Goal: Task Accomplishment & Management: Manage account settings

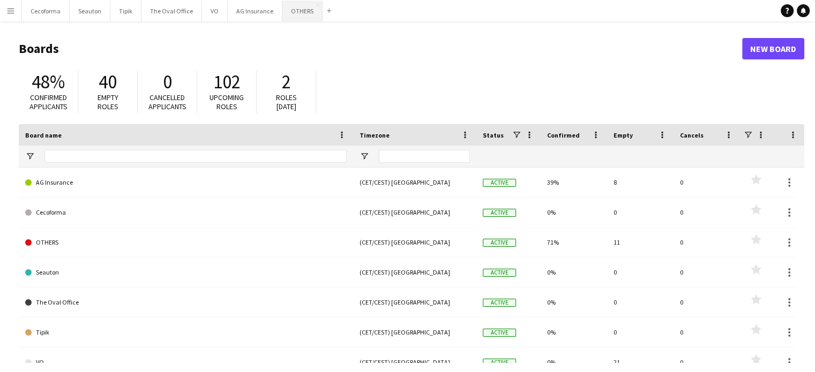
click at [294, 13] on button "OTHERS Close" at bounding box center [302, 11] width 40 height 21
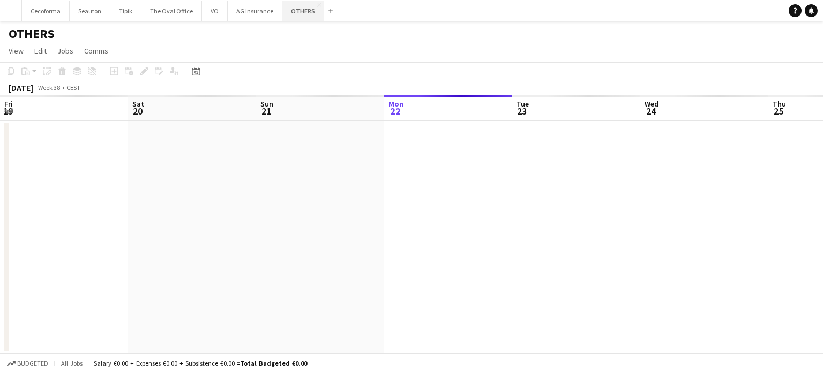
scroll to position [0, 256]
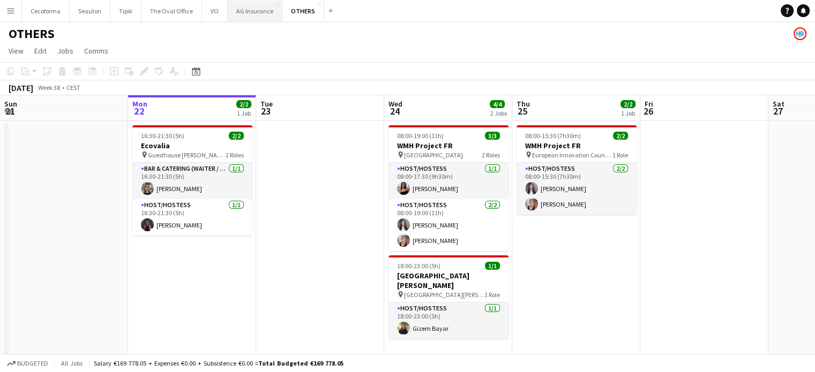
click at [250, 12] on button "AG Insurance Close" at bounding box center [255, 11] width 55 height 21
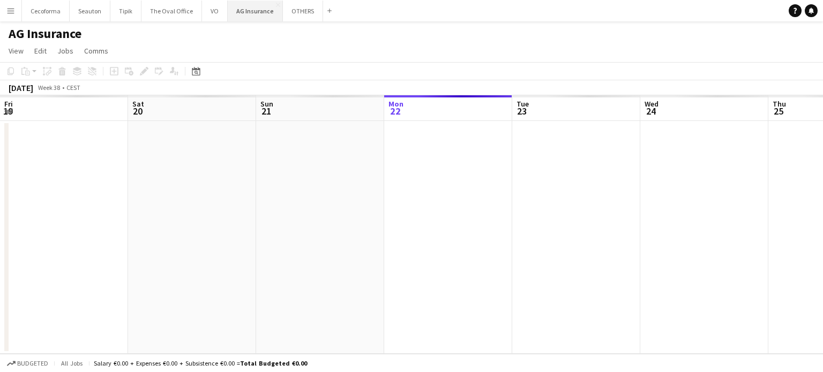
scroll to position [0, 256]
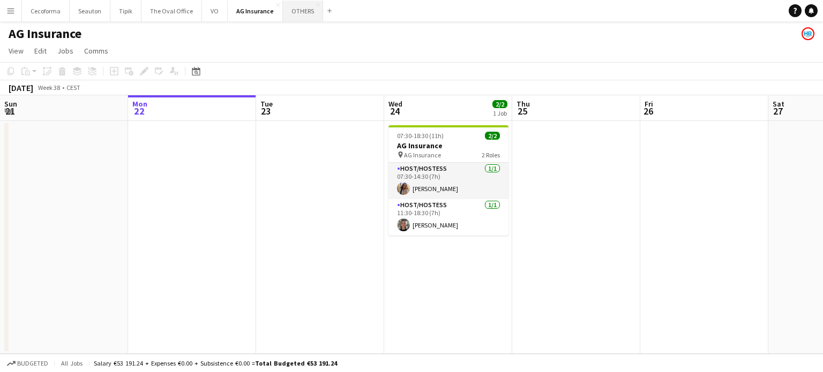
click at [296, 5] on button "OTHERS Close" at bounding box center [303, 11] width 40 height 21
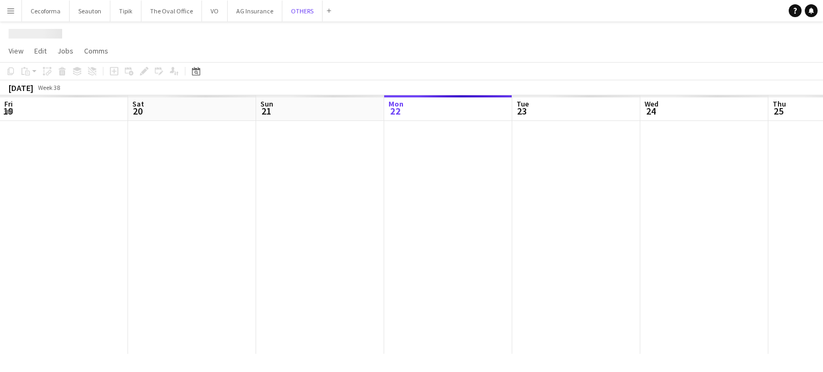
scroll to position [0, 256]
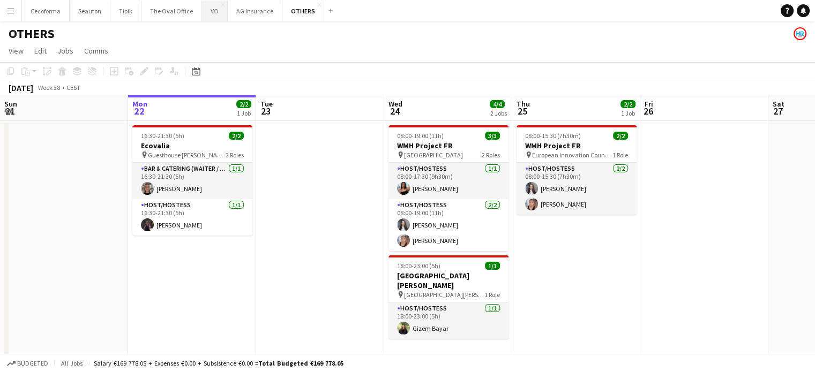
click at [212, 9] on button "VO Close" at bounding box center [215, 11] width 26 height 21
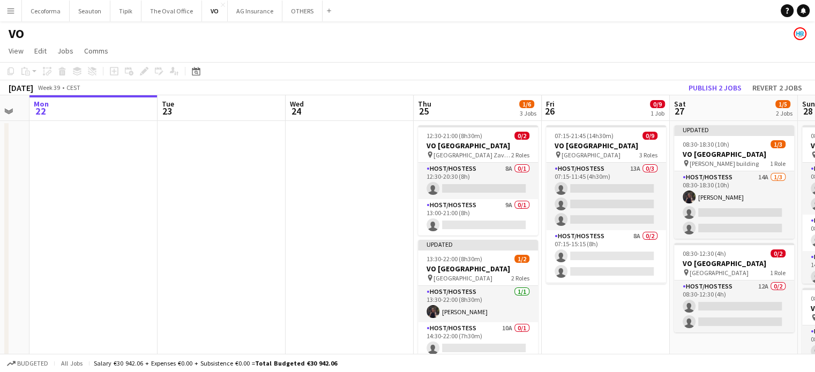
scroll to position [0, 467]
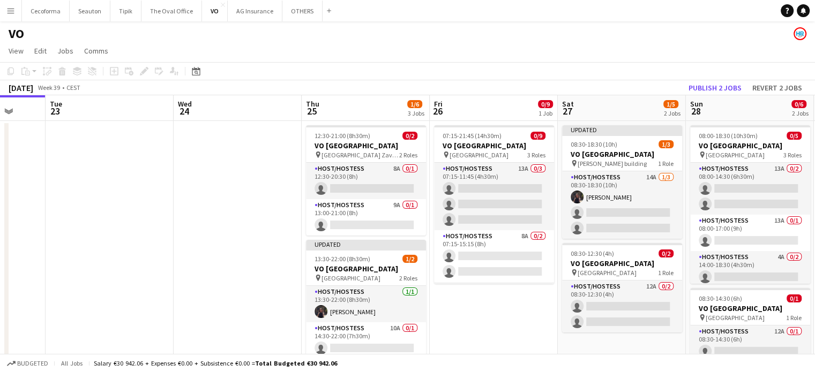
drag, startPoint x: 298, startPoint y: 204, endPoint x: 209, endPoint y: 186, distance: 90.6
click at [209, 186] on app-calendar-viewport "Fri 19 Sat 20 Sun 21 Mon 22 Tue 23 Wed 24 Thu 25 1/6 3 Jobs Fri 26 0/9 1 Job Sa…" at bounding box center [407, 296] width 815 height 402
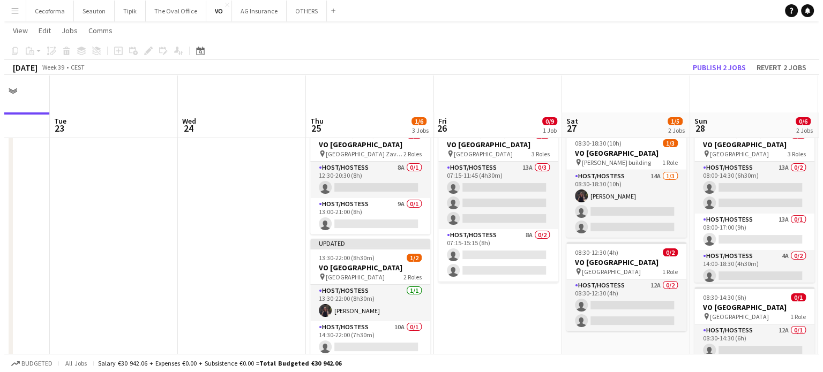
scroll to position [0, 0]
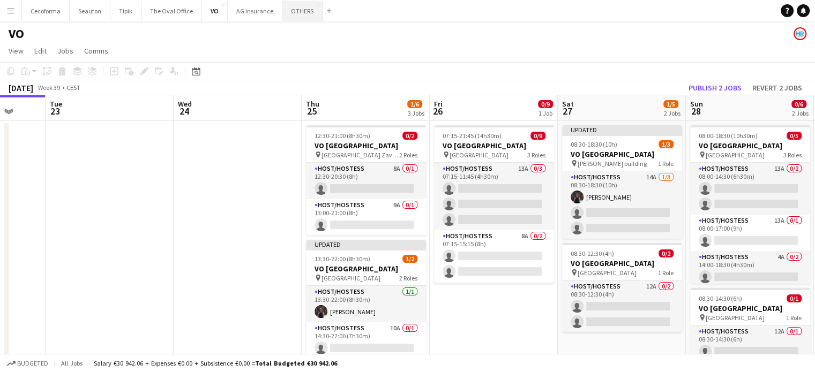
click at [295, 6] on button "OTHERS Close" at bounding box center [302, 11] width 40 height 21
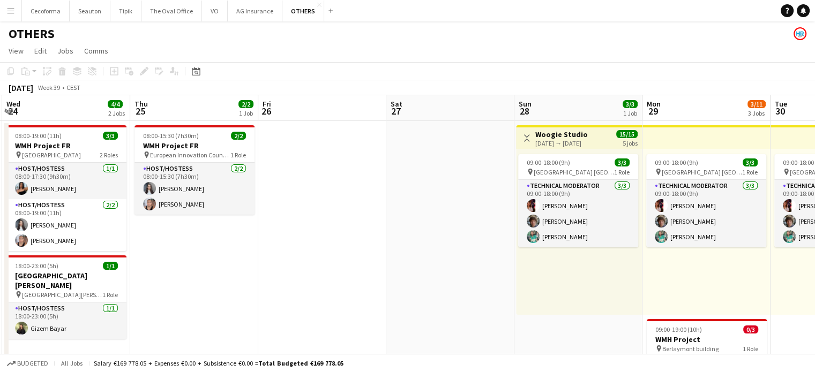
scroll to position [0, 486]
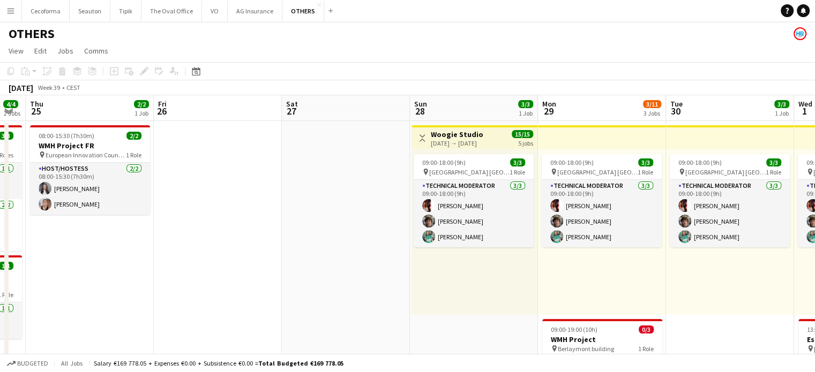
drag, startPoint x: 522, startPoint y: 266, endPoint x: 219, endPoint y: 175, distance: 316.0
click at [219, 175] on app-calendar-viewport "Sun 21 Mon 22 2/2 1 Job Tue 23 Wed 24 4/4 2 Jobs Thu 25 2/2 1 Job Fri 26 Sat 27…" at bounding box center [407, 351] width 815 height 513
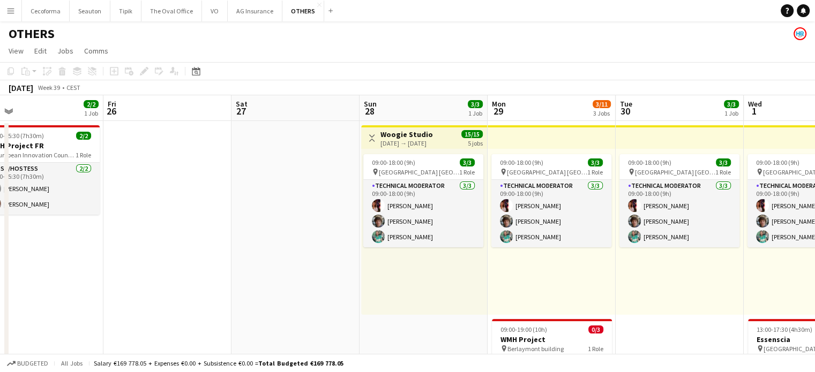
drag, startPoint x: 294, startPoint y: 194, endPoint x: 229, endPoint y: 175, distance: 67.8
click at [229, 175] on app-calendar-viewport "Tue 23 Wed 24 4/4 2 Jobs Thu 25 2/2 1 Job Fri 26 Sat 27 Sun 28 3/3 1 Job Mon 29…" at bounding box center [407, 351] width 815 height 513
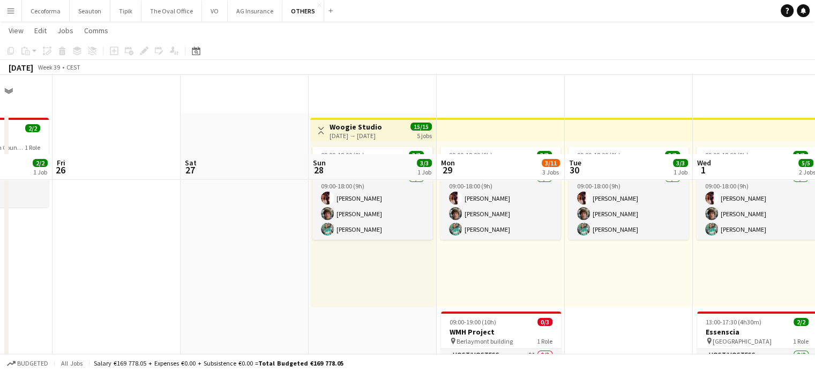
scroll to position [0, 0]
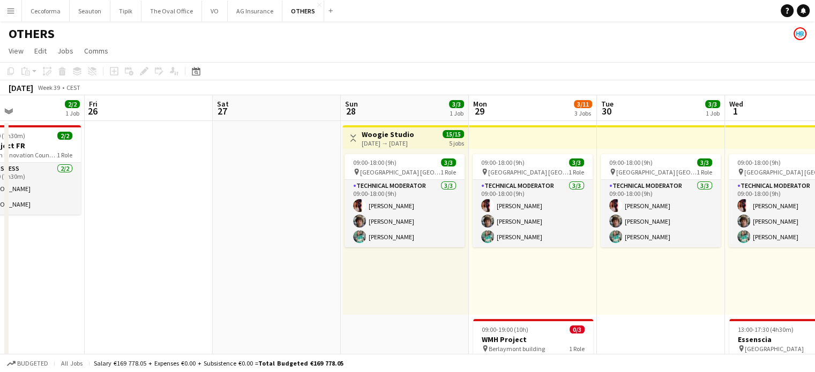
drag, startPoint x: 232, startPoint y: 242, endPoint x: 533, endPoint y: 292, distance: 304.7
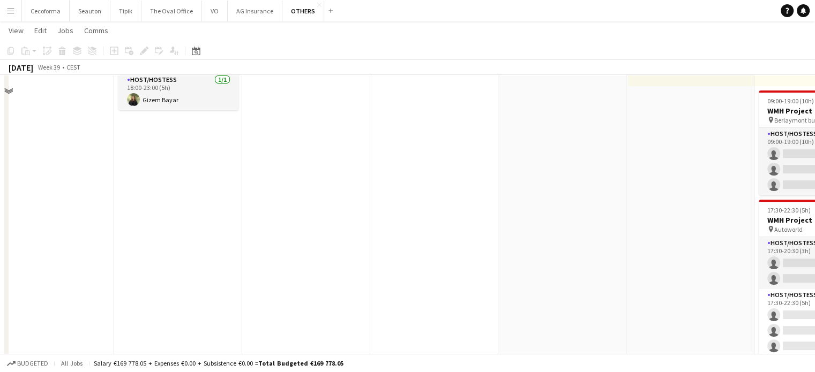
scroll to position [321, 0]
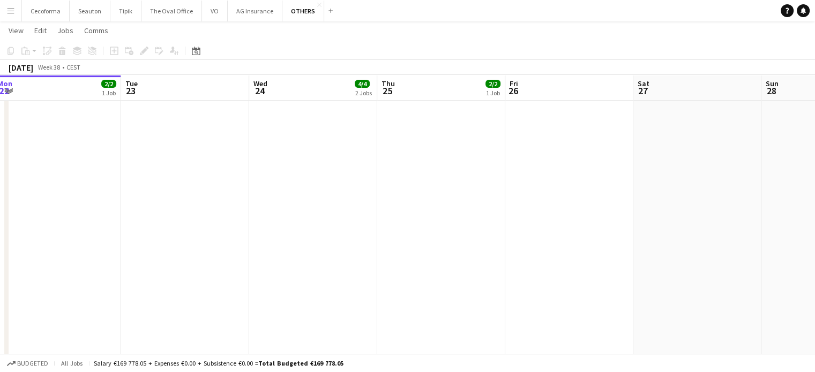
drag, startPoint x: 332, startPoint y: 249, endPoint x: 450, endPoint y: 289, distance: 125.3
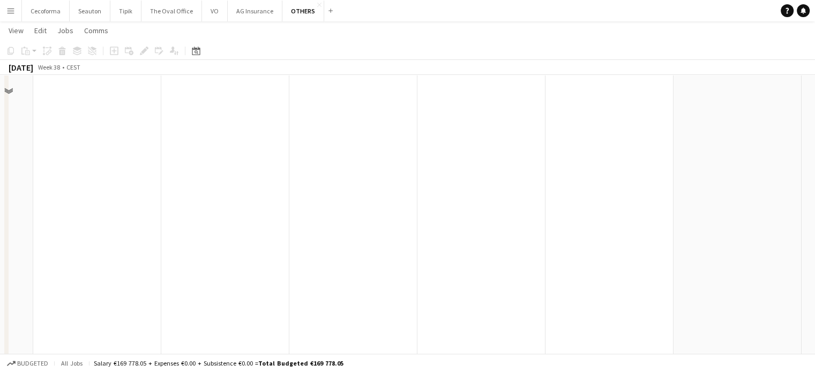
scroll to position [54, 0]
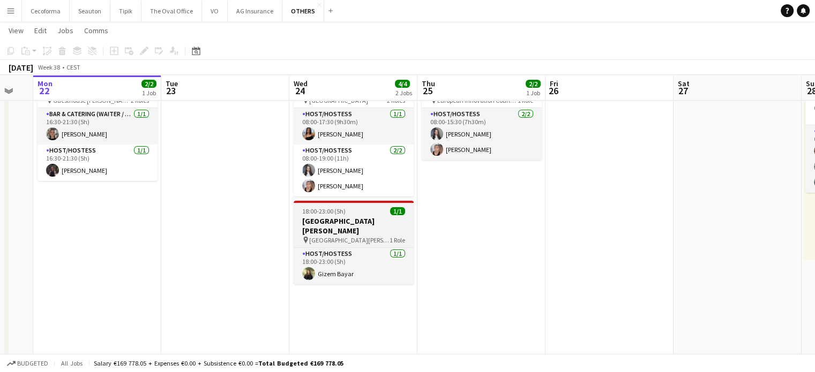
click at [321, 220] on h3 "[GEOGRAPHIC_DATA][PERSON_NAME]" at bounding box center [354, 225] width 120 height 19
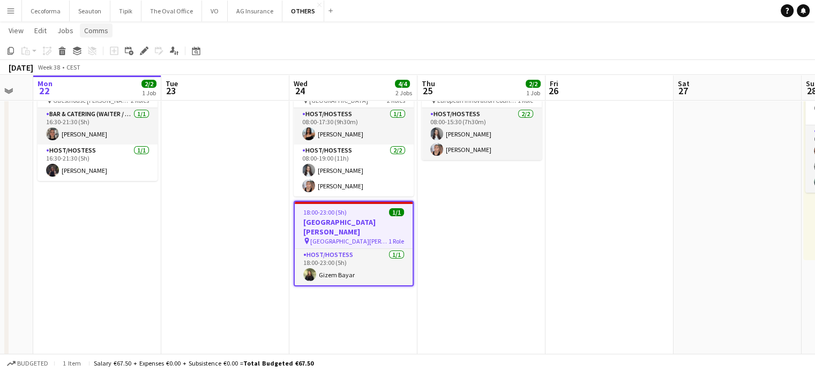
click at [92, 31] on span "Comms" at bounding box center [96, 31] width 24 height 10
click at [104, 73] on span "Create chat" at bounding box center [106, 76] width 37 height 10
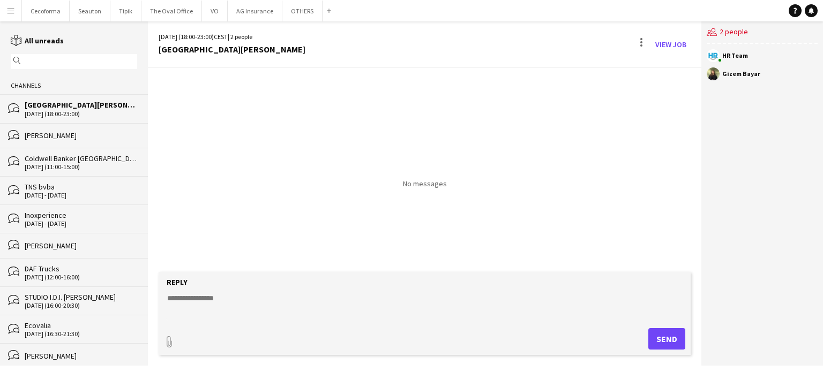
click at [189, 293] on textarea at bounding box center [426, 307] width 521 height 28
paste textarea "**********"
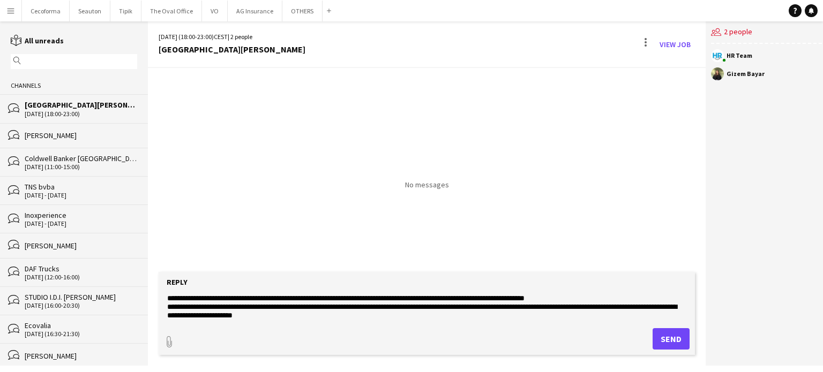
click at [255, 299] on textarea "**********" at bounding box center [426, 307] width 521 height 28
click at [546, 297] on textarea "**********" at bounding box center [426, 307] width 521 height 28
click at [551, 307] on textarea "**********" at bounding box center [426, 307] width 521 height 28
click at [347, 309] on textarea "**********" at bounding box center [426, 307] width 521 height 28
click at [467, 307] on textarea "**********" at bounding box center [426, 307] width 521 height 28
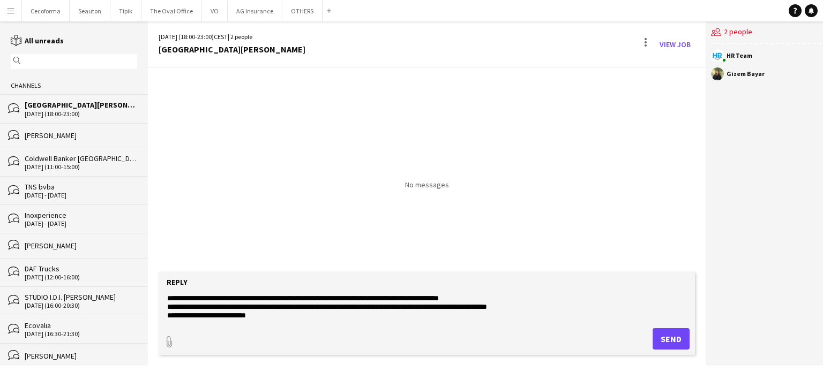
click at [373, 306] on textarea "**********" at bounding box center [426, 307] width 521 height 28
click at [530, 307] on textarea "**********" at bounding box center [426, 307] width 521 height 28
click at [418, 306] on textarea "**********" at bounding box center [426, 307] width 521 height 28
type textarea "**********"
click at [663, 336] on button "Send" at bounding box center [670, 338] width 37 height 21
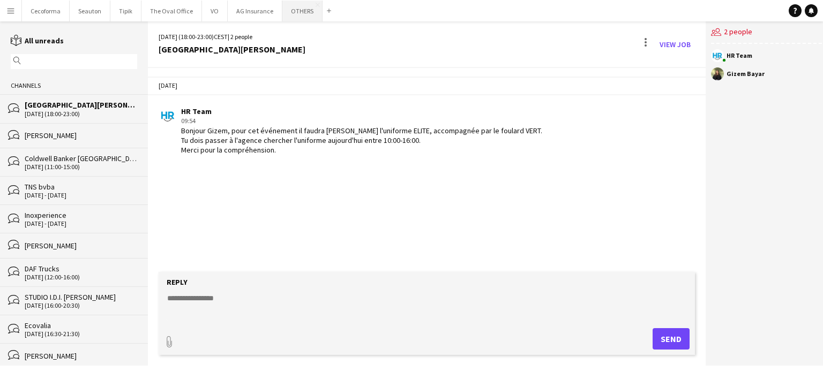
click at [294, 9] on button "OTHERS Close" at bounding box center [302, 11] width 40 height 21
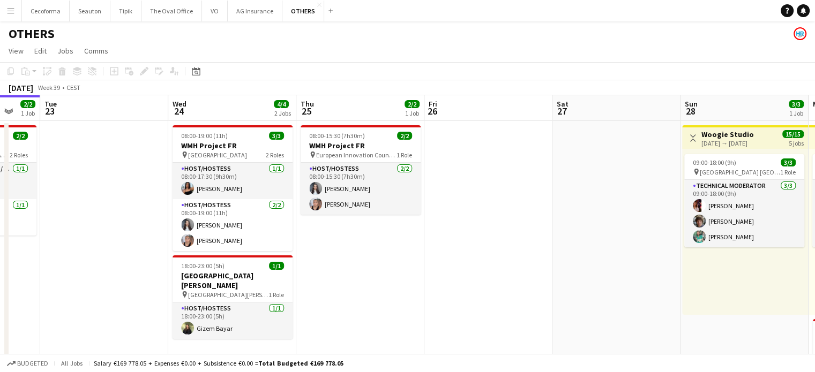
drag, startPoint x: 643, startPoint y: 261, endPoint x: 437, endPoint y: 242, distance: 207.1
click at [435, 242] on app-calendar-viewport "Fri 19 Sat 20 2/2 1 Job Sun 21 Mon 22 2/2 1 Job Tue 23 Wed 24 4/4 2 Jobs Thu 25…" at bounding box center [407, 351] width 815 height 513
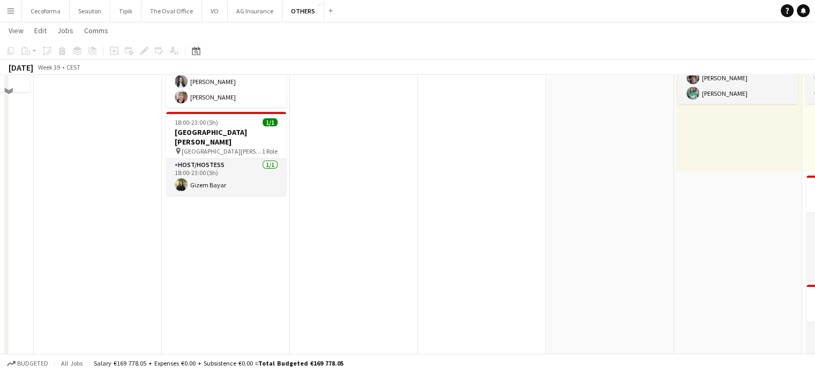
scroll to position [161, 0]
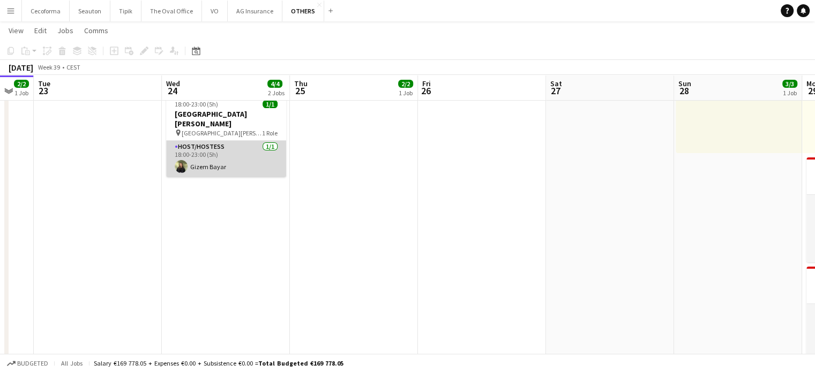
click at [203, 146] on app-card-role "Host/Hostess 1/1 18:00-23:00 (5h) Gizem Bayar" at bounding box center [226, 159] width 120 height 36
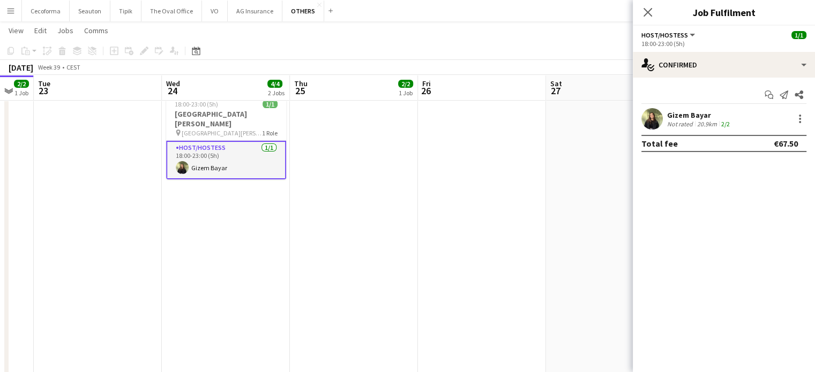
click at [681, 117] on div "Gizem Bayar" at bounding box center [699, 115] width 65 height 10
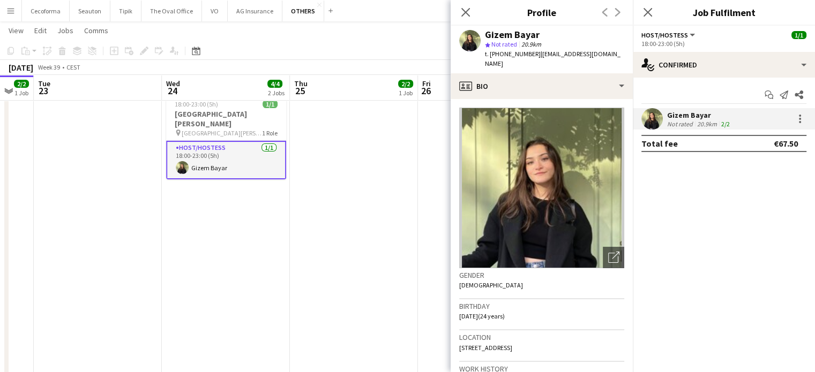
click at [357, 264] on app-date-cell "08:00-15:30 (7h30m) 2/2 WMH Project FR pin European Innovation Council and SMEs…" at bounding box center [354, 202] width 128 height 487
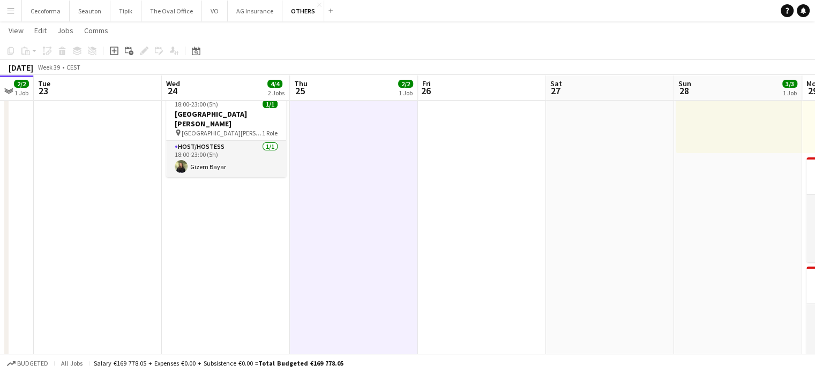
click at [227, 268] on app-date-cell "08:00-19:00 (11h) 3/3 WMH Project FR pin Renaissance Hotel 2 Roles Host/Hostess…" at bounding box center [226, 202] width 128 height 487
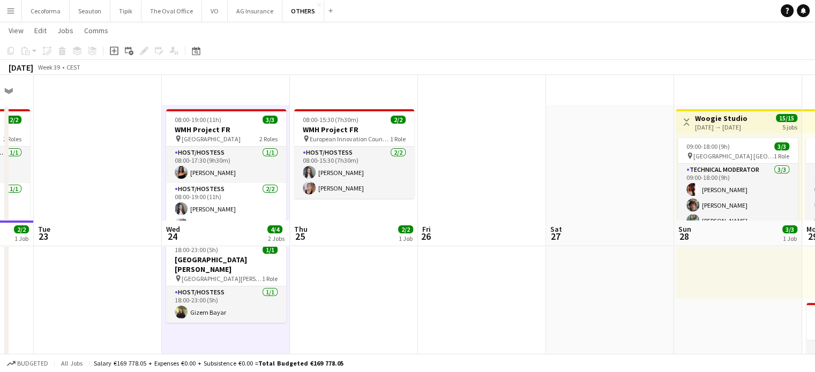
scroll to position [0, 0]
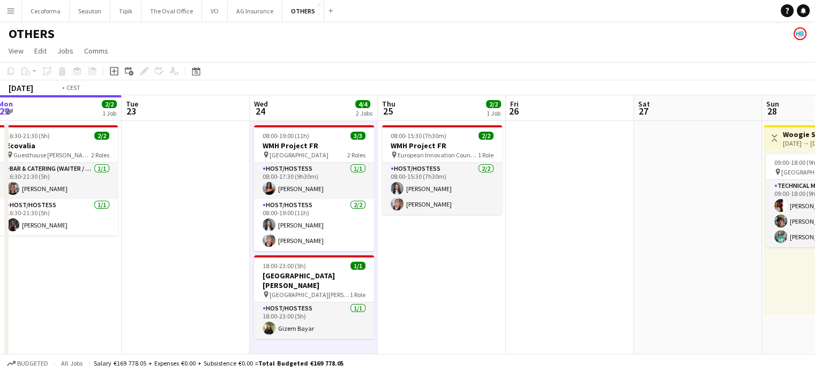
drag, startPoint x: 440, startPoint y: 299, endPoint x: 545, endPoint y: 301, distance: 104.5
click at [547, 301] on app-calendar-viewport "Fri 19 Sat 20 2/2 1 Job Sun 21 Mon 22 2/2 1 Job Tue 23 Wed 24 4/4 2 Jobs Thu 25…" at bounding box center [407, 351] width 815 height 513
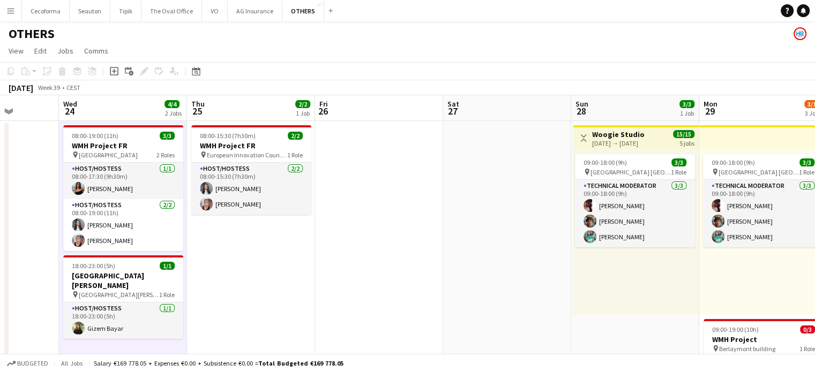
drag, startPoint x: 556, startPoint y: 291, endPoint x: 368, endPoint y: 237, distance: 196.1
click at [298, 227] on app-calendar-viewport "Fri 19 Sat 20 2/2 1 Job Sun 21 Mon 22 2/2 1 Job Tue 23 Wed 24 4/4 2 Jobs Thu 25…" at bounding box center [407, 351] width 815 height 513
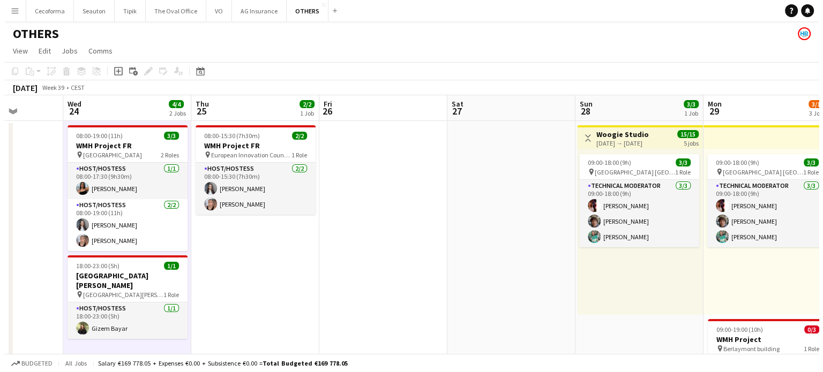
scroll to position [0, 424]
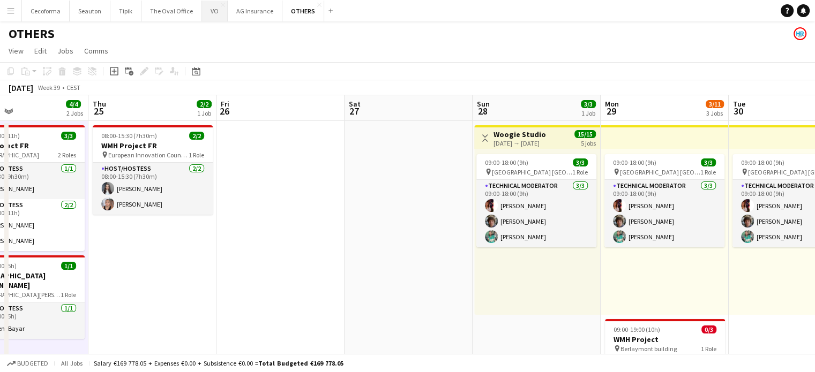
click at [209, 11] on button "VO Close" at bounding box center [215, 11] width 26 height 21
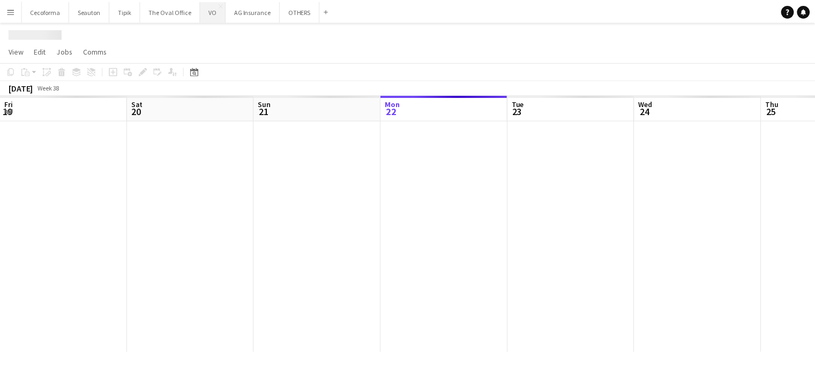
scroll to position [0, 256]
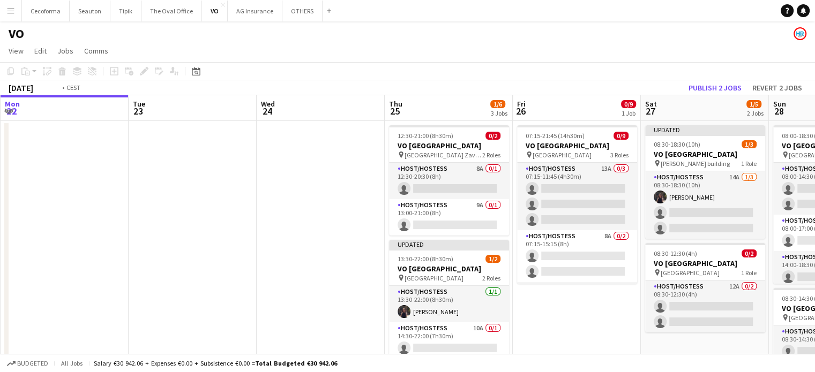
drag, startPoint x: 394, startPoint y: 221, endPoint x: 197, endPoint y: 174, distance: 202.1
click at [197, 174] on app-calendar-viewport "Fri 19 Sat 20 Sun 21 Mon 22 Tue 23 Wed 24 Thu 25 1/6 3 Jobs Fri 26 0/9 1 Job Sa…" at bounding box center [407, 296] width 815 height 402
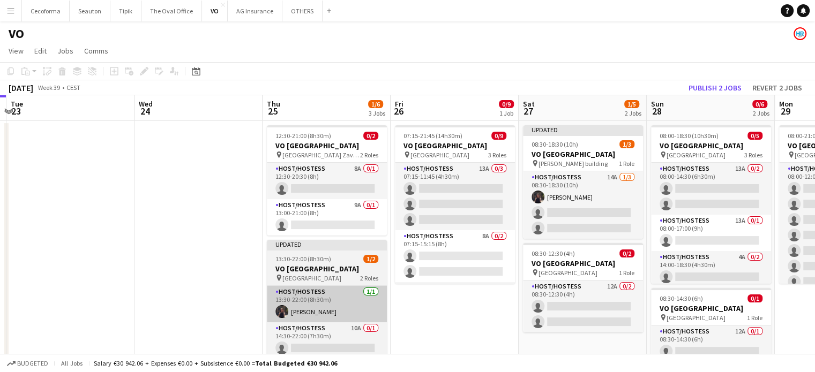
scroll to position [142, 0]
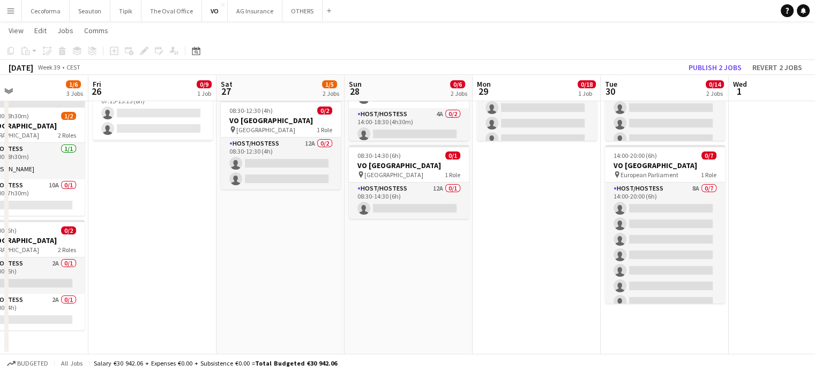
drag, startPoint x: 703, startPoint y: 285, endPoint x: 428, endPoint y: 269, distance: 274.7
click at [397, 270] on app-calendar-viewport "Tue 23 Wed 24 Thu 25 1/6 3 Jobs Fri 26 0/9 1 Job Sat 27 1/5 2 Jobs Sun 28 0/6 2…" at bounding box center [407, 127] width 815 height 455
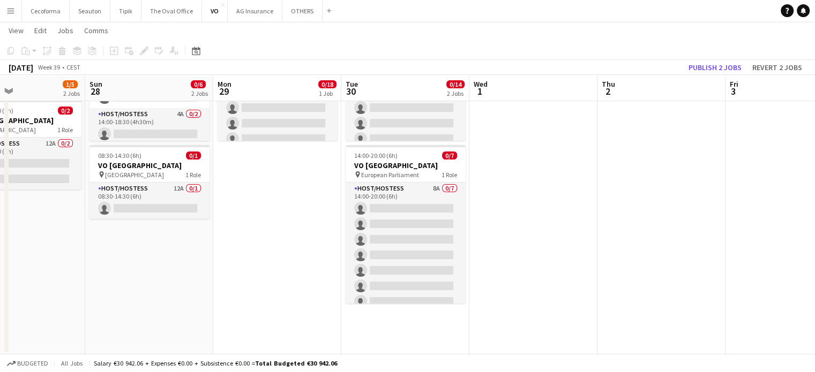
scroll to position [0, 298]
drag, startPoint x: 400, startPoint y: 278, endPoint x: 265, endPoint y: 253, distance: 137.3
click at [265, 253] on app-calendar-viewport "Thu 25 1/6 3 Jobs Fri 26 0/9 1 Job Sat 27 1/5 2 Jobs Sun 28 0/6 2 Jobs Mon 29 0…" at bounding box center [407, 127] width 815 height 455
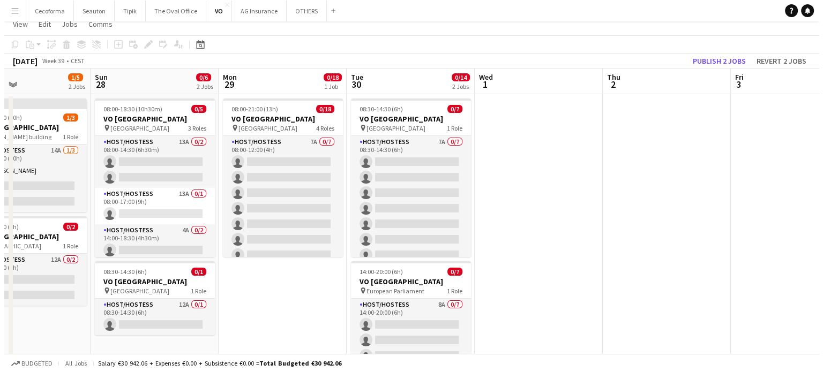
scroll to position [0, 0]
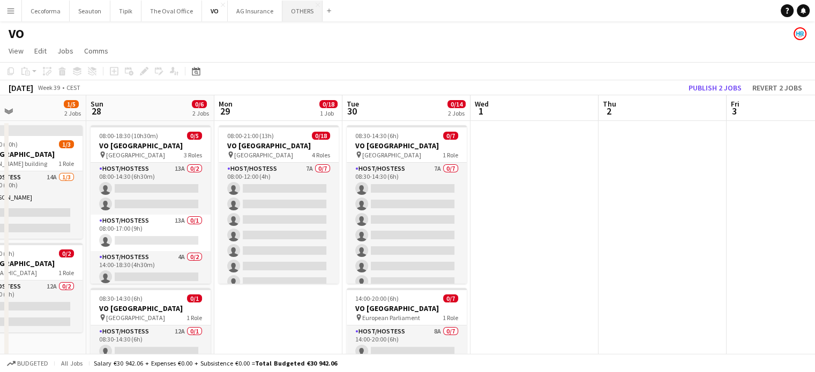
click at [297, 10] on button "OTHERS Close" at bounding box center [302, 11] width 40 height 21
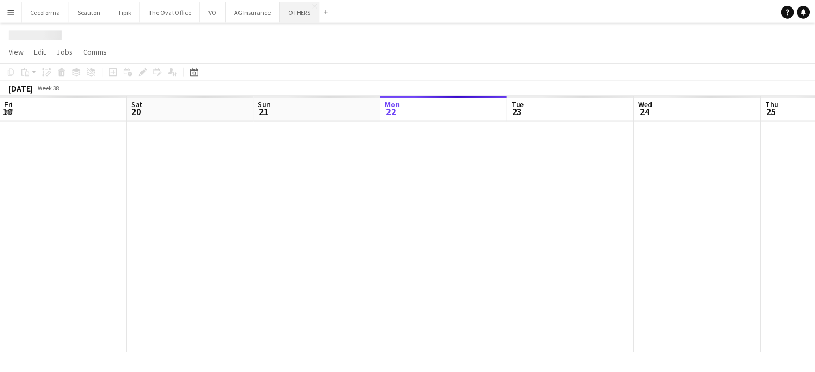
scroll to position [0, 256]
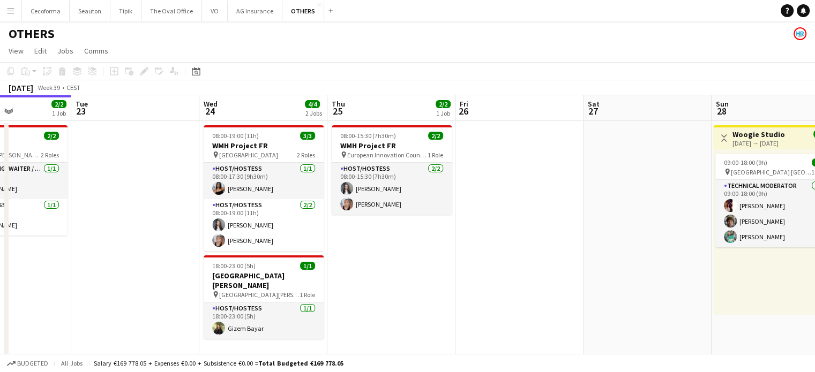
drag, startPoint x: 673, startPoint y: 306, endPoint x: 202, endPoint y: 182, distance: 487.4
click at [182, 171] on app-calendar-viewport "Fri 19 Sat 20 2/2 1 Job Sun 21 Mon 22 2/2 1 Job Tue 23 Wed 24 4/4 2 Jobs Thu 25…" at bounding box center [407, 351] width 815 height 513
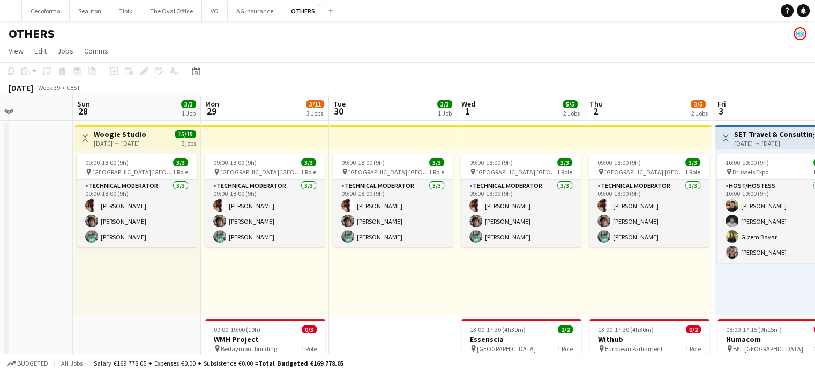
drag, startPoint x: 80, startPoint y: 149, endPoint x: 0, endPoint y: 114, distance: 87.5
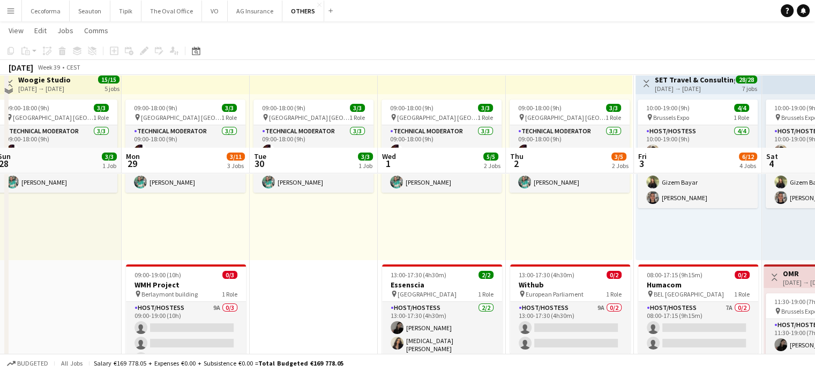
scroll to position [214, 0]
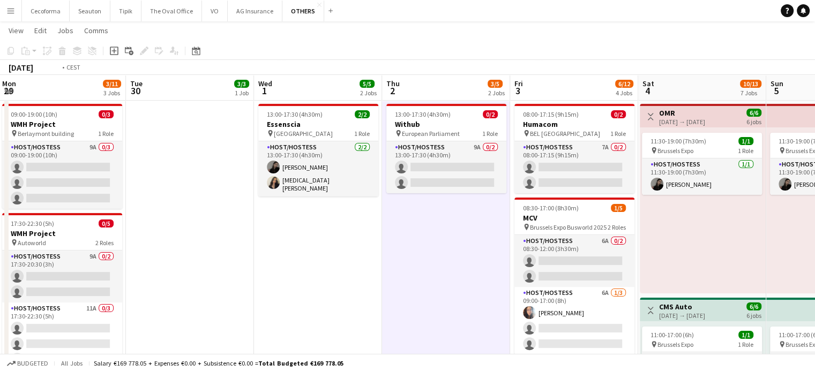
drag, startPoint x: 433, startPoint y: 263, endPoint x: 333, endPoint y: 240, distance: 102.7
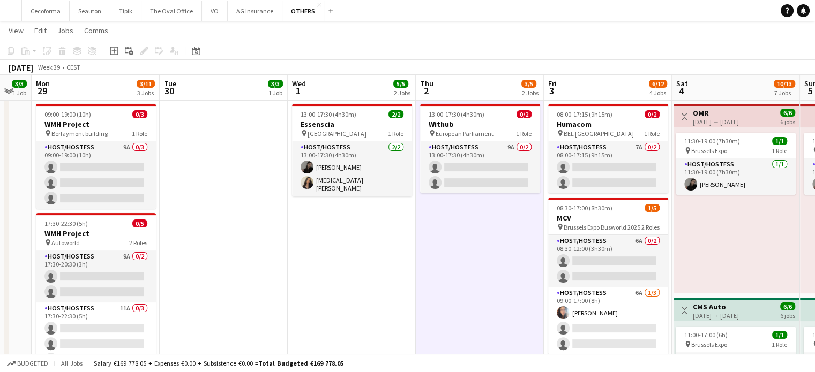
scroll to position [0, 350]
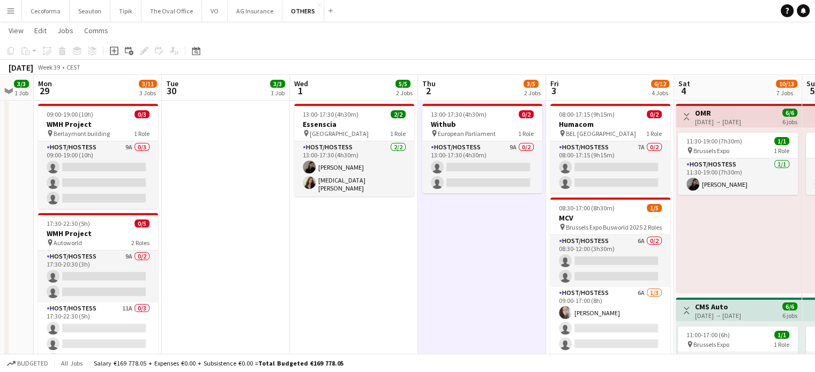
drag, startPoint x: 324, startPoint y: 242, endPoint x: 360, endPoint y: 242, distance: 35.9
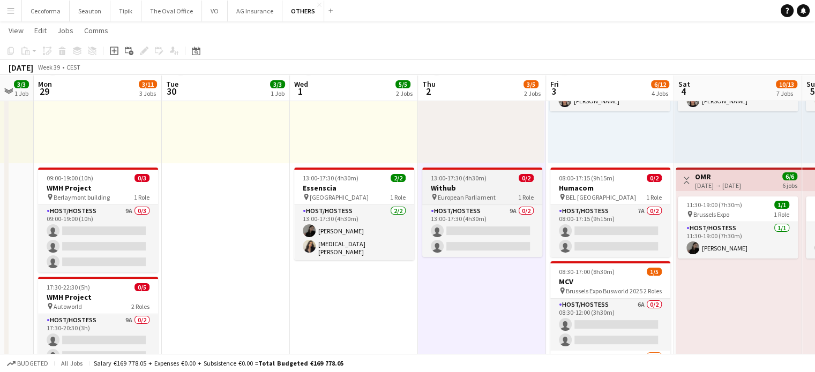
scroll to position [268, 0]
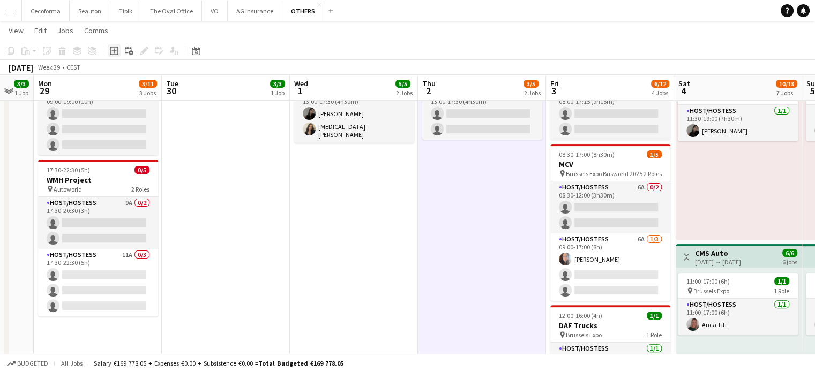
click at [112, 52] on icon "Add job" at bounding box center [114, 51] width 9 height 9
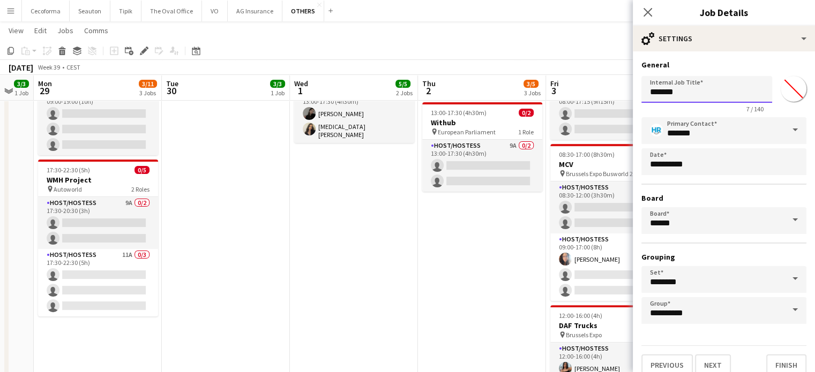
click at [693, 94] on input "*******" at bounding box center [706, 89] width 131 height 27
type input "*"
type input "**********"
click at [780, 365] on button "Finish" at bounding box center [786, 365] width 40 height 21
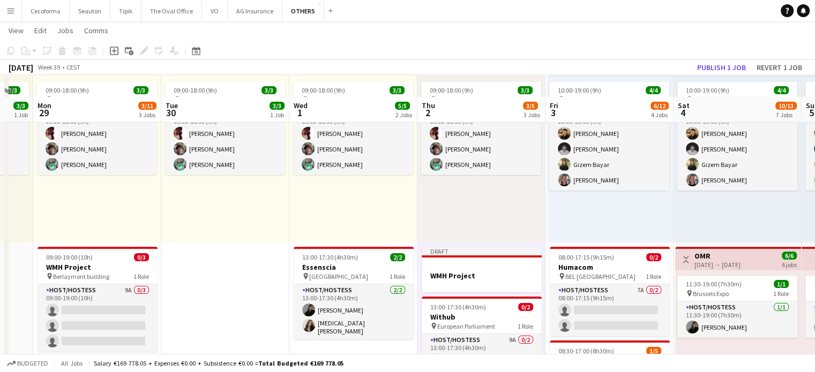
scroll to position [161, 0]
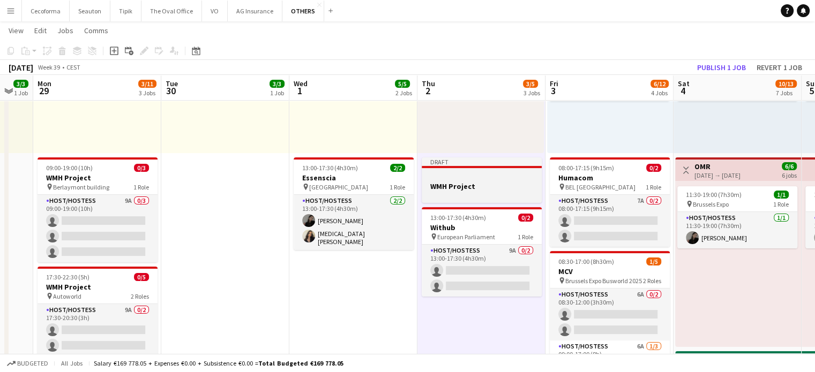
click at [453, 190] on h3 "WMH Project" at bounding box center [482, 187] width 120 height 10
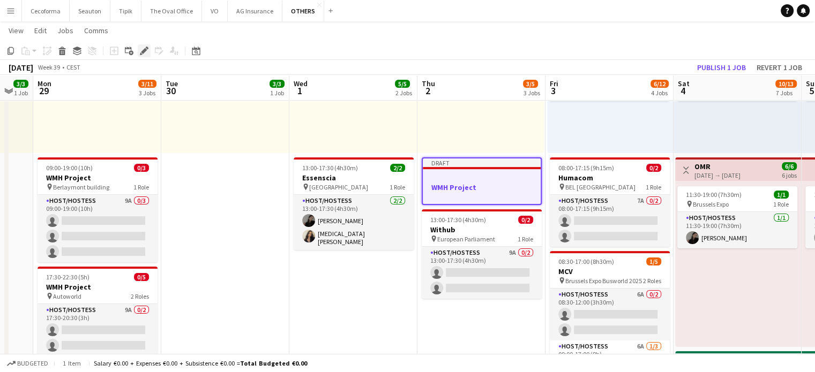
click at [144, 51] on icon at bounding box center [144, 51] width 6 height 6
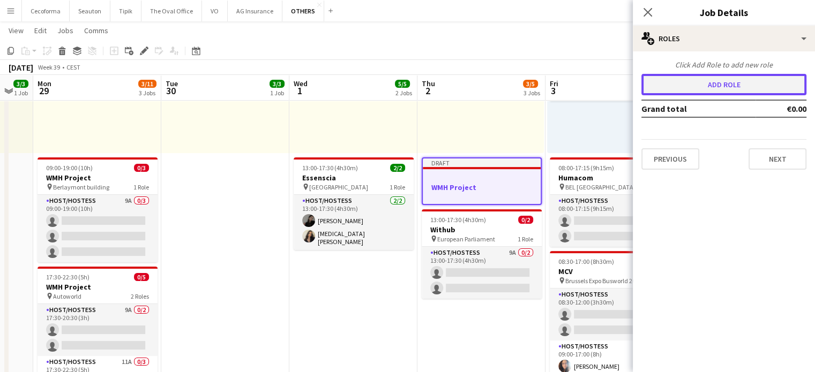
click at [713, 85] on button "Add role" at bounding box center [723, 84] width 165 height 21
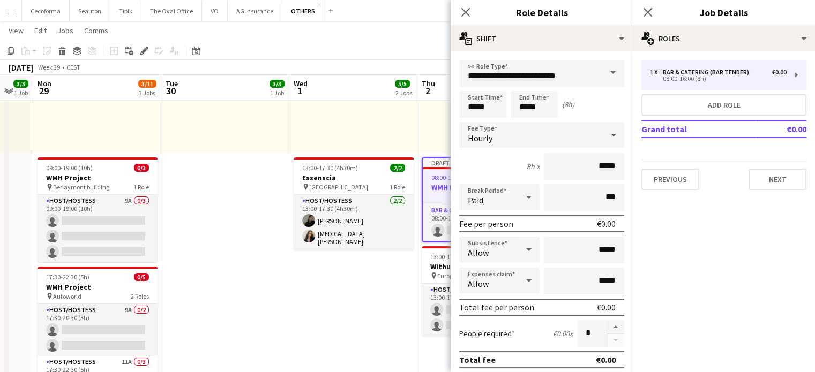
click at [603, 73] on span at bounding box center [612, 73] width 22 height 26
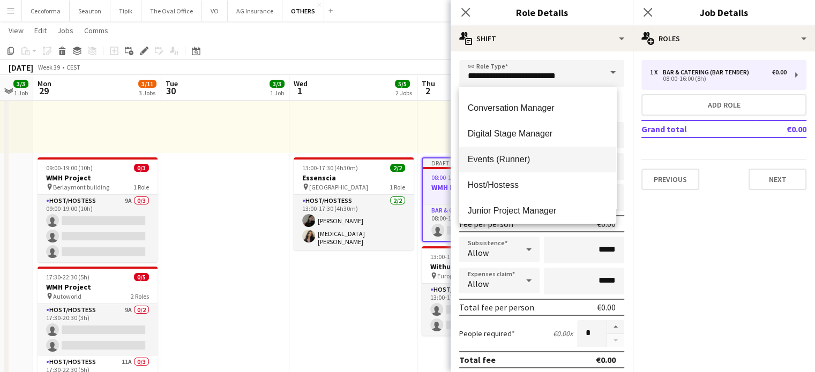
scroll to position [214, 0]
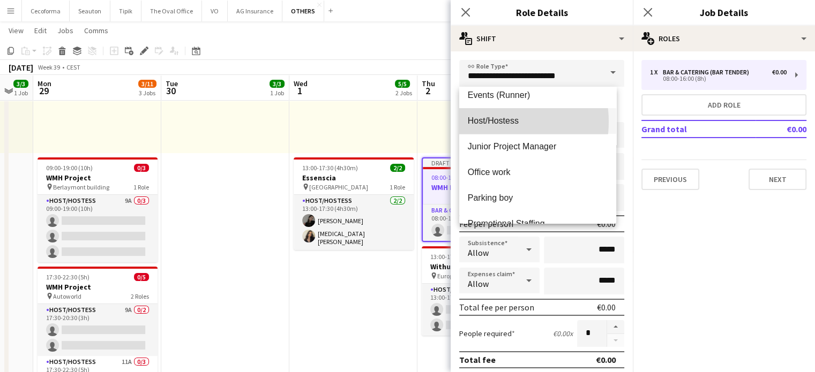
click at [488, 122] on span "Host/Hostess" at bounding box center [538, 121] width 140 height 10
type input "**********"
type input "******"
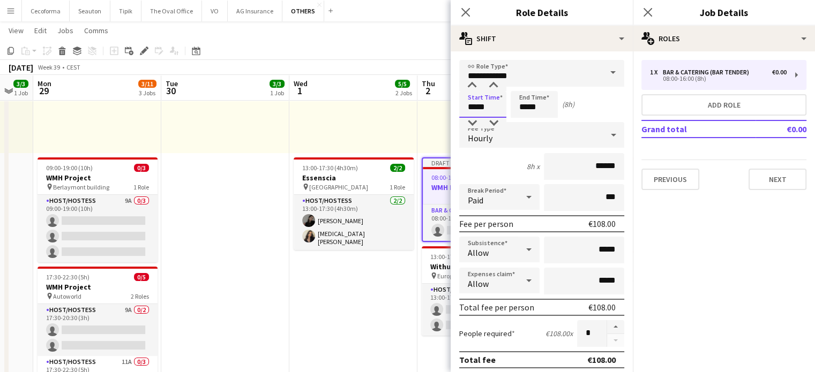
click at [475, 107] on input "*****" at bounding box center [482, 104] width 47 height 27
click at [472, 87] on div at bounding box center [471, 85] width 21 height 11
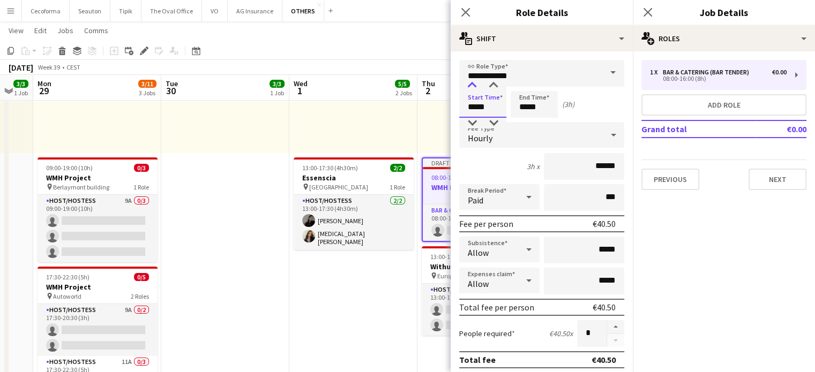
click at [472, 87] on div at bounding box center [471, 85] width 21 height 11
click at [472, 122] on div at bounding box center [471, 123] width 21 height 11
click at [493, 83] on div at bounding box center [493, 85] width 21 height 11
type input "*****"
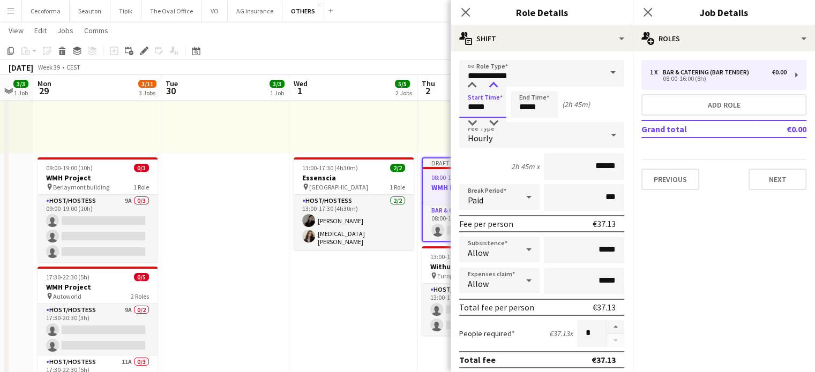
click at [493, 83] on div at bounding box center [493, 85] width 21 height 11
click at [528, 110] on input "*****" at bounding box center [533, 104] width 47 height 27
click at [522, 88] on div at bounding box center [523, 85] width 21 height 11
click at [546, 85] on div at bounding box center [544, 85] width 21 height 11
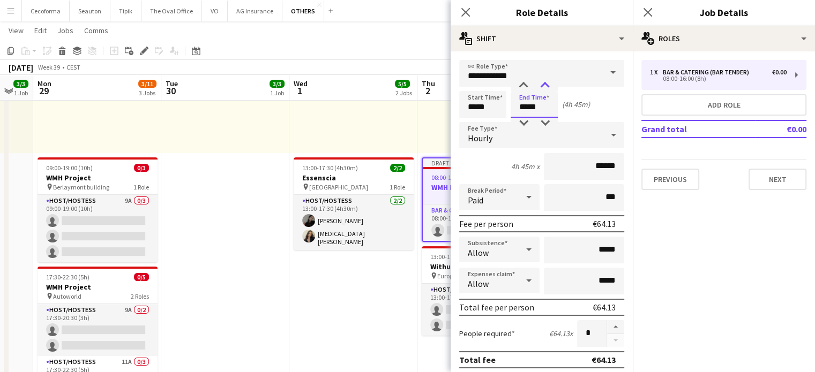
type input "*****"
click at [546, 85] on div at bounding box center [544, 85] width 21 height 11
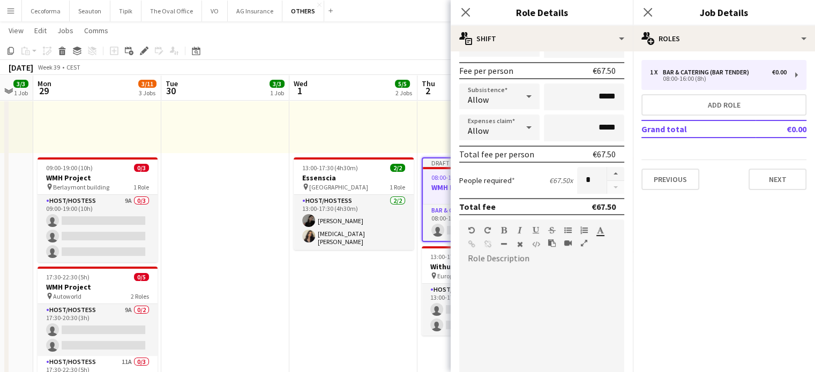
scroll to position [161, 0]
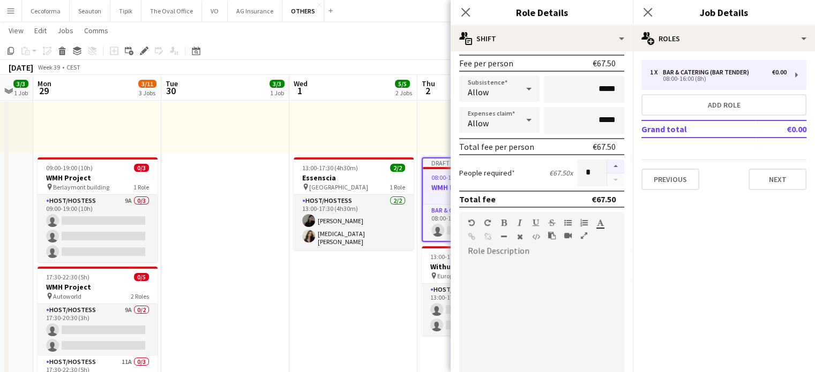
click at [607, 164] on button "button" at bounding box center [615, 167] width 17 height 14
type input "*"
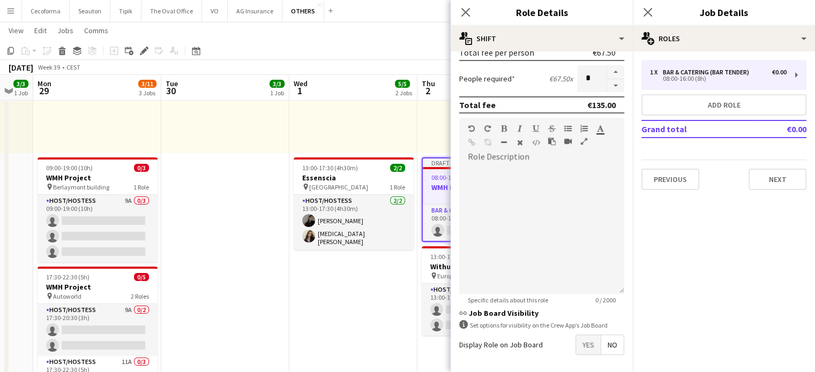
scroll to position [296, 0]
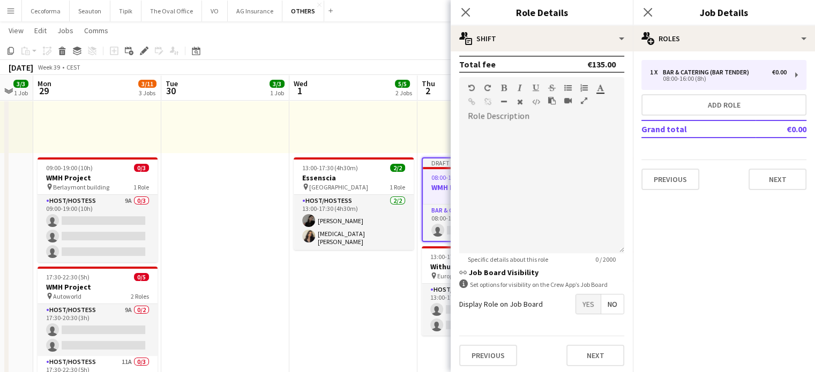
click at [583, 299] on span "Yes" at bounding box center [588, 304] width 25 height 19
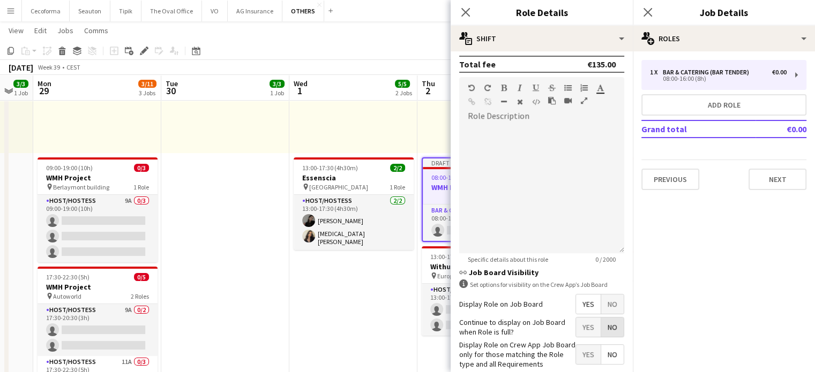
drag, startPoint x: 611, startPoint y: 325, endPoint x: 576, endPoint y: 347, distance: 41.3
click at [611, 326] on span "No" at bounding box center [612, 327] width 22 height 19
click at [576, 348] on span "Yes" at bounding box center [588, 354] width 25 height 19
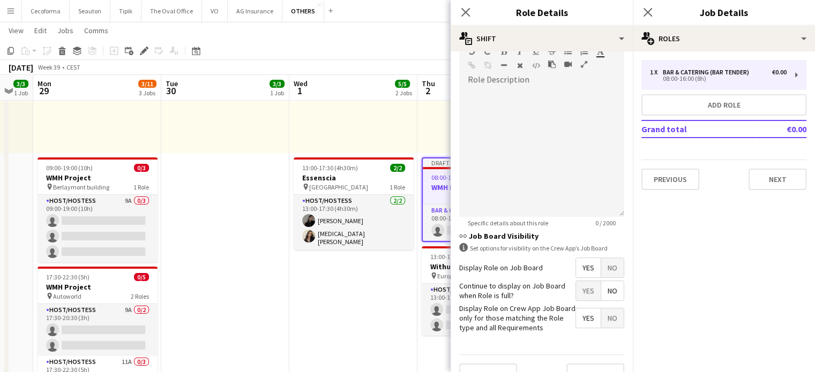
scroll to position [350, 0]
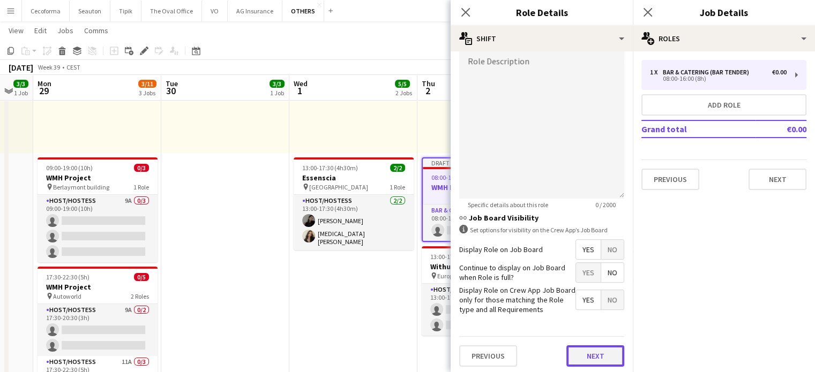
click at [587, 356] on button "Next" at bounding box center [595, 355] width 58 height 21
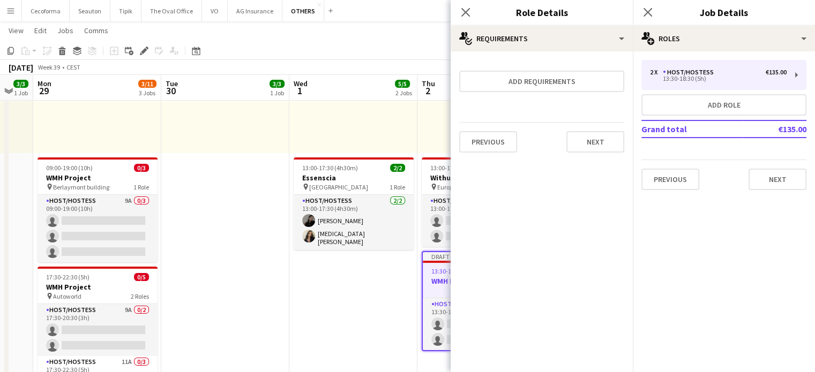
scroll to position [0, 0]
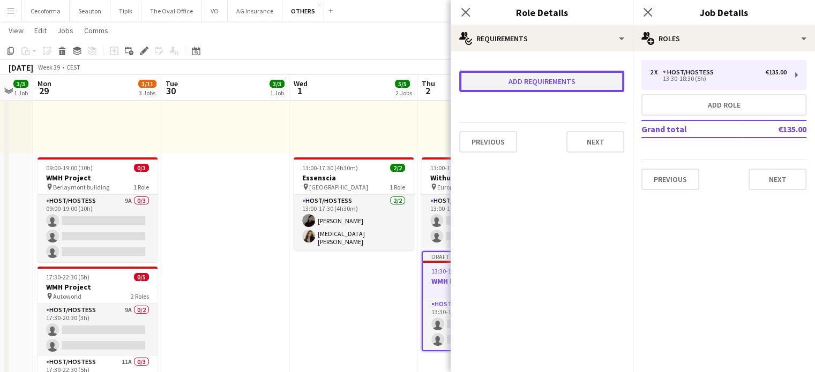
click at [512, 83] on button "Add requirements" at bounding box center [541, 81] width 165 height 21
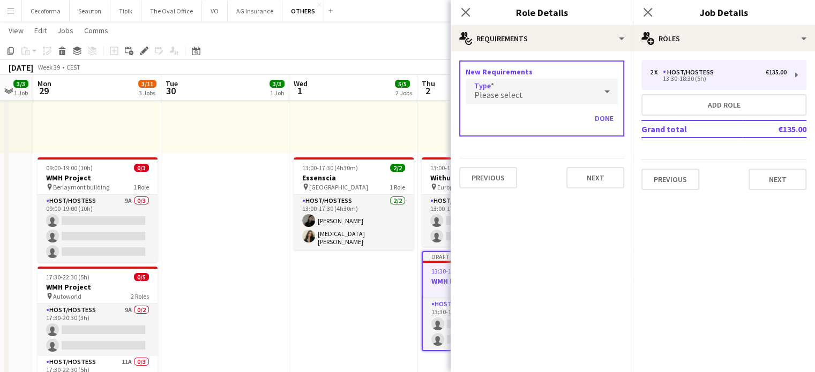
click at [510, 88] on div "Please select" at bounding box center [530, 92] width 131 height 26
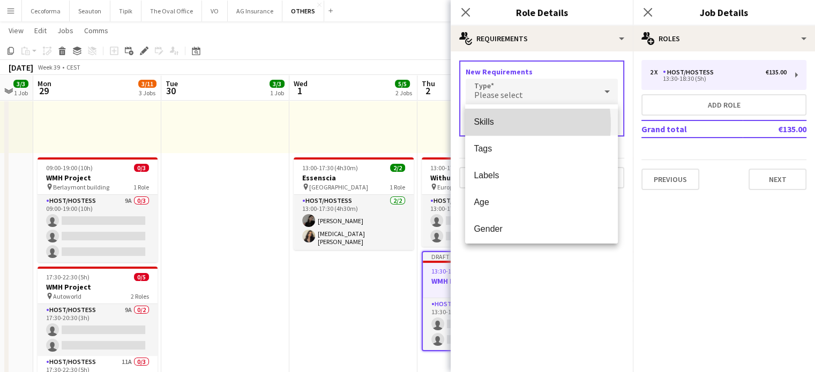
click at [488, 124] on span "Skills" at bounding box center [541, 122] width 136 height 10
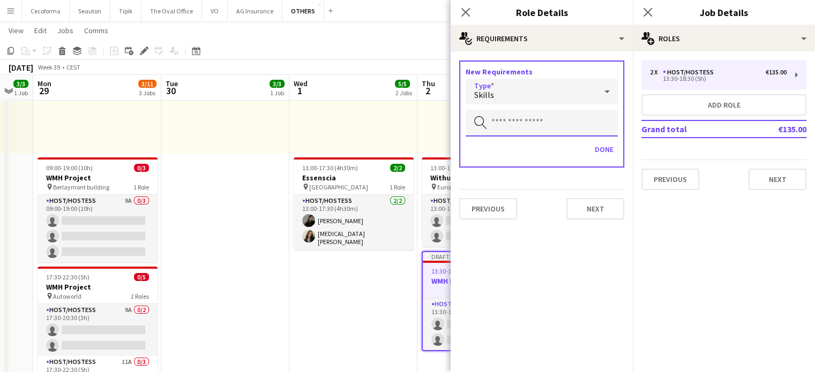
click at [490, 124] on input "text" at bounding box center [541, 123] width 152 height 27
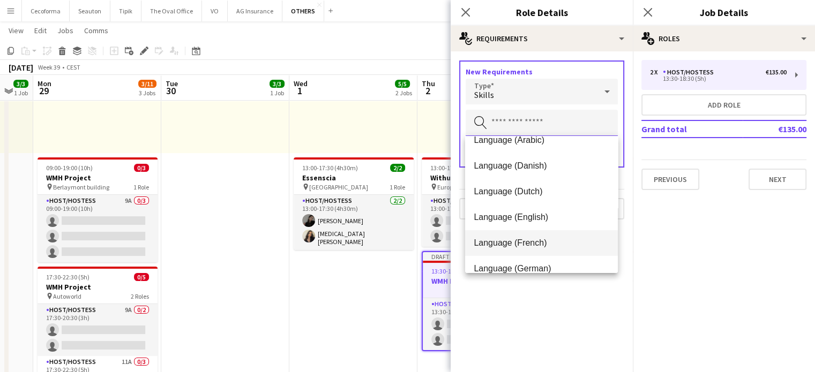
scroll to position [107, 0]
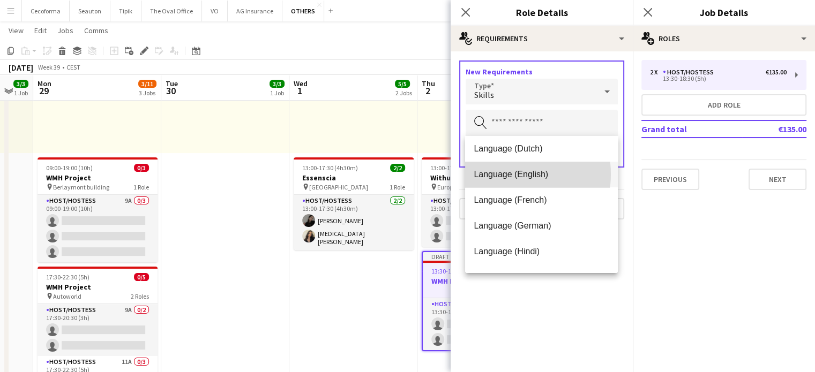
click at [505, 174] on span "Language (English)" at bounding box center [541, 174] width 136 height 10
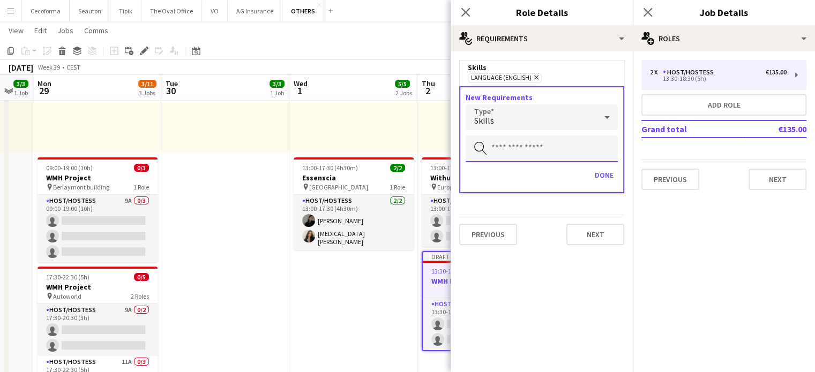
click at [496, 147] on input "text" at bounding box center [541, 149] width 152 height 27
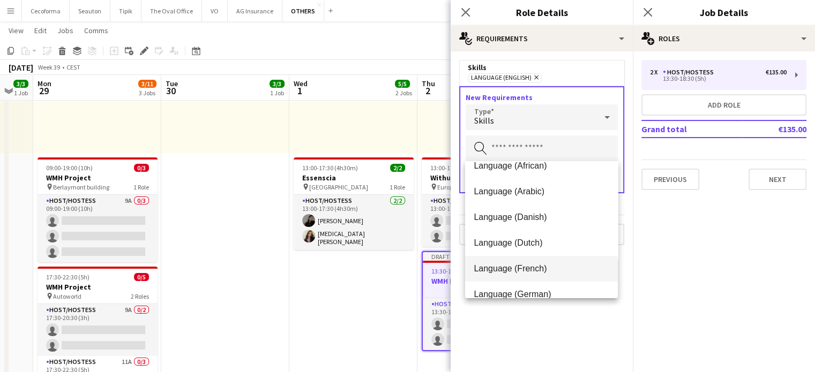
scroll to position [54, 0]
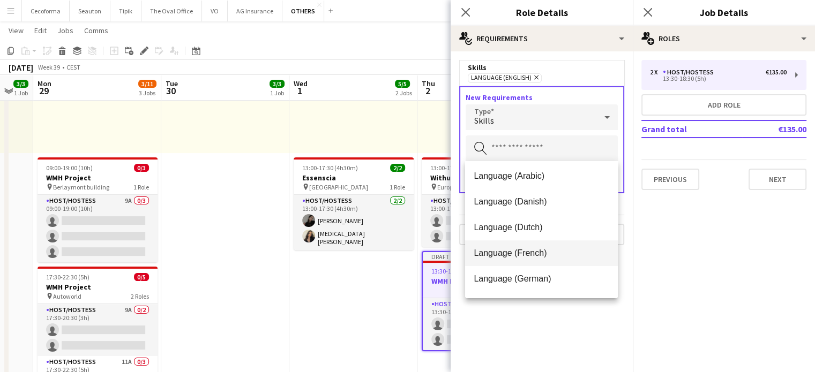
click at [495, 252] on span "Language (French)" at bounding box center [541, 253] width 136 height 10
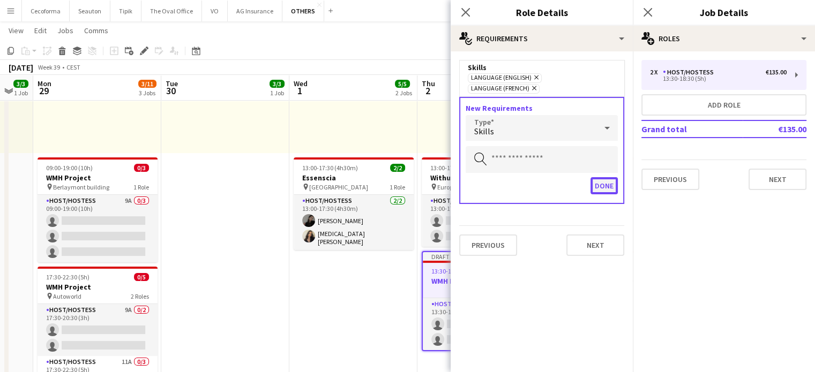
click at [600, 177] on button "Done" at bounding box center [603, 185] width 27 height 17
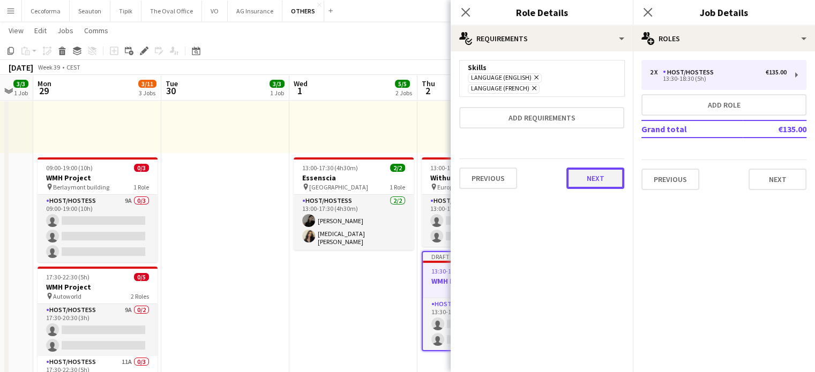
click at [591, 168] on button "Next" at bounding box center [595, 178] width 58 height 21
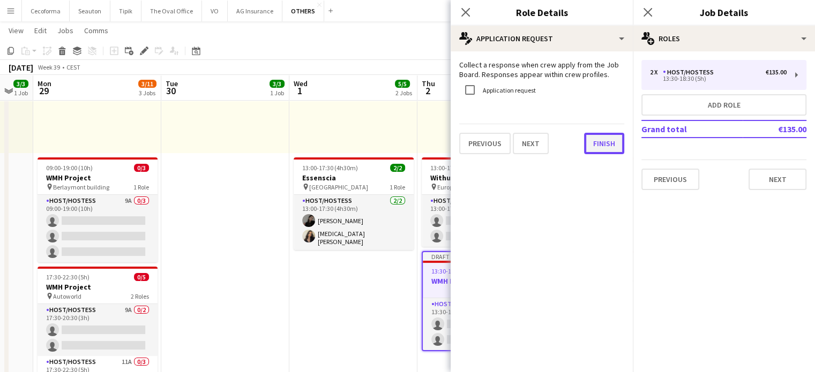
click at [596, 147] on button "Finish" at bounding box center [604, 143] width 40 height 21
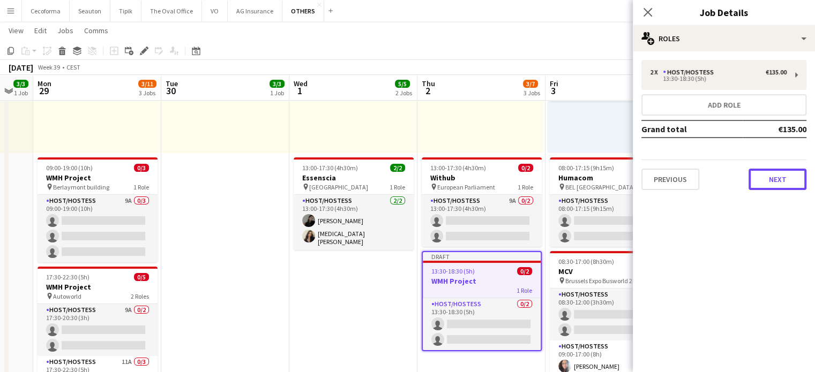
click at [774, 180] on button "Next" at bounding box center [777, 179] width 58 height 21
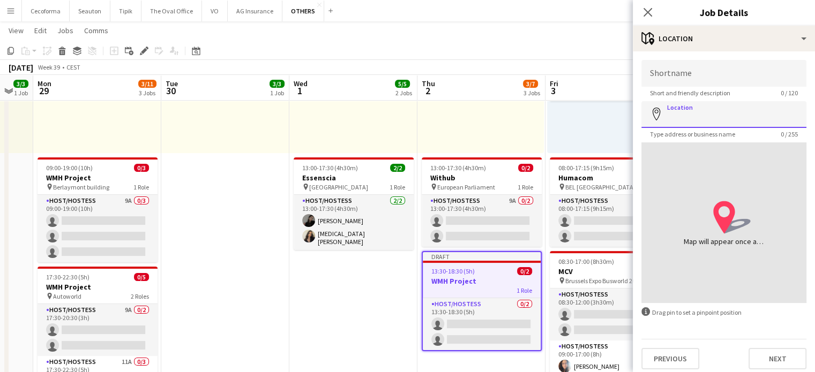
click at [686, 124] on input "Location" at bounding box center [723, 114] width 165 height 27
type input "**********"
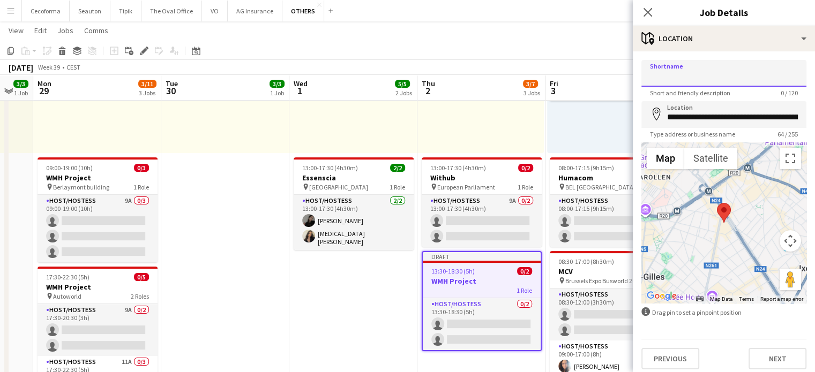
click at [682, 80] on input "Shortname" at bounding box center [723, 73] width 165 height 27
type input "**********"
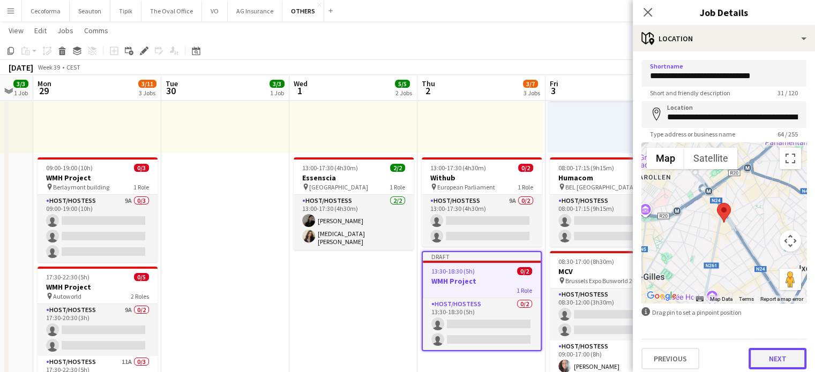
click at [776, 360] on button "Next" at bounding box center [777, 358] width 58 height 21
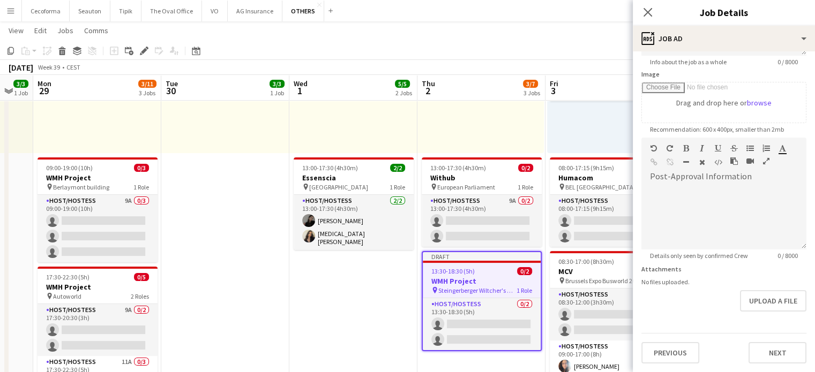
scroll to position [91, 0]
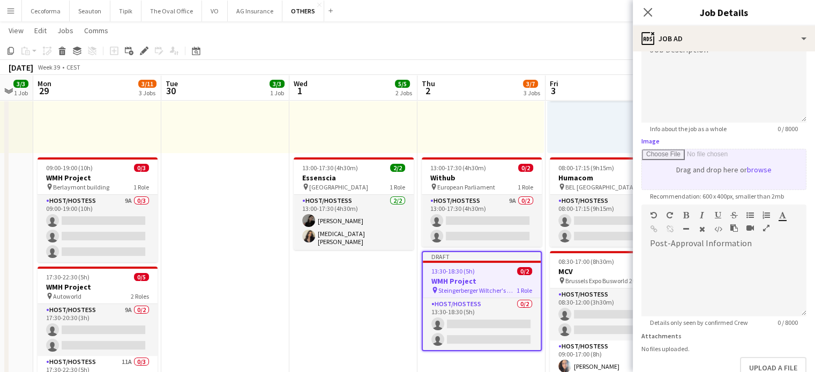
click at [705, 179] on input "Image" at bounding box center [724, 169] width 164 height 40
type input "**********"
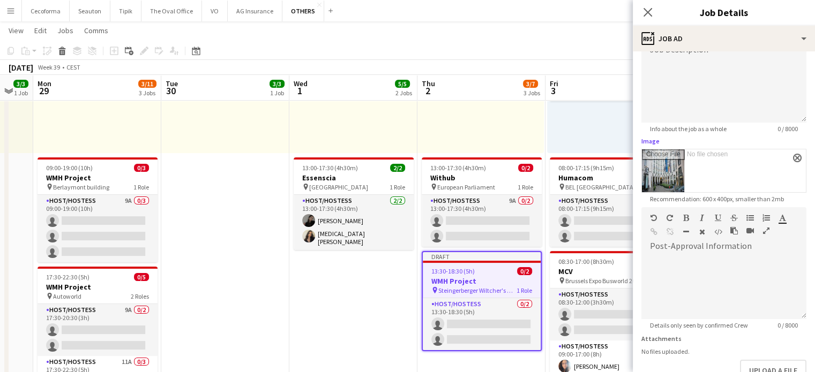
scroll to position [159, 0]
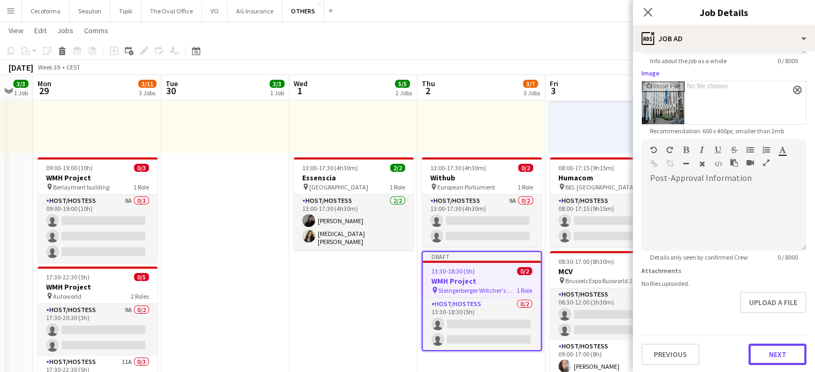
click at [776, 353] on button "Next" at bounding box center [777, 354] width 58 height 21
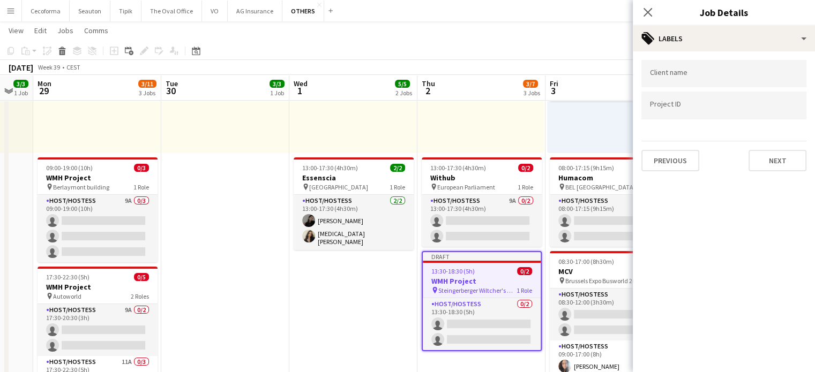
scroll to position [0, 0]
click at [695, 70] on form at bounding box center [724, 72] width 148 height 11
type input "*******"
click at [658, 106] on input "Type to search project ID labels..." at bounding box center [724, 106] width 148 height 10
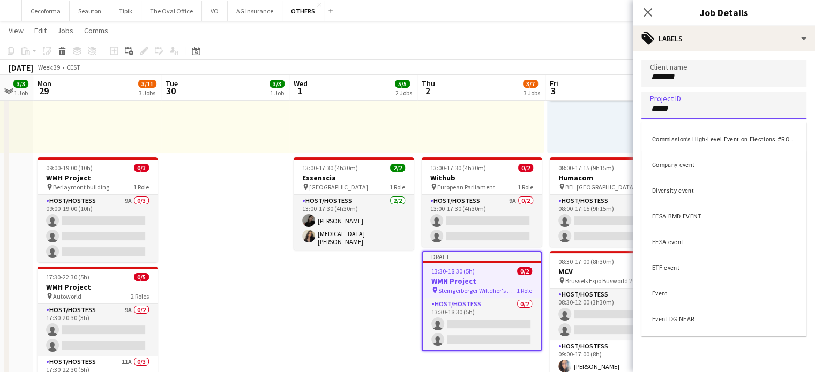
type input "*****"
click at [663, 294] on div "Event" at bounding box center [723, 293] width 165 height 26
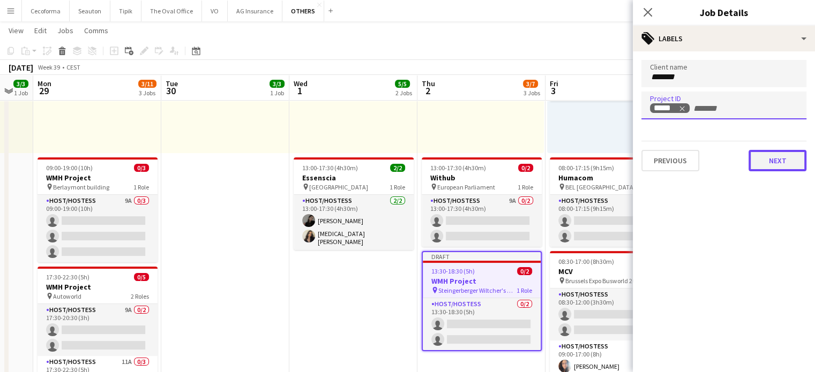
click at [782, 160] on button "Next" at bounding box center [777, 160] width 58 height 21
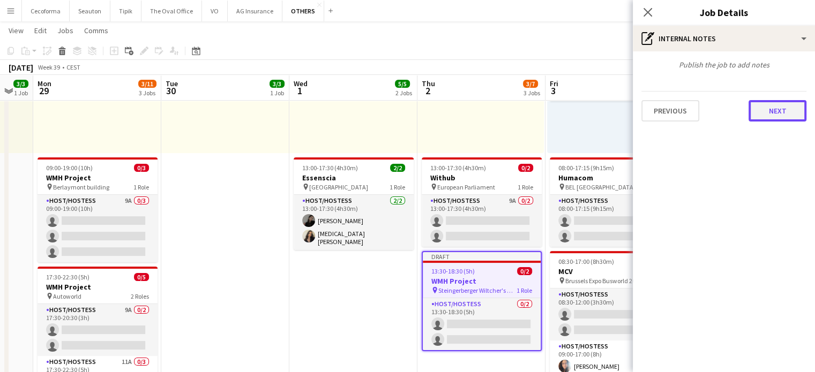
click at [776, 112] on button "Next" at bounding box center [777, 110] width 58 height 21
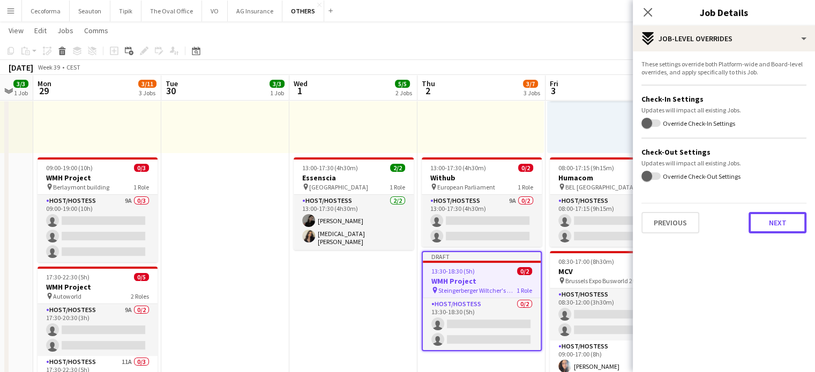
click at [779, 220] on button "Next" at bounding box center [777, 222] width 58 height 21
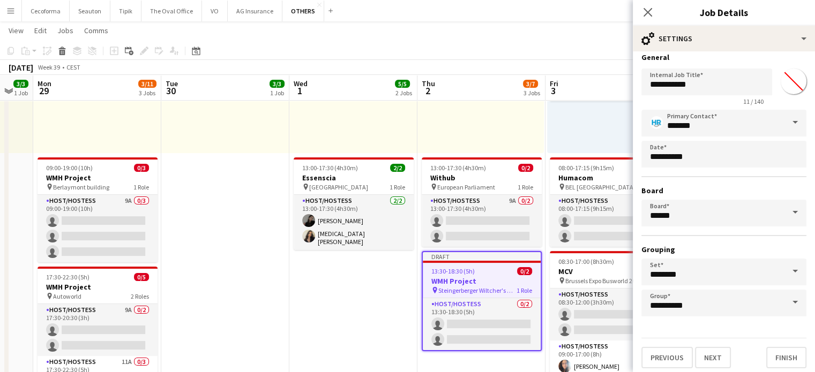
scroll to position [10, 0]
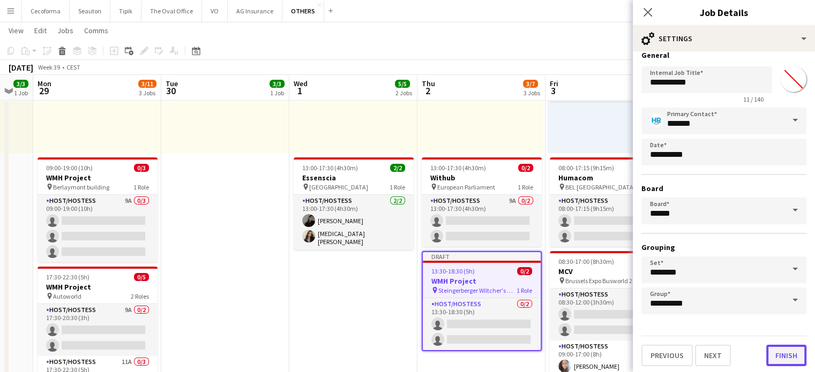
click at [779, 356] on button "Finish" at bounding box center [786, 355] width 40 height 21
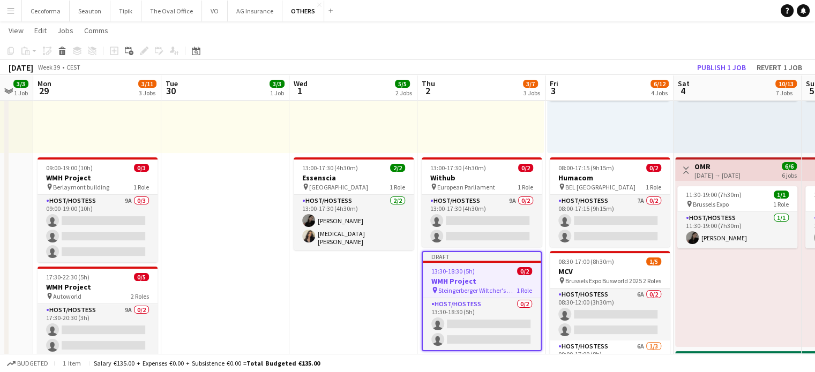
scroll to position [0, 350]
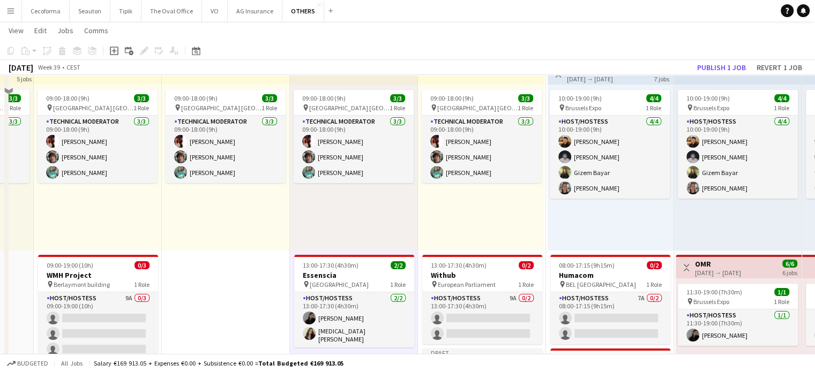
scroll to position [0, 0]
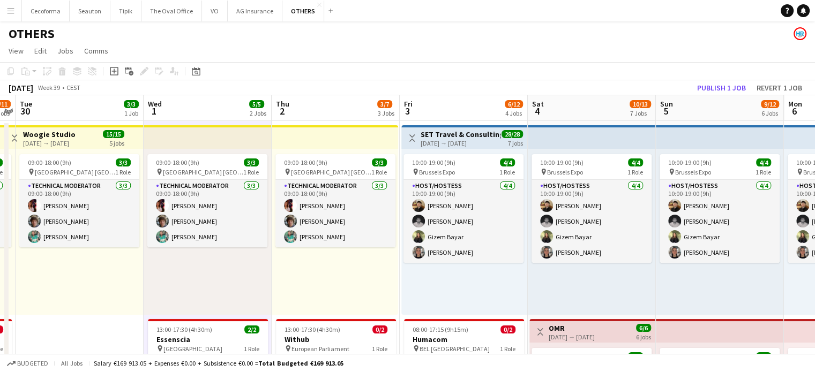
drag, startPoint x: 247, startPoint y: 311, endPoint x: 68, endPoint y: 279, distance: 181.8
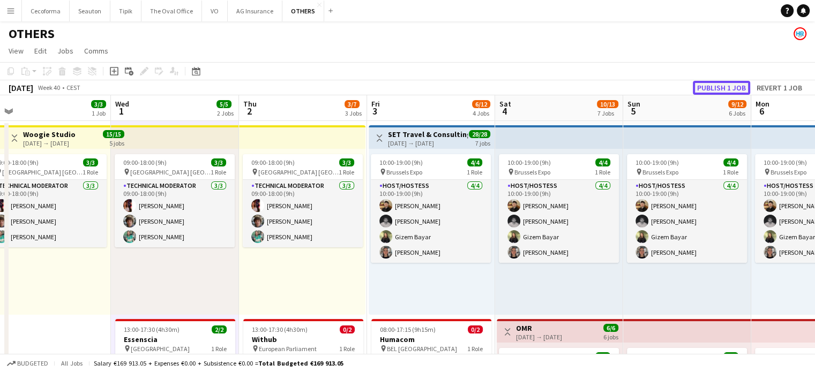
click at [720, 87] on button "Publish 1 job" at bounding box center [721, 88] width 57 height 14
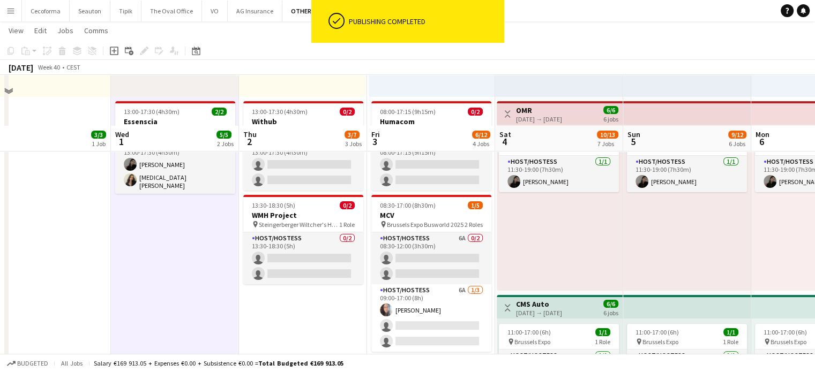
scroll to position [268, 0]
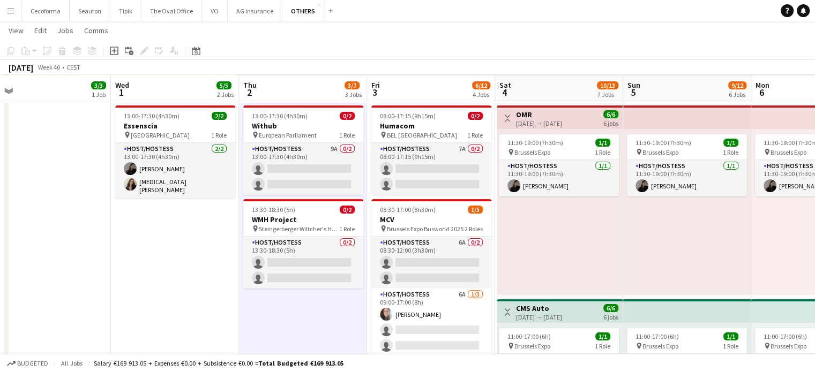
scroll to position [214, 0]
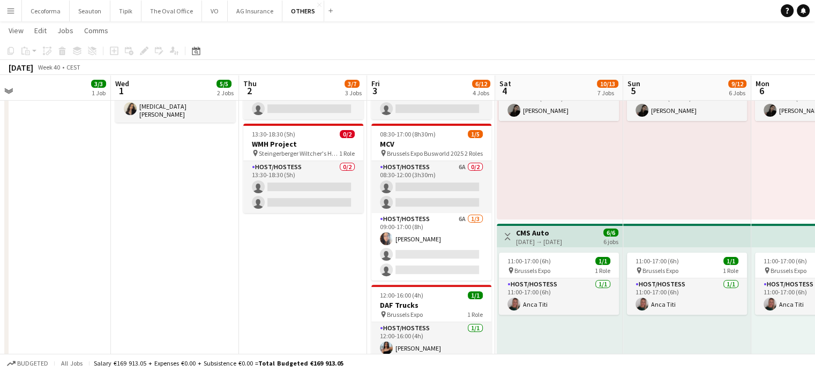
scroll to position [321, 0]
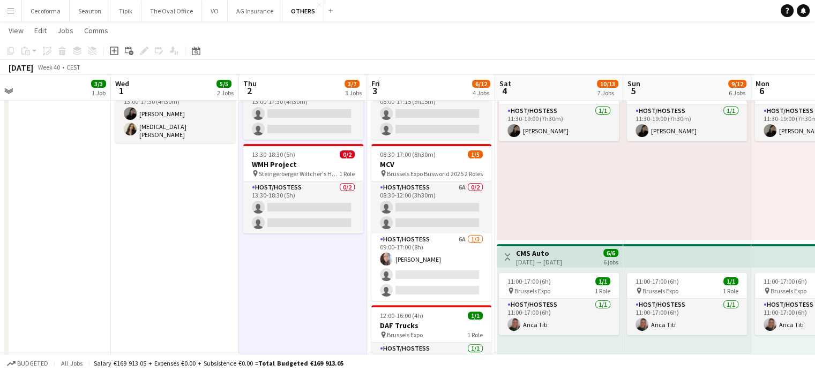
scroll to position [0, 272]
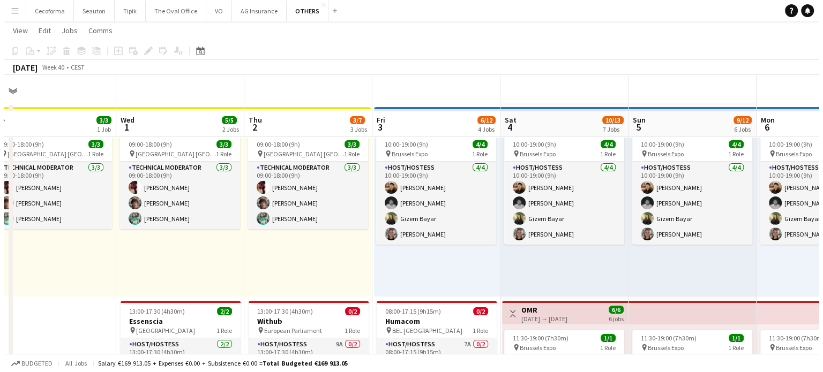
scroll to position [0, 0]
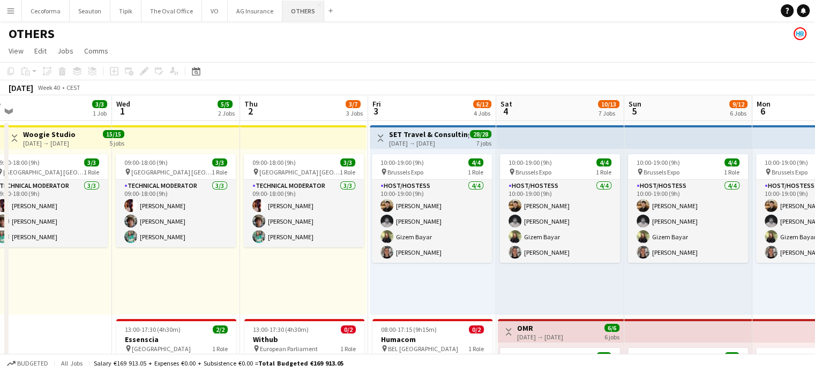
click at [288, 6] on button "OTHERS Close" at bounding box center [303, 11] width 42 height 21
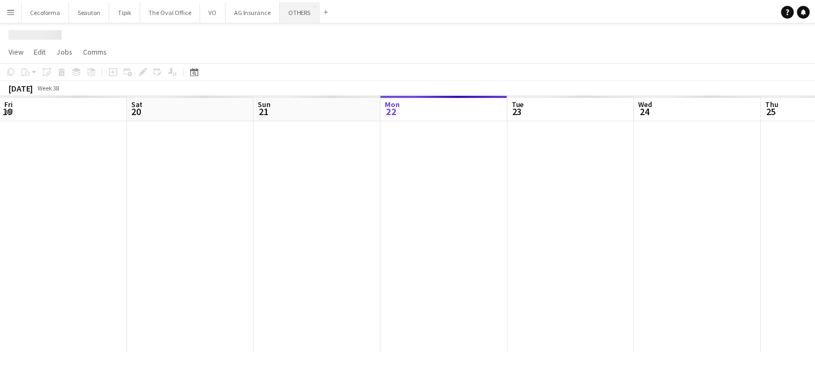
scroll to position [0, 256]
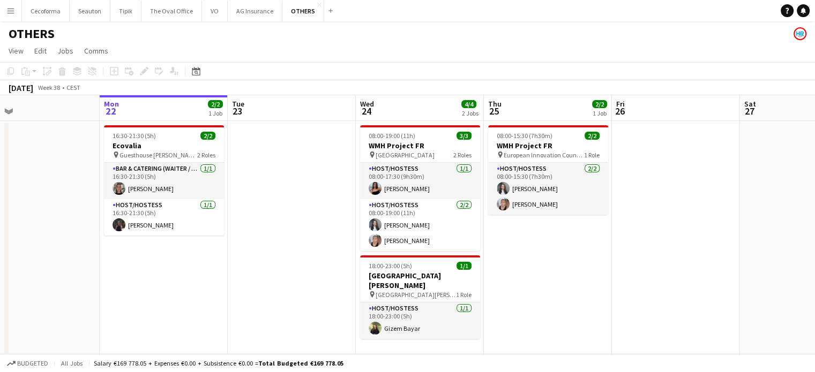
drag, startPoint x: 304, startPoint y: 182, endPoint x: 251, endPoint y: 172, distance: 54.3
click at [240, 167] on app-calendar-viewport "Fri 19 Sat 20 2/2 1 Job Sun 21 Mon 22 2/2 1 Job Tue 23 Wed 24 4/4 2 Jobs Thu 25…" at bounding box center [407, 351] width 815 height 513
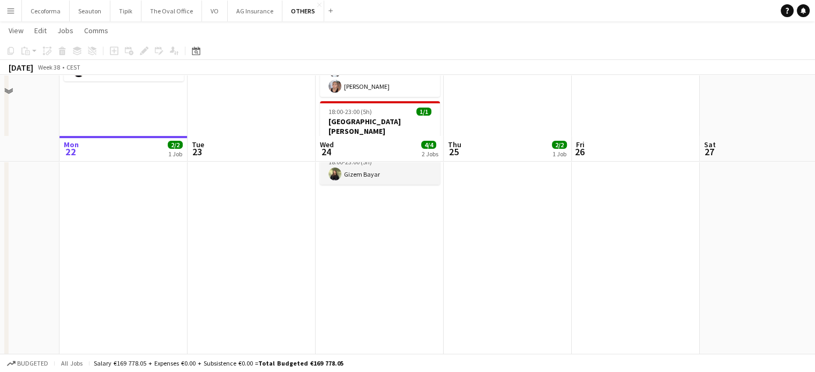
scroll to position [107, 0]
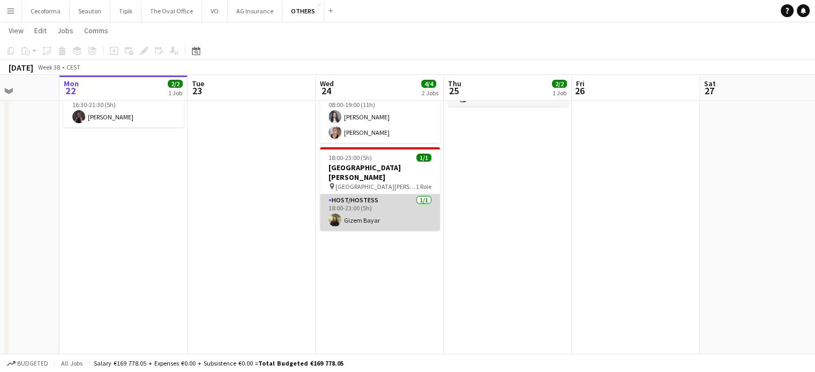
click at [351, 199] on app-card-role "Host/Hostess 1/1 18:00-23:00 (5h) Gizem Bayar" at bounding box center [380, 212] width 120 height 36
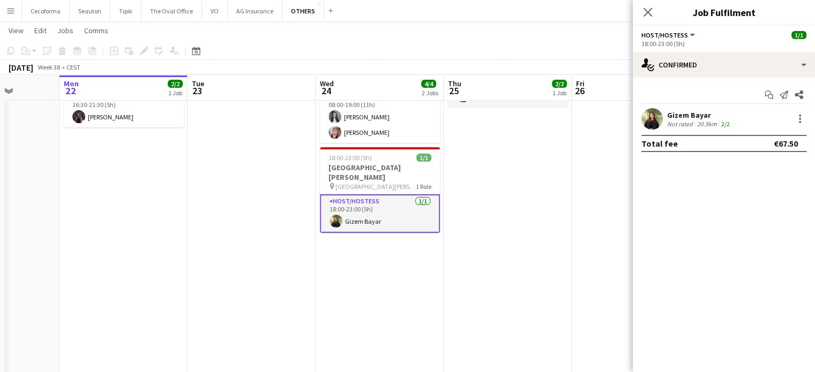
click at [693, 120] on div "Not rated" at bounding box center [681, 124] width 28 height 8
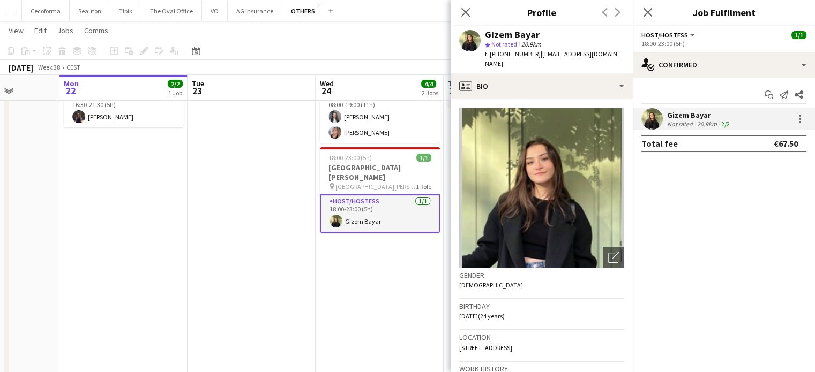
drag, startPoint x: 488, startPoint y: 56, endPoint x: 527, endPoint y: 53, distance: 38.7
click at [527, 53] on span "t. [PHONE_NUMBER]" at bounding box center [513, 54] width 56 height 8
copy span "+32487267272"
click at [469, 10] on icon "Close pop-in" at bounding box center [465, 12] width 10 height 10
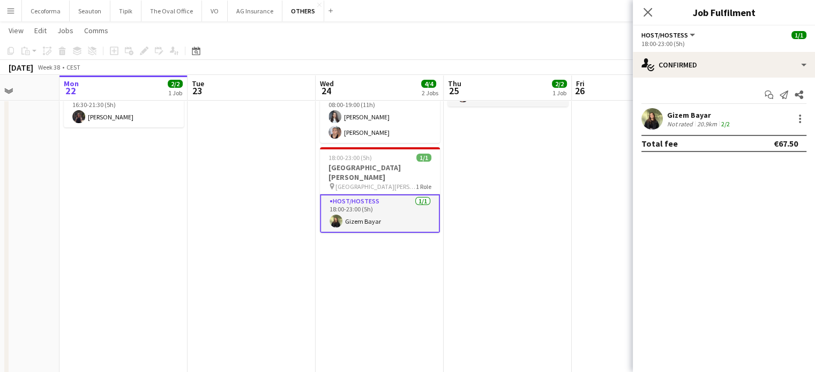
click at [428, 321] on app-date-cell "08:00-19:00 (11h) 3/3 WMH Project FR pin Renaissance Hotel 2 Roles Host/Hostess…" at bounding box center [379, 256] width 128 height 487
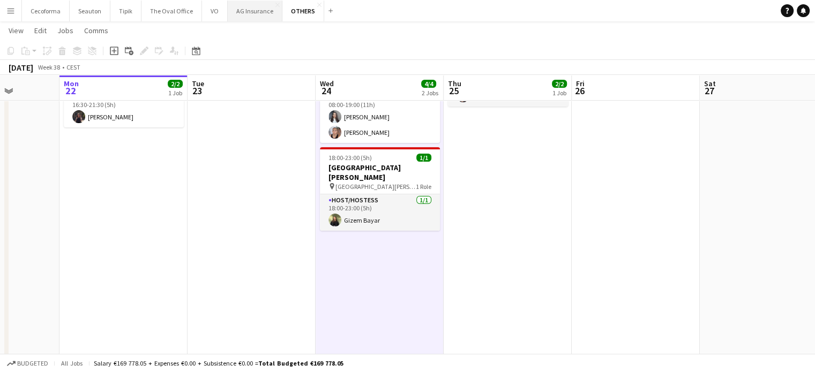
click at [252, 6] on button "AG Insurance Close" at bounding box center [255, 11] width 55 height 21
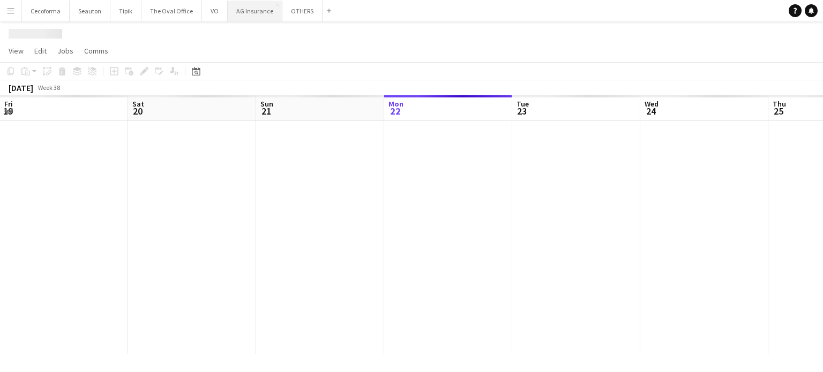
scroll to position [0, 256]
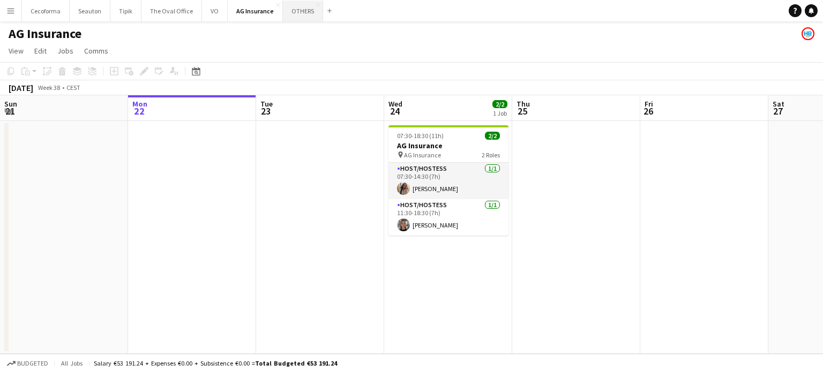
click at [297, 9] on button "OTHERS Close" at bounding box center [303, 11] width 40 height 21
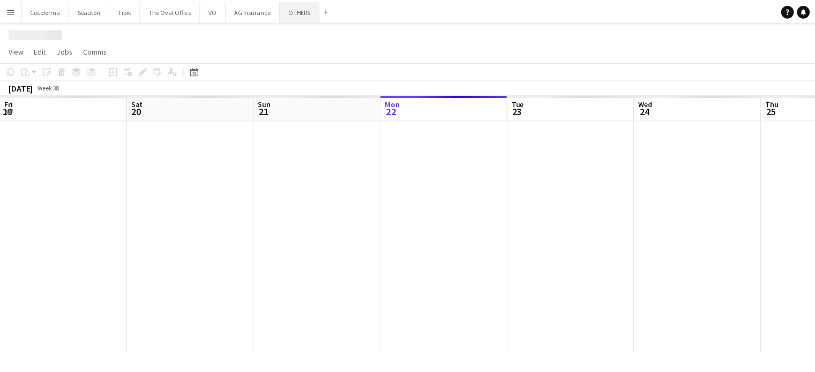
scroll to position [0, 256]
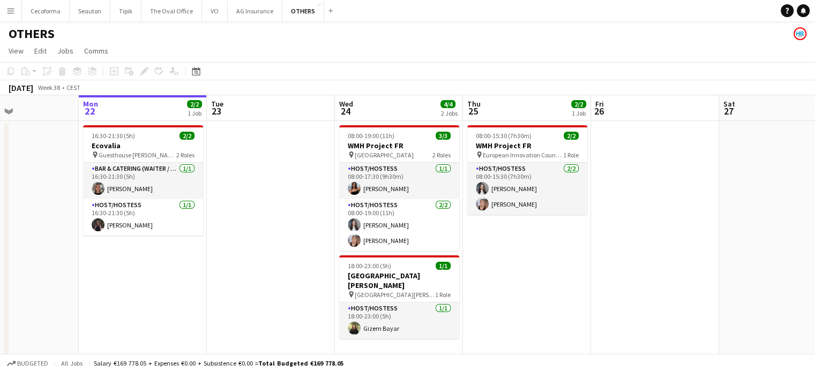
drag, startPoint x: 626, startPoint y: 275, endPoint x: 528, endPoint y: 256, distance: 99.4
click at [528, 256] on app-calendar-viewport "Fri 19 Sat 20 2/2 1 Job Sun 21 Mon 22 2/2 1 Job Tue 23 Wed 24 4/4 2 Jobs Thu 25…" at bounding box center [407, 351] width 815 height 513
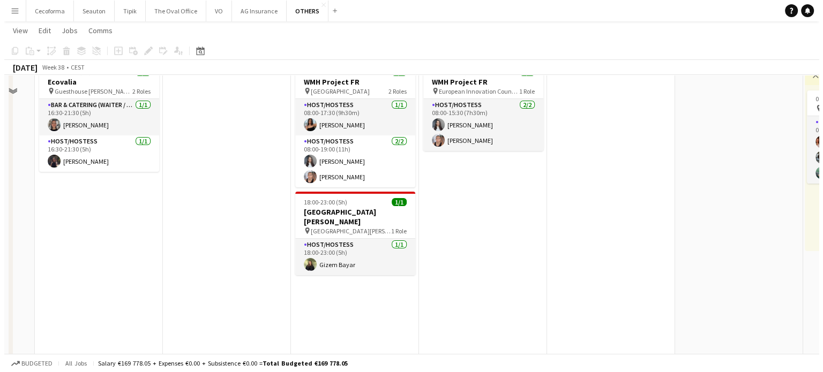
scroll to position [0, 0]
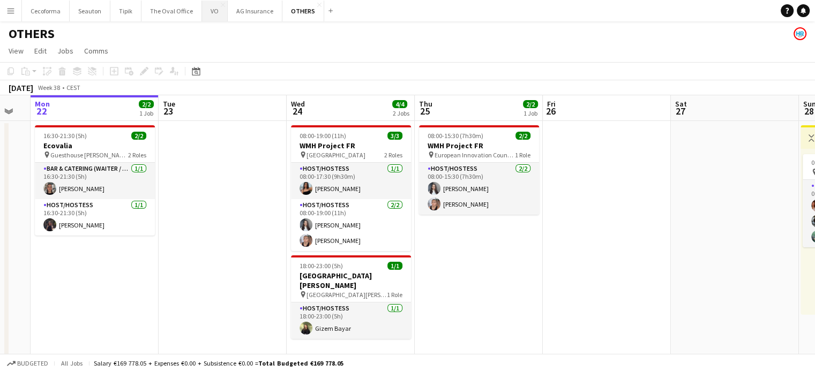
click at [208, 12] on button "VO Close" at bounding box center [215, 11] width 26 height 21
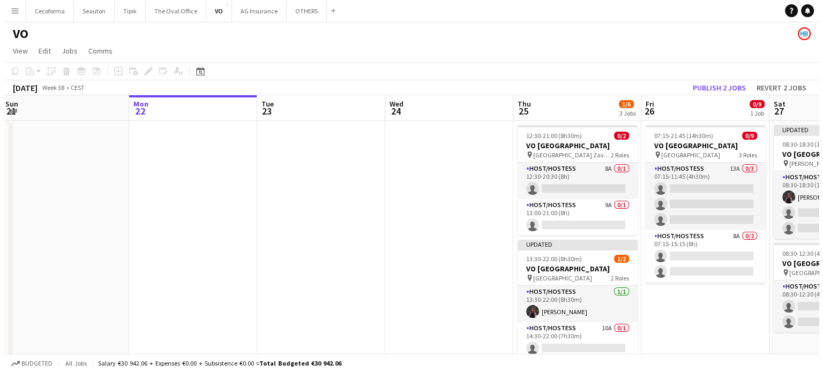
scroll to position [0, 233]
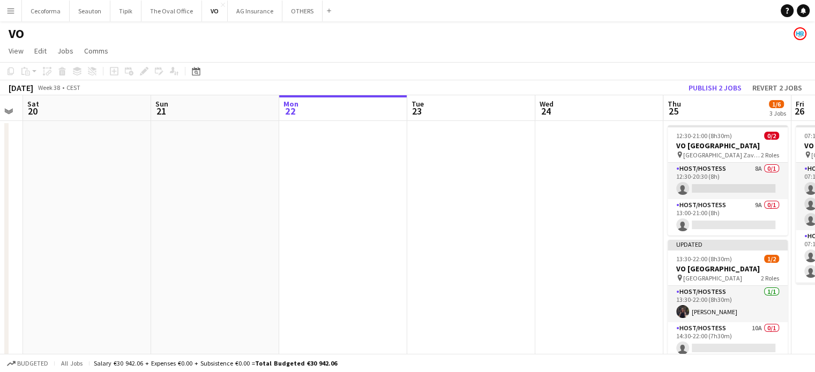
drag, startPoint x: 412, startPoint y: 240, endPoint x: 556, endPoint y: 246, distance: 144.2
click at [556, 246] on app-calendar-viewport "Thu 18 Fri 19 Sat 20 Sun 21 Mon 22 Tue 23 Wed 24 Thu 25 1/6 3 Jobs Fri 26 0/9 1…" at bounding box center [407, 296] width 815 height 402
click at [288, 10] on button "OTHERS Close" at bounding box center [302, 11] width 40 height 21
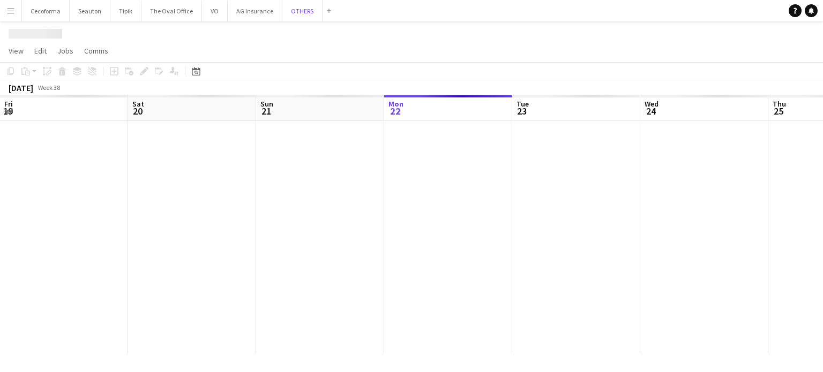
scroll to position [0, 256]
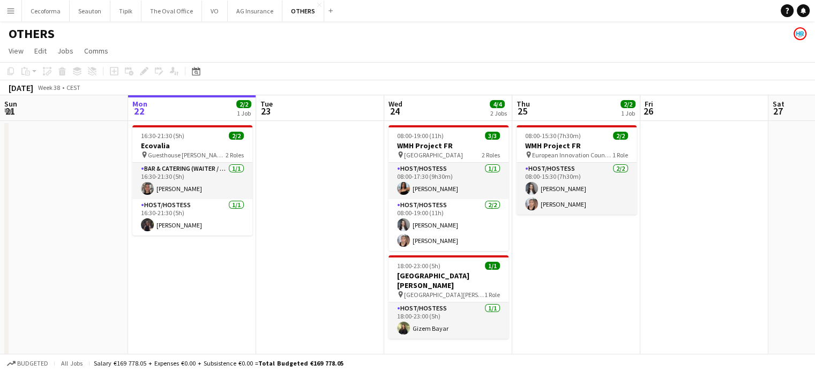
click at [679, 274] on app-date-cell at bounding box center [704, 364] width 128 height 487
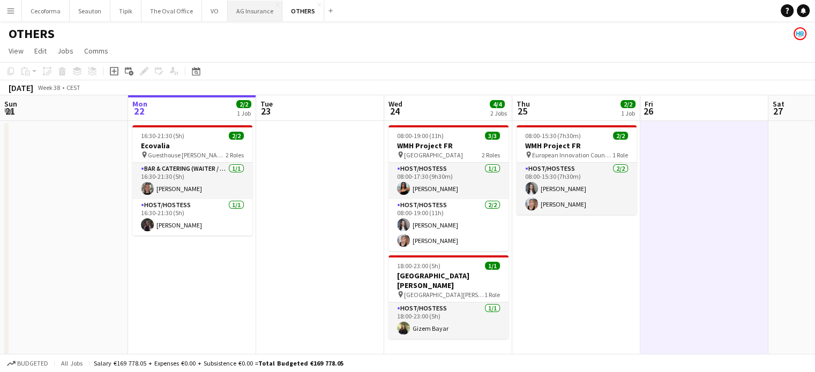
click at [252, 14] on button "AG Insurance Close" at bounding box center [255, 11] width 55 height 21
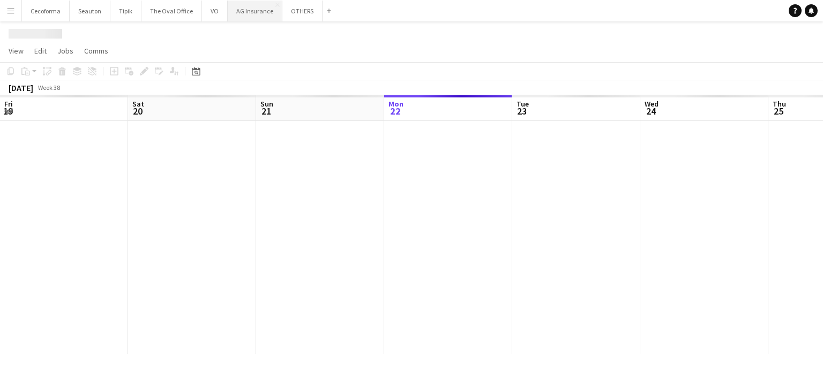
scroll to position [0, 256]
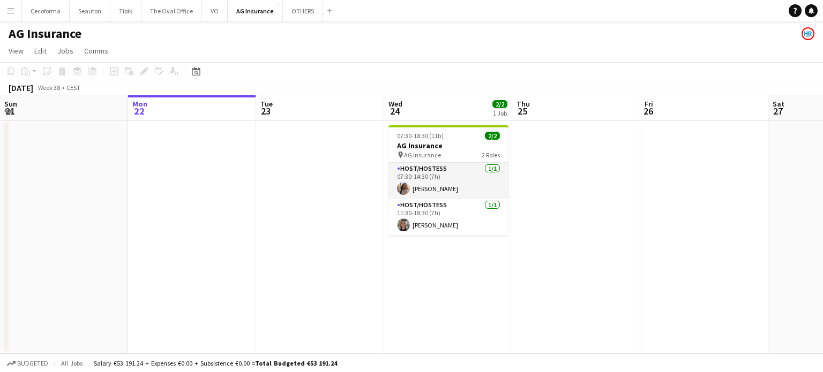
click at [584, 209] on app-date-cell at bounding box center [576, 237] width 128 height 233
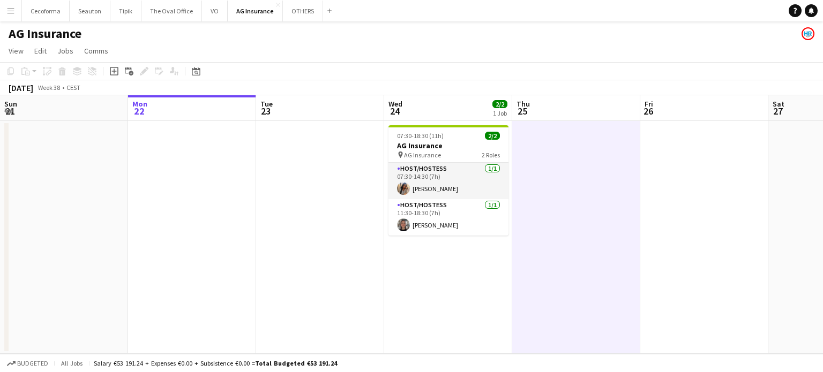
click at [381, 328] on app-date-cell at bounding box center [320, 237] width 128 height 233
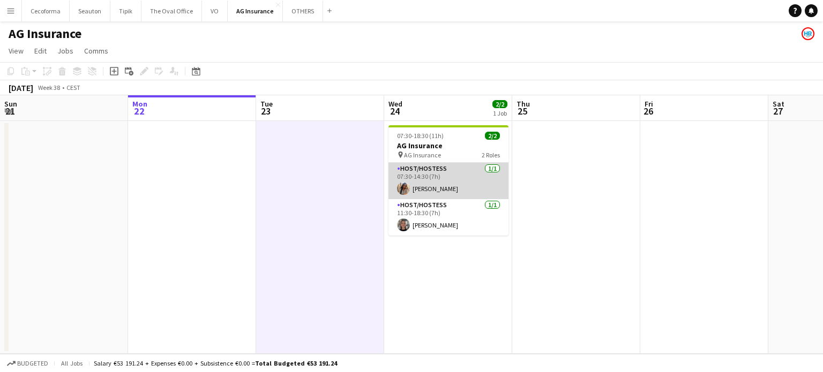
click at [429, 184] on app-card-role "Host/Hostess 1/1 07:30-14:30 (7h) Jankey Secka" at bounding box center [448, 181] width 120 height 36
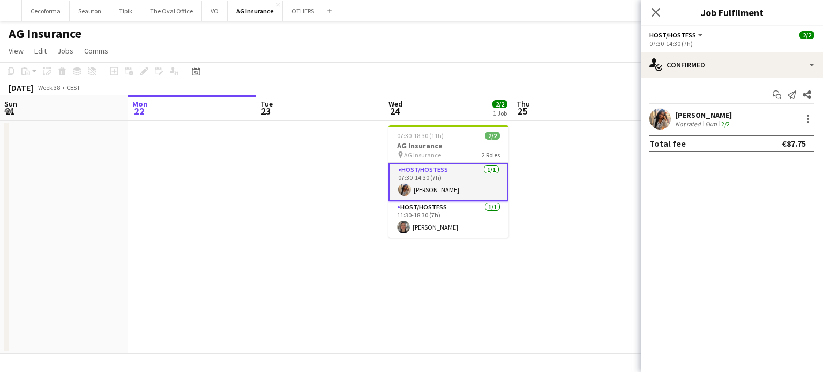
click at [686, 122] on div "Not rated" at bounding box center [689, 124] width 28 height 8
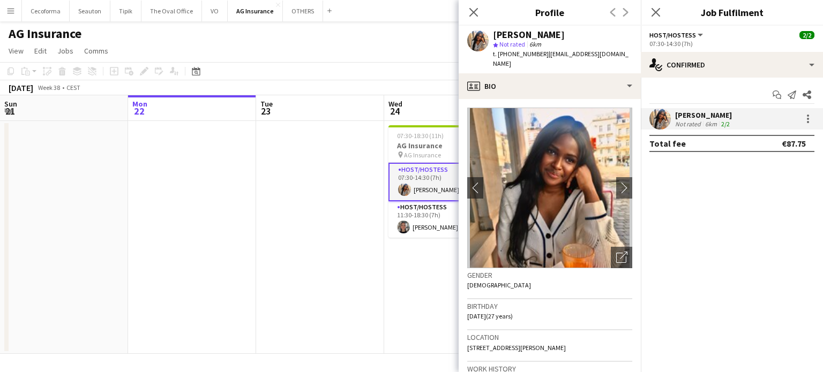
drag, startPoint x: 498, startPoint y: 54, endPoint x: 536, endPoint y: 53, distance: 38.0
click at [536, 53] on span "t. +32467779089" at bounding box center [521, 54] width 56 height 8
copy span "+32467779089"
click at [471, 10] on icon at bounding box center [473, 12] width 10 height 10
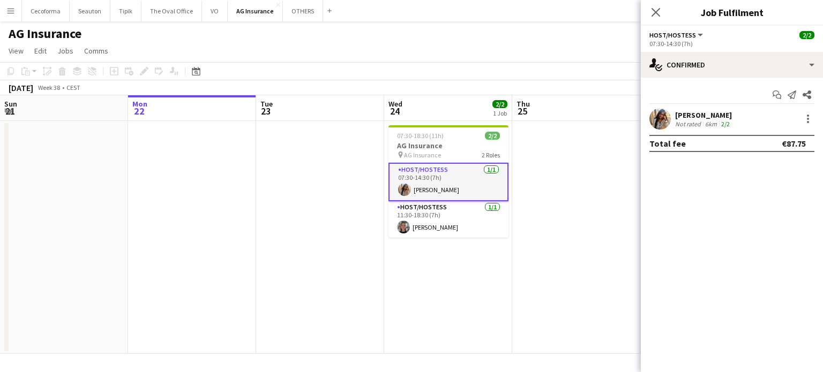
click at [403, 295] on app-date-cell "07:30-18:30 (11h) 2/2 AG Insurance pin AG Insurance 2 Roles Host/Hostess 1/1 07…" at bounding box center [448, 237] width 128 height 233
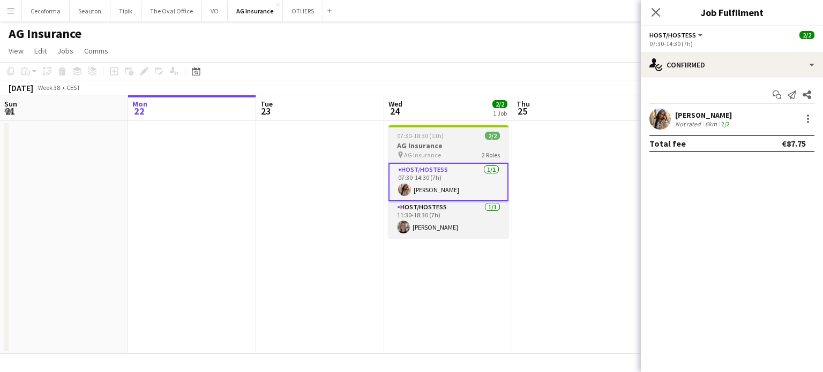
scroll to position [0, 254]
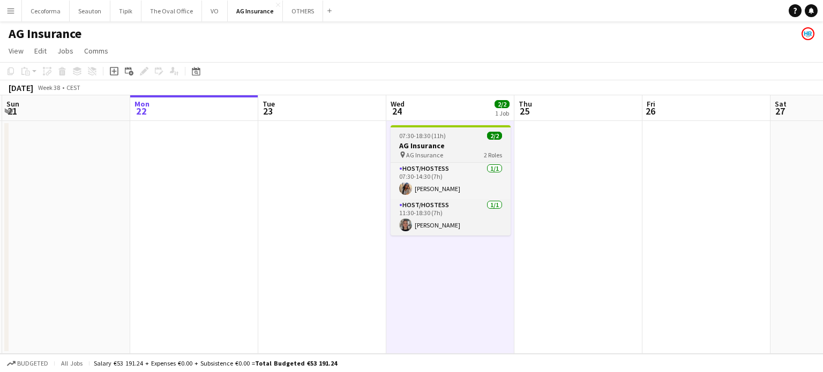
click at [411, 142] on h3 "AG Insurance" at bounding box center [450, 146] width 120 height 10
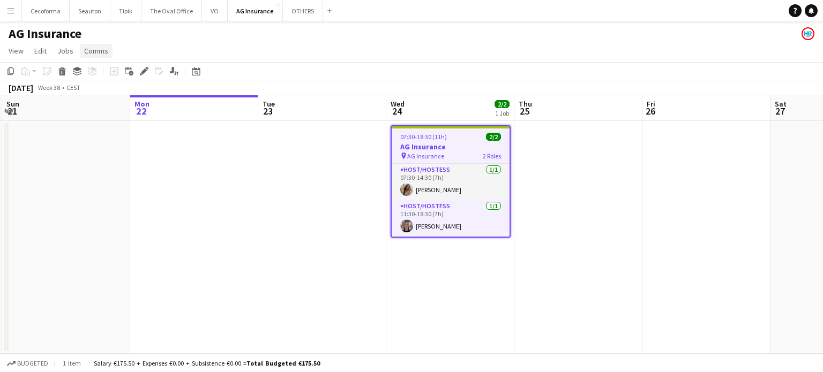
click at [101, 52] on span "Comms" at bounding box center [96, 51] width 24 height 10
click at [108, 95] on span "Create chat" at bounding box center [106, 97] width 37 height 10
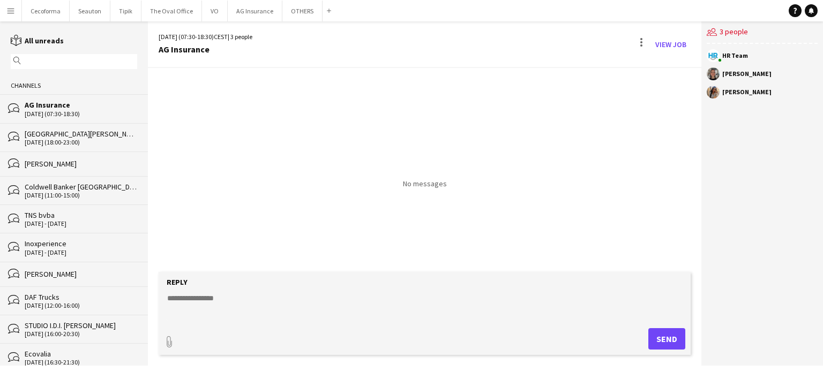
click at [198, 297] on textarea at bounding box center [426, 307] width 521 height 28
click at [255, 298] on textarea "**********" at bounding box center [426, 307] width 521 height 28
click at [382, 294] on textarea "**********" at bounding box center [426, 307] width 521 height 28
click at [378, 298] on textarea "**********" at bounding box center [426, 307] width 521 height 28
type textarea "**********"
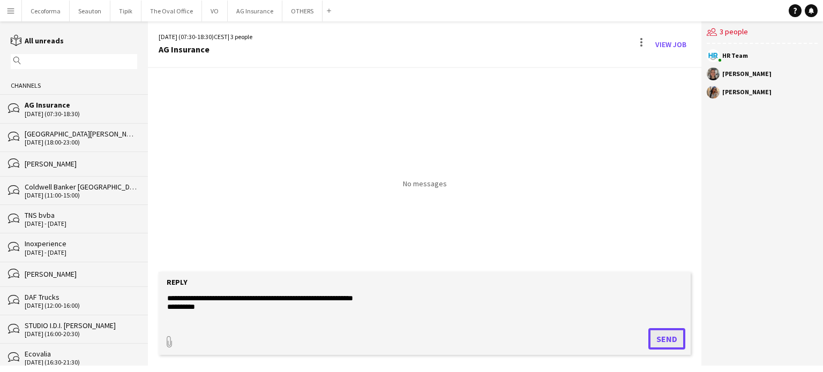
click at [662, 340] on button "Send" at bounding box center [666, 338] width 37 height 21
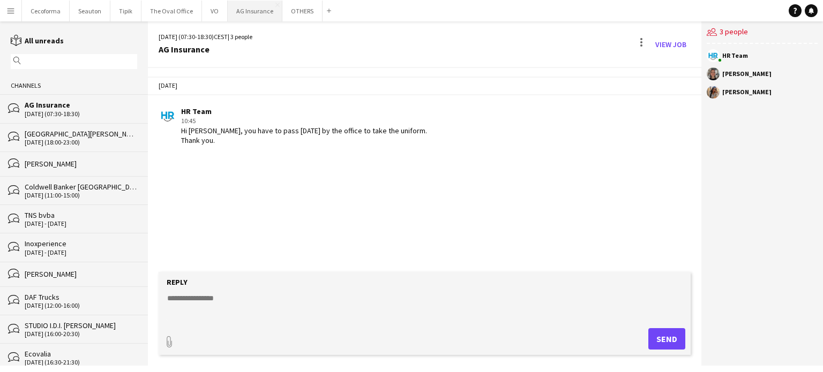
click at [254, 10] on button "AG Insurance Close" at bounding box center [255, 11] width 55 height 21
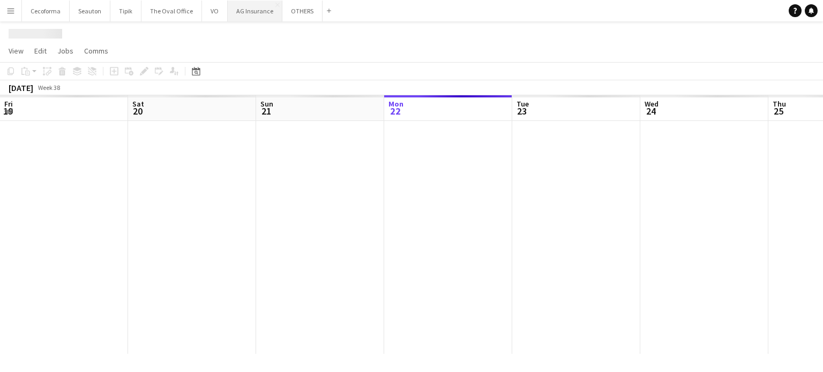
scroll to position [0, 256]
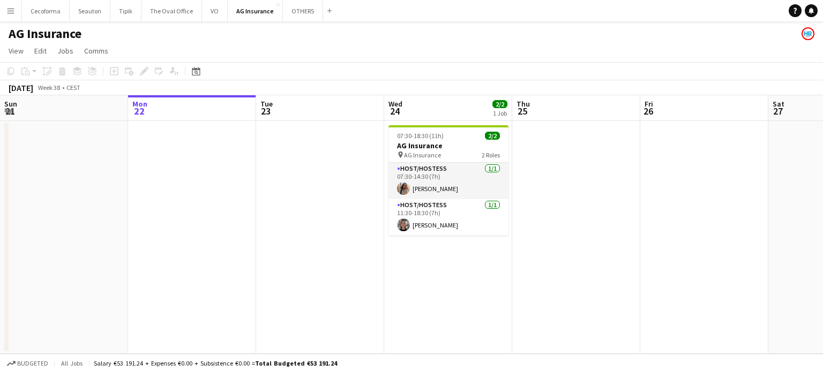
click at [559, 223] on app-date-cell at bounding box center [576, 237] width 128 height 233
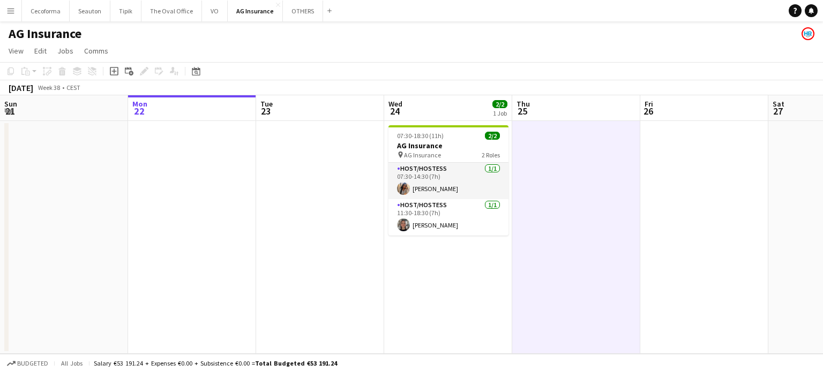
click at [323, 274] on app-date-cell at bounding box center [320, 237] width 128 height 233
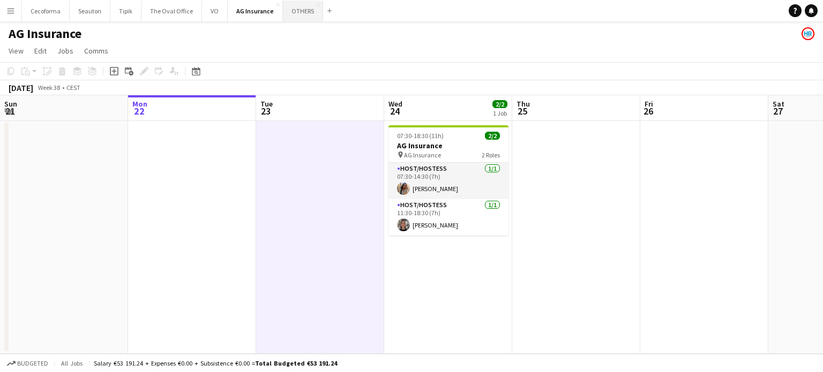
click at [296, 12] on button "OTHERS Close" at bounding box center [303, 11] width 40 height 21
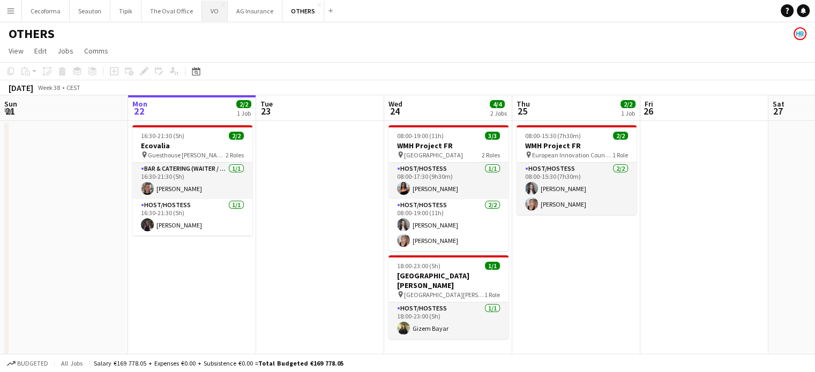
click at [204, 9] on button "VO Close" at bounding box center [215, 11] width 26 height 21
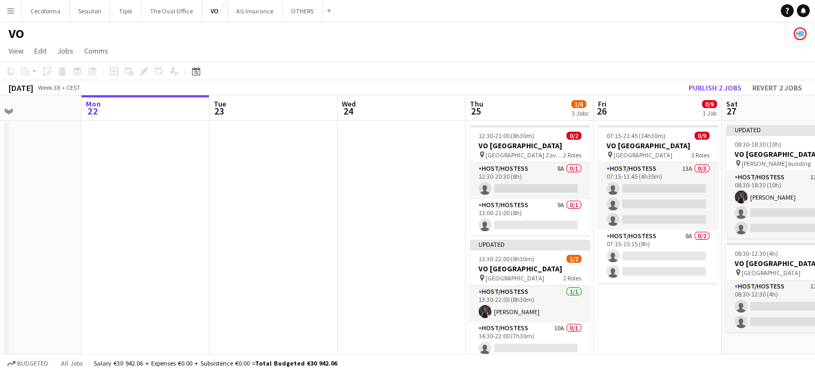
scroll to position [0, 313]
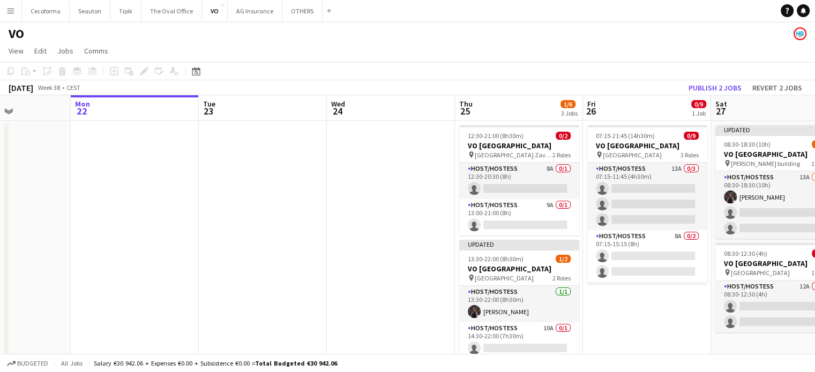
drag, startPoint x: 709, startPoint y: 332, endPoint x: 652, endPoint y: 317, distance: 59.2
click at [652, 317] on app-calendar-viewport "Fri 19 Sat 20 Sun 21 Mon 22 Tue 23 Wed 24 Thu 25 1/6 3 Jobs Fri 26 0/9 1 Job Sa…" at bounding box center [407, 296] width 815 height 402
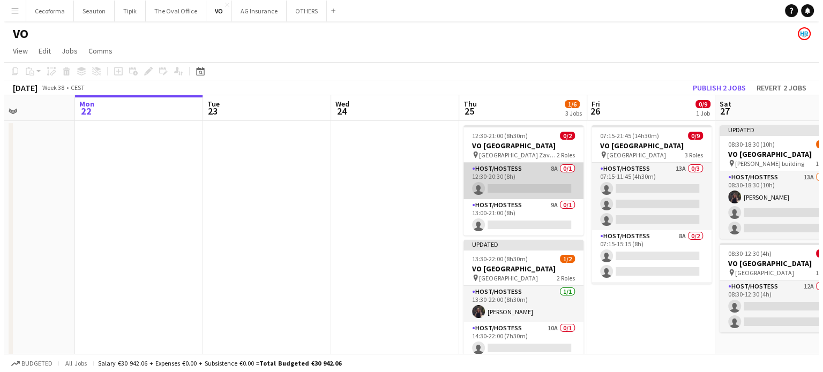
scroll to position [0, 314]
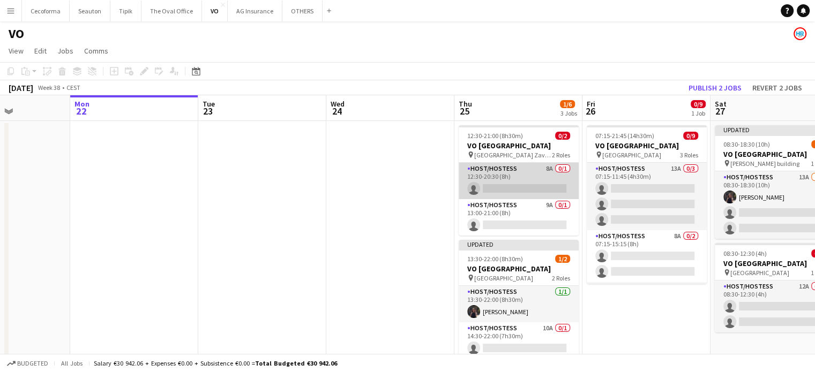
click at [529, 186] on app-card-role "Host/Hostess 8A 0/1 12:30-20:30 (8h) single-neutral-actions" at bounding box center [518, 181] width 120 height 36
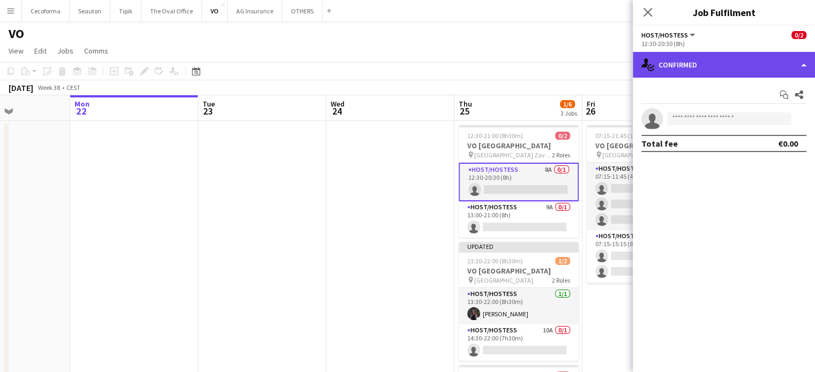
click at [805, 66] on div "single-neutral-actions-check-2 Confirmed" at bounding box center [724, 65] width 182 height 26
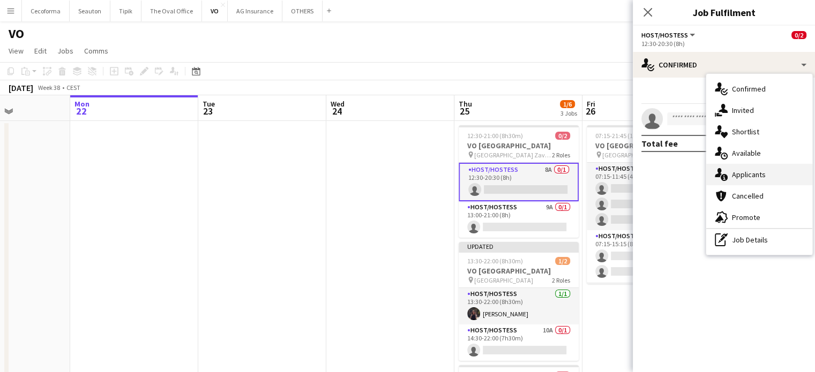
click at [747, 176] on span "Applicants" at bounding box center [749, 175] width 34 height 10
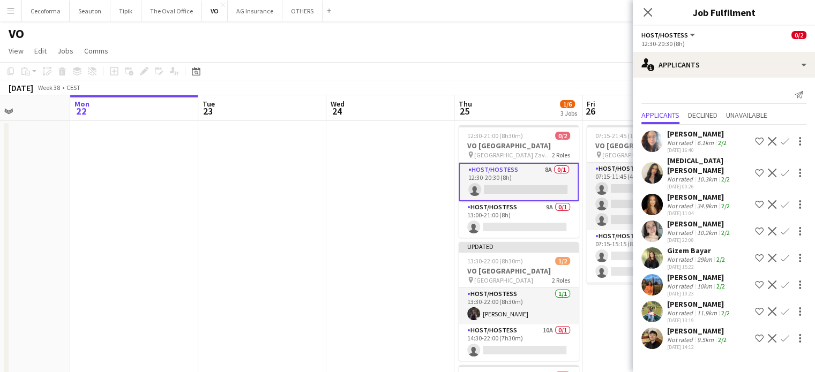
click at [651, 11] on icon "Close pop-in" at bounding box center [647, 12] width 9 height 9
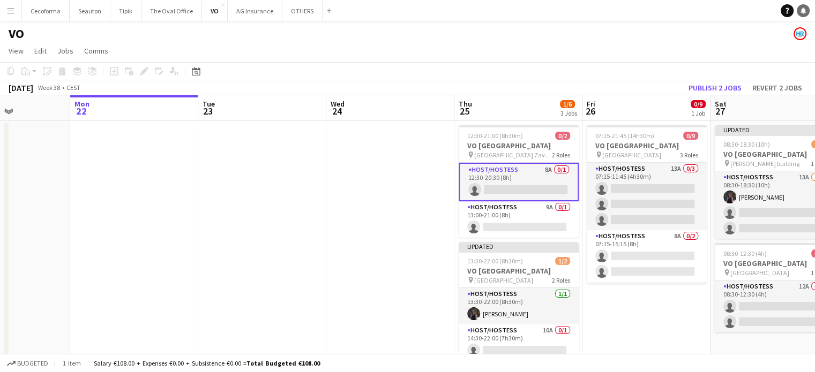
click at [803, 12] on icon "Notifications" at bounding box center [803, 10] width 6 height 6
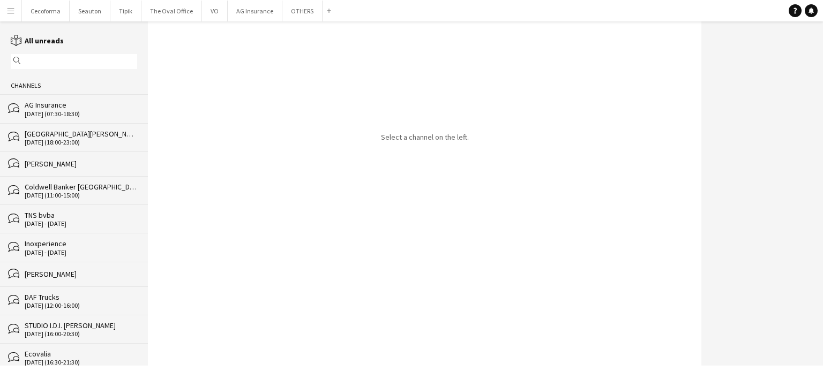
click at [65, 165] on div "[PERSON_NAME]" at bounding box center [81, 164] width 112 height 10
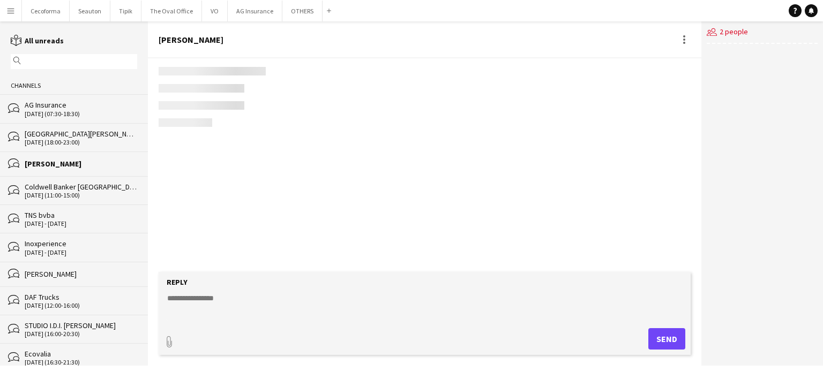
scroll to position [1205, 0]
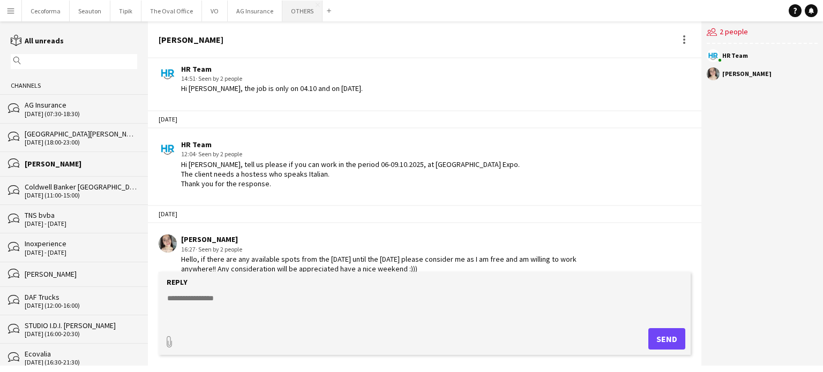
click at [296, 12] on button "OTHERS Close" at bounding box center [302, 11] width 40 height 21
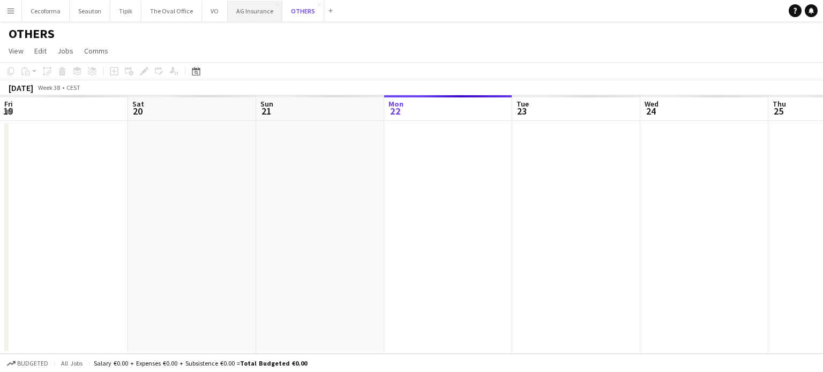
scroll to position [0, 256]
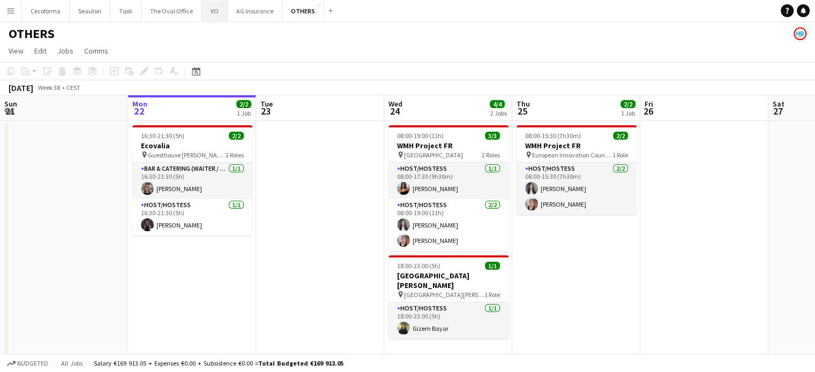
click at [208, 9] on button "VO Close" at bounding box center [215, 11] width 26 height 21
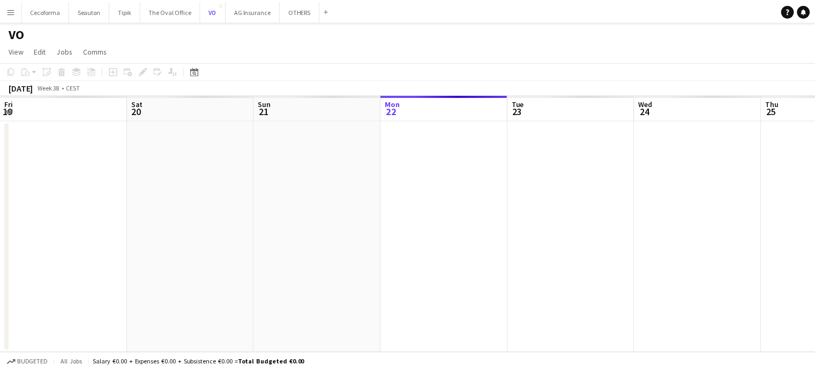
scroll to position [0, 256]
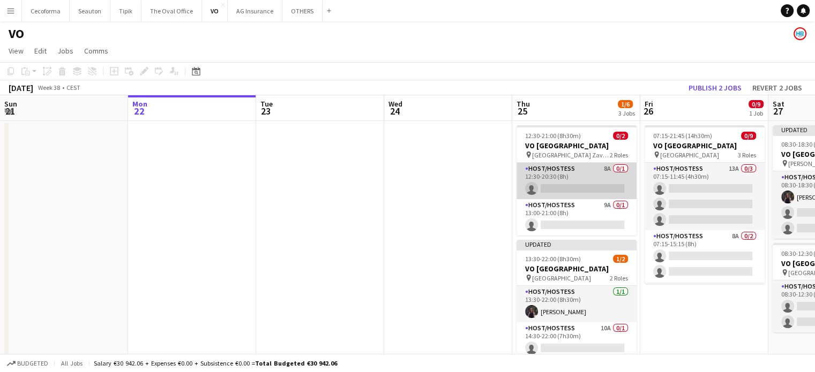
click at [561, 177] on app-card-role "Host/Hostess 8A 0/1 12:30-20:30 (8h) single-neutral-actions" at bounding box center [576, 181] width 120 height 36
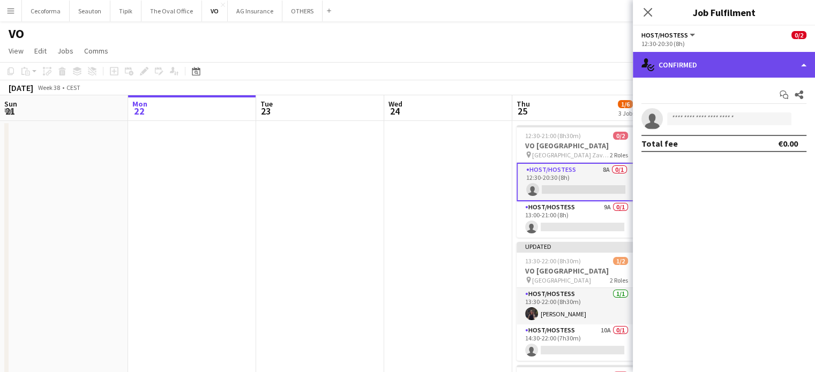
click at [803, 64] on div "single-neutral-actions-check-2 Confirmed" at bounding box center [724, 65] width 182 height 26
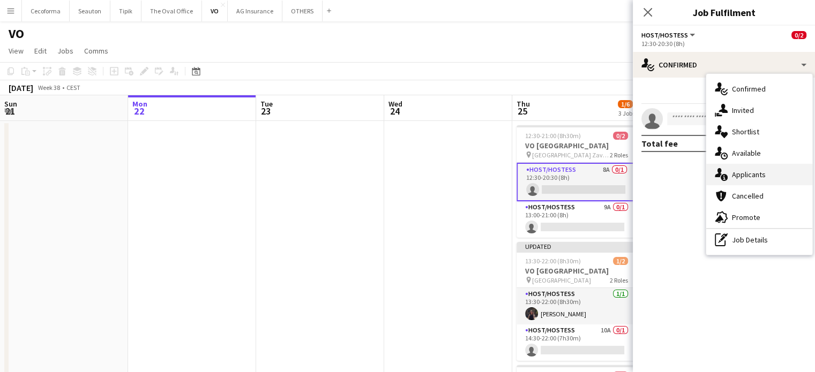
click at [748, 174] on span "Applicants" at bounding box center [749, 175] width 34 height 10
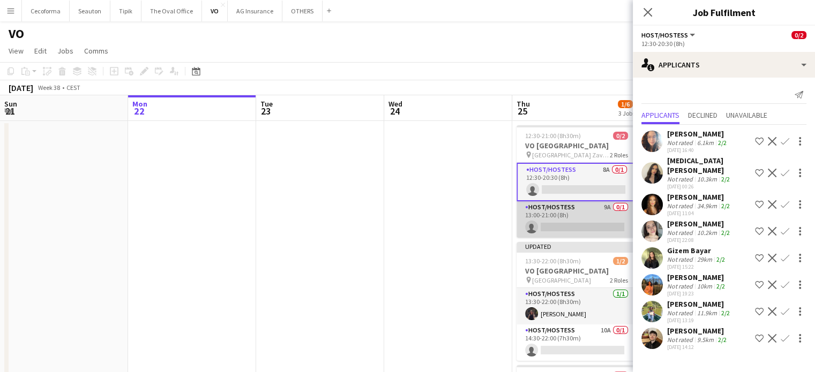
click at [577, 231] on app-card-role "Host/Hostess 9A 0/1 13:00-21:00 (8h) single-neutral-actions" at bounding box center [576, 219] width 120 height 36
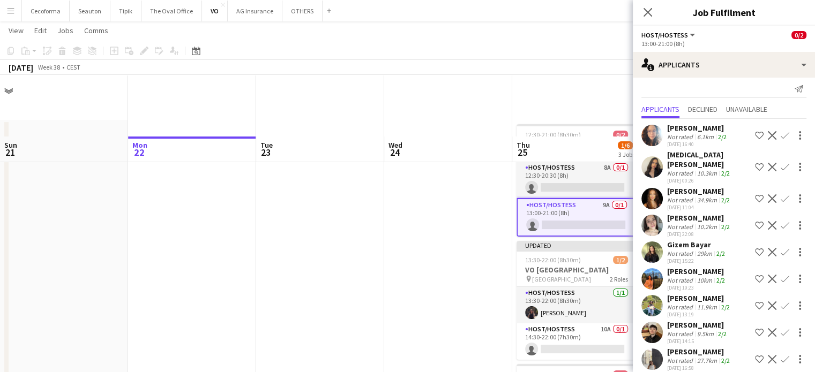
scroll to position [142, 0]
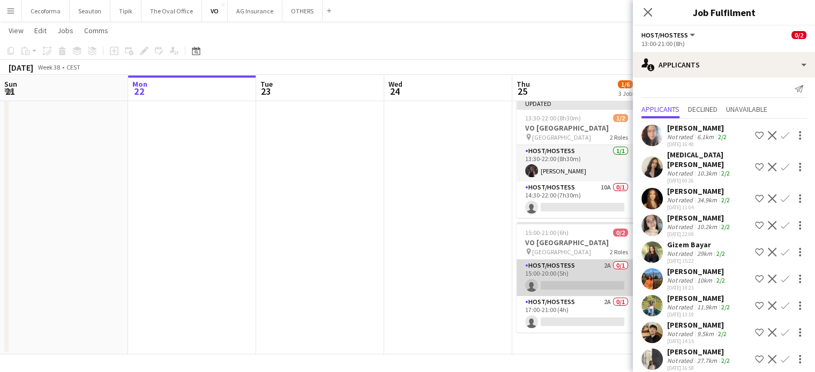
click at [558, 273] on app-card-role "Host/Hostess 2A 0/1 15:00-20:00 (5h) single-neutral-actions" at bounding box center [576, 278] width 120 height 36
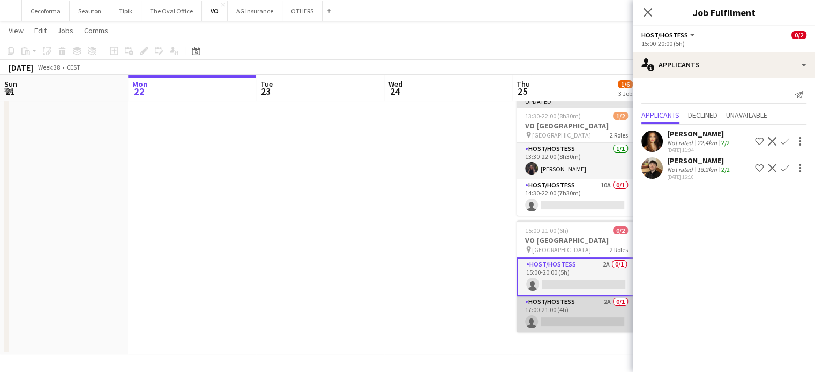
click at [560, 320] on app-card-role "Host/Hostess 2A 0/1 17:00-21:00 (4h) single-neutral-actions" at bounding box center [576, 314] width 120 height 36
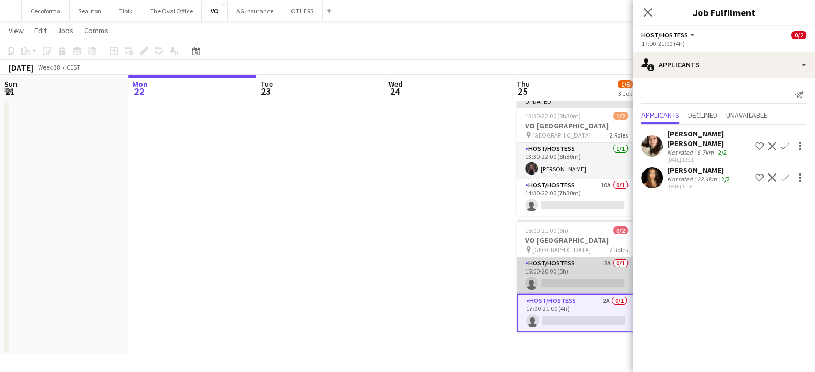
click at [552, 277] on app-card-role "Host/Hostess 2A 0/1 15:00-20:00 (5h) single-neutral-actions" at bounding box center [576, 276] width 120 height 36
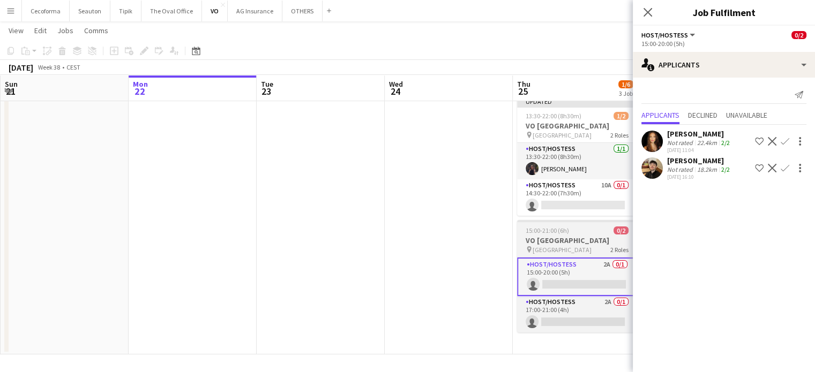
click at [548, 241] on h3 "VO [GEOGRAPHIC_DATA]" at bounding box center [577, 241] width 120 height 10
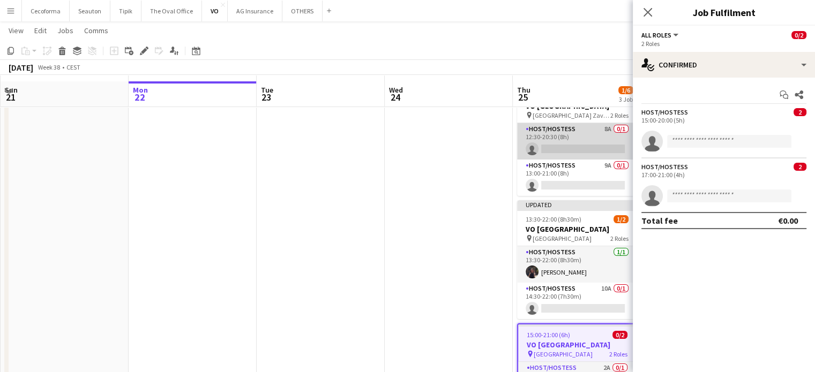
scroll to position [54, 0]
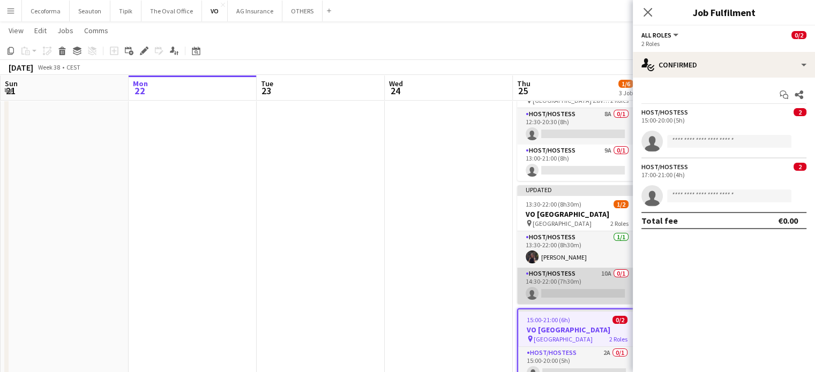
click at [573, 292] on app-card-role "Host/Hostess 10A 0/1 14:30-22:00 (7h30m) single-neutral-actions" at bounding box center [577, 286] width 120 height 36
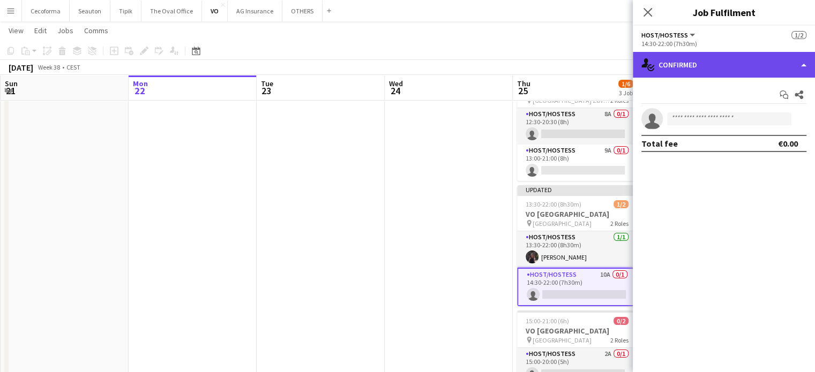
click at [804, 66] on div "single-neutral-actions-check-2 Confirmed" at bounding box center [724, 65] width 182 height 26
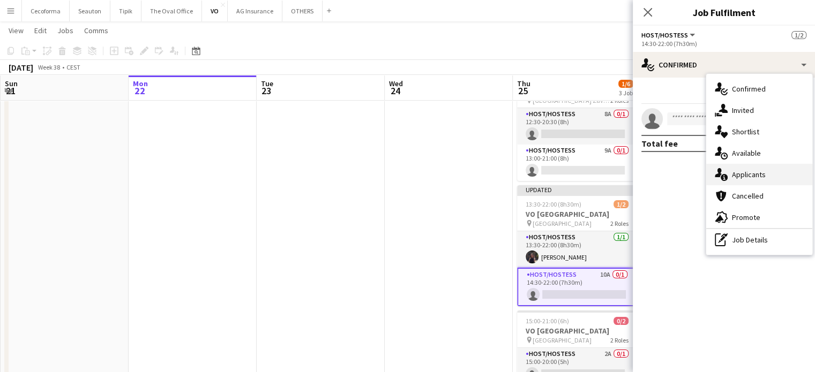
click at [740, 176] on span "Applicants" at bounding box center [749, 175] width 34 height 10
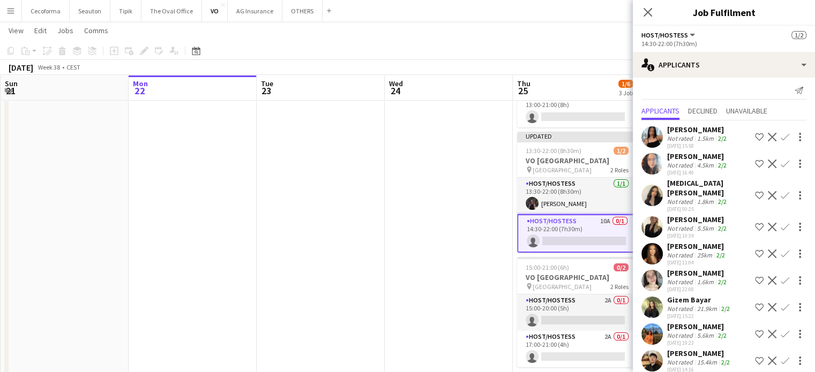
scroll to position [0, 0]
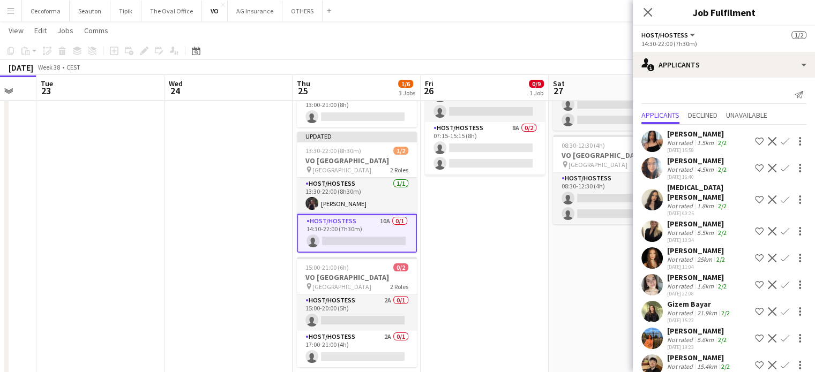
drag, startPoint x: 442, startPoint y: 217, endPoint x: 214, endPoint y: 165, distance: 234.5
click at [214, 165] on app-calendar-viewport "Fri 19 Sat 20 Sun 21 Mon 22 Tue 23 Wed 24 Thu 25 1/6 3 Jobs Fri 26 0/9 1 Job Sa…" at bounding box center [407, 162] width 815 height 455
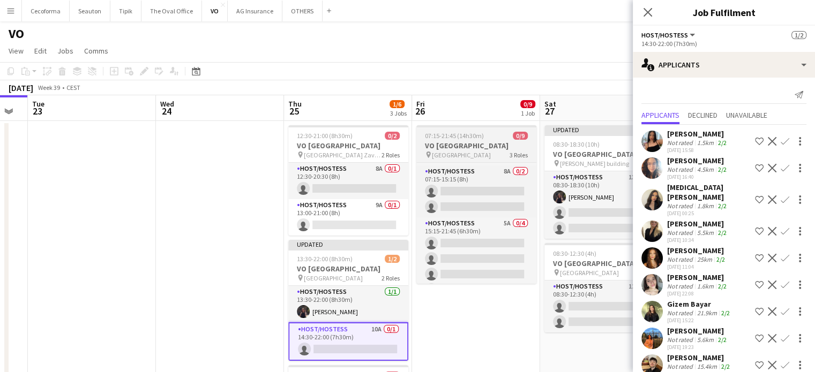
scroll to position [81, 0]
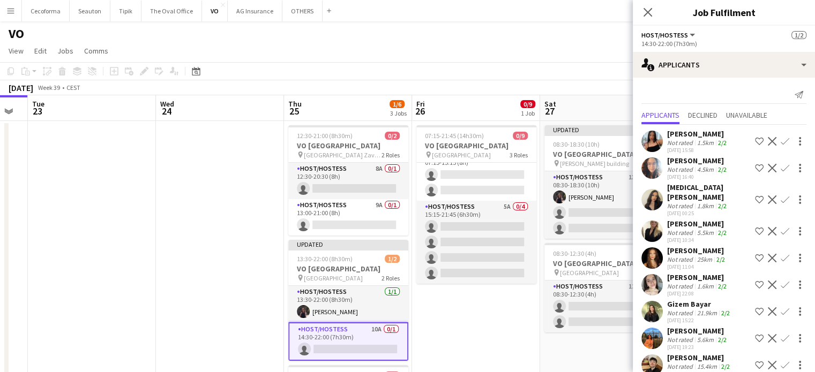
click at [482, 332] on app-date-cell "07:15-21:45 (14h30m) 0/9 VO Europe pin Borschette Center 3 Roles Host/Hostess 1…" at bounding box center [476, 309] width 128 height 377
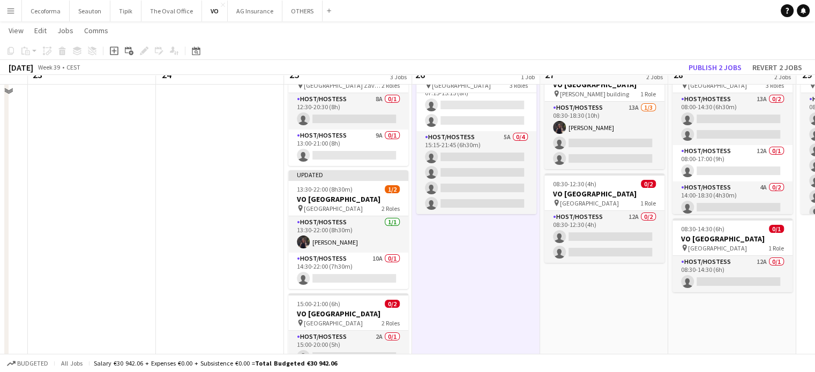
scroll to position [142, 0]
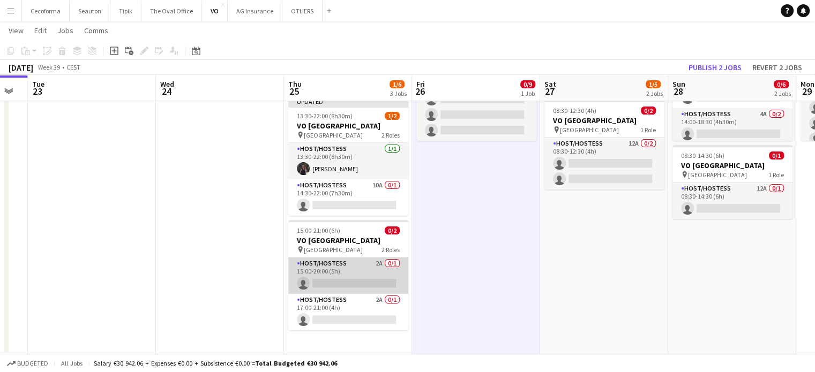
click at [344, 282] on app-card-role "Host/Hostess 2A 0/1 15:00-20:00 (5h) single-neutral-actions" at bounding box center [348, 276] width 120 height 36
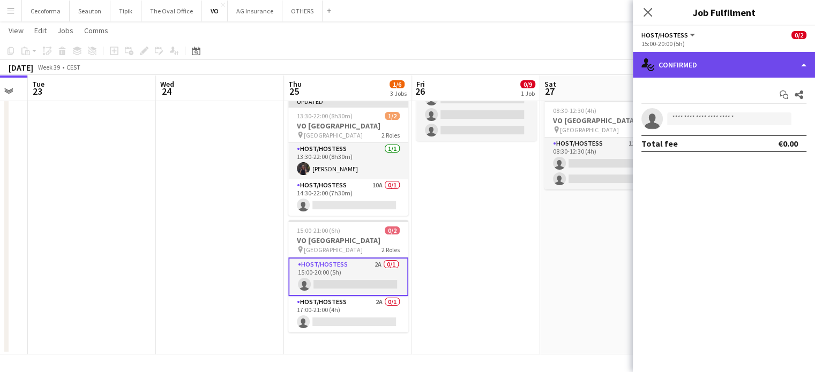
click at [803, 63] on div "single-neutral-actions-check-2 Confirmed" at bounding box center [724, 65] width 182 height 26
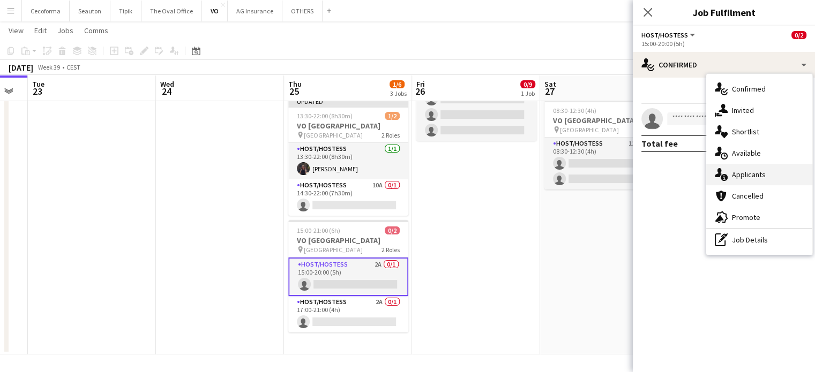
click at [743, 176] on span "Applicants" at bounding box center [749, 175] width 34 height 10
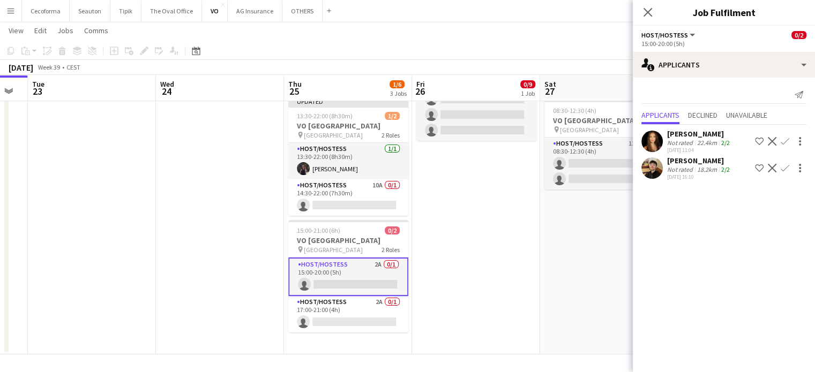
click at [785, 168] on app-icon "Confirm" at bounding box center [784, 168] width 9 height 9
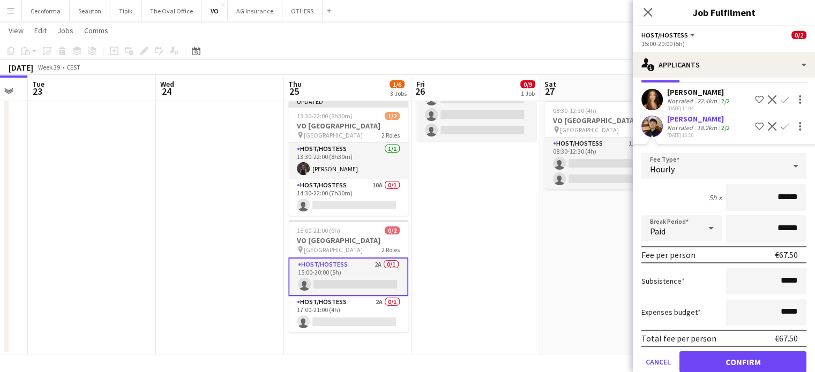
scroll to position [60, 0]
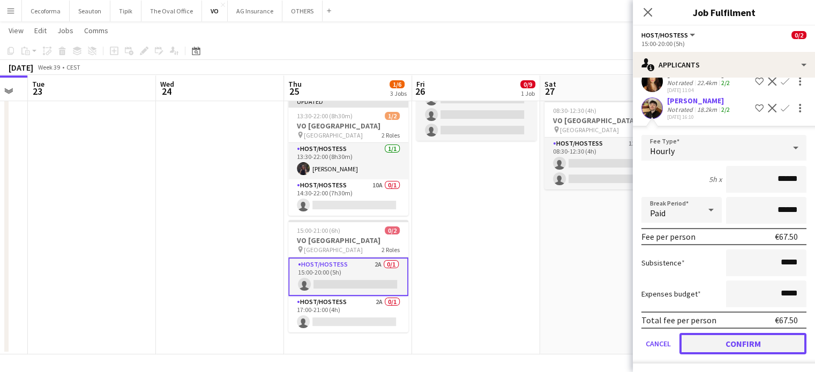
click at [752, 337] on button "Confirm" at bounding box center [742, 343] width 127 height 21
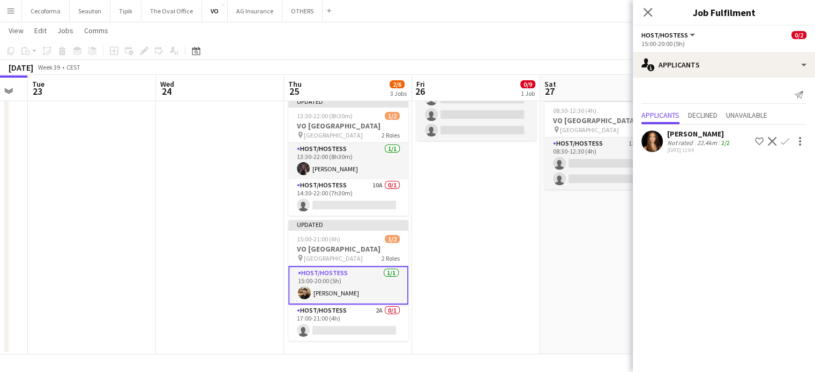
scroll to position [0, 0]
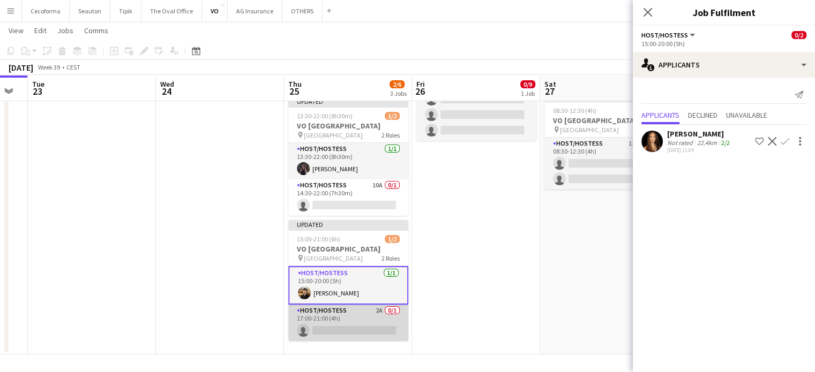
click at [341, 324] on app-card-role "Host/Hostess 2A 0/1 17:00-21:00 (4h) single-neutral-actions" at bounding box center [348, 323] width 120 height 36
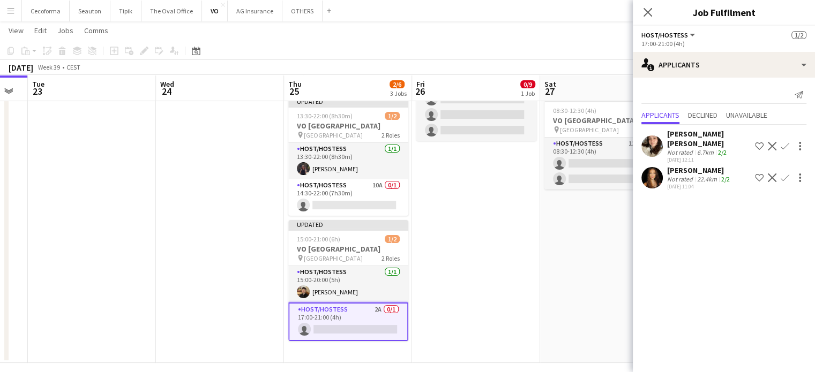
click at [784, 174] on app-icon "Confirm" at bounding box center [784, 178] width 9 height 9
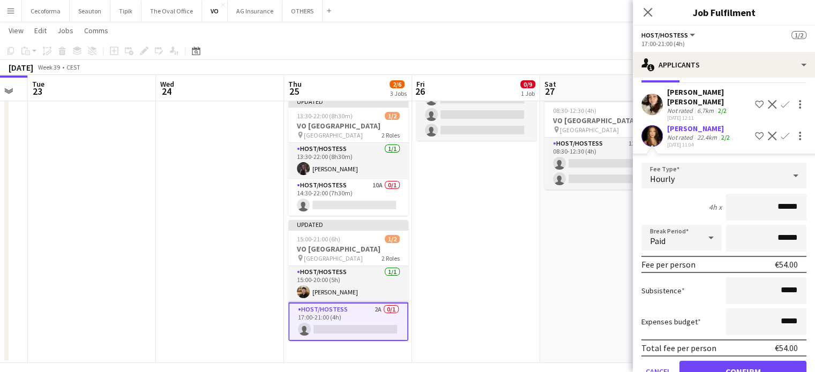
scroll to position [70, 0]
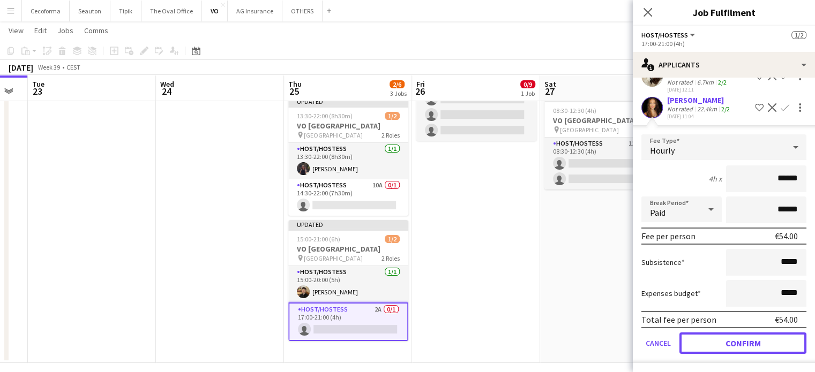
drag, startPoint x: 737, startPoint y: 339, endPoint x: 727, endPoint y: 336, distance: 10.2
click at [737, 338] on button "Confirm" at bounding box center [742, 343] width 127 height 21
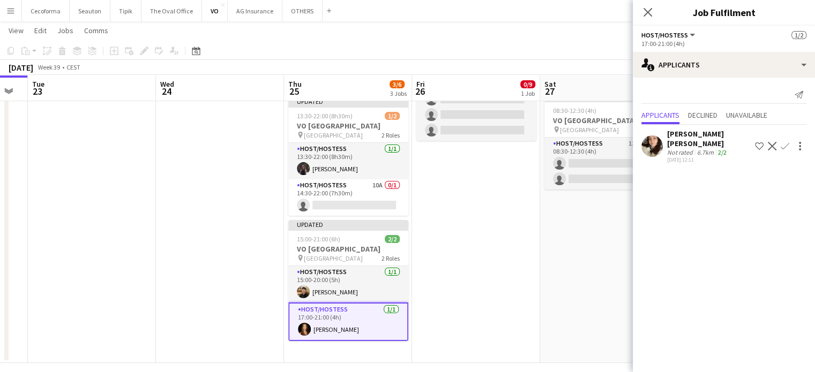
scroll to position [0, 0]
click at [483, 281] on app-date-cell "07:15-21:45 (14h30m) 0/9 VO Europe pin Borschette Center 3 Roles Host/Hostess 1…" at bounding box center [476, 170] width 128 height 385
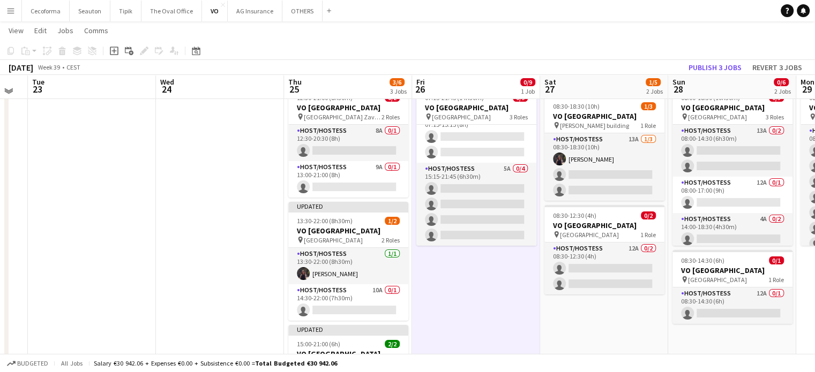
scroll to position [35, 0]
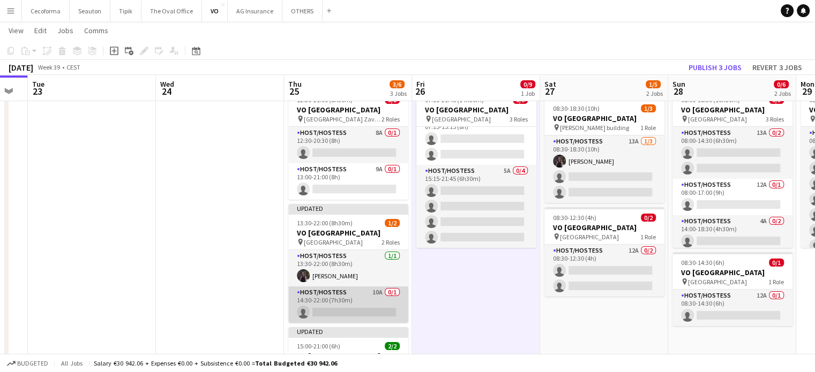
click at [355, 310] on app-card-role "Host/Hostess 10A 0/1 14:30-22:00 (7h30m) single-neutral-actions" at bounding box center [348, 305] width 120 height 36
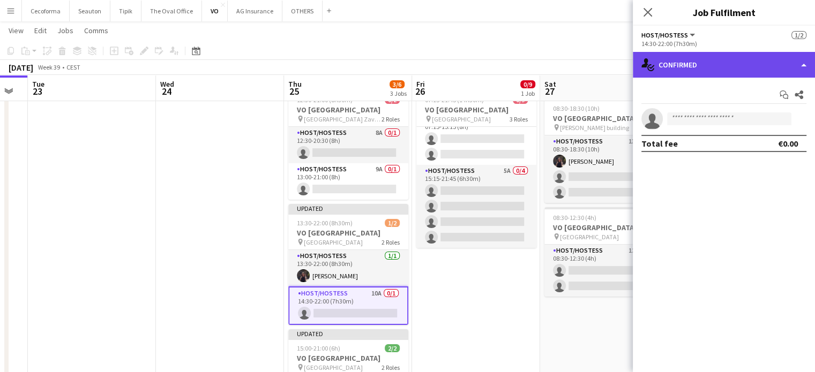
click at [802, 64] on div "single-neutral-actions-check-2 Confirmed" at bounding box center [724, 65] width 182 height 26
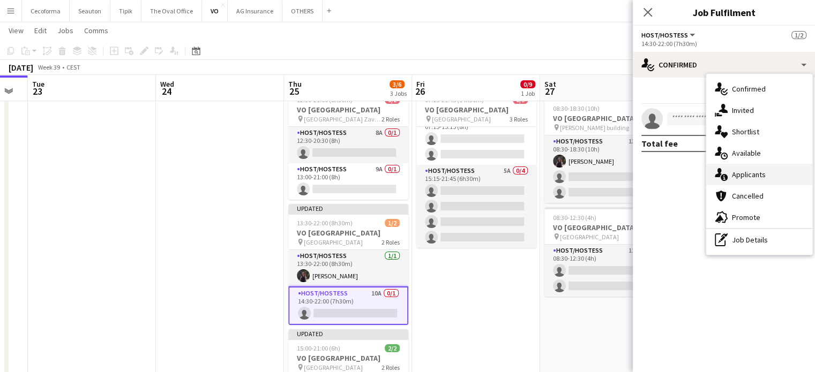
click at [750, 176] on span "Applicants" at bounding box center [749, 175] width 34 height 10
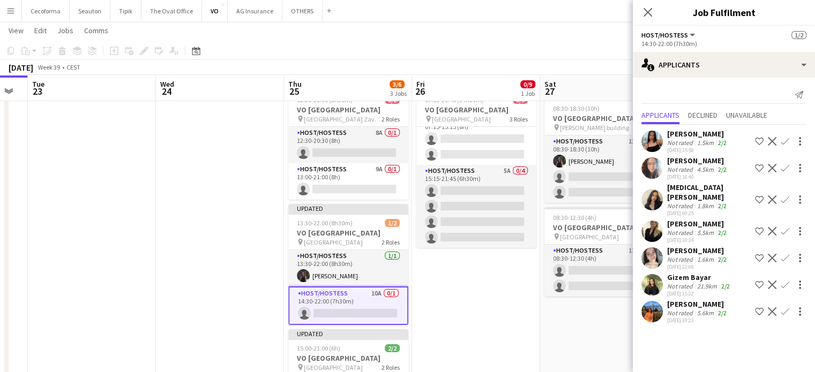
click at [493, 281] on app-date-cell "07:15-21:45 (14h30m) 0/9 VO Europe pin Borschette Center 3 Roles Host/Hostess 1…" at bounding box center [476, 277] width 128 height 385
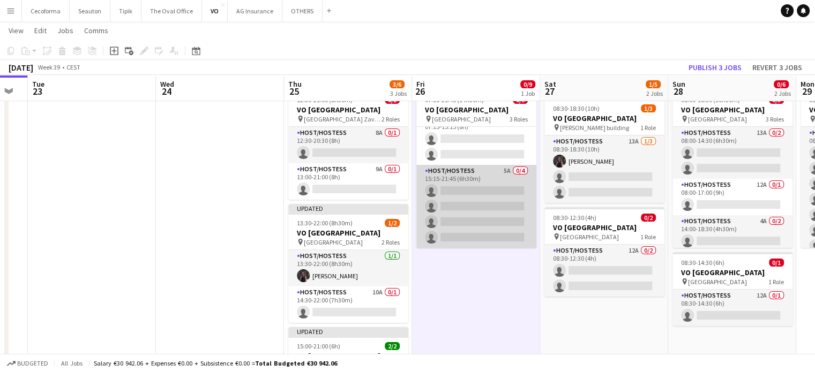
click at [480, 199] on app-card-role "Host/Hostess 5A 0/4 15:15-21:45 (6h30m) single-neutral-actions single-neutral-a…" at bounding box center [476, 206] width 120 height 83
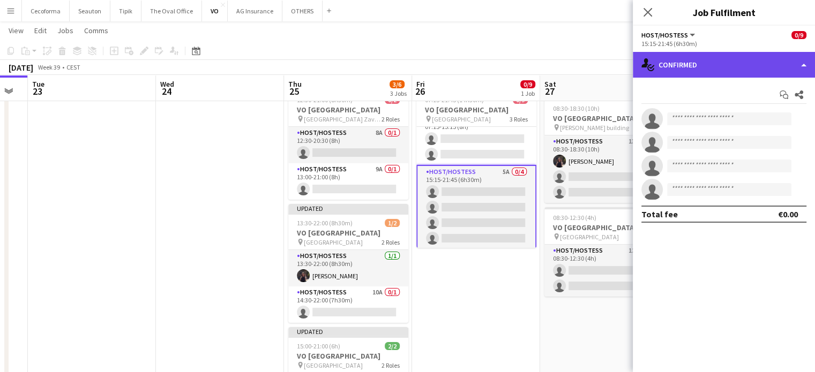
click at [807, 64] on div "single-neutral-actions-check-2 Confirmed" at bounding box center [724, 65] width 182 height 26
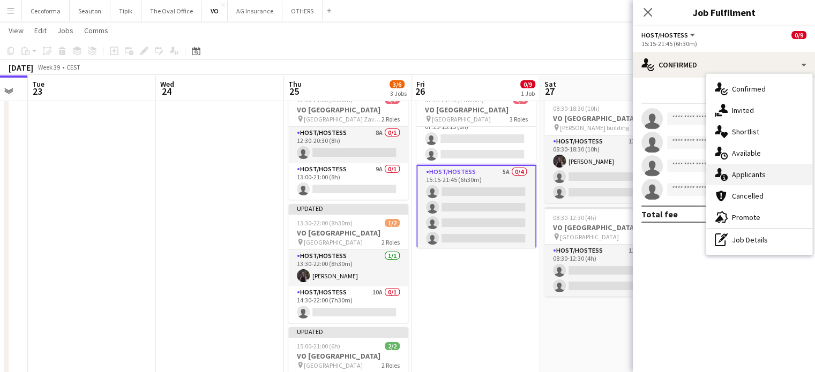
click at [747, 172] on span "Applicants" at bounding box center [749, 175] width 34 height 10
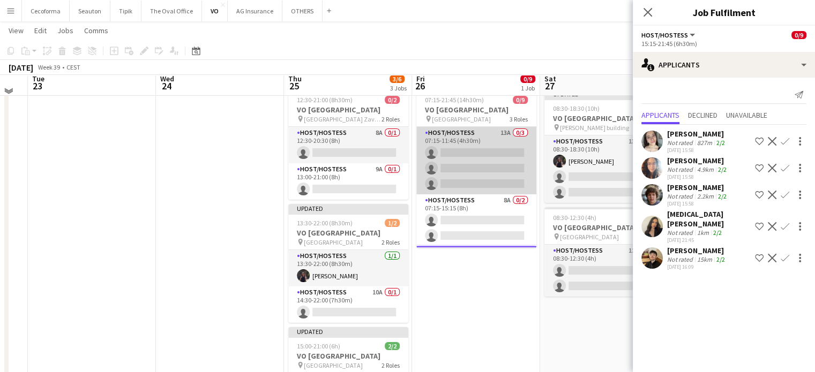
scroll to position [0, 0]
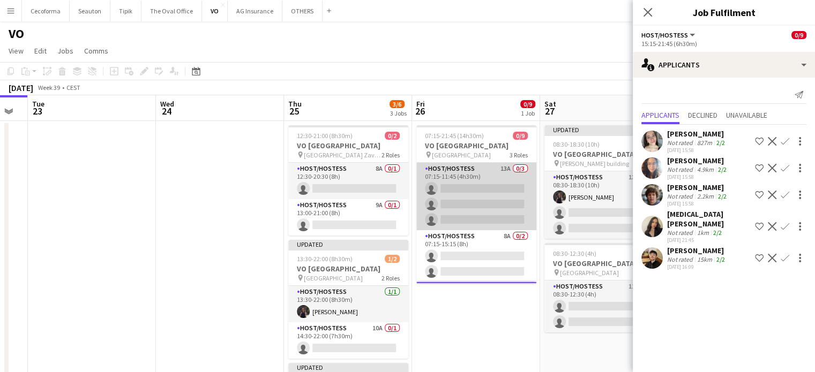
click at [472, 205] on app-card-role "Host/Hostess 13A 0/3 07:15-11:45 (4h30m) single-neutral-actions single-neutral-…" at bounding box center [476, 196] width 120 height 67
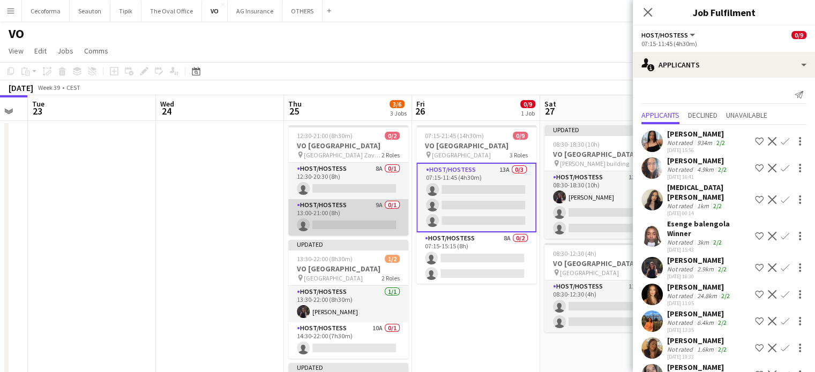
click at [352, 223] on app-card-role "Host/Hostess 9A 0/1 13:00-21:00 (8h) single-neutral-actions" at bounding box center [348, 217] width 120 height 36
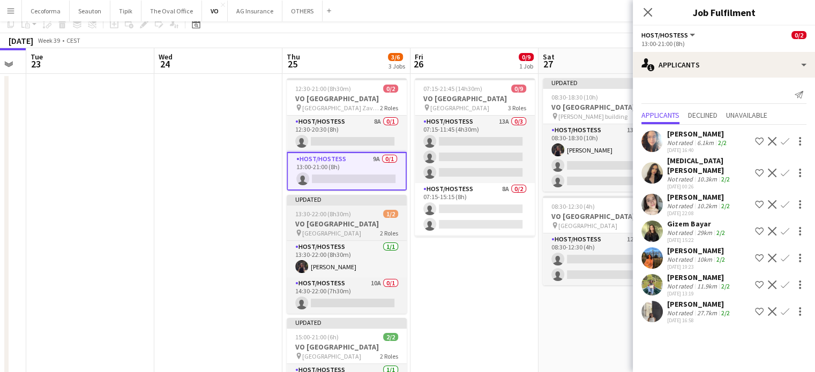
scroll to position [107, 0]
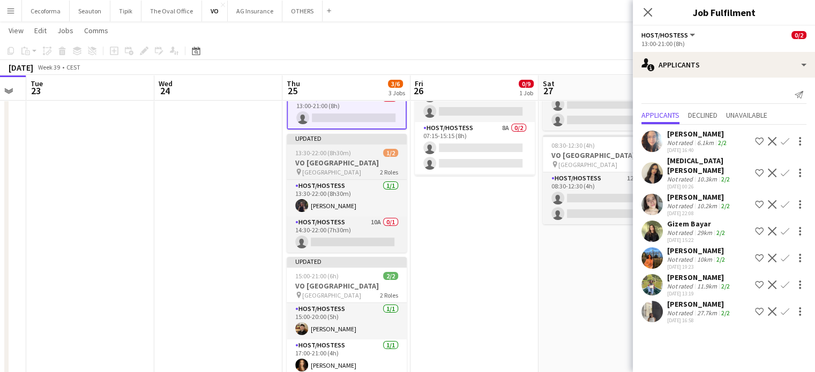
click at [340, 164] on h3 "VO [GEOGRAPHIC_DATA]" at bounding box center [347, 163] width 120 height 10
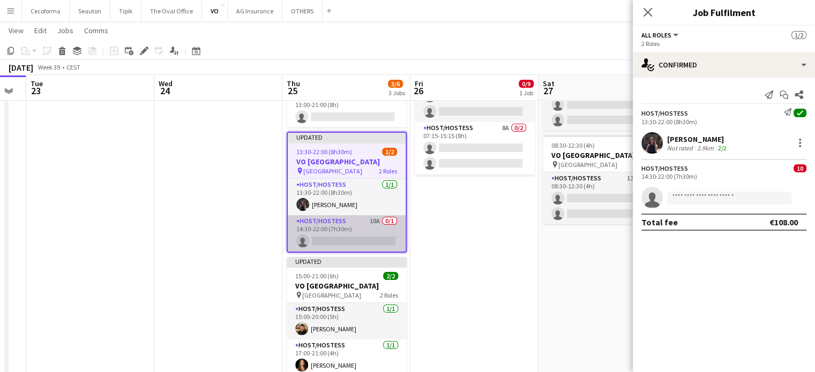
click at [341, 234] on app-card-role "Host/Hostess 10A 0/1 14:30-22:00 (7h30m) single-neutral-actions" at bounding box center [347, 233] width 118 height 36
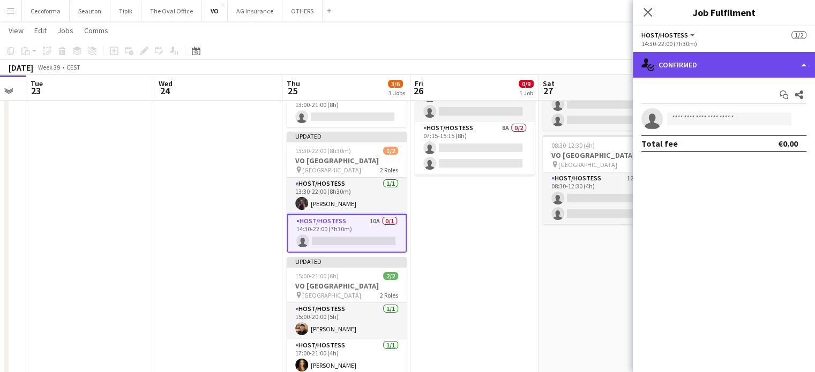
click at [802, 63] on div "single-neutral-actions-check-2 Confirmed" at bounding box center [724, 65] width 182 height 26
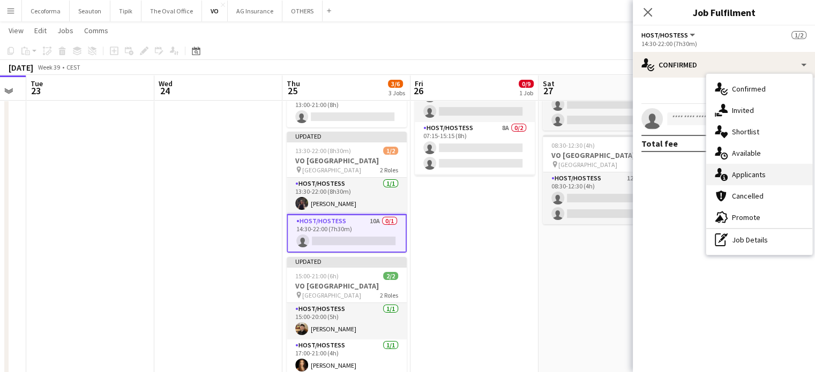
click at [749, 172] on span "Applicants" at bounding box center [749, 175] width 34 height 10
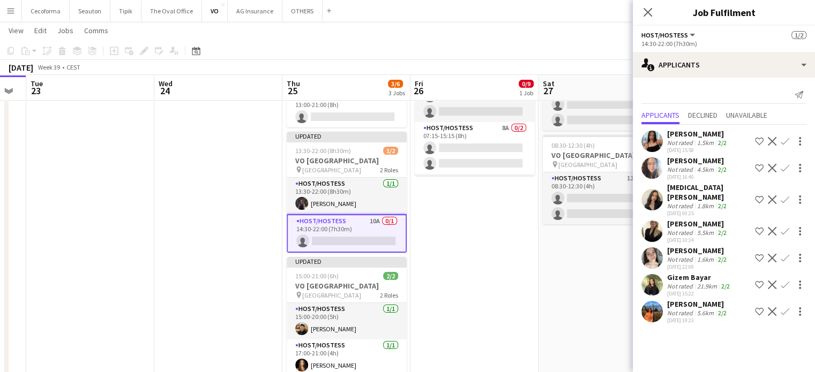
click at [784, 196] on app-icon "Confirm" at bounding box center [784, 199] width 9 height 9
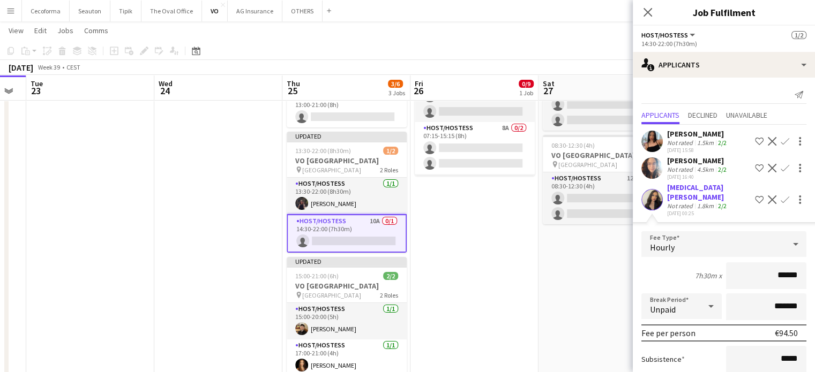
scroll to position [194, 0]
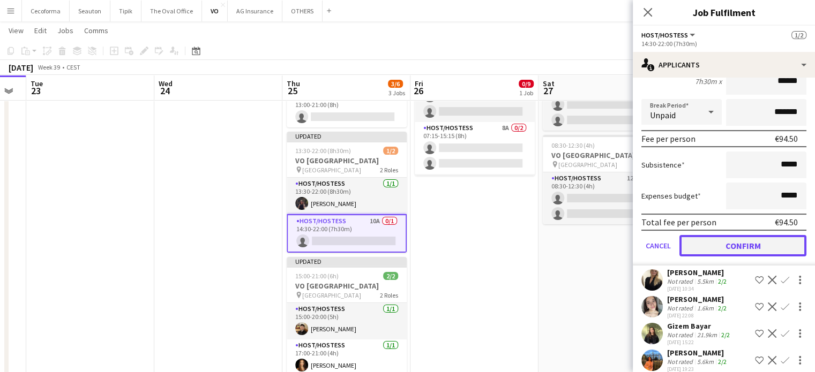
click at [743, 235] on button "Confirm" at bounding box center [742, 245] width 127 height 21
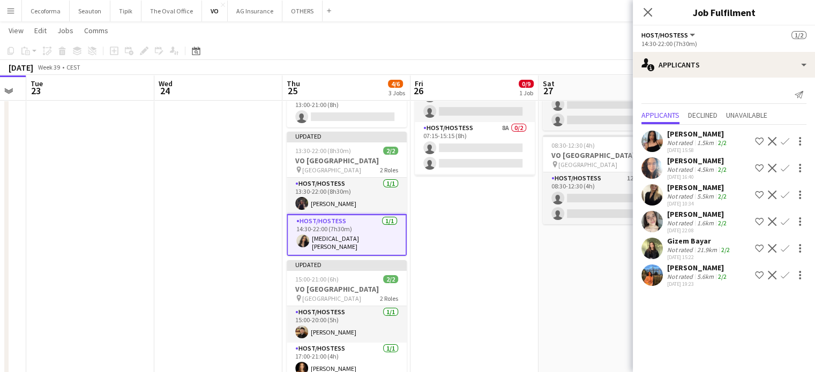
click at [512, 243] on app-date-cell "07:15-21:45 (14h30m) 0/9 VO Europe pin Borschette Center 3 Roles Host/Hostess 1…" at bounding box center [474, 205] width 128 height 385
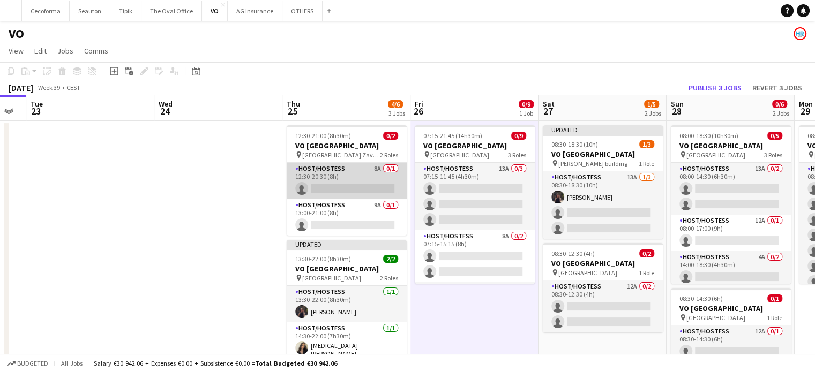
click at [330, 184] on app-card-role "Host/Hostess 8A 0/1 12:30-20:30 (8h) single-neutral-actions" at bounding box center [347, 181] width 120 height 36
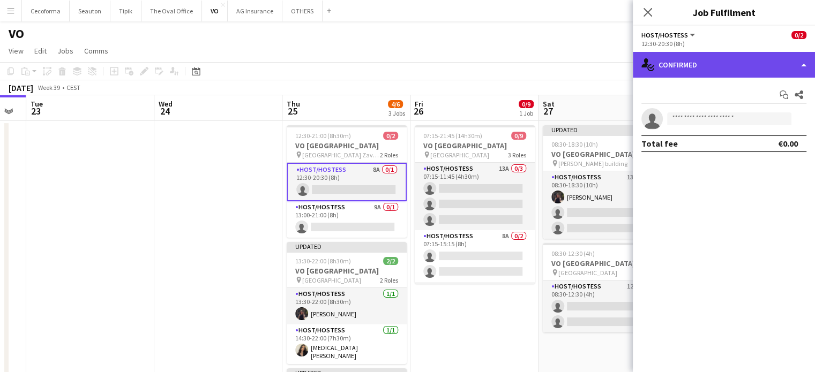
click at [805, 62] on div "single-neutral-actions-check-2 Confirmed" at bounding box center [724, 65] width 182 height 26
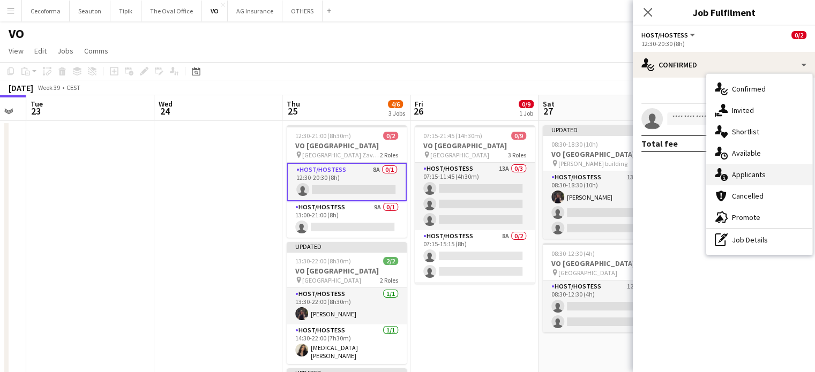
click at [749, 175] on span "Applicants" at bounding box center [749, 175] width 34 height 10
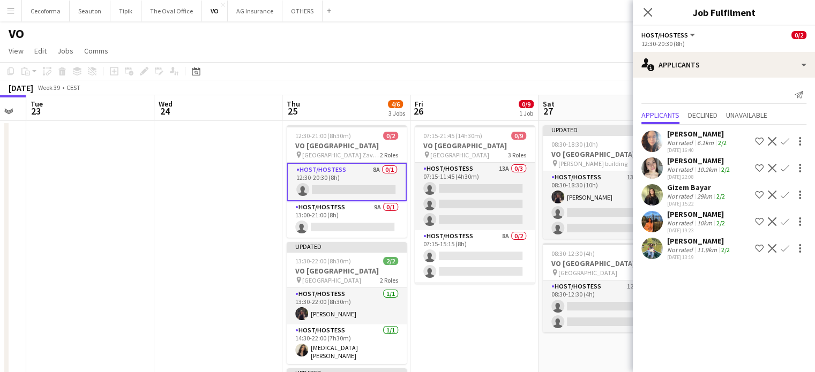
click at [784, 143] on app-icon "Confirm" at bounding box center [784, 141] width 9 height 9
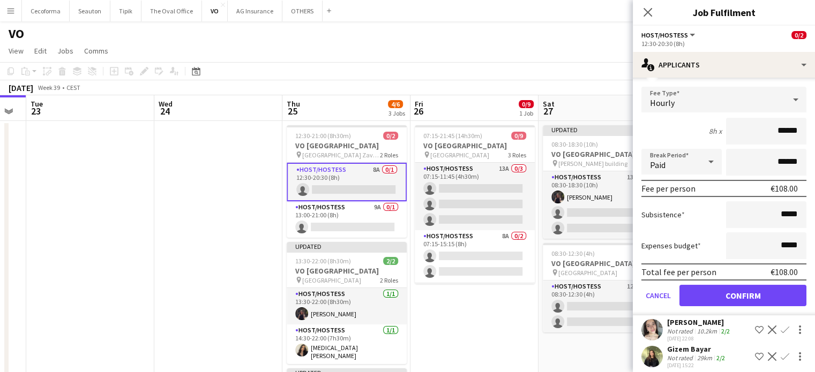
scroll to position [141, 0]
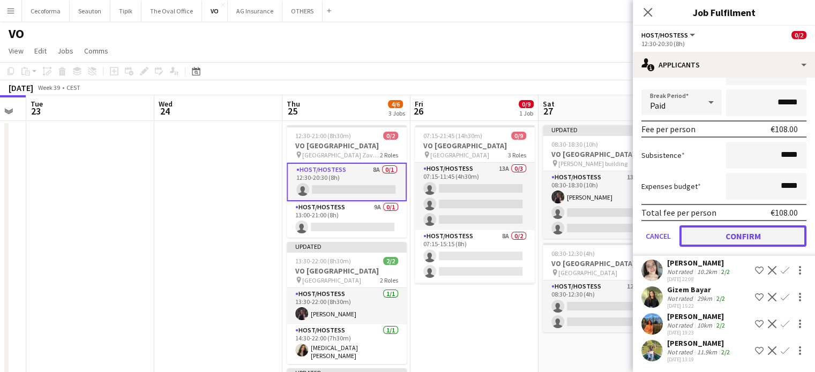
click at [739, 237] on button "Confirm" at bounding box center [742, 235] width 127 height 21
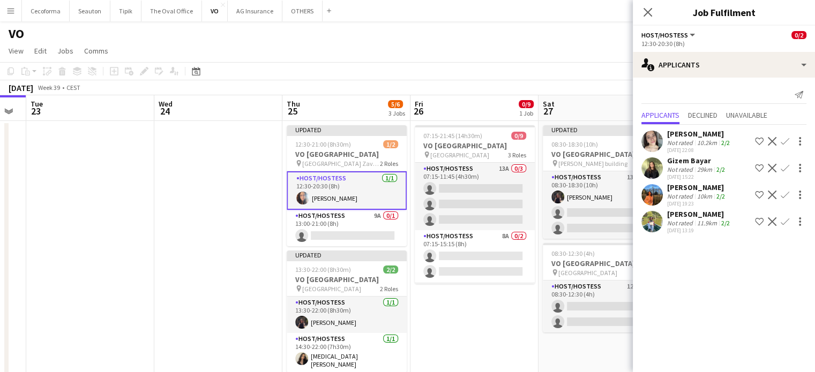
scroll to position [0, 0]
click at [786, 164] on app-icon "Confirm" at bounding box center [784, 168] width 9 height 9
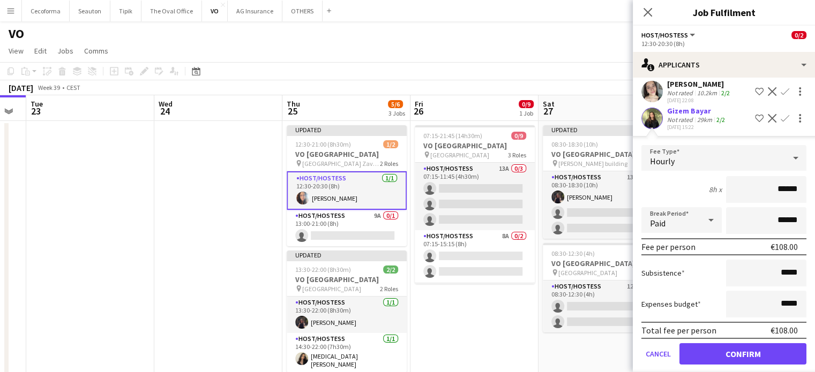
scroll to position [114, 0]
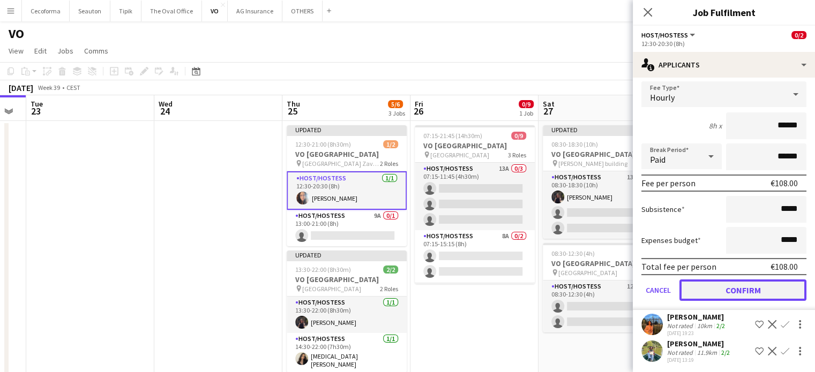
click at [748, 289] on button "Confirm" at bounding box center [742, 290] width 127 height 21
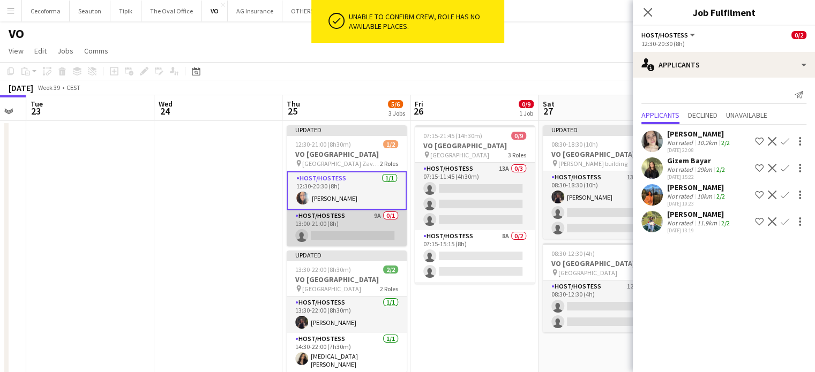
click at [346, 233] on app-card-role "Host/Hostess 9A 0/1 13:00-21:00 (8h) single-neutral-actions" at bounding box center [347, 228] width 120 height 36
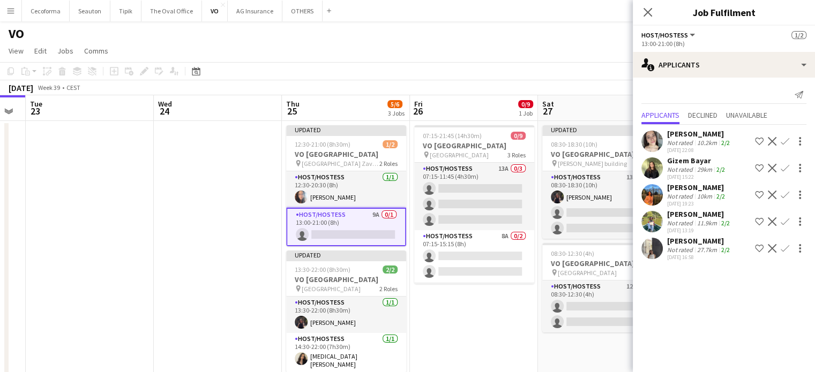
click at [785, 166] on app-icon "Confirm" at bounding box center [784, 168] width 9 height 9
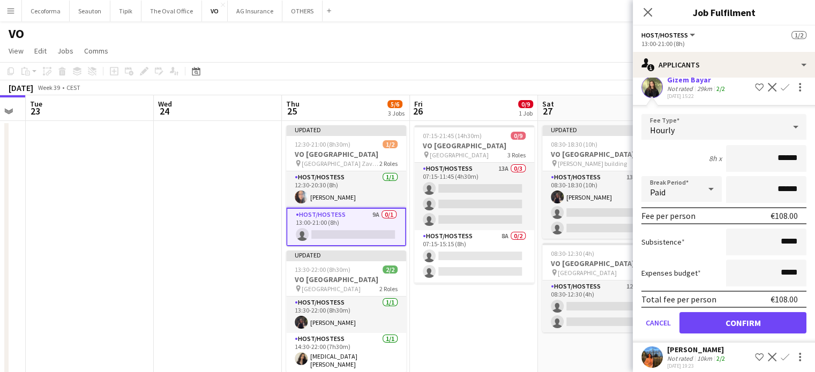
scroll to position [141, 0]
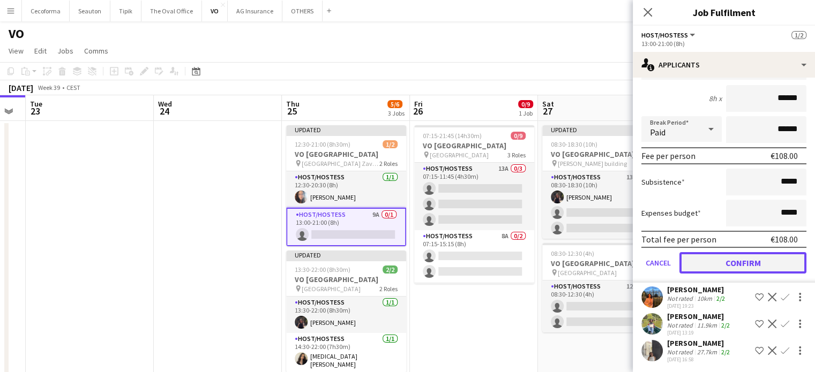
click at [746, 259] on button "Confirm" at bounding box center [742, 262] width 127 height 21
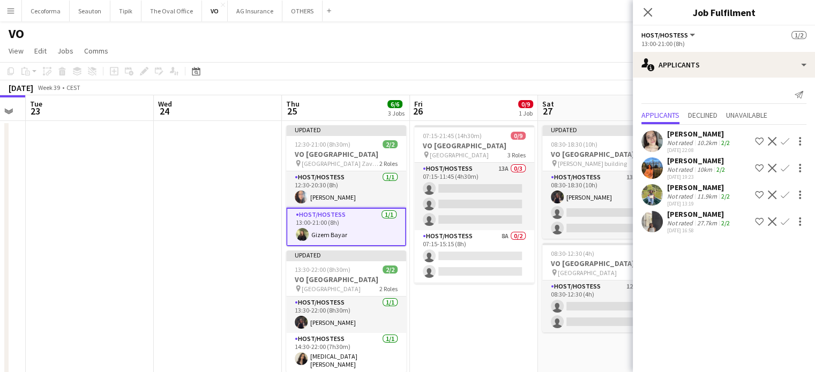
click at [462, 311] on app-date-cell "07:15-21:45 (14h30m) 0/9 VO Europe pin Borschette Center 3 Roles Host/Hostess 1…" at bounding box center [474, 318] width 128 height 394
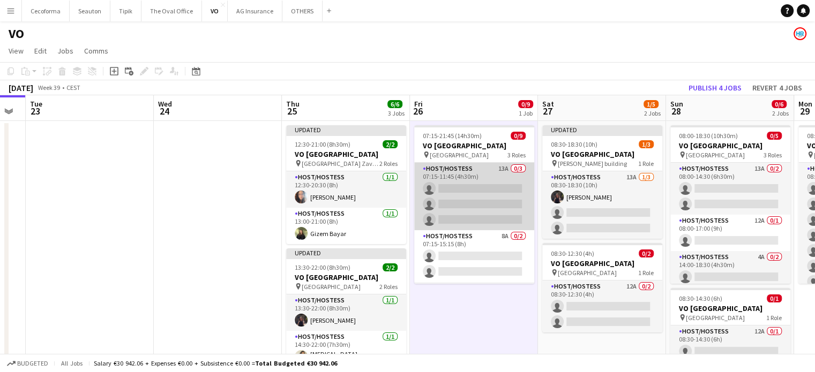
click at [470, 208] on app-card-role "Host/Hostess 13A 0/3 07:15-11:45 (4h30m) single-neutral-actions single-neutral-…" at bounding box center [474, 196] width 120 height 67
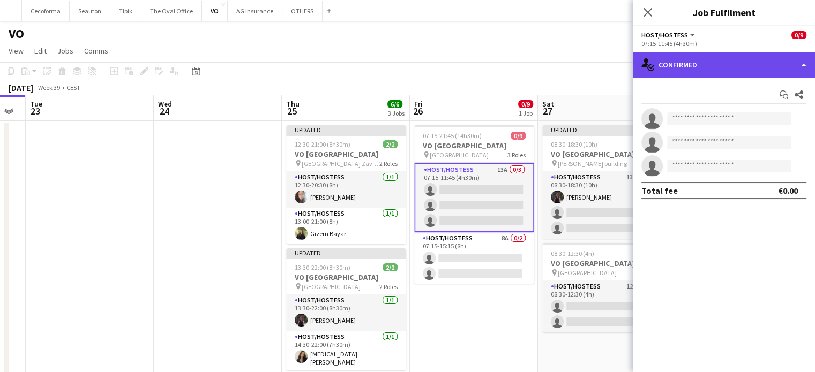
click at [801, 66] on div "single-neutral-actions-check-2 Confirmed" at bounding box center [724, 65] width 182 height 26
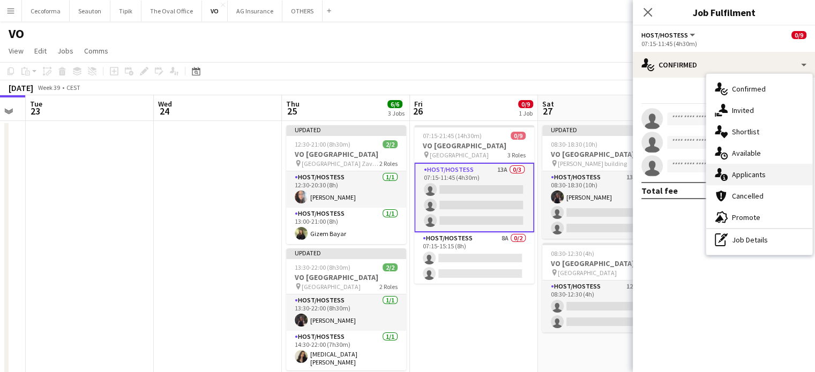
click at [757, 175] on span "Applicants" at bounding box center [749, 175] width 34 height 10
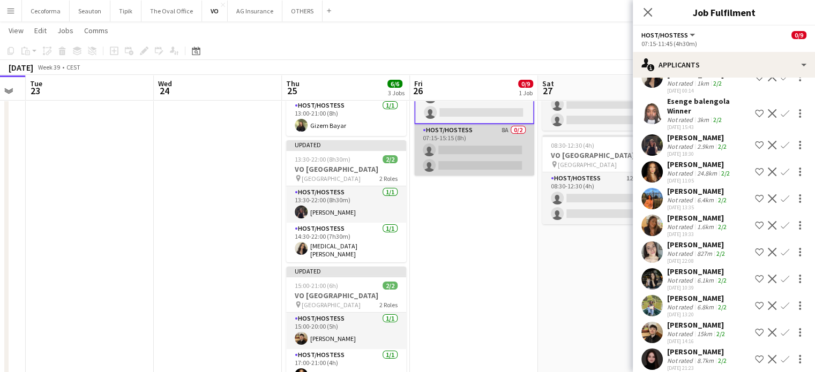
drag, startPoint x: 478, startPoint y: 156, endPoint x: 473, endPoint y: 153, distance: 5.5
click at [476, 155] on app-card-role "Host/Hostess 8A 0/2 07:15-15:15 (8h) single-neutral-actions single-neutral-acti…" at bounding box center [474, 150] width 120 height 52
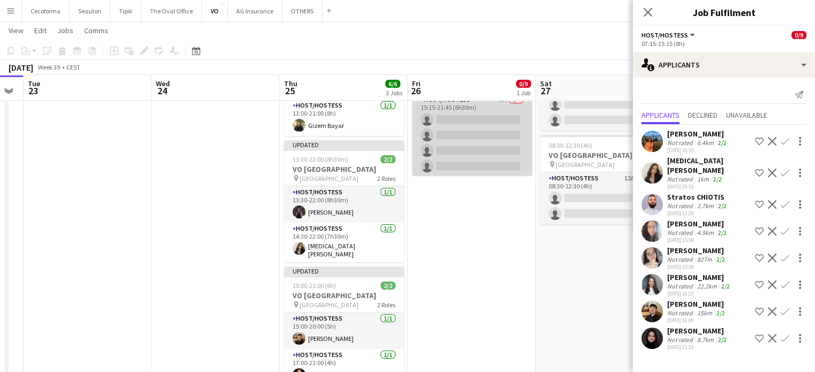
click at [481, 148] on app-card-role "Host/Hostess 5A 0/4 15:15-21:45 (6h30m) single-neutral-actions single-neutral-a…" at bounding box center [472, 135] width 120 height 83
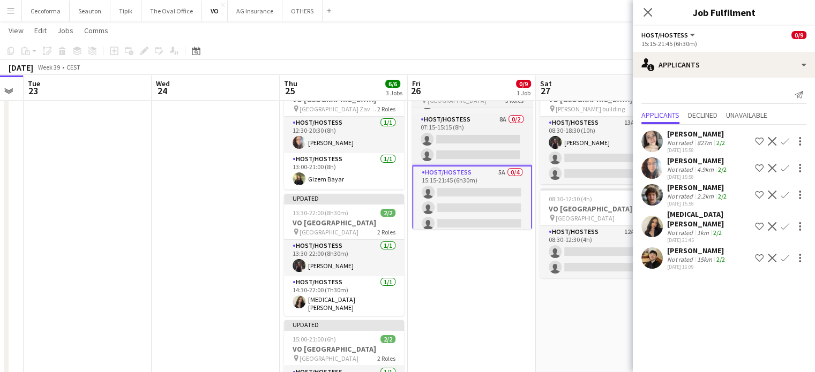
scroll to position [82, 0]
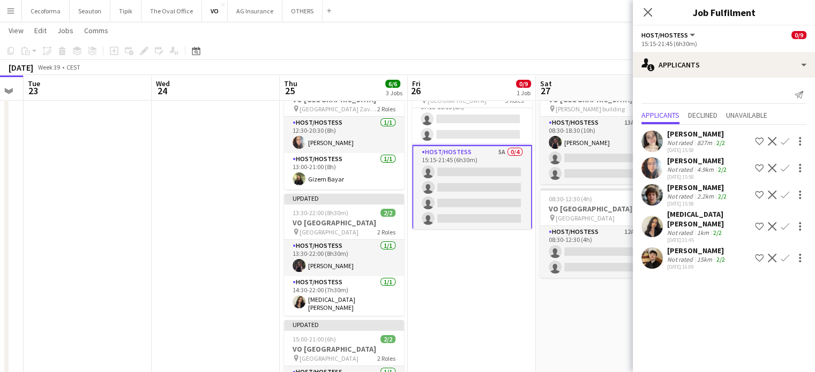
click at [784, 197] on app-icon "Confirm" at bounding box center [784, 195] width 9 height 9
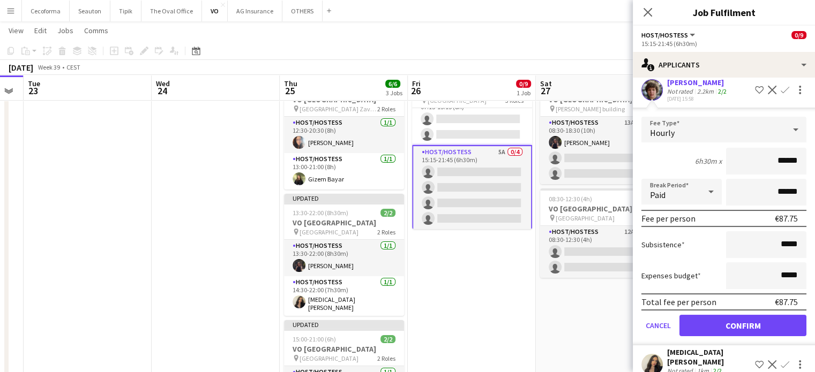
scroll to position [141, 0]
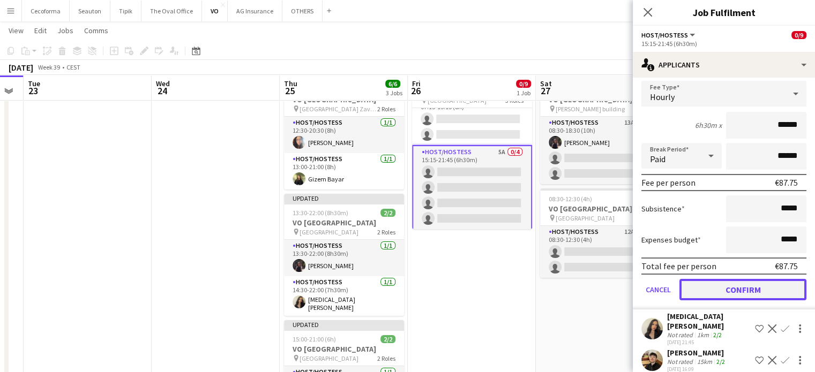
click at [749, 289] on button "Confirm" at bounding box center [742, 289] width 127 height 21
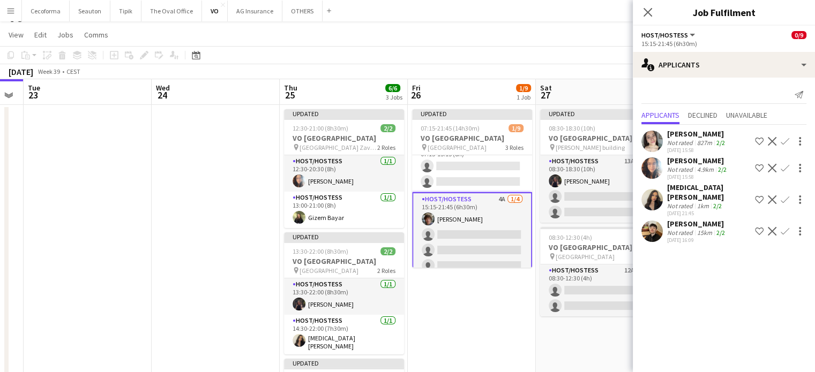
scroll to position [0, 0]
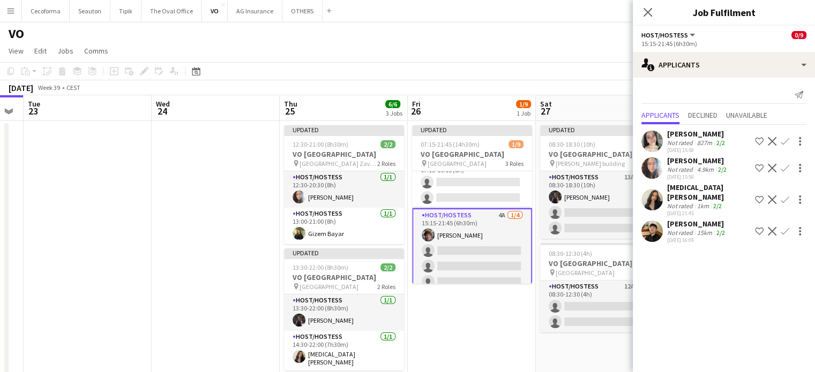
click at [788, 195] on app-icon "Confirm" at bounding box center [784, 199] width 9 height 9
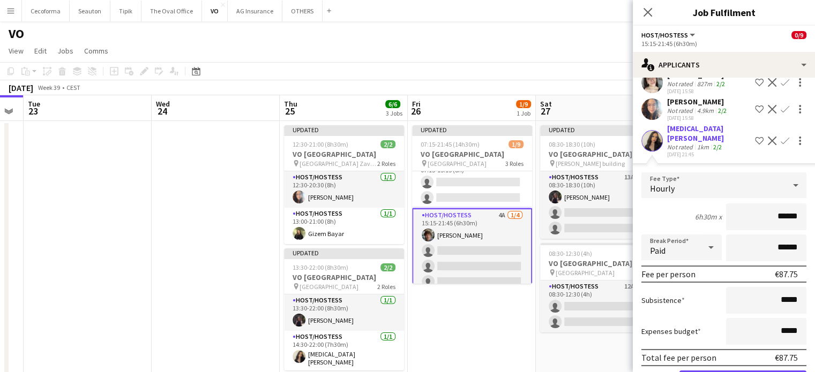
scroll to position [114, 0]
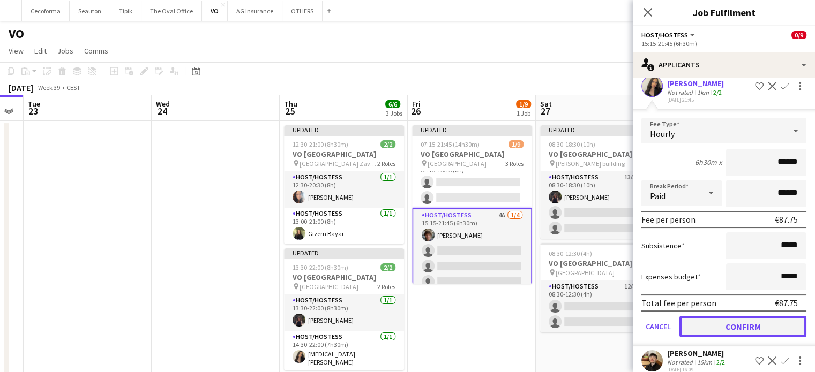
click at [756, 316] on button "Confirm" at bounding box center [742, 326] width 127 height 21
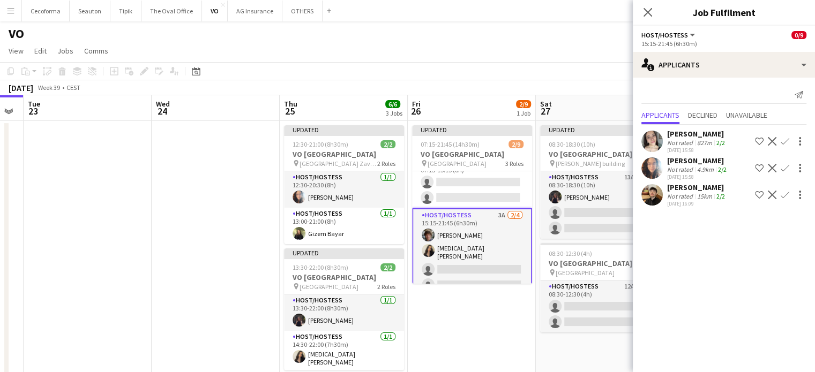
scroll to position [0, 0]
click at [783, 194] on app-icon "Confirm" at bounding box center [784, 195] width 9 height 9
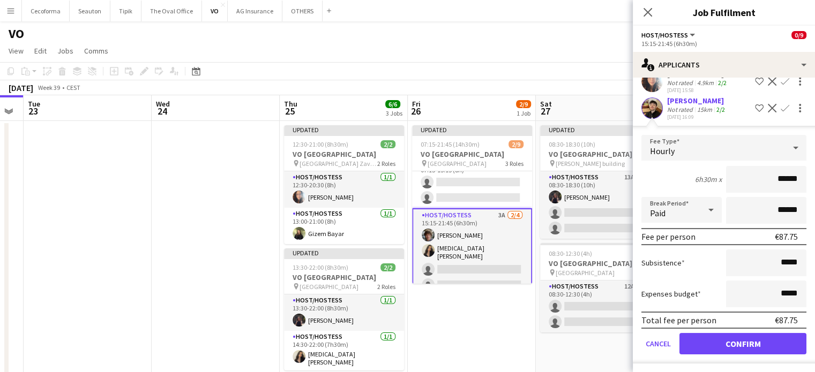
scroll to position [87, 0]
click at [739, 338] on button "Confirm" at bounding box center [742, 343] width 127 height 21
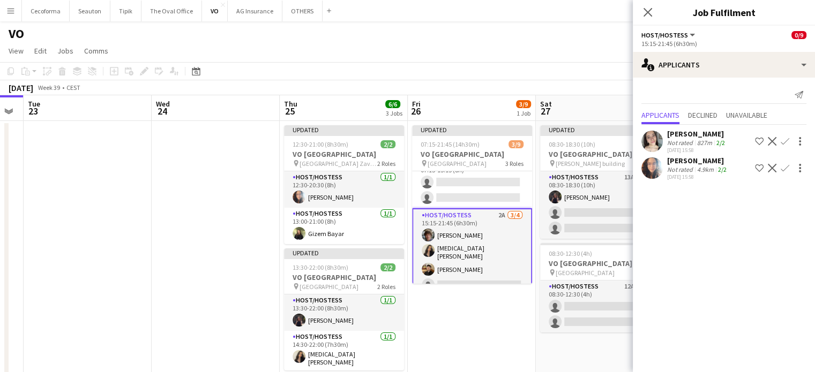
scroll to position [0, 0]
click at [785, 165] on app-icon "Confirm" at bounding box center [784, 168] width 9 height 9
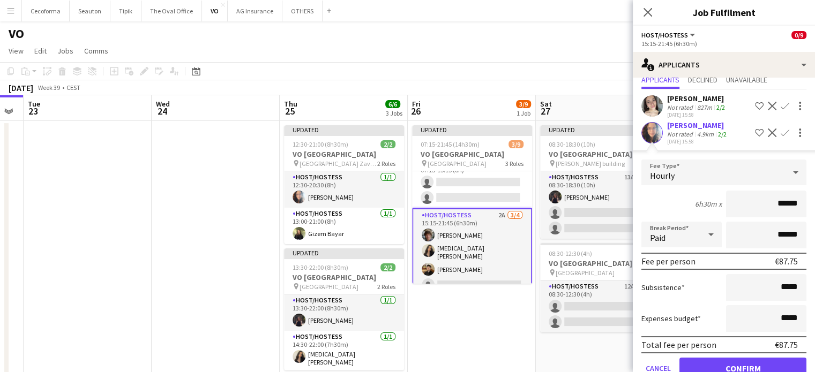
scroll to position [60, 0]
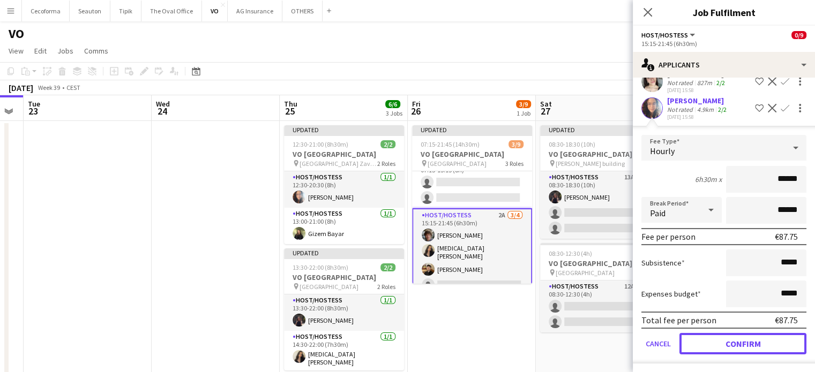
click at [739, 342] on button "Confirm" at bounding box center [742, 343] width 127 height 21
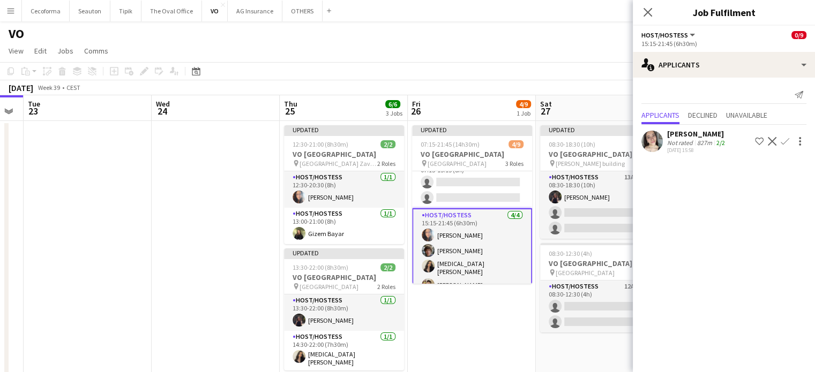
scroll to position [0, 0]
click at [469, 321] on app-date-cell "Updated 07:15-21:45 (14h30m) 4/9 VO Europe pin Borschette Center 3 Roles Host/H…" at bounding box center [472, 318] width 128 height 394
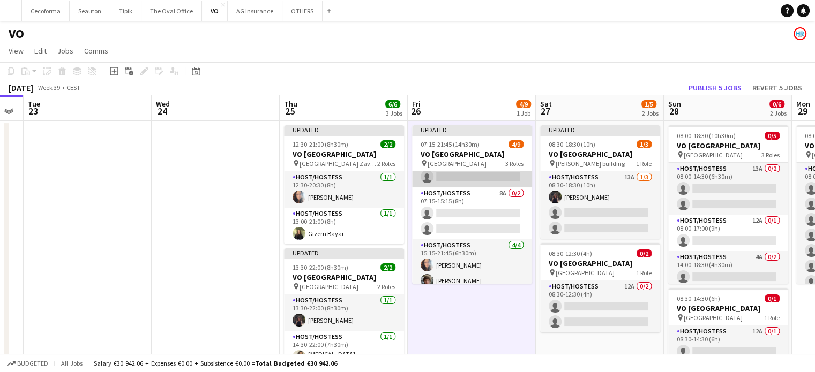
scroll to position [36, 0]
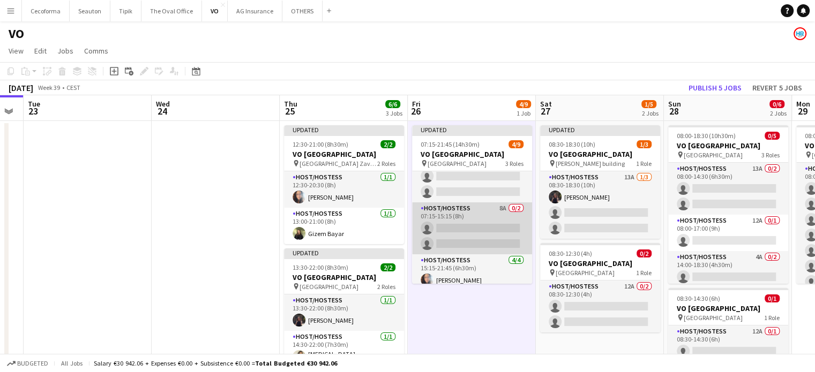
click at [477, 233] on app-card-role "Host/Hostess 8A 0/2 07:15-15:15 (8h) single-neutral-actions single-neutral-acti…" at bounding box center [472, 228] width 120 height 52
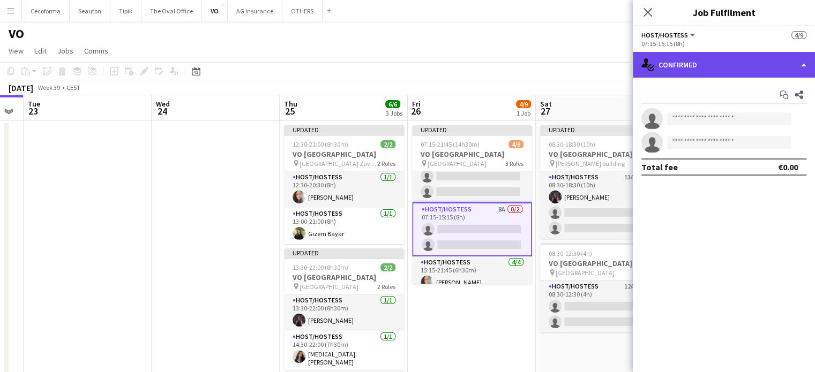
click at [802, 64] on div "single-neutral-actions-check-2 Confirmed" at bounding box center [724, 65] width 182 height 26
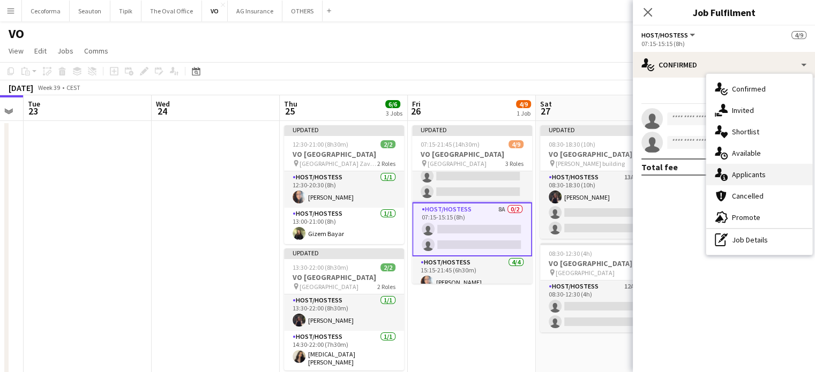
click at [748, 175] on span "Applicants" at bounding box center [749, 175] width 34 height 10
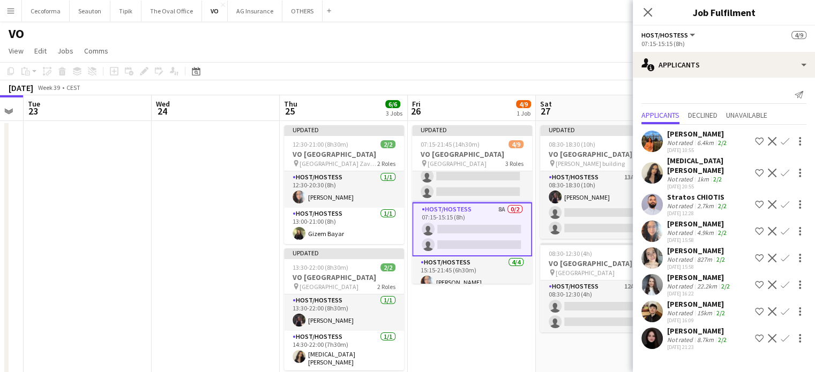
scroll to position [0, 0]
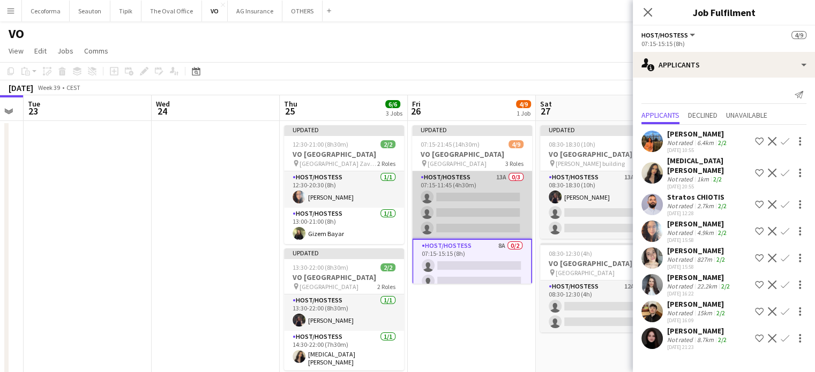
click at [468, 205] on app-card-role "Host/Hostess 13A 0/3 07:15-11:45 (4h30m) single-neutral-actions single-neutral-…" at bounding box center [472, 204] width 120 height 67
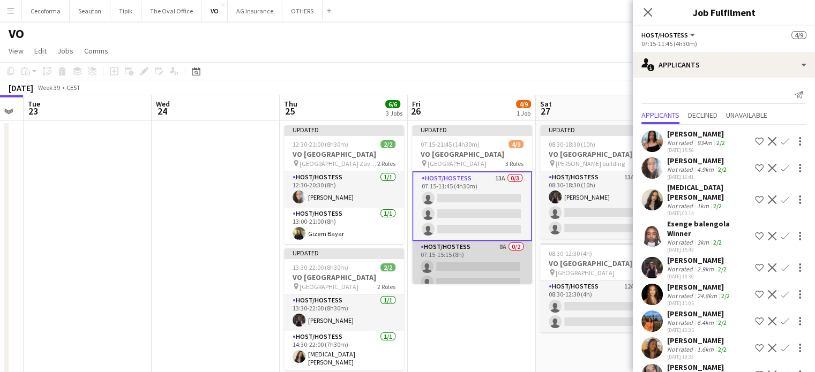
scroll to position [54, 0]
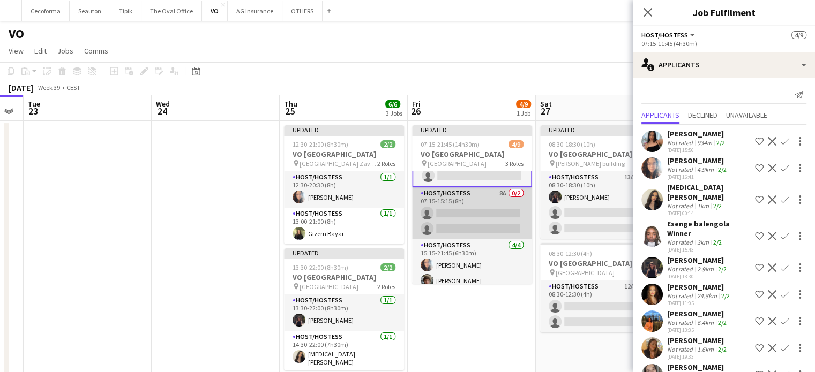
click at [469, 216] on app-card-role "Host/Hostess 8A 0/2 07:15-15:15 (8h) single-neutral-actions single-neutral-acti…" at bounding box center [472, 213] width 120 height 52
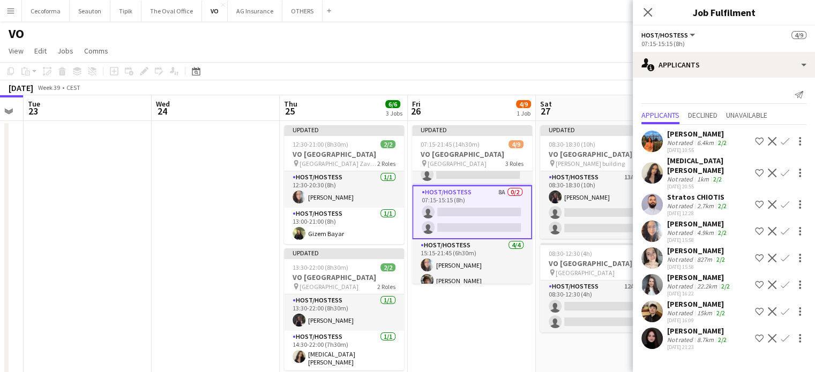
scroll to position [0, 0]
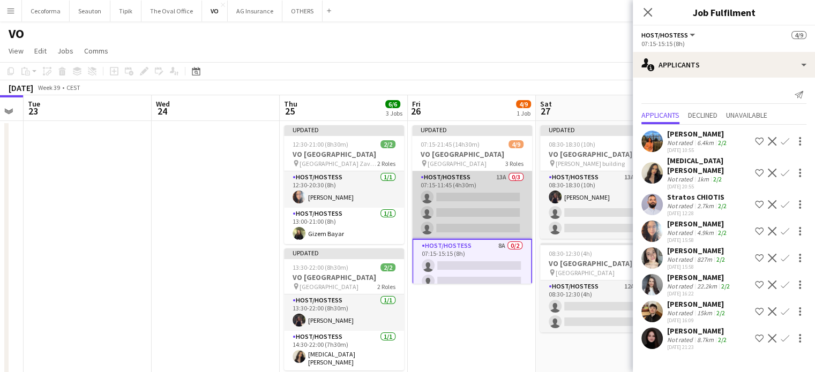
click at [484, 206] on app-card-role "Host/Hostess 13A 0/3 07:15-11:45 (4h30m) single-neutral-actions single-neutral-…" at bounding box center [472, 204] width 120 height 67
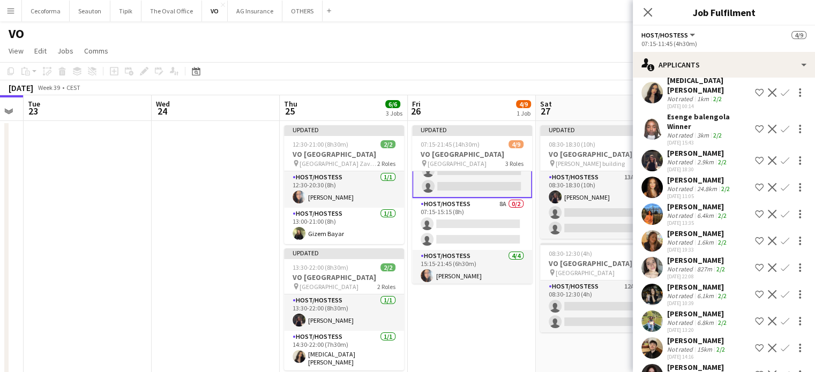
scroll to position [54, 0]
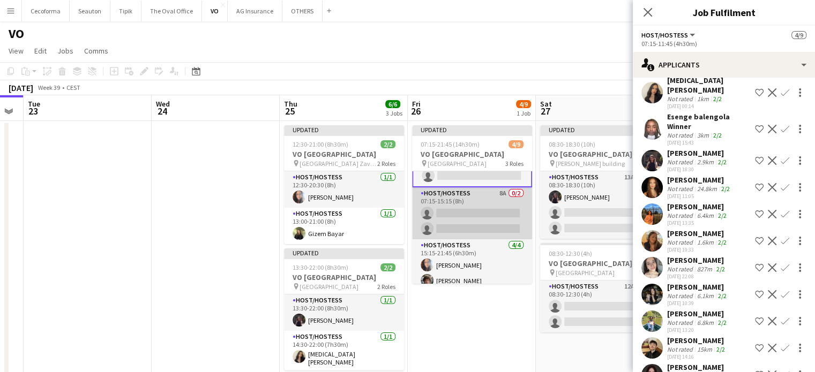
click at [476, 214] on app-card-role "Host/Hostess 8A 0/2 07:15-15:15 (8h) single-neutral-actions single-neutral-acti…" at bounding box center [472, 213] width 120 height 52
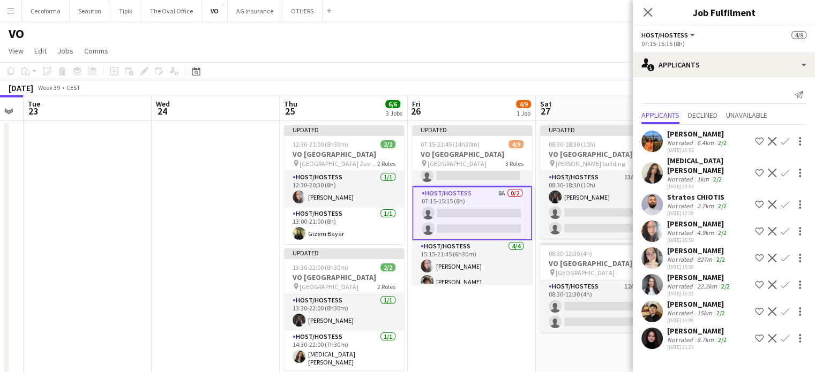
click at [475, 205] on app-card-role "Host/Hostess 8A 0/2 07:15-15:15 (8h) single-neutral-actions single-neutral-acti…" at bounding box center [472, 213] width 120 height 54
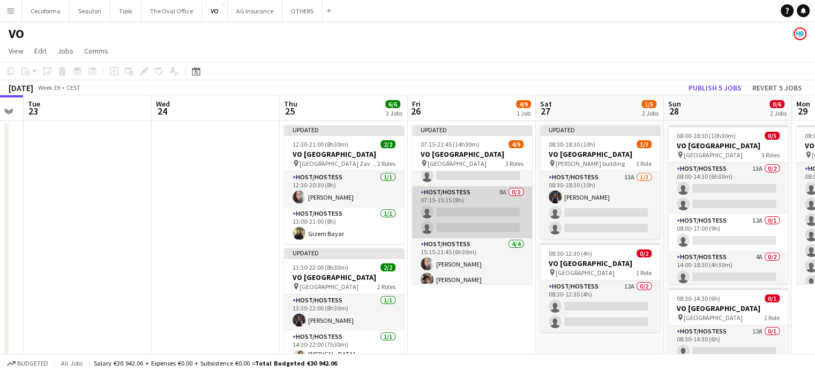
click at [480, 222] on app-card-role "Host/Hostess 8A 0/2 07:15-15:15 (8h) single-neutral-actions single-neutral-acti…" at bounding box center [472, 212] width 120 height 52
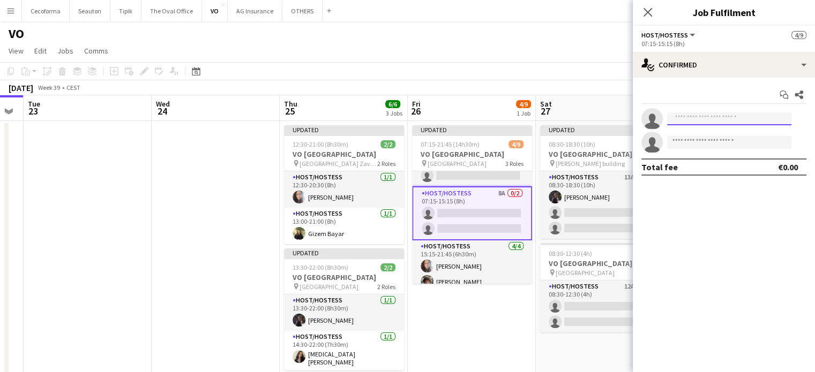
click at [720, 123] on input at bounding box center [729, 118] width 124 height 13
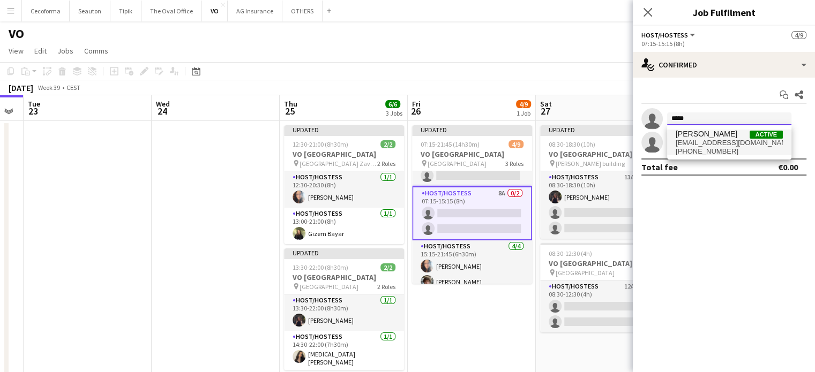
type input "*****"
click at [692, 143] on span "asolansroyo@gmail.com" at bounding box center [728, 143] width 107 height 9
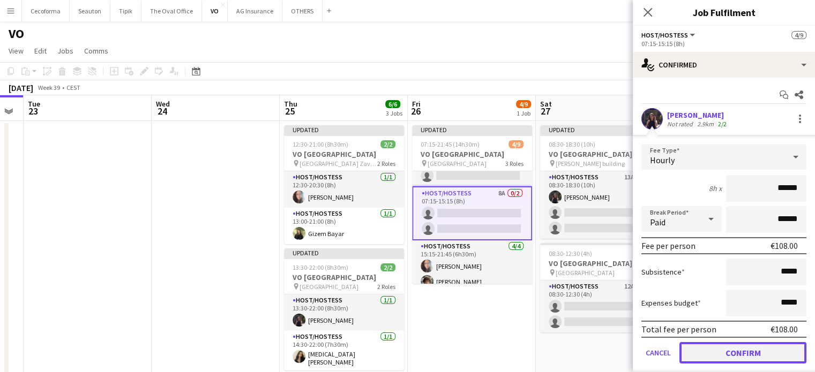
click at [734, 350] on button "Confirm" at bounding box center [742, 352] width 127 height 21
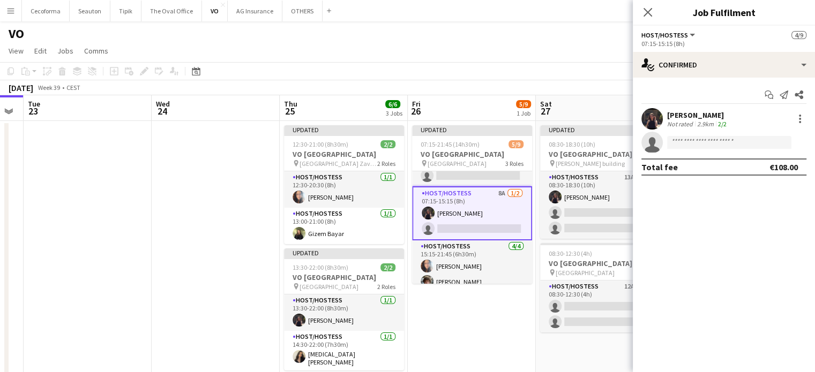
click at [459, 227] on app-card-role "Host/Hostess 8A 1/2 07:15-15:15 (8h) Adriana Solans Royo single-neutral-actions" at bounding box center [472, 213] width 120 height 54
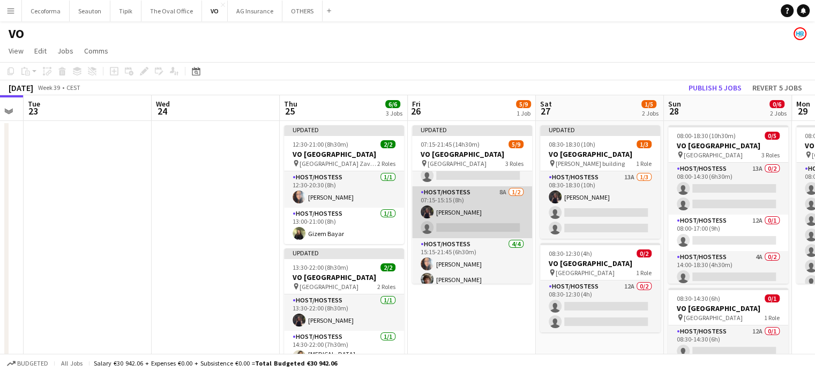
click at [459, 224] on app-card-role "Host/Hostess 8A 1/2 07:15-15:15 (8h) Adriana Solans Royo single-neutral-actions" at bounding box center [472, 212] width 120 height 52
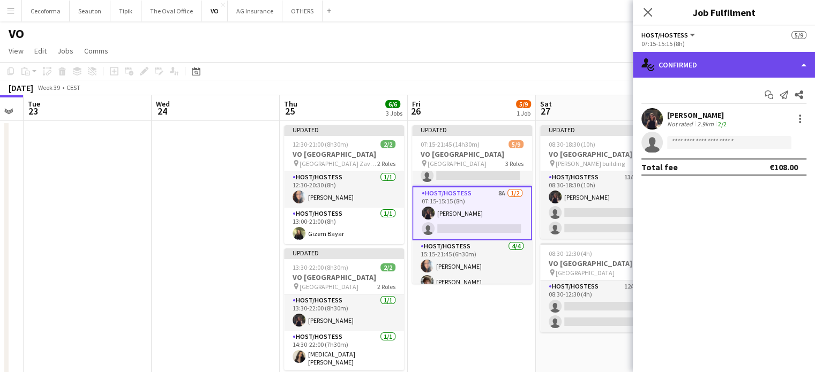
click at [808, 65] on div "single-neutral-actions-check-2 Confirmed" at bounding box center [724, 65] width 182 height 26
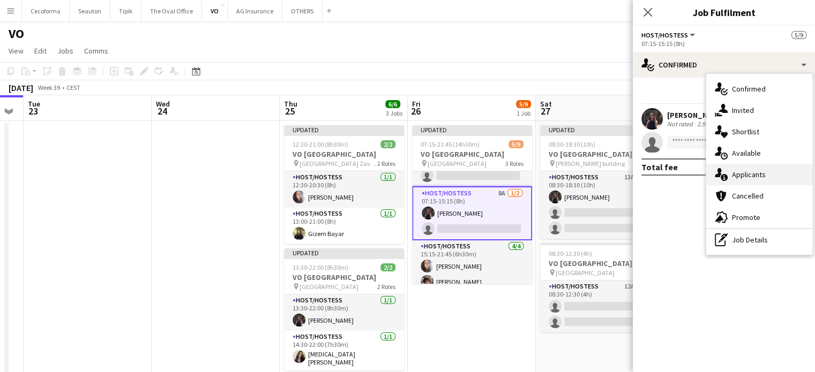
click at [750, 175] on span "Applicants" at bounding box center [749, 175] width 34 height 10
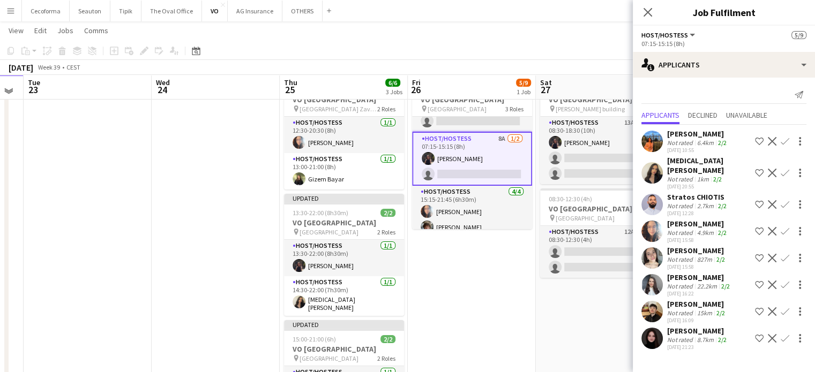
scroll to position [0, 0]
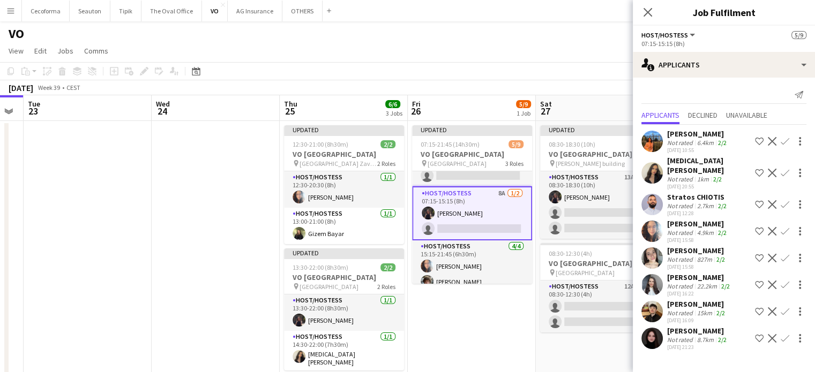
click at [495, 327] on app-date-cell "Updated 07:15-21:45 (14h30m) 5/9 VO Europe pin Borschette Center 3 Roles Host/H…" at bounding box center [472, 318] width 128 height 394
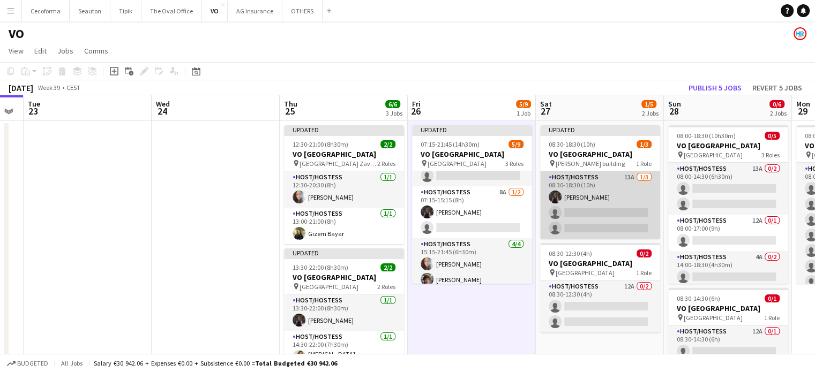
click at [595, 227] on app-card-role "Host/Hostess 13A 1/3 08:30-18:30 (10h) Adriana Solans Royo single-neutral-actio…" at bounding box center [600, 204] width 120 height 67
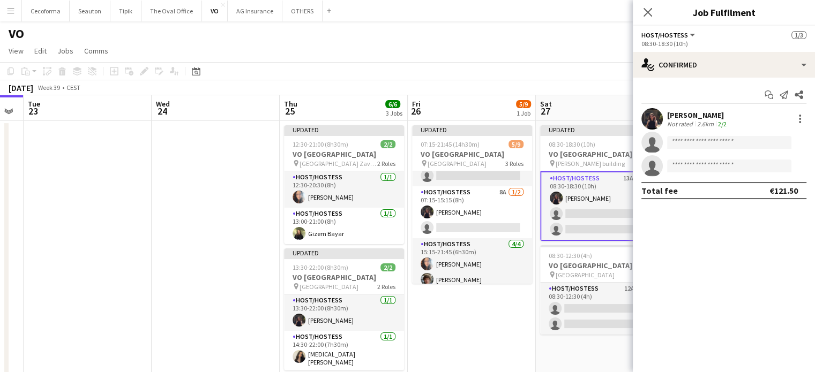
click at [595, 227] on app-card-role "Host/Hostess 13A 1/3 08:30-18:30 (10h) Adriana Solans Royo single-neutral-actio…" at bounding box center [600, 206] width 120 height 70
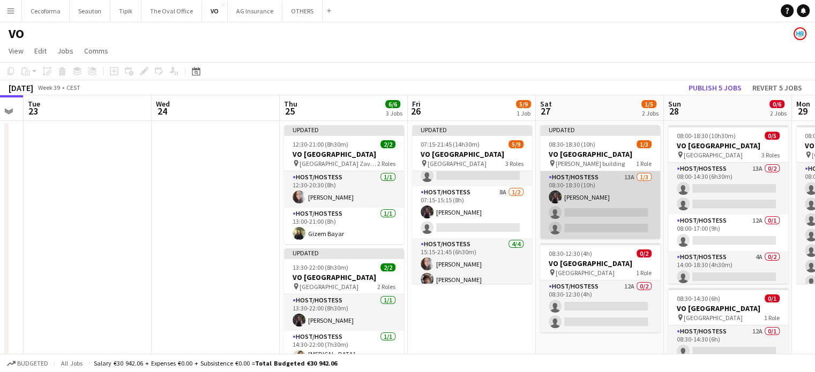
scroll to position [0, 490]
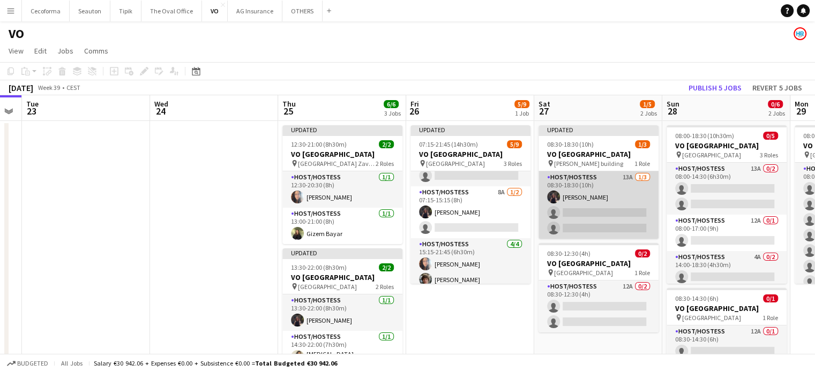
click at [602, 222] on app-card-role "Host/Hostess 13A 1/3 08:30-18:30 (10h) Adriana Solans Royo single-neutral-actio…" at bounding box center [598, 204] width 120 height 67
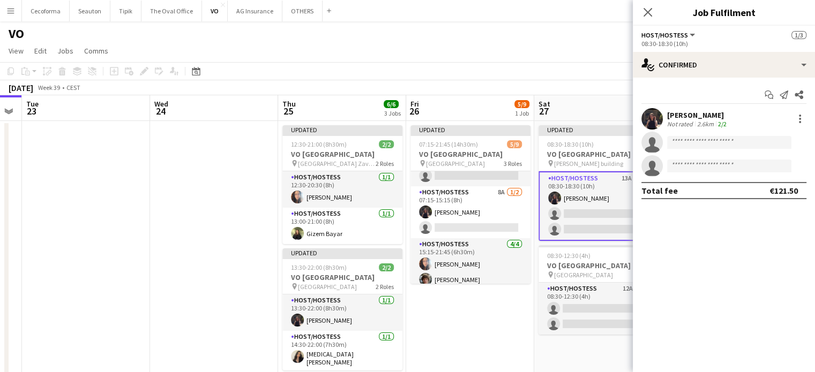
click at [510, 298] on app-date-cell "Updated 07:15-21:45 (14h30m) 5/9 VO Europe pin Borschette Center 3 Roles Host/H…" at bounding box center [470, 318] width 128 height 394
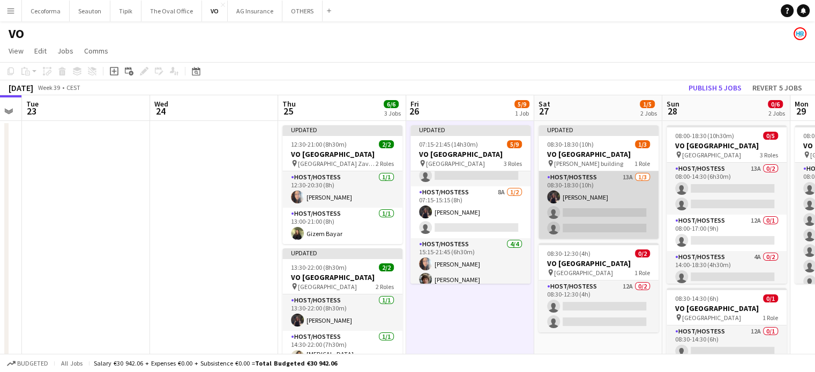
click at [602, 214] on app-card-role "Host/Hostess 13A 1/3 08:30-18:30 (10h) Adriana Solans Royo single-neutral-actio…" at bounding box center [598, 204] width 120 height 67
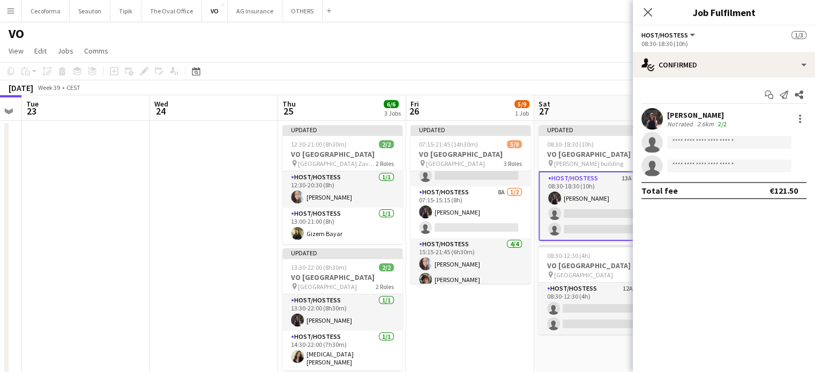
click at [507, 329] on app-date-cell "Updated 07:15-21:45 (14h30m) 5/9 VO Europe pin Borschette Center 3 Roles Host/H…" at bounding box center [470, 318] width 128 height 394
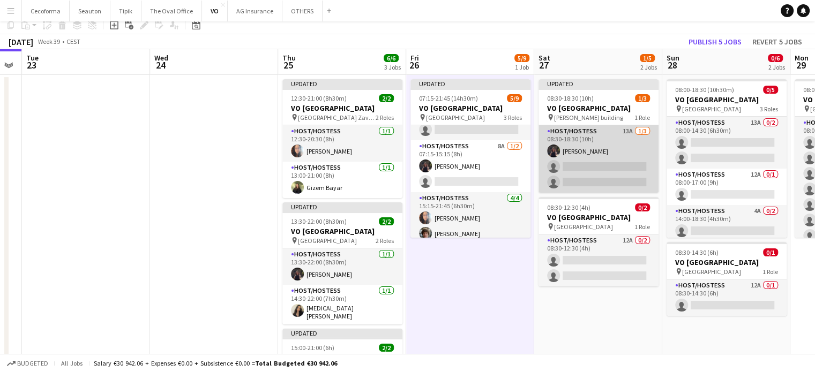
scroll to position [0, 0]
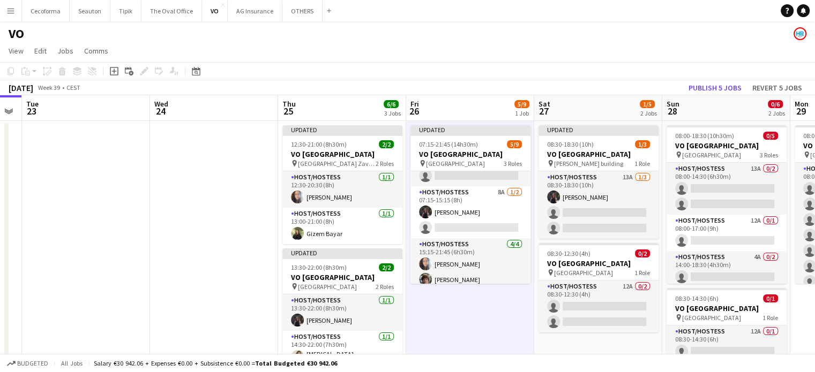
click at [508, 335] on app-date-cell "Updated 07:15-21:45 (14h30m) 5/9 VO Europe pin Borschette Center 3 Roles Host/H…" at bounding box center [470, 318] width 128 height 394
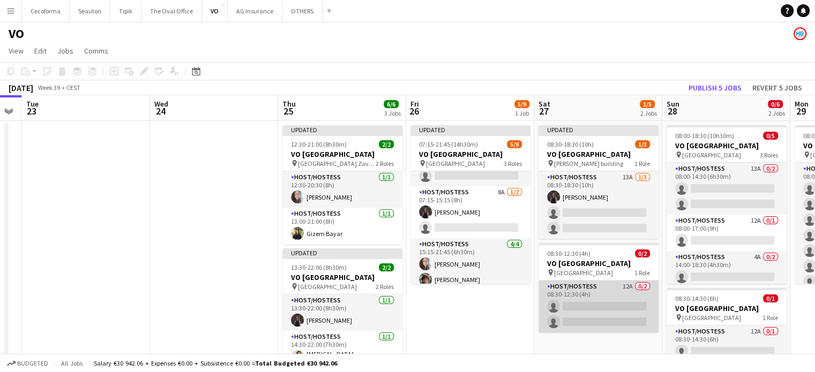
click at [593, 302] on app-card-role "Host/Hostess 12A 0/2 08:30-12:30 (4h) single-neutral-actions single-neutral-act…" at bounding box center [598, 307] width 120 height 52
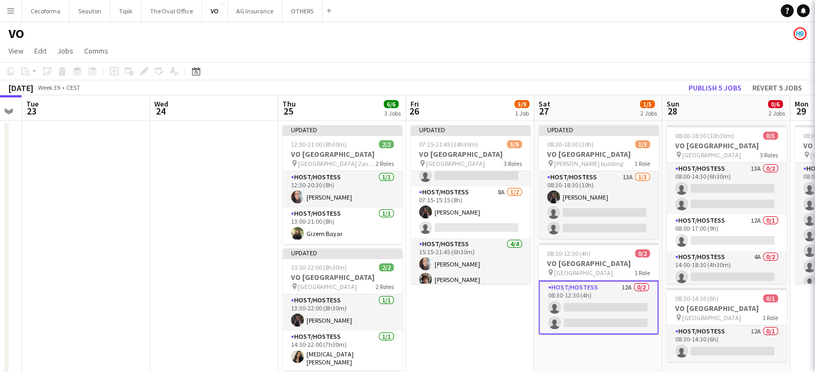
scroll to position [0, 492]
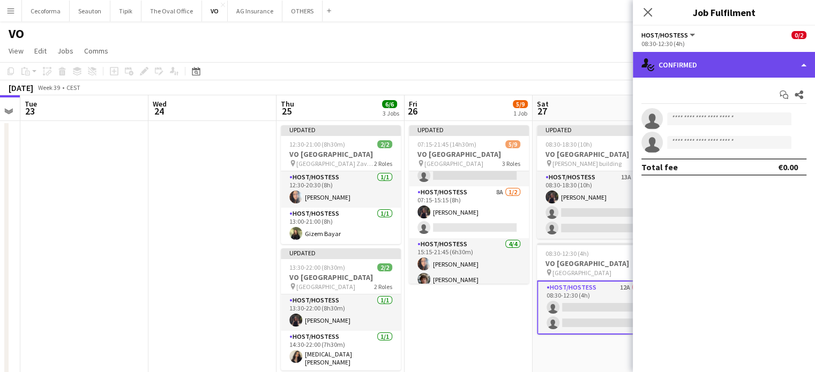
click at [806, 62] on div "single-neutral-actions-check-2 Confirmed" at bounding box center [724, 65] width 182 height 26
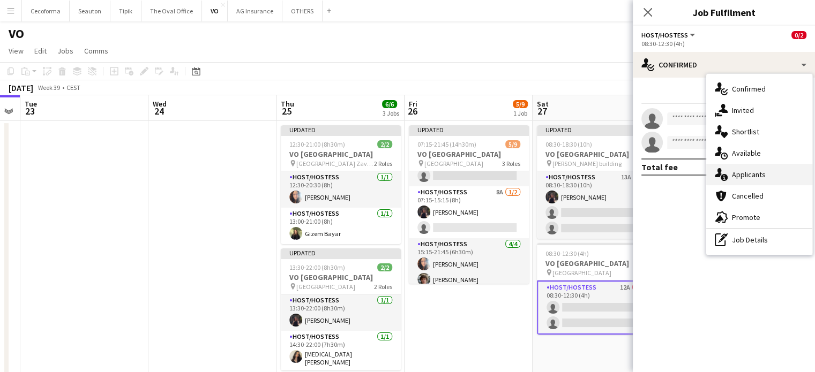
click at [758, 173] on span "Applicants" at bounding box center [749, 175] width 34 height 10
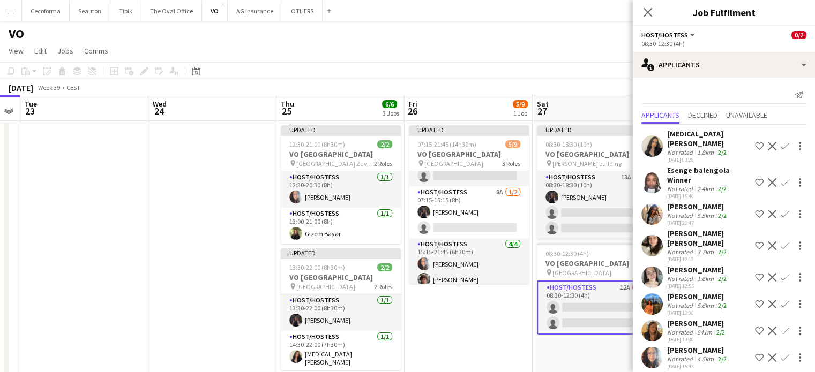
click at [780, 142] on app-icon "Confirm" at bounding box center [784, 146] width 9 height 9
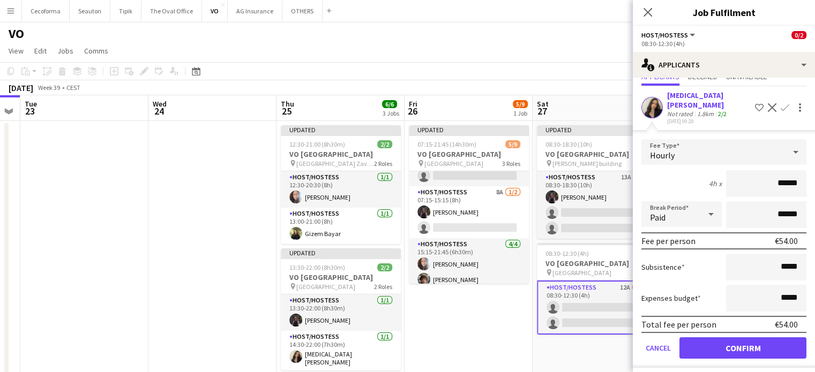
scroll to position [54, 0]
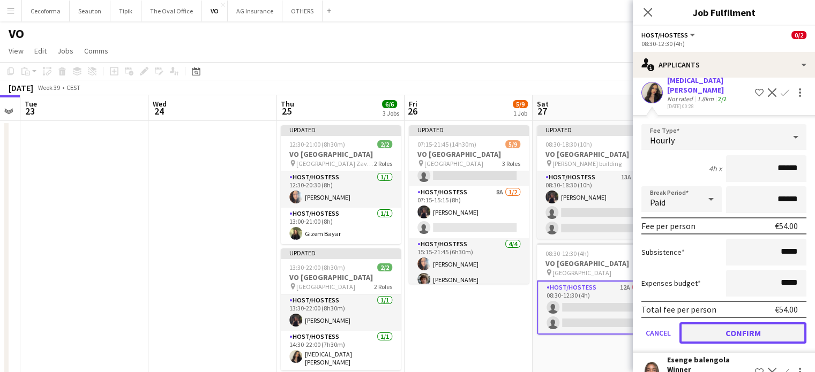
click at [736, 323] on button "Confirm" at bounding box center [742, 332] width 127 height 21
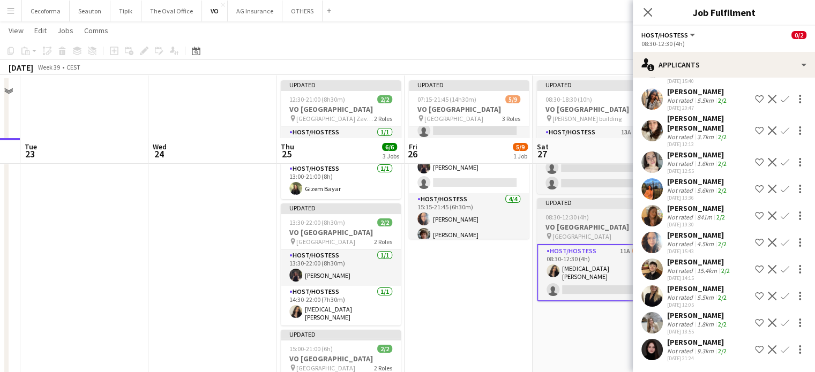
scroll to position [0, 0]
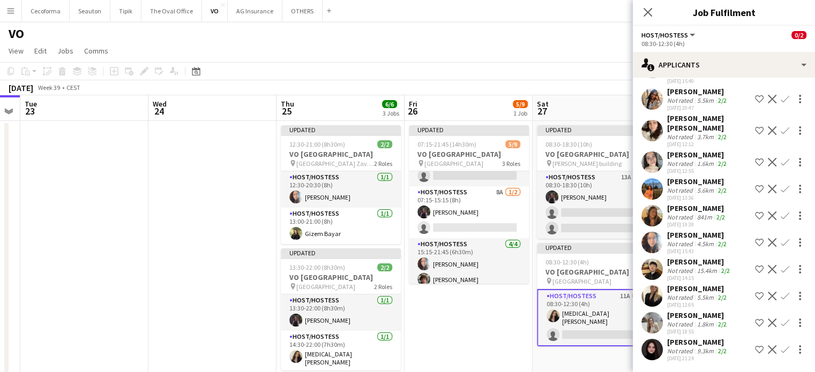
click at [503, 313] on app-date-cell "Updated 07:15-21:45 (14h30m) 5/9 VO Europe pin Borschette Center 3 Roles Host/H…" at bounding box center [468, 318] width 128 height 394
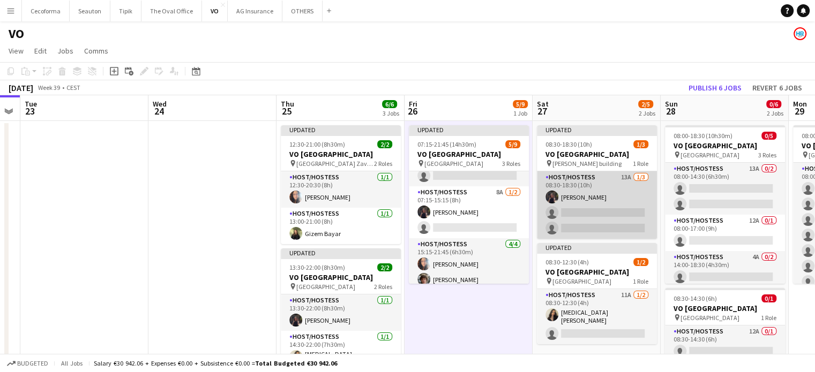
click at [586, 220] on app-card-role "Host/Hostess 13A 1/3 08:30-18:30 (10h) Adriana Solans Royo single-neutral-actio…" at bounding box center [597, 204] width 120 height 67
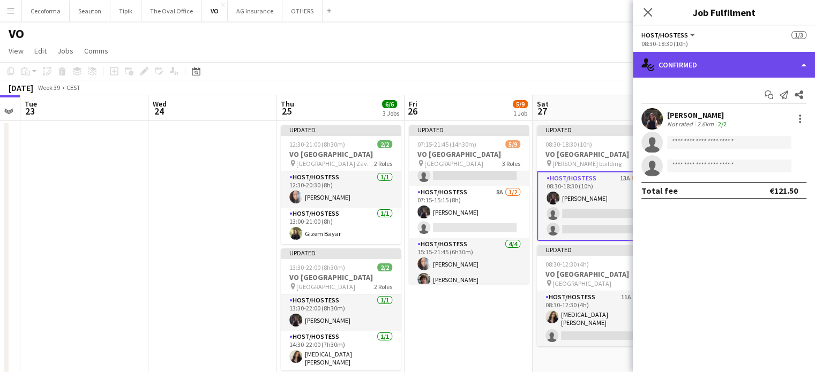
click at [803, 64] on div "single-neutral-actions-check-2 Confirmed" at bounding box center [724, 65] width 182 height 26
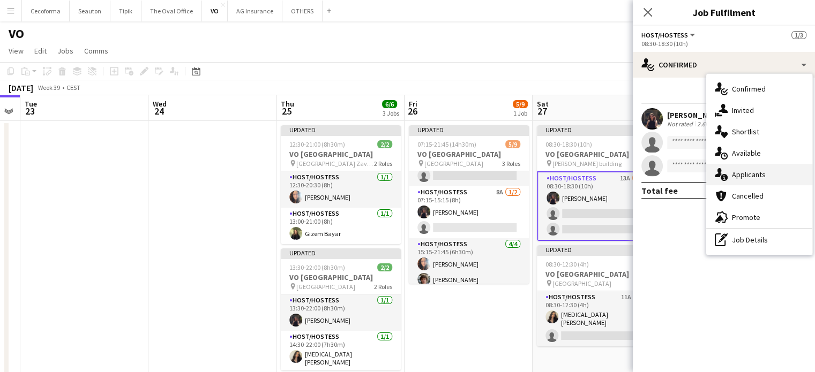
click at [750, 175] on span "Applicants" at bounding box center [749, 175] width 34 height 10
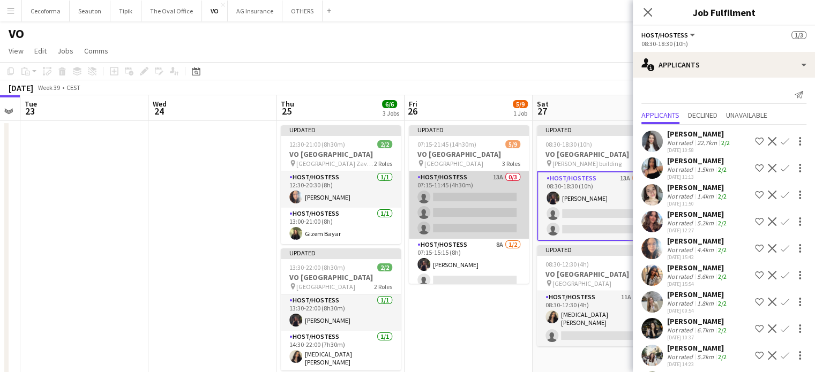
click at [467, 209] on app-card-role "Host/Hostess 13A 0/3 07:15-11:45 (4h30m) single-neutral-actions single-neutral-…" at bounding box center [469, 204] width 120 height 67
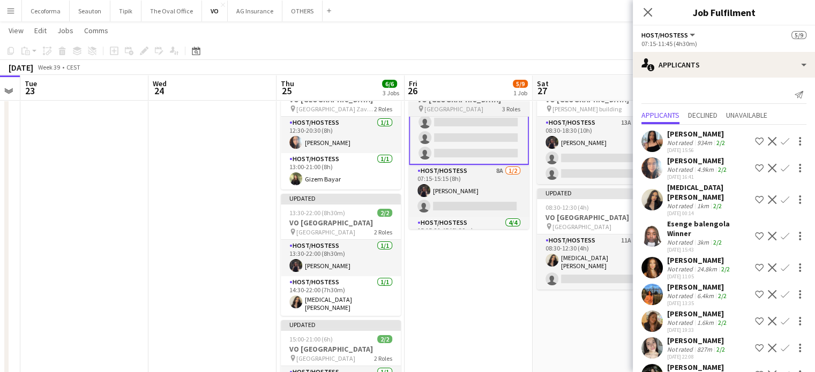
scroll to position [18, 0]
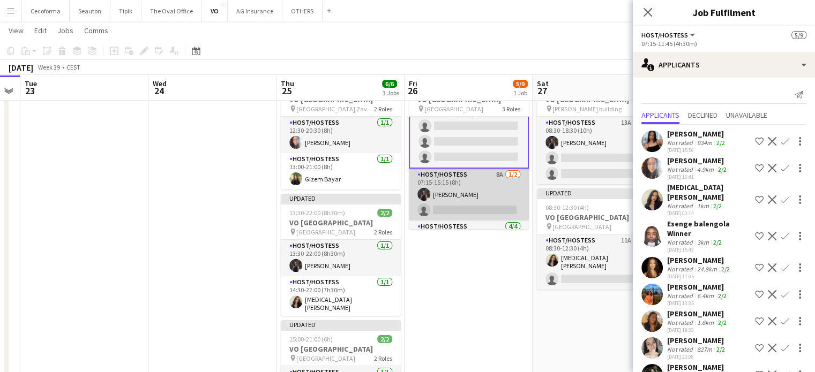
click at [491, 207] on app-card-role "Host/Hostess 8A 1/2 07:15-15:15 (8h) Adriana Solans Royo single-neutral-actions" at bounding box center [469, 195] width 120 height 52
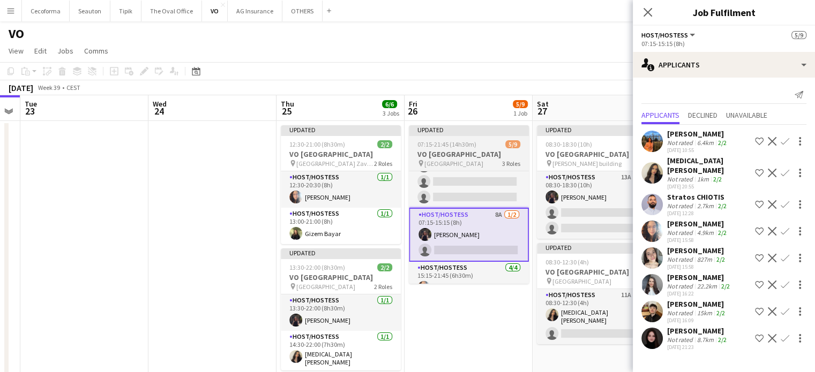
scroll to position [54, 0]
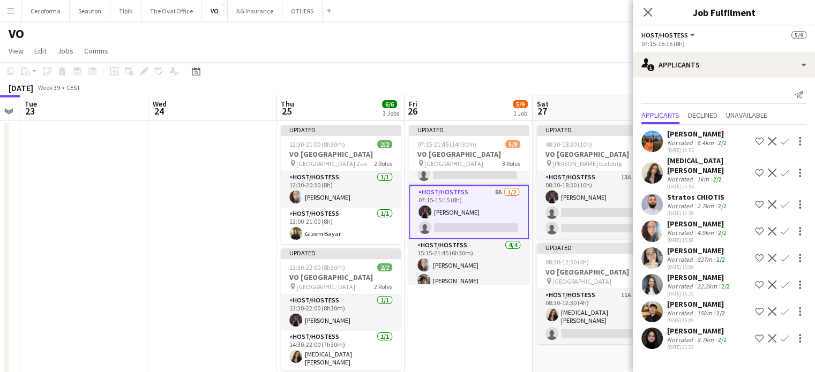
click at [476, 218] on app-card-role "Host/Hostess 8A 1/2 07:15-15:15 (8h) Adriana Solans Royo single-neutral-actions" at bounding box center [469, 212] width 120 height 54
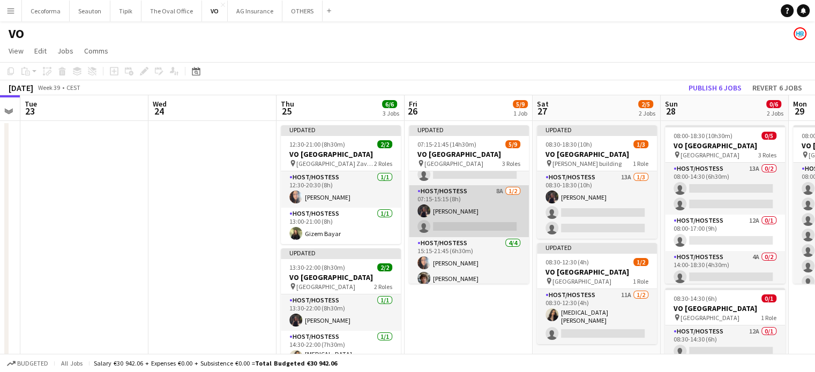
click at [476, 223] on app-card-role "Host/Hostess 8A 1/2 07:15-15:15 (8h) Adriana Solans Royo single-neutral-actions" at bounding box center [469, 211] width 120 height 52
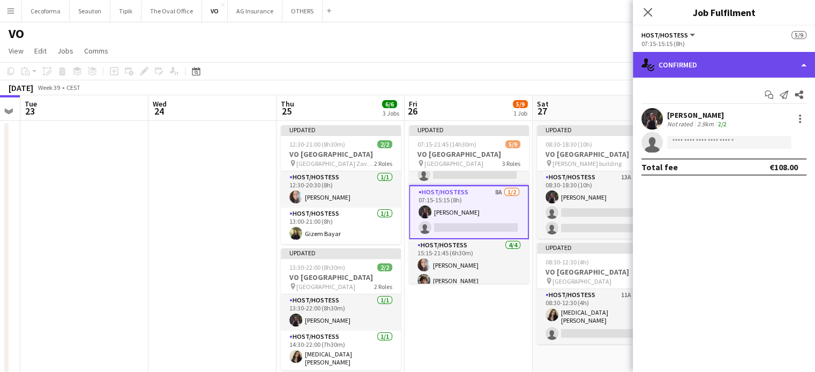
click at [802, 63] on div "single-neutral-actions-check-2 Confirmed" at bounding box center [724, 65] width 182 height 26
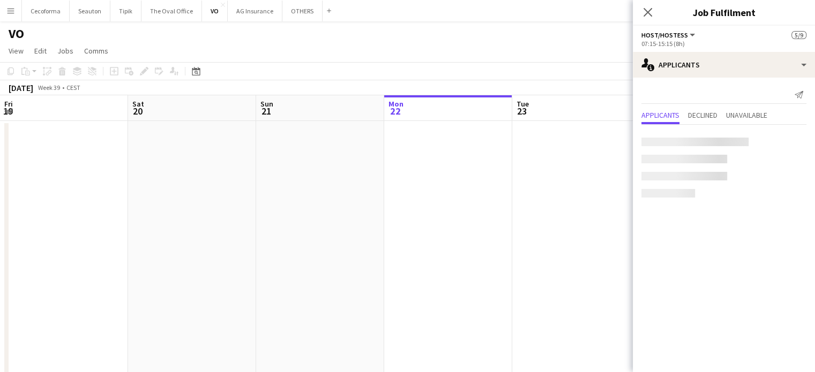
scroll to position [54, 0]
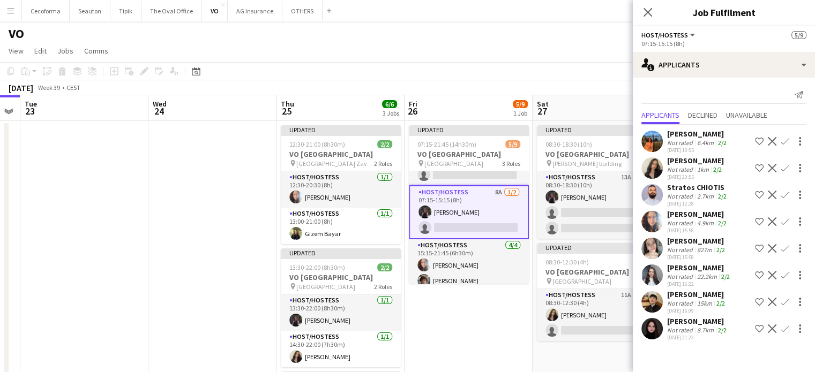
click at [784, 273] on app-icon "Confirm" at bounding box center [784, 275] width 9 height 9
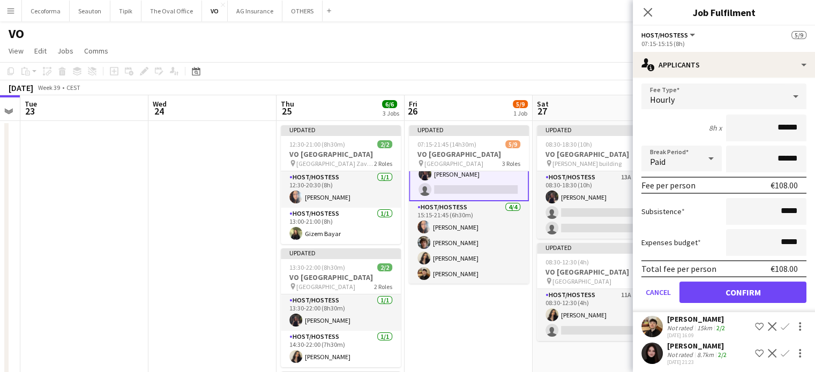
scroll to position [221, 0]
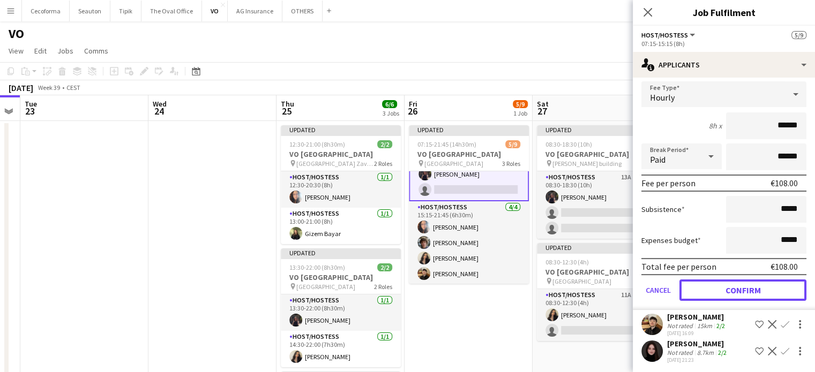
click at [742, 289] on button "Confirm" at bounding box center [742, 290] width 127 height 21
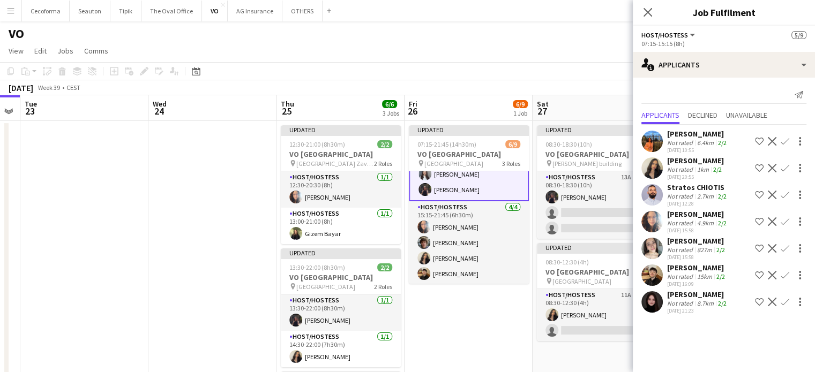
scroll to position [0, 0]
click at [488, 313] on app-date-cell "Updated 07:15-21:45 (14h30m) 6/9 VO Europe pin Borschette Center 3 Roles Host/H…" at bounding box center [468, 318] width 128 height 394
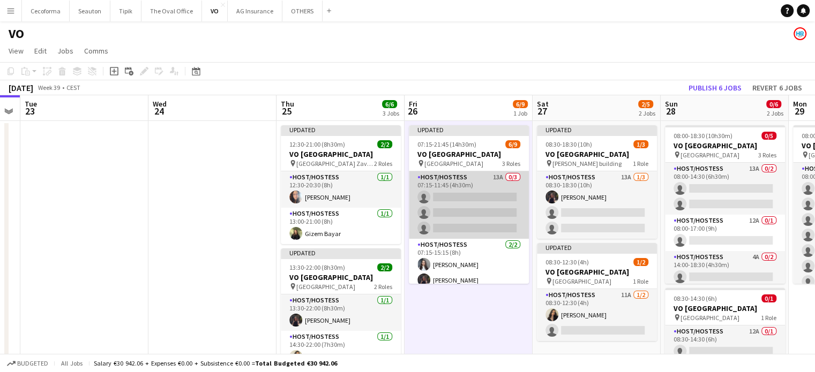
click at [483, 204] on app-card-role "Host/Hostess 13A 0/3 07:15-11:45 (4h30m) single-neutral-actions single-neutral-…" at bounding box center [469, 204] width 120 height 67
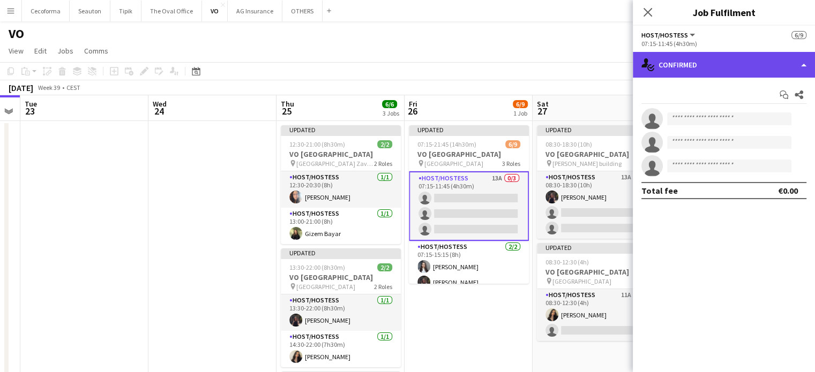
click at [802, 65] on div "single-neutral-actions-check-2 Confirmed" at bounding box center [724, 65] width 182 height 26
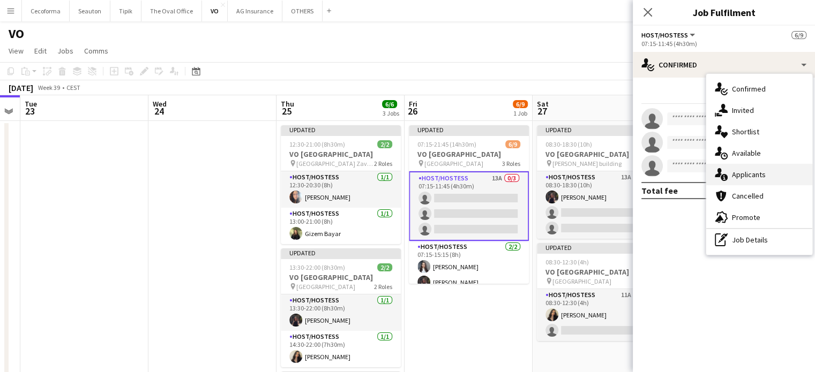
click at [748, 171] on span "Applicants" at bounding box center [749, 175] width 34 height 10
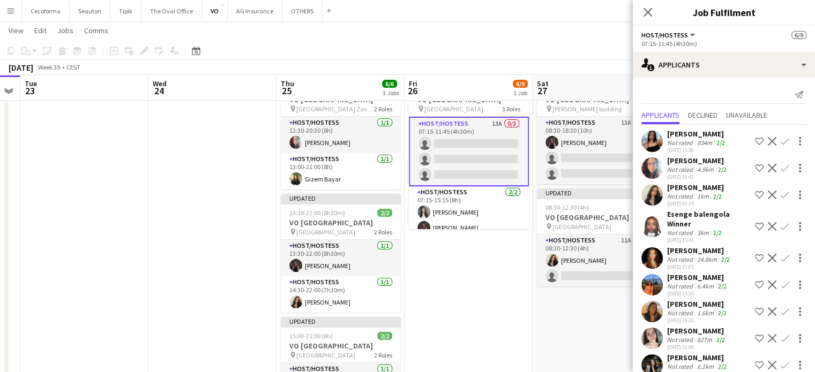
click at [780, 141] on app-icon "Confirm" at bounding box center [784, 141] width 9 height 9
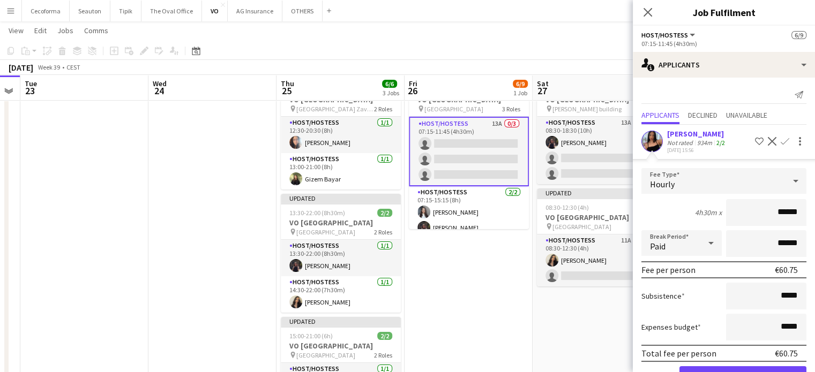
scroll to position [107, 0]
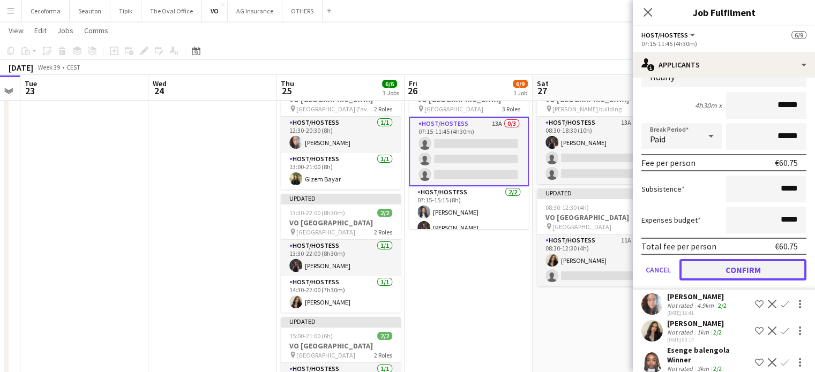
click at [736, 270] on button "Confirm" at bounding box center [742, 269] width 127 height 21
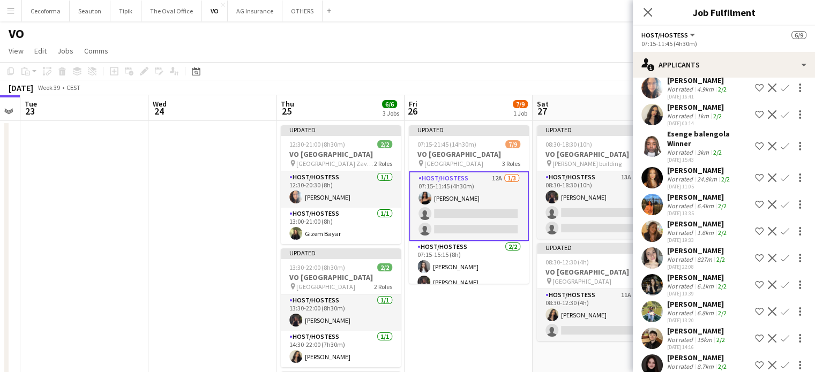
scroll to position [69, 0]
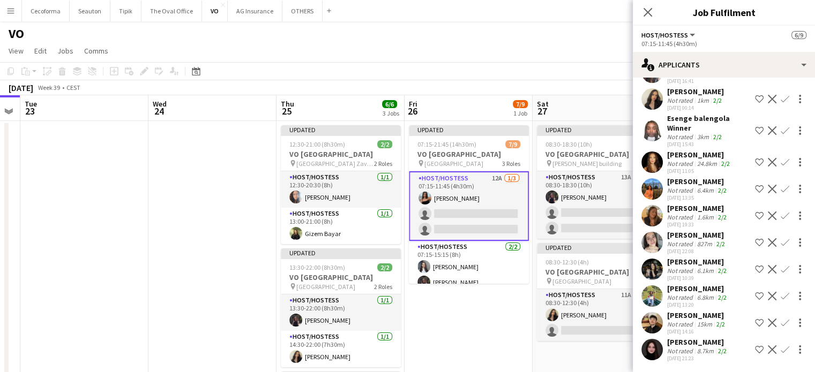
click at [780, 216] on app-icon "Confirm" at bounding box center [784, 216] width 9 height 9
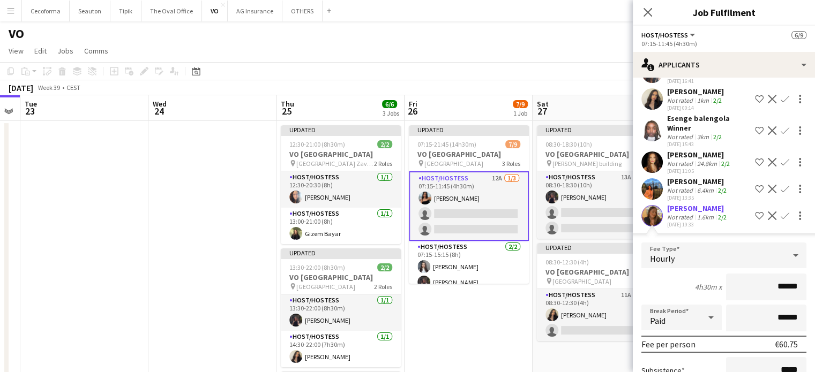
scroll to position [230, 0]
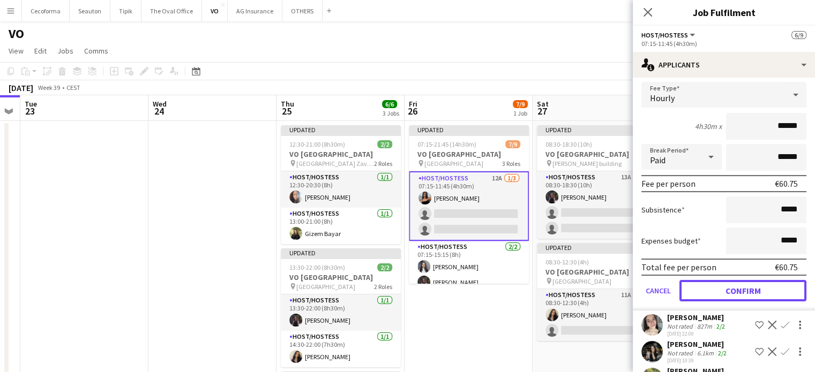
click at [747, 289] on button "Confirm" at bounding box center [742, 290] width 127 height 21
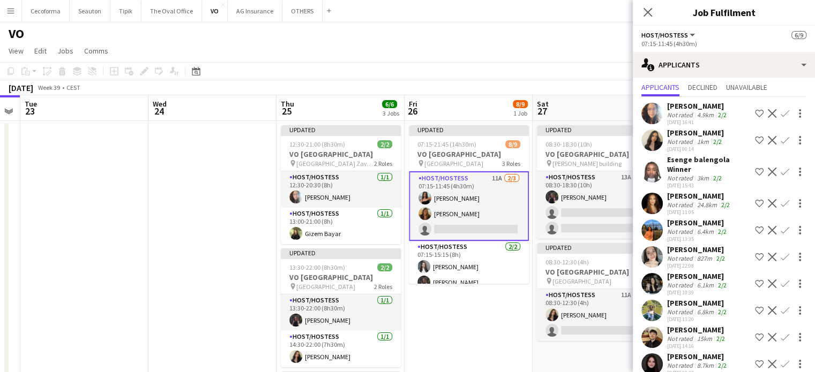
scroll to position [42, 0]
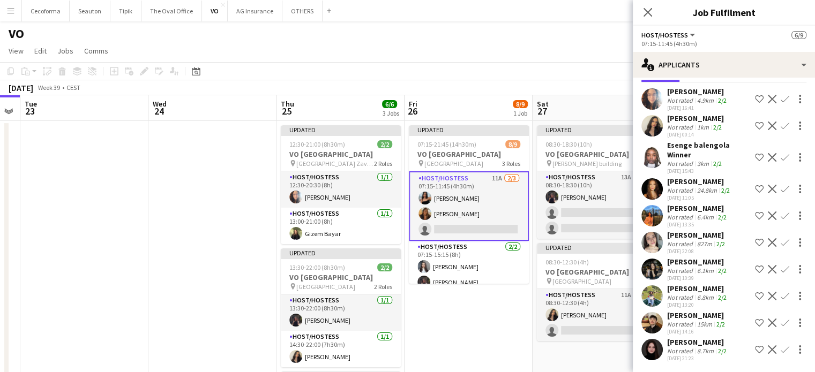
click at [780, 269] on app-icon "Confirm" at bounding box center [784, 269] width 9 height 9
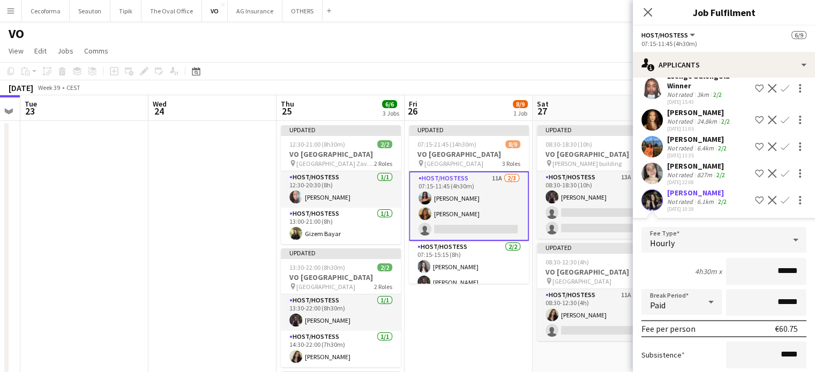
scroll to position [203, 0]
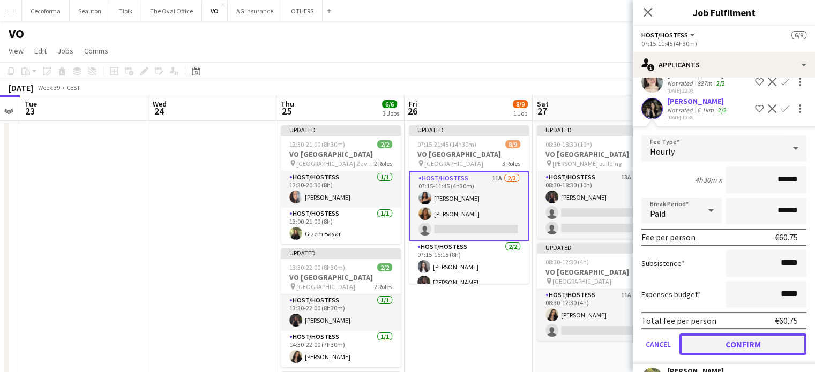
click at [744, 342] on button "Confirm" at bounding box center [742, 344] width 127 height 21
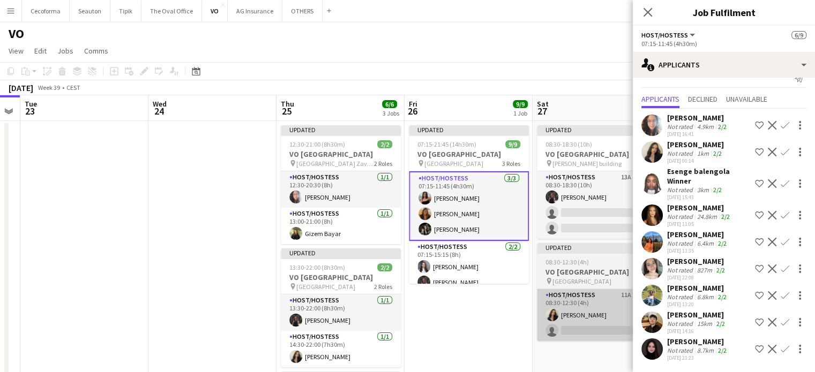
scroll to position [16, 0]
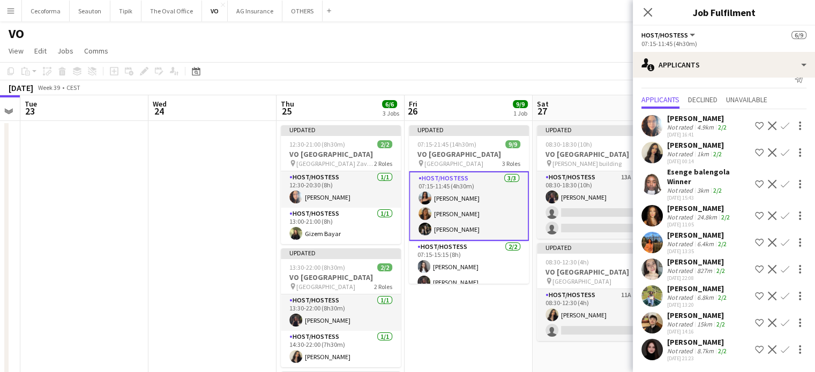
click at [472, 324] on app-date-cell "Updated 07:15-21:45 (14h30m) 9/9 VO Europe pin Borschette Center 3 Roles Host/H…" at bounding box center [468, 318] width 128 height 394
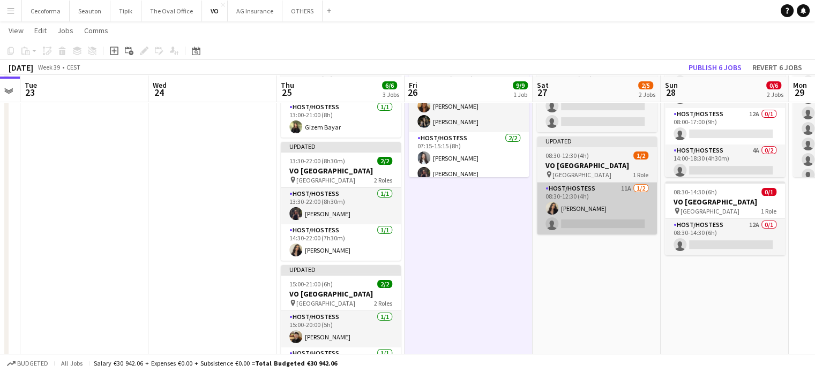
scroll to position [107, 0]
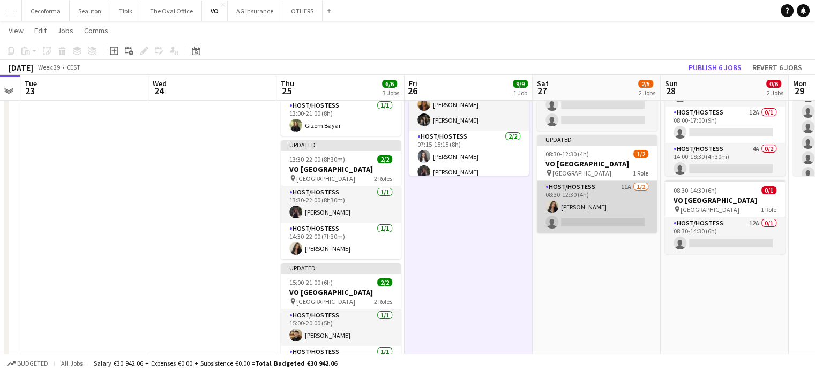
click at [601, 216] on app-card-role "Host/Hostess 11A 1/2 08:30-12:30 (4h) Alexia Elena Preda single-neutral-actions" at bounding box center [597, 207] width 120 height 52
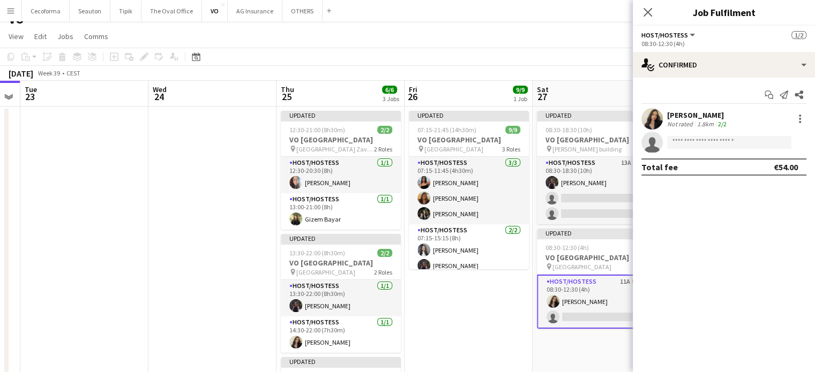
scroll to position [0, 0]
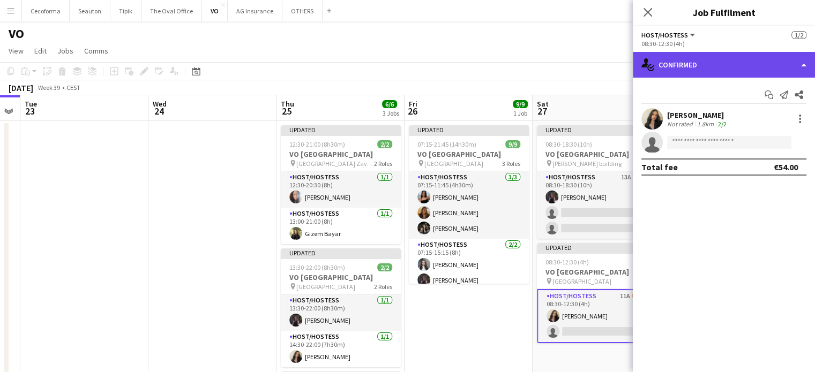
click at [803, 64] on div "single-neutral-actions-check-2 Confirmed" at bounding box center [724, 65] width 182 height 26
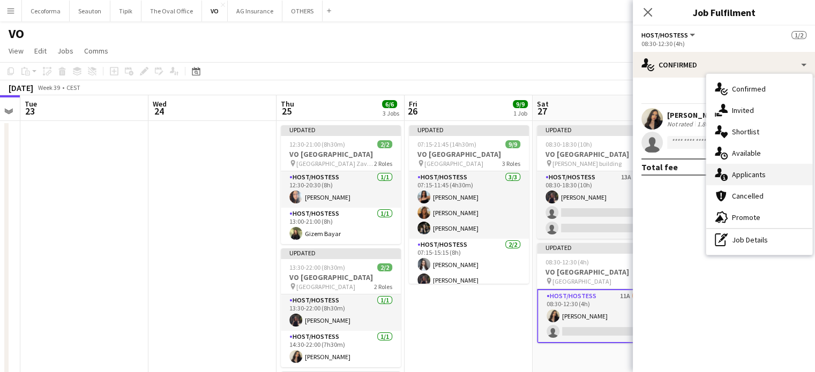
click at [752, 177] on span "Applicants" at bounding box center [749, 175] width 34 height 10
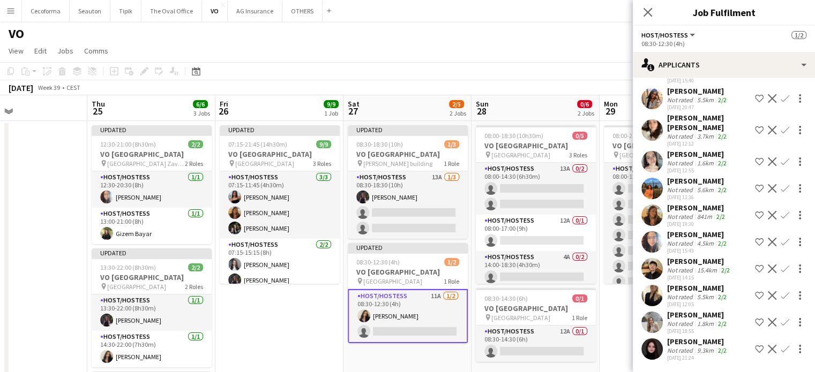
drag, startPoint x: 476, startPoint y: 339, endPoint x: 265, endPoint y: 279, distance: 219.4
click at [265, 279] on app-calendar-viewport "Sun 21 Mon 22 Tue 23 Wed 24 Thu 25 6/6 3 Jobs Fri 26 9/9 1 Job Sat 27 2/5 2 Job…" at bounding box center [407, 304] width 815 height 419
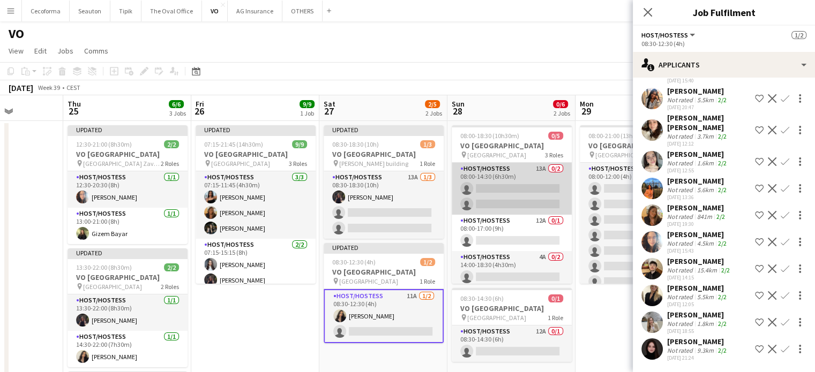
click at [525, 191] on app-card-role "Host/Hostess 13A 0/2 08:00-14:30 (6h30m) single-neutral-actions single-neutral-…" at bounding box center [512, 189] width 120 height 52
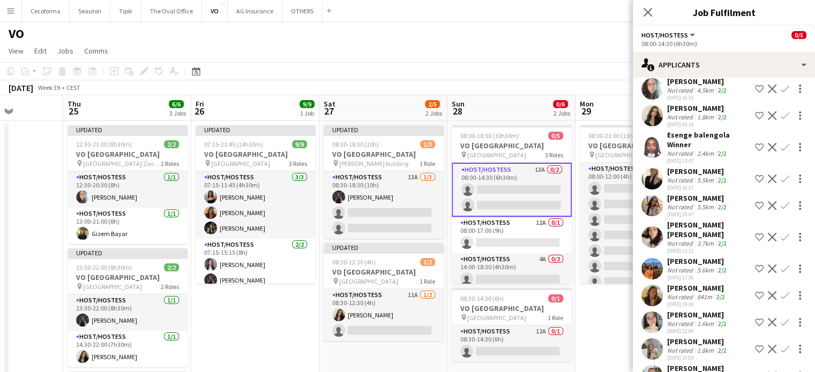
scroll to position [132, 0]
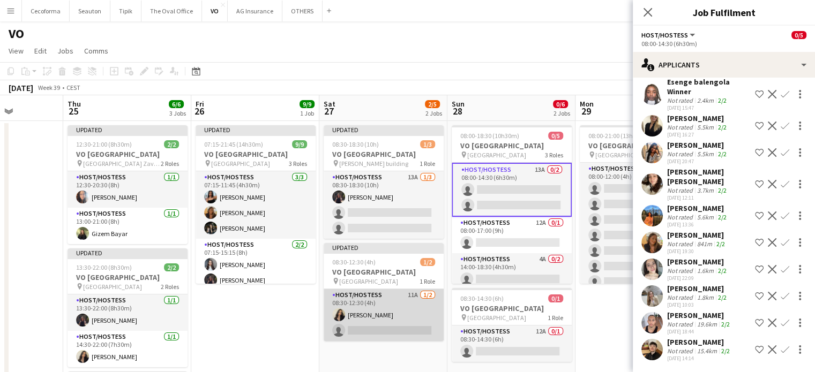
click at [389, 321] on app-card-role "Host/Hostess 11A 1/2 08:30-12:30 (4h) Alexia Elena Preda single-neutral-actions" at bounding box center [383, 315] width 120 height 52
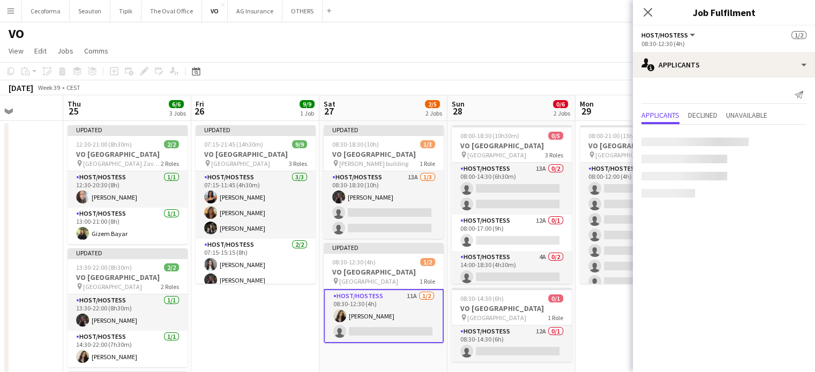
scroll to position [0, 0]
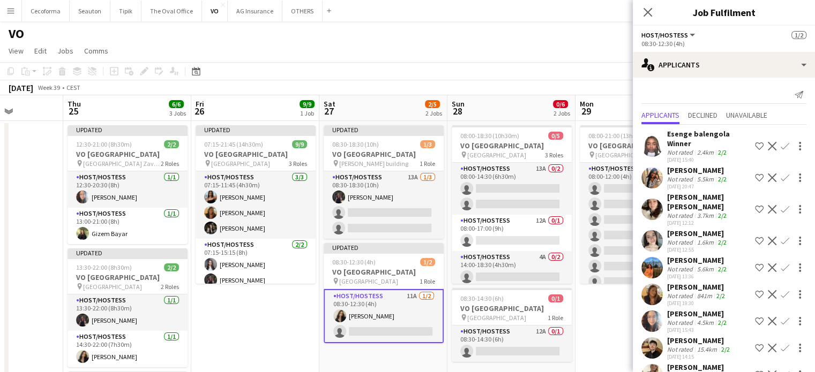
click at [780, 291] on app-icon "Confirm" at bounding box center [784, 294] width 9 height 9
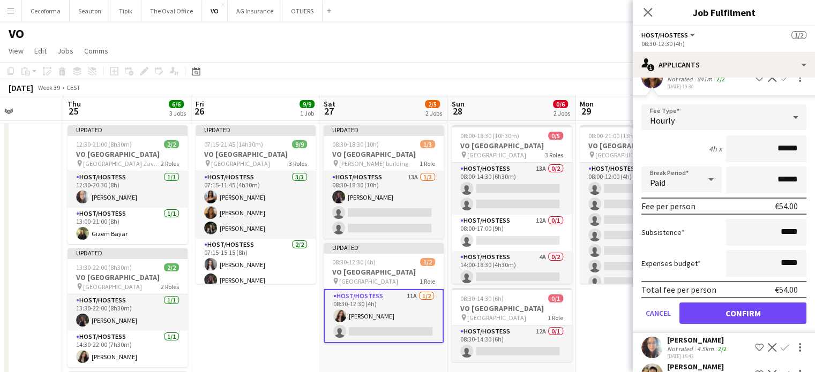
scroll to position [221, 0]
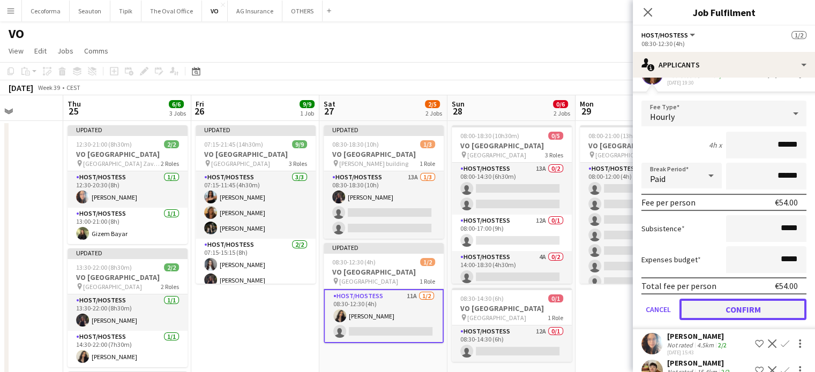
click at [748, 304] on button "Confirm" at bounding box center [742, 309] width 127 height 21
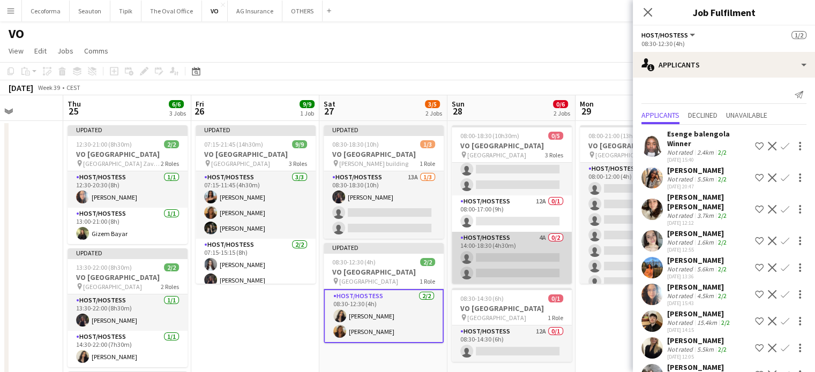
scroll to position [54, 0]
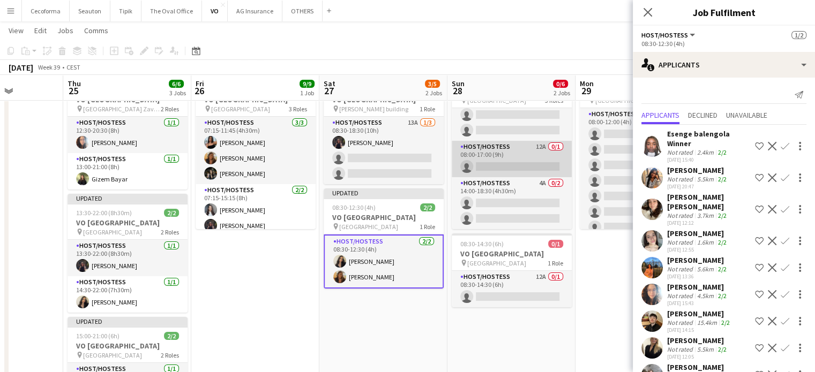
click at [523, 165] on app-card-role "Host/Hostess 12A 0/1 08:00-17:00 (9h) single-neutral-actions" at bounding box center [512, 159] width 120 height 36
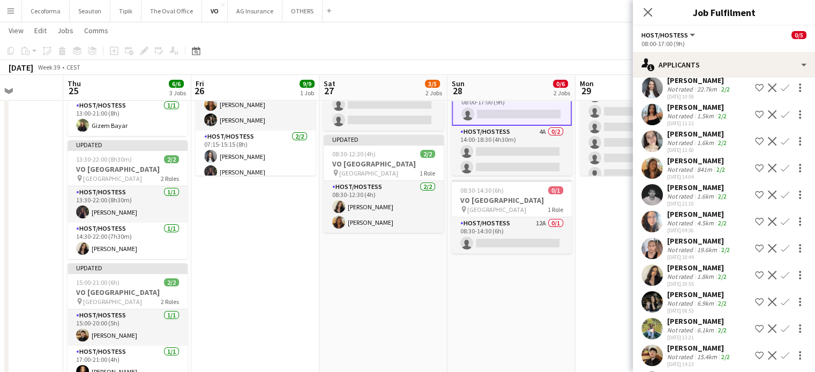
click at [778, 273] on button "Confirm" at bounding box center [784, 275] width 13 height 13
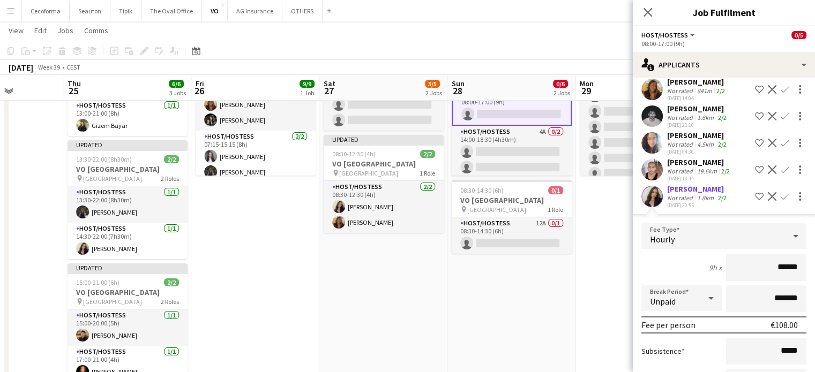
scroll to position [268, 0]
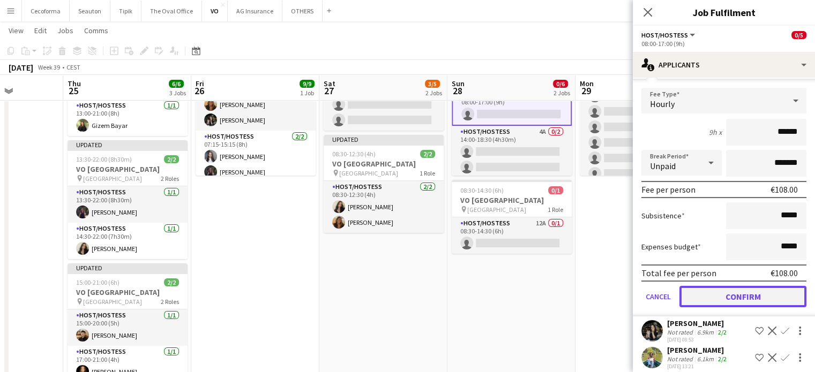
click at [748, 292] on button "Confirm" at bounding box center [742, 296] width 127 height 21
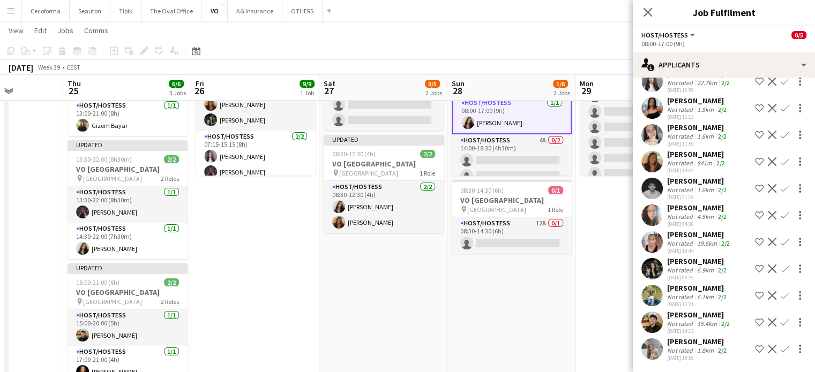
scroll to position [0, 0]
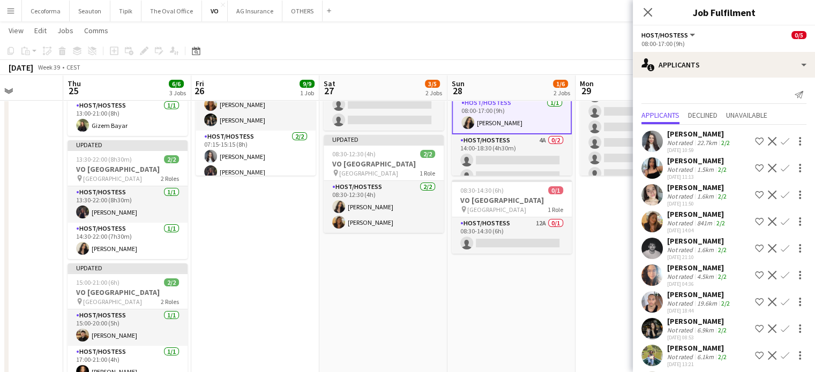
click at [546, 281] on app-date-cell "Updated 08:00-18:30 (10h30m) 1/5 VO Europe pin Thon EU Hotel 3 Roles Host/Hoste…" at bounding box center [511, 210] width 128 height 394
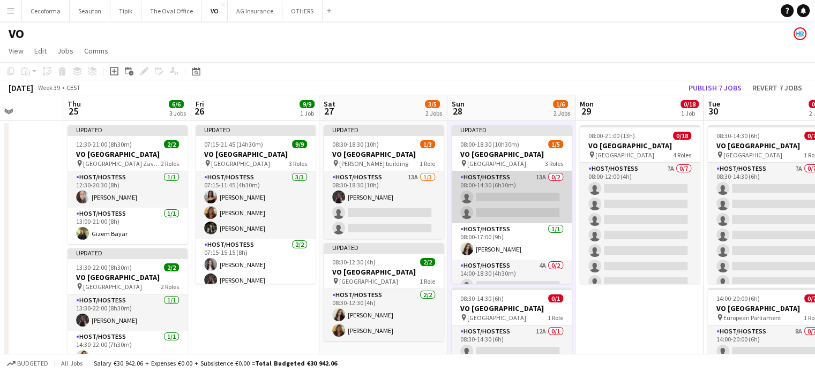
click at [511, 195] on app-card-role "Host/Hostess 13A 0/2 08:00-14:30 (6h30m) single-neutral-actions single-neutral-…" at bounding box center [512, 197] width 120 height 52
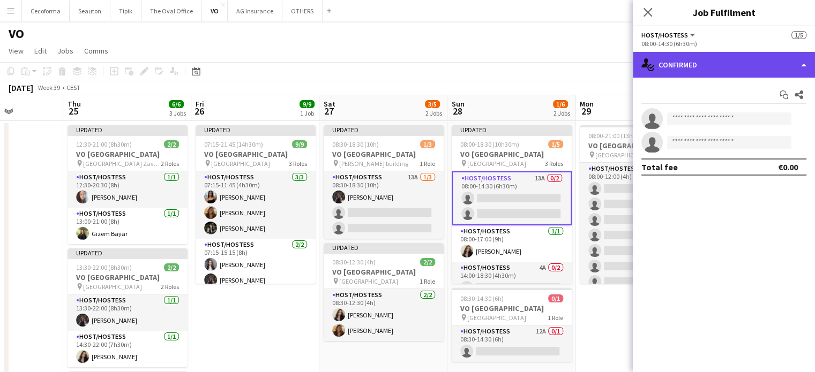
click at [804, 64] on div "single-neutral-actions-check-2 Confirmed" at bounding box center [724, 65] width 182 height 26
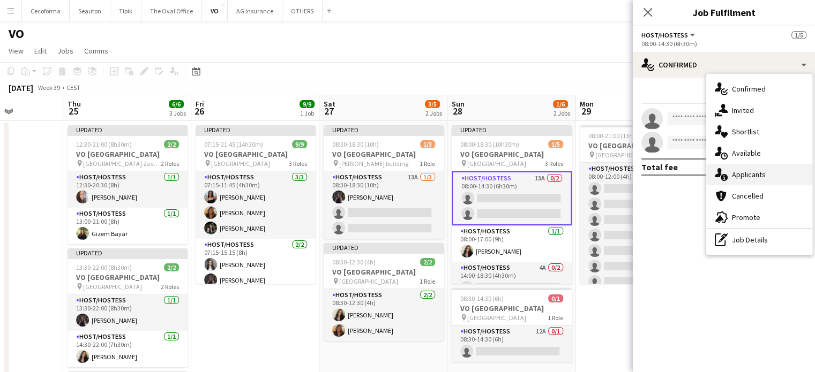
click at [752, 173] on span "Applicants" at bounding box center [749, 175] width 34 height 10
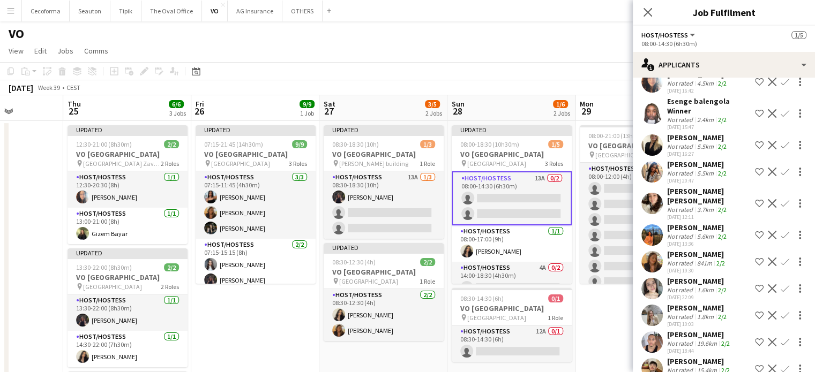
scroll to position [115, 0]
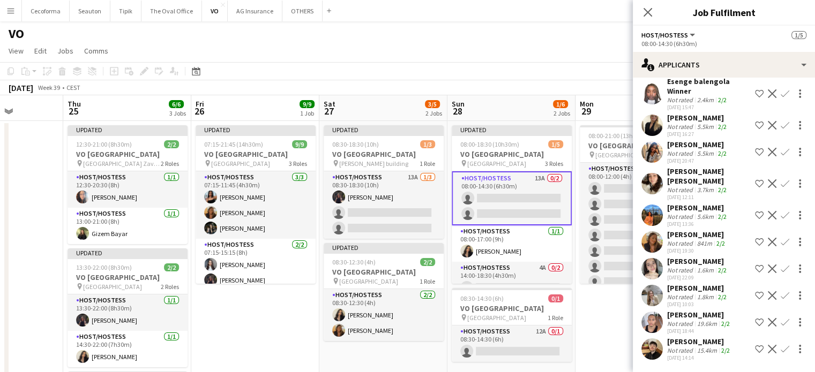
click at [780, 238] on app-icon "Confirm" at bounding box center [784, 242] width 9 height 9
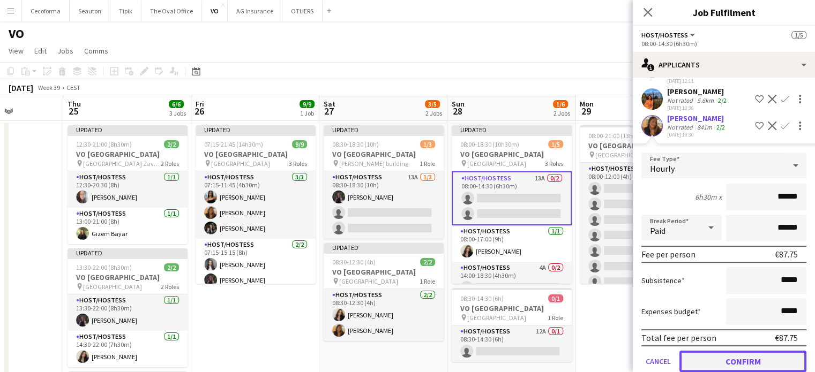
click at [746, 362] on button "Confirm" at bounding box center [742, 361] width 127 height 21
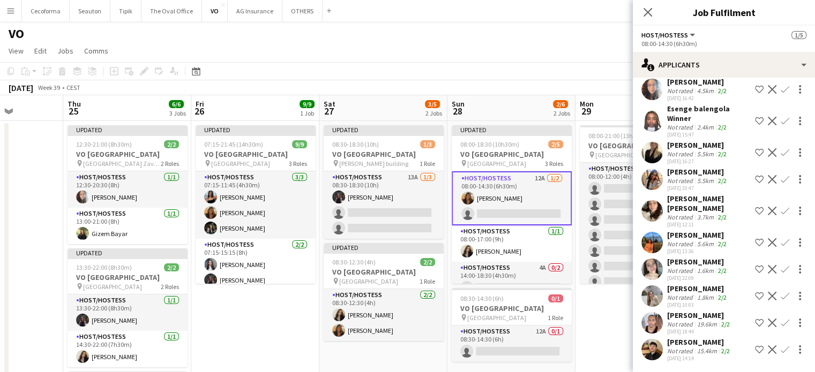
scroll to position [0, 0]
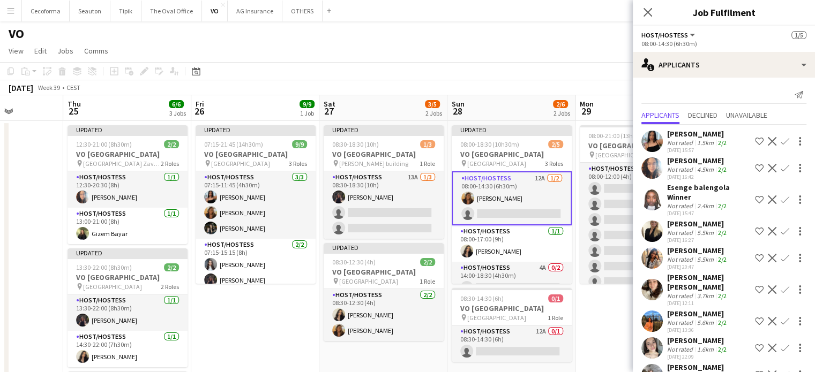
click at [780, 140] on app-icon "Confirm" at bounding box center [784, 141] width 9 height 9
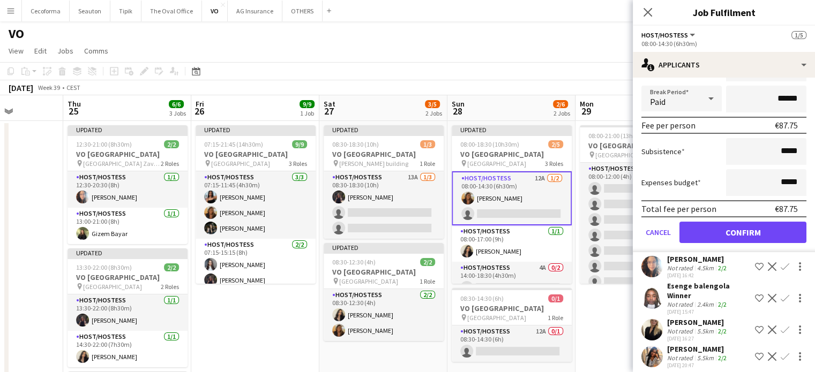
scroll to position [214, 0]
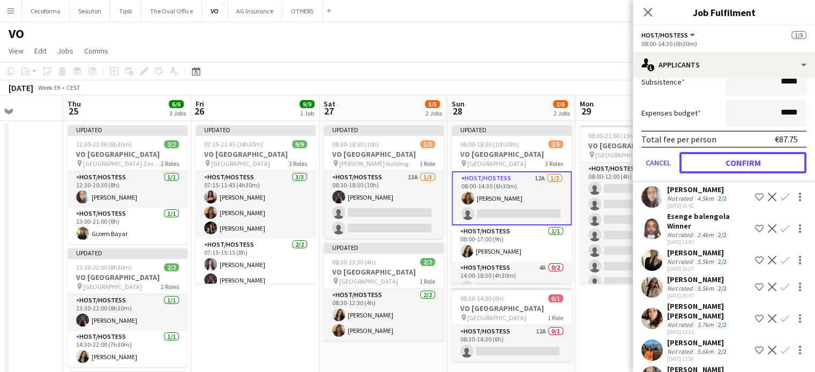
click at [736, 159] on button "Confirm" at bounding box center [742, 162] width 127 height 21
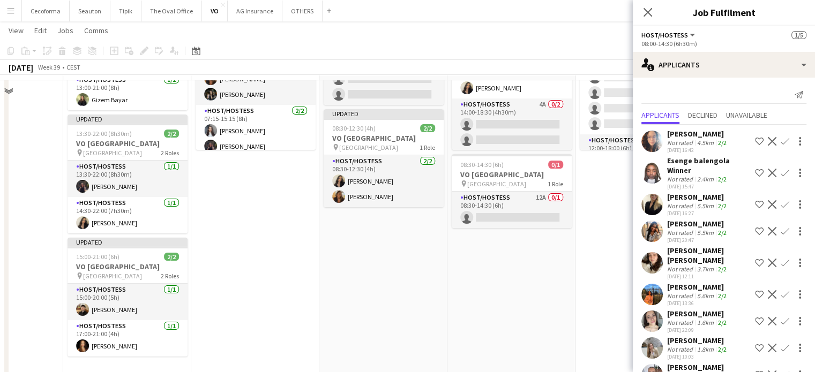
scroll to position [159, 0]
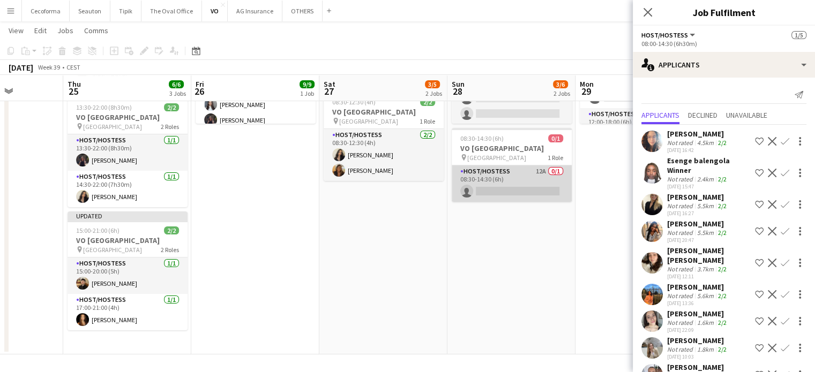
click at [509, 179] on app-card-role "Host/Hostess 12A 0/1 08:30-14:30 (6h) single-neutral-actions" at bounding box center [512, 183] width 120 height 36
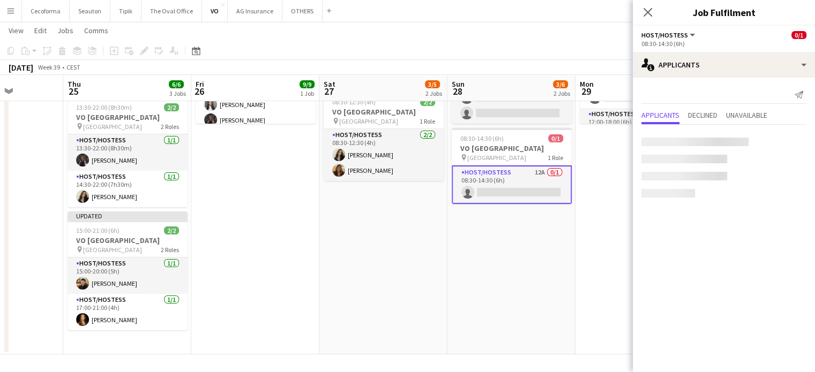
scroll to position [28, 0]
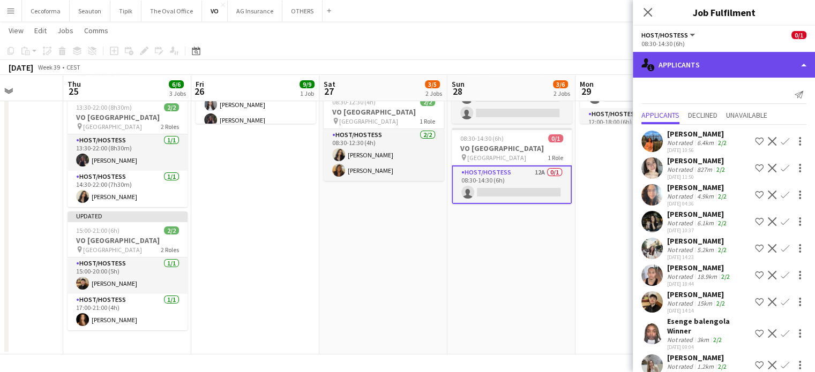
click at [804, 64] on div "single-neutral-actions-information Applicants" at bounding box center [724, 65] width 182 height 26
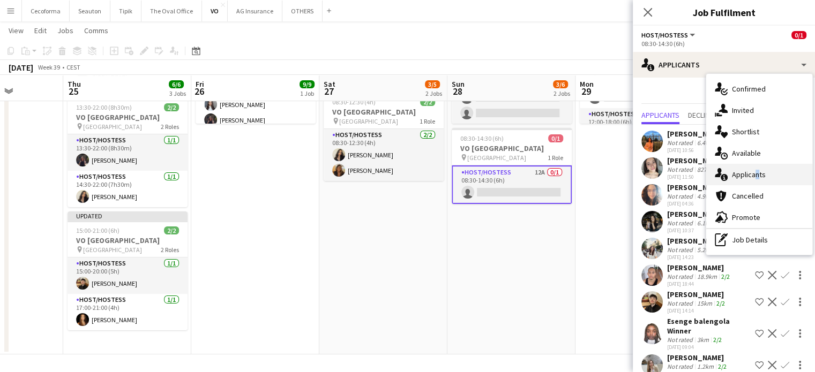
click at [752, 172] on span "Applicants" at bounding box center [749, 175] width 34 height 10
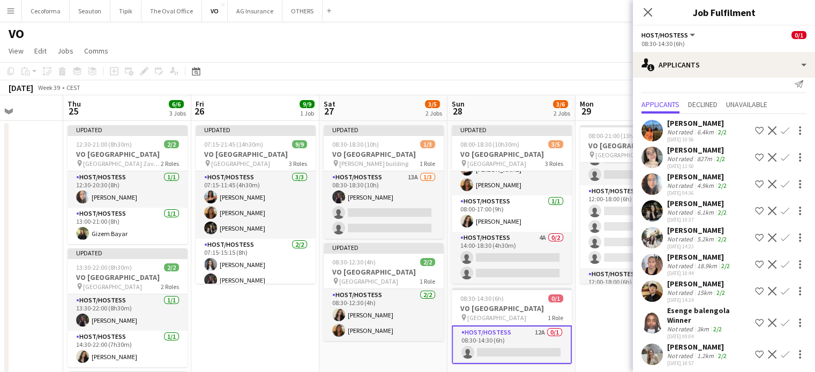
scroll to position [16, 0]
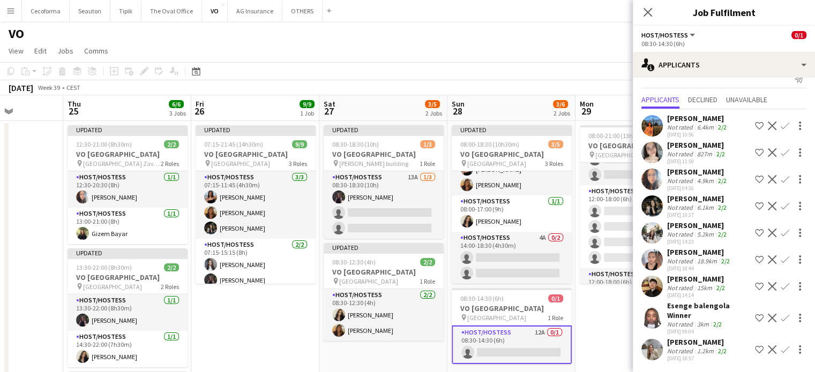
click at [780, 205] on app-icon "Confirm" at bounding box center [784, 206] width 9 height 9
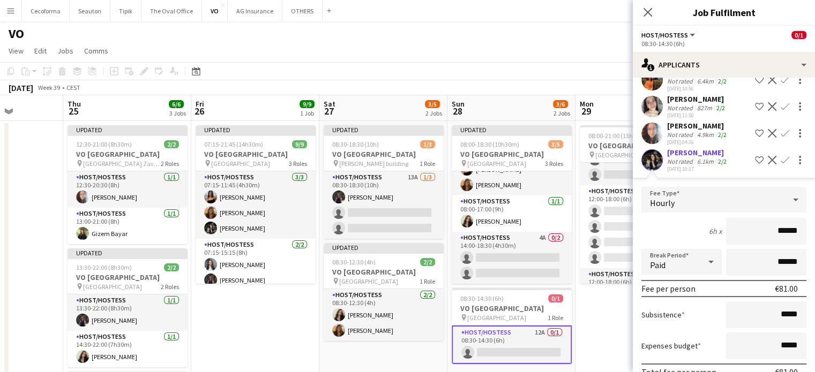
scroll to position [123, 0]
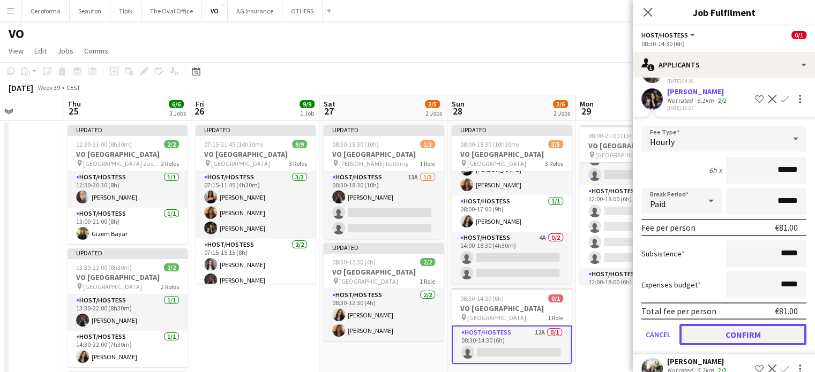
click at [736, 329] on button "Confirm" at bounding box center [742, 334] width 127 height 21
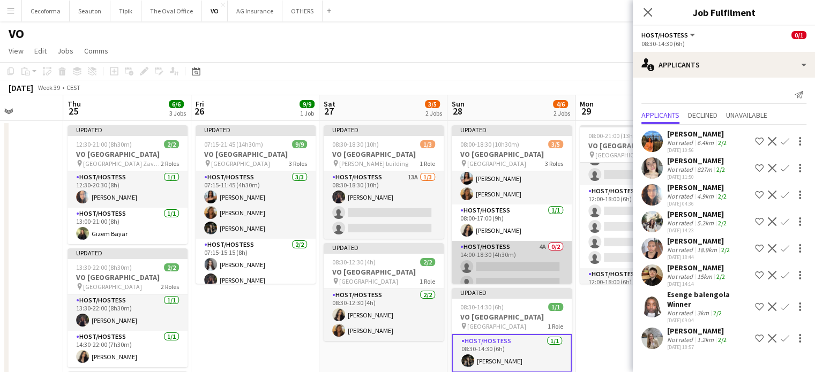
scroll to position [28, 0]
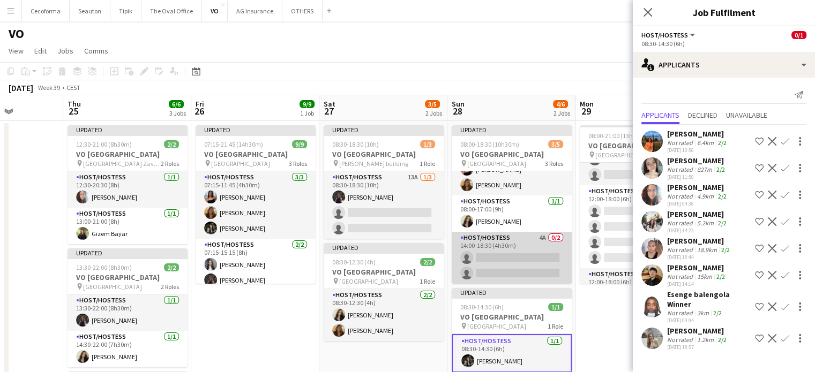
click at [511, 272] on app-card-role "Host/Hostess 4A 0/2 14:00-18:30 (4h30m) single-neutral-actions single-neutral-a…" at bounding box center [512, 258] width 120 height 52
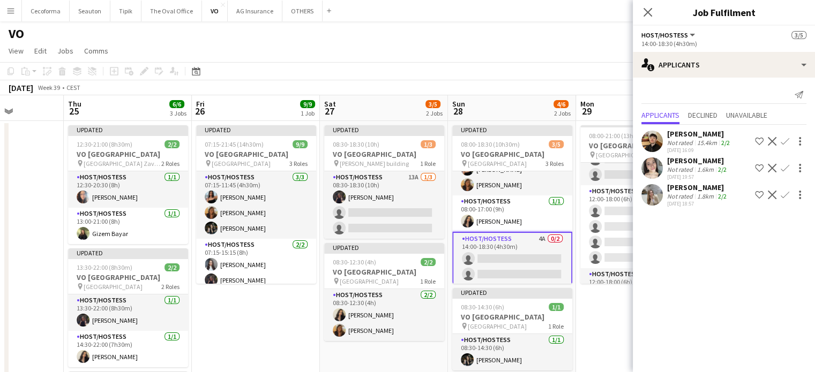
click at [512, 269] on app-card-role "Host/Hostess 4A 0/2 14:00-18:30 (4h30m) single-neutral-actions single-neutral-a…" at bounding box center [512, 259] width 120 height 54
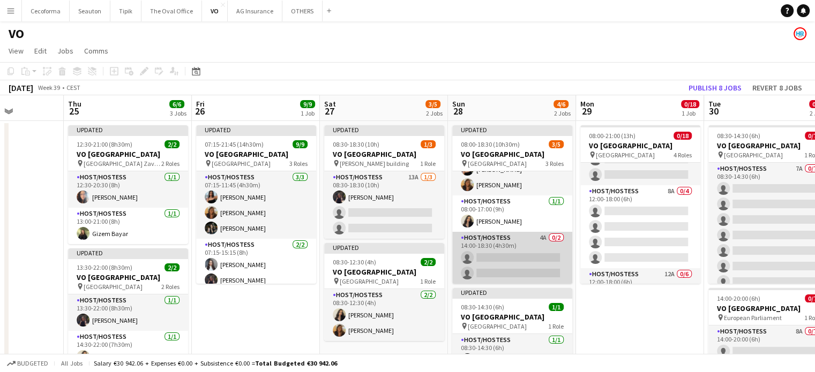
click at [500, 254] on app-card-role "Host/Hostess 4A 0/2 14:00-18:30 (4h30m) single-neutral-actions single-neutral-a…" at bounding box center [512, 258] width 120 height 52
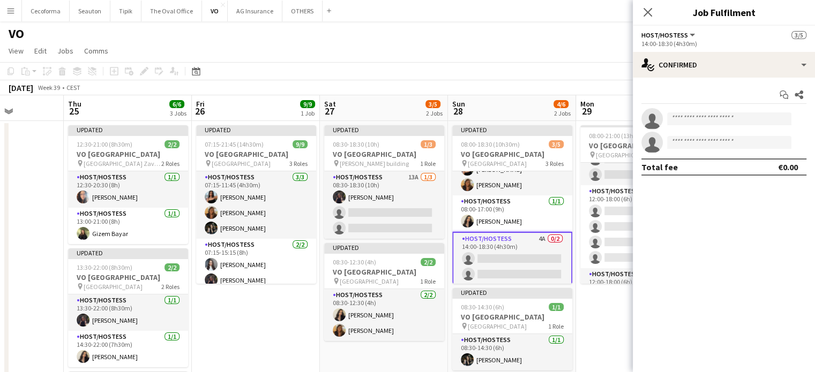
click at [506, 267] on app-card-role "Host/Hostess 4A 0/2 14:00-18:30 (4h30m) single-neutral-actions single-neutral-a…" at bounding box center [512, 259] width 120 height 54
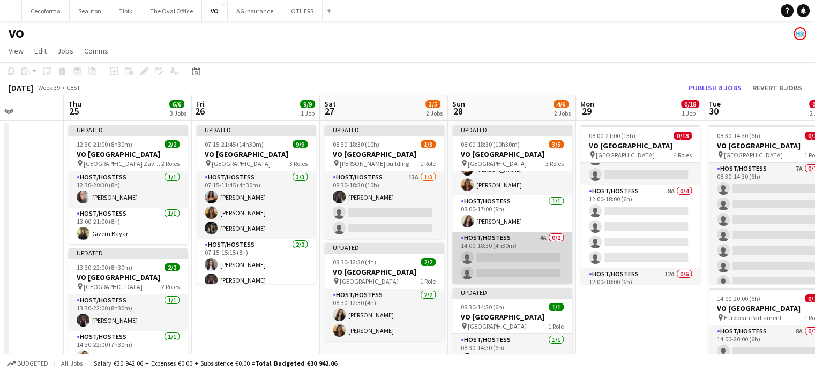
click at [527, 261] on app-card-role "Host/Hostess 4A 0/2 14:00-18:30 (4h30m) single-neutral-actions single-neutral-a…" at bounding box center [512, 258] width 120 height 52
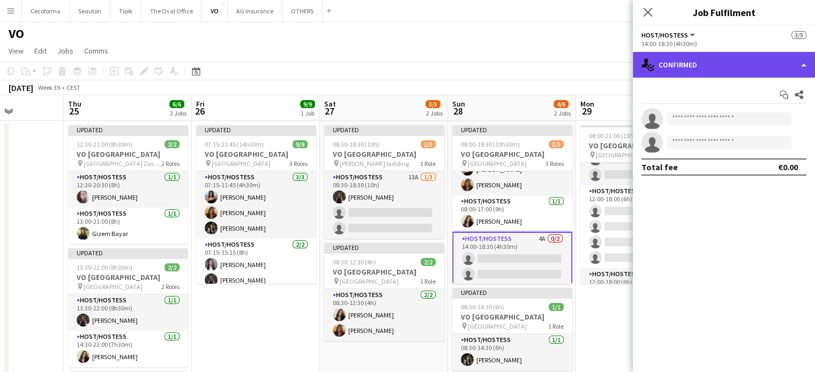
click at [804, 64] on div "single-neutral-actions-check-2 Confirmed" at bounding box center [724, 65] width 182 height 26
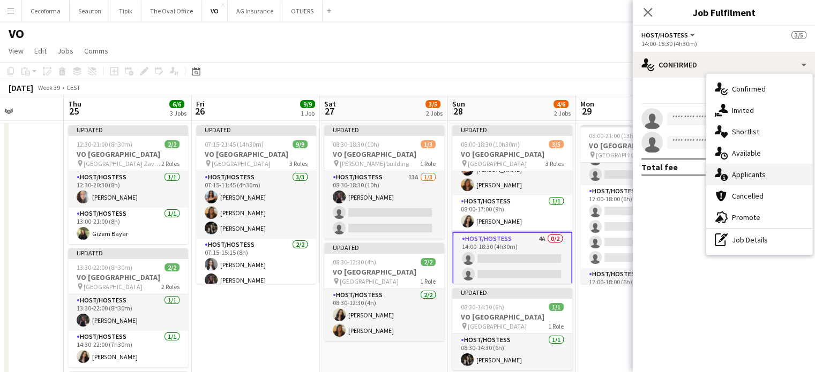
click at [750, 173] on span "Applicants" at bounding box center [749, 175] width 34 height 10
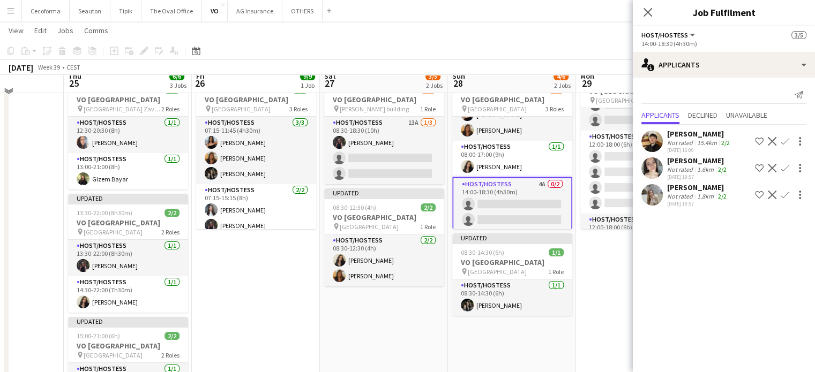
scroll to position [0, 0]
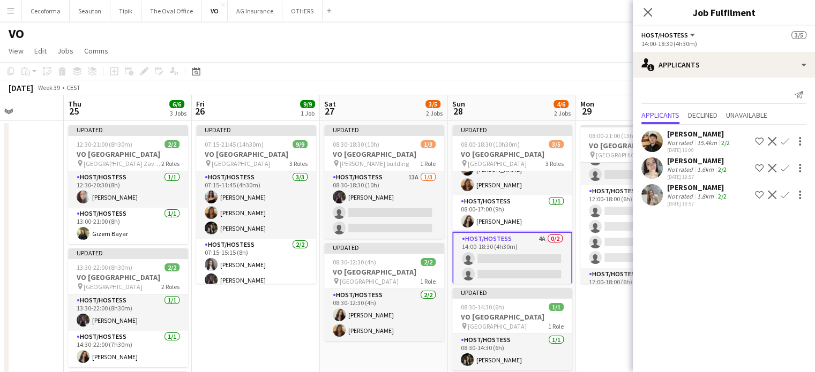
click at [782, 169] on app-icon "Confirm" at bounding box center [784, 168] width 9 height 9
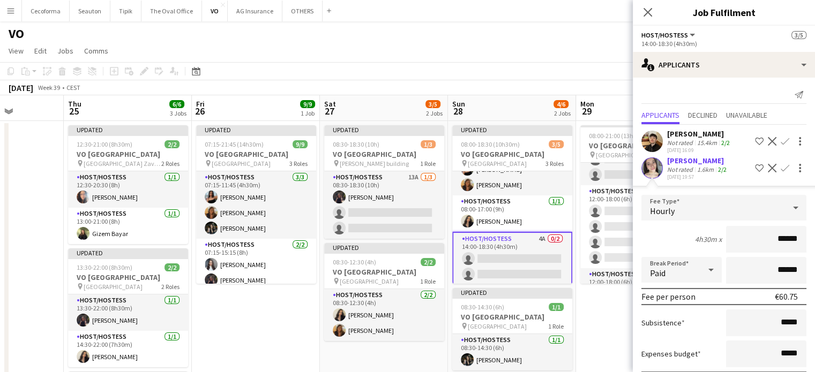
scroll to position [0, 448]
click at [531, 266] on app-card-role "Host/Hostess 4A 0/2 14:00-18:30 (4h30m) single-neutral-actions single-neutral-a…" at bounding box center [513, 259] width 120 height 54
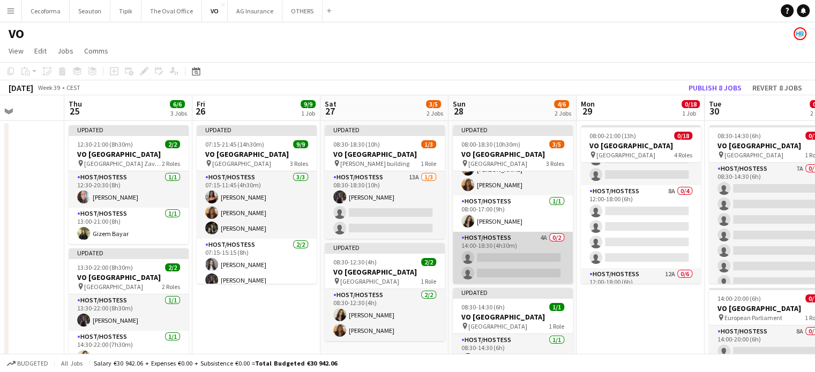
click at [522, 257] on app-card-role "Host/Hostess 4A 0/2 14:00-18:30 (4h30m) single-neutral-actions single-neutral-a…" at bounding box center [513, 258] width 120 height 52
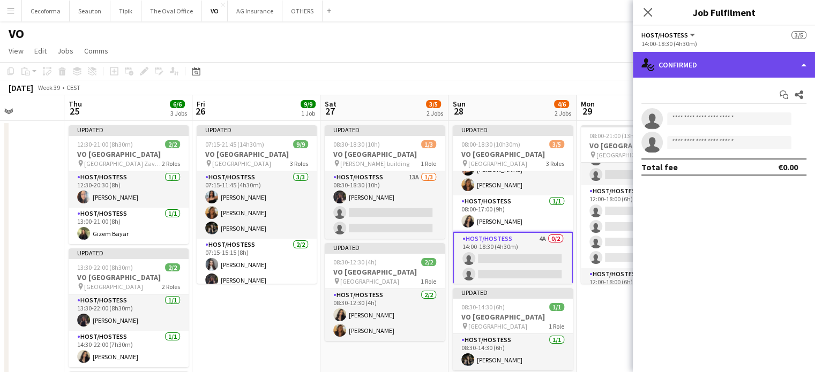
click at [799, 65] on div "single-neutral-actions-check-2 Confirmed" at bounding box center [724, 65] width 182 height 26
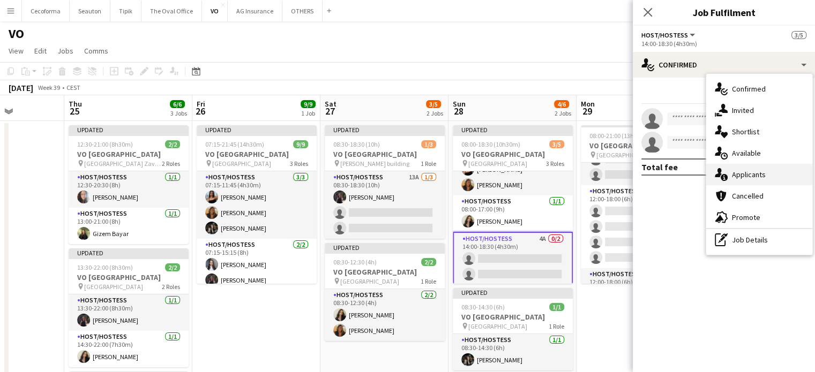
click at [746, 175] on span "Applicants" at bounding box center [749, 175] width 34 height 10
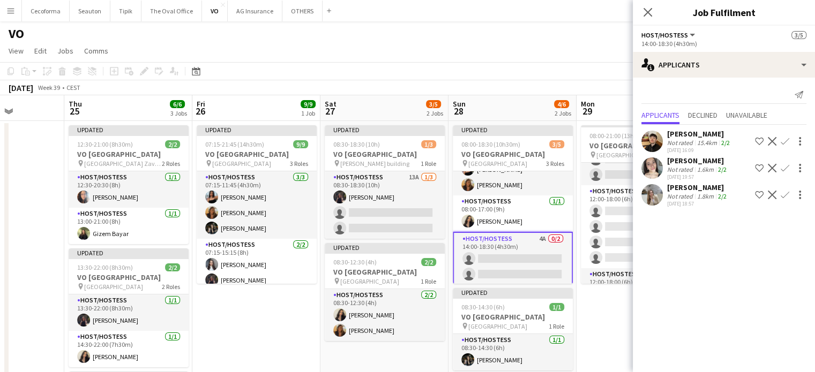
click at [785, 140] on app-icon "Confirm" at bounding box center [784, 141] width 9 height 9
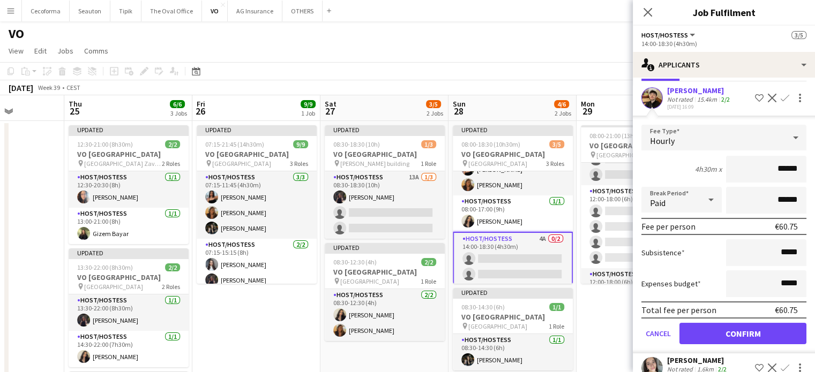
scroll to position [87, 0]
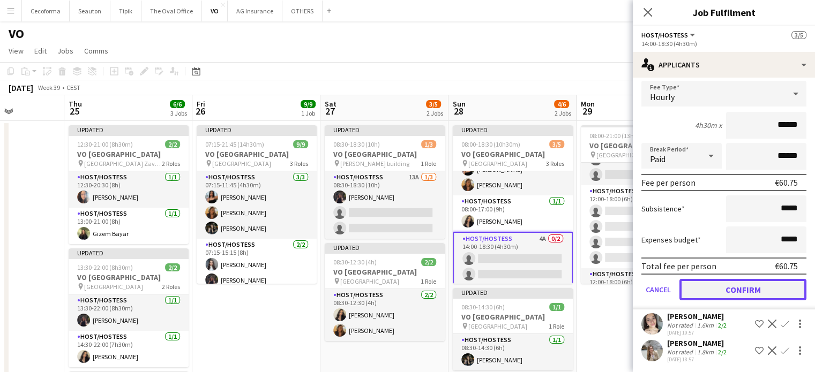
click at [738, 290] on button "Confirm" at bounding box center [742, 289] width 127 height 21
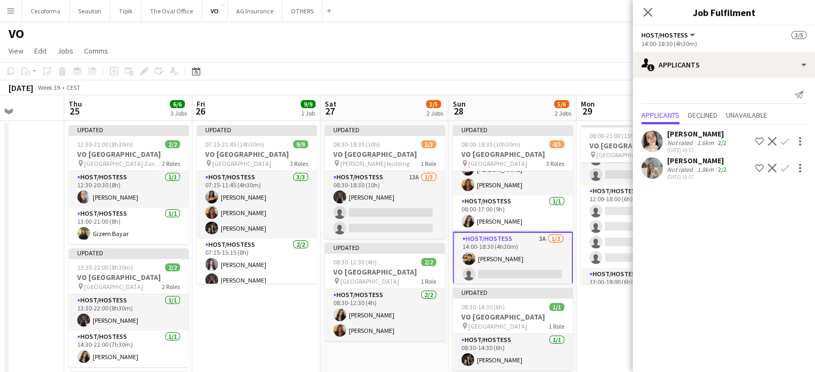
scroll to position [0, 0]
click at [510, 274] on app-card-role "Host/Hostess 3A 1/2 14:00-18:30 (4h30m) Noah de Carvalho single-neutral-actions" at bounding box center [513, 259] width 120 height 54
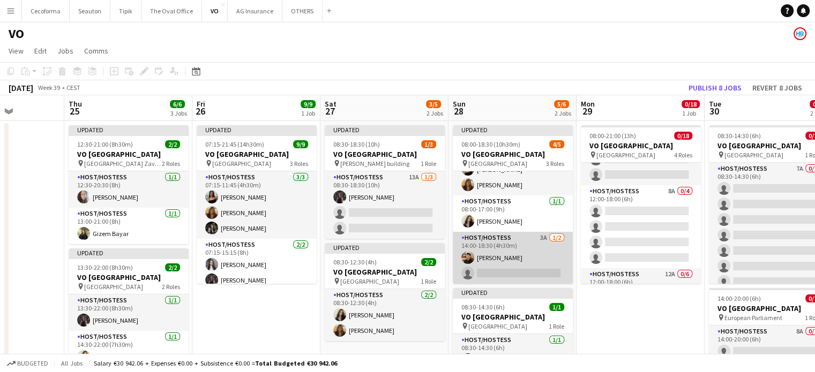
click at [495, 269] on app-card-role "Host/Hostess 3A 1/2 14:00-18:30 (4h30m) Noah de Carvalho single-neutral-actions" at bounding box center [513, 258] width 120 height 52
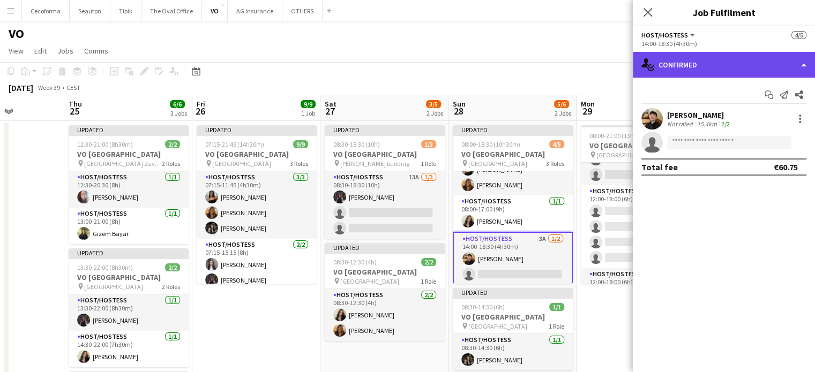
click at [803, 66] on div "single-neutral-actions-check-2 Confirmed" at bounding box center [724, 65] width 182 height 26
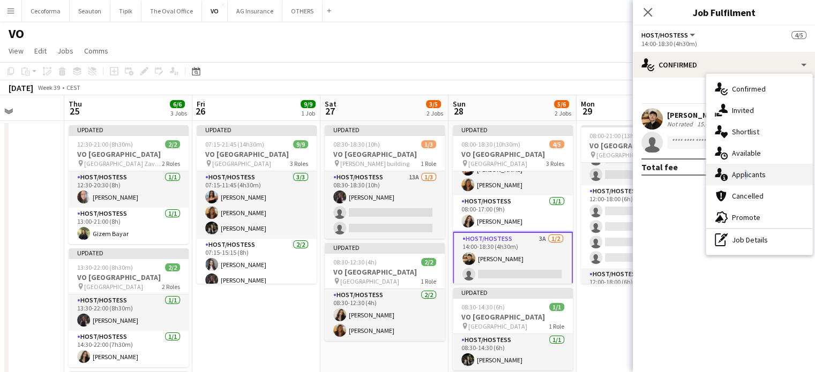
click at [742, 176] on span "Applicants" at bounding box center [749, 175] width 34 height 10
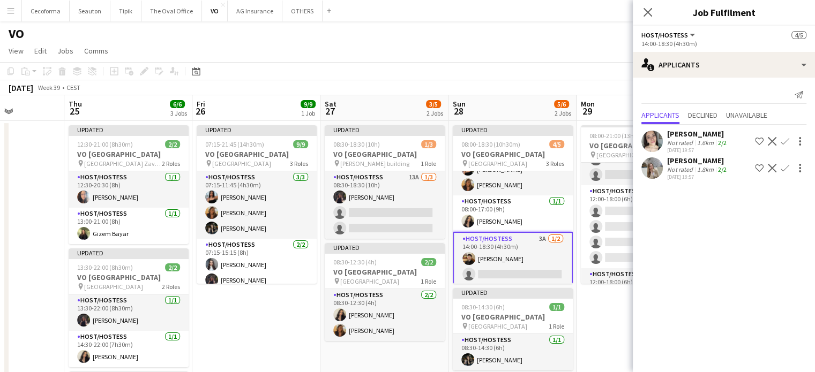
click at [784, 141] on app-icon "Confirm" at bounding box center [784, 141] width 9 height 9
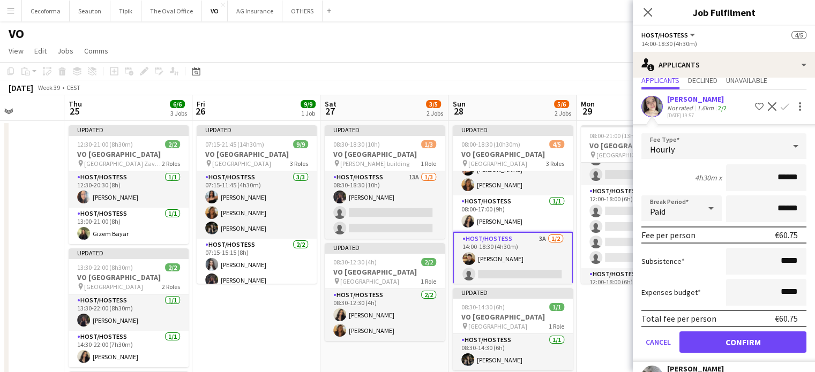
scroll to position [60, 0]
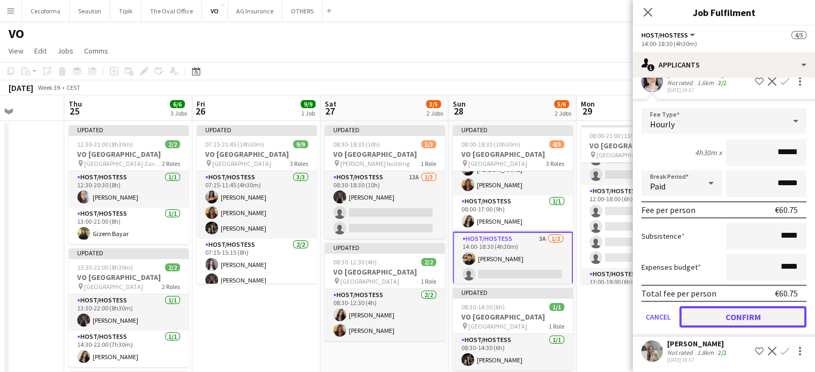
click at [728, 313] on button "Confirm" at bounding box center [742, 316] width 127 height 21
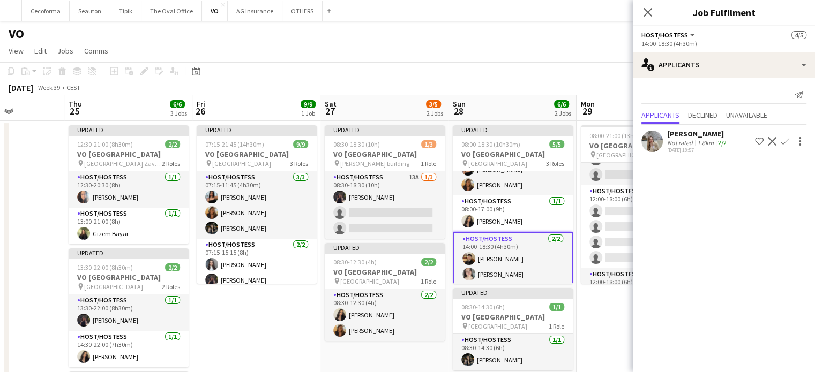
scroll to position [0, 0]
click at [610, 318] on app-date-cell "08:00-21:00 (13h) 0/18 VO Europe pin UR Square 4 Roles Host/Hostess 7A 0/7 08:0…" at bounding box center [640, 318] width 128 height 394
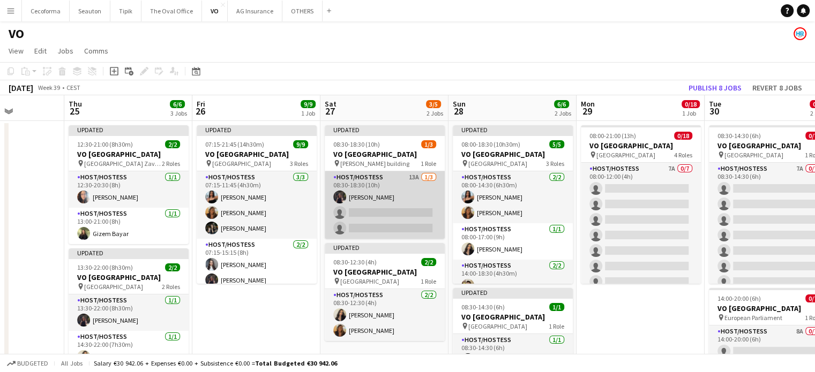
click at [390, 222] on app-card-role "Host/Hostess 13A 1/3 08:30-18:30 (10h) Adriana Solans Royo single-neutral-actio…" at bounding box center [385, 204] width 120 height 67
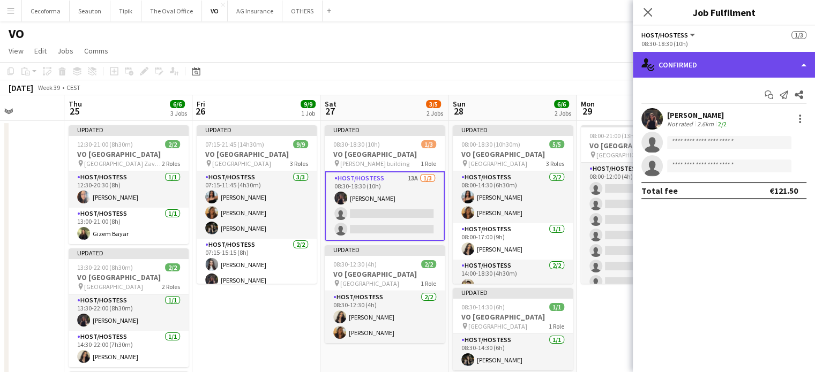
click at [802, 66] on div "single-neutral-actions-check-2 Confirmed" at bounding box center [724, 65] width 182 height 26
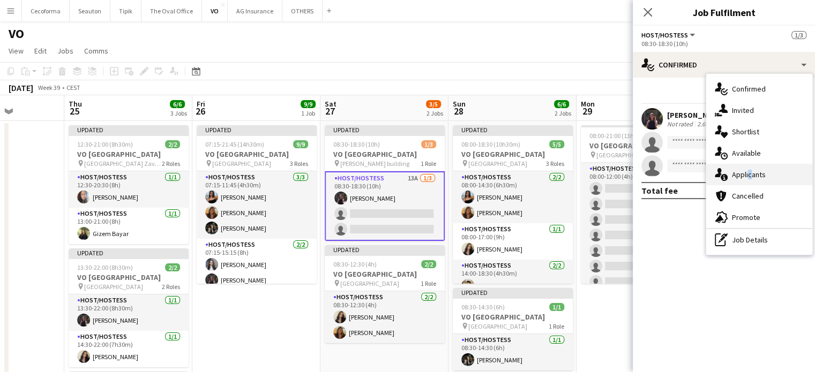
click at [747, 172] on span "Applicants" at bounding box center [749, 175] width 34 height 10
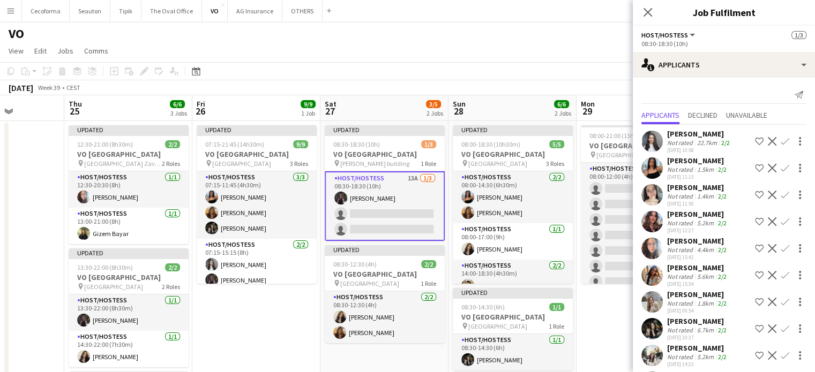
click at [780, 141] on app-icon "Confirm" at bounding box center [784, 141] width 9 height 9
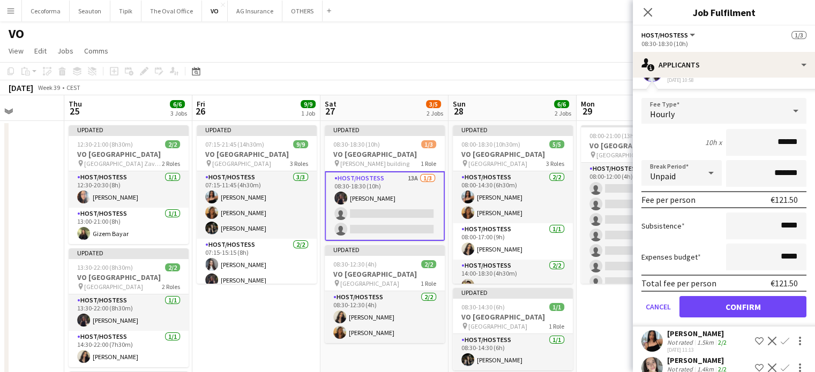
scroll to position [161, 0]
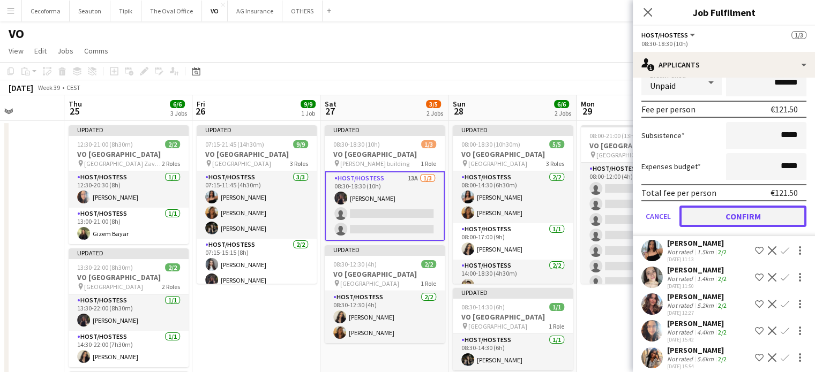
click at [726, 216] on button "Confirm" at bounding box center [742, 216] width 127 height 21
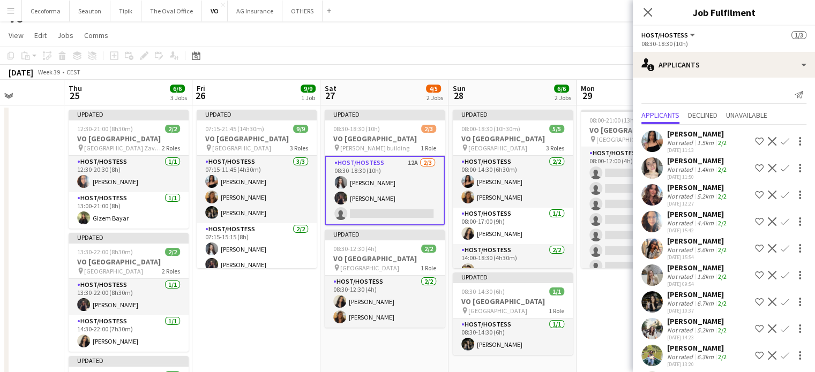
scroll to position [0, 0]
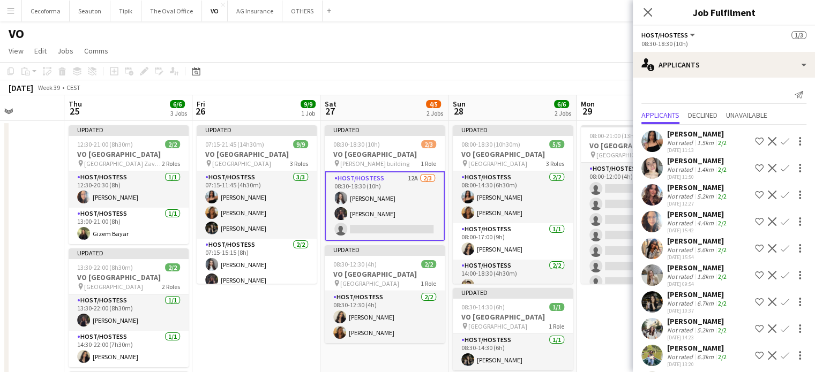
click at [780, 139] on app-icon "Confirm" at bounding box center [784, 141] width 9 height 9
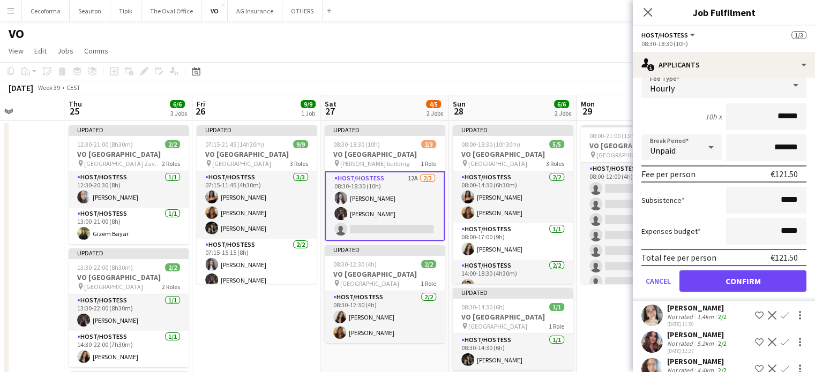
scroll to position [161, 0]
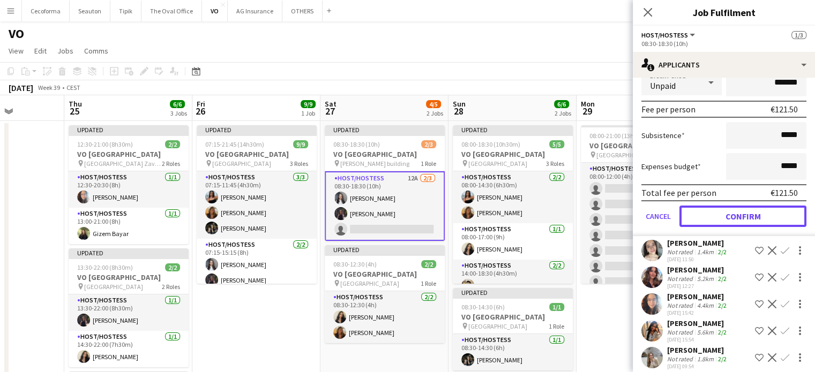
click at [740, 215] on button "Confirm" at bounding box center [742, 216] width 127 height 21
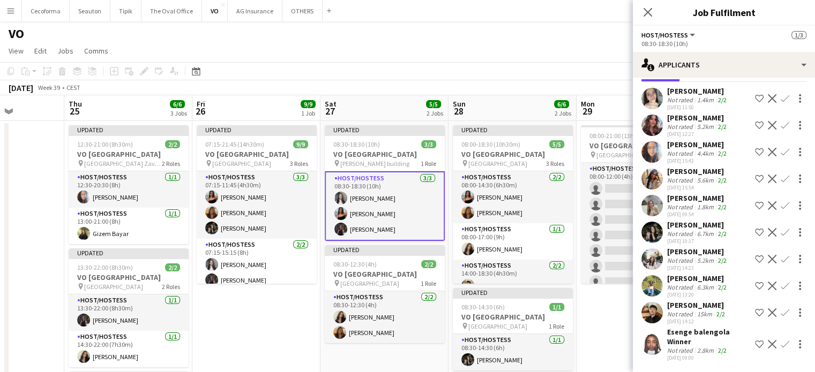
scroll to position [0, 0]
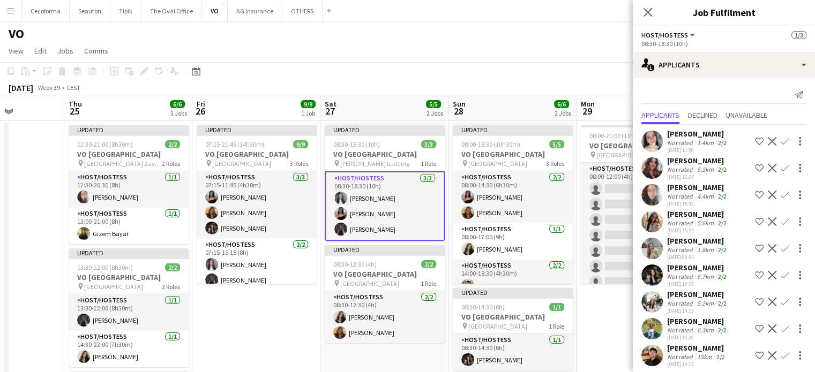
click at [259, 321] on app-date-cell "Updated 07:15-21:45 (14h30m) 9/9 VO Europe pin Borschette Center 3 Roles Host/H…" at bounding box center [256, 318] width 128 height 394
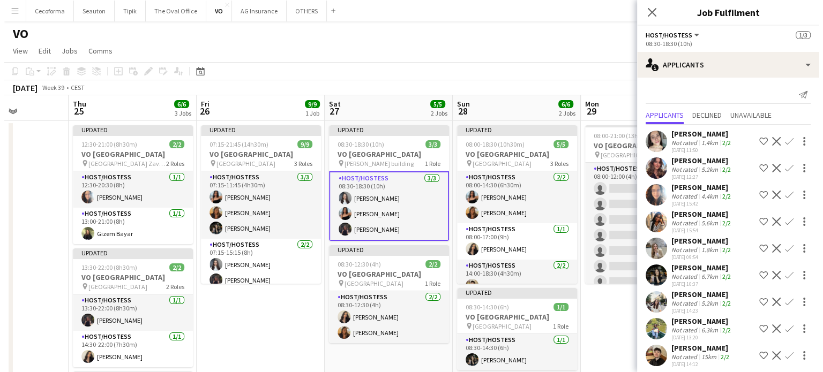
scroll to position [0, 450]
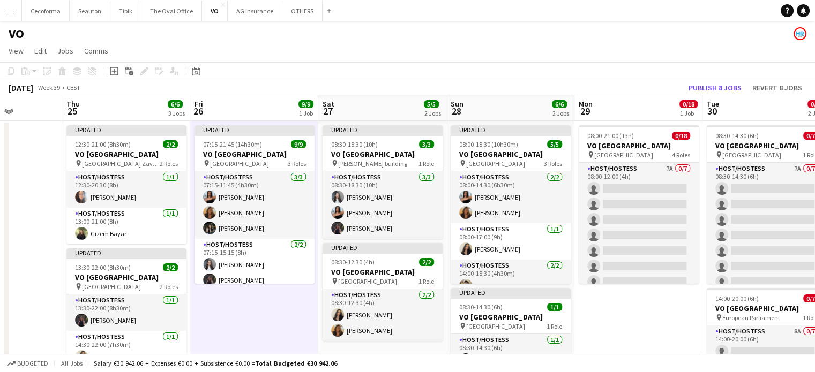
click at [491, 29] on div "VO" at bounding box center [407, 31] width 815 height 20
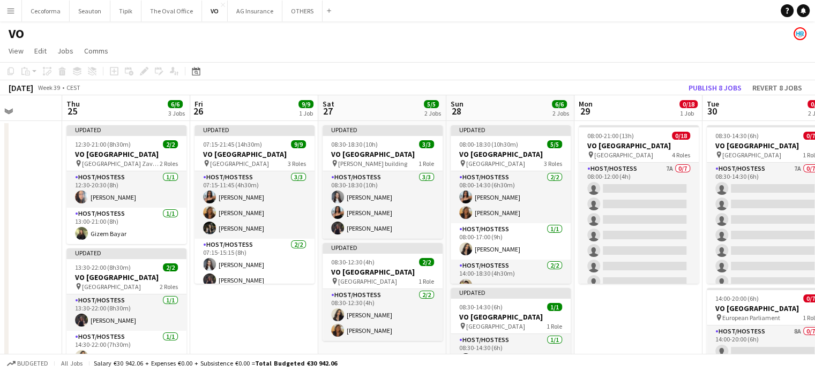
click at [272, 327] on app-date-cell "Updated 07:15-21:45 (14h30m) 9/9 VO Europe pin Borschette Center 3 Roles Host/H…" at bounding box center [254, 318] width 128 height 394
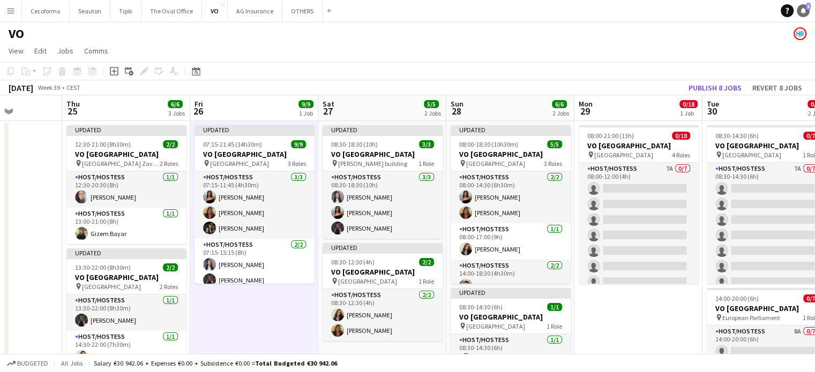
click at [803, 8] on icon "Notifications" at bounding box center [803, 10] width 6 height 6
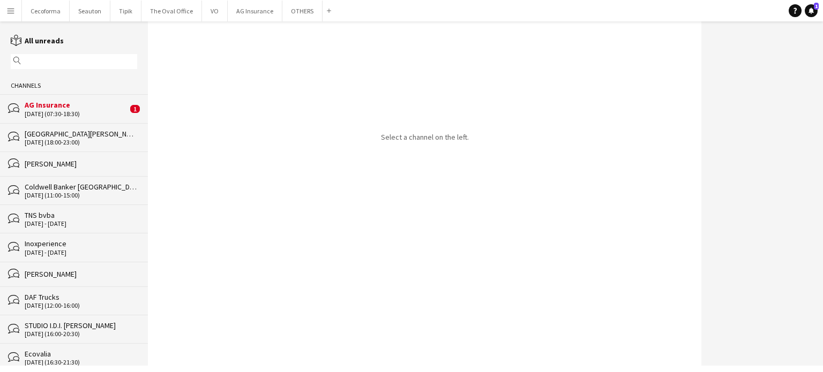
click at [56, 112] on div "[DATE] (07:30-18:30)" at bounding box center [76, 113] width 103 height 7
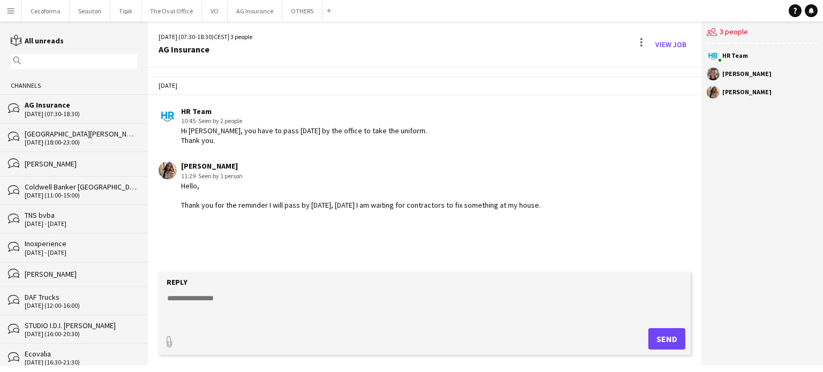
click at [69, 112] on div "[DATE] (07:30-18:30)" at bounding box center [81, 113] width 112 height 7
click at [297, 10] on button "OTHERS Close" at bounding box center [302, 11] width 40 height 21
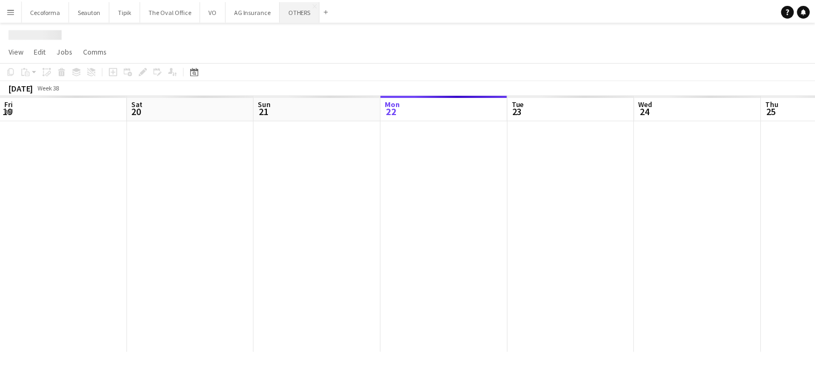
scroll to position [0, 256]
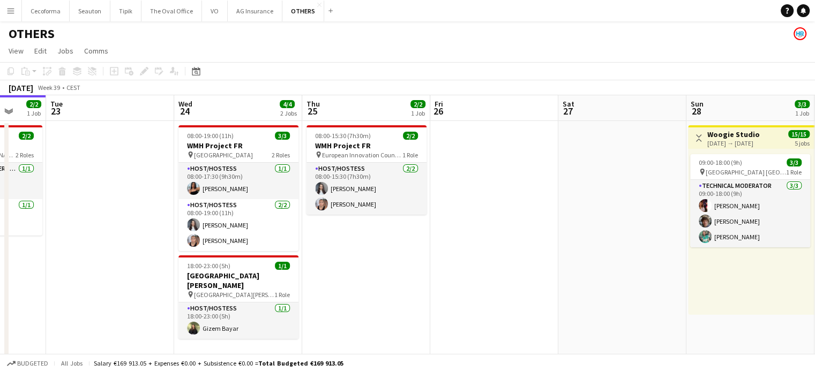
drag, startPoint x: 650, startPoint y: 233, endPoint x: 513, endPoint y: 227, distance: 136.7
click at [514, 227] on app-calendar-viewport "Fri 19 Sat 20 2/2 1 Job Sun 21 Mon 22 2/2 1 Job Tue 23 Wed 24 4/4 2 Jobs Thu 25…" at bounding box center [407, 351] width 815 height 513
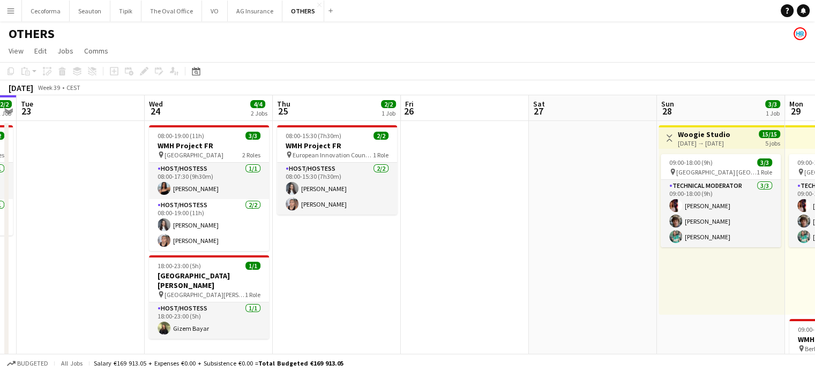
drag, startPoint x: 535, startPoint y: 230, endPoint x: 190, endPoint y: 144, distance: 355.1
click at [192, 145] on app-calendar-viewport "Fri 19 Sat 20 2/2 1 Job Sun 21 Mon 22 2/2 1 Job Tue 23 Wed 24 4/4 2 Jobs Thu 25…" at bounding box center [407, 351] width 815 height 513
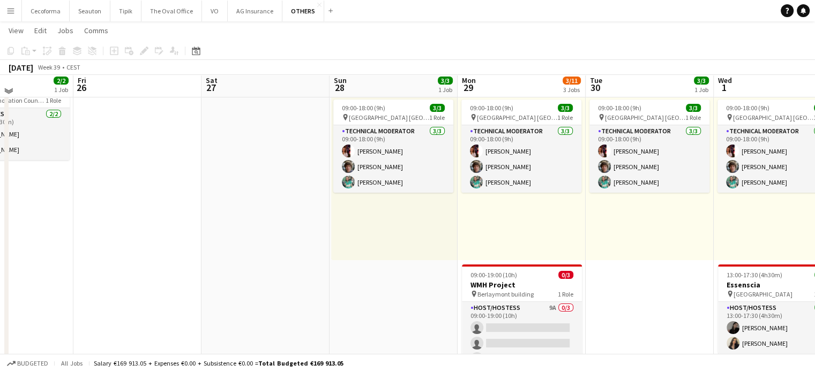
scroll to position [0, 0]
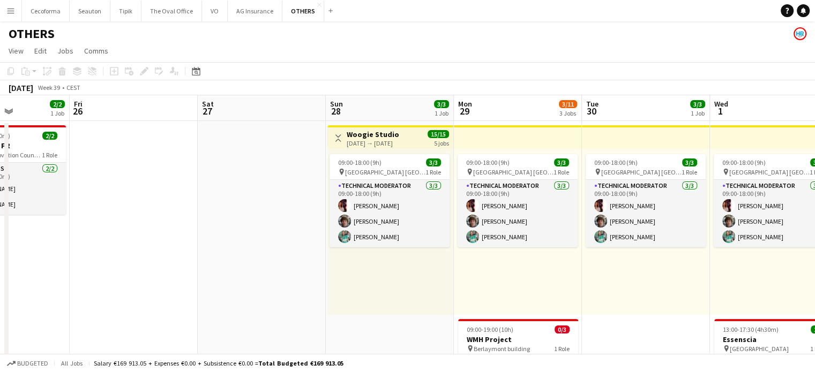
drag, startPoint x: 223, startPoint y: 209, endPoint x: 488, endPoint y: 220, distance: 265.9
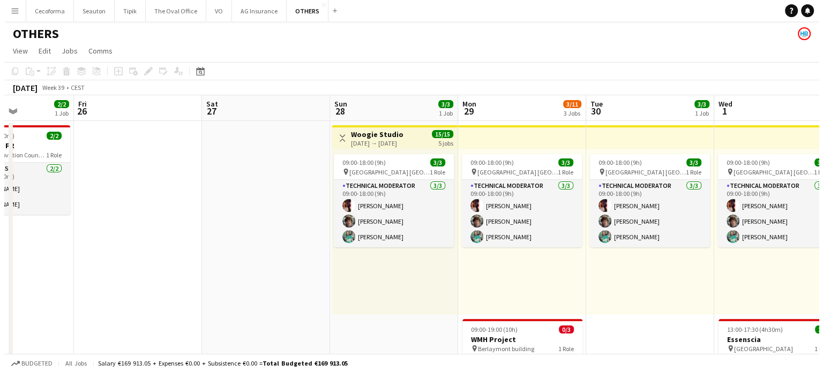
scroll to position [0, 302]
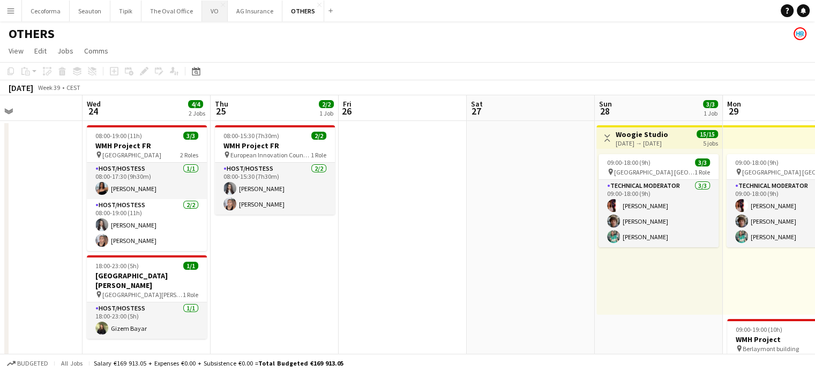
click at [206, 10] on button "VO Close" at bounding box center [215, 11] width 26 height 21
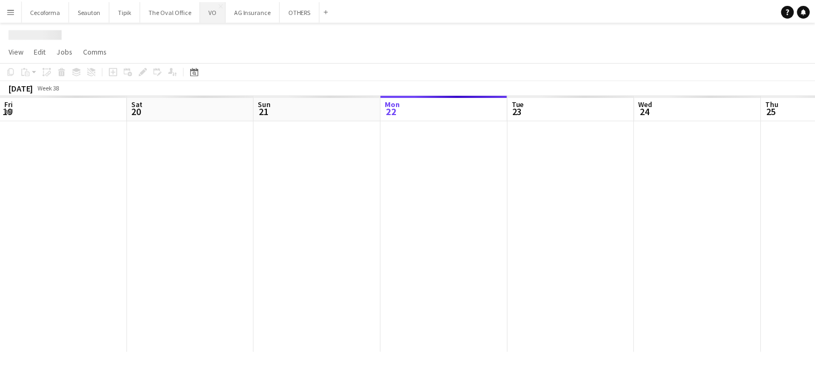
scroll to position [0, 256]
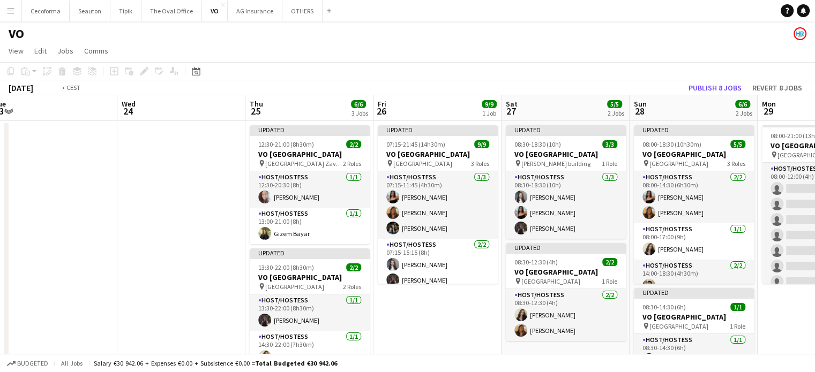
drag, startPoint x: 300, startPoint y: 155, endPoint x: 74, endPoint y: 87, distance: 235.5
click at [75, 88] on app-calendar "Copy Paste Paste Ctrl+V Paste with crew Ctrl+Shift+V Paste linked Job Delete Gr…" at bounding box center [407, 288] width 815 height 453
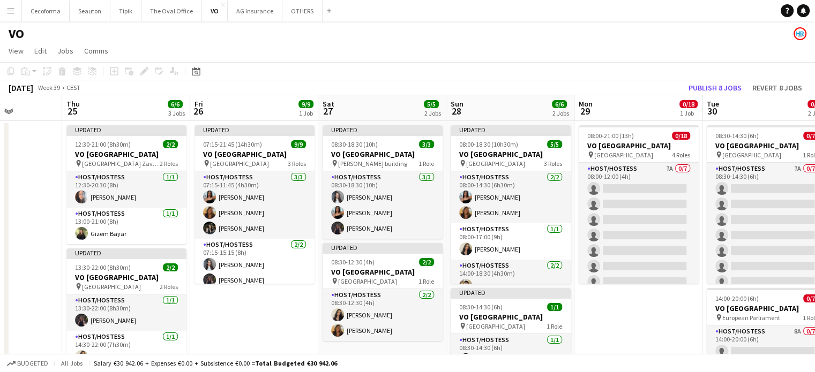
drag, startPoint x: 741, startPoint y: 333, endPoint x: 614, endPoint y: 305, distance: 130.1
click at [615, 306] on app-calendar-viewport "Sun 21 Mon 22 Tue 23 Wed 24 Thu 25 6/6 3 Jobs Fri 26 9/9 1 Job Sat 27 5/5 2 Job…" at bounding box center [407, 304] width 815 height 419
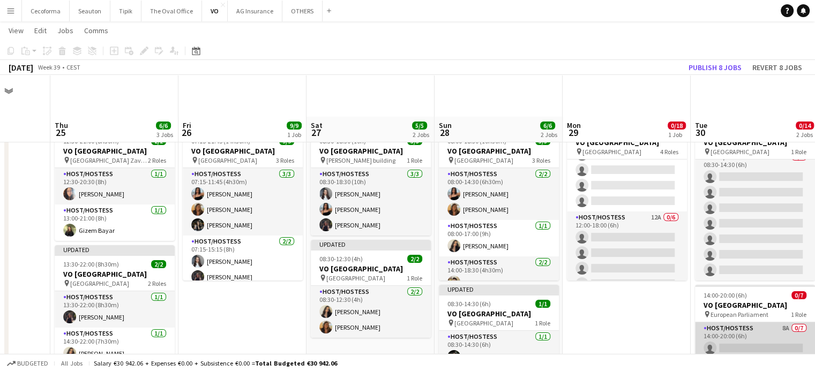
scroll to position [0, 0]
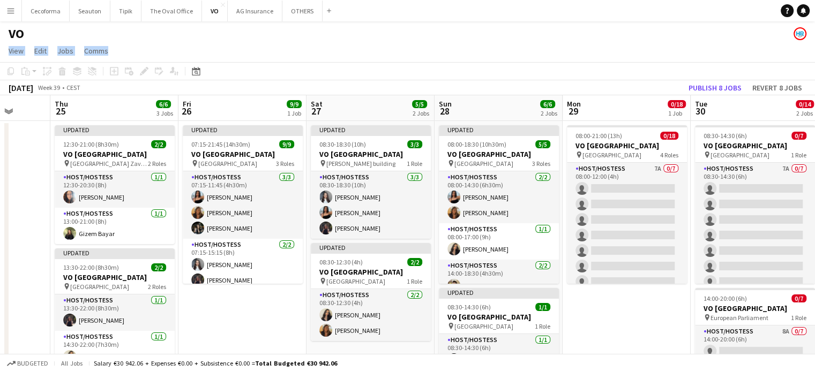
drag, startPoint x: 574, startPoint y: 44, endPoint x: 530, endPoint y: 40, distance: 43.6
click at [530, 40] on app-board "VO View Day view expanded Day view collapsed Month view Date picker Jump to [DA…" at bounding box center [407, 276] width 815 height 511
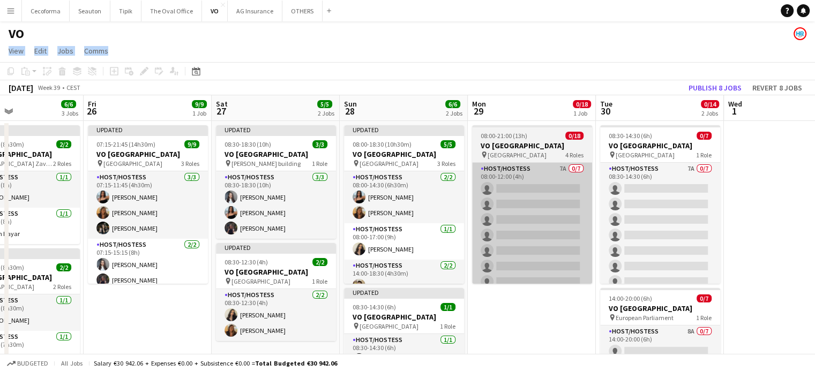
drag, startPoint x: 645, startPoint y: 309, endPoint x: 542, endPoint y: 198, distance: 150.8
click at [549, 281] on app-calendar-viewport "Mon 22 Tue 23 Wed 24 Thu 25 6/6 3 Jobs Fri 26 9/9 1 Job Sat 27 5/5 2 Jobs Sun 2…" at bounding box center [407, 304] width 815 height 419
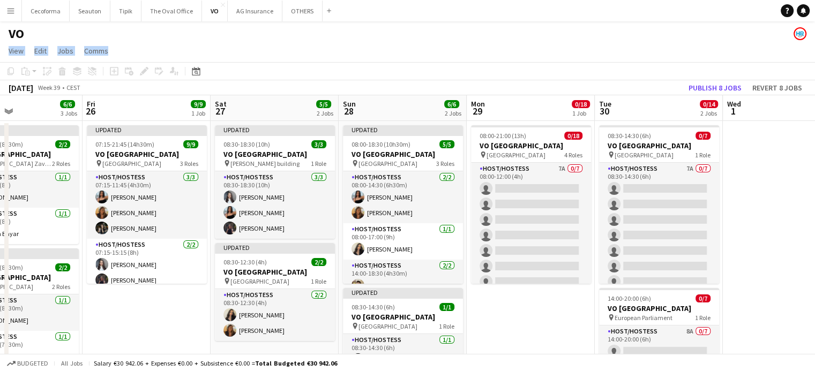
click at [771, 214] on app-date-cell at bounding box center [787, 318] width 128 height 394
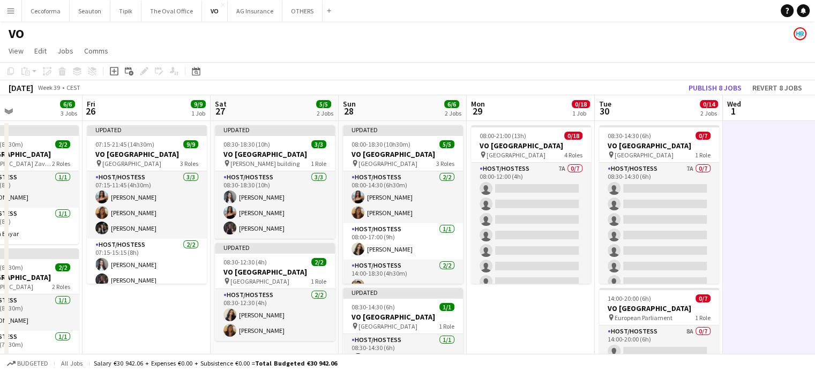
click at [299, 40] on div "VO" at bounding box center [407, 31] width 815 height 20
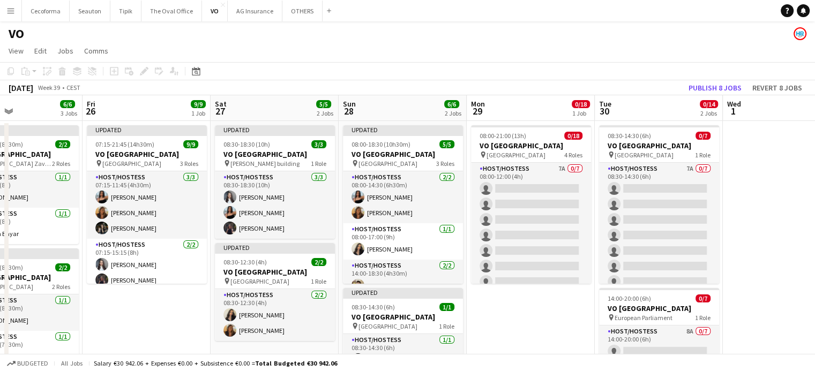
click at [431, 40] on div "VO" at bounding box center [407, 31] width 815 height 20
click at [787, 231] on app-date-cell at bounding box center [787, 318] width 128 height 394
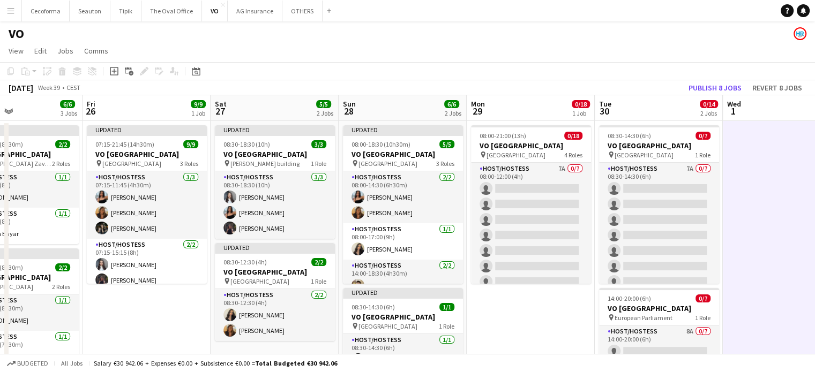
click at [283, 48] on app-page-menu "View Day view expanded Day view collapsed Month view Date picker Jump to today …" at bounding box center [407, 52] width 815 height 20
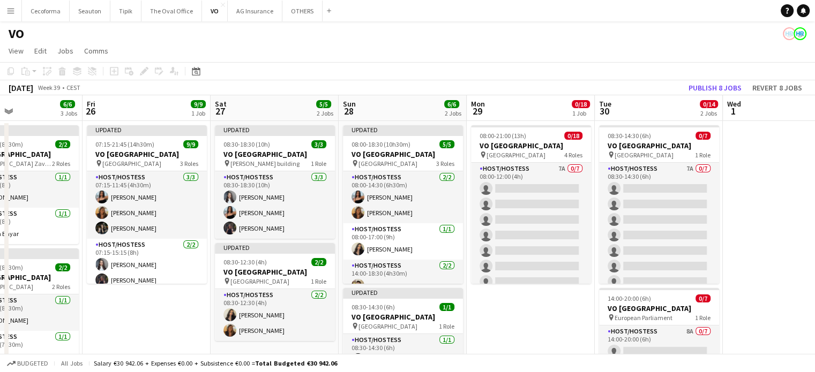
drag, startPoint x: 521, startPoint y: 44, endPoint x: 172, endPoint y: -21, distance: 354.6
click at [172, 0] on html "Menu Boards Boards Boards All jobs Status Workforce Workforce My Workforce Recr…" at bounding box center [407, 266] width 815 height 533
click at [319, 38] on div "VO" at bounding box center [407, 31] width 815 height 20
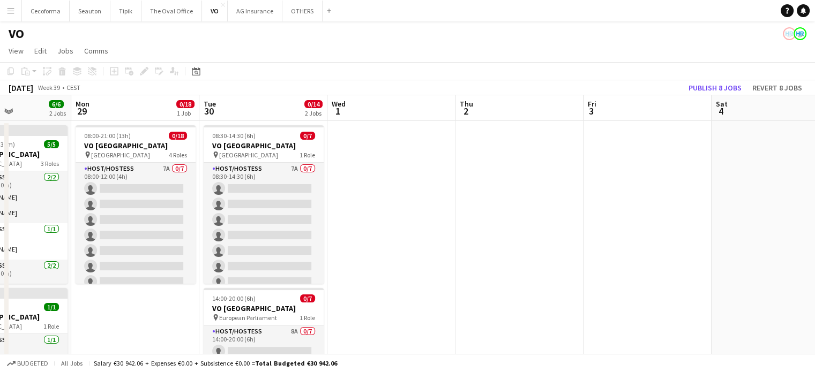
drag, startPoint x: 771, startPoint y: 239, endPoint x: 389, endPoint y: 206, distance: 382.8
click at [389, 205] on app-calendar-viewport "Fri 26 9/9 1 Job Sat 27 5/5 2 Jobs Sun 28 6/6 2 Jobs Mon 29 0/18 1 Job Tue 30 0…" at bounding box center [407, 304] width 815 height 419
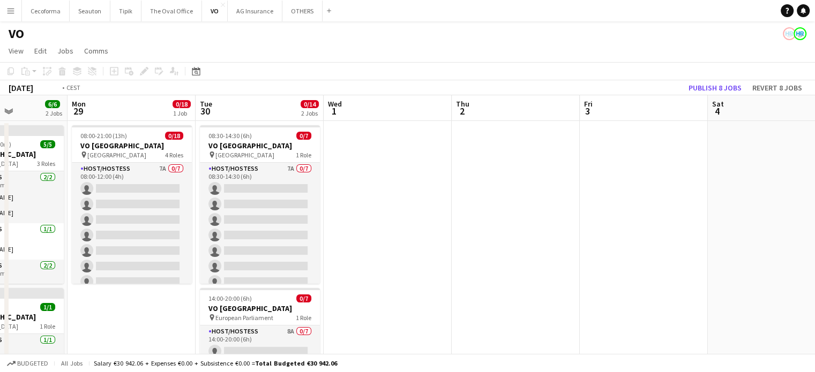
drag, startPoint x: 624, startPoint y: 267, endPoint x: 462, endPoint y: 226, distance: 167.4
click at [321, 170] on app-calendar-viewport "Fri 26 9/9 1 Job Sat 27 5/5 2 Jobs Sun 28 6/6 2 Jobs Mon 29 0/18 1 Job Tue 30 0…" at bounding box center [407, 304] width 815 height 419
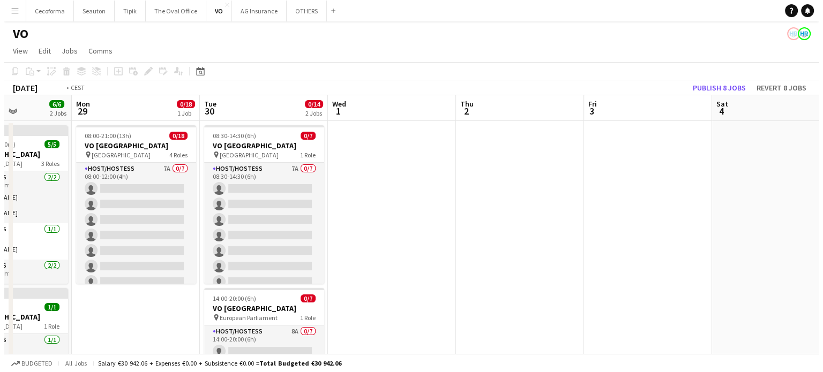
scroll to position [0, 375]
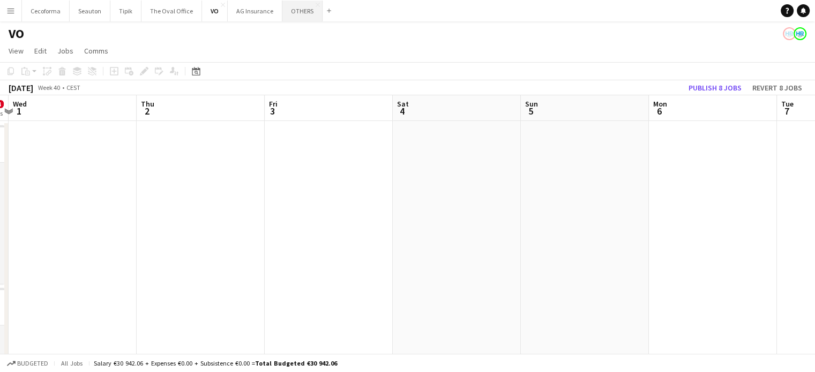
click at [295, 9] on button "OTHERS Close" at bounding box center [302, 11] width 40 height 21
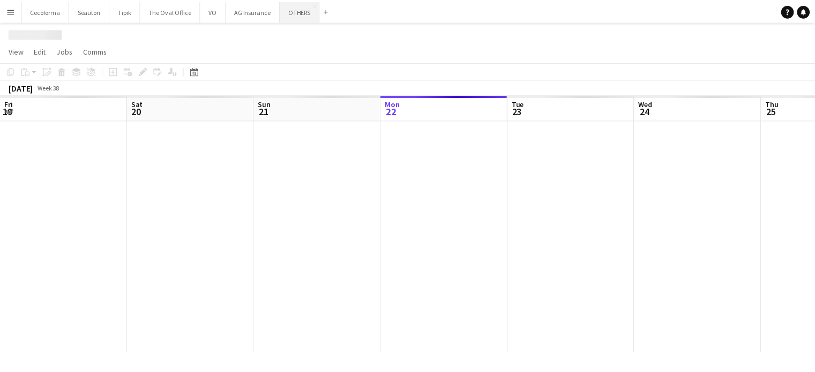
scroll to position [0, 256]
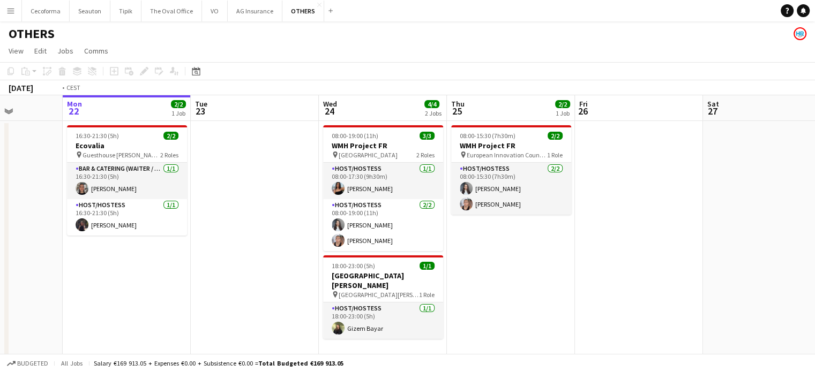
drag, startPoint x: 647, startPoint y: 315, endPoint x: 225, endPoint y: 223, distance: 431.5
click at [171, 192] on app-calendar-viewport "Fri 19 Sat 20 2/2 1 Job Sun 21 Mon 22 2/2 1 Job Tue 23 Wed 24 4/4 2 Jobs Thu 25…" at bounding box center [407, 351] width 815 height 513
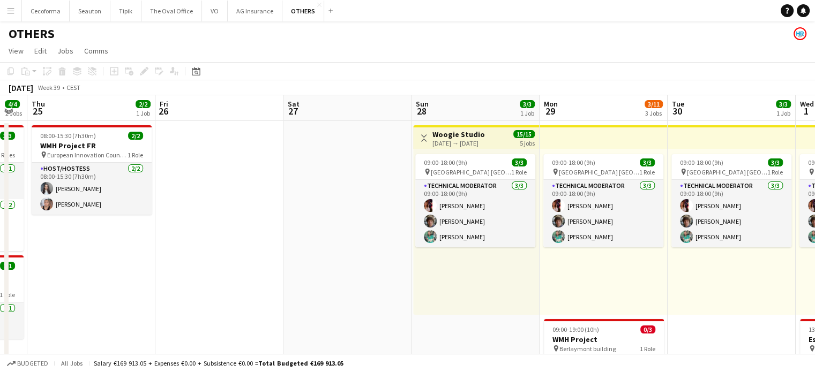
drag, startPoint x: 378, startPoint y: 241, endPoint x: 88, endPoint y: 156, distance: 302.5
click at [79, 147] on app-calendar-viewport "Sun 21 Mon 22 2/2 1 Job Tue 23 Wed 24 4/4 2 Jobs Thu 25 2/2 1 Job Fri 26 Sat 27…" at bounding box center [407, 351] width 815 height 513
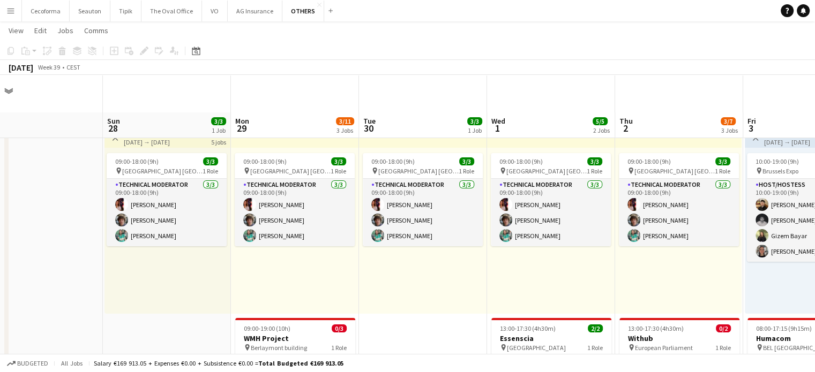
scroll to position [268, 0]
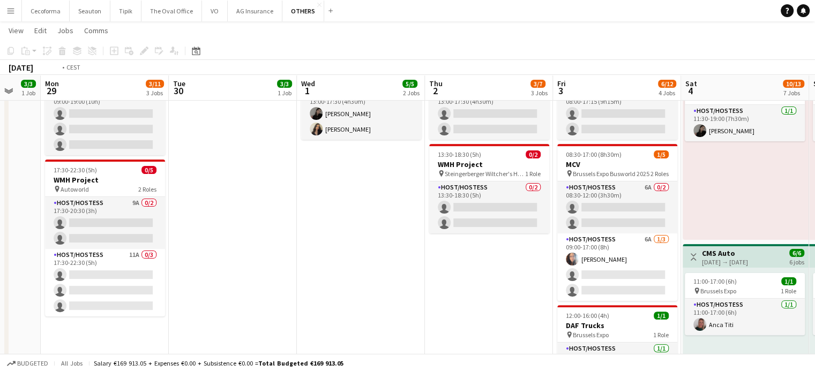
drag, startPoint x: 530, startPoint y: 299, endPoint x: 64, endPoint y: 162, distance: 485.2
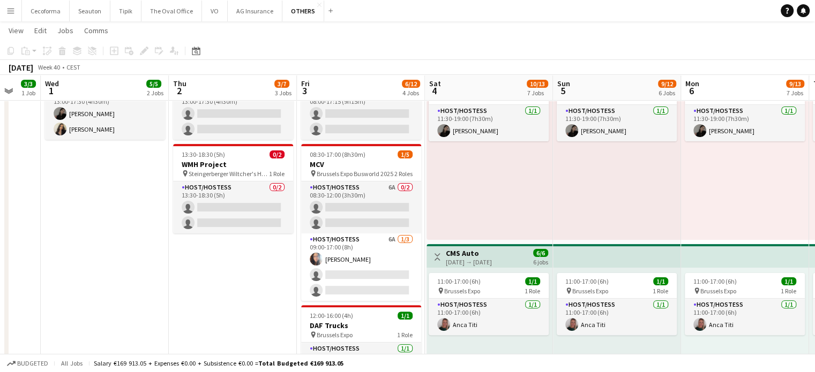
scroll to position [0, 492]
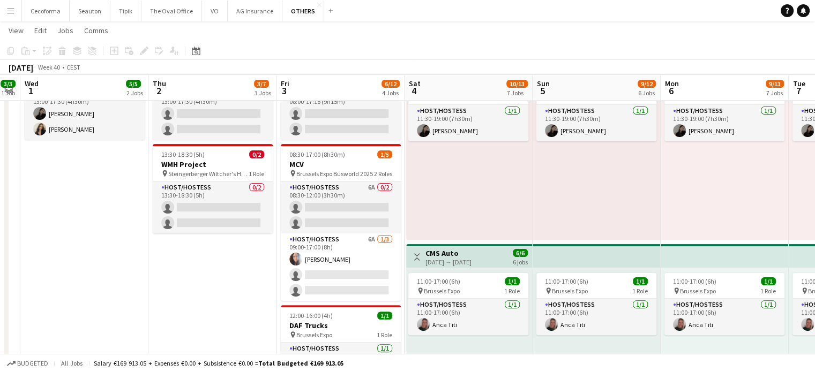
drag, startPoint x: 551, startPoint y: 356, endPoint x: 472, endPoint y: 341, distance: 79.5
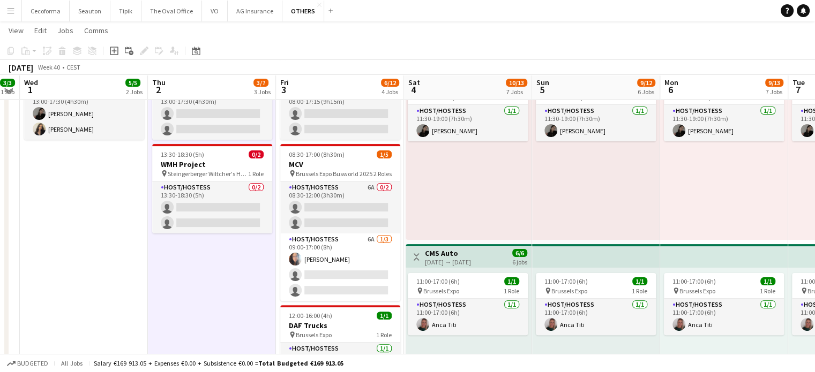
scroll to position [214, 0]
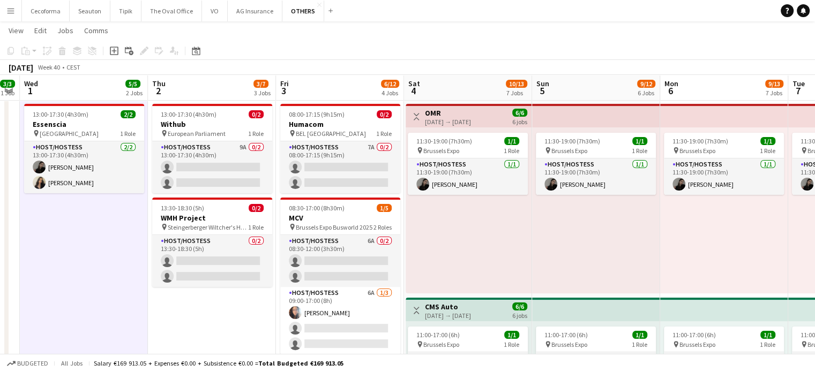
click at [364, 52] on app-toolbar "Copy Paste Paste Ctrl+V Paste with crew Ctrl+Shift+V Paste linked Job Delete Gr…" at bounding box center [407, 51] width 815 height 18
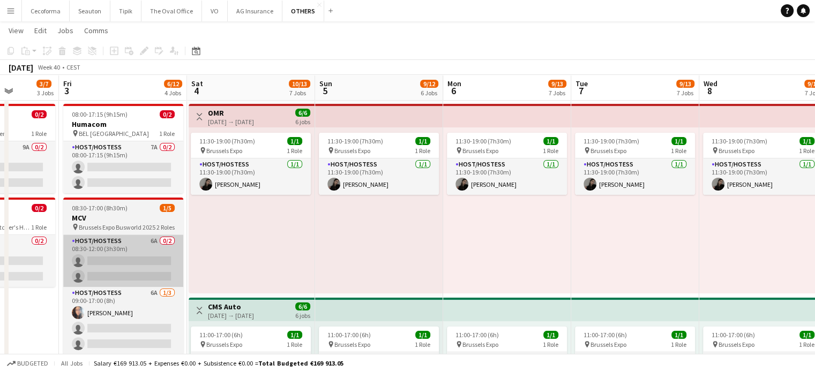
scroll to position [0, 469]
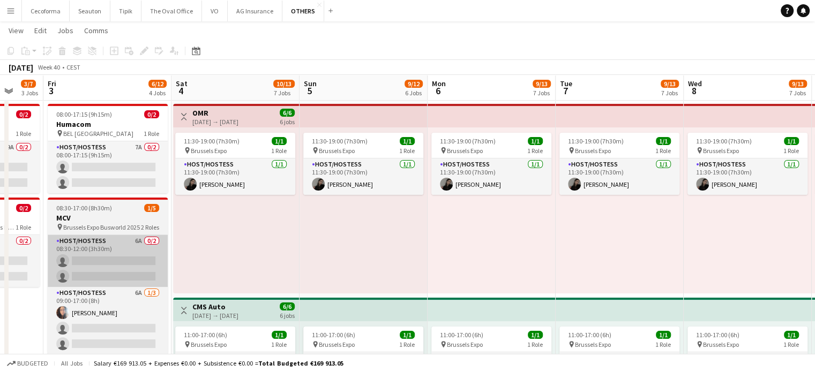
drag, startPoint x: 201, startPoint y: 323, endPoint x: 51, endPoint y: 268, distance: 159.6
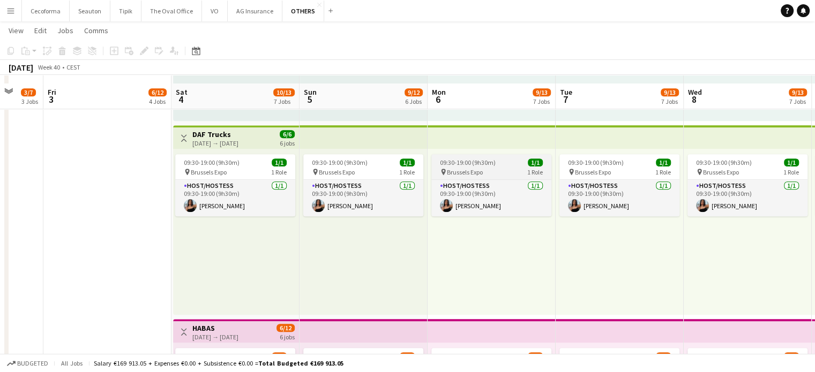
scroll to position [589, 0]
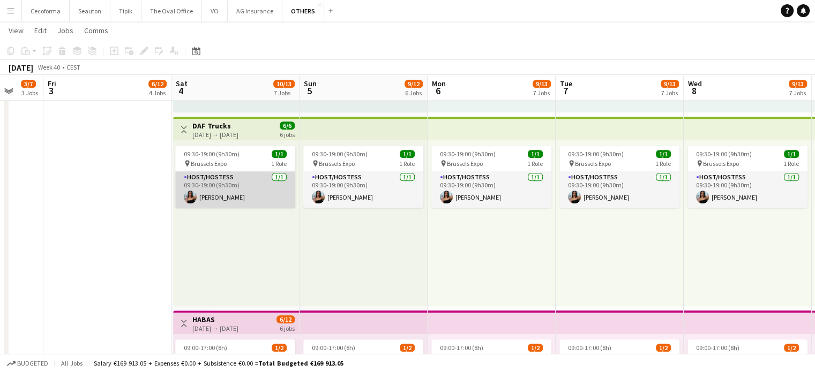
click at [230, 195] on app-card-role "Host/Hostess 1/1 09:30-19:00 (9h30m) Jessica Petrovski" at bounding box center [235, 189] width 120 height 36
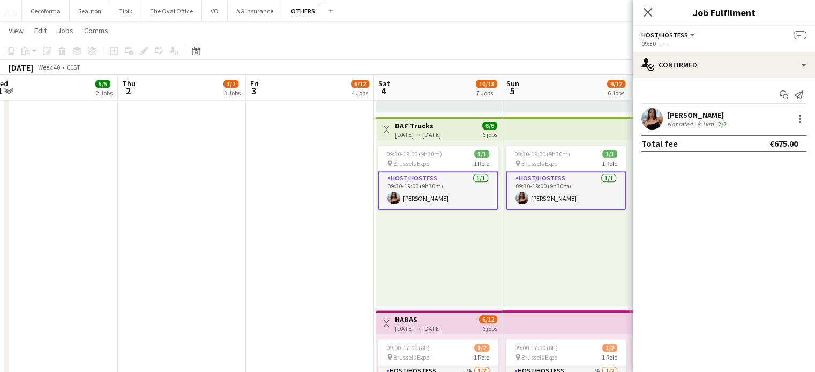
scroll to position [0, 255]
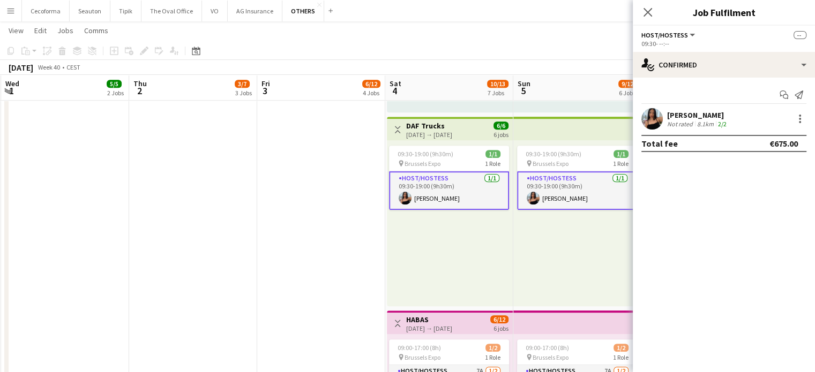
drag, startPoint x: 97, startPoint y: 259, endPoint x: 311, endPoint y: 299, distance: 217.4
click at [311, 299] on app-calendar-viewport "Mon 29 3/11 3 Jobs Tue 30 3/3 1 Job Wed 1 5/5 2 Jobs Thu 2 3/7 3 Jobs Fri 3 6/1…" at bounding box center [407, 221] width 815 height 1536
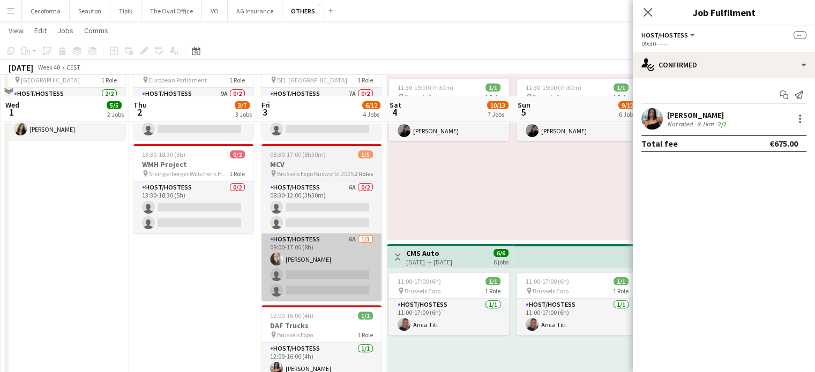
scroll to position [375, 0]
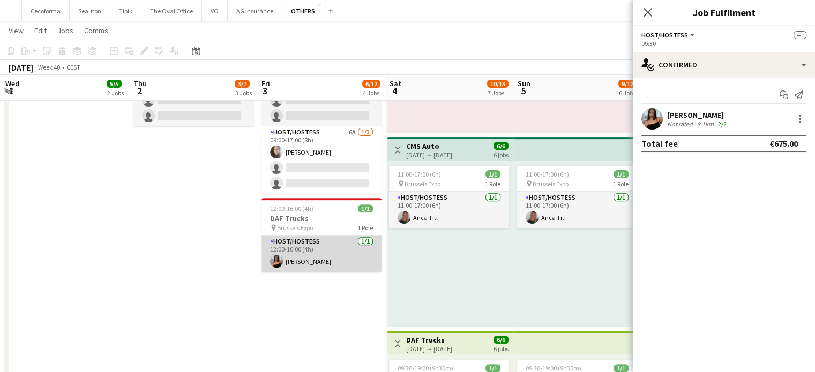
click at [302, 264] on app-card-role "Host/Hostess 1/1 12:00-16:00 (4h) Jessica Petrovski" at bounding box center [321, 254] width 120 height 36
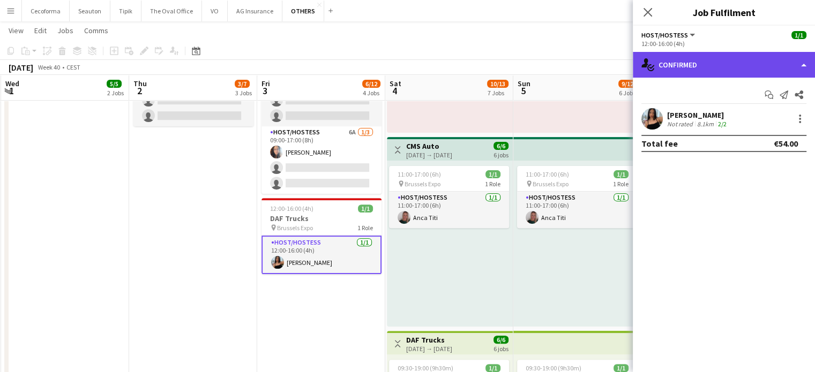
click at [803, 64] on div "single-neutral-actions-check-2 Confirmed" at bounding box center [724, 65] width 182 height 26
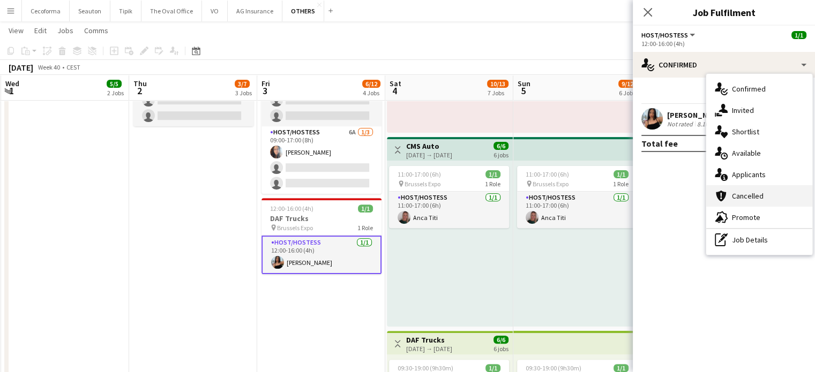
click at [756, 195] on span "Cancelled" at bounding box center [748, 196] width 32 height 10
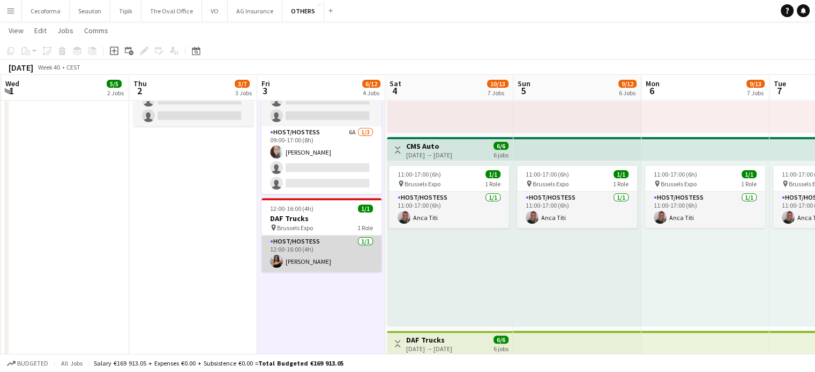
click at [301, 257] on app-card-role "Host/Hostess 1/1 12:00-16:00 (4h) Jessica Petrovski" at bounding box center [321, 254] width 120 height 36
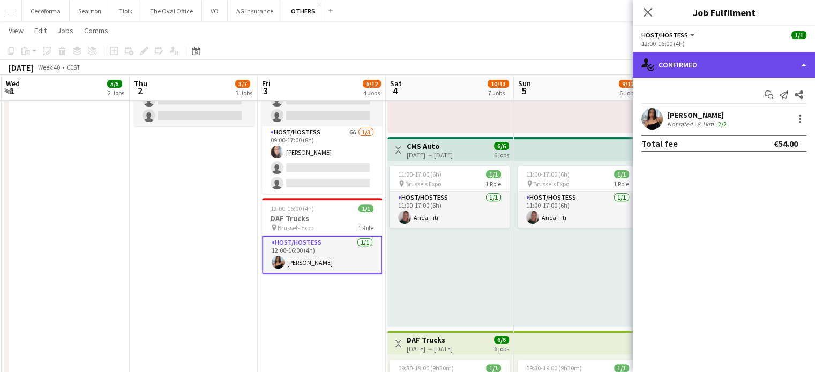
click at [802, 64] on div "single-neutral-actions-check-2 Confirmed" at bounding box center [724, 65] width 182 height 26
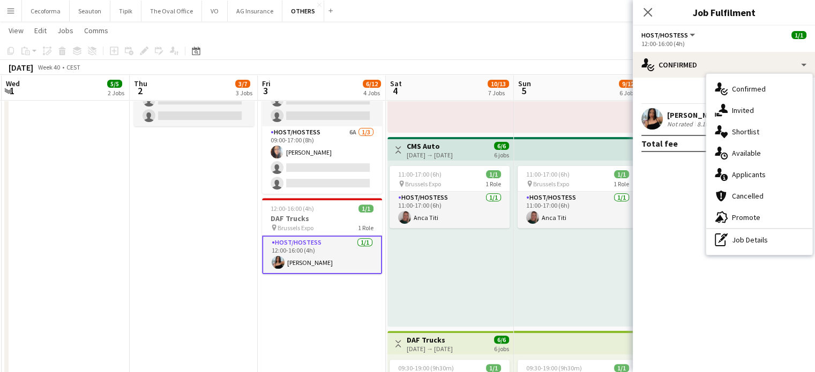
scroll to position [0, 253]
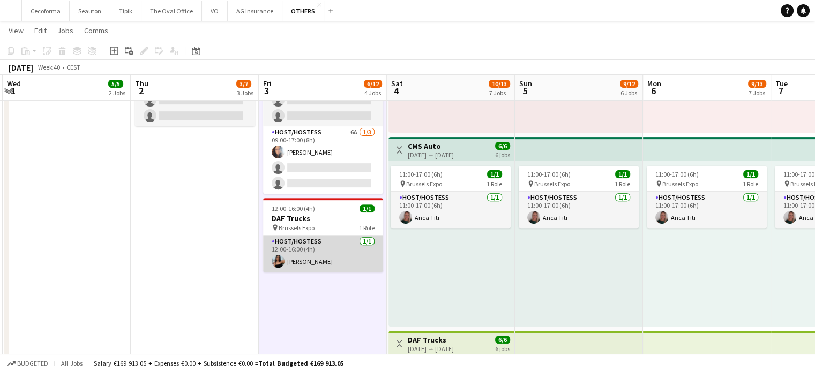
click at [307, 260] on app-card-role "Host/Hostess 1/1 12:00-16:00 (4h) Jessica Petrovski" at bounding box center [323, 254] width 120 height 36
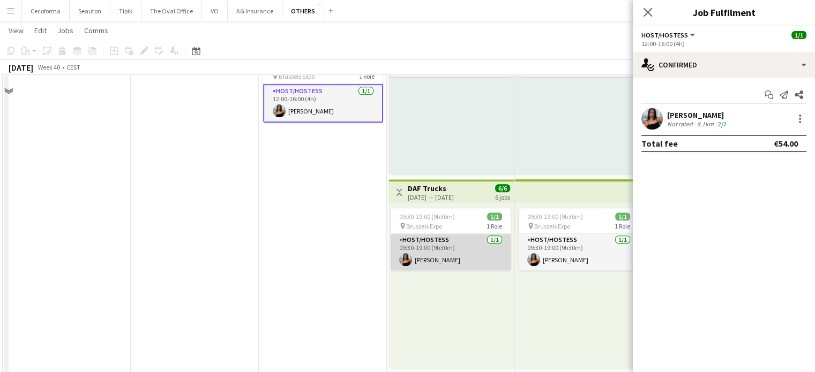
scroll to position [482, 0]
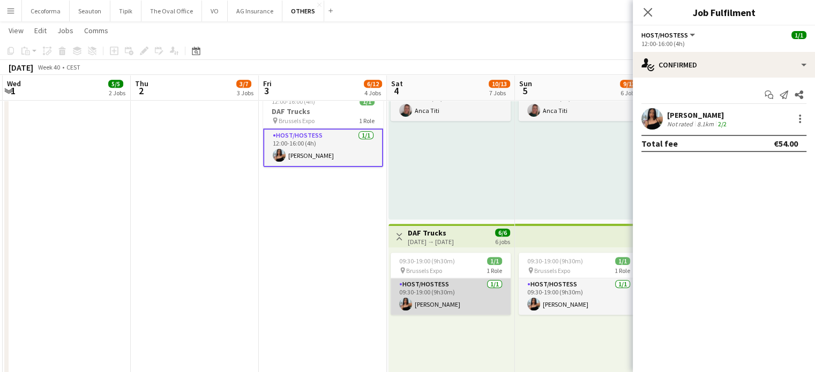
click at [453, 293] on app-card-role "Host/Hostess 1/1 09:30-19:00 (9h30m) Jessica Petrovski" at bounding box center [450, 297] width 120 height 36
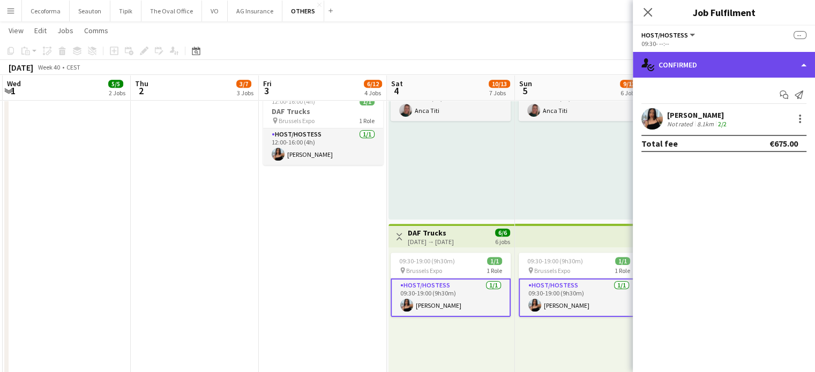
click at [804, 66] on div "single-neutral-actions-check-2 Confirmed" at bounding box center [724, 65] width 182 height 26
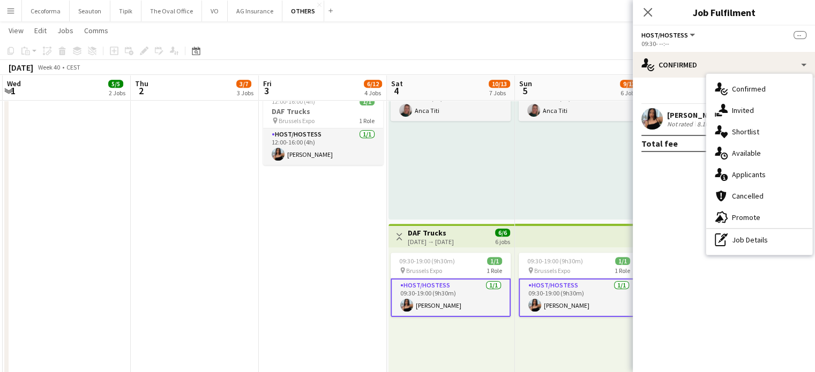
scroll to position [0, 254]
click at [458, 327] on div "09:30-19:00 (9h30m) 1/1 pin Brussels Expo 1 Role Host/Hostess 1/1 09:30-19:00 (…" at bounding box center [451, 330] width 126 height 166
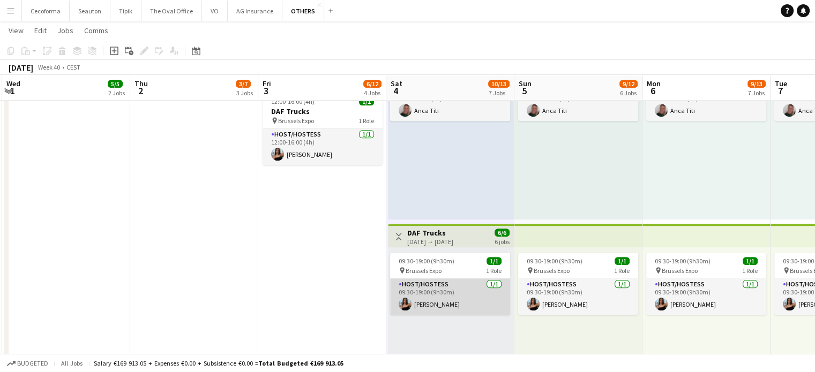
click at [454, 295] on app-card-role "Host/Hostess 1/1 09:30-19:00 (9h30m) Jessica Petrovski" at bounding box center [450, 297] width 120 height 36
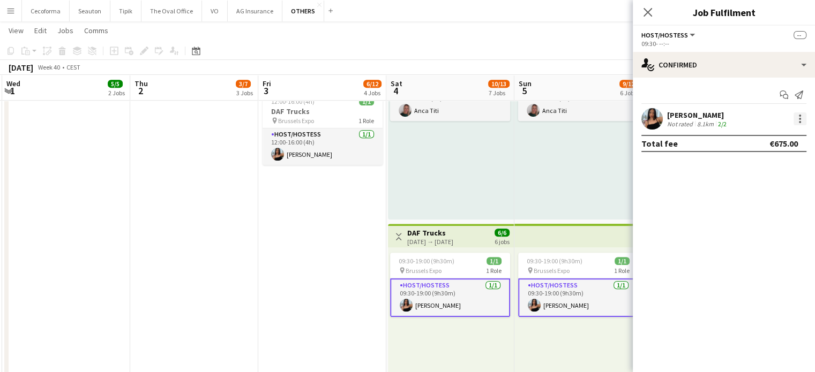
click at [801, 119] on div at bounding box center [799, 118] width 13 height 13
click at [306, 156] on div at bounding box center [407, 186] width 815 height 372
click at [800, 118] on div at bounding box center [800, 119] width 2 height 2
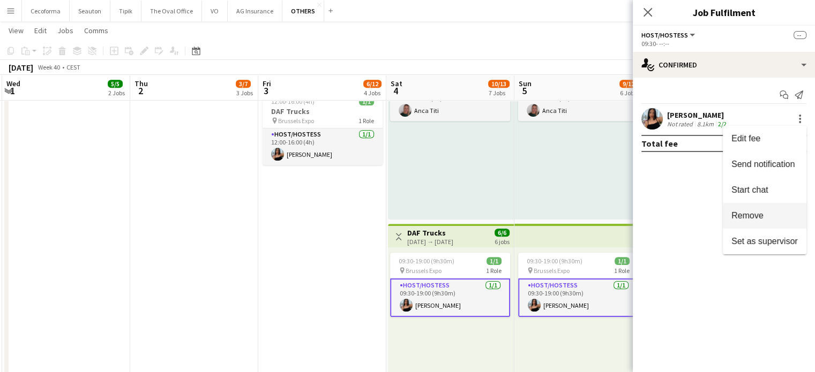
click at [744, 212] on span "Remove" at bounding box center [747, 215] width 32 height 9
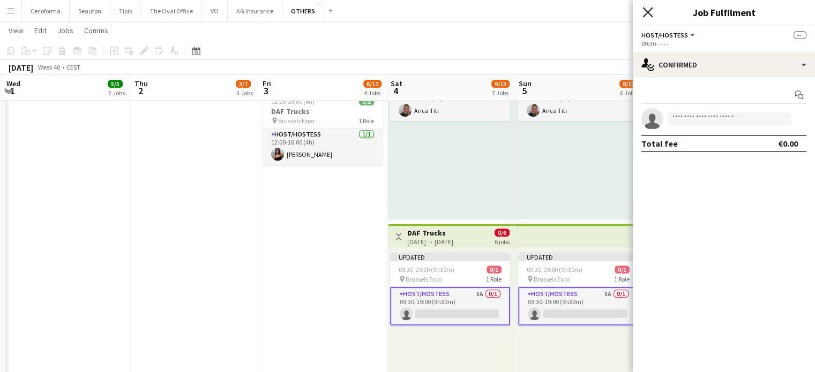
click at [649, 11] on icon at bounding box center [647, 12] width 10 height 10
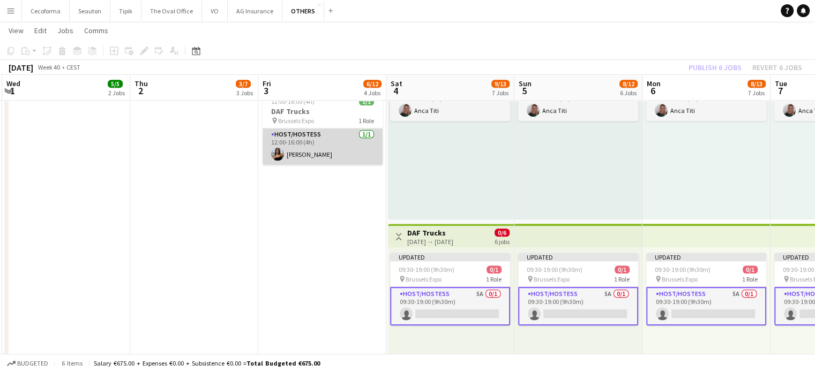
click at [315, 153] on app-card-role "Host/Hostess 1/1 12:00-16:00 (4h) Jessica Petrovski" at bounding box center [322, 147] width 120 height 36
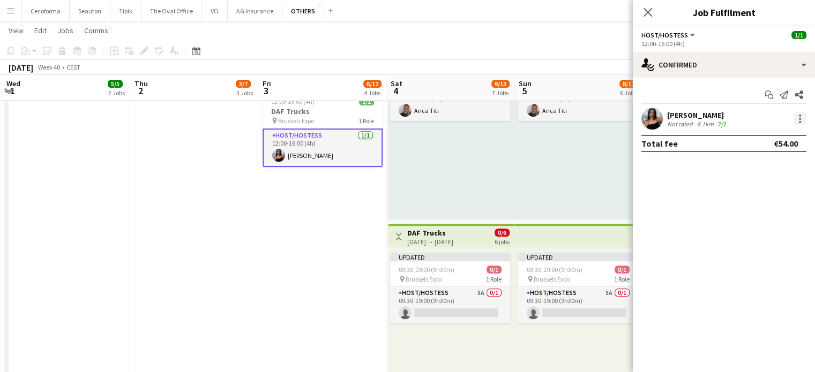
click at [800, 117] on div at bounding box center [799, 118] width 13 height 13
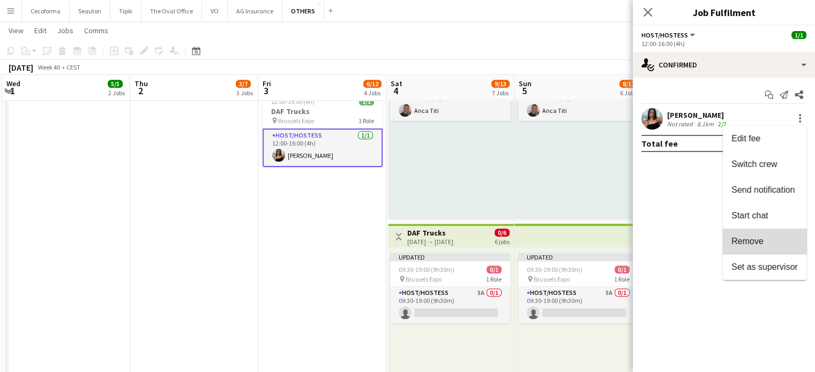
click at [750, 239] on span "Remove" at bounding box center [747, 241] width 32 height 9
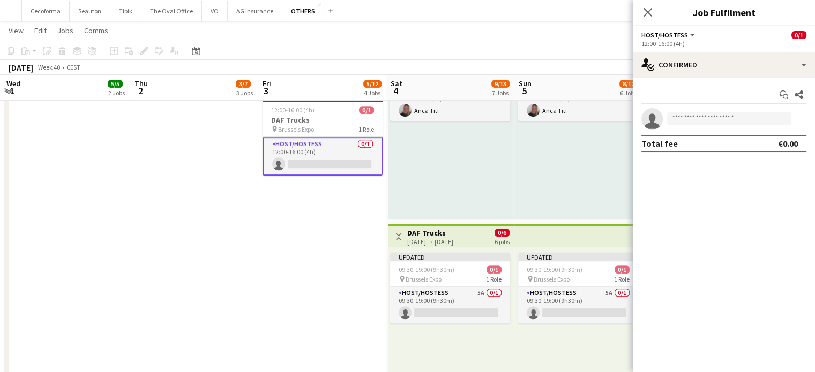
click at [315, 293] on app-date-cell "Toggle View SET Travel & Consulting GmbH 03-10-2025 → 09-10-2025 28/28 7 jobs 1…" at bounding box center [322, 367] width 128 height 1458
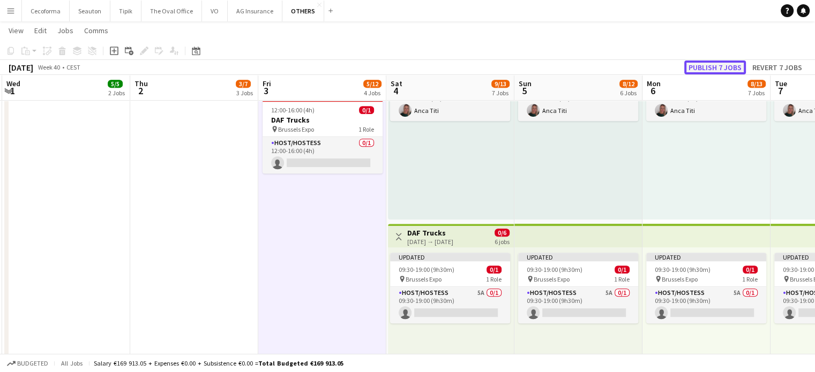
click at [716, 66] on button "Publish 7 jobs" at bounding box center [715, 68] width 62 height 14
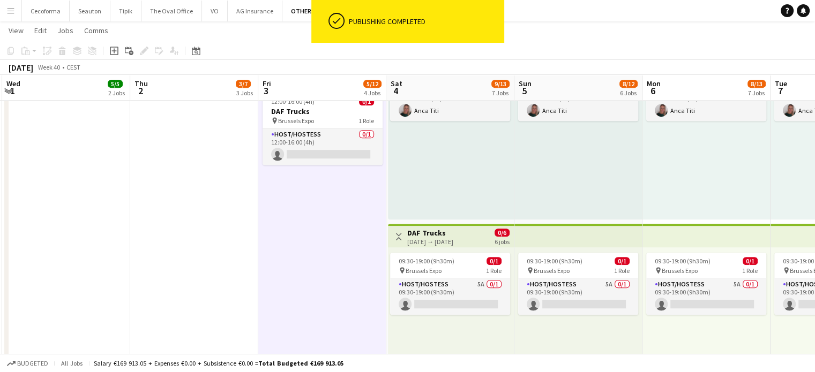
click at [323, 255] on app-date-cell "Toggle View SET Travel & Consulting GmbH 03-10-2025 → 09-10-2025 28/28 7 jobs 1…" at bounding box center [322, 367] width 128 height 1458
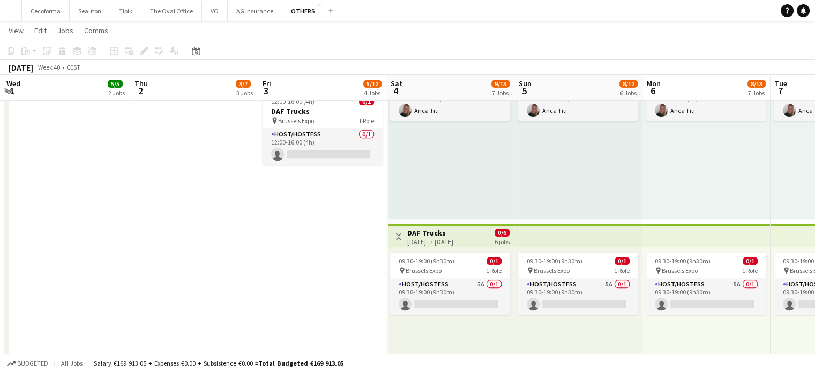
click at [246, 229] on app-date-cell "09:00-18:00 (9h) 3/3 pin Vilnius Lithuania 1 Role Technical Moderator 3/3 09:00…" at bounding box center [194, 367] width 128 height 1458
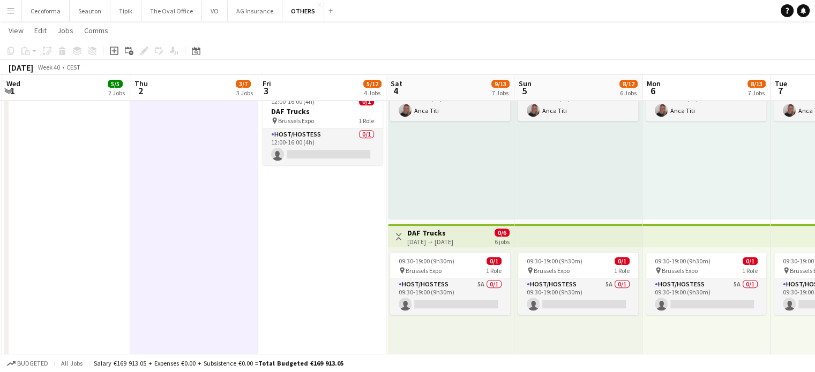
scroll to position [0, 332]
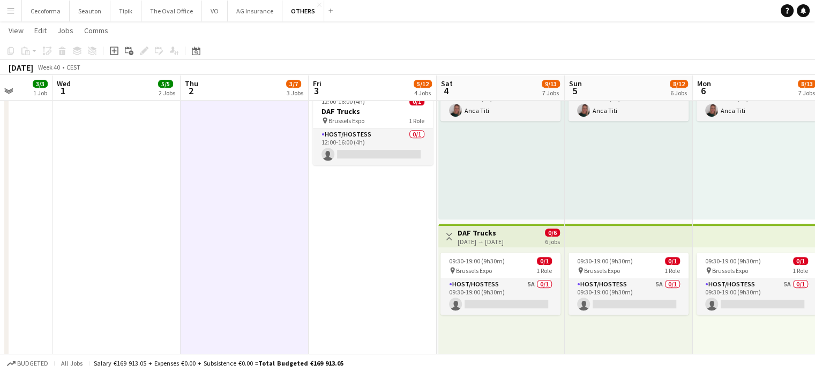
click at [334, 247] on app-calendar-viewport "Sun 28 3/3 1 Job Mon 29 3/11 3 Jobs Tue 30 3/3 1 Job Wed 1 5/5 2 Jobs Thu 2 3/7…" at bounding box center [407, 328] width 815 height 1536
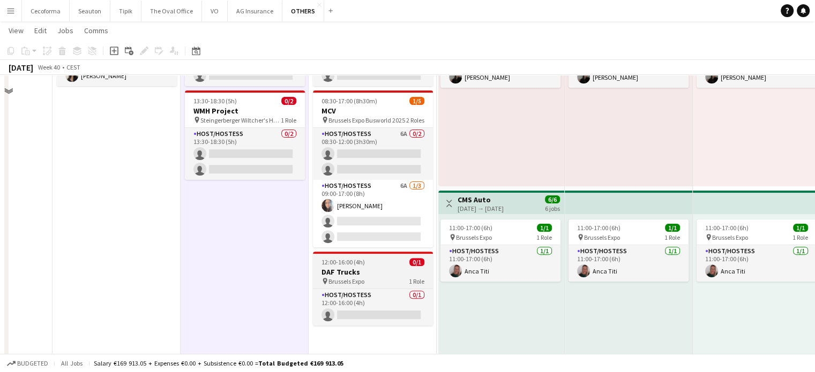
scroll to position [54, 0]
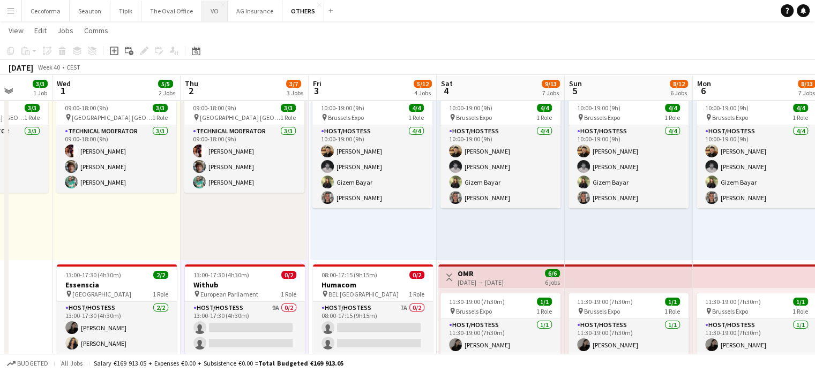
click at [210, 11] on button "VO Close" at bounding box center [215, 11] width 26 height 21
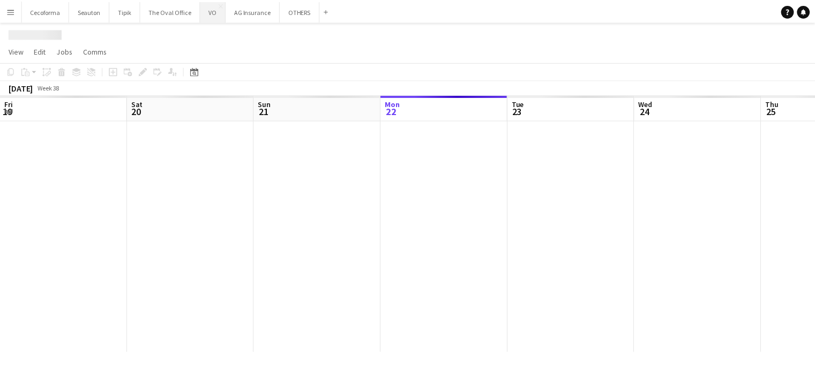
scroll to position [0, 256]
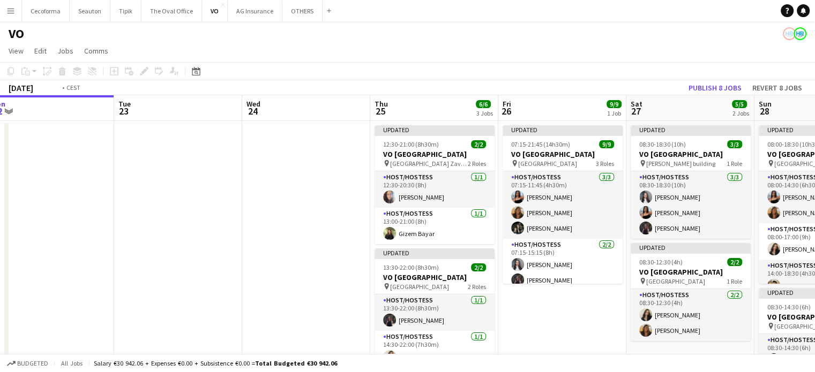
drag, startPoint x: 448, startPoint y: 246, endPoint x: 110, endPoint y: 205, distance: 339.9
click at [112, 205] on app-calendar-viewport "Fri 19 Sat 20 Sun 21 Mon 22 Tue 23 Wed 24 Thu 25 6/6 3 Jobs Fri 26 9/9 1 Job Sa…" at bounding box center [407, 304] width 815 height 419
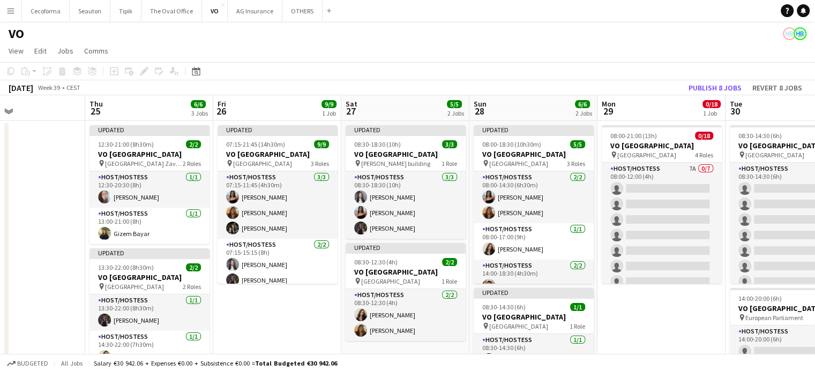
drag, startPoint x: 754, startPoint y: 334, endPoint x: 655, endPoint y: 323, distance: 99.1
click at [656, 323] on app-calendar-viewport "Sun 21 Mon 22 Tue 23 Wed 24 Thu 25 6/6 3 Jobs Fri 26 9/9 1 Job Sat 27 5/5 2 Job…" at bounding box center [407, 304] width 815 height 419
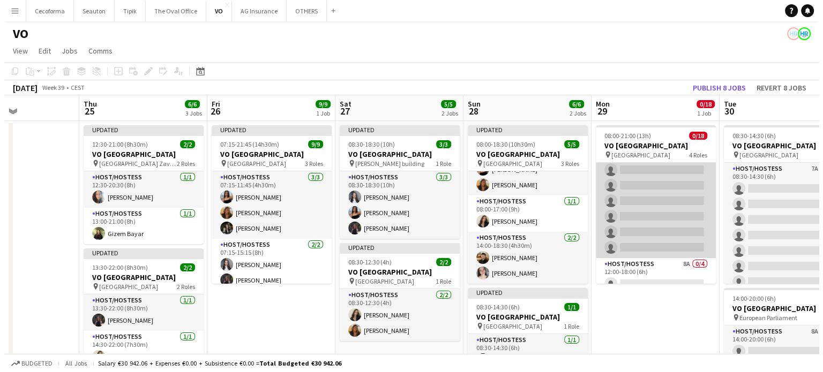
scroll to position [0, 0]
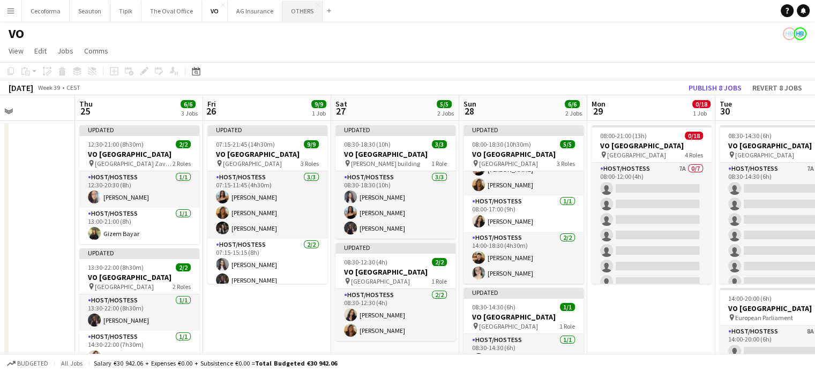
click at [290, 10] on button "OTHERS Close" at bounding box center [302, 11] width 40 height 21
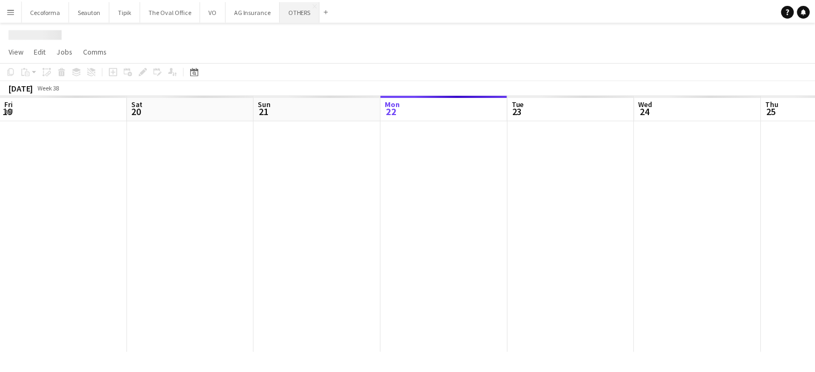
scroll to position [0, 256]
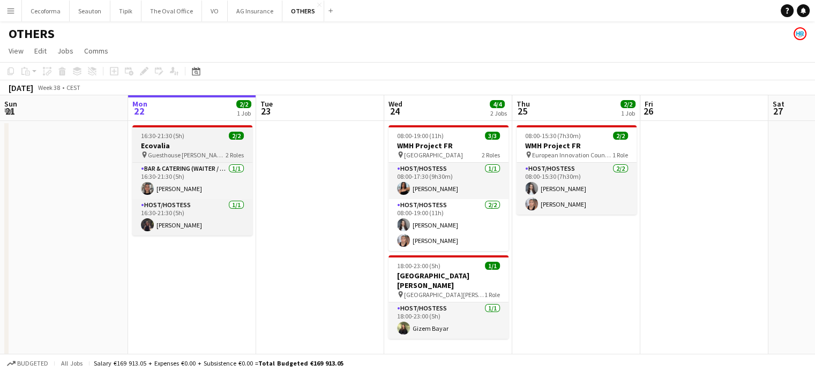
click at [171, 147] on h3 "Ecovalia" at bounding box center [192, 146] width 120 height 10
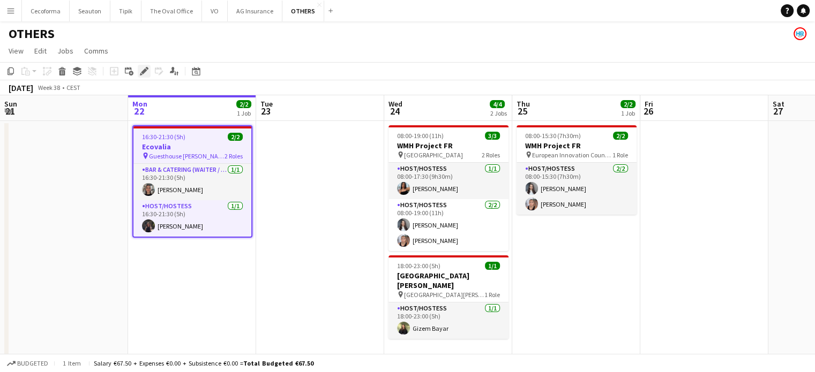
click at [145, 67] on icon "Edit" at bounding box center [144, 71] width 9 height 9
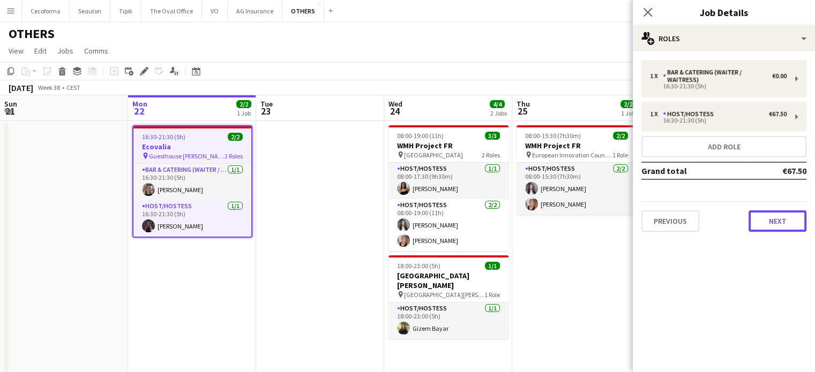
click at [784, 214] on button "Next" at bounding box center [777, 220] width 58 height 21
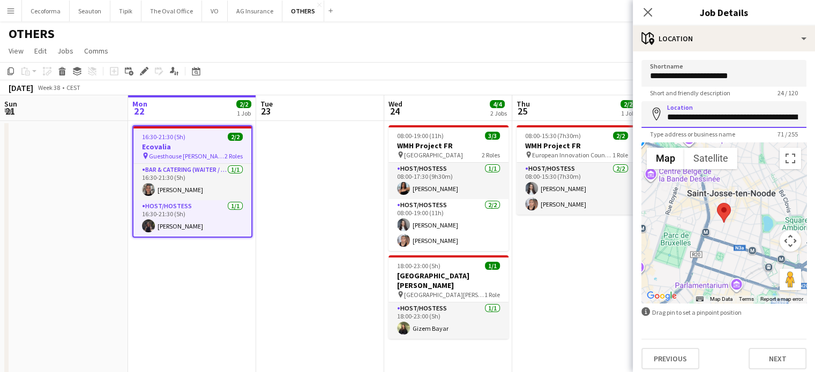
click at [758, 117] on input "**********" at bounding box center [723, 114] width 165 height 27
click at [716, 117] on input "**********" at bounding box center [719, 114] width 157 height 27
click at [711, 117] on input "**********" at bounding box center [719, 114] width 157 height 27
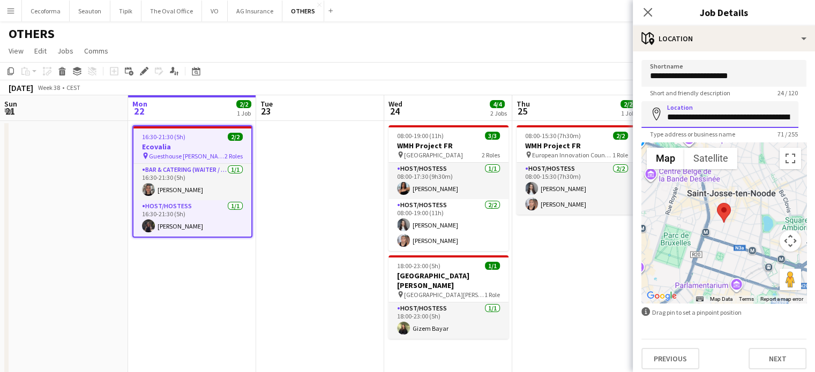
click at [745, 114] on input "**********" at bounding box center [719, 114] width 157 height 27
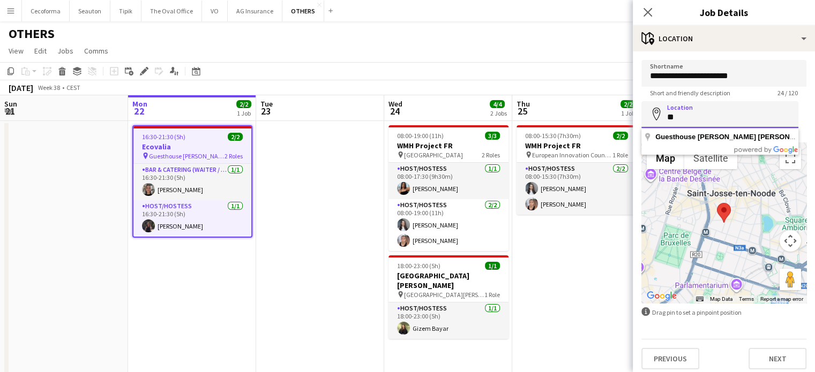
type input "*"
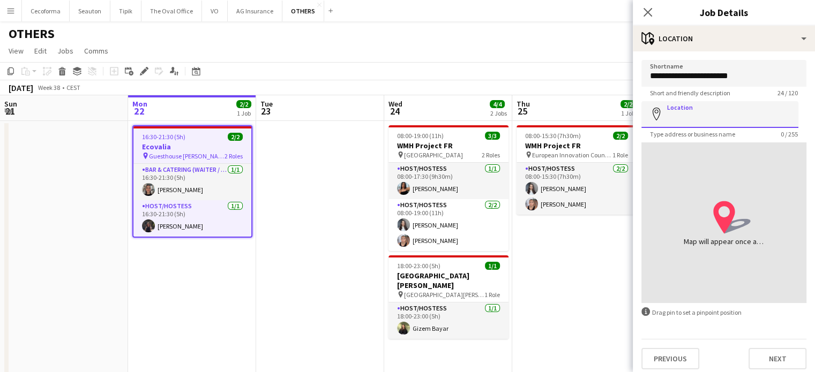
paste input "**********"
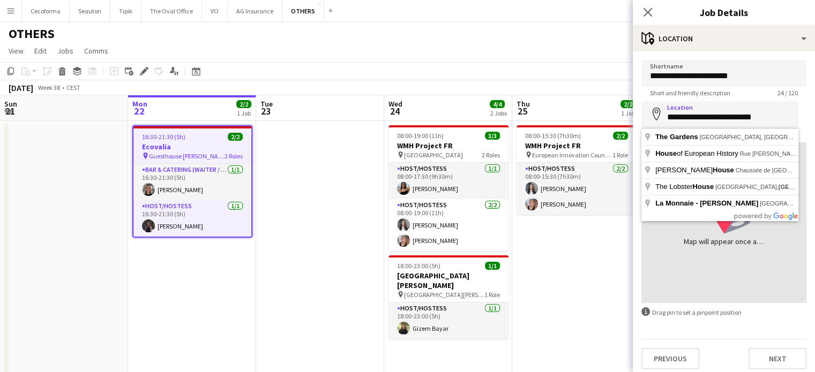
click at [746, 251] on div "location-icon Created with Sketch. Map will appear once address has been added" at bounding box center [723, 222] width 165 height 161
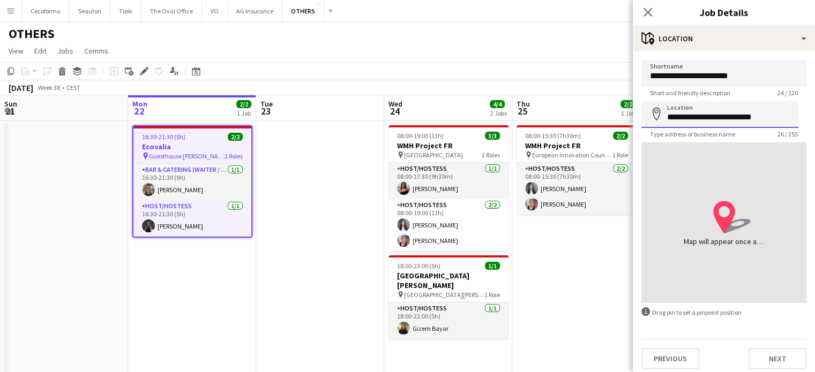
click at [784, 118] on input "**********" at bounding box center [719, 114] width 157 height 27
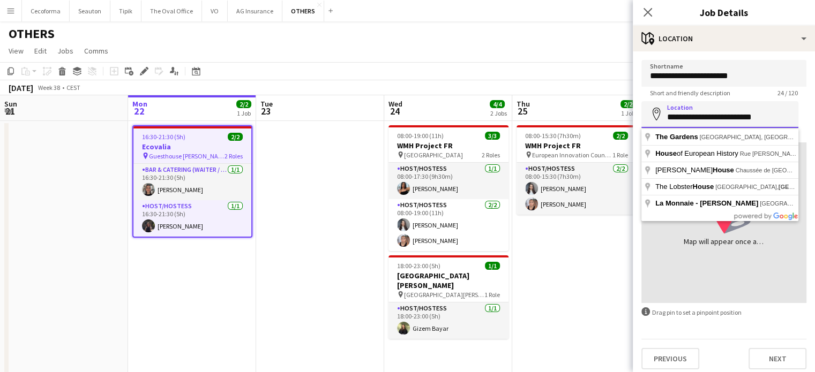
drag, startPoint x: 666, startPoint y: 114, endPoint x: 782, endPoint y: 117, distance: 115.7
click at [782, 117] on input "**********" at bounding box center [719, 114] width 157 height 27
paste input
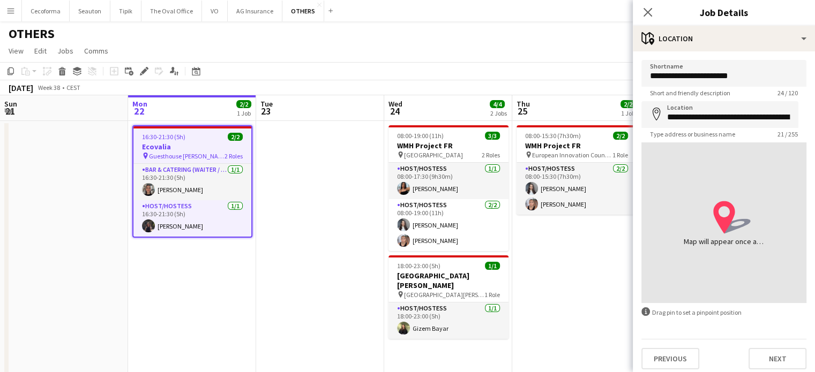
type input "**********"
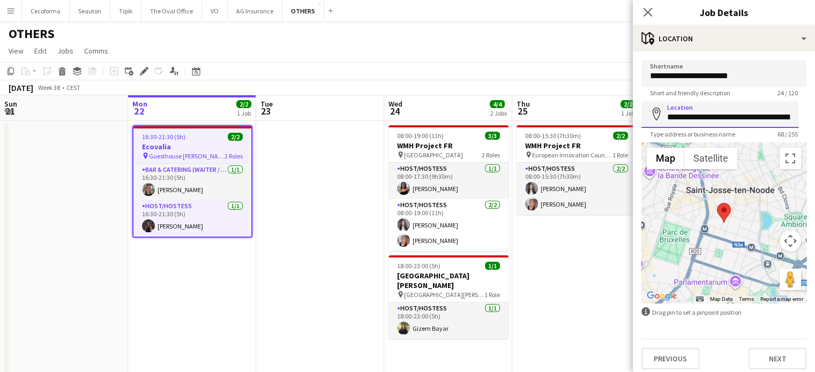
click at [744, 117] on input "**********" at bounding box center [719, 114] width 157 height 27
drag, startPoint x: 666, startPoint y: 119, endPoint x: 749, endPoint y: 118, distance: 83.0
click at [749, 118] on input "**********" at bounding box center [719, 114] width 157 height 27
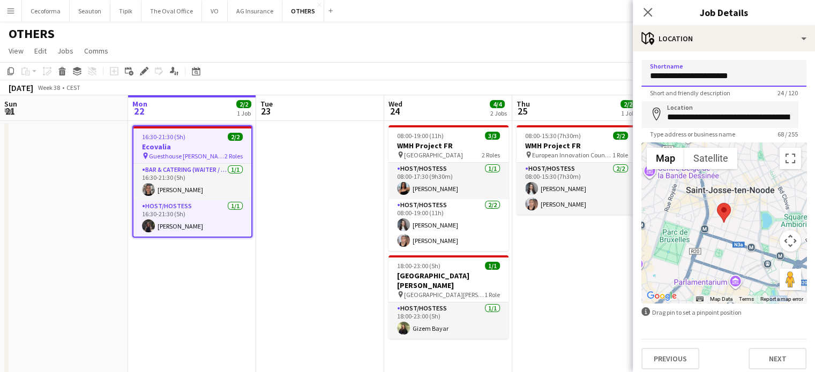
drag, startPoint x: 651, startPoint y: 79, endPoint x: 750, endPoint y: 77, distance: 98.6
click at [750, 77] on input "**********" at bounding box center [723, 73] width 165 height 27
paste input
type input "**********"
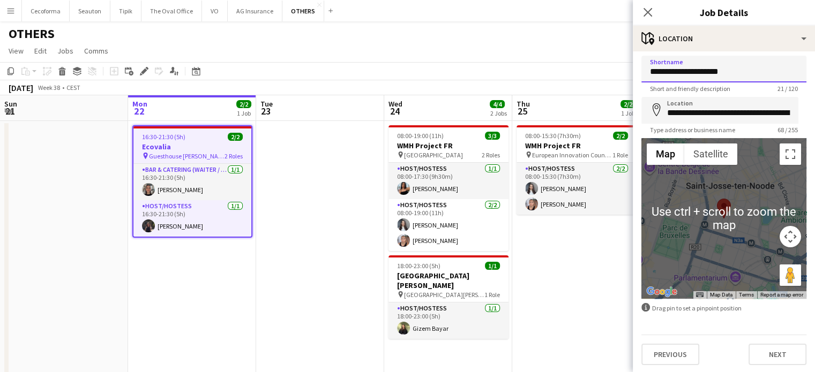
scroll to position [5, 0]
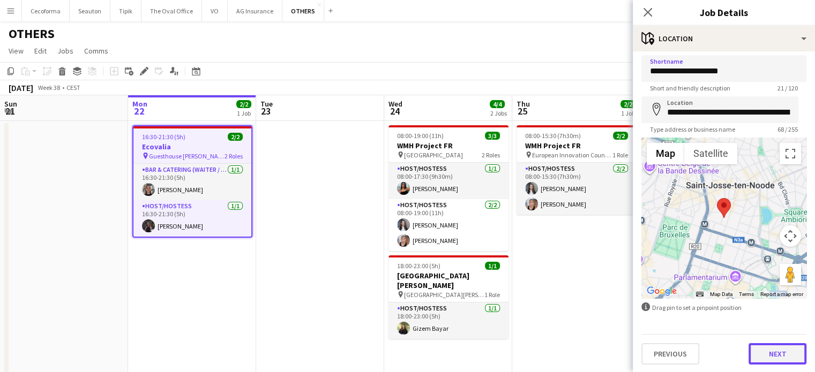
click at [771, 353] on button "Next" at bounding box center [777, 353] width 58 height 21
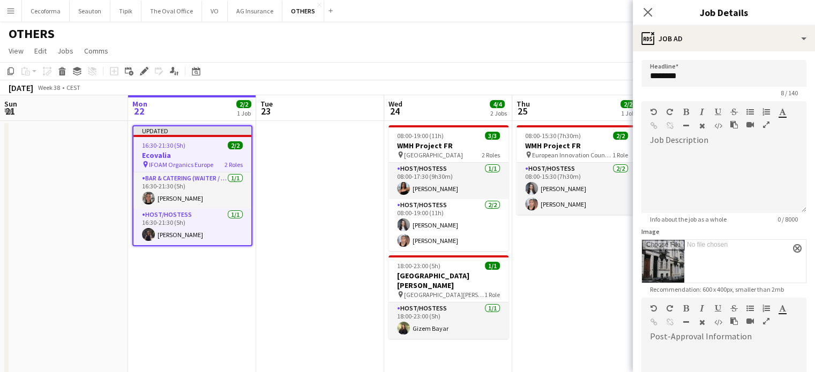
scroll to position [0, 0]
click at [794, 249] on app-icon "close" at bounding box center [797, 248] width 6 height 4
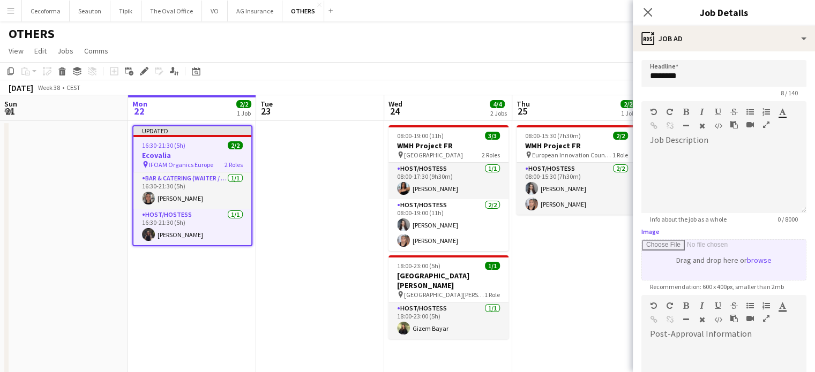
click at [716, 268] on input "Image" at bounding box center [724, 260] width 164 height 40
type input "**********"
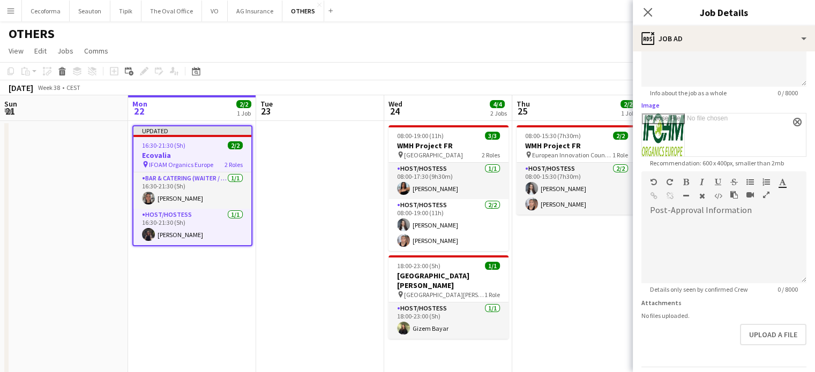
scroll to position [159, 0]
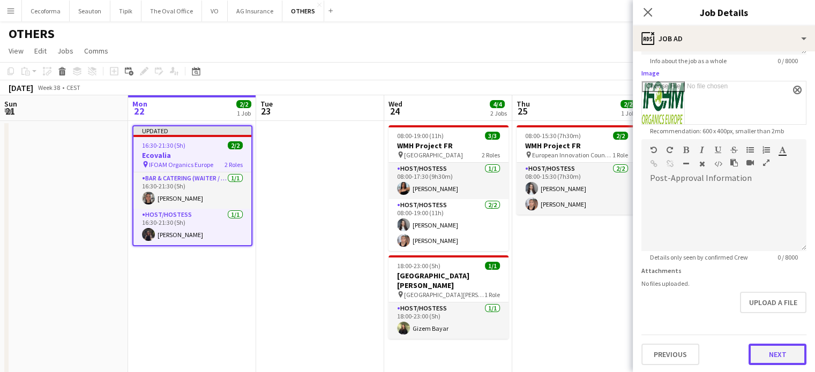
click at [782, 356] on button "Next" at bounding box center [777, 354] width 58 height 21
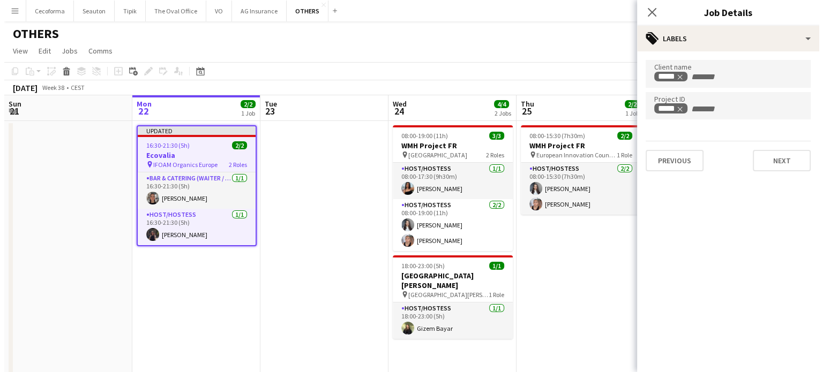
scroll to position [0, 0]
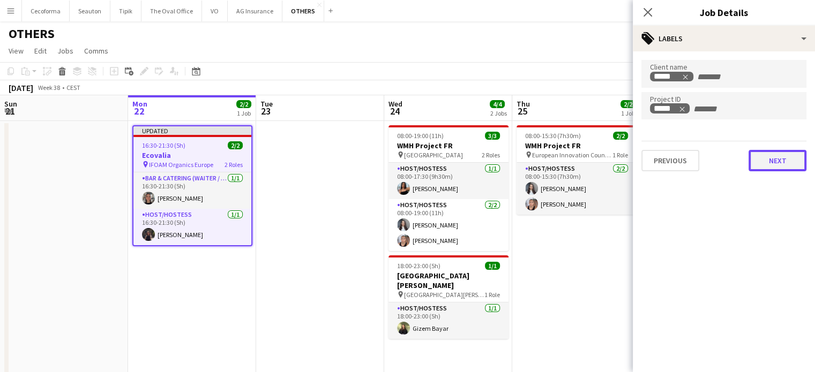
click at [782, 162] on button "Next" at bounding box center [777, 160] width 58 height 21
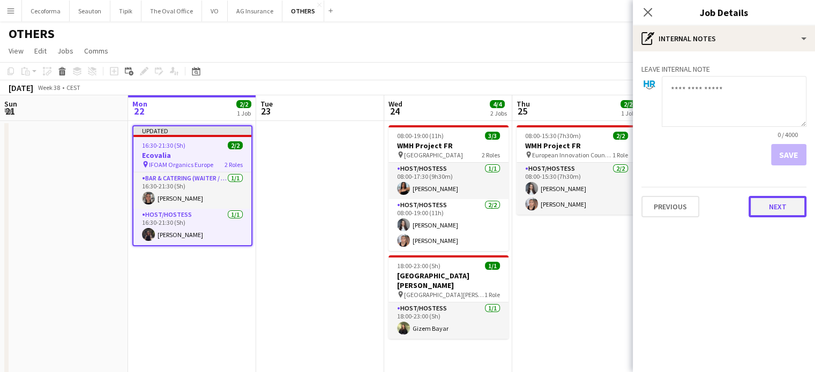
click at [778, 201] on button "Next" at bounding box center [777, 206] width 58 height 21
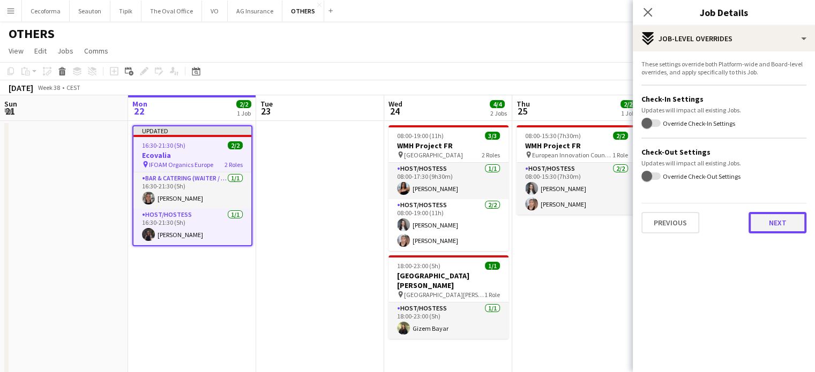
click at [773, 218] on button "Next" at bounding box center [777, 222] width 58 height 21
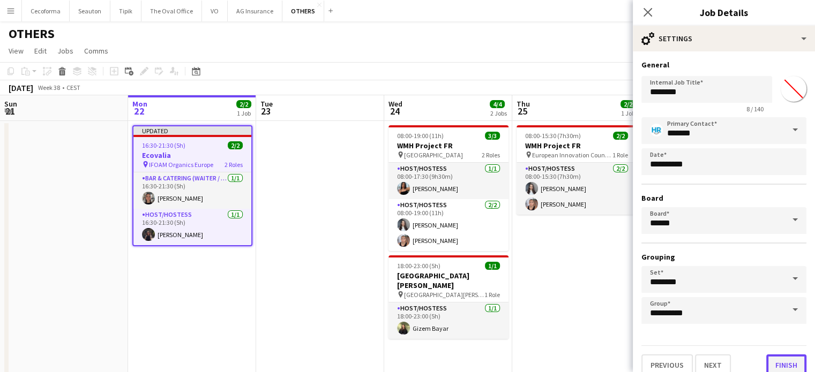
click at [788, 358] on button "Finish" at bounding box center [786, 365] width 40 height 21
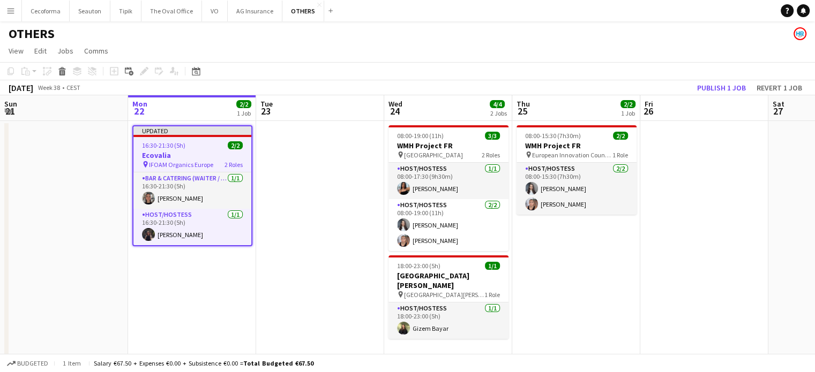
click at [598, 303] on app-date-cell "08:00-15:30 (7h30m) 2/2 WMH Project FR pin European Innovation Council and SMEs…" at bounding box center [576, 364] width 128 height 487
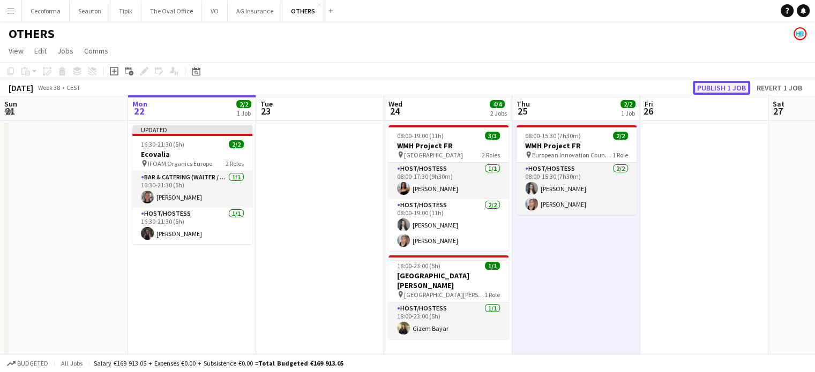
click at [723, 87] on button "Publish 1 job" at bounding box center [721, 88] width 57 height 14
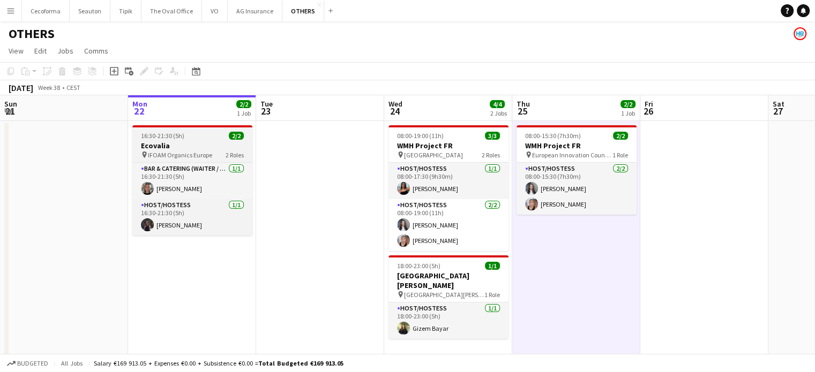
click at [165, 133] on span "16:30-21:30 (5h)" at bounding box center [162, 136] width 43 height 8
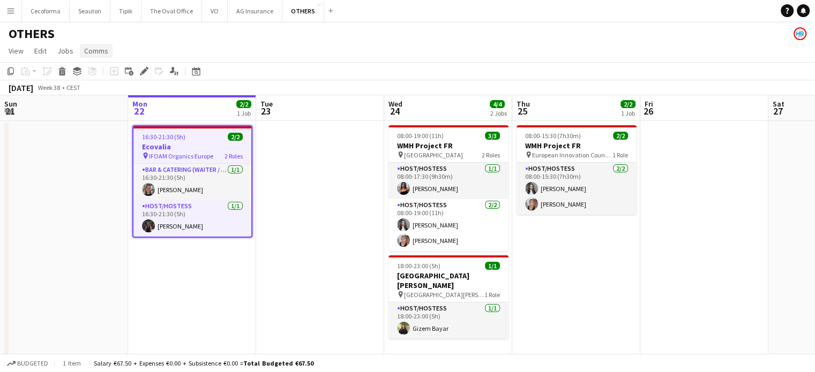
click at [98, 51] on span "Comms" at bounding box center [96, 51] width 24 height 10
click at [101, 96] on span "Create chat" at bounding box center [106, 97] width 37 height 10
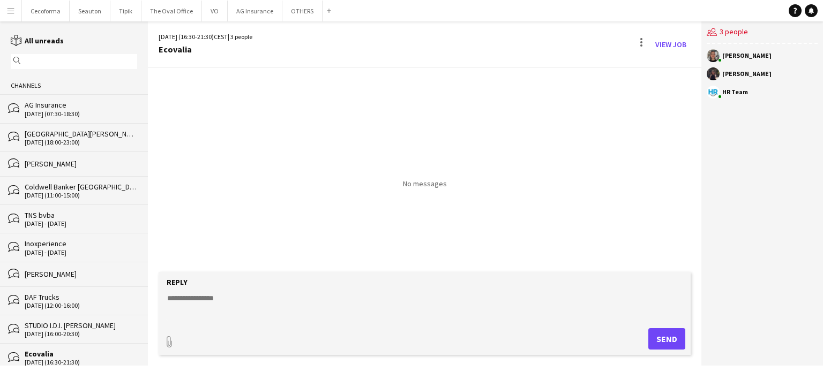
click at [212, 294] on textarea at bounding box center [426, 307] width 521 height 28
paste textarea "**********"
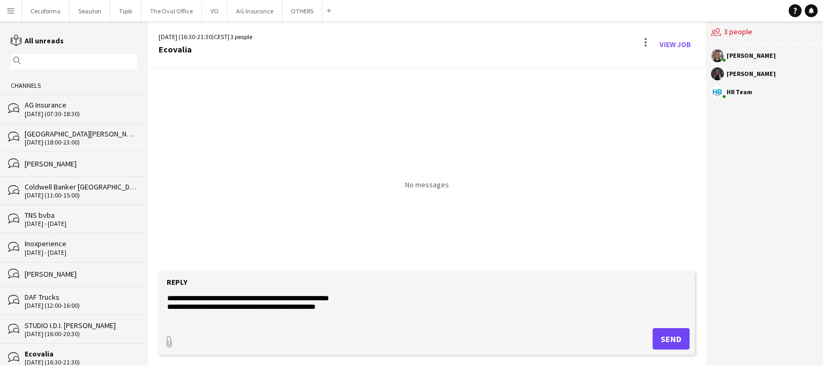
click at [334, 308] on textarea "**********" at bounding box center [426, 307] width 521 height 28
click at [168, 314] on textarea "**********" at bounding box center [426, 307] width 521 height 28
click at [168, 317] on textarea "**********" at bounding box center [426, 307] width 521 height 28
click at [473, 310] on textarea "**********" at bounding box center [426, 307] width 521 height 28
paste textarea "**********"
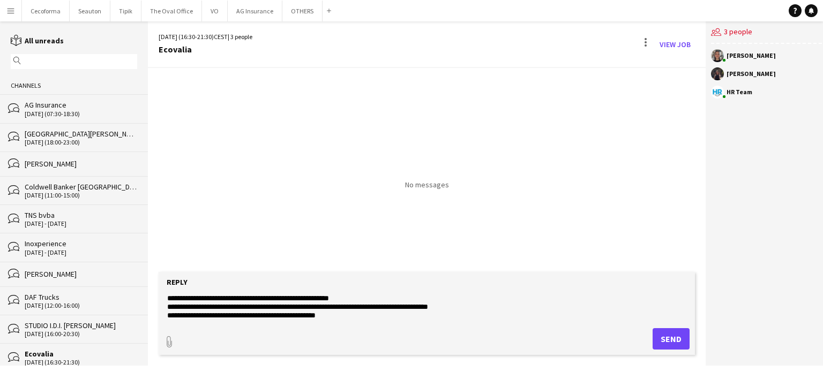
scroll to position [25, 0]
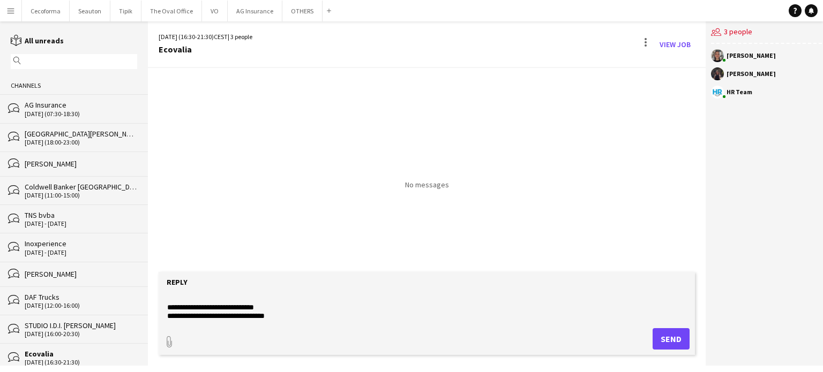
click at [286, 314] on textarea "**********" at bounding box center [426, 307] width 521 height 28
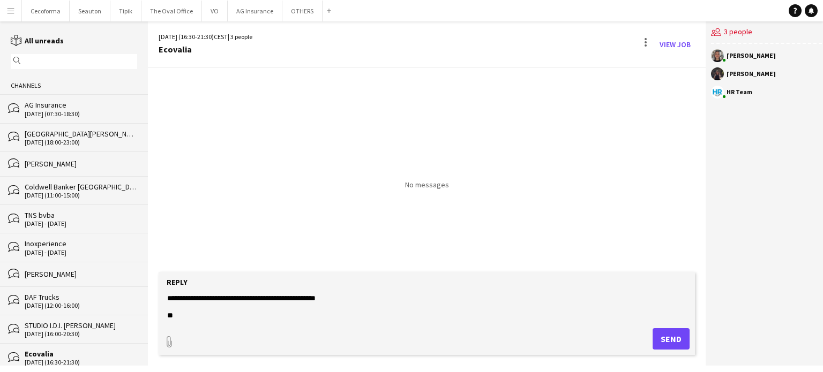
click at [242, 297] on textarea "**********" at bounding box center [426, 307] width 521 height 28
click at [289, 294] on textarea "**********" at bounding box center [426, 307] width 521 height 28
click at [168, 298] on textarea "**********" at bounding box center [426, 307] width 521 height 28
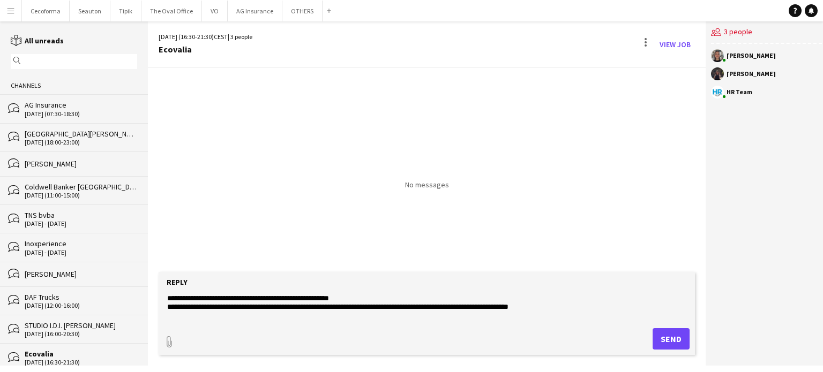
click at [225, 328] on form "**********" at bounding box center [427, 313] width 536 height 83
click at [182, 319] on textarea "**********" at bounding box center [426, 307] width 521 height 28
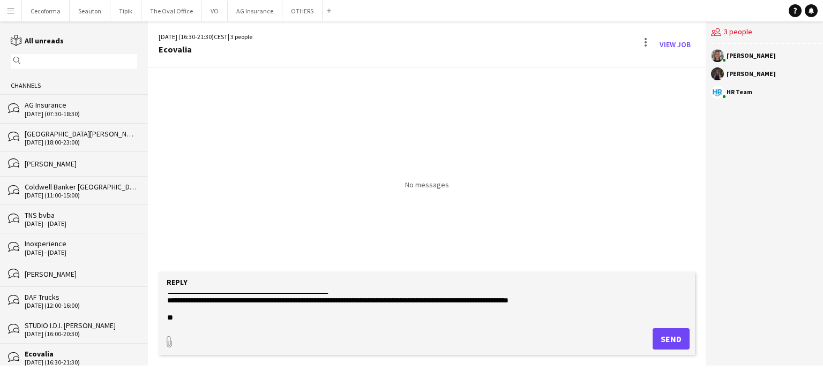
scroll to position [9, 0]
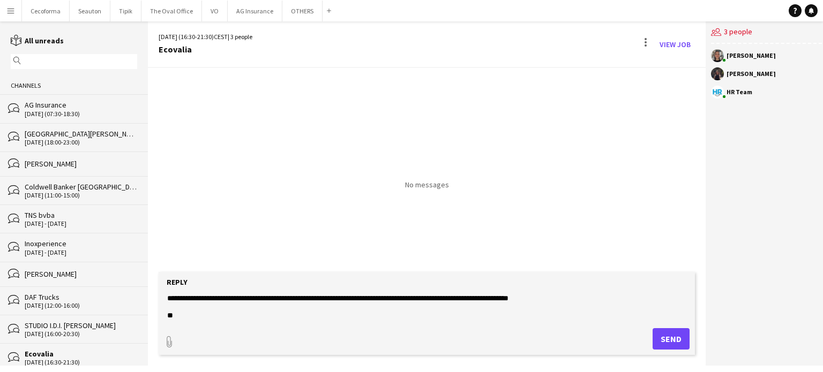
click at [179, 314] on textarea "**********" at bounding box center [426, 307] width 521 height 28
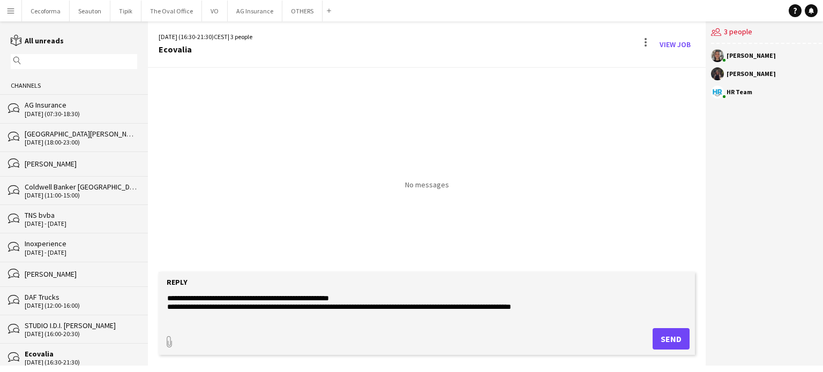
scroll to position [0, 0]
paste textarea "**********"
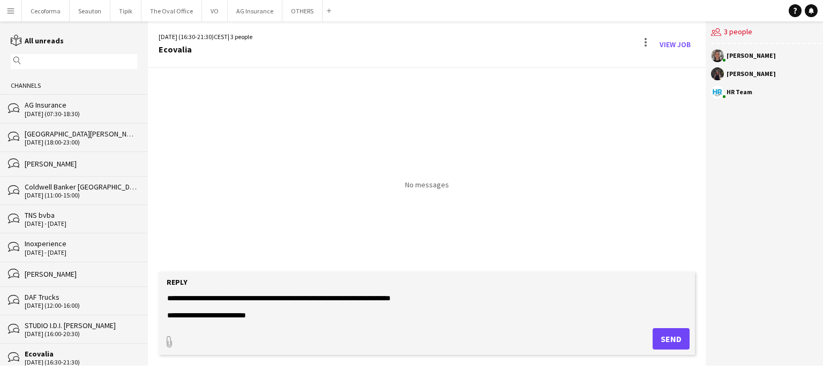
scroll to position [17, 0]
click at [323, 297] on textarea "**********" at bounding box center [426, 307] width 521 height 28
click at [304, 298] on textarea "**********" at bounding box center [426, 307] width 521 height 28
click at [190, 314] on textarea "**********" at bounding box center [426, 307] width 521 height 28
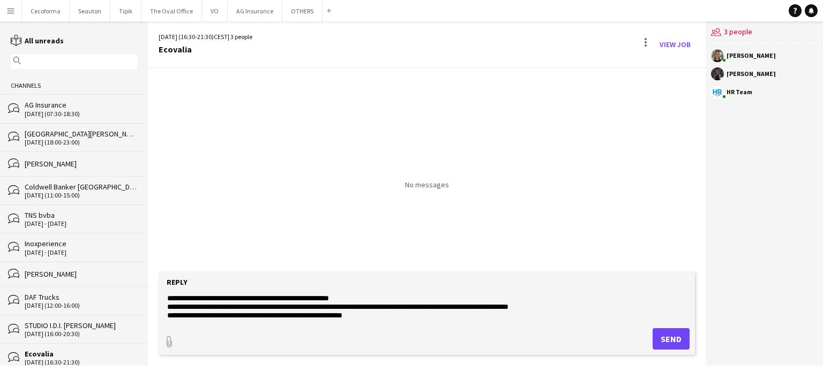
scroll to position [9, 0]
click at [559, 297] on textarea "**********" at bounding box center [426, 307] width 521 height 28
click at [367, 312] on textarea "**********" at bounding box center [426, 307] width 521 height 28
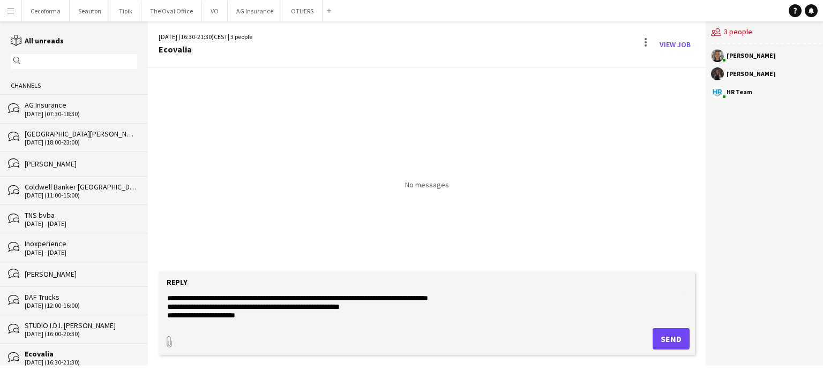
click at [211, 315] on textarea "**********" at bounding box center [426, 307] width 521 height 28
click at [215, 315] on textarea "**********" at bounding box center [426, 307] width 521 height 28
click at [295, 314] on textarea "**********" at bounding box center [426, 307] width 521 height 28
type textarea "**********"
click at [660, 338] on button "Send" at bounding box center [670, 338] width 37 height 21
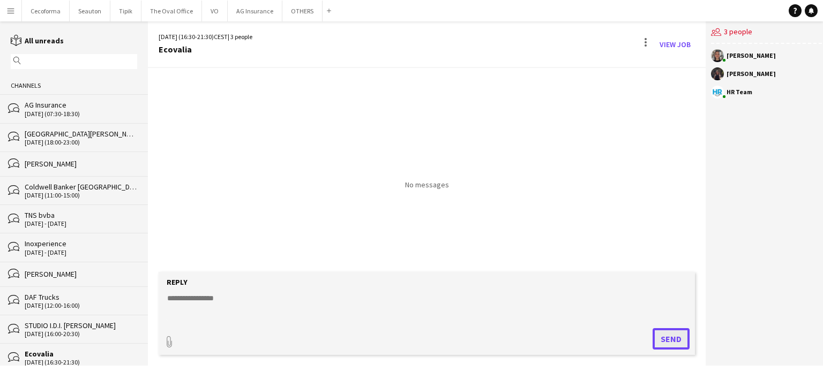
scroll to position [0, 0]
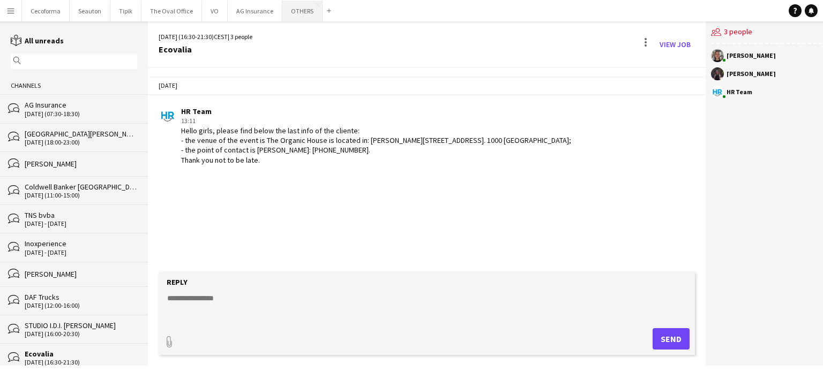
click at [297, 10] on button "OTHERS Close" at bounding box center [302, 11] width 40 height 21
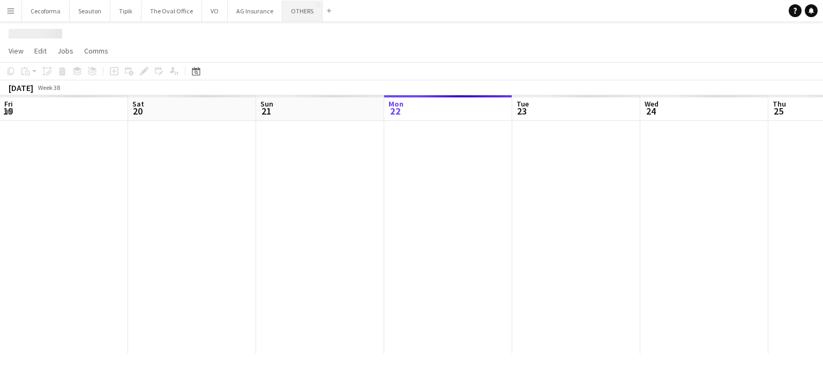
scroll to position [0, 256]
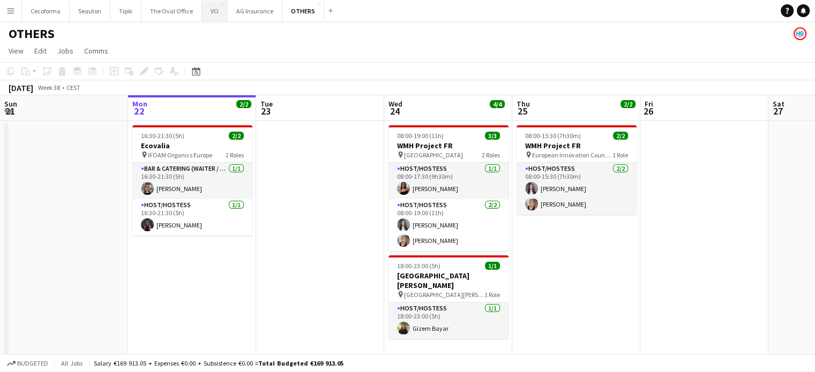
click at [209, 10] on button "VO Close" at bounding box center [215, 11] width 26 height 21
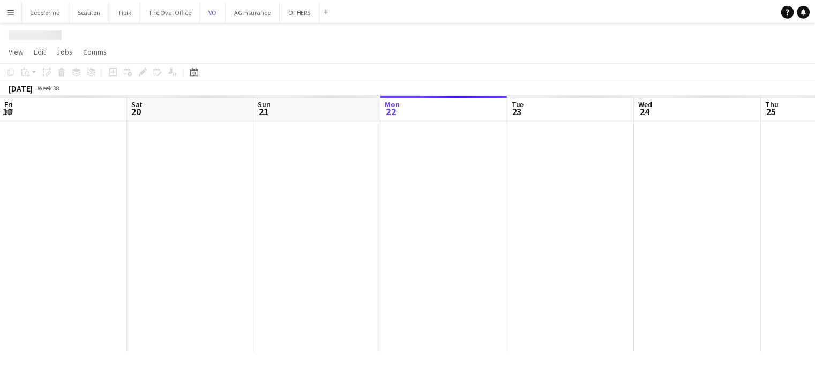
scroll to position [0, 256]
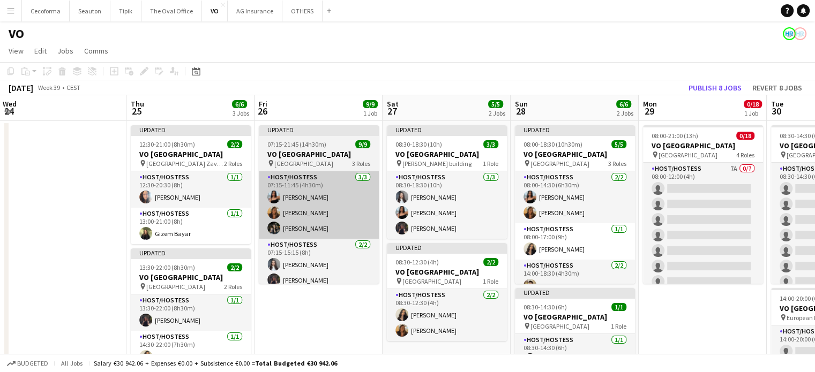
drag, startPoint x: 728, startPoint y: 310, endPoint x: 347, endPoint y: 228, distance: 390.0
click at [343, 227] on app-calendar-viewport "Sun 21 Mon 22 Tue 23 Wed 24 Thu 25 6/6 3 Jobs Fri 26 9/9 1 Job Sat 27 5/5 2 Job…" at bounding box center [407, 304] width 815 height 419
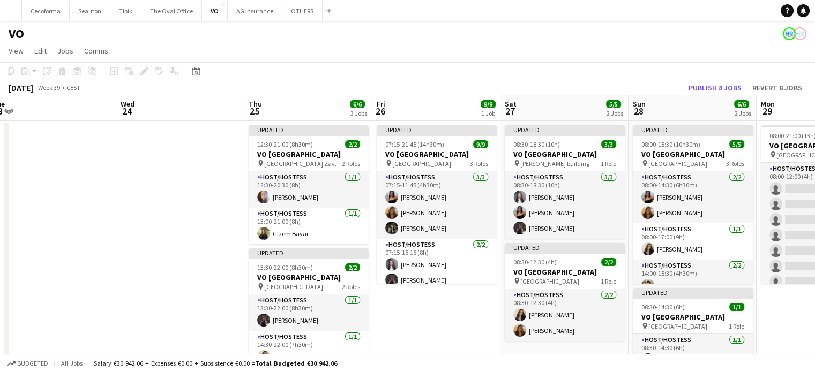
scroll to position [0, 272]
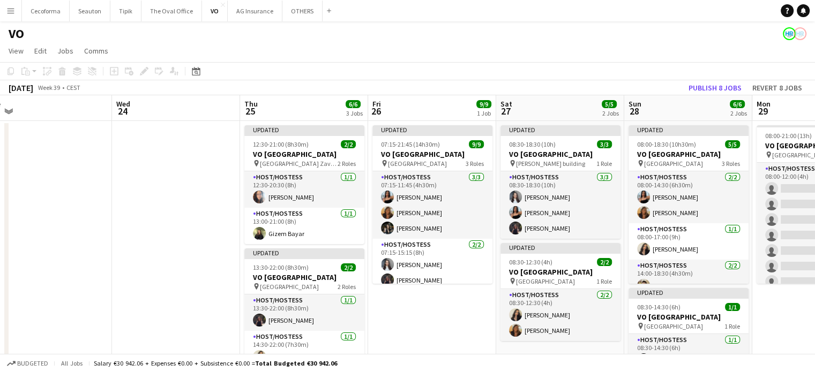
drag, startPoint x: 687, startPoint y: 323, endPoint x: 556, endPoint y: 293, distance: 134.1
click at [556, 293] on app-calendar-viewport "Sun 21 Mon 22 Tue 23 Wed 24 Thu 25 6/6 3 Jobs Fri 26 9/9 1 Job Sat 27 5/5 2 Job…" at bounding box center [407, 304] width 815 height 419
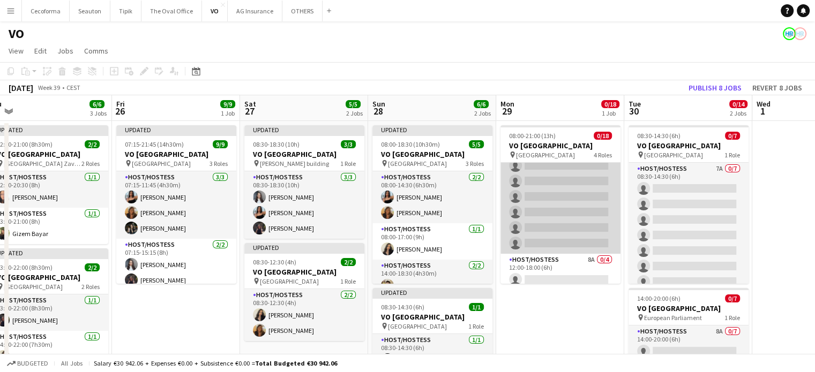
scroll to position [0, 0]
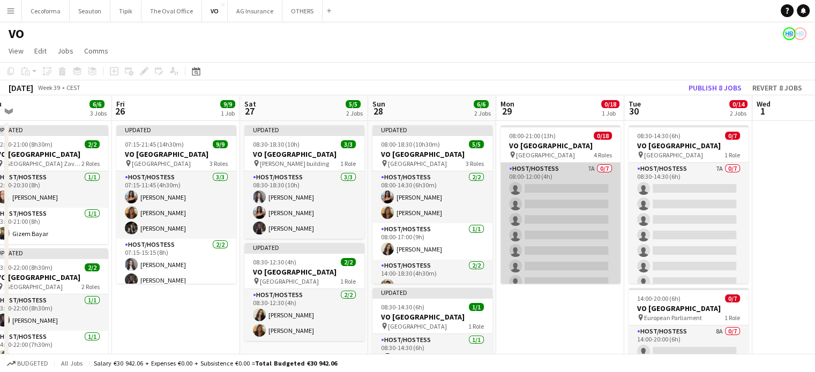
click at [563, 214] on app-card-role "Host/Hostess 7A 0/7 08:00-12:00 (4h) single-neutral-actions single-neutral-acti…" at bounding box center [560, 228] width 120 height 130
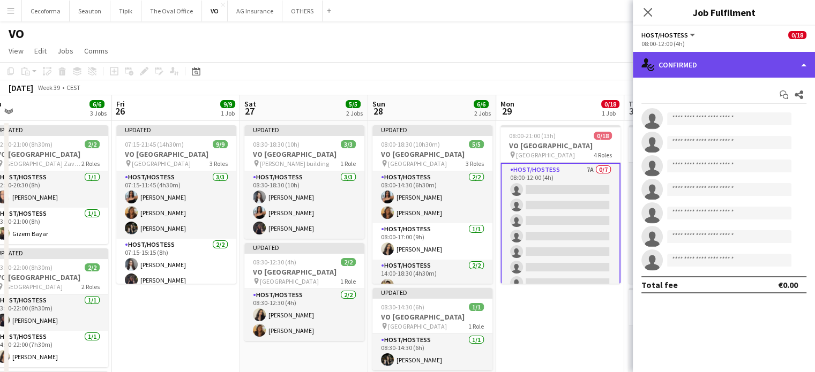
click at [801, 65] on div "single-neutral-actions-check-2 Confirmed" at bounding box center [724, 65] width 182 height 26
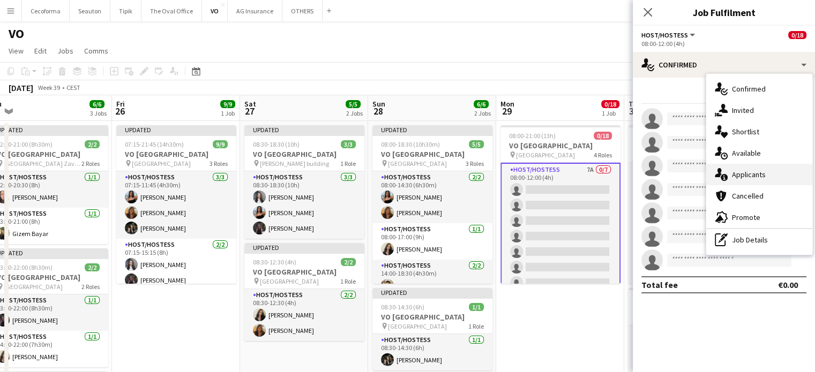
click at [751, 172] on span "Applicants" at bounding box center [749, 175] width 34 height 10
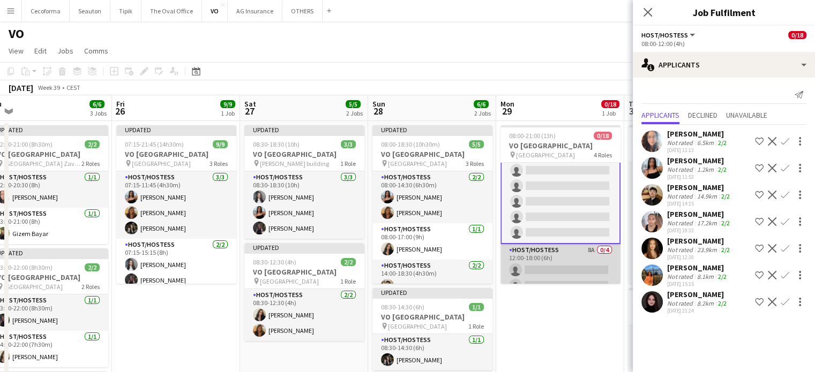
scroll to position [107, 0]
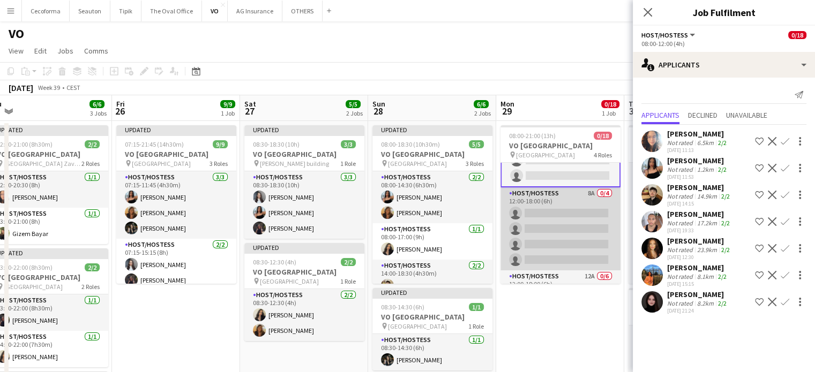
click at [559, 234] on app-card-role "Host/Hostess 8A 0/4 12:00-18:00 (6h) single-neutral-actions single-neutral-acti…" at bounding box center [560, 228] width 120 height 83
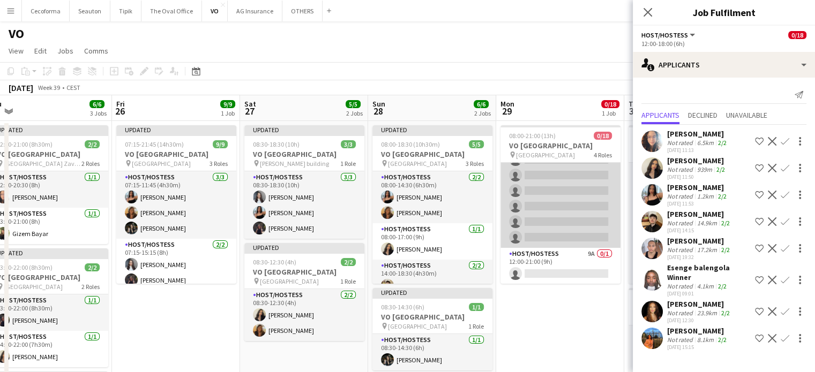
click at [558, 221] on app-card-role "Host/Hostess 12A 0/6 12:00-18:00 (6h) single-neutral-actions single-neutral-act…" at bounding box center [560, 191] width 120 height 114
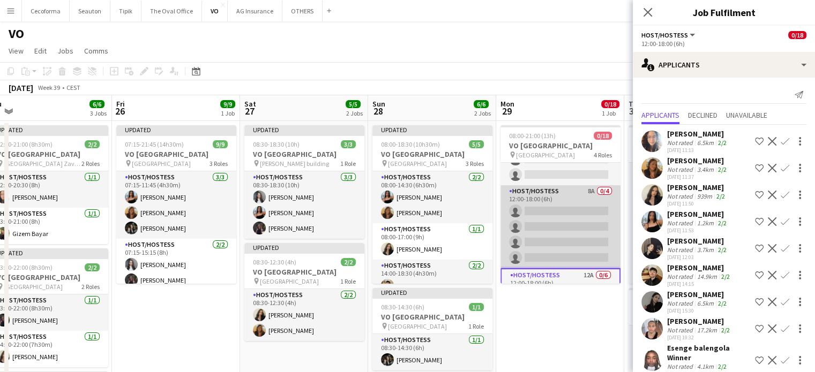
click at [545, 237] on app-card-role "Host/Hostess 8A 0/4 12:00-18:00 (6h) single-neutral-actions single-neutral-acti…" at bounding box center [560, 226] width 120 height 83
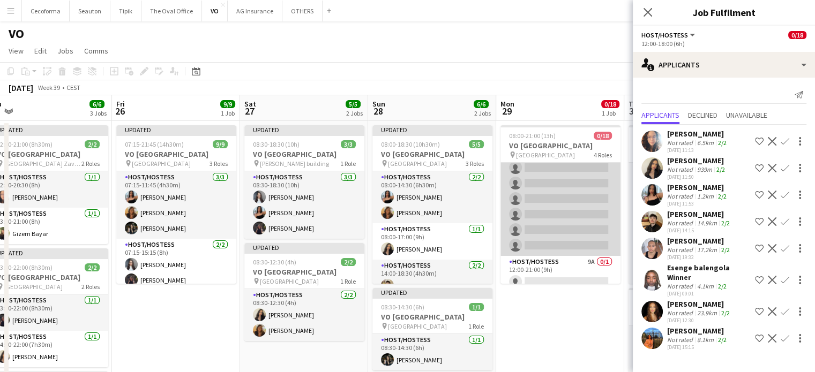
click at [559, 229] on app-card-role "Host/Hostess 12A 0/6 12:00-18:00 (6h) single-neutral-actions single-neutral-act…" at bounding box center [560, 199] width 120 height 114
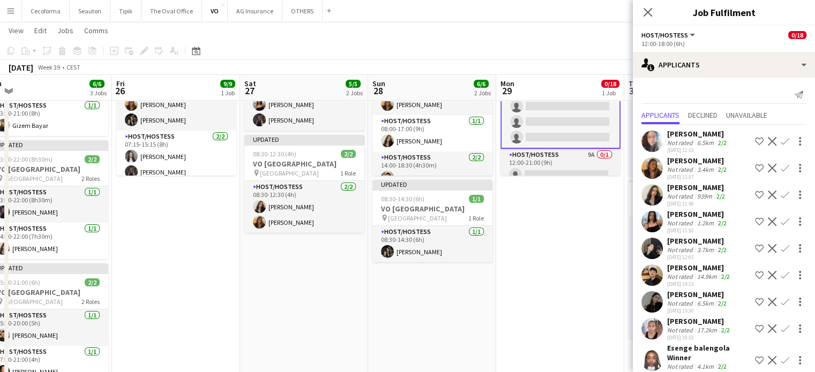
scroll to position [243, 0]
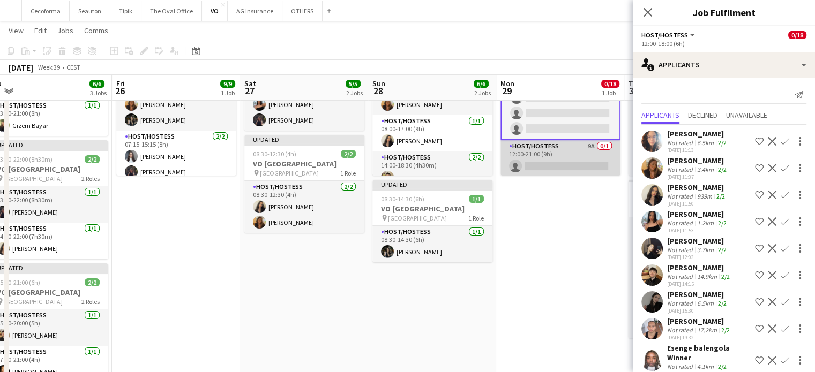
click at [551, 164] on app-card-role "Host/Hostess 9A 0/1 12:00-21:00 (9h) single-neutral-actions" at bounding box center [560, 158] width 120 height 36
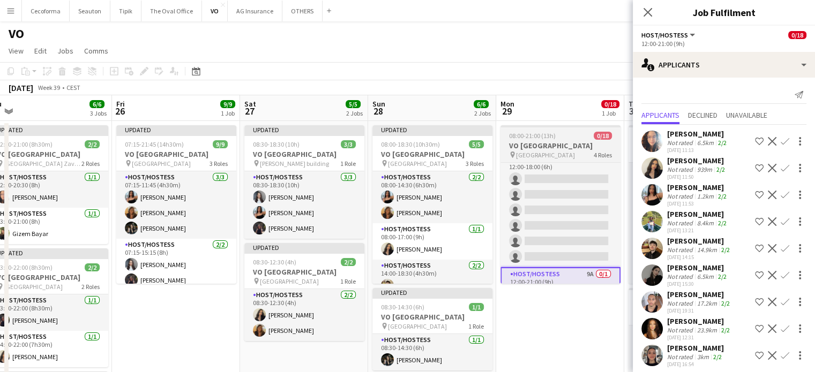
scroll to position [244, 0]
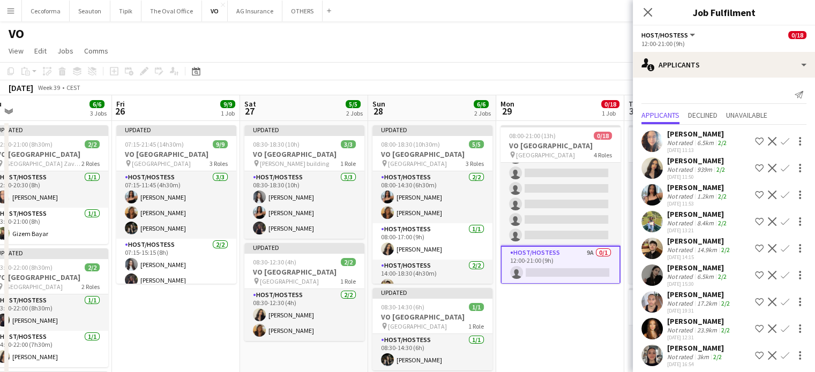
click at [605, 333] on app-date-cell "08:00-21:00 (13h) 0/18 VO Europe pin UR Square 4 Roles Host/Hostess 7A 0/7 08:0…" at bounding box center [560, 318] width 128 height 394
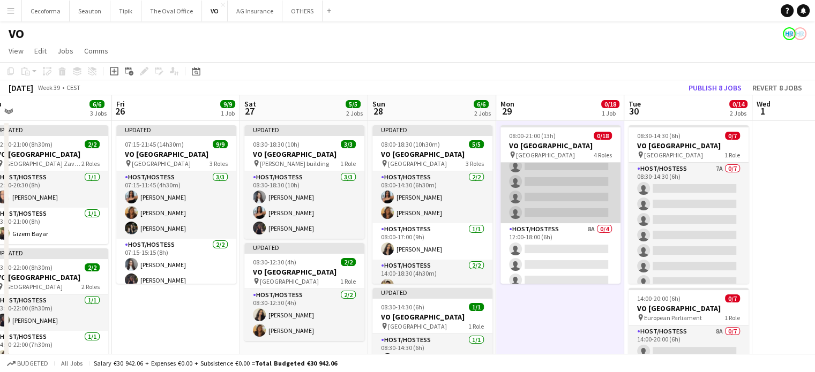
scroll to position [0, 0]
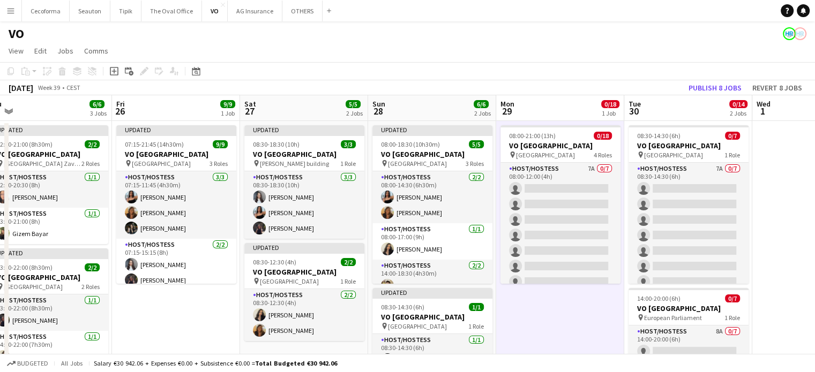
click at [558, 310] on app-date-cell "08:00-21:00 (13h) 0/18 VO Europe pin UR Square 4 Roles Host/Hostess 7A 0/7 08:0…" at bounding box center [560, 318] width 128 height 394
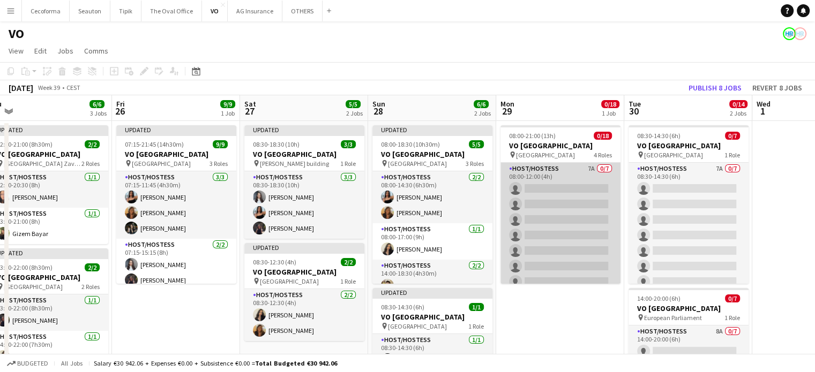
click at [573, 227] on app-card-role "Host/Hostess 7A 0/7 08:00-12:00 (4h) single-neutral-actions single-neutral-acti…" at bounding box center [560, 228] width 120 height 130
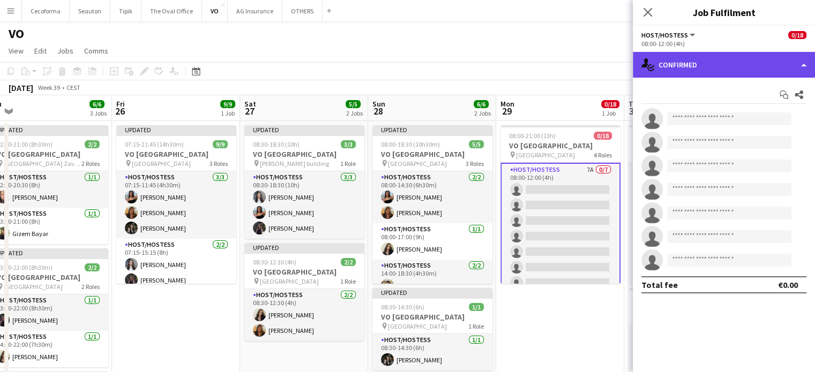
click at [803, 64] on div "single-neutral-actions-check-2 Confirmed" at bounding box center [724, 65] width 182 height 26
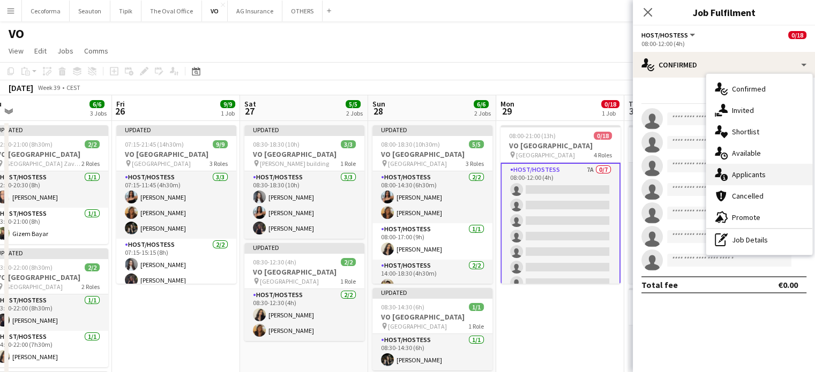
click at [747, 173] on span "Applicants" at bounding box center [749, 175] width 34 height 10
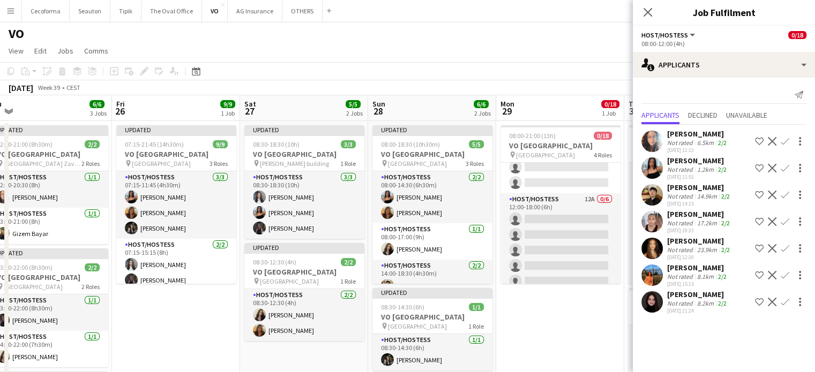
scroll to position [214, 0]
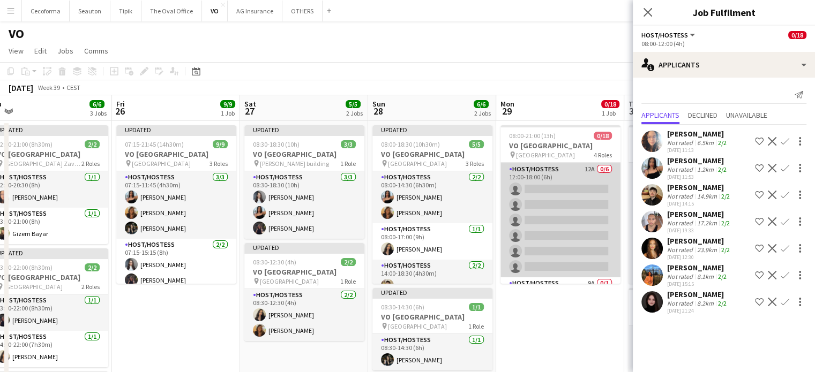
click at [563, 236] on app-card-role "Host/Hostess 12A 0/6 12:00-18:00 (6h) single-neutral-actions single-neutral-act…" at bounding box center [560, 220] width 120 height 114
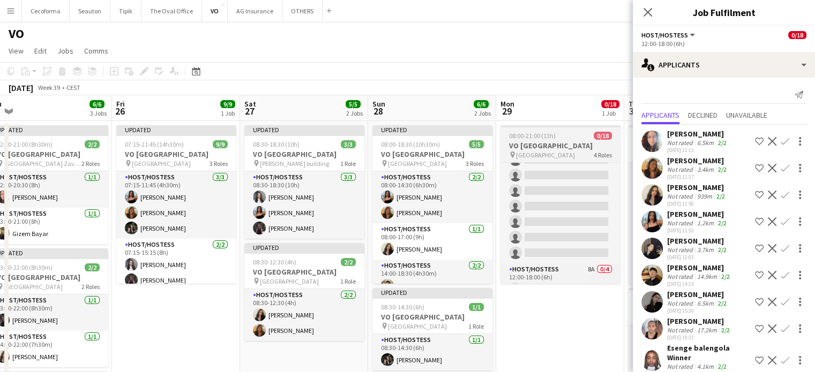
scroll to position [0, 0]
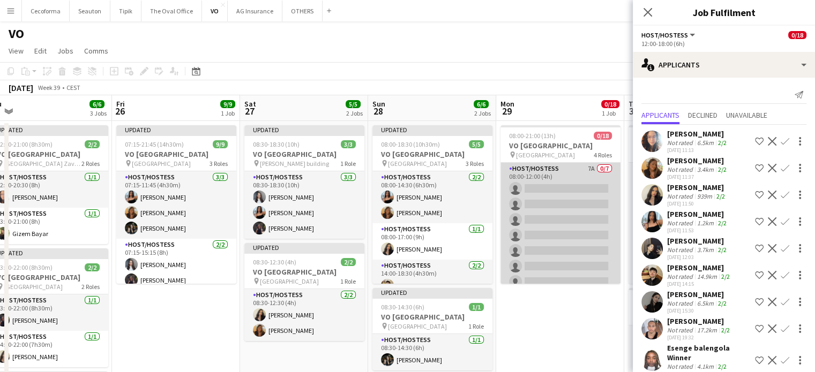
click at [551, 227] on app-card-role "Host/Hostess 7A 0/7 08:00-12:00 (4h) single-neutral-actions single-neutral-acti…" at bounding box center [560, 228] width 120 height 130
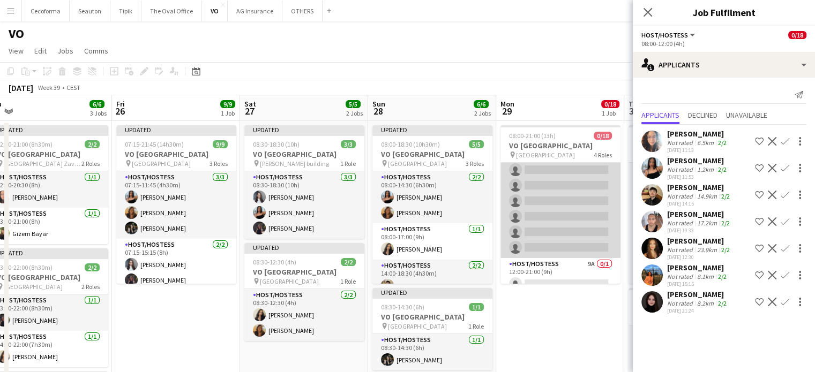
scroll to position [244, 0]
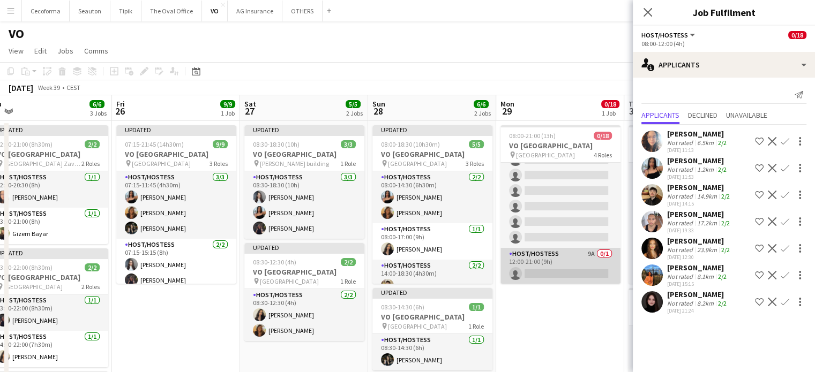
click at [560, 269] on app-card-role "Host/Hostess 9A 0/1 12:00-21:00 (9h) single-neutral-actions" at bounding box center [560, 266] width 120 height 36
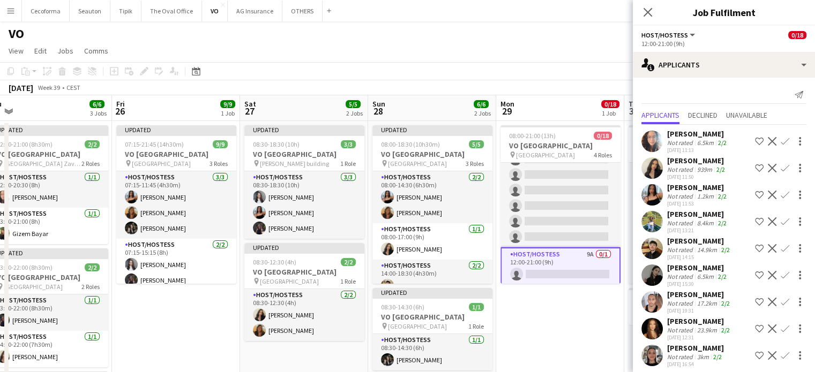
scroll to position [0, 0]
click at [588, 301] on app-date-cell "08:00-21:00 (13h) 0/18 VO Europe pin UR Square 4 Roles Host/Hostess 7A 0/7 08:0…" at bounding box center [560, 318] width 128 height 394
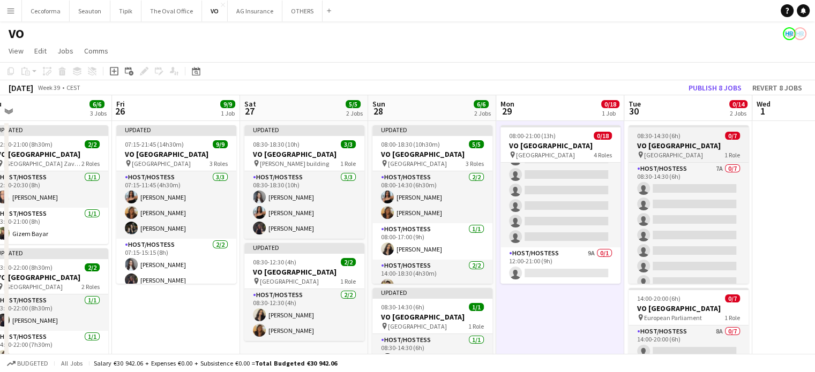
click at [664, 144] on h3 "VO [GEOGRAPHIC_DATA]" at bounding box center [688, 146] width 120 height 10
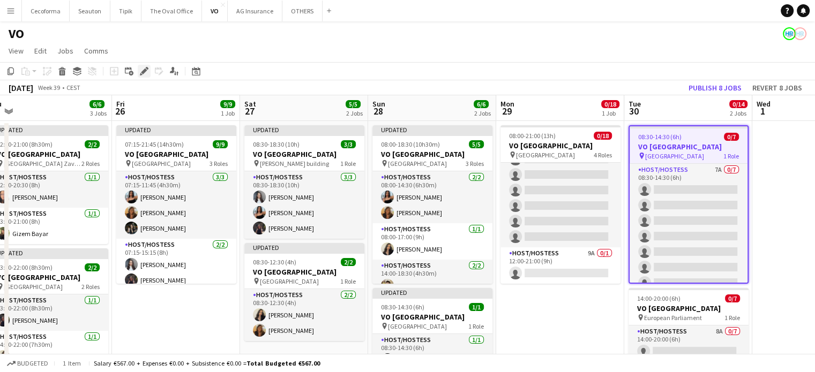
click at [145, 67] on icon "Edit" at bounding box center [144, 71] width 9 height 9
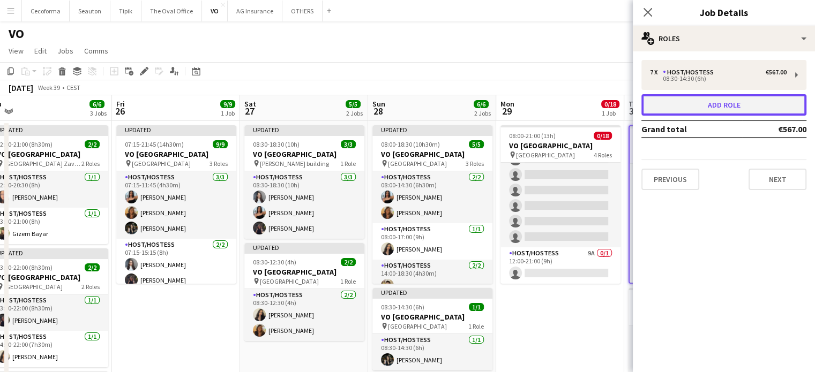
click at [735, 102] on button "Add role" at bounding box center [723, 104] width 165 height 21
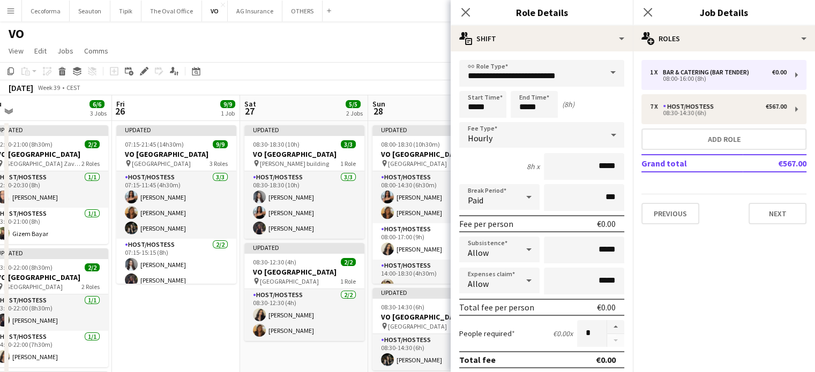
click at [604, 72] on span at bounding box center [612, 73] width 22 height 26
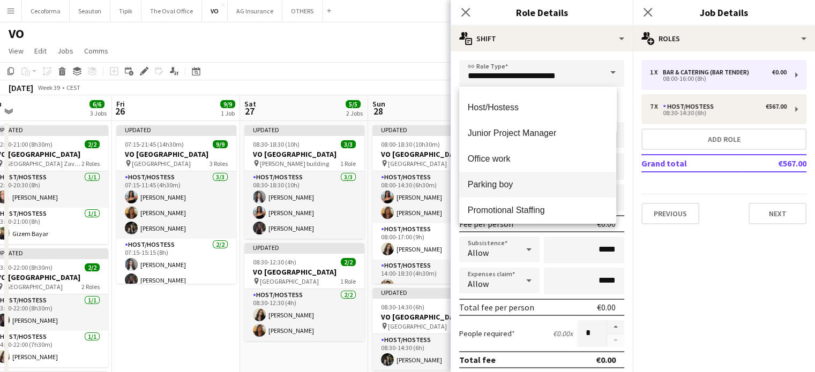
scroll to position [214, 0]
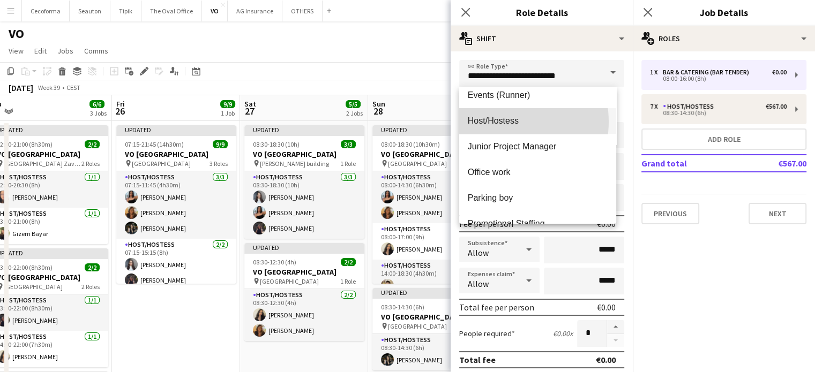
click at [502, 122] on span "Host/Hostess" at bounding box center [538, 121] width 140 height 10
type input "**********"
type input "******"
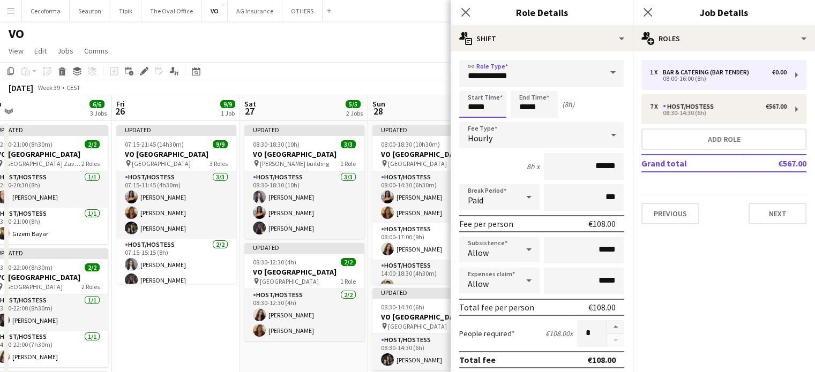
click at [475, 108] on input "*****" at bounding box center [482, 104] width 47 height 27
click at [525, 107] on input "*****" at bounding box center [533, 104] width 47 height 27
click at [525, 118] on div at bounding box center [523, 123] width 21 height 11
click at [543, 84] on div at bounding box center [544, 85] width 21 height 11
type input "*****"
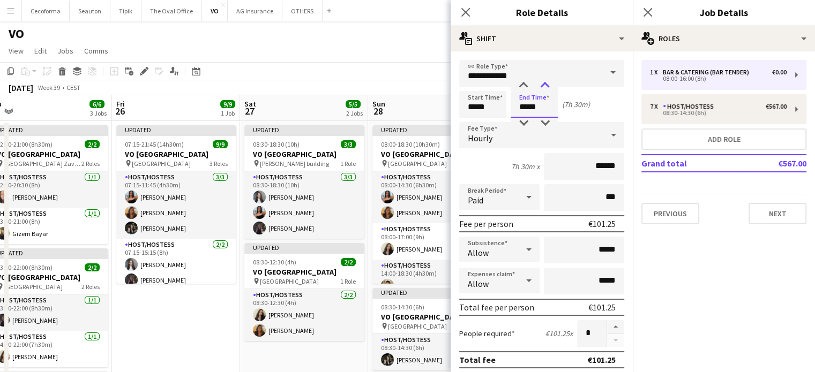
click at [543, 84] on div at bounding box center [544, 85] width 21 height 11
click at [607, 326] on button "button" at bounding box center [615, 327] width 17 height 14
type input "*"
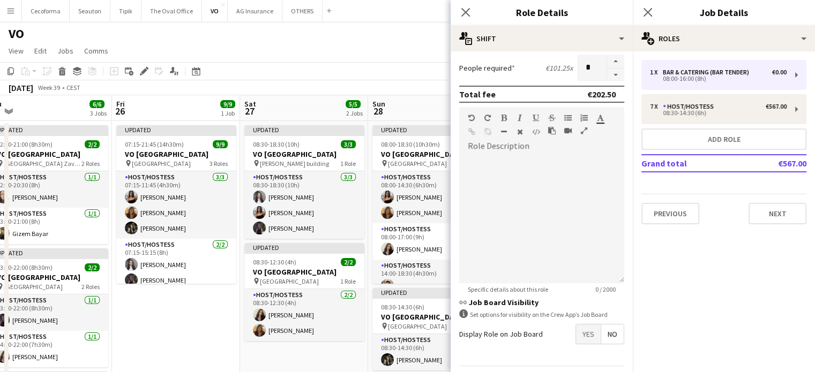
scroll to position [296, 0]
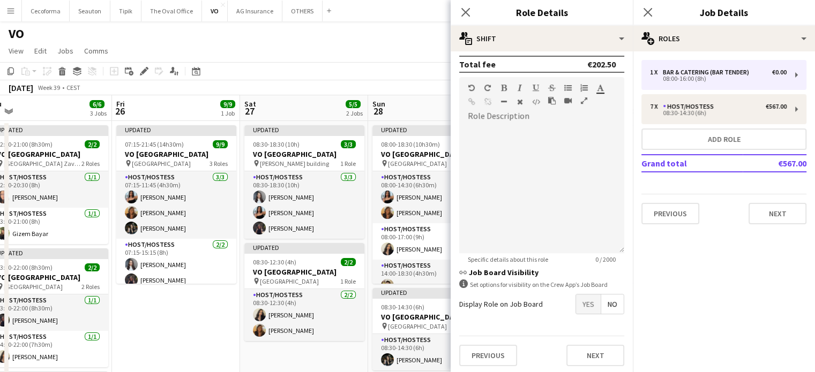
click at [580, 301] on span "Yes" at bounding box center [588, 304] width 25 height 19
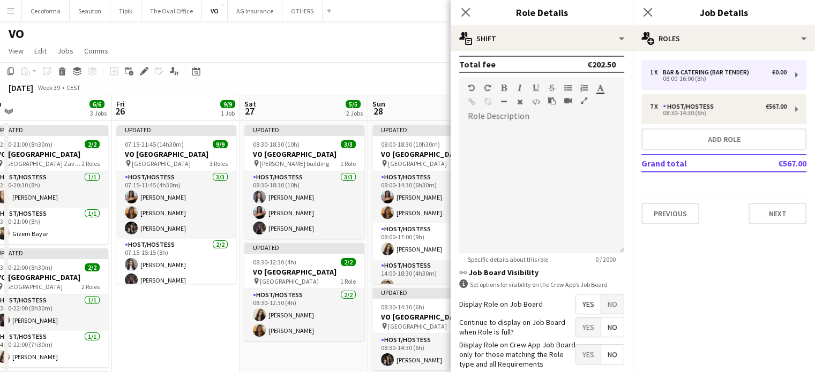
click at [608, 326] on span "No" at bounding box center [612, 327] width 22 height 19
click at [578, 350] on span "Yes" at bounding box center [588, 354] width 25 height 19
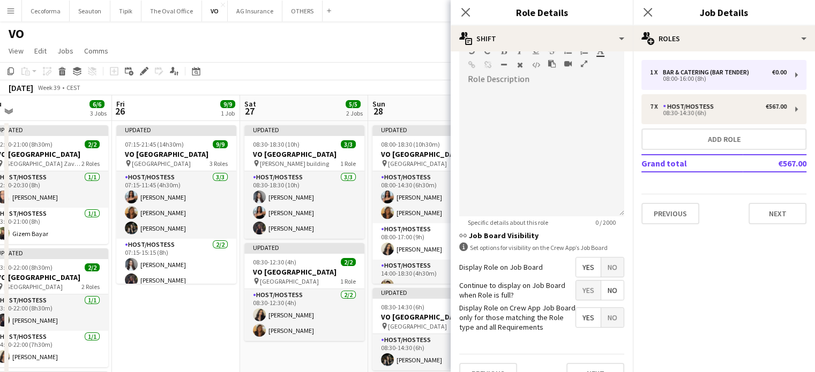
scroll to position [350, 0]
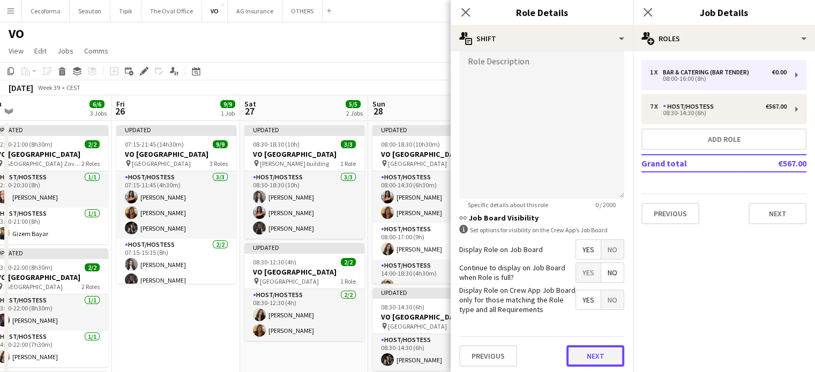
click at [591, 357] on button "Next" at bounding box center [595, 355] width 58 height 21
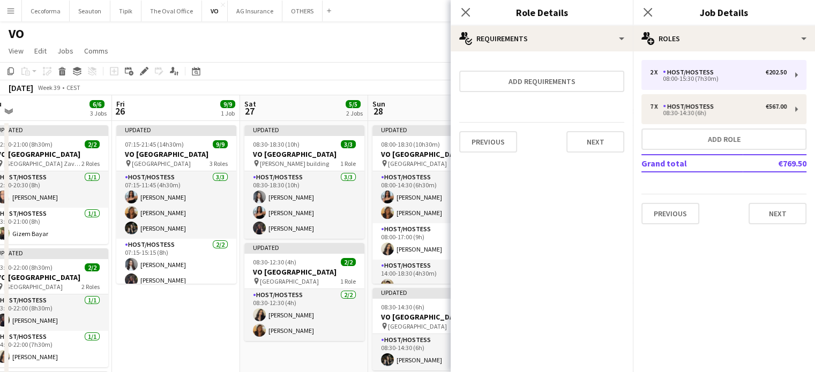
scroll to position [0, 0]
click at [465, 14] on icon "Close pop-in" at bounding box center [465, 12] width 10 height 10
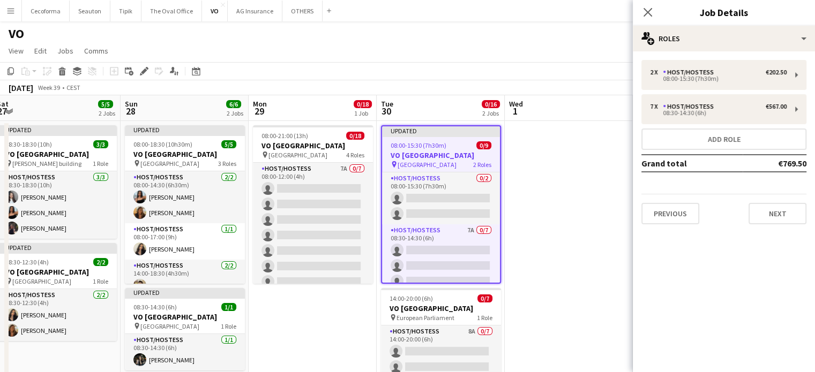
scroll to position [0, 283]
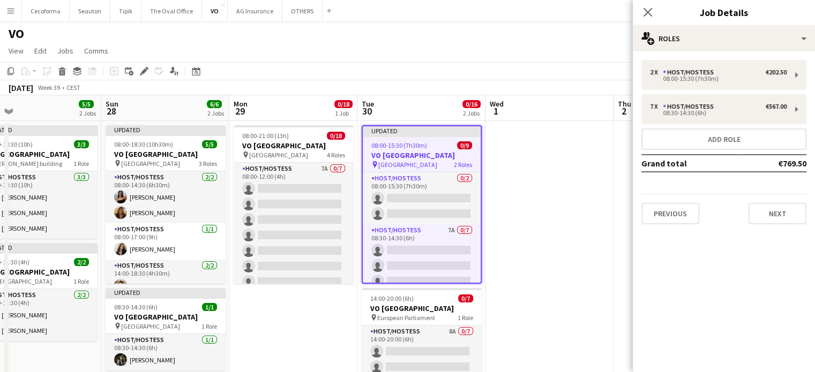
drag, startPoint x: 521, startPoint y: 326, endPoint x: 291, endPoint y: 295, distance: 231.9
click at [291, 295] on app-calendar-viewport "Thu 25 6/6 3 Jobs Fri 26 9/9 1 Job Sat 27 5/5 2 Jobs Sun 28 6/6 2 Jobs Mon 29 0…" at bounding box center [407, 304] width 815 height 419
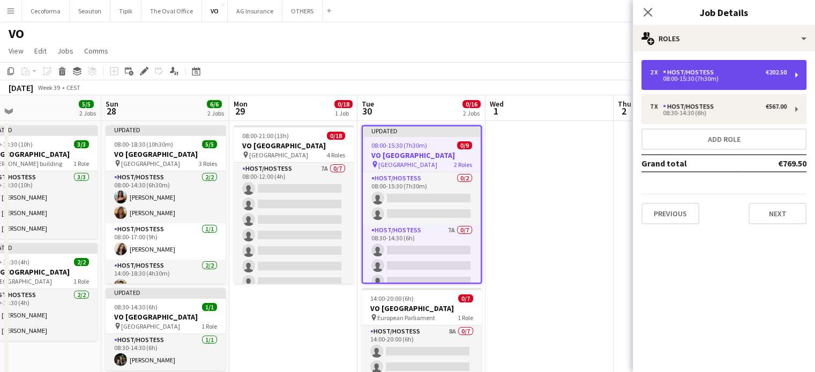
click at [709, 76] on div "Host/Hostess" at bounding box center [690, 72] width 55 height 7
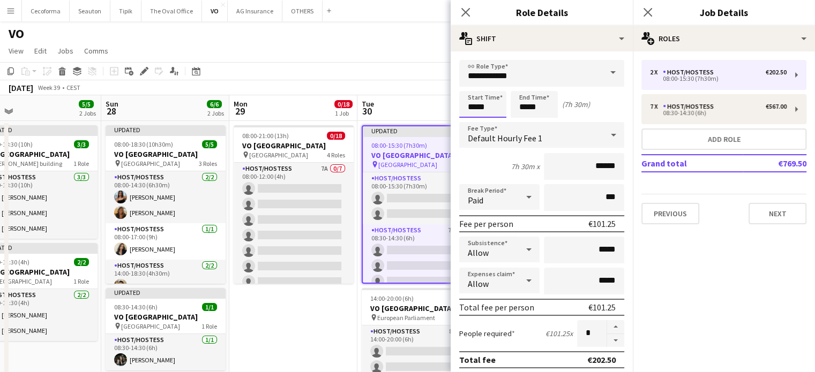
click at [493, 106] on input "*****" at bounding box center [482, 104] width 47 height 27
click at [494, 85] on div at bounding box center [493, 85] width 21 height 11
type input "*****"
click at [495, 85] on div at bounding box center [493, 85] width 21 height 11
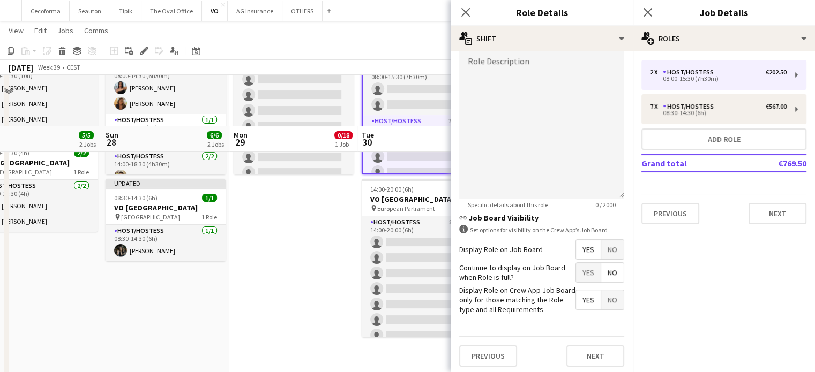
scroll to position [159, 0]
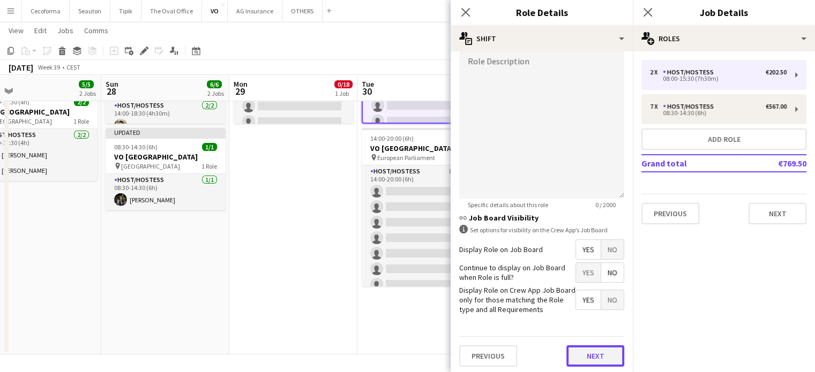
click at [603, 359] on button "Next" at bounding box center [595, 355] width 58 height 21
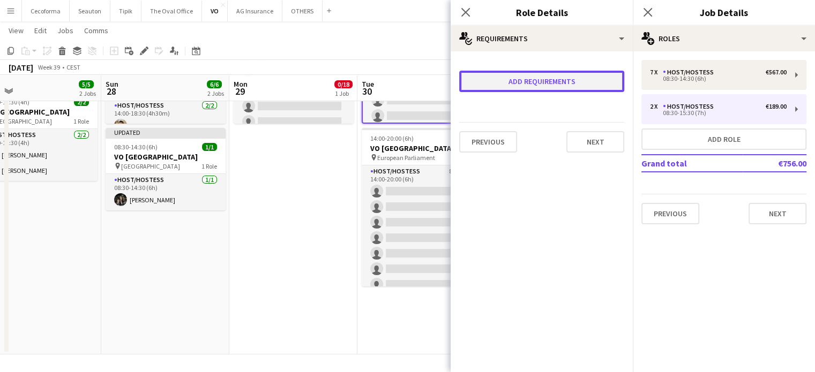
click at [530, 84] on button "Add requirements" at bounding box center [541, 81] width 165 height 21
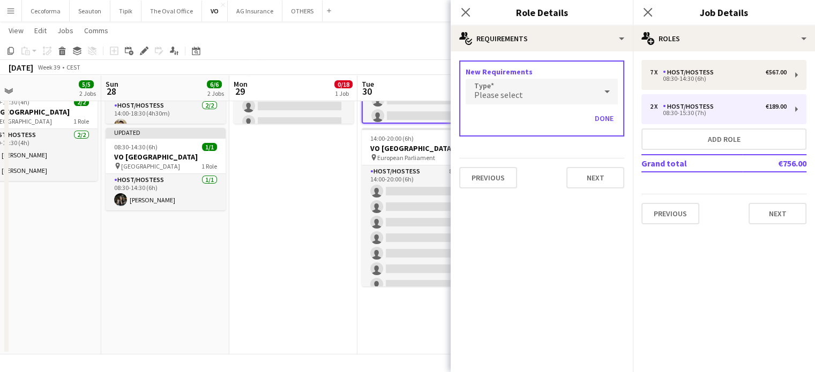
click at [506, 93] on span "Please select" at bounding box center [498, 94] width 49 height 11
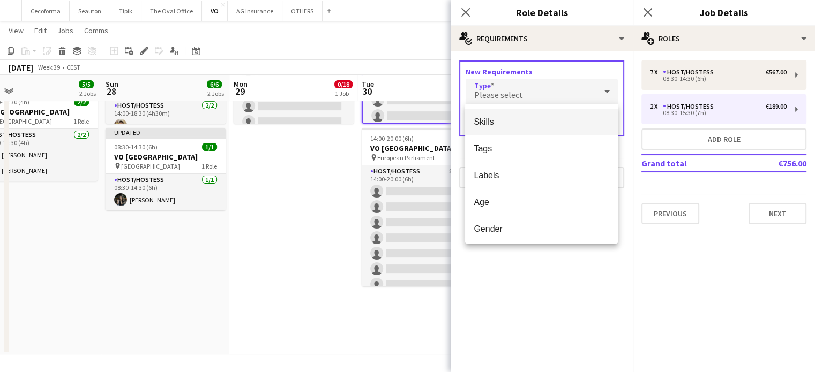
click at [493, 120] on span "Skills" at bounding box center [541, 122] width 136 height 10
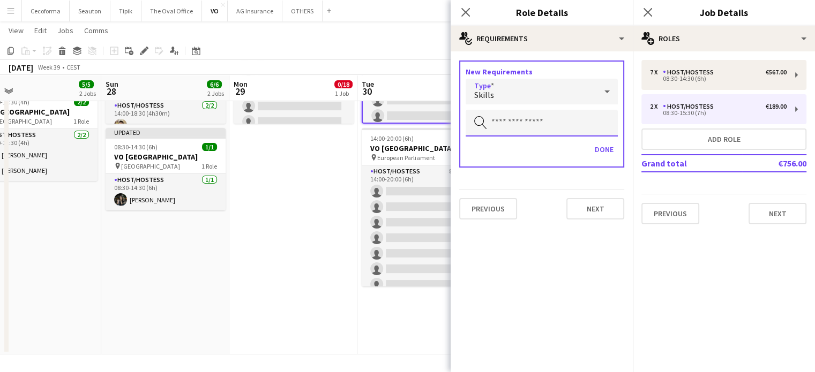
click at [495, 118] on input "text" at bounding box center [541, 123] width 152 height 27
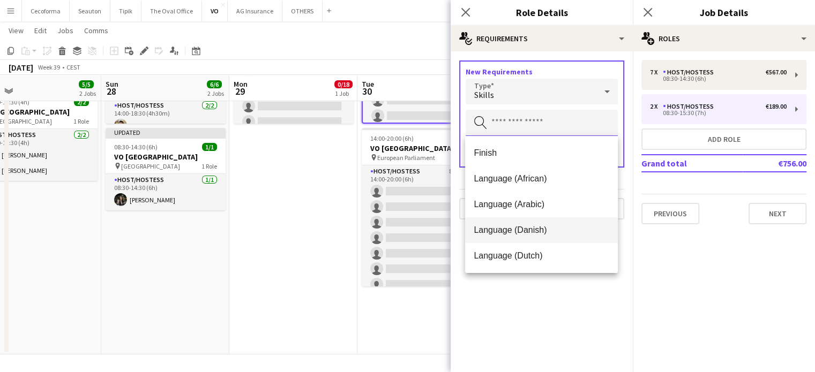
scroll to position [54, 0]
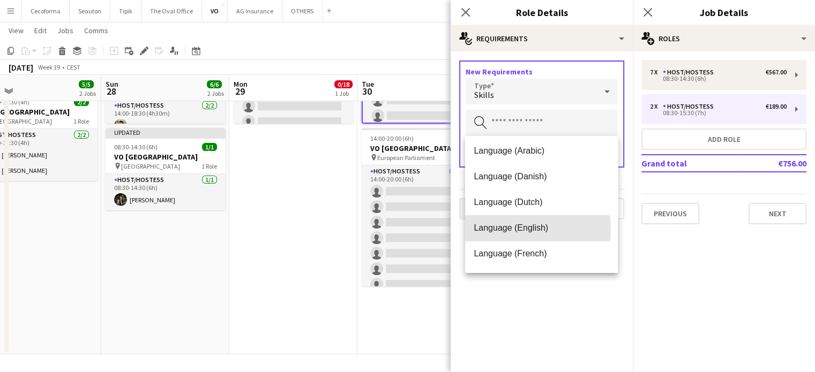
click at [510, 229] on span "Language (English)" at bounding box center [541, 228] width 136 height 10
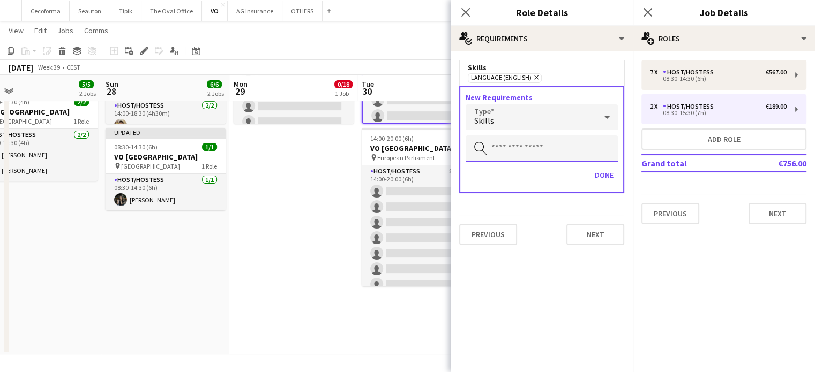
click at [507, 148] on input "text" at bounding box center [541, 149] width 152 height 27
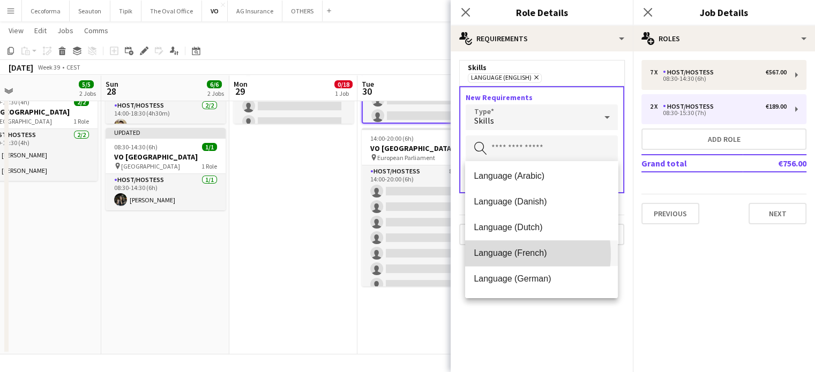
click at [508, 254] on span "Language (French)" at bounding box center [541, 253] width 136 height 10
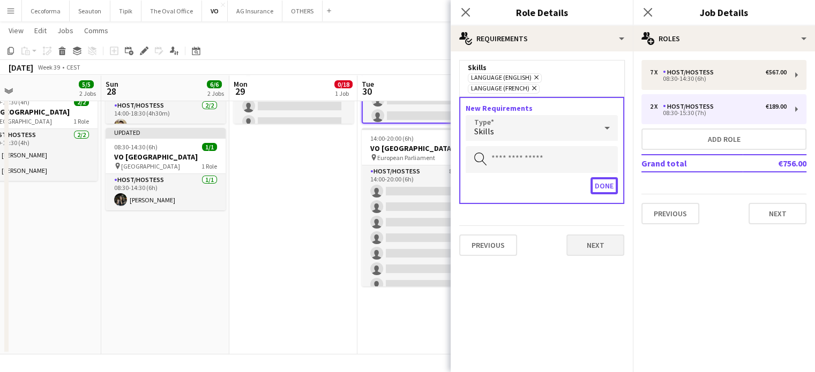
click at [602, 177] on button "Done" at bounding box center [603, 185] width 27 height 17
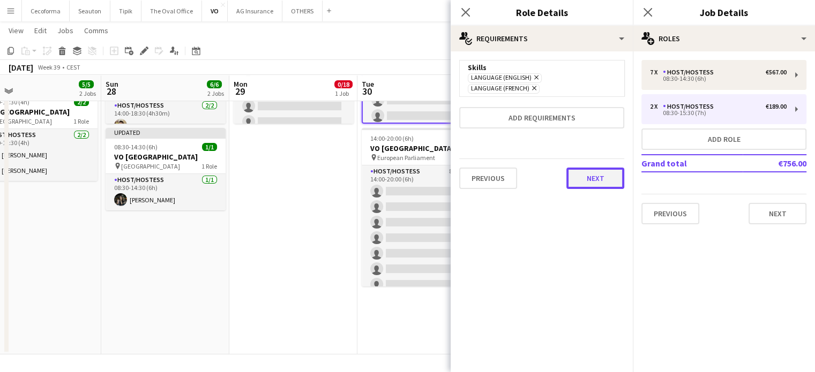
click at [592, 168] on button "Next" at bounding box center [595, 178] width 58 height 21
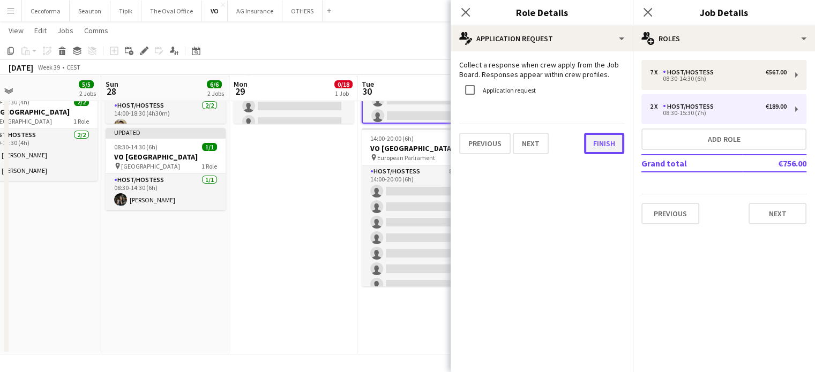
click at [601, 143] on button "Finish" at bounding box center [604, 143] width 40 height 21
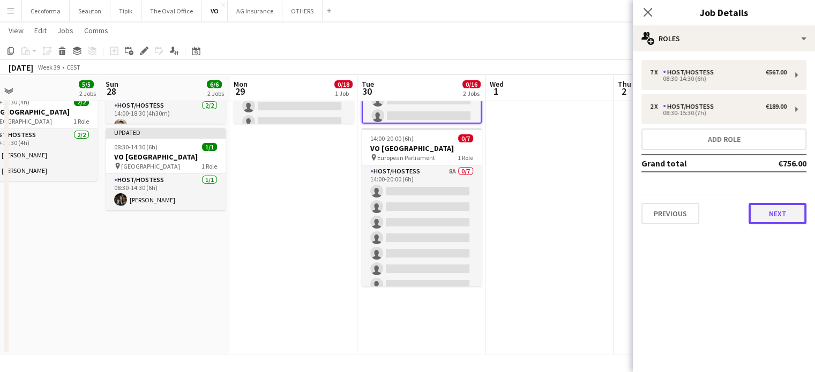
click at [781, 214] on button "Next" at bounding box center [777, 213] width 58 height 21
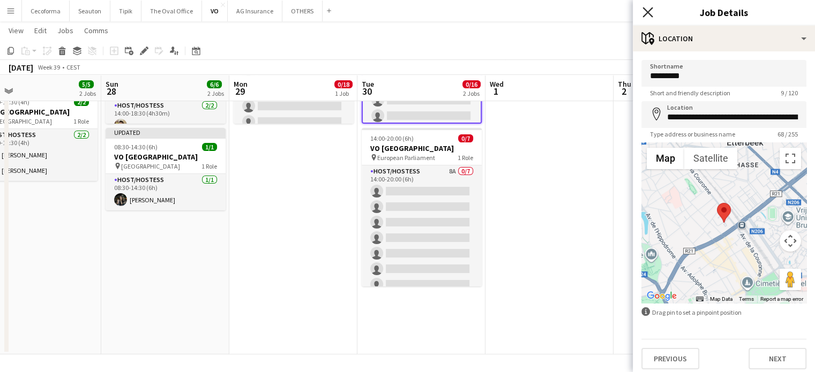
click at [645, 13] on icon "Close pop-in" at bounding box center [647, 12] width 10 height 10
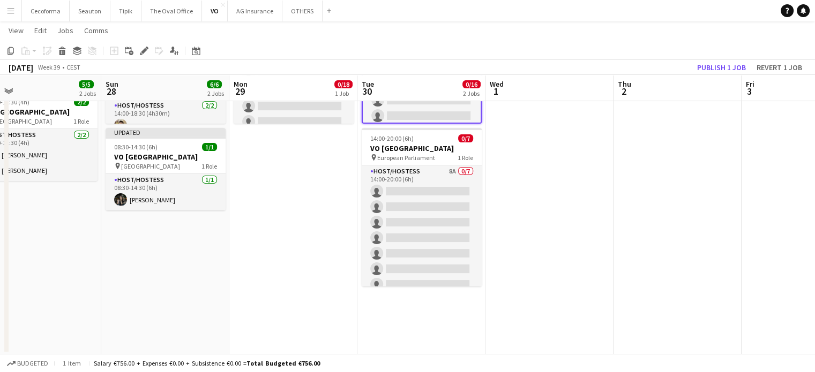
click at [570, 198] on app-date-cell at bounding box center [549, 158] width 128 height 394
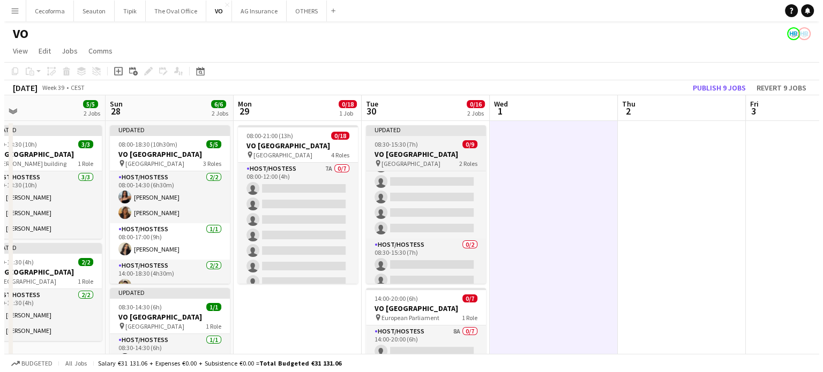
scroll to position [69, 0]
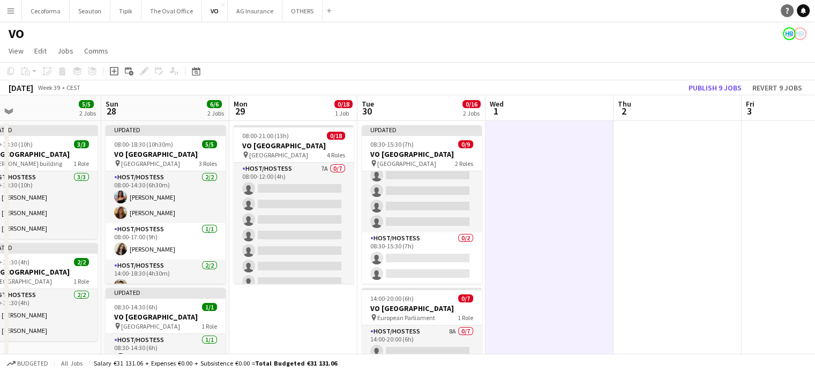
drag, startPoint x: 801, startPoint y: 12, endPoint x: 793, endPoint y: 13, distance: 8.2
click at [801, 12] on icon at bounding box center [802, 9] width 5 height 5
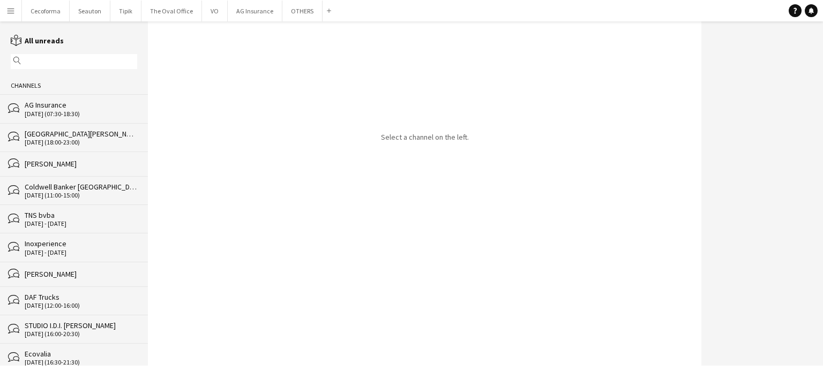
click at [49, 110] on div "24-09-2025 (07:30-18:30)" at bounding box center [81, 113] width 112 height 7
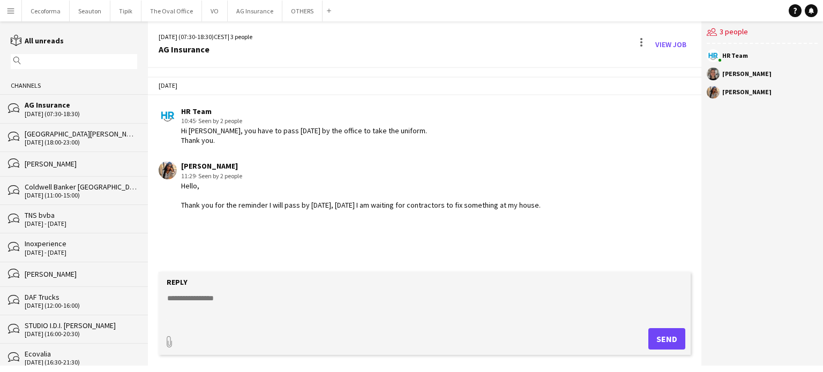
click at [191, 298] on textarea at bounding box center [426, 307] width 521 height 28
click at [294, 299] on textarea "**********" at bounding box center [426, 307] width 521 height 28
type textarea "**********"
click at [669, 338] on button "Send" at bounding box center [666, 338] width 37 height 21
click at [298, 11] on button "OTHERS Close" at bounding box center [302, 11] width 40 height 21
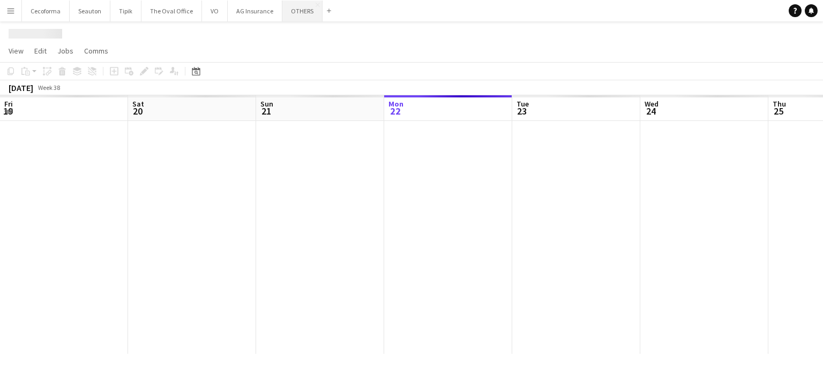
scroll to position [0, 256]
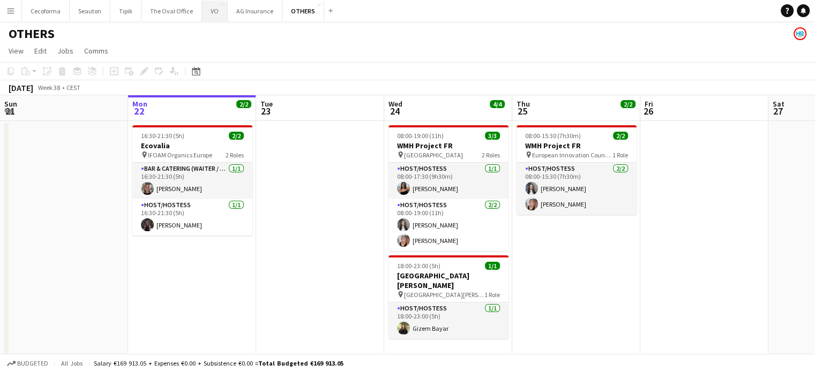
click at [208, 7] on button "VO Close" at bounding box center [215, 11] width 26 height 21
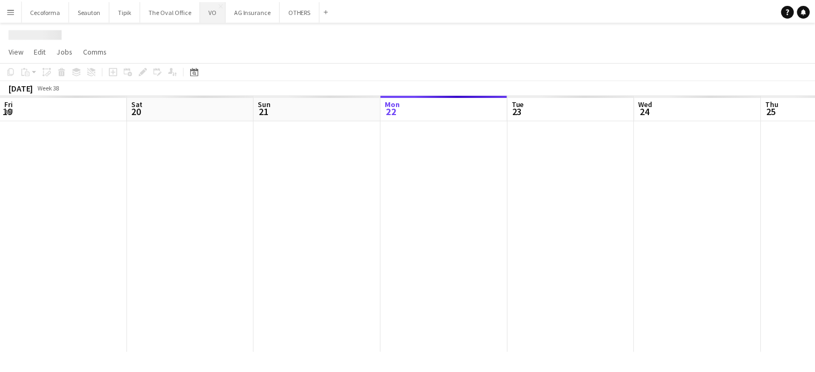
scroll to position [0, 256]
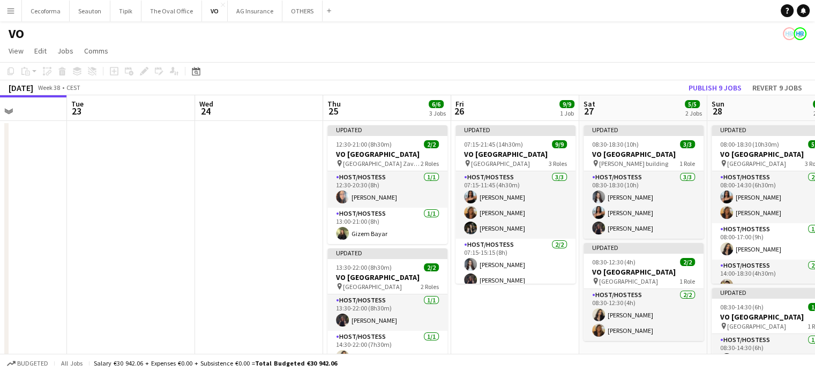
drag, startPoint x: 721, startPoint y: 333, endPoint x: 267, endPoint y: 202, distance: 473.1
click at [268, 202] on app-calendar-viewport "Fri 19 Sat 20 Sun 21 Mon 22 Tue 23 Wed 24 Thu 25 6/6 3 Jobs Fri 26 9/9 1 Job Sa…" at bounding box center [407, 304] width 815 height 419
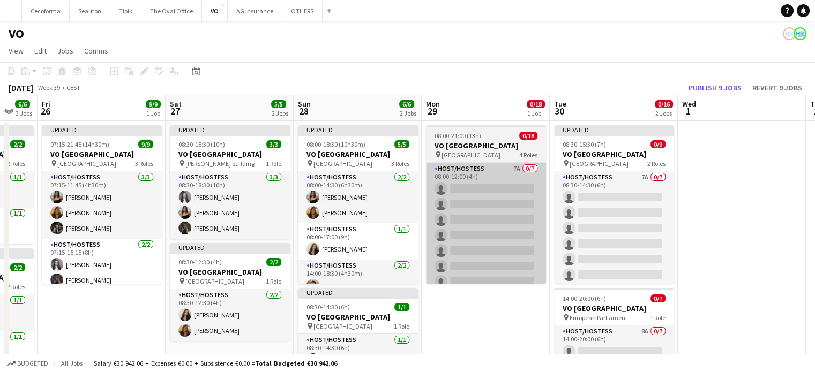
drag, startPoint x: 594, startPoint y: 306, endPoint x: 479, endPoint y: 276, distance: 118.5
click at [480, 276] on app-calendar-viewport "Mon 22 Tue 23 Wed 24 Thu 25 6/6 3 Jobs Fri 26 9/9 1 Job Sat 27 5/5 2 Jobs Sun 2…" at bounding box center [407, 304] width 815 height 419
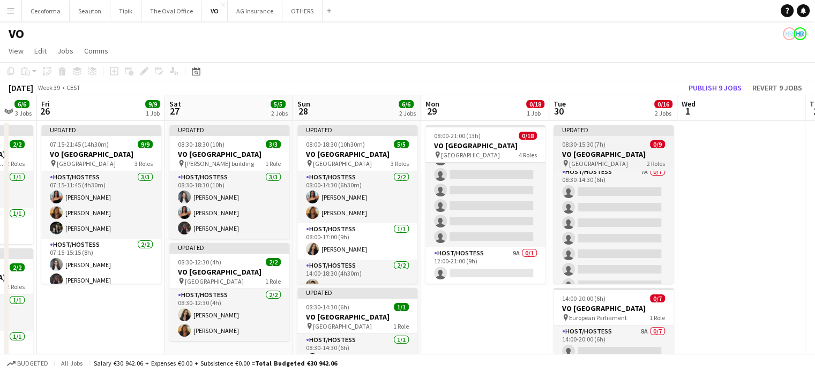
scroll to position [0, 0]
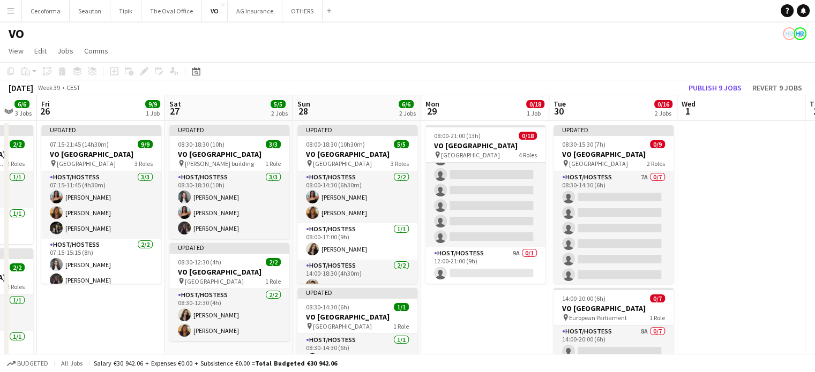
click at [732, 212] on app-date-cell at bounding box center [741, 318] width 128 height 394
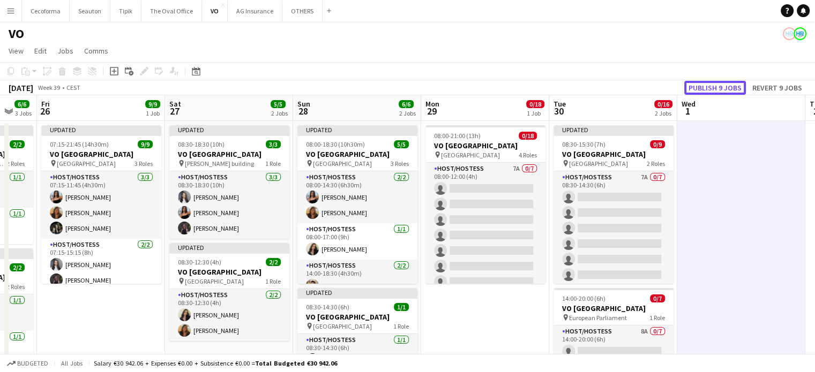
click at [709, 89] on button "Publish 9 jobs" at bounding box center [715, 88] width 62 height 14
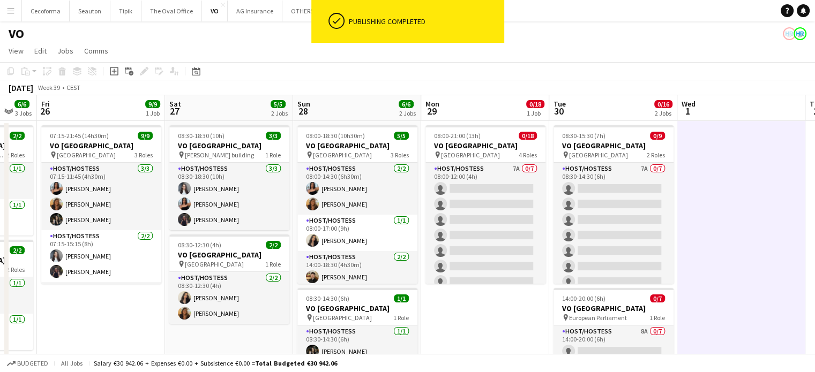
click at [740, 232] on app-date-cell at bounding box center [741, 318] width 128 height 394
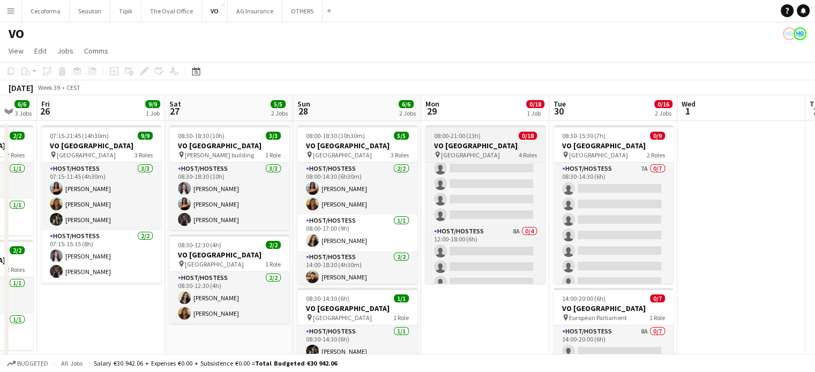
scroll to position [4, 0]
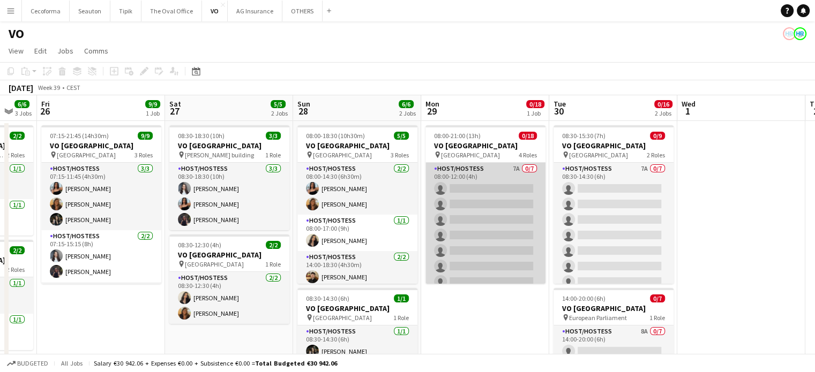
click at [500, 216] on app-card-role "Host/Hostess 7A 0/7 08:00-12:00 (4h) single-neutral-actions single-neutral-acti…" at bounding box center [485, 228] width 120 height 130
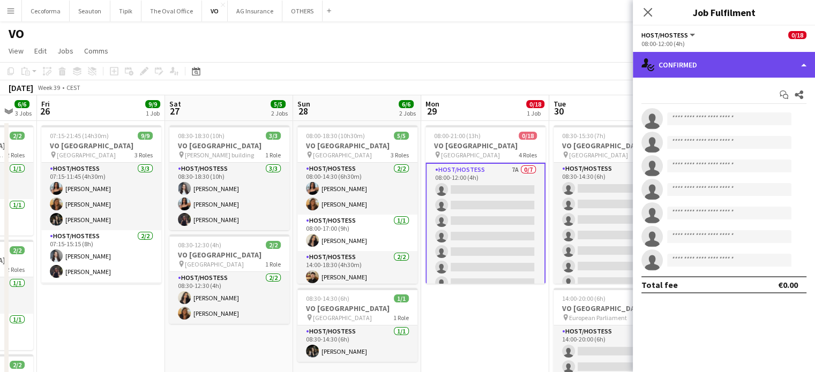
click at [802, 65] on div "single-neutral-actions-check-2 Confirmed" at bounding box center [724, 65] width 182 height 26
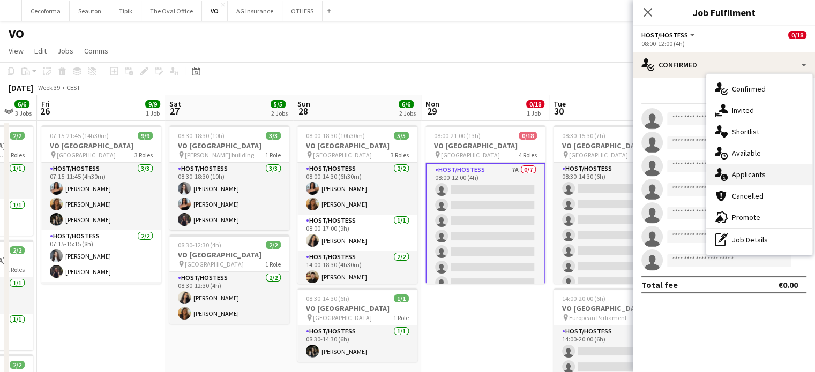
click at [748, 175] on span "Applicants" at bounding box center [749, 175] width 34 height 10
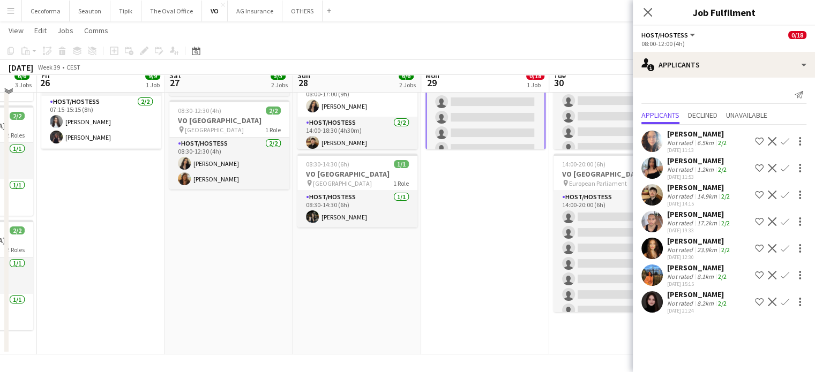
scroll to position [0, 0]
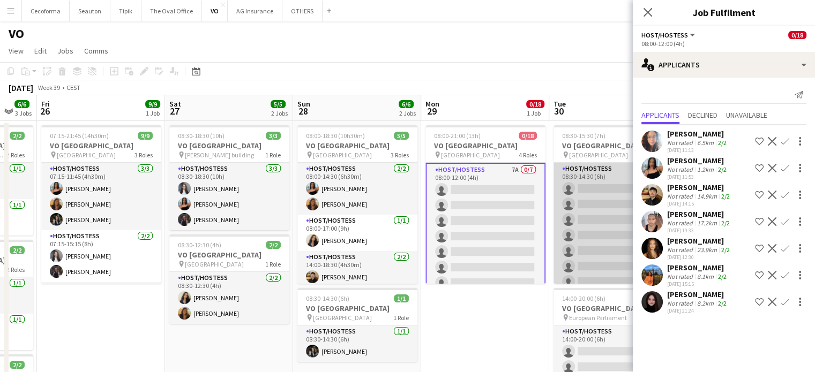
click at [596, 255] on app-card-role "Host/Hostess 7A 0/7 08:30-14:30 (6h) single-neutral-actions single-neutral-acti…" at bounding box center [613, 228] width 120 height 130
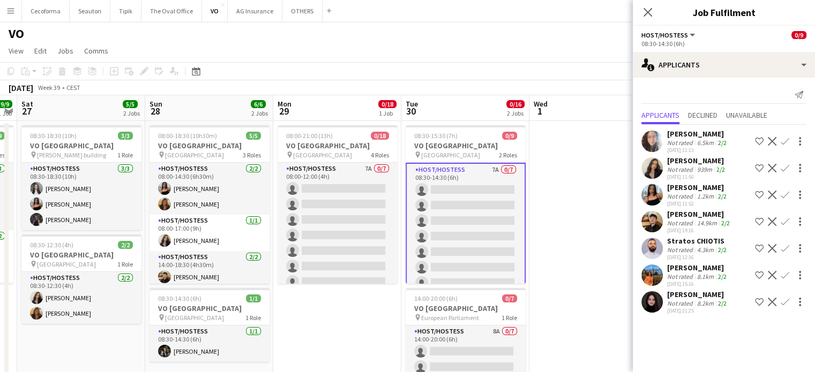
scroll to position [0, 219]
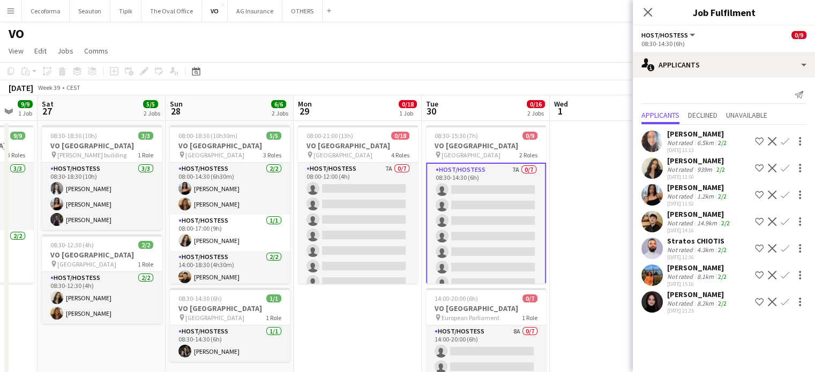
drag, startPoint x: 507, startPoint y: 317, endPoint x: 386, endPoint y: 284, distance: 125.8
click at [386, 284] on app-calendar-viewport "Thu 25 6/6 3 Jobs Fri 26 9/9 1 Job Sat 27 5/5 2 Jobs Sun 28 6/6 2 Jobs Mon 29 0…" at bounding box center [407, 292] width 815 height 394
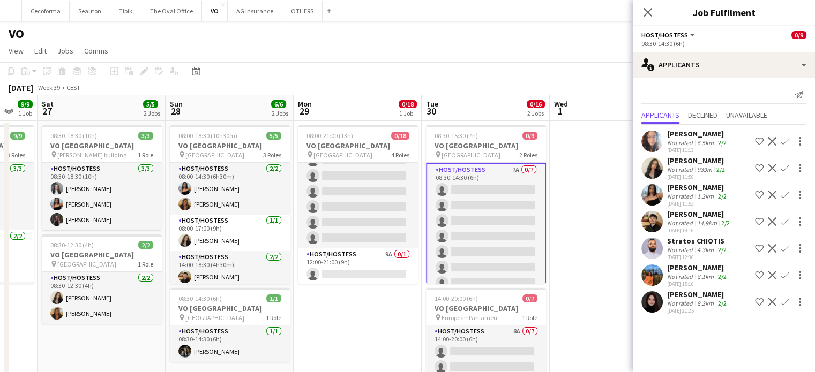
scroll to position [242, 0]
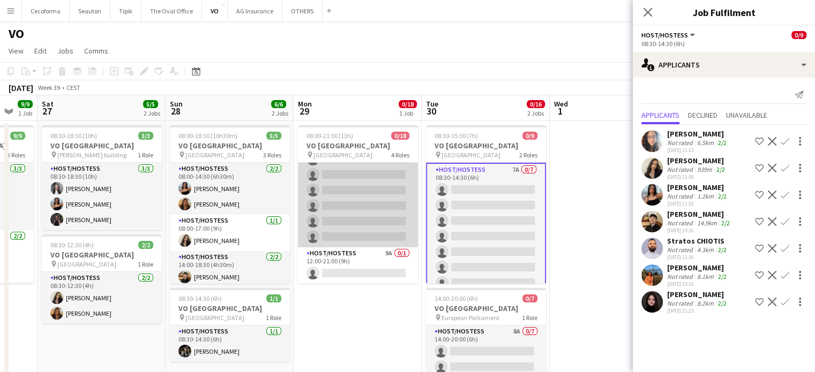
click at [373, 217] on app-card-role "Host/Hostess 12A 0/6 12:00-18:00 (6h) single-neutral-actions single-neutral-act…" at bounding box center [358, 190] width 120 height 114
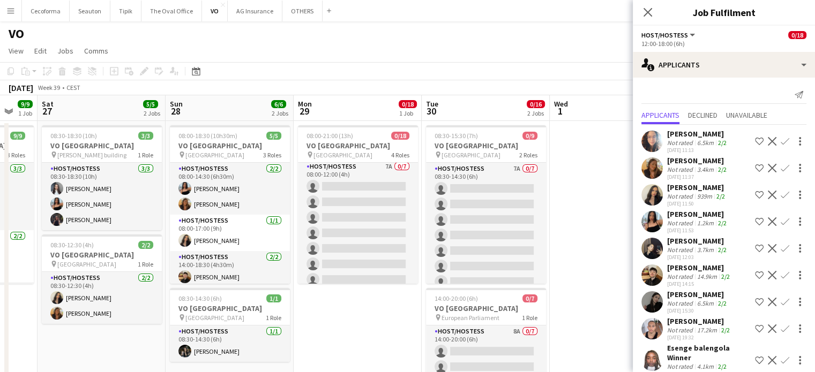
scroll to position [0, 0]
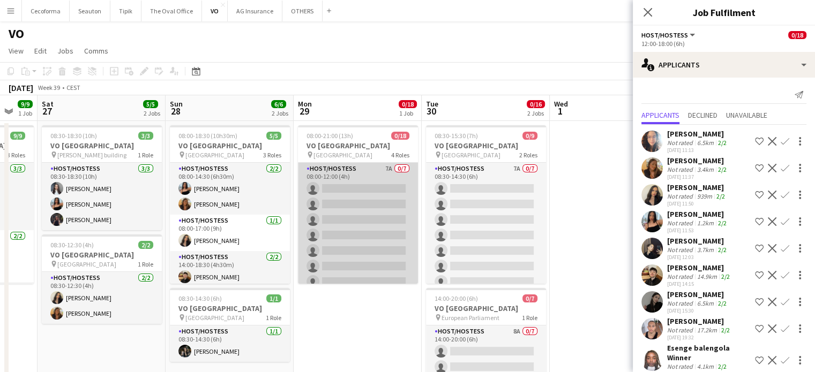
click at [329, 215] on app-card-role "Host/Hostess 7A 0/7 08:00-12:00 (4h) single-neutral-actions single-neutral-acti…" at bounding box center [358, 228] width 120 height 130
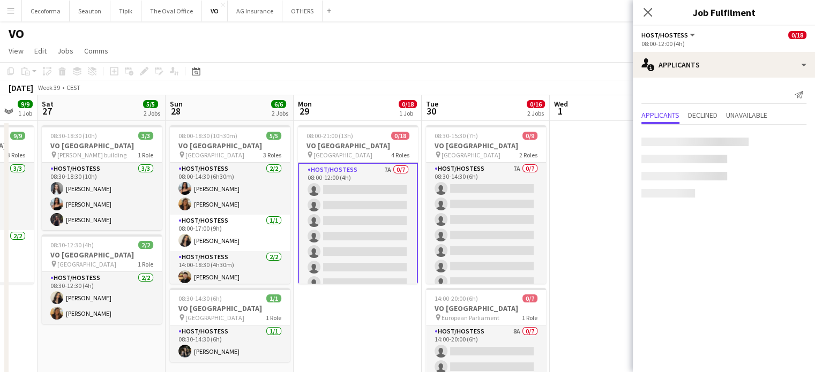
scroll to position [0, 217]
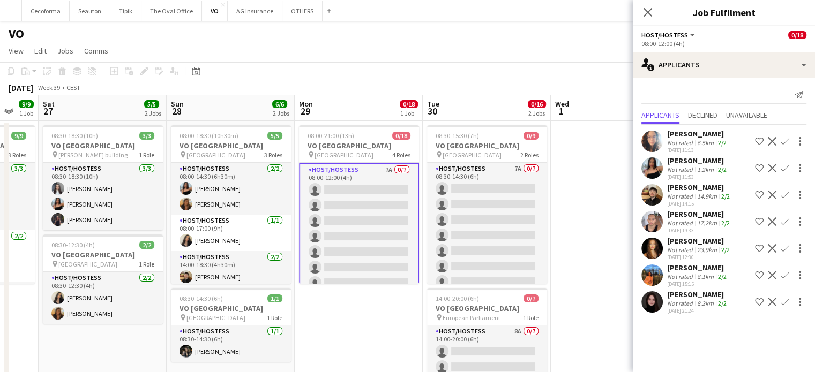
click at [785, 144] on app-icon "Confirm" at bounding box center [784, 141] width 9 height 9
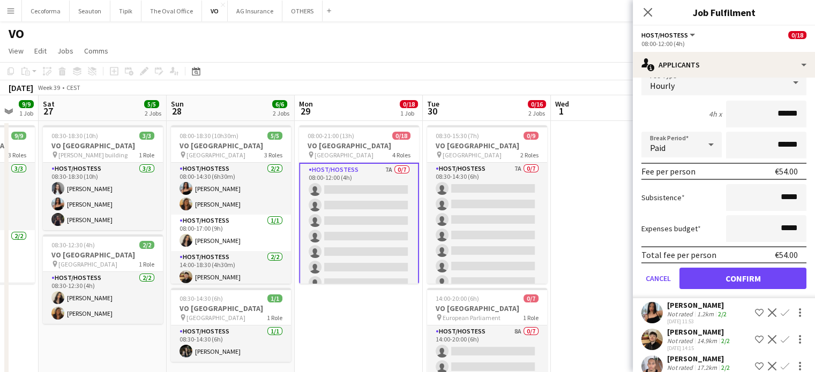
scroll to position [161, 0]
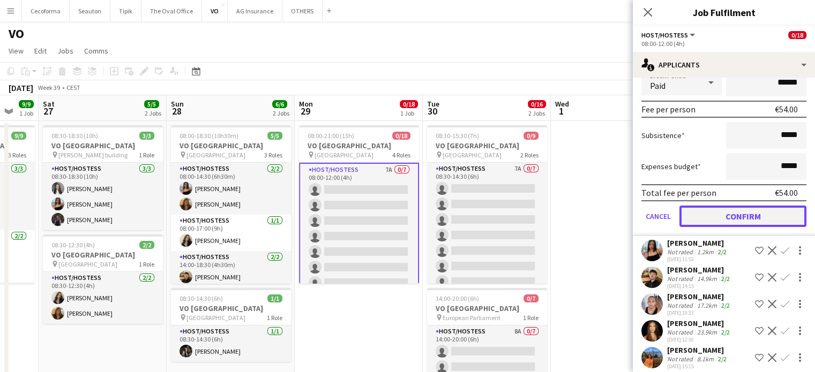
click at [741, 218] on button "Confirm" at bounding box center [742, 216] width 127 height 21
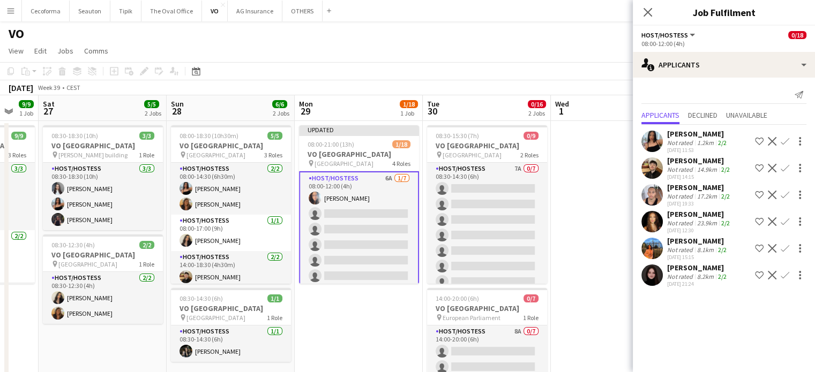
click at [785, 141] on app-icon "Confirm" at bounding box center [784, 141] width 9 height 9
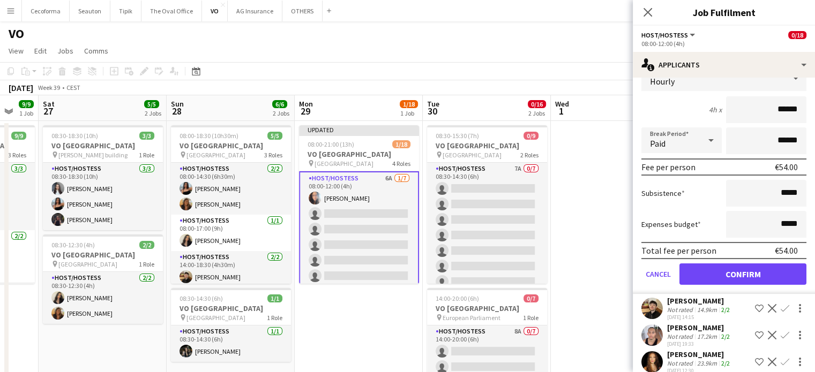
scroll to position [107, 0]
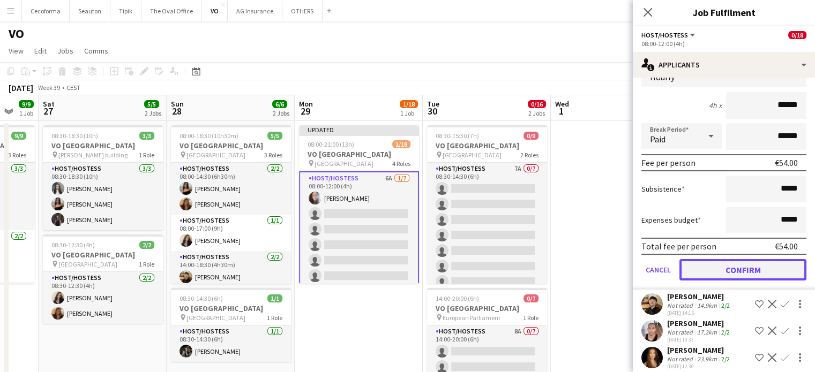
click at [726, 269] on button "Confirm" at bounding box center [742, 269] width 127 height 21
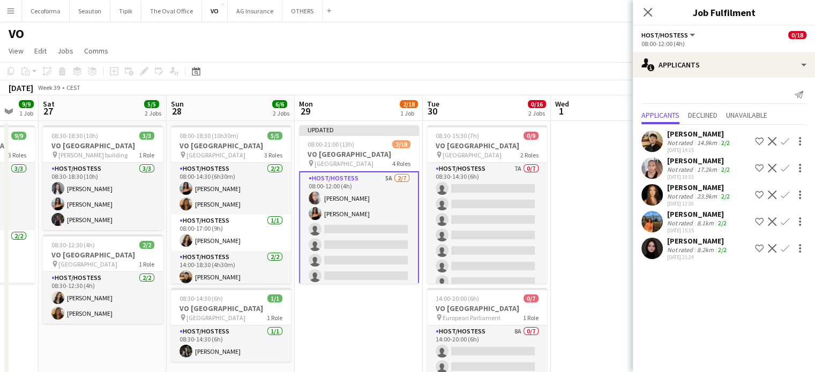
scroll to position [0, 0]
click at [783, 141] on app-icon "Confirm" at bounding box center [784, 141] width 9 height 9
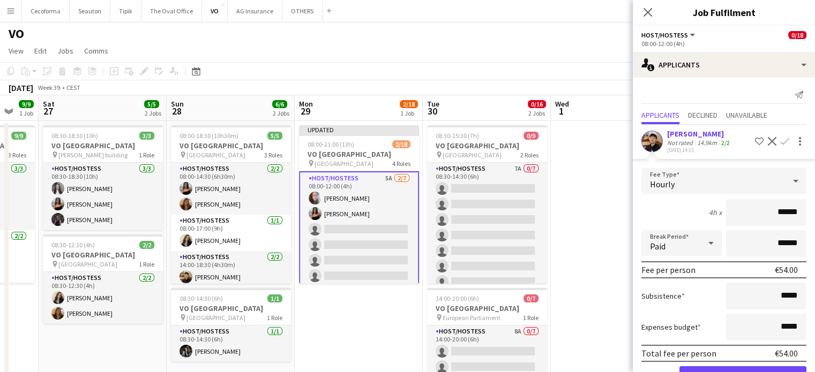
scroll to position [141, 0]
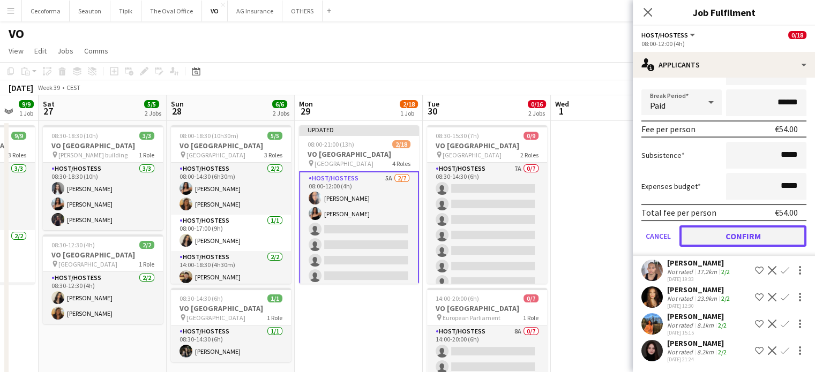
click at [724, 230] on button "Confirm" at bounding box center [742, 235] width 127 height 21
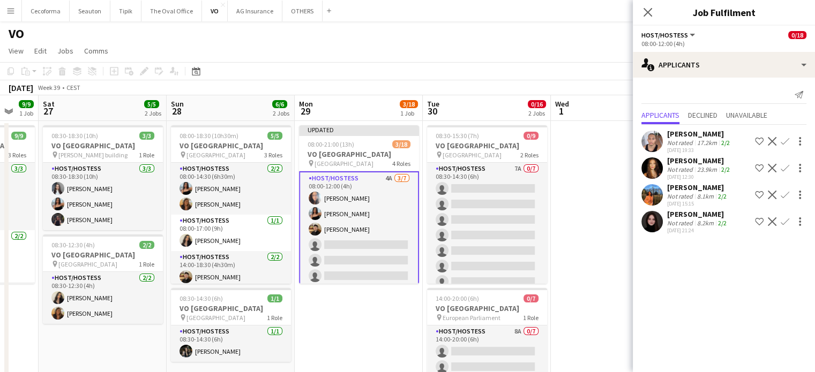
scroll to position [0, 0]
click at [786, 139] on app-icon "Confirm" at bounding box center [784, 141] width 9 height 9
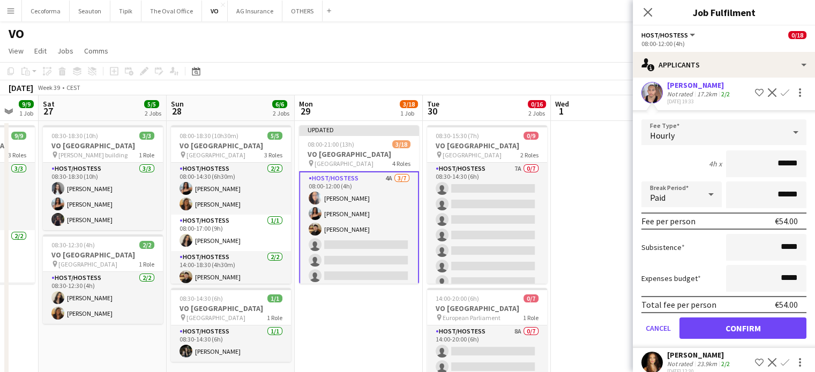
scroll to position [107, 0]
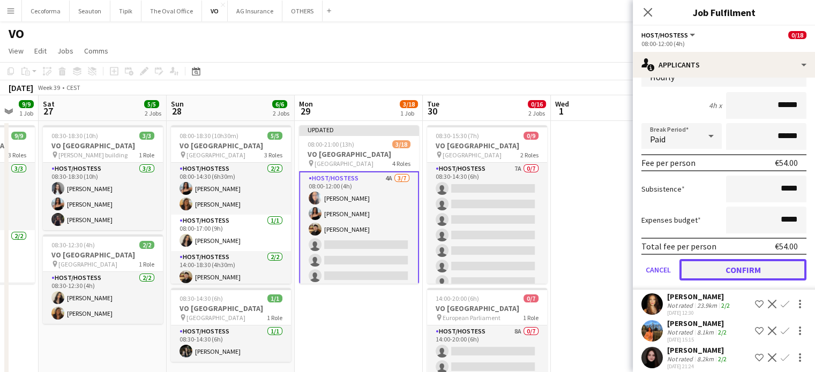
click at [740, 268] on button "Confirm" at bounding box center [742, 269] width 127 height 21
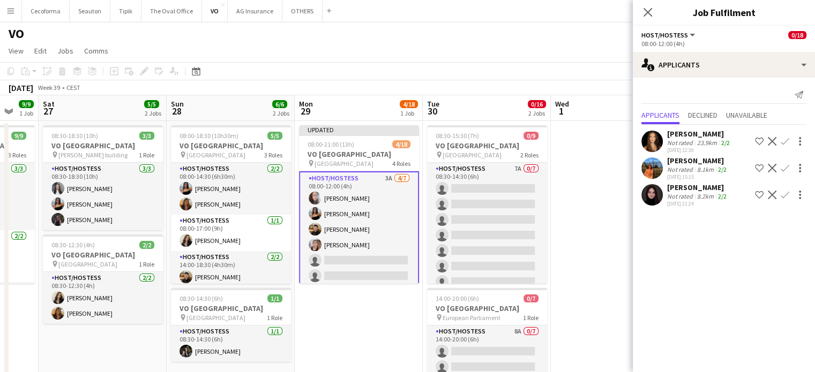
scroll to position [0, 0]
click at [783, 140] on app-icon "Confirm" at bounding box center [784, 141] width 9 height 9
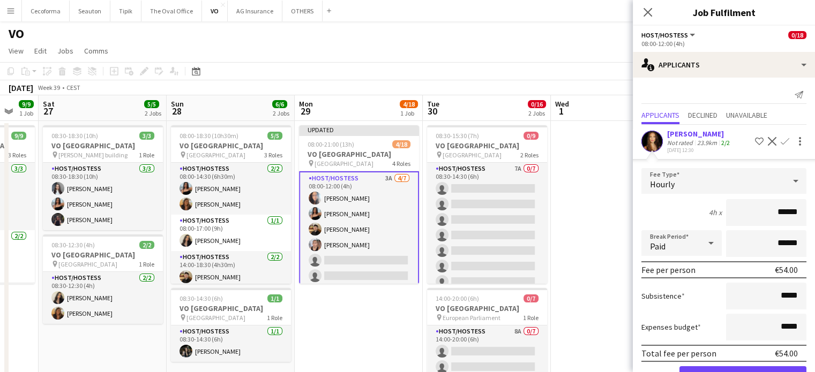
scroll to position [87, 0]
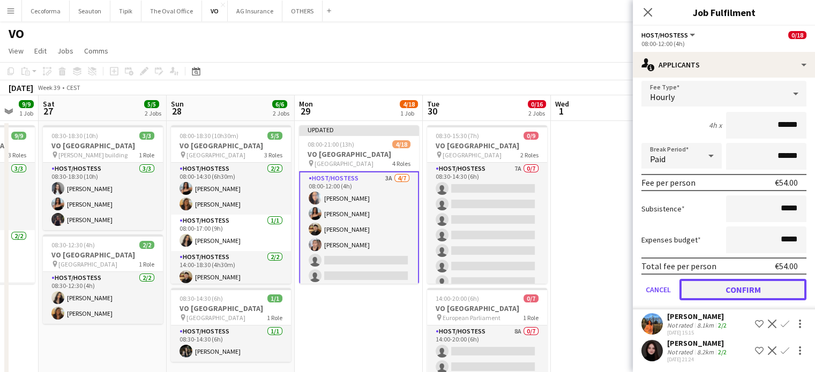
click at [738, 284] on button "Confirm" at bounding box center [742, 289] width 127 height 21
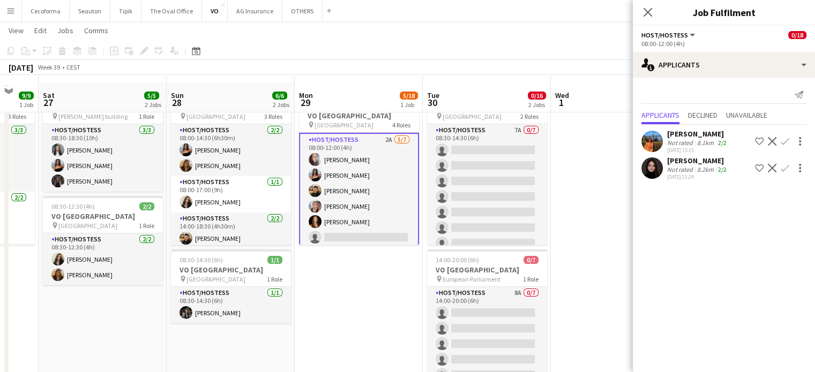
scroll to position [54, 0]
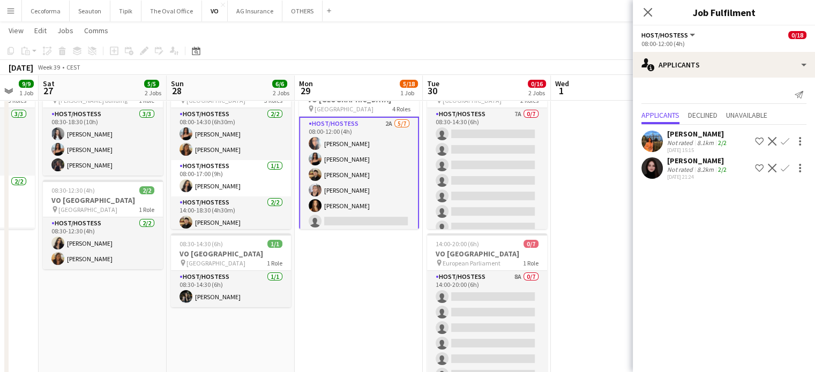
click at [781, 141] on app-icon "Confirm" at bounding box center [784, 141] width 9 height 9
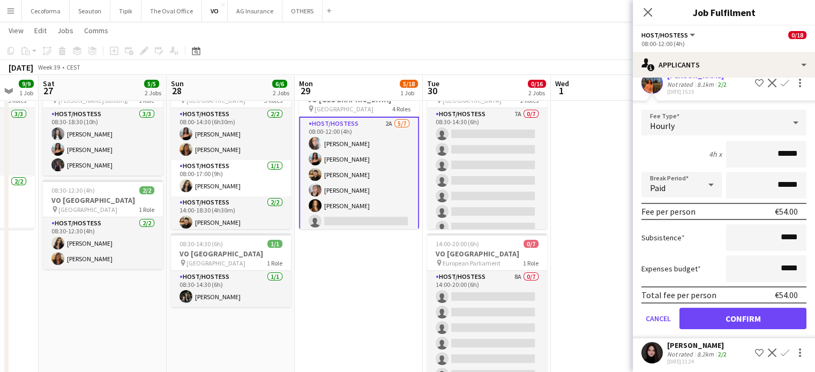
scroll to position [60, 0]
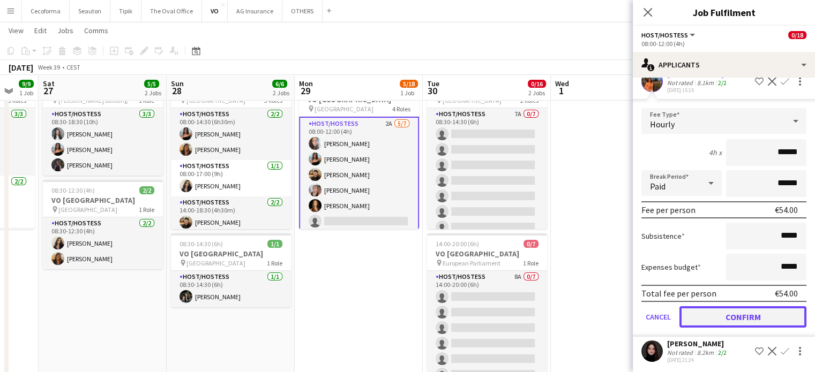
click at [741, 313] on button "Confirm" at bounding box center [742, 316] width 127 height 21
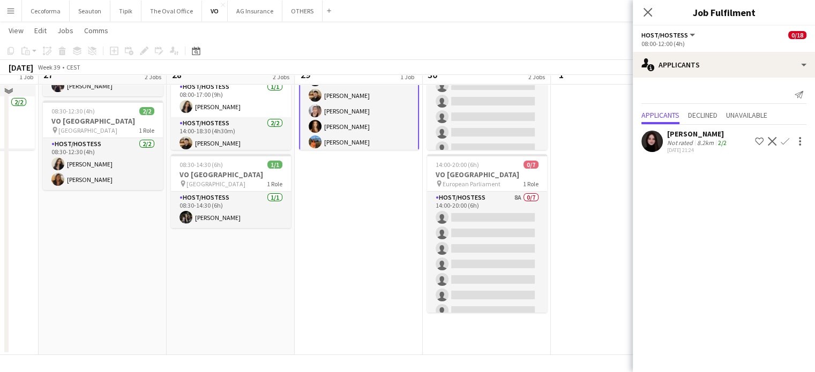
scroll to position [133, 0]
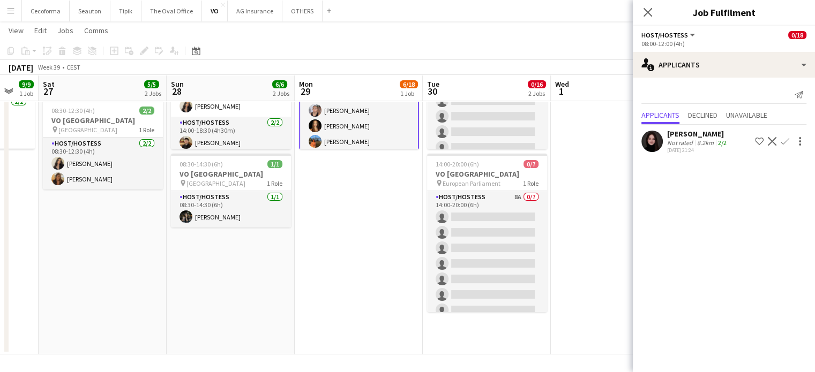
click at [785, 139] on app-icon "Confirm" at bounding box center [784, 141] width 9 height 9
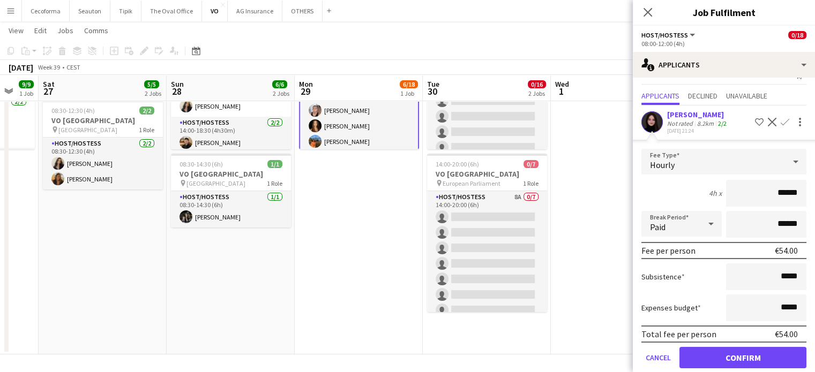
scroll to position [34, 0]
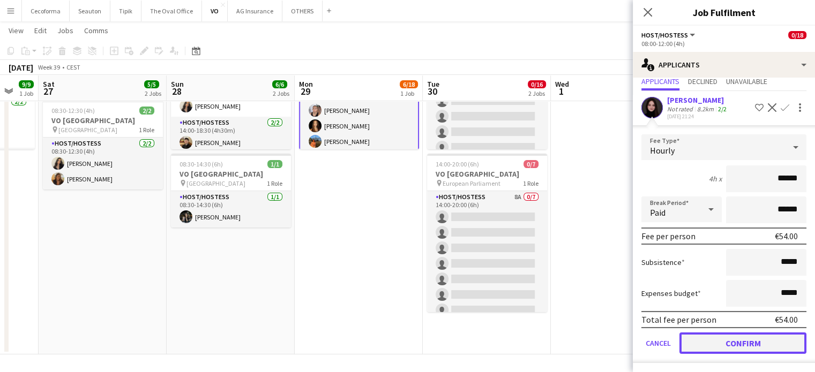
click at [740, 340] on button "Confirm" at bounding box center [742, 343] width 127 height 21
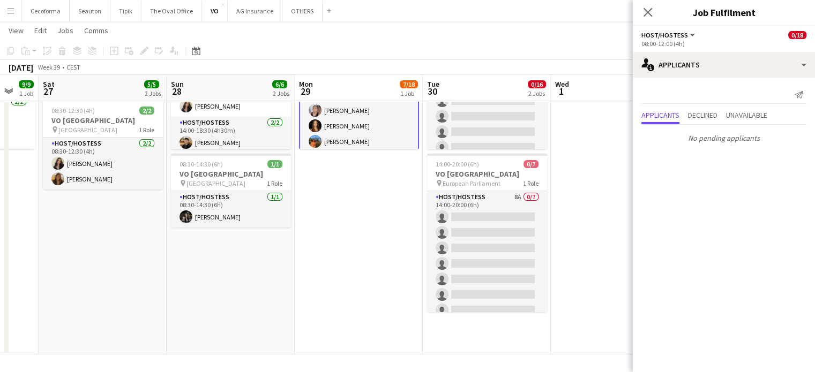
click at [587, 298] on app-date-cell at bounding box center [615, 171] width 128 height 368
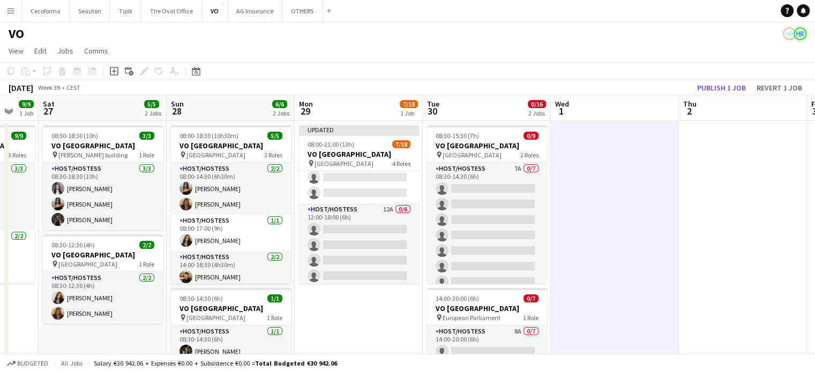
scroll to position [6, 0]
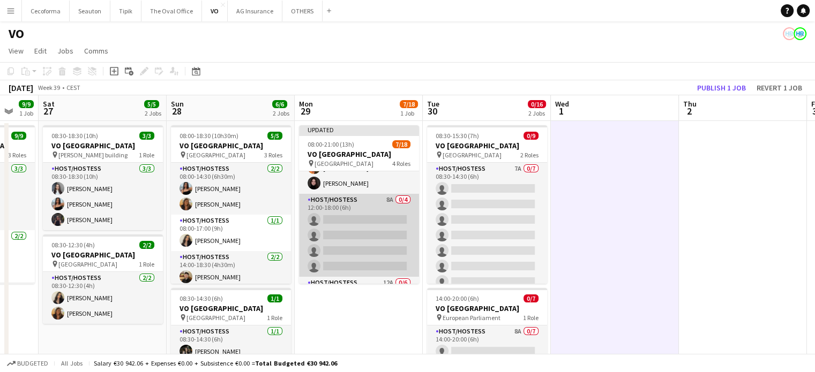
click at [364, 234] on app-card-role "Host/Hostess 8A 0/4 12:00-18:00 (6h) single-neutral-actions single-neutral-acti…" at bounding box center [359, 235] width 120 height 83
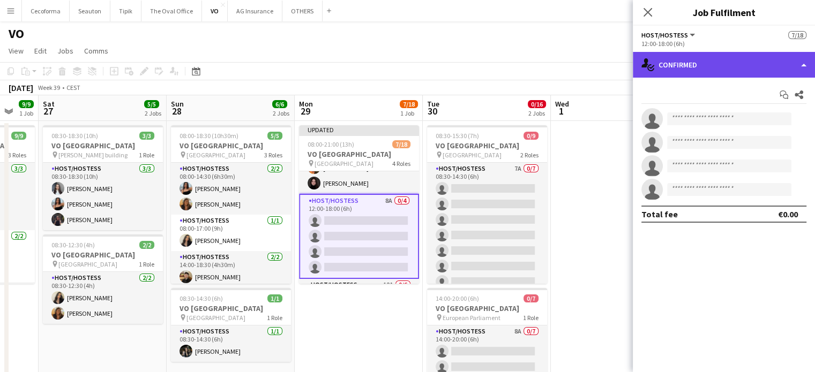
click at [803, 63] on div "single-neutral-actions-check-2 Confirmed" at bounding box center [724, 65] width 182 height 26
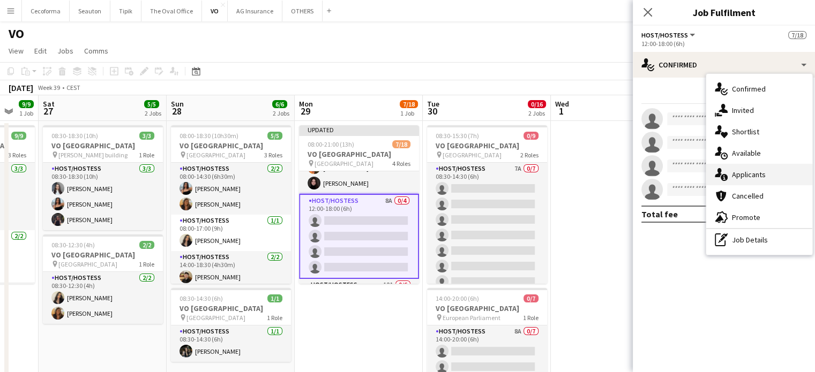
click at [741, 175] on span "Applicants" at bounding box center [749, 175] width 34 height 10
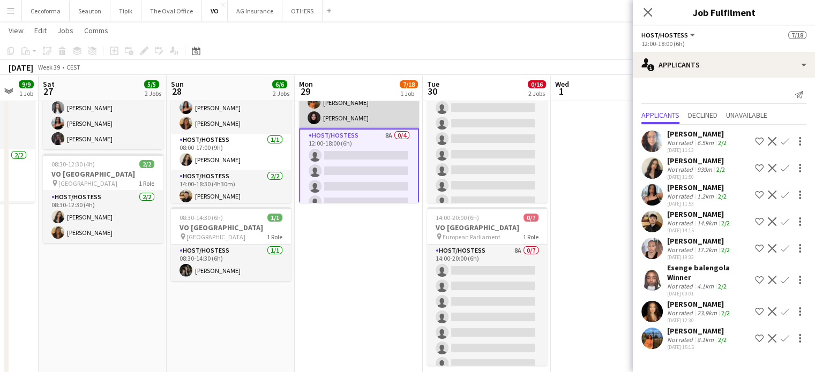
scroll to position [107, 0]
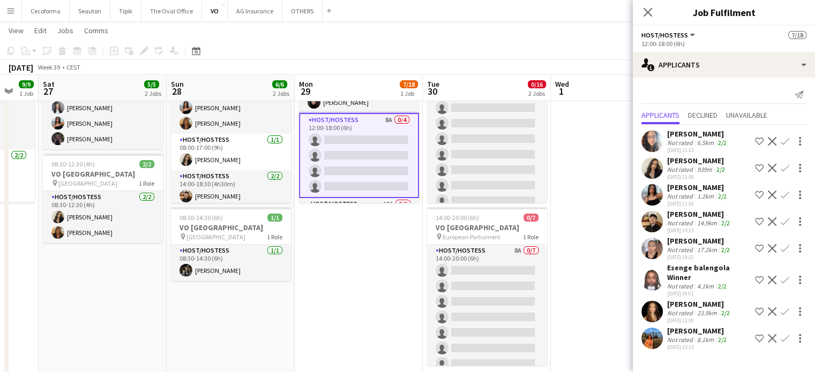
click at [780, 167] on app-icon "Confirm" at bounding box center [784, 168] width 9 height 9
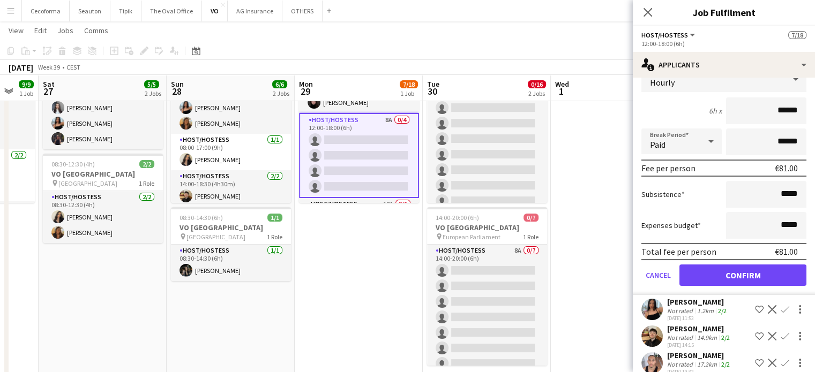
scroll to position [214, 0]
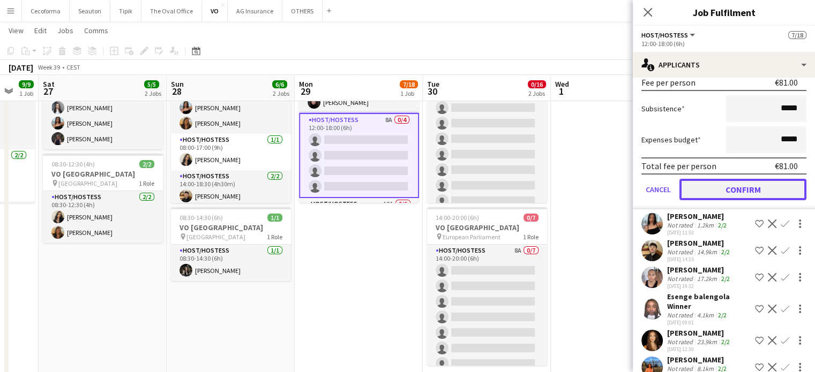
click at [741, 191] on button "Confirm" at bounding box center [742, 189] width 127 height 21
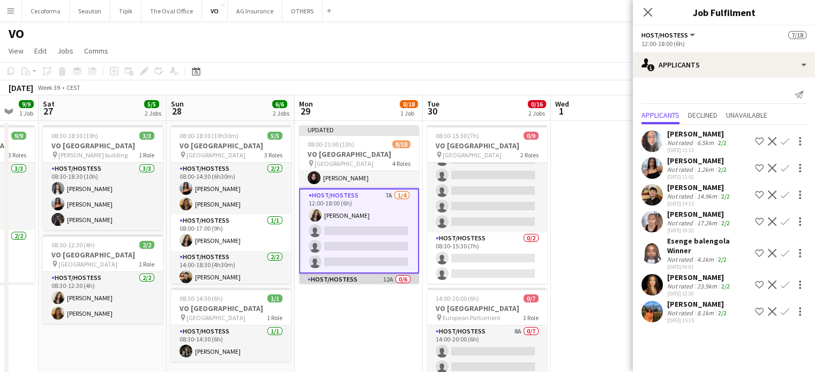
scroll to position [92, 0]
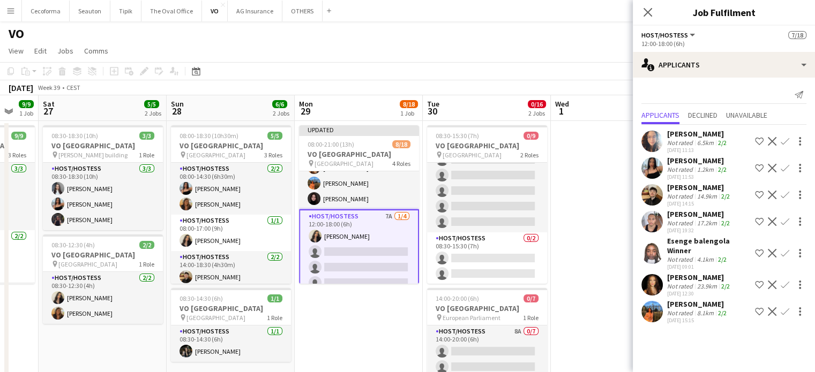
click at [362, 267] on app-card-role "Host/Hostess 7A 1/4 12:00-18:00 (6h) Alexia Elena Preda single-neutral-actions …" at bounding box center [359, 251] width 120 height 85
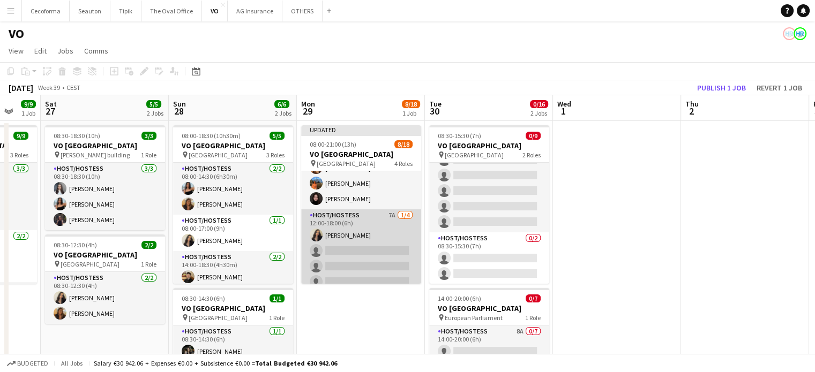
click at [360, 265] on app-card-role "Host/Hostess 7A 1/4 12:00-18:00 (6h) Alexia Elena Preda single-neutral-actions …" at bounding box center [361, 250] width 120 height 83
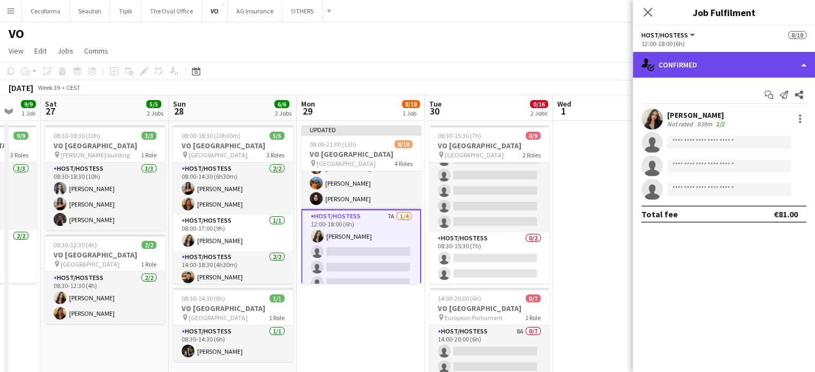
click at [804, 66] on div "single-neutral-actions-check-2 Confirmed" at bounding box center [724, 65] width 182 height 26
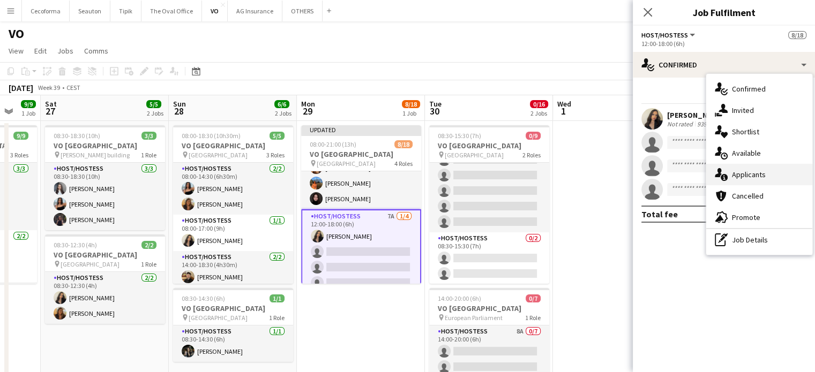
click at [747, 176] on span "Applicants" at bounding box center [749, 175] width 34 height 10
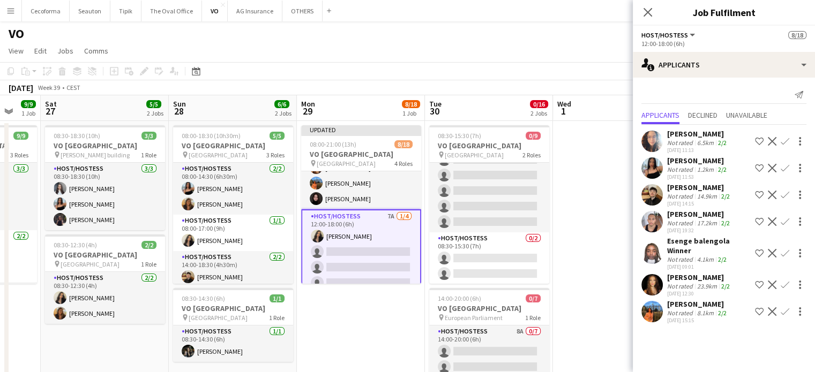
click at [780, 251] on app-icon "Confirm" at bounding box center [784, 253] width 9 height 9
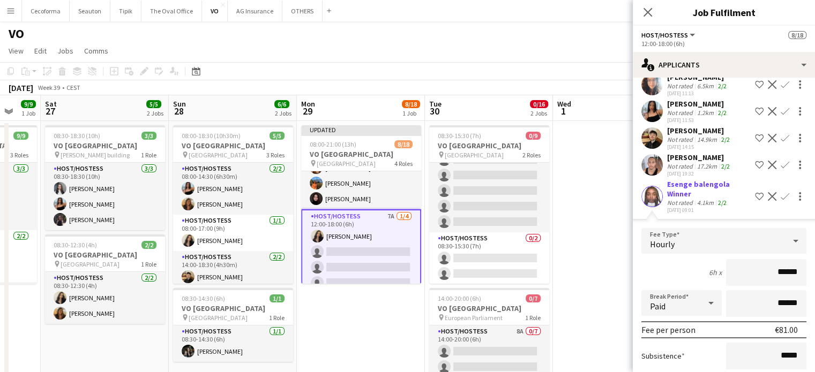
scroll to position [161, 0]
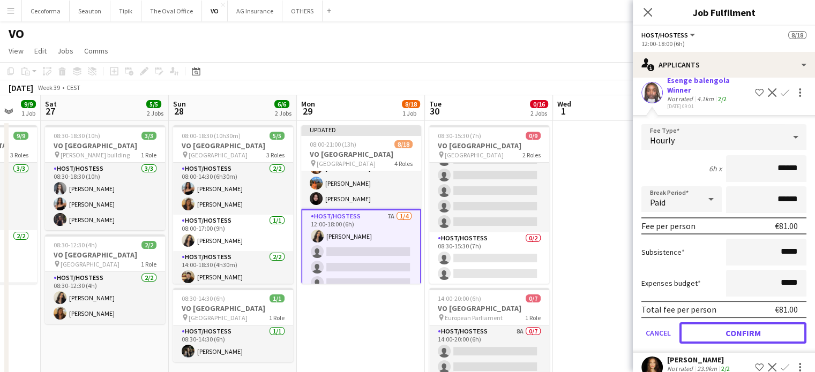
drag, startPoint x: 733, startPoint y: 330, endPoint x: 701, endPoint y: 330, distance: 32.1
click at [732, 330] on button "Confirm" at bounding box center [742, 332] width 127 height 21
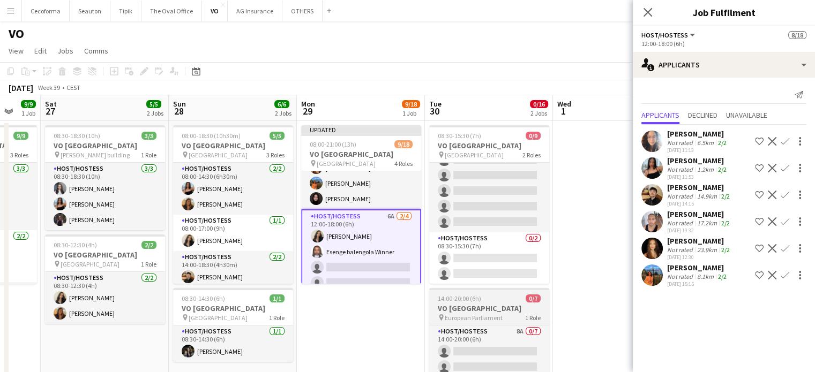
scroll to position [0, 0]
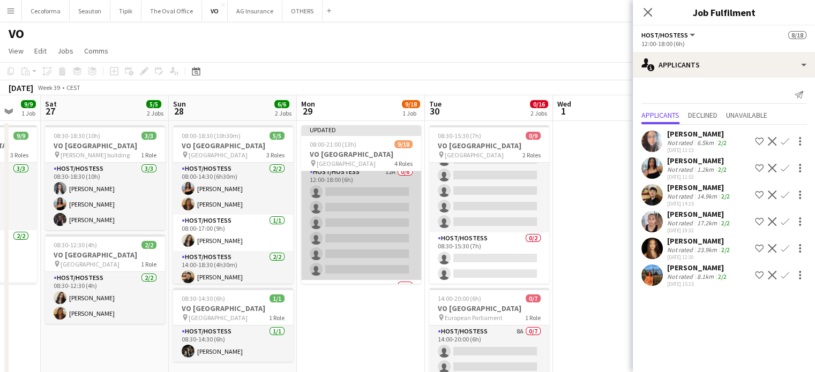
click at [372, 250] on app-card-role "Host/Hostess 12A 0/6 12:00-18:00 (6h) single-neutral-actions single-neutral-act…" at bounding box center [361, 223] width 120 height 114
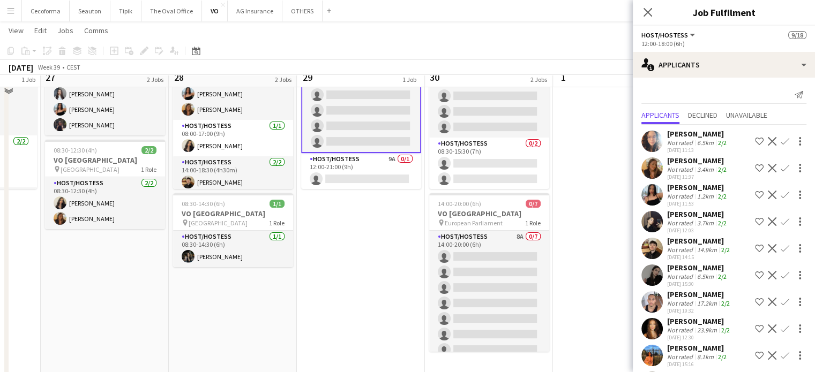
scroll to position [80, 0]
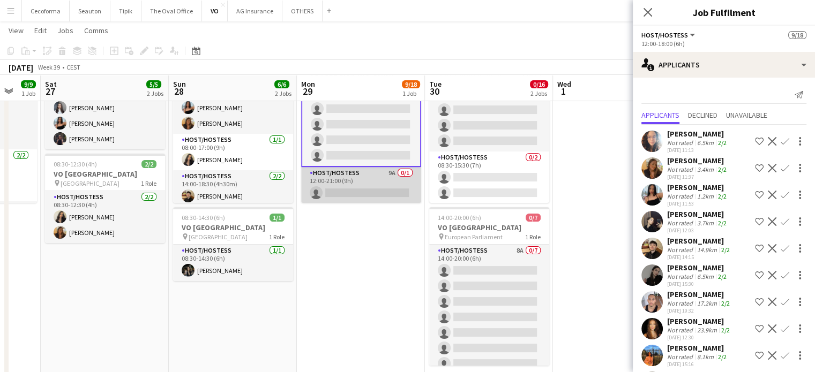
click at [360, 185] on app-card-role "Host/Hostess 9A 0/1 12:00-21:00 (9h) single-neutral-actions" at bounding box center [361, 185] width 120 height 36
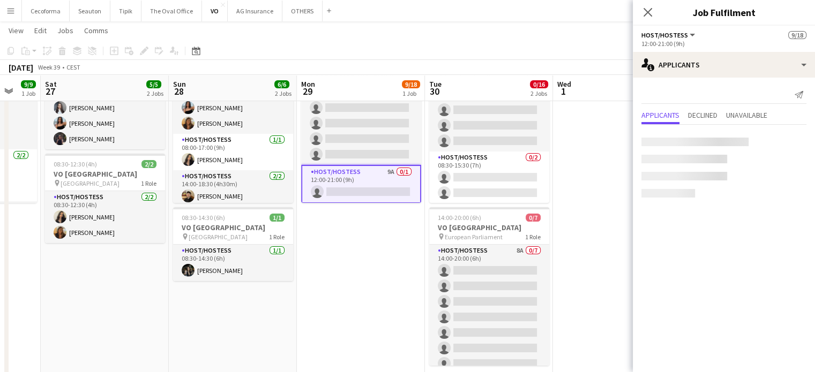
scroll to position [251, 0]
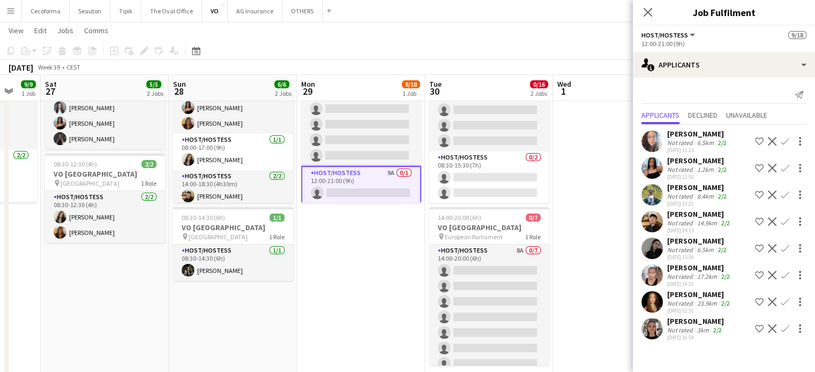
click at [360, 185] on app-card-role "Host/Hostess 9A 0/1 12:00-21:00 (9h) single-neutral-actions" at bounding box center [361, 185] width 120 height 39
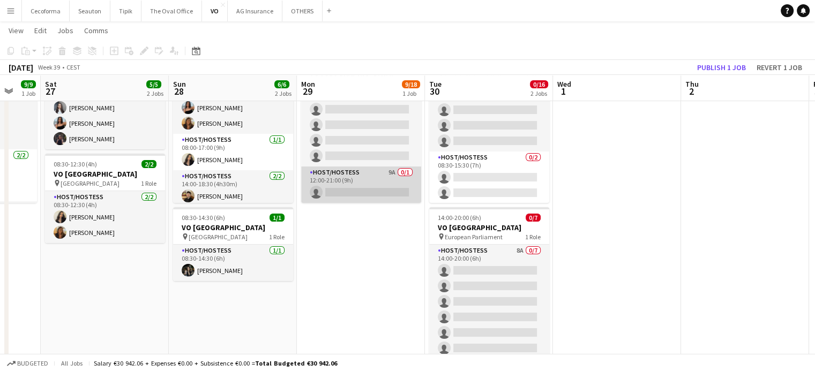
drag, startPoint x: 360, startPoint y: 185, endPoint x: 338, endPoint y: 187, distance: 21.5
click at [338, 187] on app-card-role "Host/Hostess 9A 0/1 12:00-21:00 (9h) single-neutral-actions" at bounding box center [361, 185] width 120 height 36
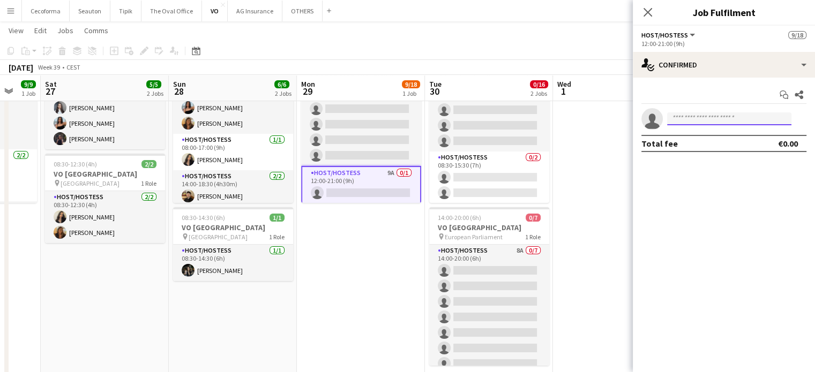
click at [685, 119] on input at bounding box center [729, 118] width 124 height 13
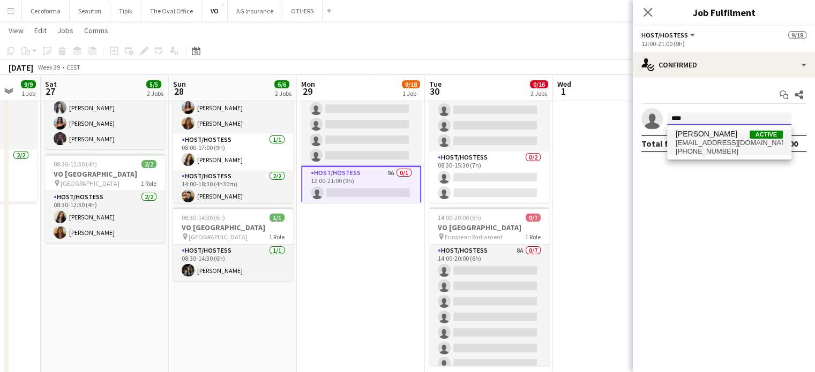
type input "****"
click at [686, 149] on span "+32483577035" at bounding box center [728, 151] width 107 height 9
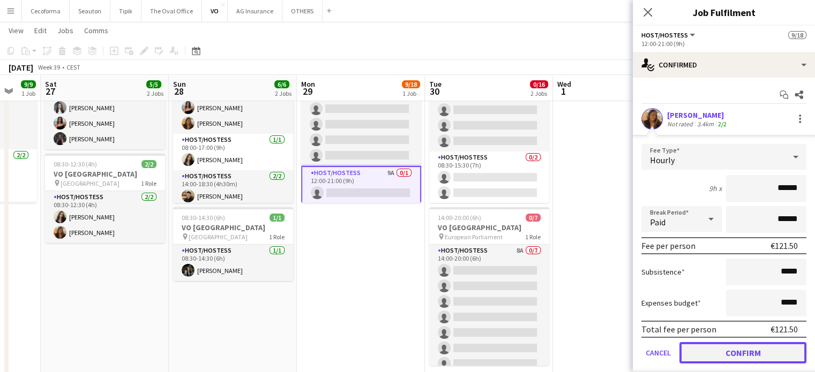
click at [720, 352] on button "Confirm" at bounding box center [742, 352] width 127 height 21
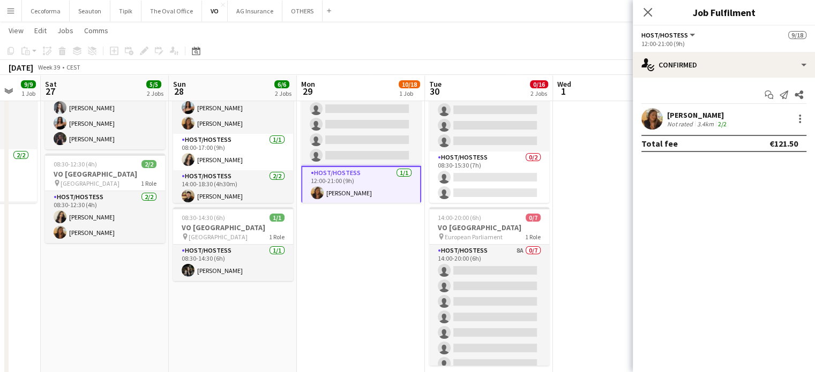
click at [400, 257] on app-date-cell "Updated 08:00-21:00 (13h) 10/18 VO Europe pin UR Square 4 Roles Host/Hostess 7/…" at bounding box center [361, 224] width 128 height 368
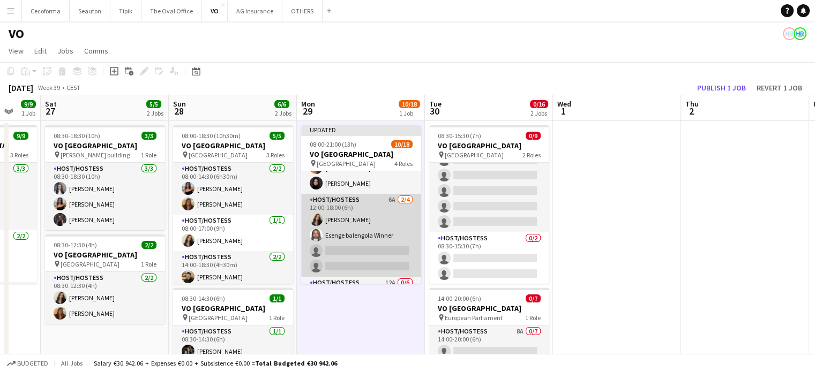
scroll to position [161, 0]
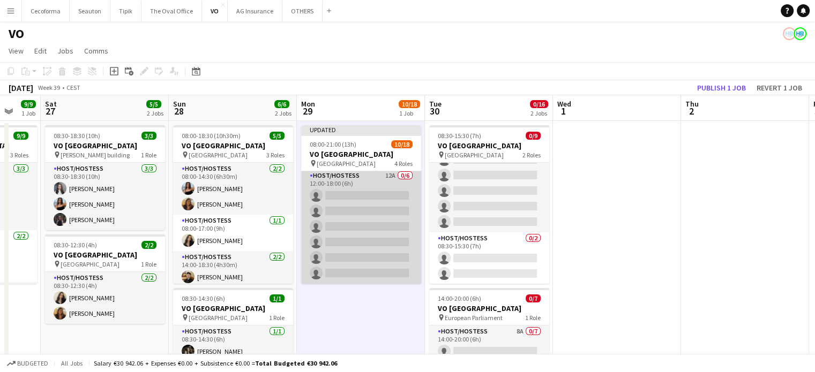
click at [359, 231] on app-card-role "Host/Hostess 12A 0/6 12:00-18:00 (6h) single-neutral-actions single-neutral-act…" at bounding box center [361, 227] width 120 height 114
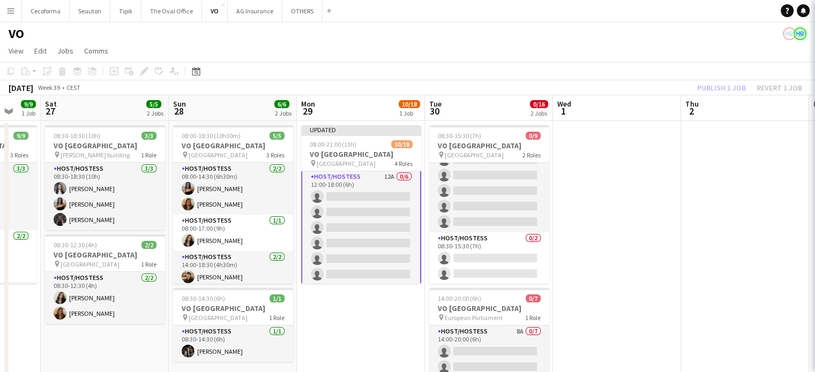
scroll to position [215, 0]
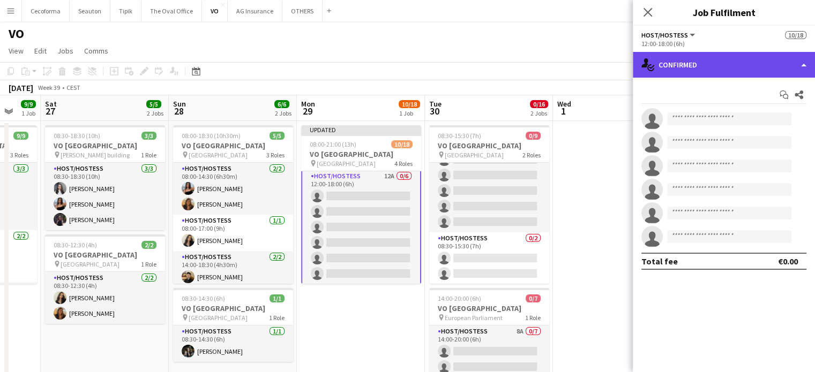
click at [803, 64] on div "single-neutral-actions-check-2 Confirmed" at bounding box center [724, 65] width 182 height 26
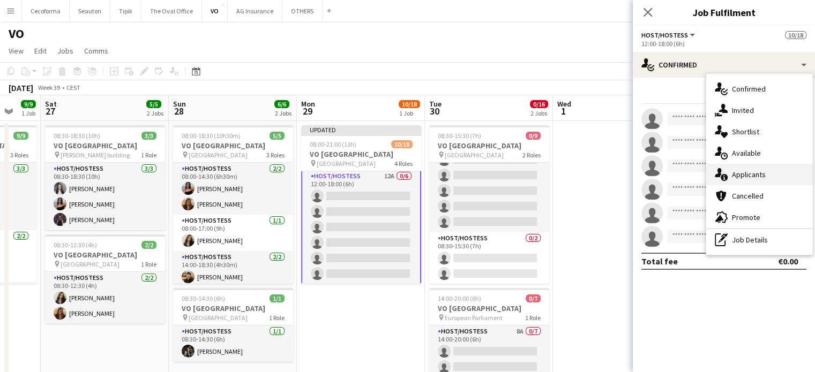
click at [754, 175] on span "Applicants" at bounding box center [749, 175] width 34 height 10
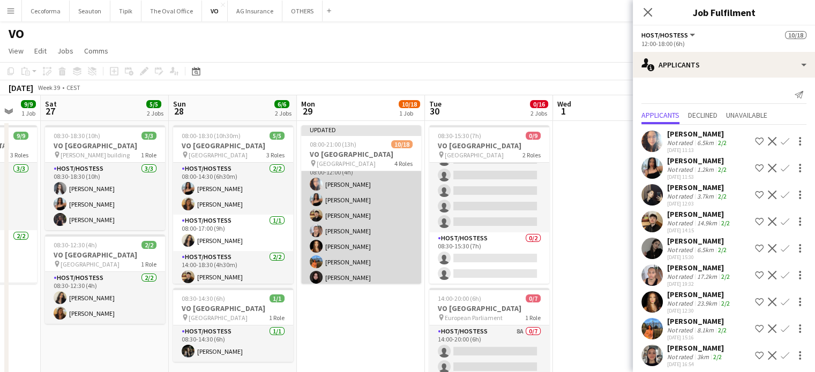
scroll to position [0, 0]
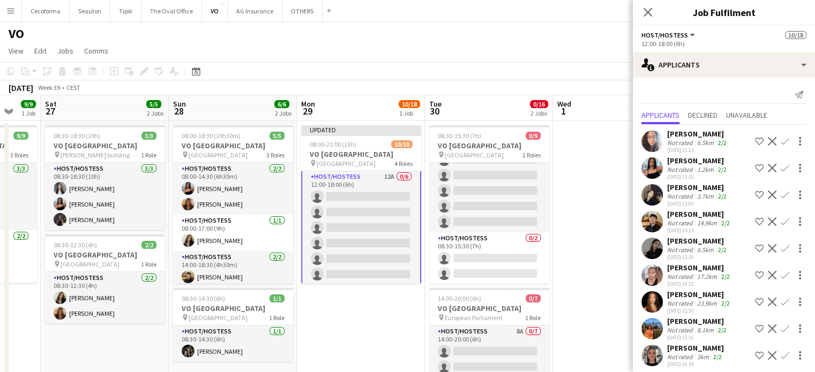
click at [364, 235] on app-card-role "Host/Hostess 12A 0/6 12:00-18:00 (6h) single-neutral-actions single-neutral-act…" at bounding box center [361, 228] width 120 height 116
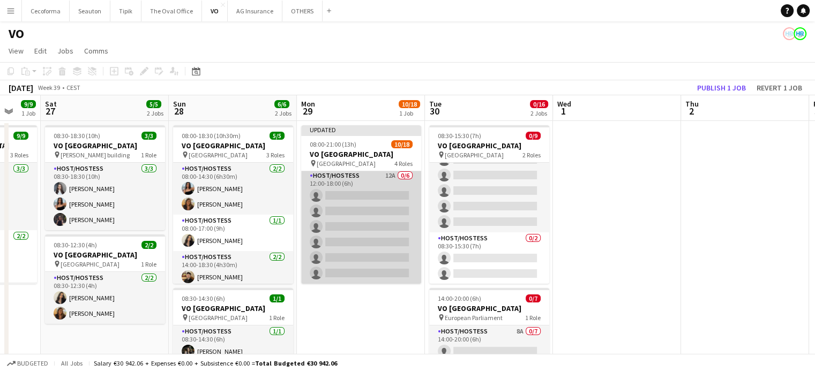
scroll to position [213, 0]
click at [364, 234] on app-card-role "Host/Hostess 12A 0/6 12:00-18:00 (6h) single-neutral-actions single-neutral-act…" at bounding box center [361, 228] width 120 height 114
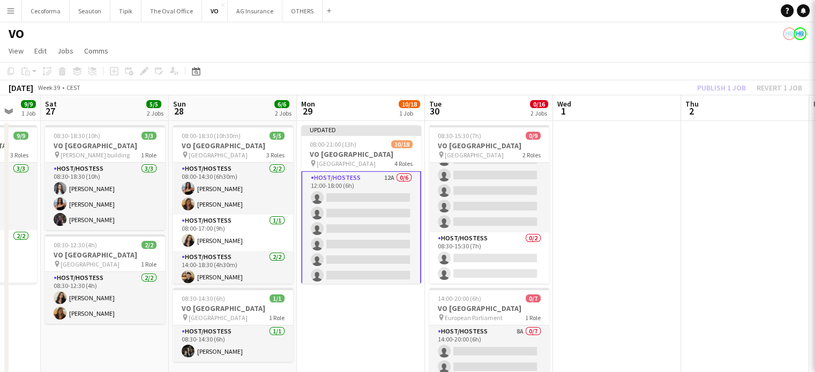
scroll to position [214, 0]
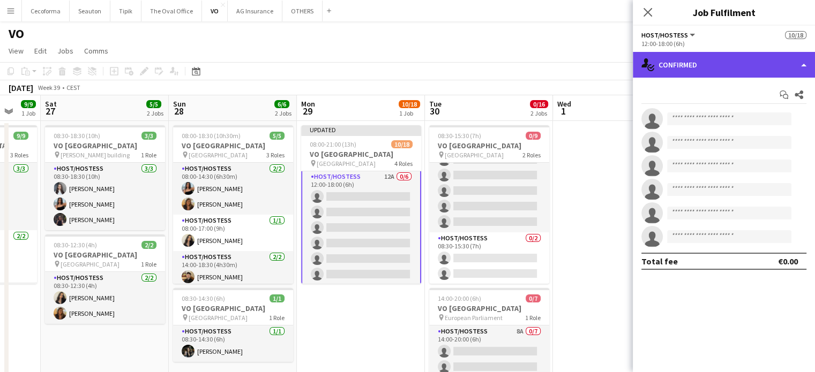
click at [802, 64] on div "single-neutral-actions-check-2 Confirmed" at bounding box center [724, 65] width 182 height 26
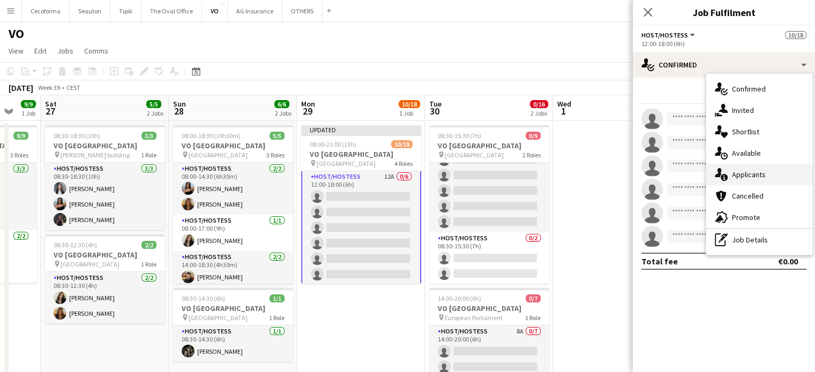
click at [756, 172] on span "Applicants" at bounding box center [749, 175] width 34 height 10
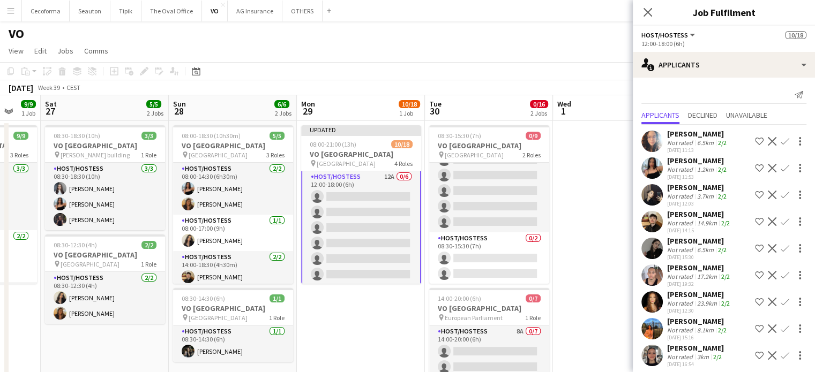
click at [780, 196] on app-icon "Confirm" at bounding box center [784, 195] width 9 height 9
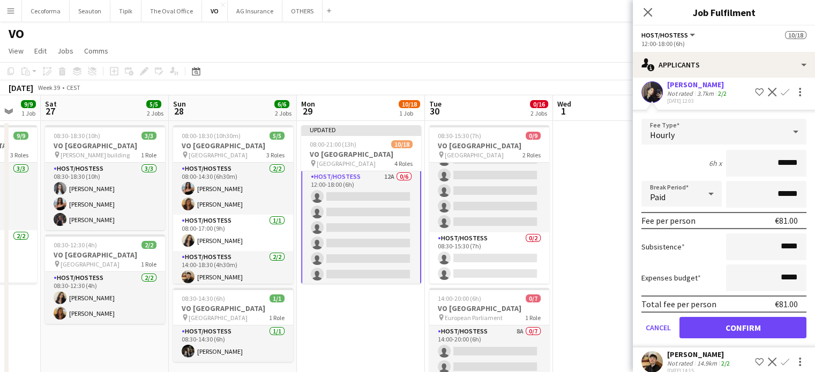
scroll to position [107, 0]
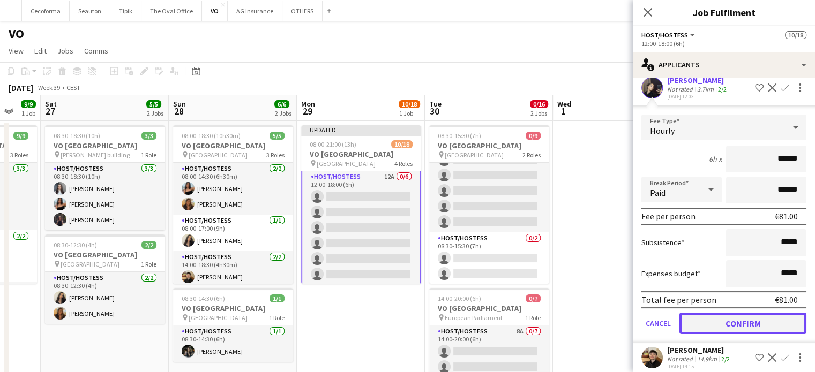
click at [757, 321] on button "Confirm" at bounding box center [742, 323] width 127 height 21
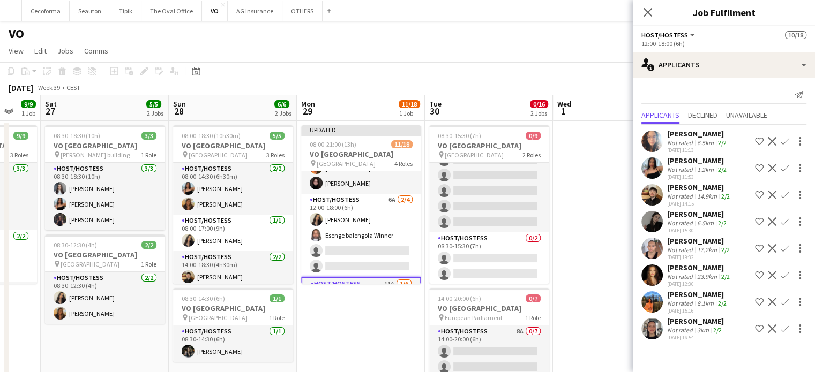
click at [782, 328] on app-icon "Confirm" at bounding box center [784, 329] width 9 height 9
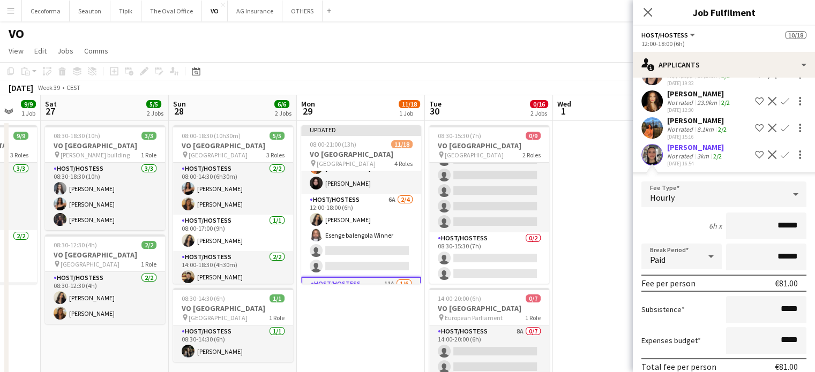
scroll to position [221, 0]
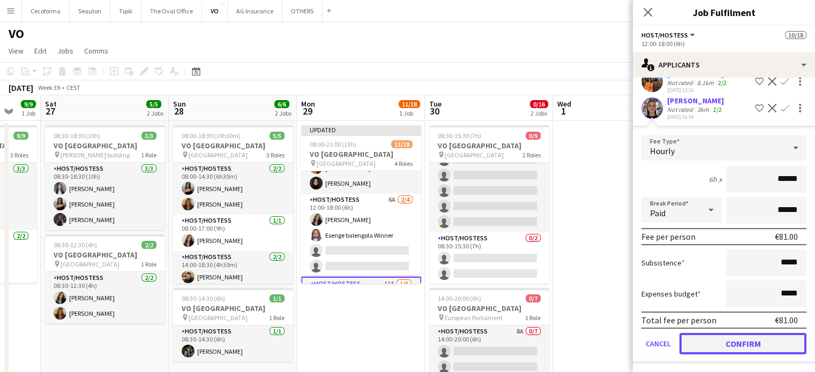
click at [757, 341] on button "Confirm" at bounding box center [742, 343] width 127 height 21
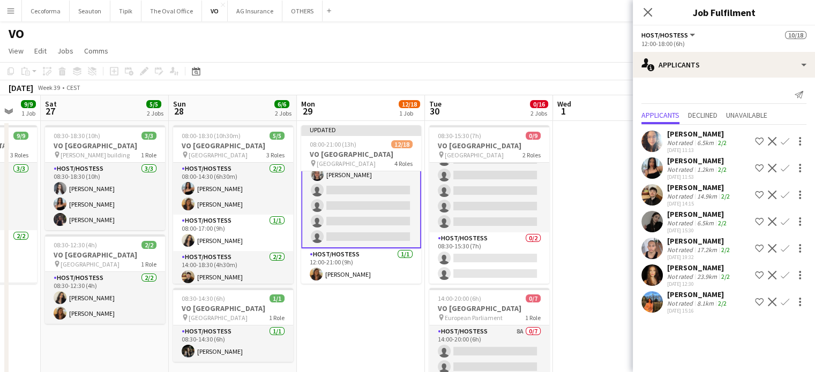
scroll to position [252, 0]
click at [784, 220] on app-icon "Confirm" at bounding box center [784, 221] width 9 height 9
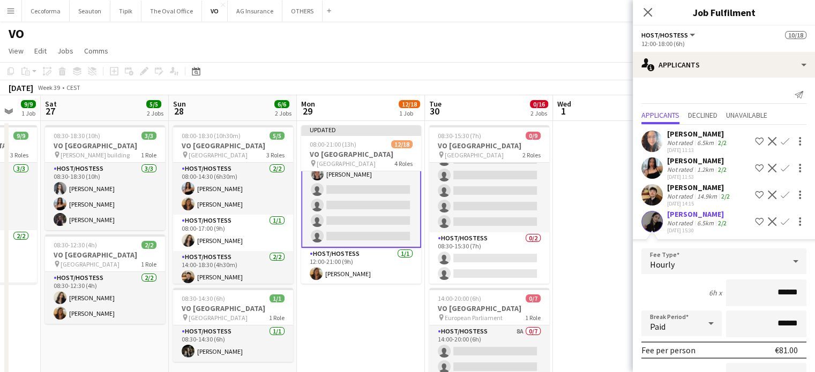
scroll to position [194, 0]
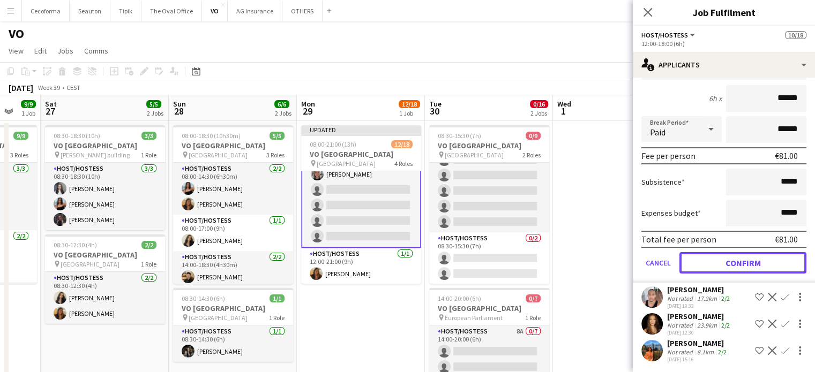
drag, startPoint x: 738, startPoint y: 259, endPoint x: 729, endPoint y: 259, distance: 9.1
click at [738, 259] on button "Confirm" at bounding box center [742, 262] width 127 height 21
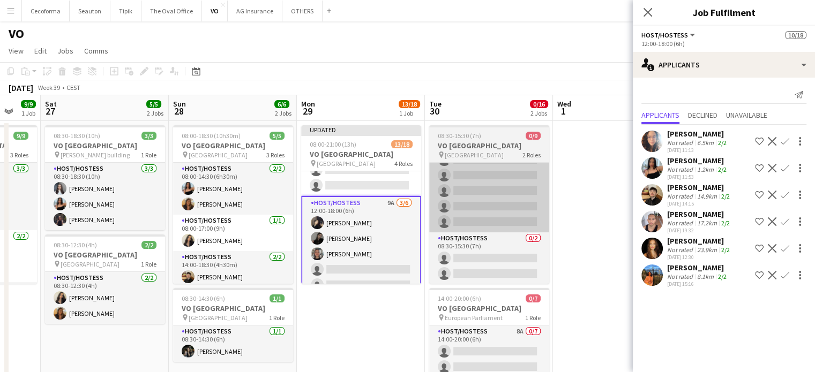
scroll to position [214, 0]
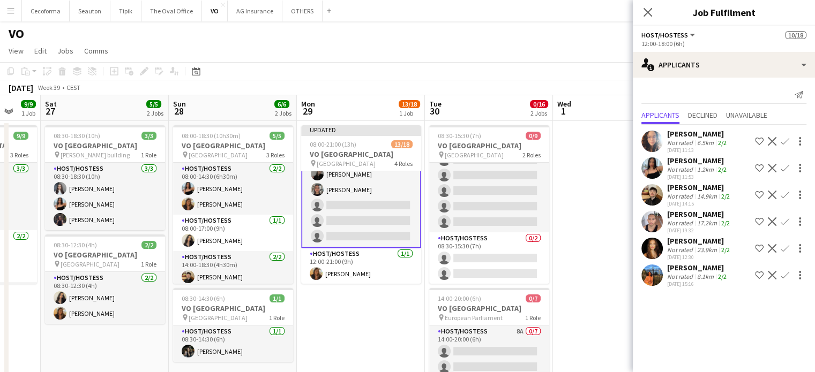
click at [375, 319] on app-date-cell "Updated 08:00-21:00 (13h) 13/18 VO Europe pin UR Square 4 Roles Host/Hostess 7/…" at bounding box center [361, 305] width 128 height 368
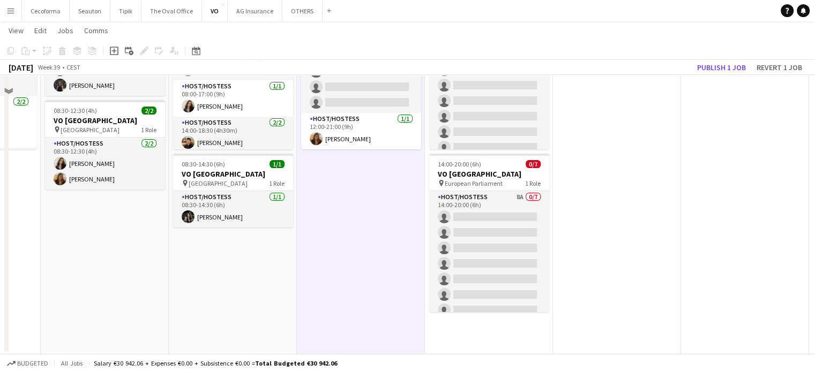
scroll to position [0, 0]
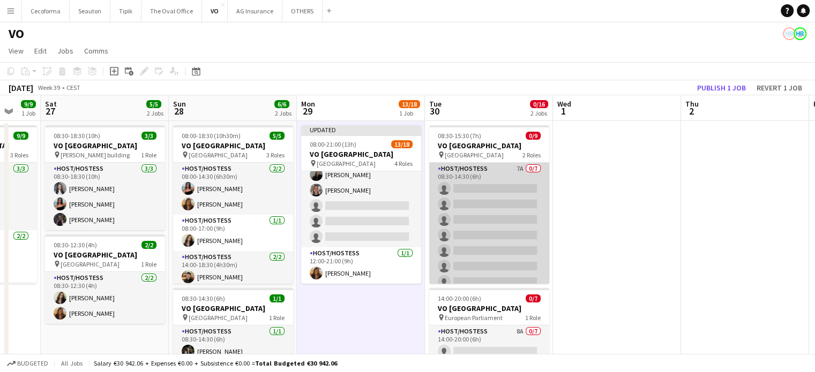
click at [509, 219] on app-card-role "Host/Hostess 7A 0/7 08:30-14:30 (6h) single-neutral-actions single-neutral-acti…" at bounding box center [489, 228] width 120 height 130
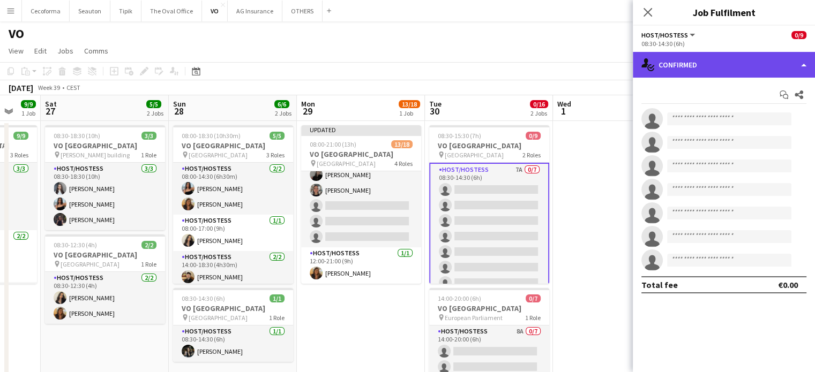
click at [804, 64] on div "single-neutral-actions-check-2 Confirmed" at bounding box center [724, 65] width 182 height 26
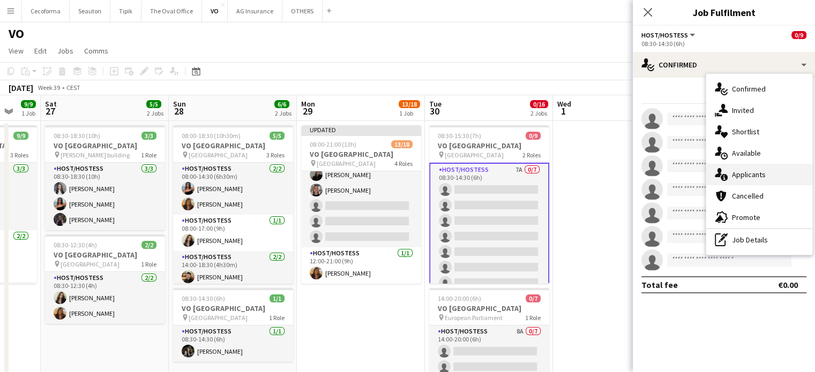
click at [747, 172] on span "Applicants" at bounding box center [749, 175] width 34 height 10
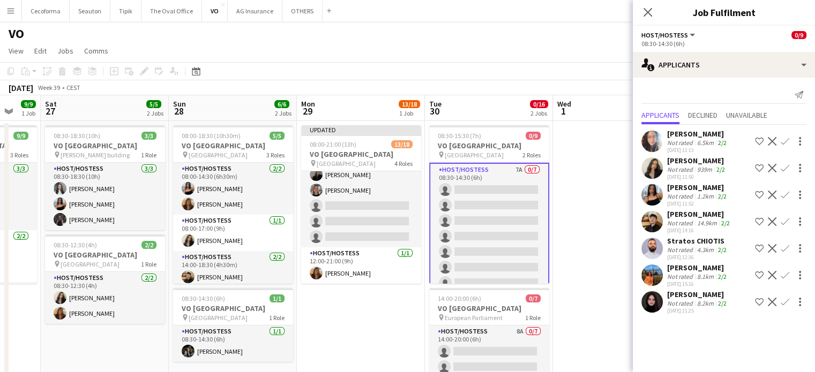
click at [783, 138] on app-icon "Confirm" at bounding box center [784, 141] width 9 height 9
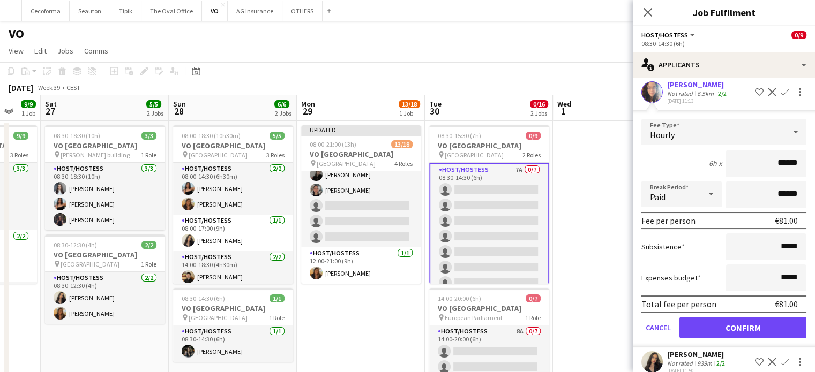
scroll to position [107, 0]
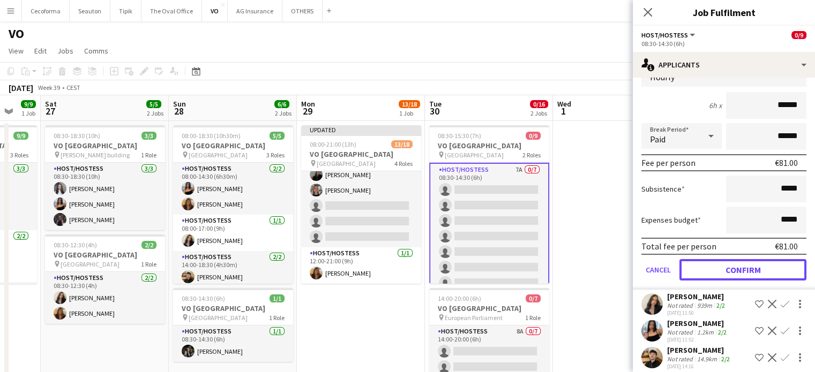
click at [738, 272] on button "Confirm" at bounding box center [742, 269] width 127 height 21
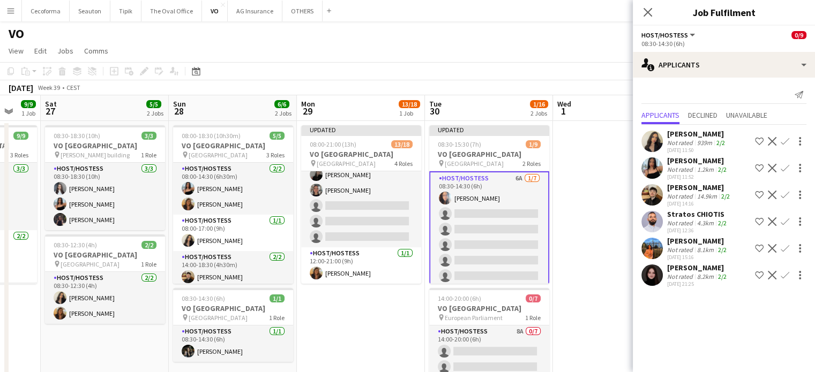
scroll to position [0, 0]
click at [784, 140] on app-icon "Confirm" at bounding box center [784, 141] width 9 height 9
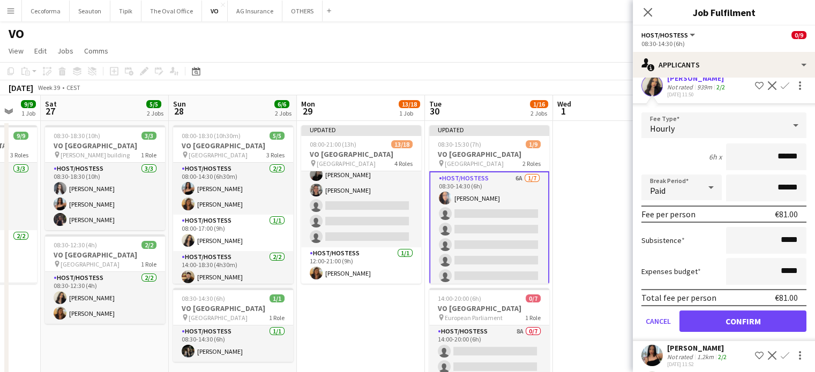
scroll to position [107, 0]
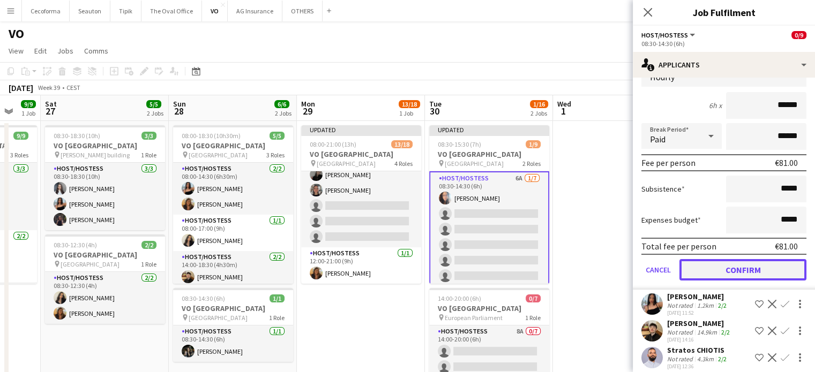
click at [735, 265] on button "Confirm" at bounding box center [742, 269] width 127 height 21
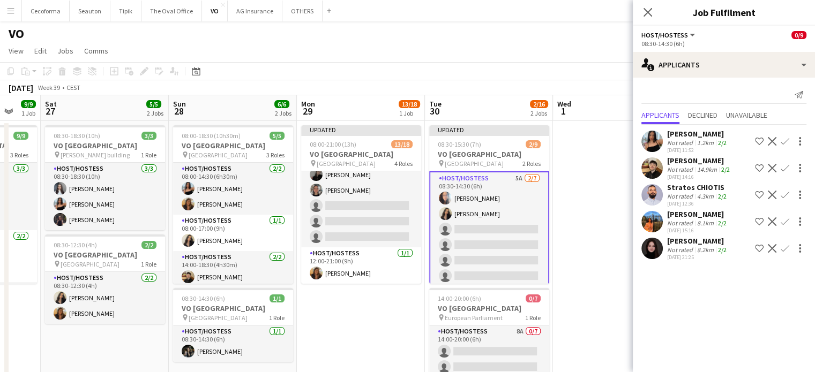
scroll to position [0, 0]
click at [784, 141] on app-icon "Confirm" at bounding box center [784, 141] width 9 height 9
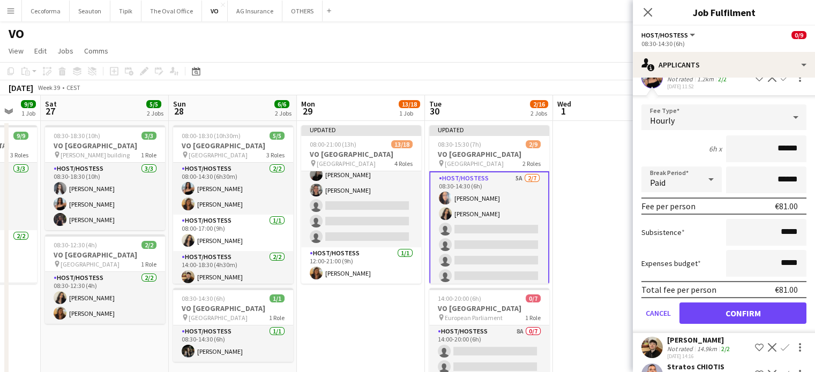
scroll to position [141, 0]
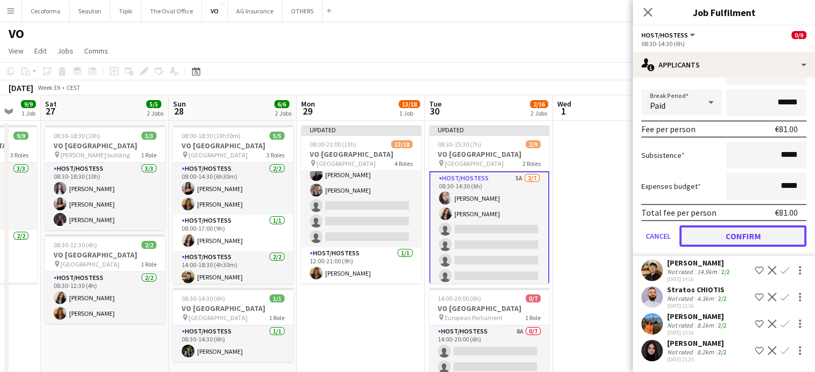
click at [736, 234] on button "Confirm" at bounding box center [742, 235] width 127 height 21
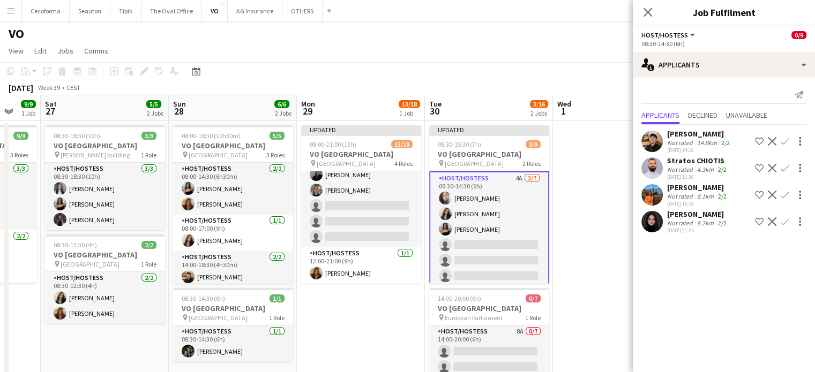
click at [782, 141] on app-icon "Confirm" at bounding box center [784, 141] width 9 height 9
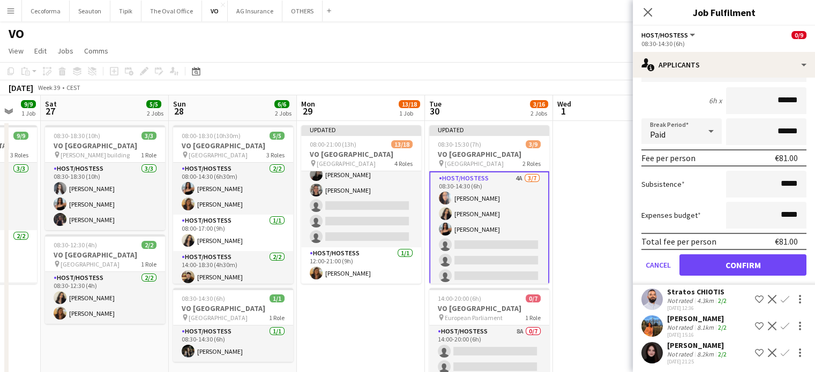
scroll to position [114, 0]
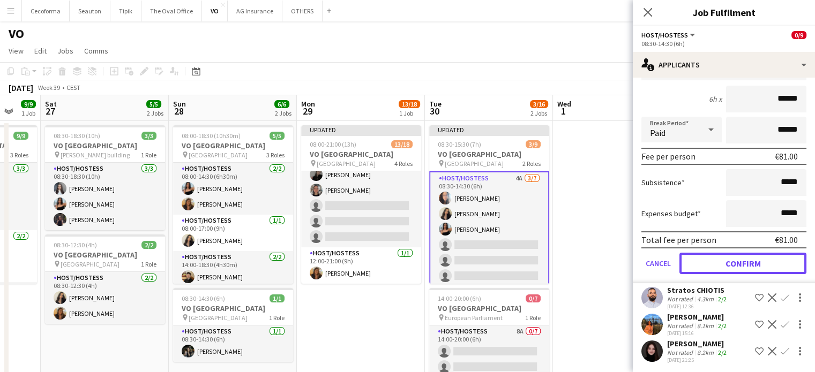
click at [735, 261] on button "Confirm" at bounding box center [742, 263] width 127 height 21
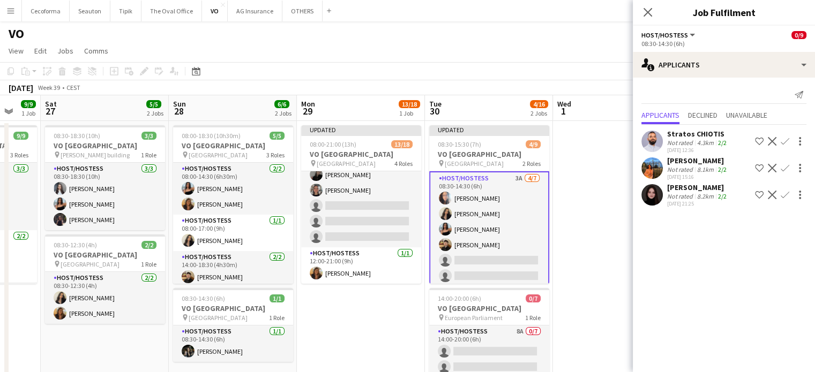
scroll to position [0, 0]
click at [784, 143] on app-icon "Confirm" at bounding box center [784, 141] width 9 height 9
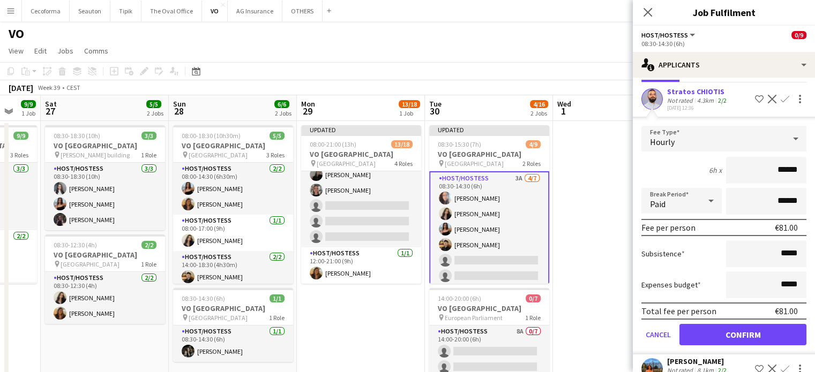
scroll to position [87, 0]
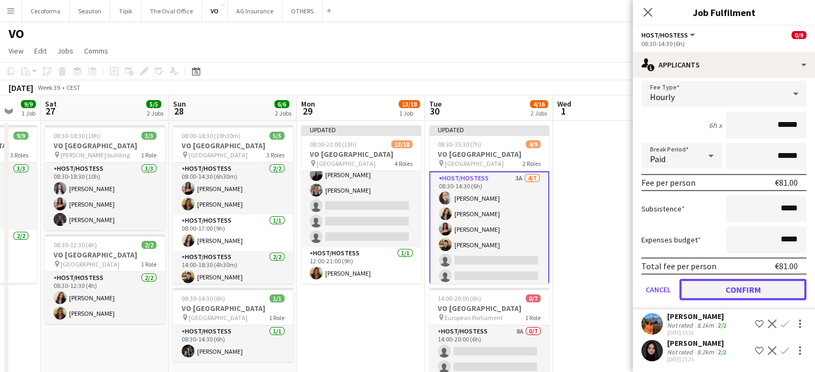
click at [735, 287] on button "Confirm" at bounding box center [742, 289] width 127 height 21
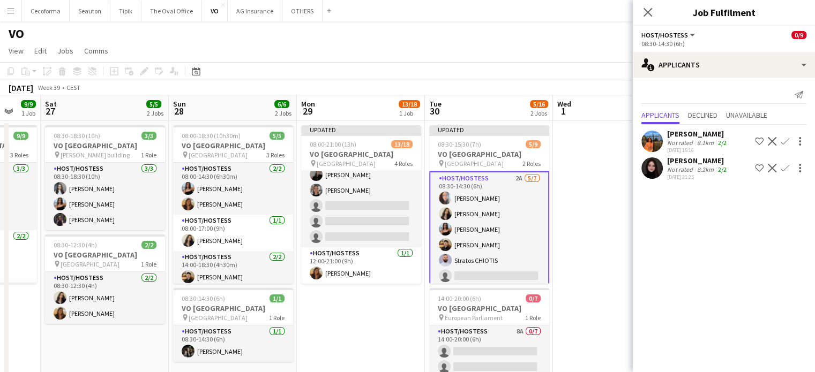
click at [785, 141] on app-icon "Confirm" at bounding box center [784, 141] width 9 height 9
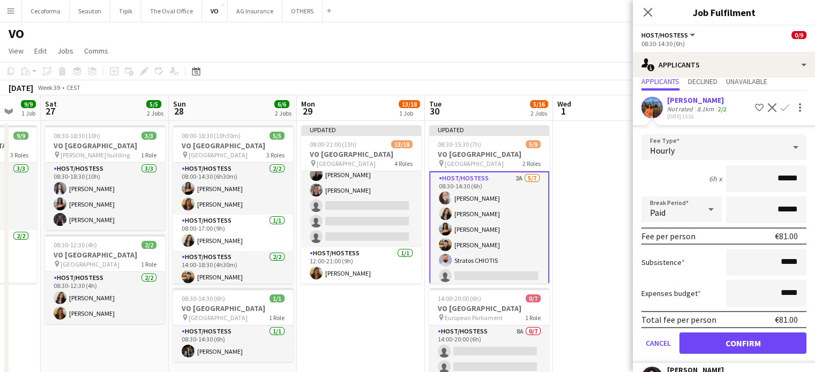
scroll to position [60, 0]
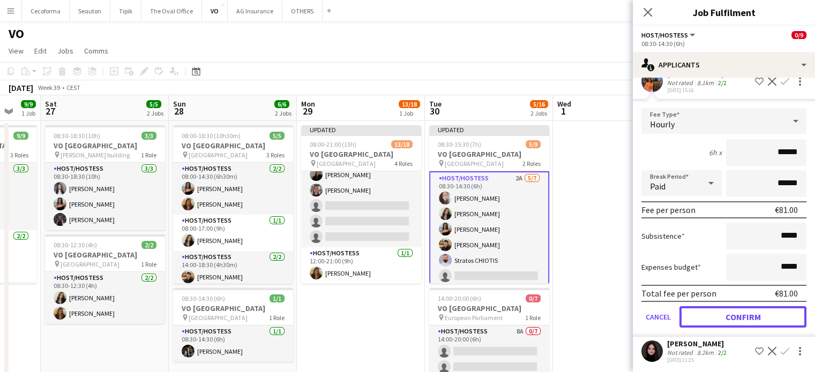
click at [746, 317] on button "Confirm" at bounding box center [742, 316] width 127 height 21
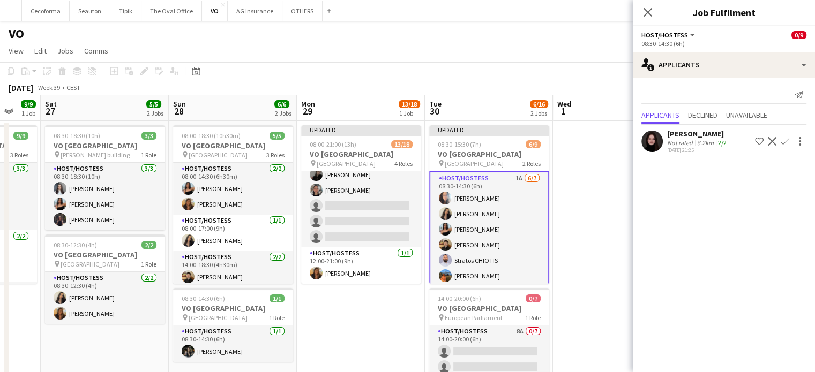
click at [785, 142] on app-icon "Confirm" at bounding box center [784, 141] width 9 height 9
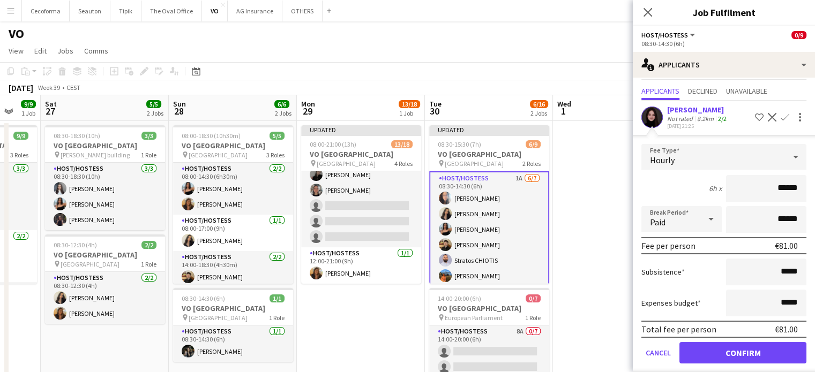
scroll to position [34, 0]
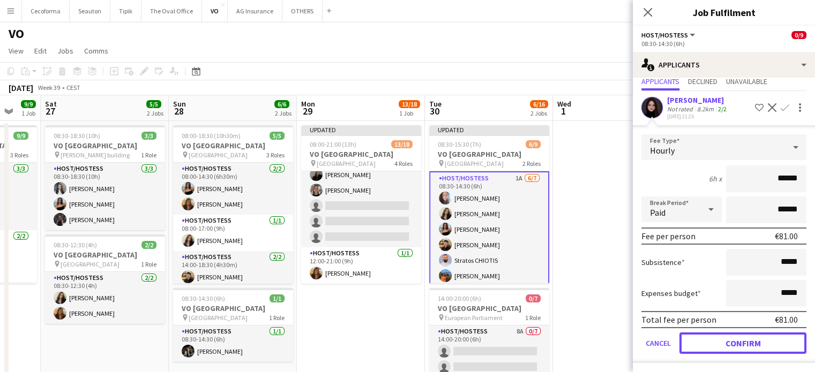
click at [739, 338] on button "Confirm" at bounding box center [742, 343] width 127 height 21
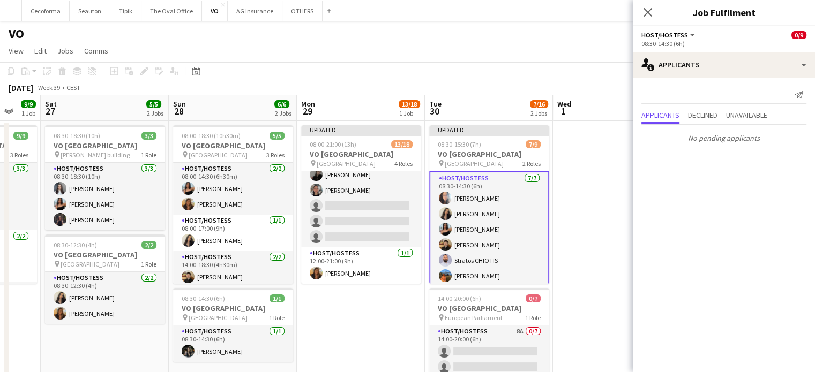
scroll to position [0, 0]
click at [550, 276] on app-date-cell "Updated 08:30-15:30 (7h) 7/9 VO Europe pin UR Square 2 Roles Host/Hostess 7/7 0…" at bounding box center [489, 305] width 128 height 368
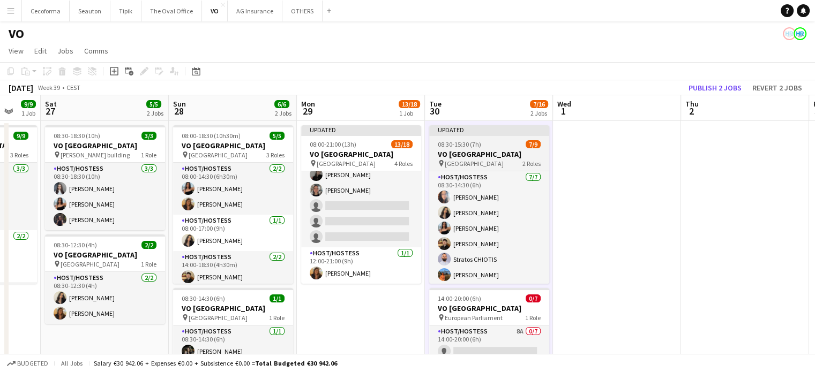
scroll to position [69, 0]
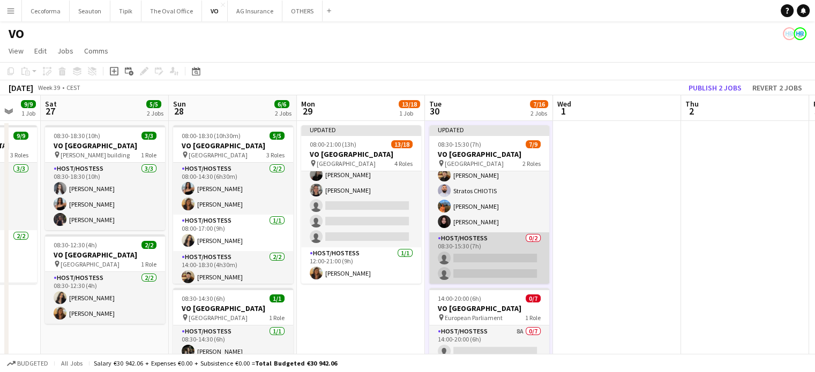
click at [506, 264] on app-card-role "Host/Hostess 0/2 08:30-15:30 (7h) single-neutral-actions single-neutral-actions" at bounding box center [489, 258] width 120 height 52
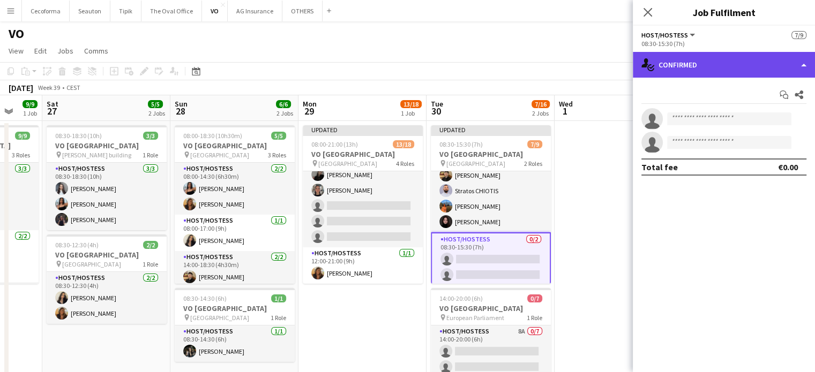
click at [803, 65] on div "single-neutral-actions-check-2 Confirmed" at bounding box center [724, 65] width 182 height 26
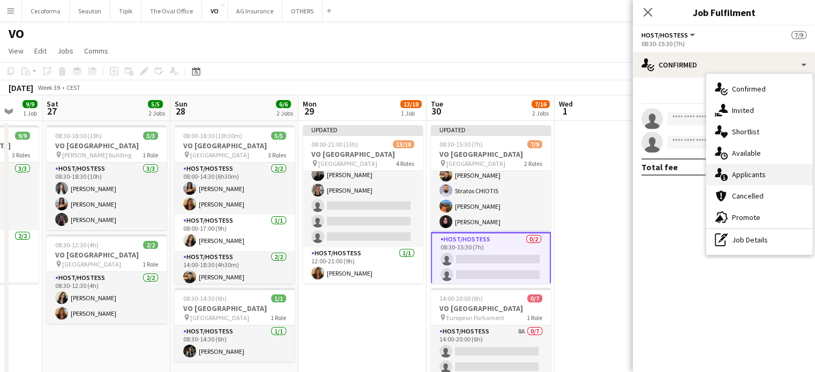
click at [750, 175] on span "Applicants" at bounding box center [749, 175] width 34 height 10
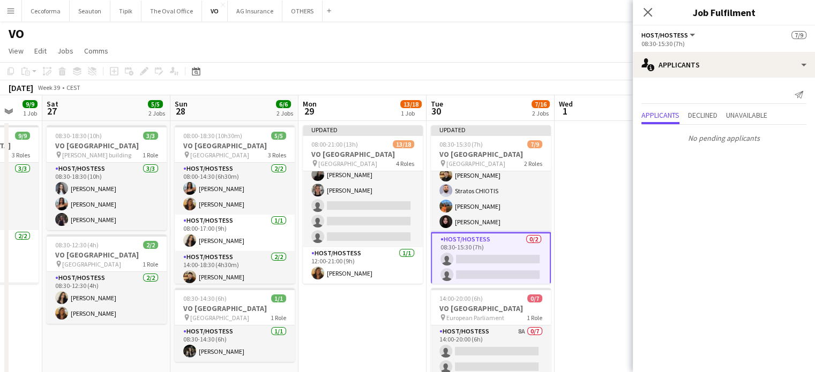
click at [585, 268] on app-date-cell at bounding box center [618, 305] width 128 height 368
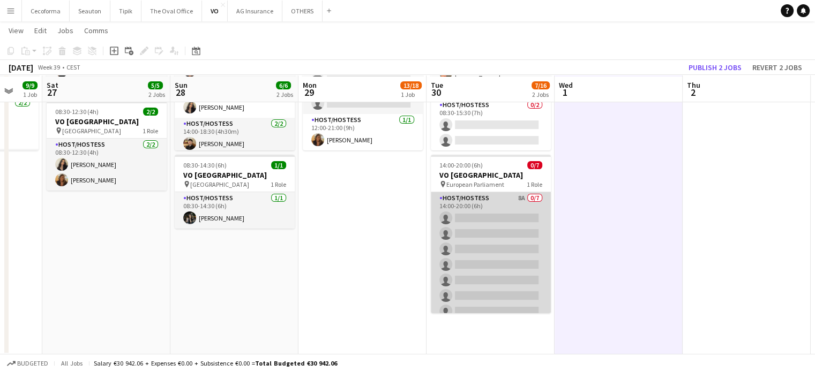
scroll to position [133, 0]
click at [487, 234] on app-card-role "Host/Hostess 8A 0/7 14:00-20:00 (6h) single-neutral-actions single-neutral-acti…" at bounding box center [491, 256] width 120 height 130
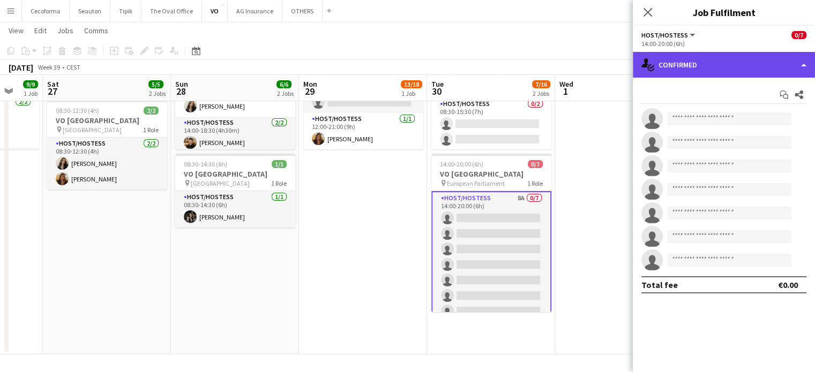
click at [806, 63] on div "single-neutral-actions-check-2 Confirmed" at bounding box center [724, 65] width 182 height 26
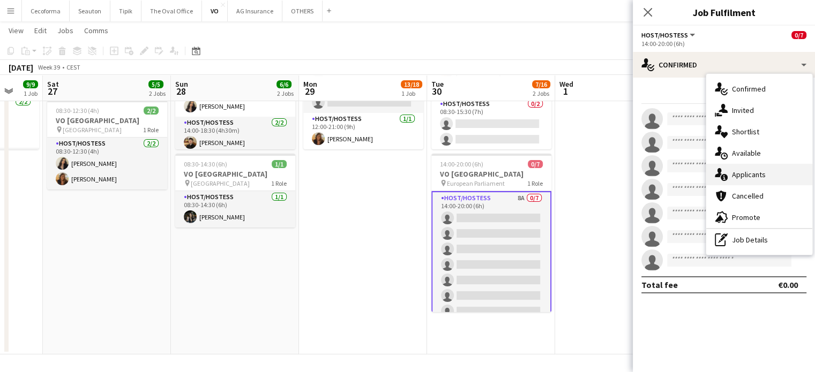
click at [753, 173] on span "Applicants" at bounding box center [749, 175] width 34 height 10
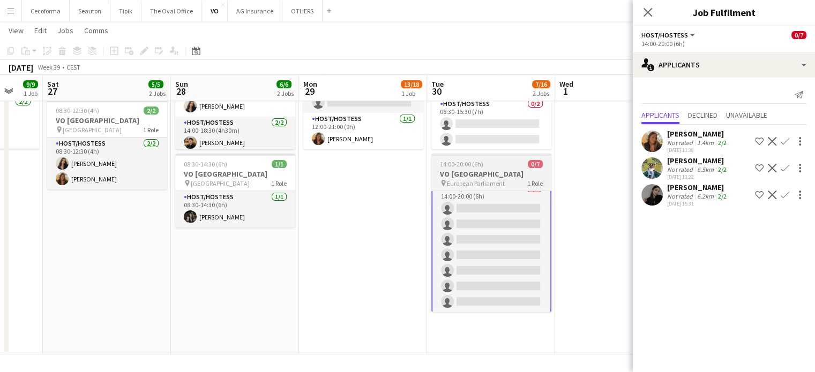
scroll to position [0, 0]
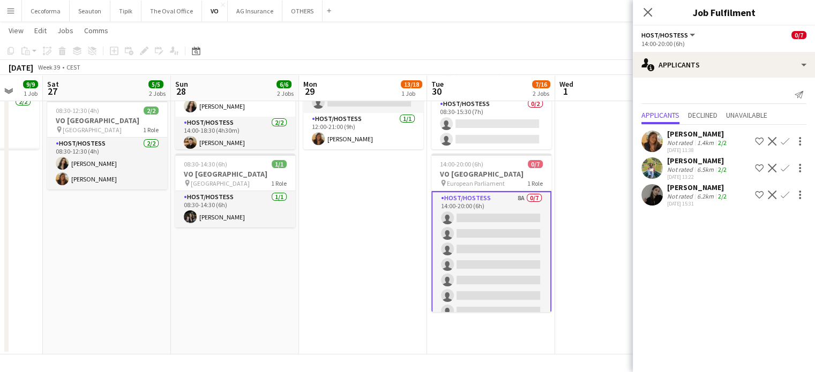
click at [784, 139] on app-icon "Confirm" at bounding box center [784, 141] width 9 height 9
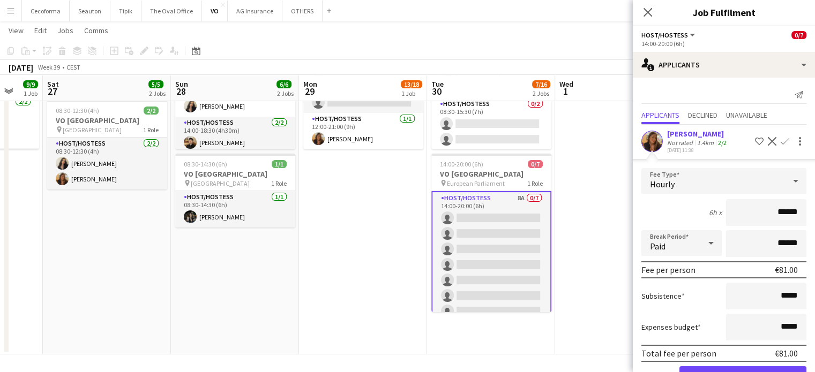
scroll to position [87, 0]
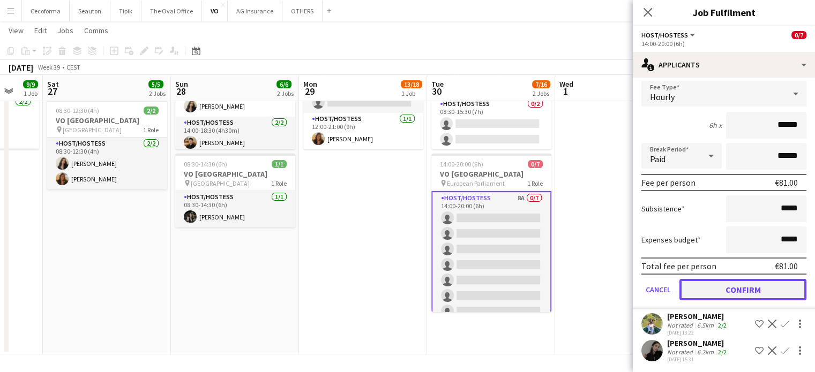
click at [739, 289] on button "Confirm" at bounding box center [742, 289] width 127 height 21
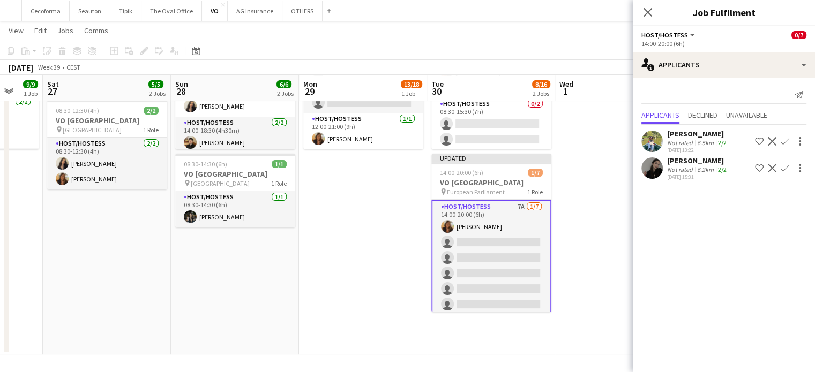
scroll to position [0, 0]
click at [786, 140] on app-icon "Confirm" at bounding box center [784, 141] width 9 height 9
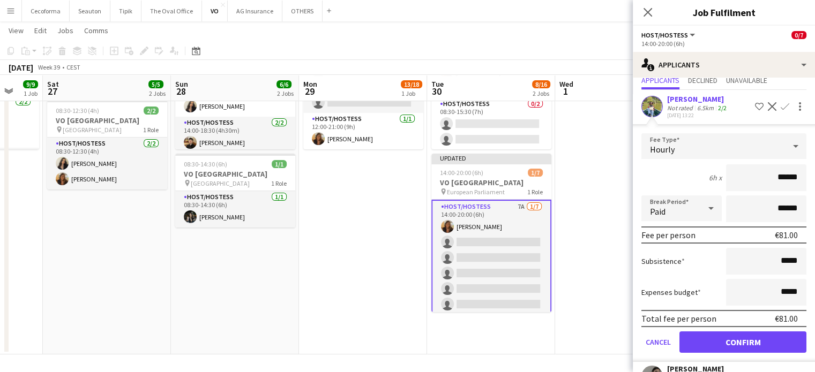
scroll to position [60, 0]
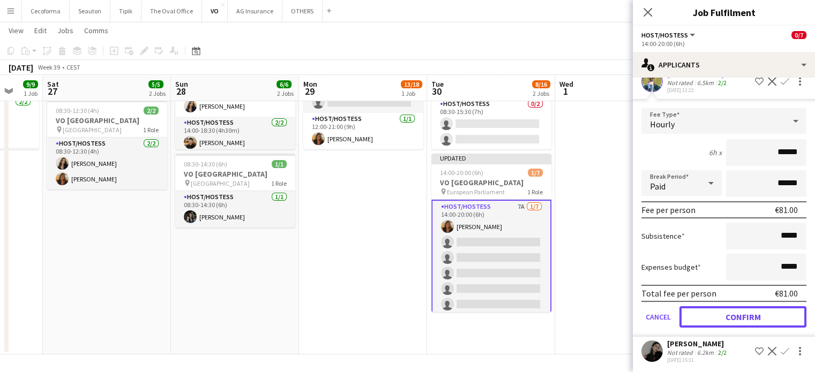
click at [740, 321] on button "Confirm" at bounding box center [742, 316] width 127 height 21
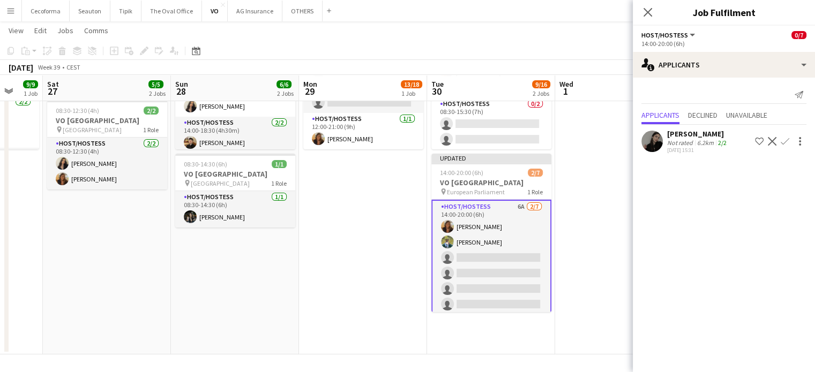
scroll to position [0, 0]
click at [783, 141] on app-icon "Confirm" at bounding box center [784, 141] width 9 height 9
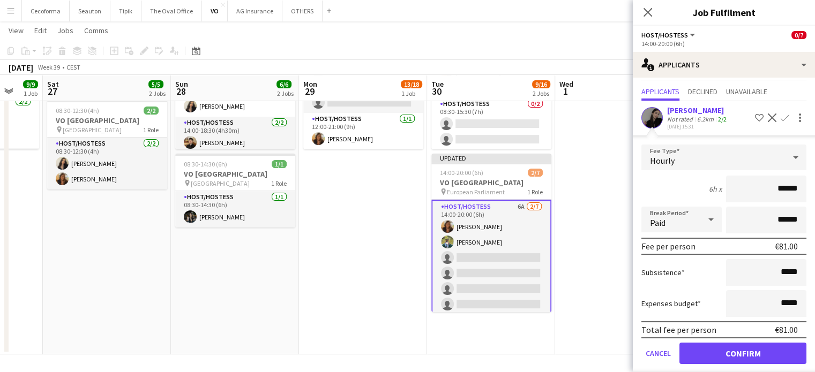
scroll to position [34, 0]
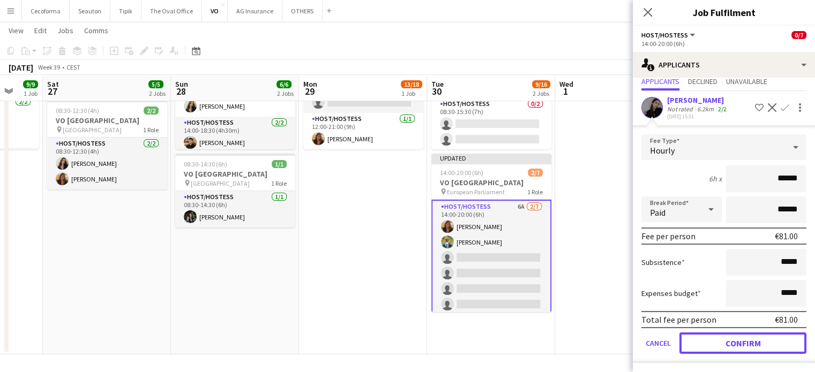
drag, startPoint x: 752, startPoint y: 338, endPoint x: 746, endPoint y: 337, distance: 6.5
click at [752, 338] on button "Confirm" at bounding box center [742, 343] width 127 height 21
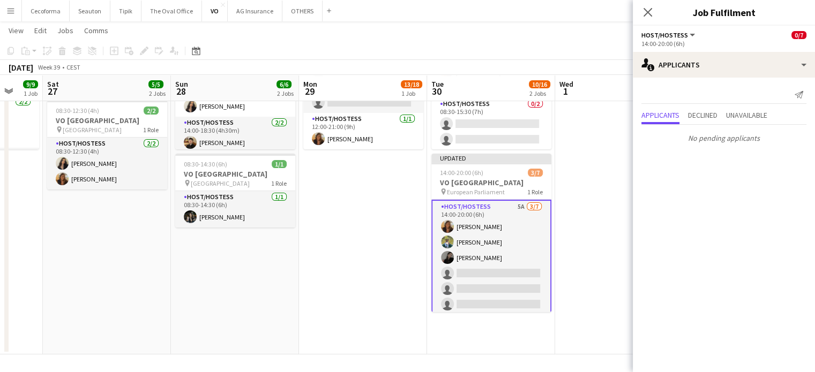
scroll to position [0, 341]
click at [541, 327] on app-date-cell "Updated 08:30-15:30 (7h) 7/9 VO Europe pin UR Square 2 Roles Host/Hostess 7/7 0…" at bounding box center [491, 171] width 128 height 368
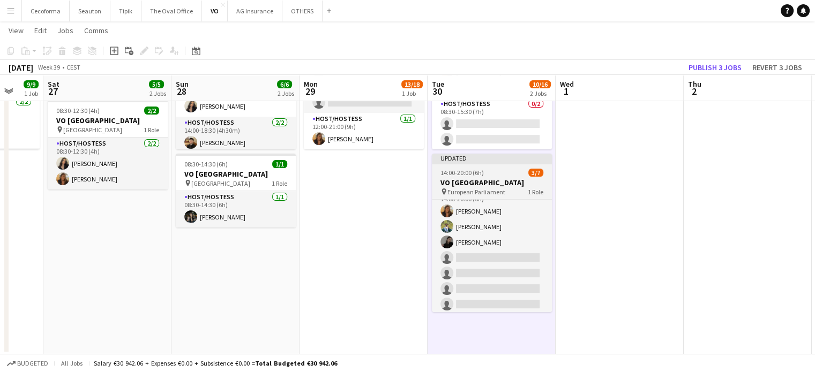
scroll to position [17, 0]
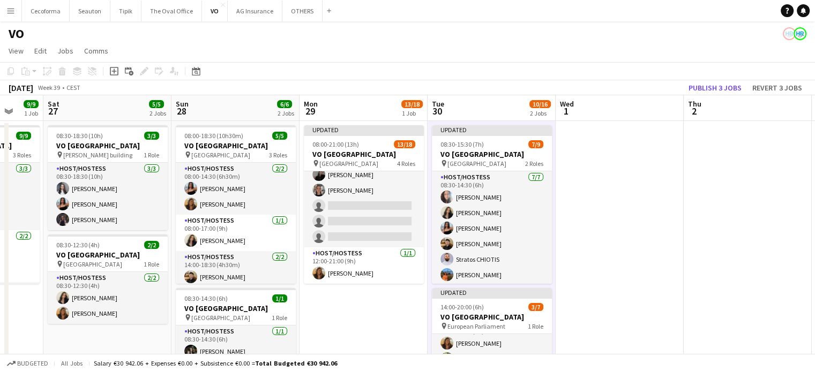
click at [620, 195] on app-date-cell at bounding box center [619, 305] width 128 height 368
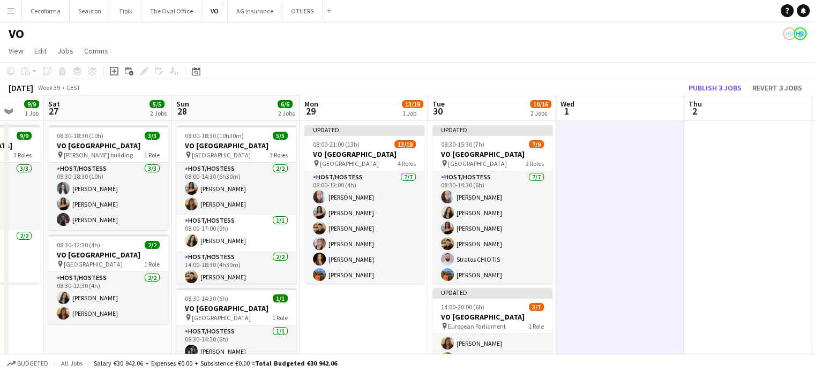
click at [757, 192] on app-date-cell at bounding box center [748, 305] width 128 height 368
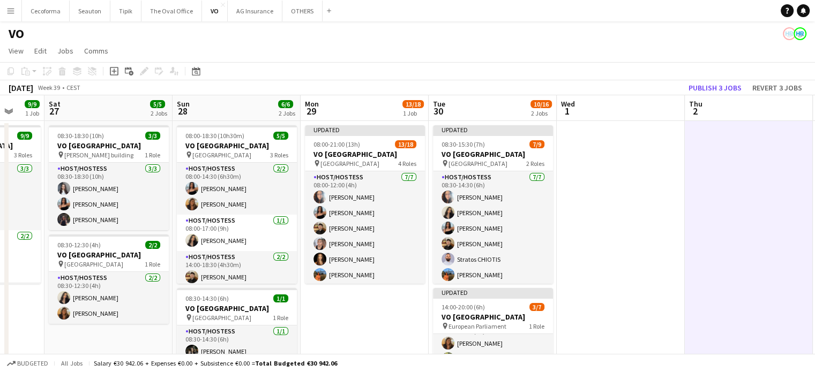
click at [374, 325] on app-date-cell "Updated 08:00-21:00 (13h) 13/18 VO Europe pin UR Square 4 Roles Host/Hostess 7/…" at bounding box center [364, 305] width 128 height 368
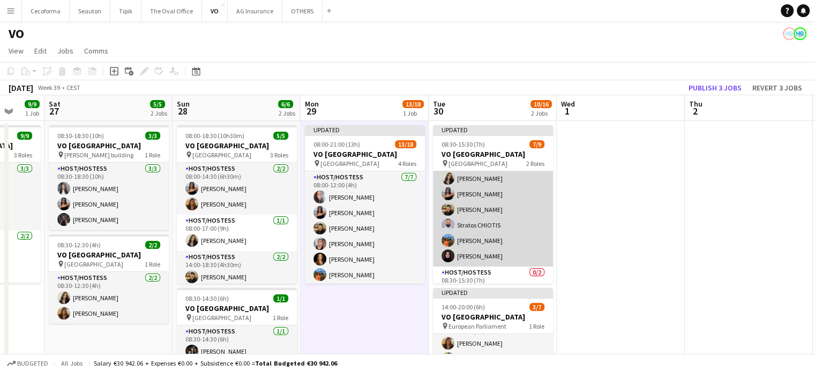
scroll to position [69, 0]
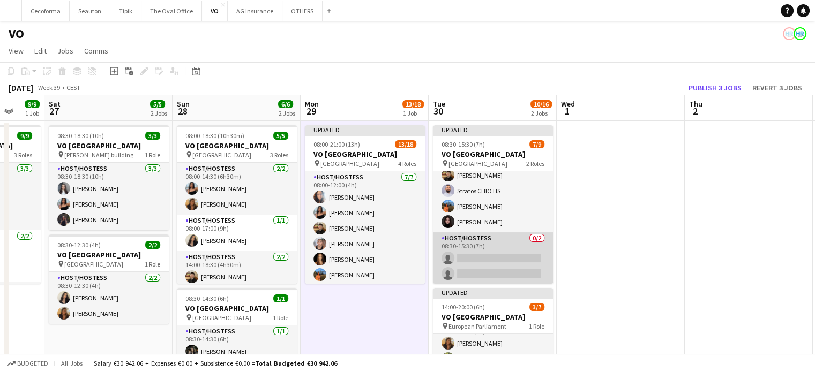
click at [516, 263] on app-card-role "Host/Hostess 0/2 08:30-15:30 (7h) single-neutral-actions single-neutral-actions" at bounding box center [493, 258] width 120 height 52
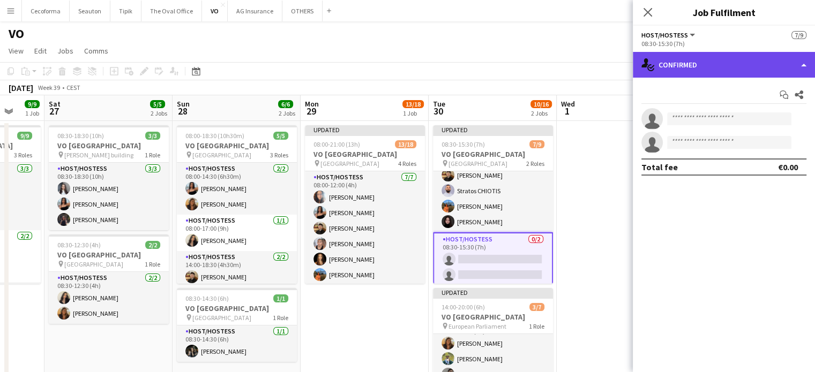
click at [805, 62] on div "single-neutral-actions-check-2 Confirmed" at bounding box center [724, 65] width 182 height 26
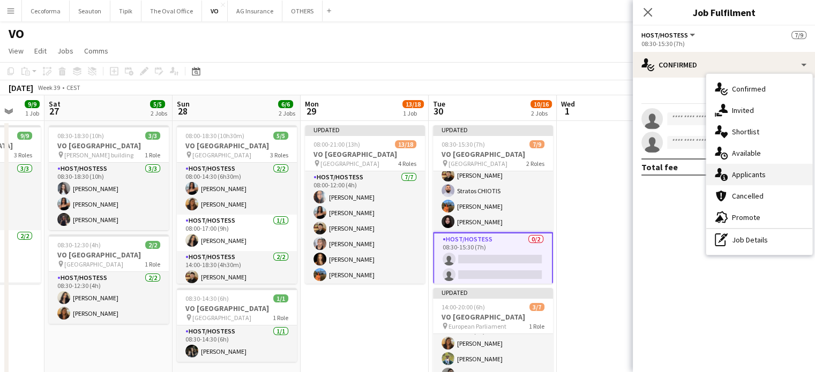
click at [755, 173] on span "Applicants" at bounding box center [749, 175] width 34 height 10
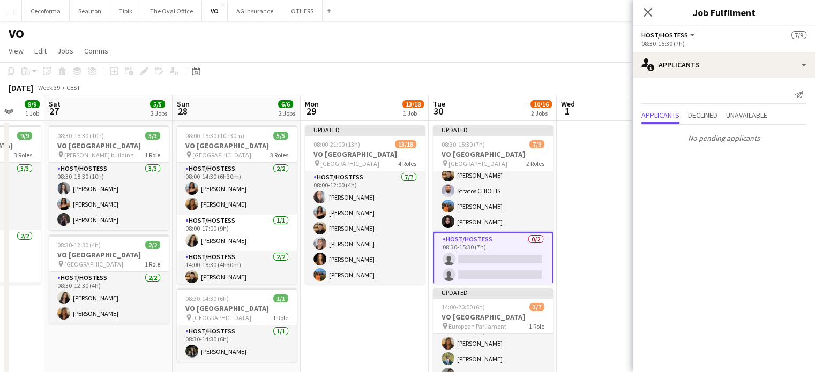
click at [601, 186] on app-date-cell at bounding box center [620, 305] width 128 height 368
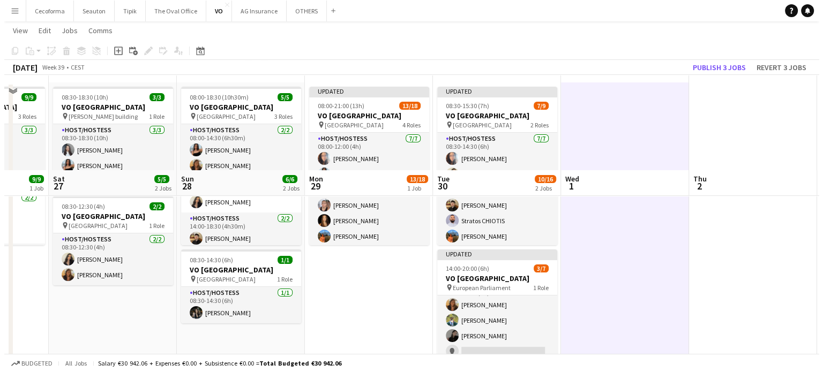
scroll to position [0, 0]
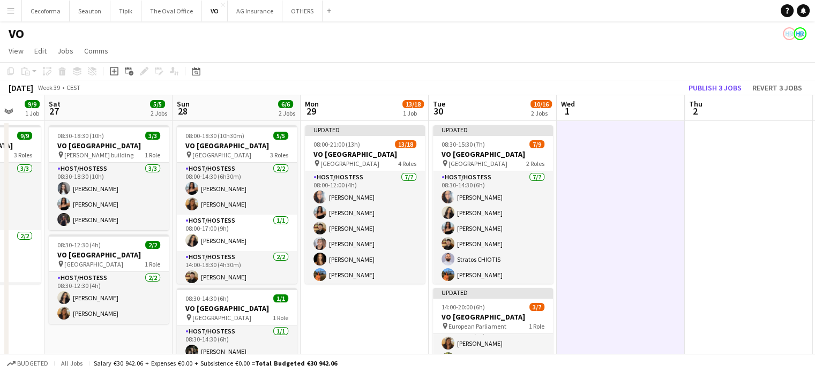
click at [9, 11] on app-icon "Menu" at bounding box center [10, 10] width 9 height 9
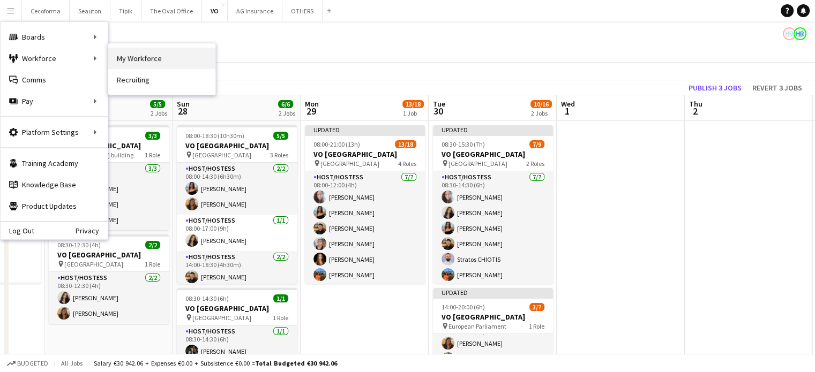
click at [157, 61] on link "My Workforce" at bounding box center [161, 58] width 107 height 21
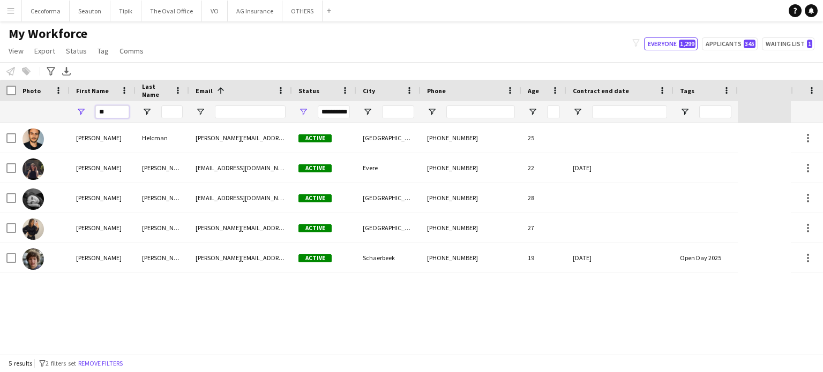
click at [109, 113] on input "**" at bounding box center [112, 112] width 34 height 13
type input "*"
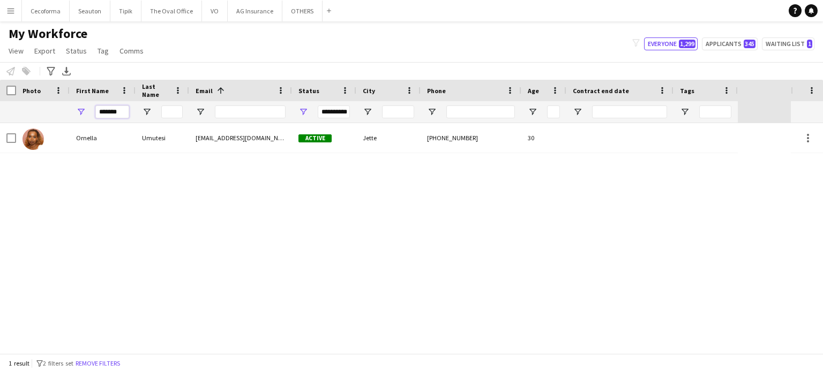
type input "*******"
click at [523, 242] on div "Ornella Umutesi mutesi.nella04@gmail.com Active Jette +320493850827 30" at bounding box center [395, 238] width 791 height 230
click at [302, 10] on button "OTHERS Close" at bounding box center [302, 11] width 40 height 21
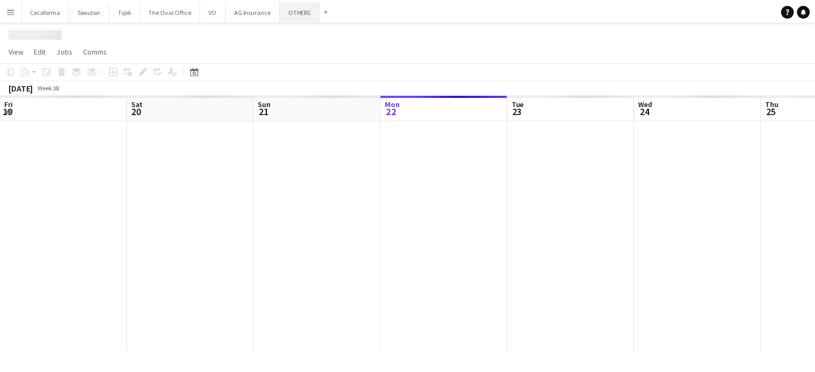
scroll to position [0, 256]
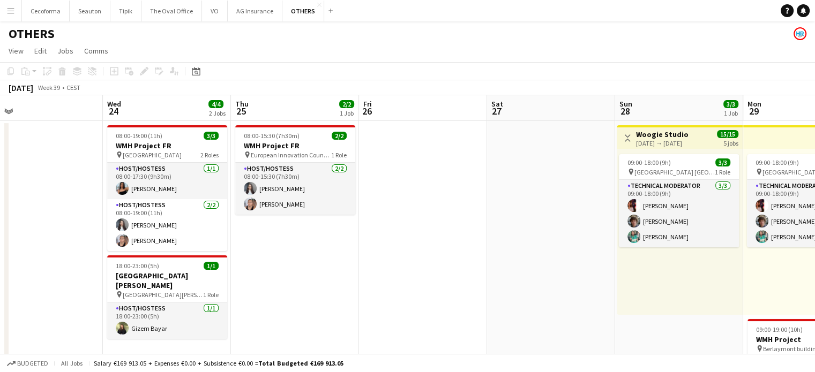
drag, startPoint x: 685, startPoint y: 237, endPoint x: 136, endPoint y: 182, distance: 551.8
click at [136, 182] on app-calendar-viewport "Sun 21 Mon 22 2/2 1 Job Tue 23 Wed 24 4/4 2 Jobs Thu 25 2/2 1 Job Fri 26 Sat 27…" at bounding box center [407, 351] width 815 height 513
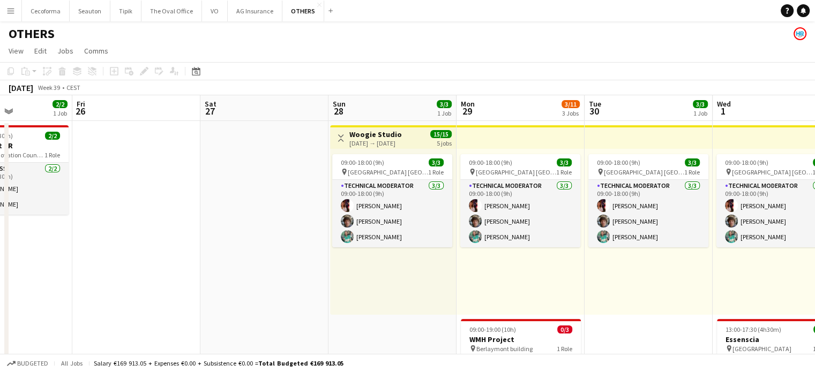
scroll to position [0, 318]
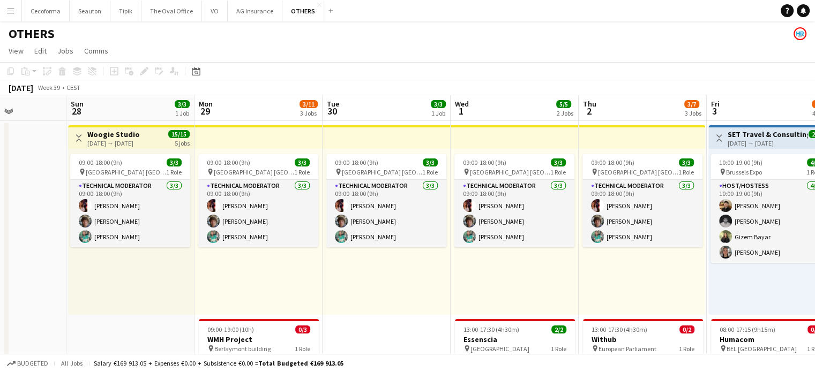
drag, startPoint x: 0, startPoint y: 163, endPoint x: 3, endPoint y: 124, distance: 39.7
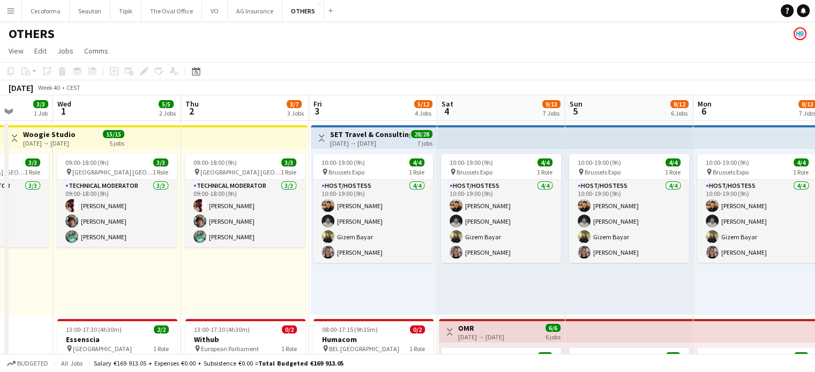
scroll to position [0, 450]
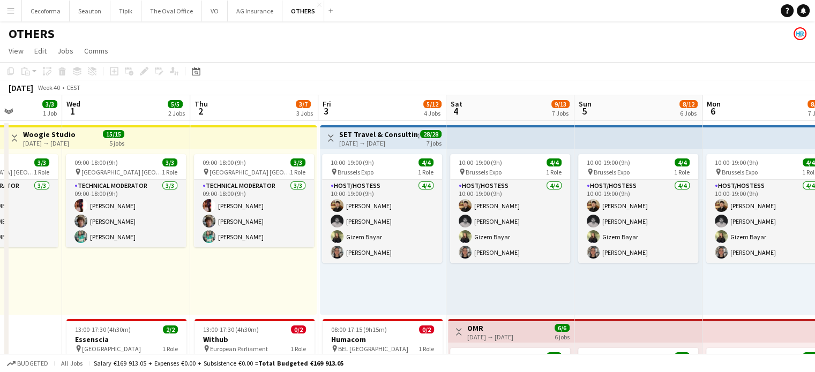
drag, startPoint x: 382, startPoint y: 338, endPoint x: 72, endPoint y: 257, distance: 321.3
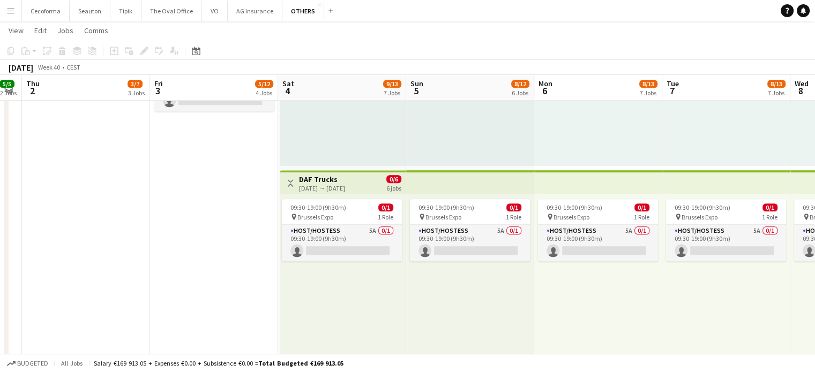
scroll to position [0, 398]
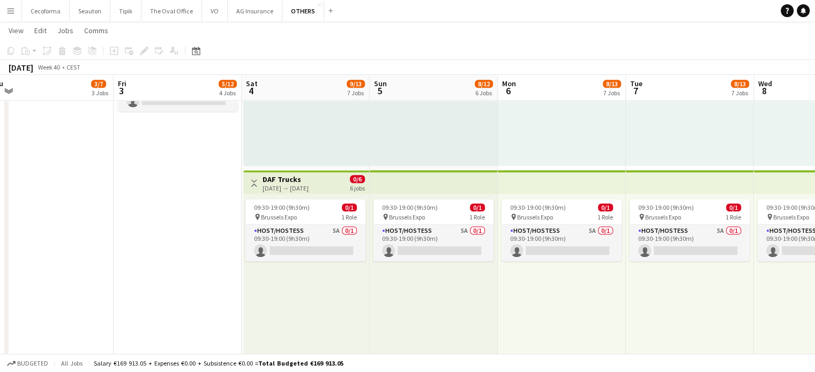
drag, startPoint x: 402, startPoint y: 258, endPoint x: 198, endPoint y: 209, distance: 209.9
click at [198, 209] on app-calendar-viewport "Mon 29 3/11 3 Jobs Tue 30 3/3 1 Job Wed 1 5/5 2 Jobs Thu 2 3/7 3 Jobs Fri 3 5/1…" at bounding box center [407, 274] width 815 height 1536
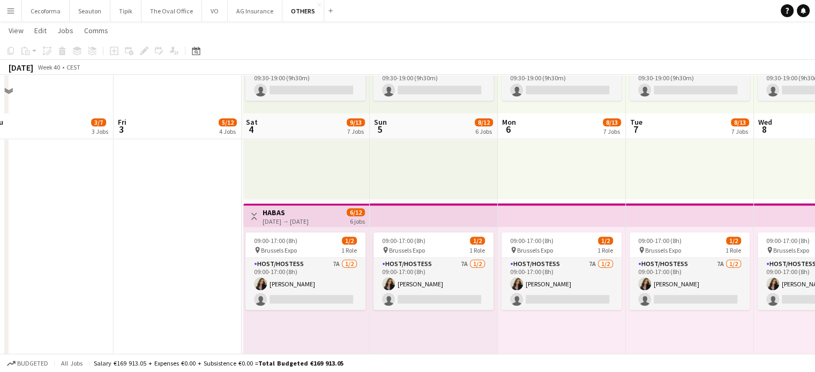
scroll to position [803, 0]
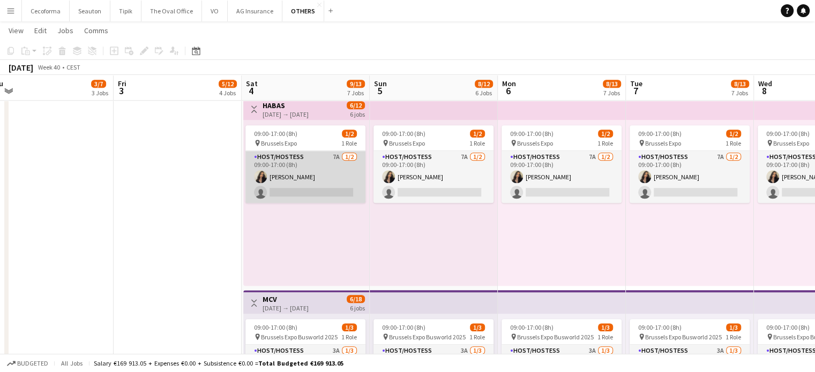
click at [306, 186] on app-card-role "Host/Hostess 7A 1/2 09:00-17:00 (8h) Alexia Elena Preda single-neutral-actions" at bounding box center [305, 177] width 120 height 52
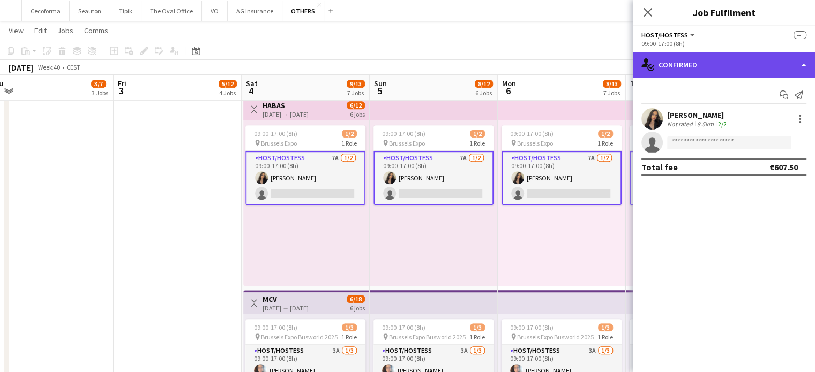
click at [801, 63] on div "single-neutral-actions-check-2 Confirmed" at bounding box center [724, 65] width 182 height 26
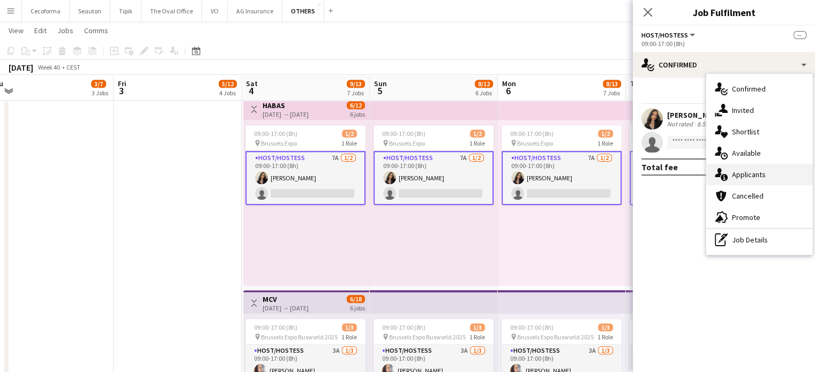
click at [755, 175] on span "Applicants" at bounding box center [749, 175] width 34 height 10
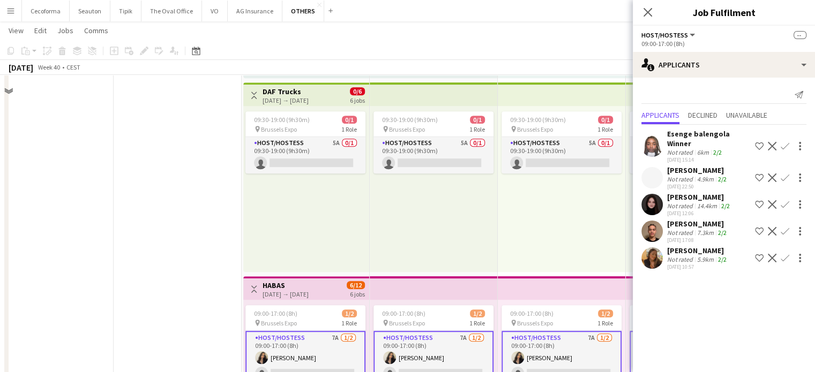
scroll to position [536, 0]
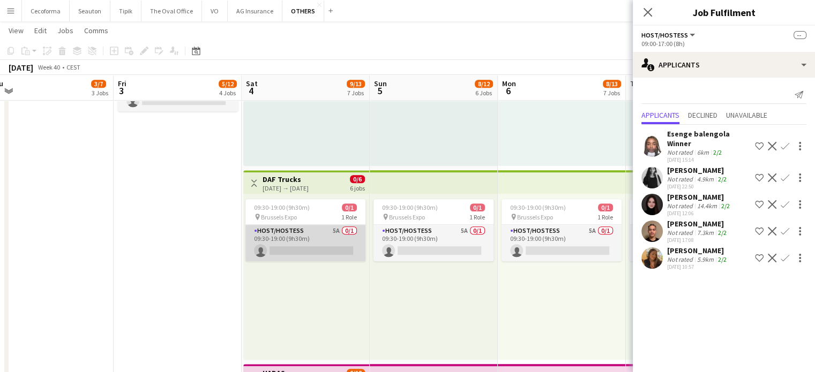
click at [299, 248] on app-card-role "Host/Hostess 5A 0/1 09:30-19:00 (9h30m) single-neutral-actions" at bounding box center [305, 243] width 120 height 36
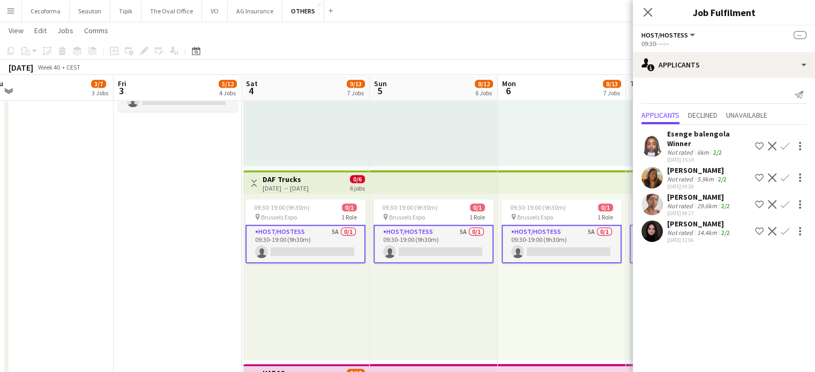
click at [782, 174] on app-icon "Confirm" at bounding box center [784, 178] width 9 height 9
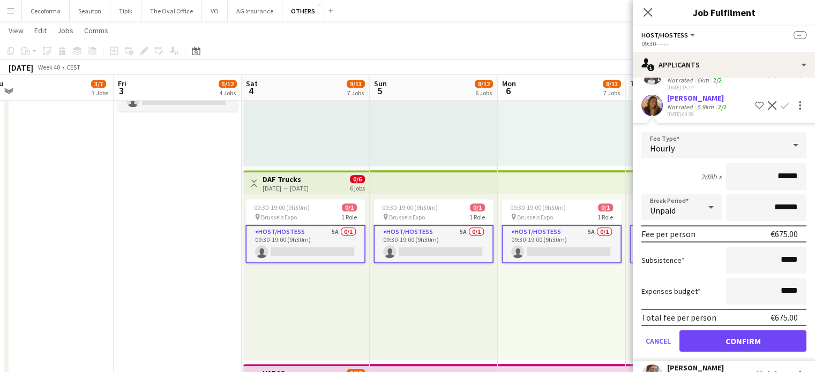
scroll to position [124, 0]
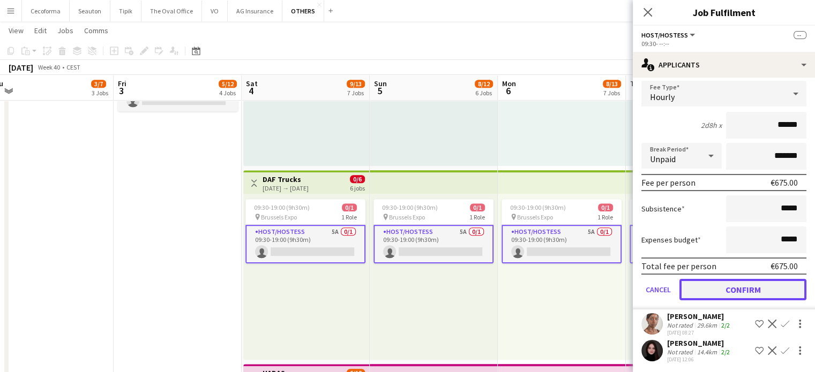
click at [747, 288] on button "Confirm" at bounding box center [742, 289] width 127 height 21
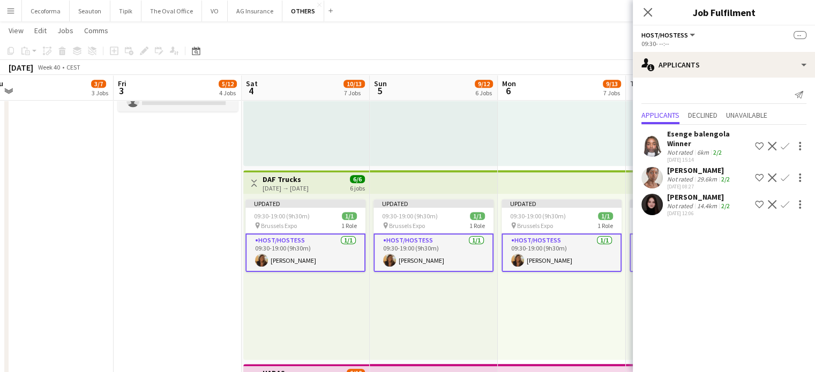
scroll to position [0, 0]
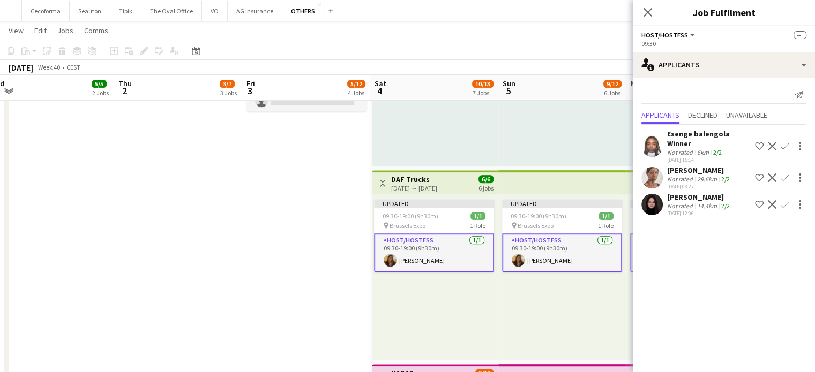
drag, startPoint x: 177, startPoint y: 242, endPoint x: 48, endPoint y: 210, distance: 132.4
click at [48, 210] on app-calendar-viewport "Mon 29 3/11 3 Jobs Tue 30 3/3 1 Job Wed 1 5/5 2 Jobs Thu 2 3/7 3 Jobs Fri 3 5/1…" at bounding box center [407, 274] width 815 height 1536
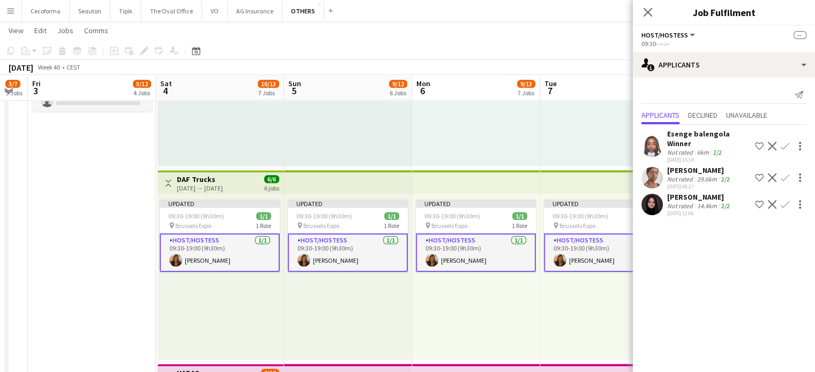
scroll to position [0, 239]
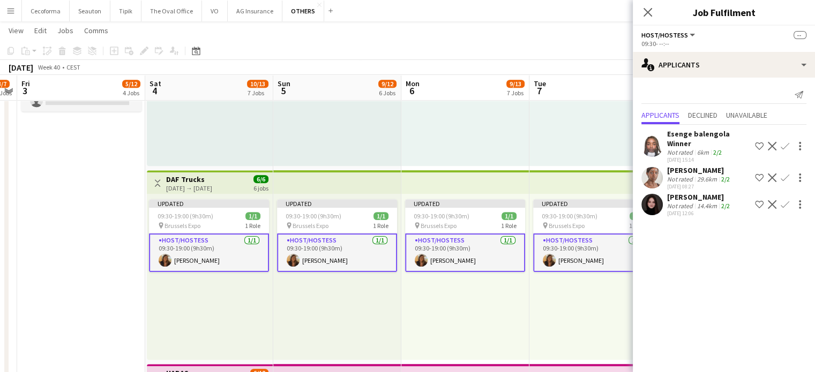
drag, startPoint x: 556, startPoint y: 322, endPoint x: 681, endPoint y: 364, distance: 131.6
click at [703, 366] on body "Menu Boards Boards Boards All jobs Status Workforce Workforce My Workforce Recr…" at bounding box center [407, 262] width 815 height 1596
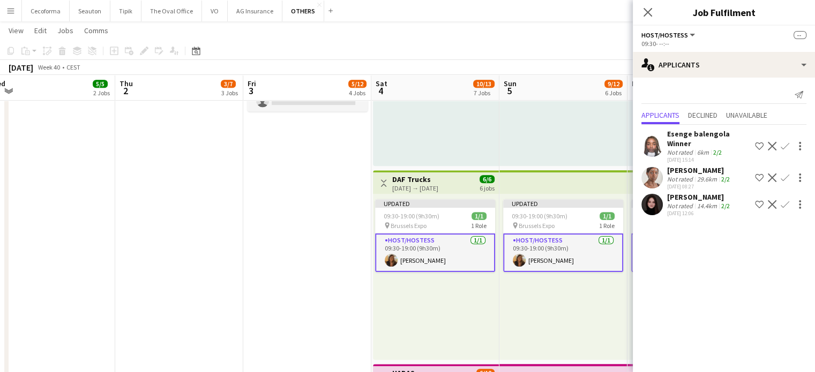
scroll to position [0, 333]
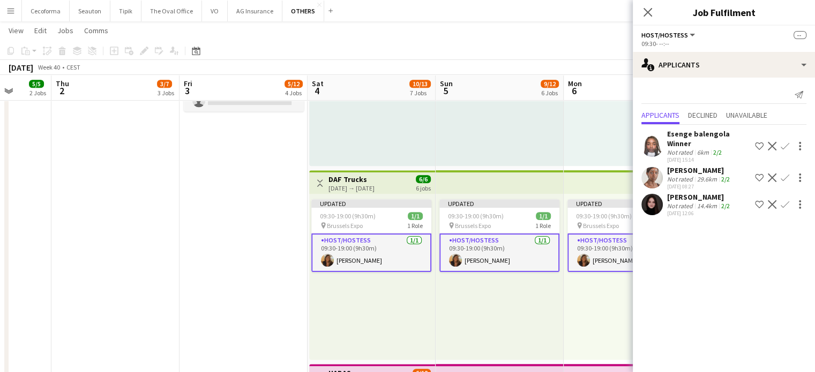
drag, startPoint x: 71, startPoint y: 232, endPoint x: 207, endPoint y: 246, distance: 136.8
click at [234, 266] on app-calendar-viewport "Mon 29 3/11 3 Jobs Tue 30 3/3 1 Job Wed 1 5/5 2 Jobs Thu 2 3/7 3 Jobs Fri 3 5/1…" at bounding box center [407, 274] width 815 height 1536
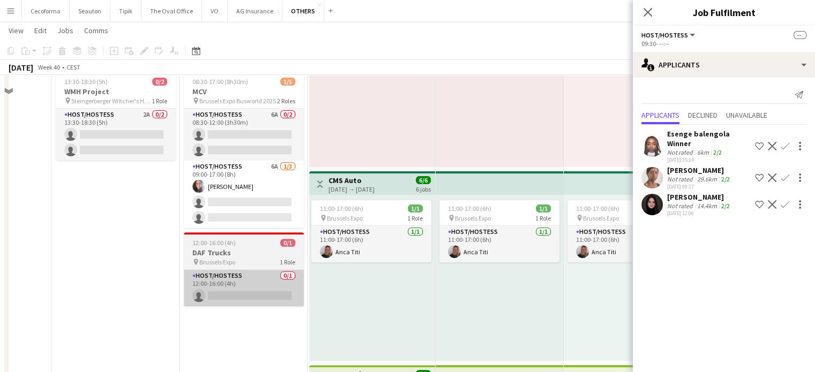
scroll to position [375, 0]
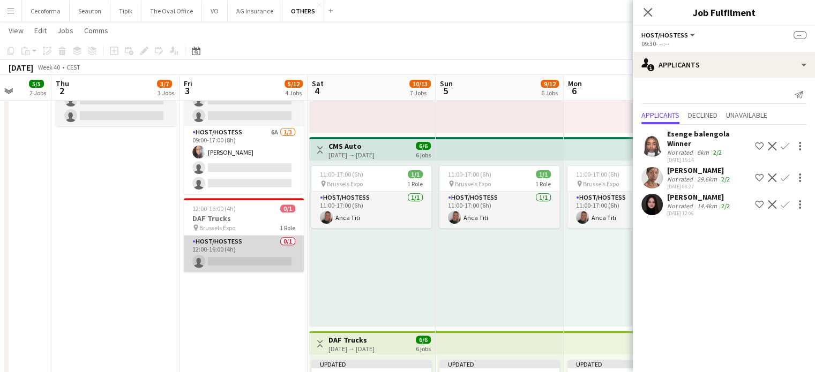
click at [221, 258] on app-card-role "Host/Hostess 0/1 12:00-16:00 (4h) single-neutral-actions" at bounding box center [244, 254] width 120 height 36
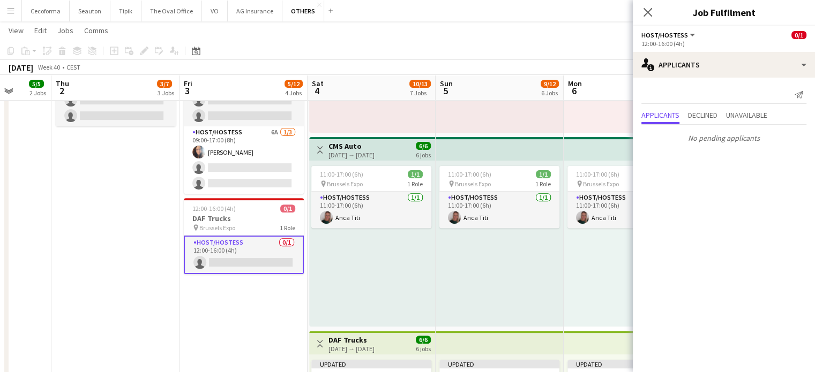
click at [221, 258] on app-card-role "Host/Hostess 0/1 12:00-16:00 (4h) single-neutral-actions" at bounding box center [244, 255] width 120 height 39
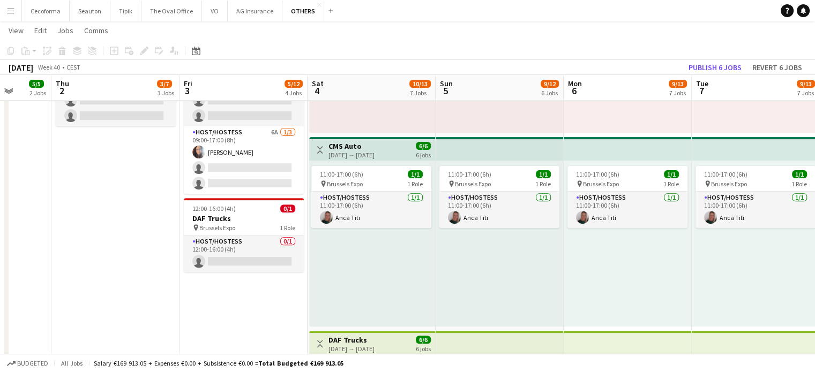
drag, startPoint x: 221, startPoint y: 258, endPoint x: 208, endPoint y: 297, distance: 41.2
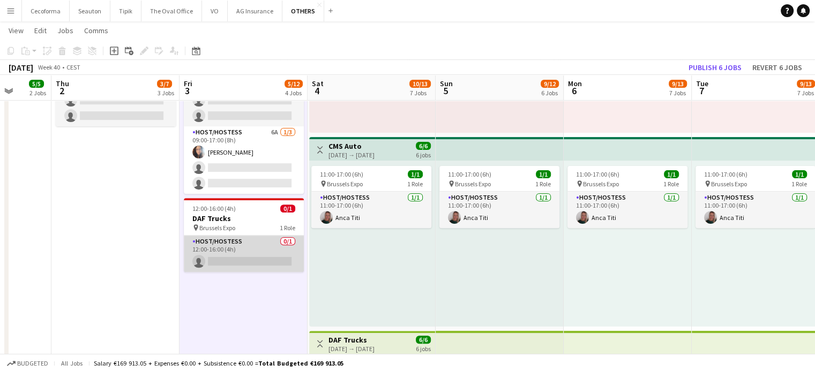
click at [227, 262] on app-card-role "Host/Hostess 0/1 12:00-16:00 (4h) single-neutral-actions" at bounding box center [244, 254] width 120 height 36
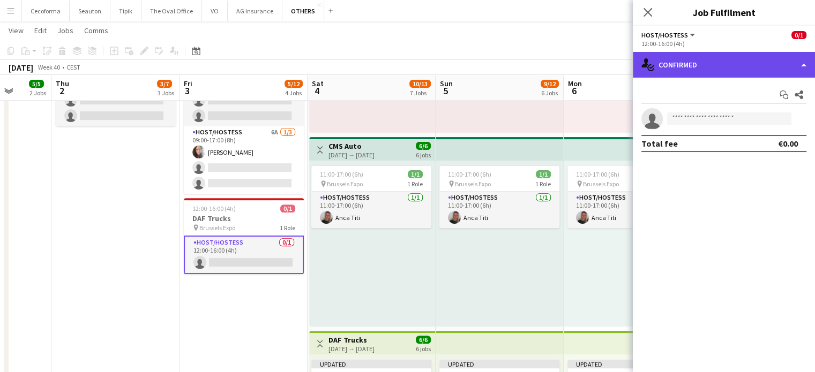
click at [802, 63] on div "single-neutral-actions-check-2 Confirmed" at bounding box center [724, 65] width 182 height 26
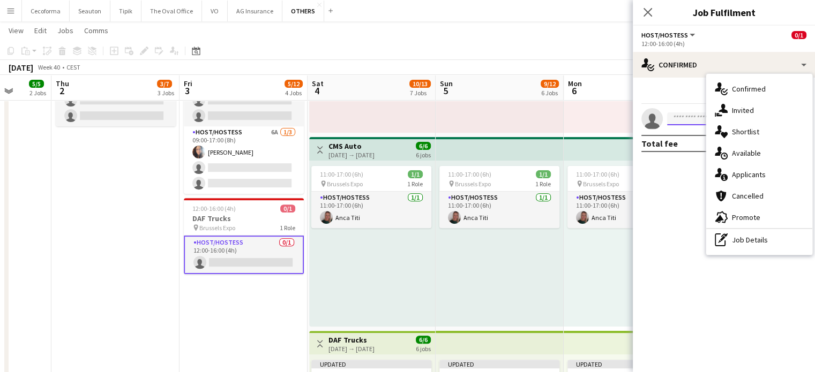
click at [686, 124] on input at bounding box center [729, 118] width 124 height 13
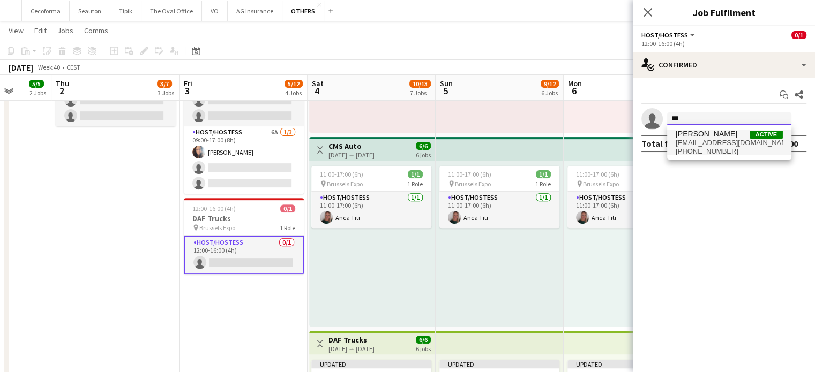
type input "***"
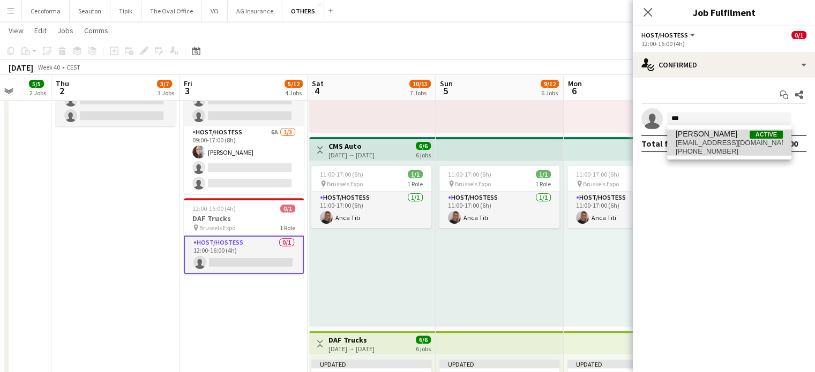
click at [698, 139] on span "[EMAIL_ADDRESS][DOMAIN_NAME]" at bounding box center [728, 143] width 107 height 9
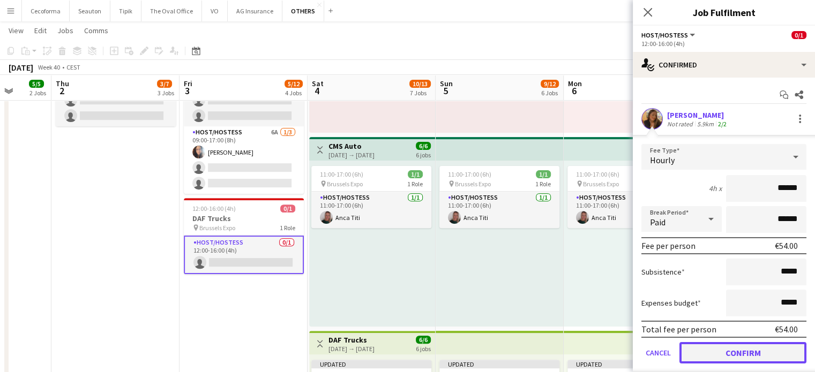
click at [732, 348] on button "Confirm" at bounding box center [742, 352] width 127 height 21
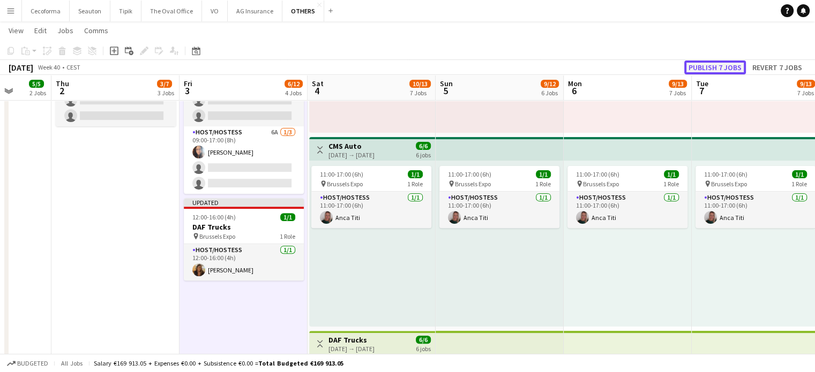
click at [719, 66] on button "Publish 7 jobs" at bounding box center [715, 68] width 62 height 14
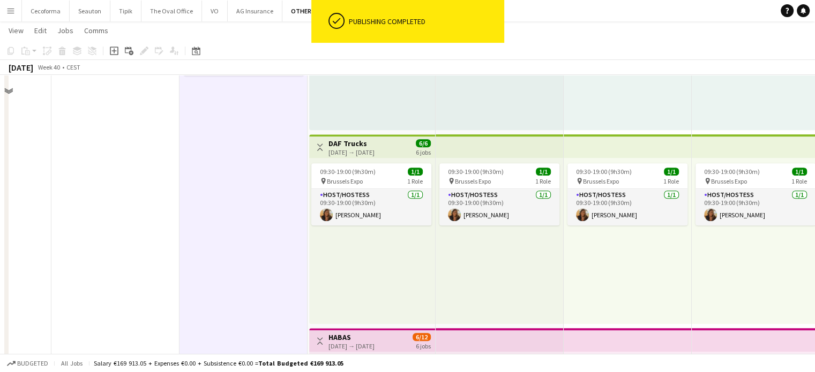
scroll to position [589, 0]
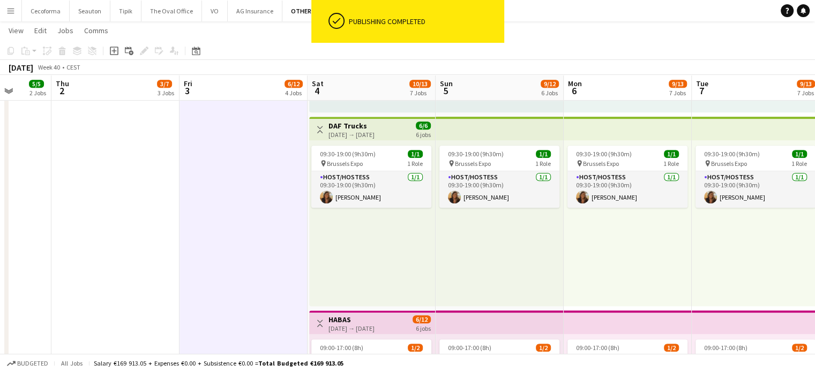
click at [255, 243] on app-date-cell "Toggle View SET Travel & Consulting GmbH 03-10-2025 → 09-10-2025 28/28 7 jobs 1…" at bounding box center [243, 260] width 128 height 1458
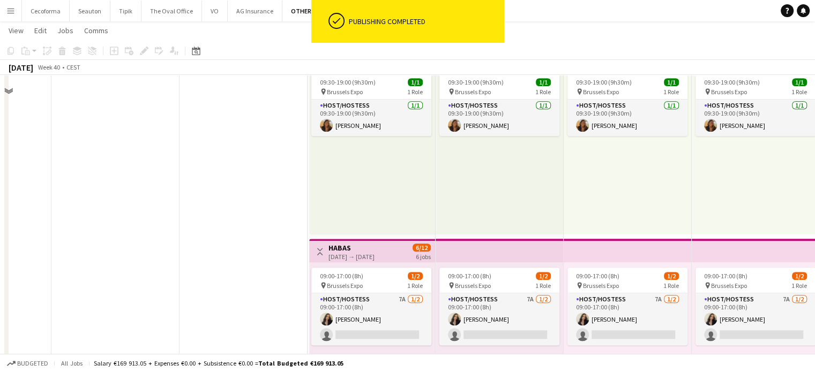
scroll to position [803, 0]
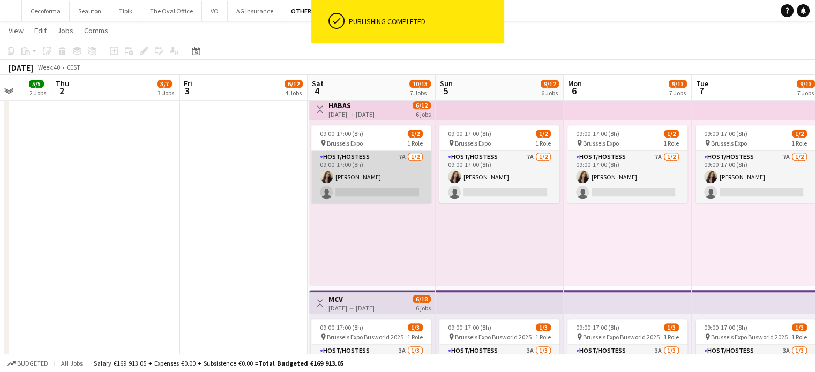
click at [366, 192] on app-card-role "Host/Hostess 7A 1/2 09:00-17:00 (8h) Alexia Elena Preda single-neutral-actions" at bounding box center [371, 177] width 120 height 52
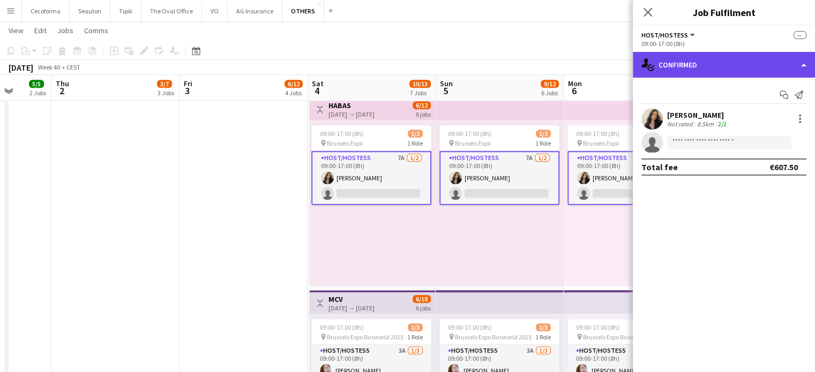
click at [806, 65] on div "single-neutral-actions-check-2 Confirmed" at bounding box center [724, 65] width 182 height 26
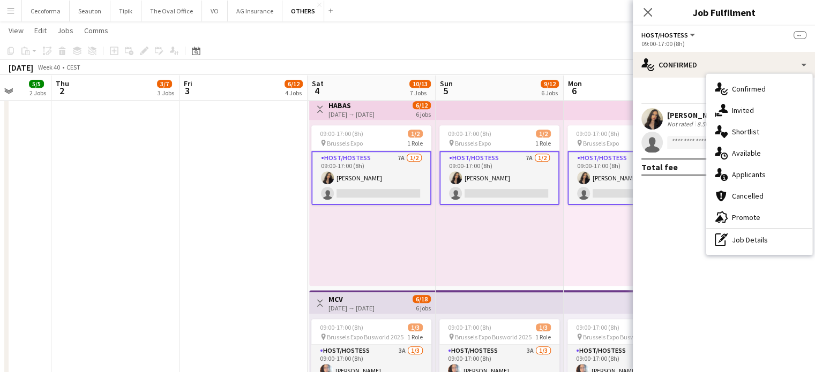
click at [756, 178] on span "Applicants" at bounding box center [749, 175] width 34 height 10
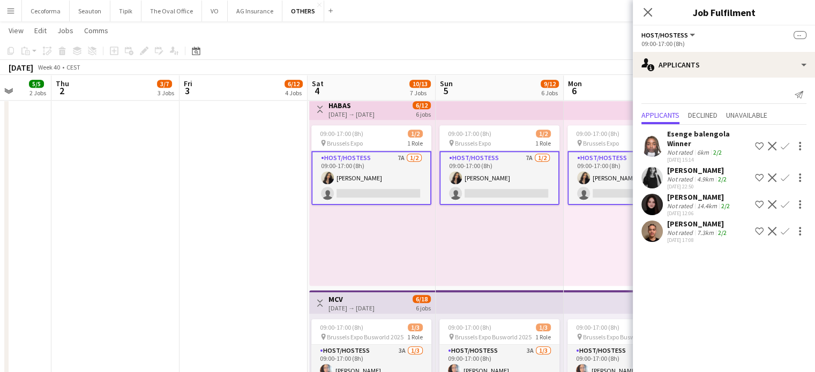
click at [340, 232] on div "09:00-17:00 (8h) 1/2 pin Brussels Expo 1 Role Host/Hostess 7A 1/2 09:00-17:00 (…" at bounding box center [372, 203] width 126 height 166
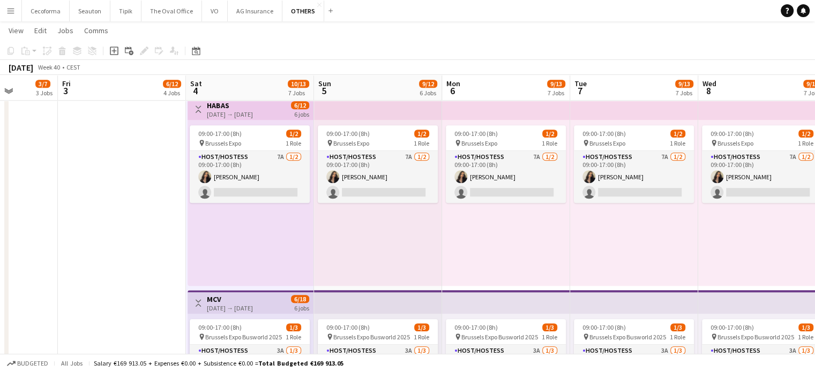
drag, startPoint x: 584, startPoint y: 239, endPoint x: 563, endPoint y: 236, distance: 21.1
click at [562, 236] on app-calendar-viewport "Mon 29 3/11 3 Jobs Tue 30 3/3 1 Job Wed 1 5/5 2 Jobs Thu 2 3/7 3 Jobs Fri 3 6/1…" at bounding box center [407, 6] width 815 height 1536
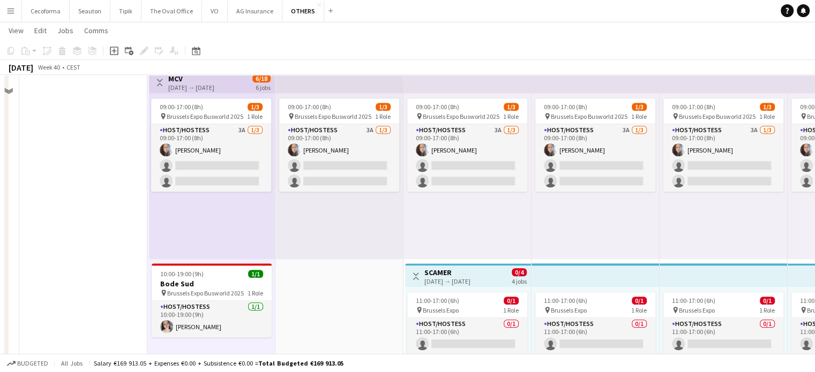
scroll to position [964, 0]
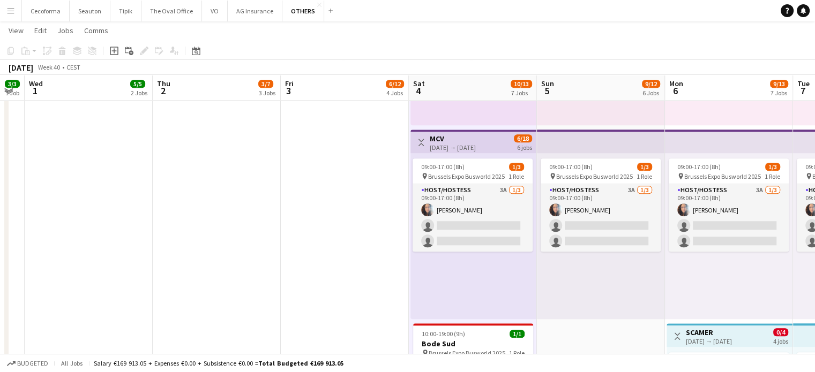
drag, startPoint x: 346, startPoint y: 280, endPoint x: 598, endPoint y: 293, distance: 252.6
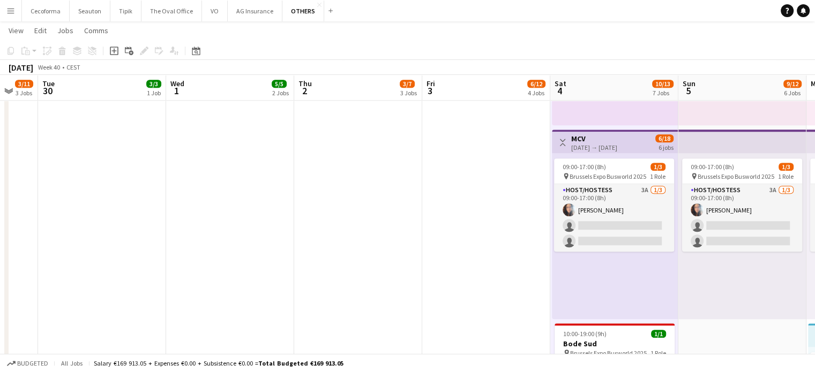
scroll to position [0, 247]
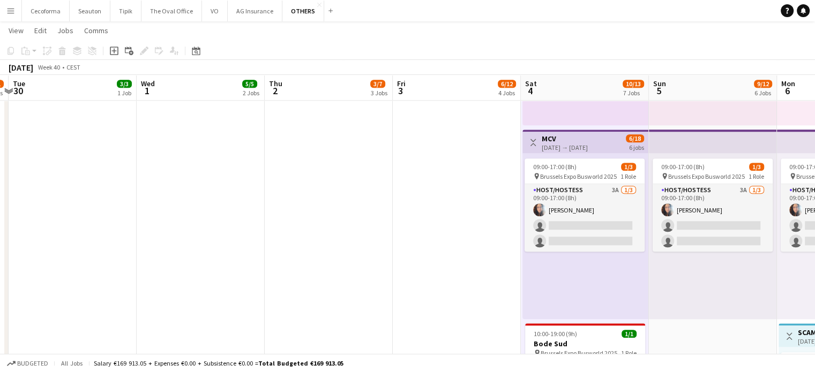
drag, startPoint x: 291, startPoint y: 238, endPoint x: 389, endPoint y: 253, distance: 99.6
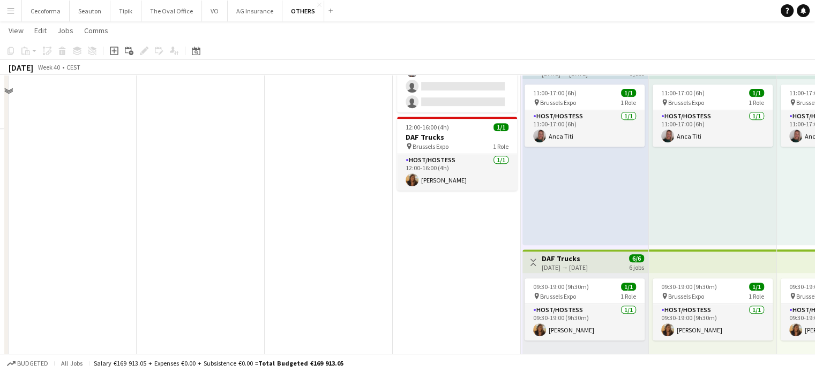
scroll to position [428, 0]
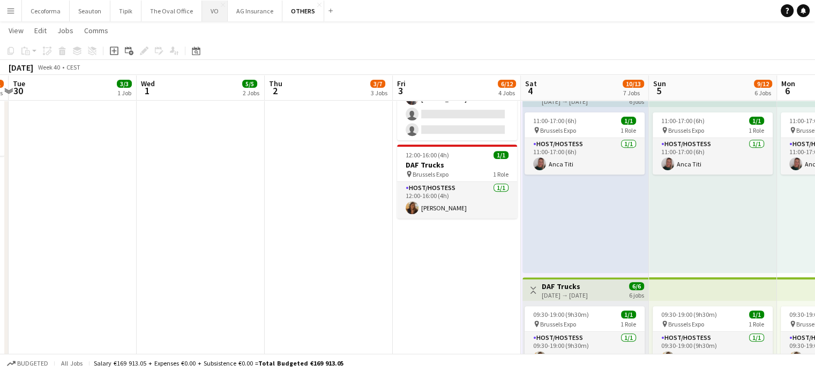
click at [210, 10] on button "VO Close" at bounding box center [215, 11] width 26 height 21
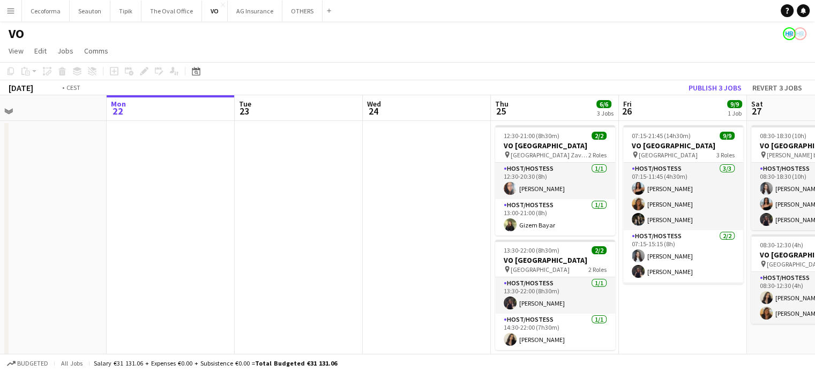
scroll to position [0, 334]
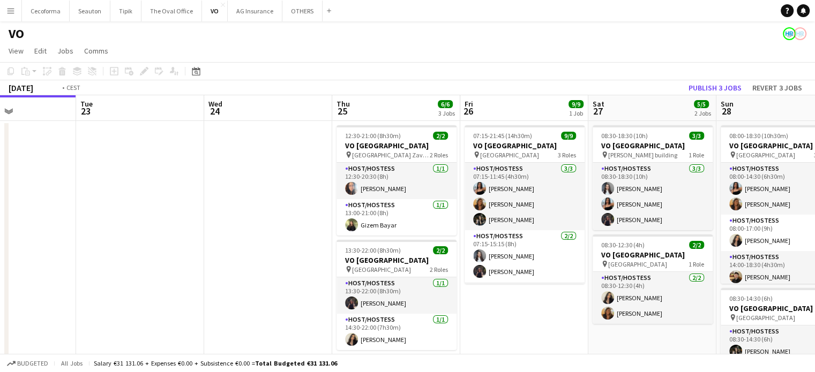
drag, startPoint x: 462, startPoint y: 229, endPoint x: 115, endPoint y: 180, distance: 349.9
click at [130, 179] on app-calendar-viewport "Fri 19 Sat 20 Sun 21 Mon 22 Tue 23 Wed 24 Thu 25 6/6 3 Jobs Fri 26 9/9 1 Job Sa…" at bounding box center [407, 292] width 815 height 394
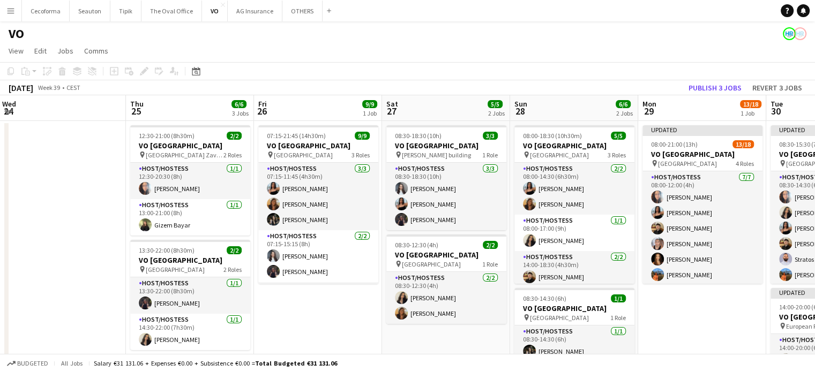
drag, startPoint x: 388, startPoint y: 316, endPoint x: 274, endPoint y: 305, distance: 114.6
click at [274, 305] on app-calendar-viewport "Sun 21 Mon 22 Tue 23 Wed 24 Thu 25 6/6 3 Jobs Fri 26 9/9 1 Job Sat 27 5/5 2 Job…" at bounding box center [407, 292] width 815 height 394
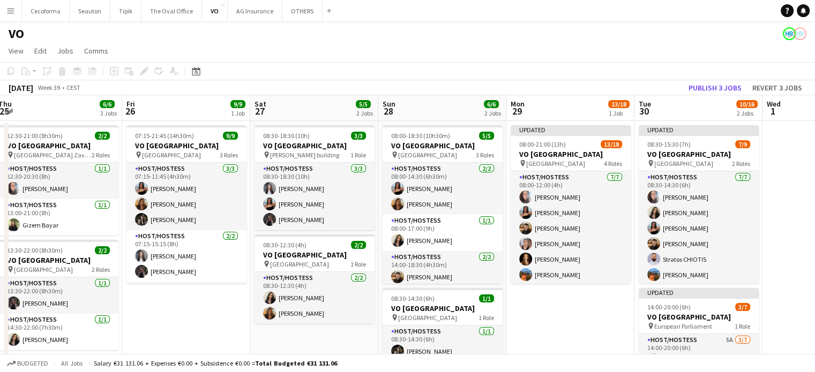
scroll to position [0, 330]
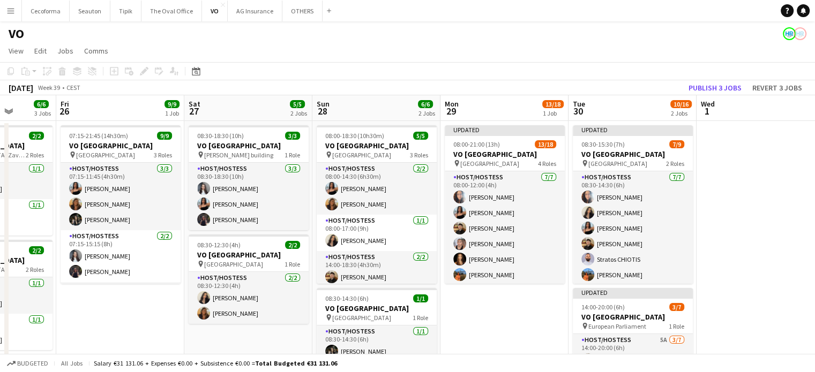
drag, startPoint x: 622, startPoint y: 309, endPoint x: 495, endPoint y: 300, distance: 127.2
click at [495, 300] on app-calendar-viewport "Tue 23 Wed 24 Thu 25 6/6 3 Jobs Fri 26 9/9 1 Job Sat 27 5/5 2 Jobs Sun 28 6/6 2…" at bounding box center [407, 292] width 815 height 394
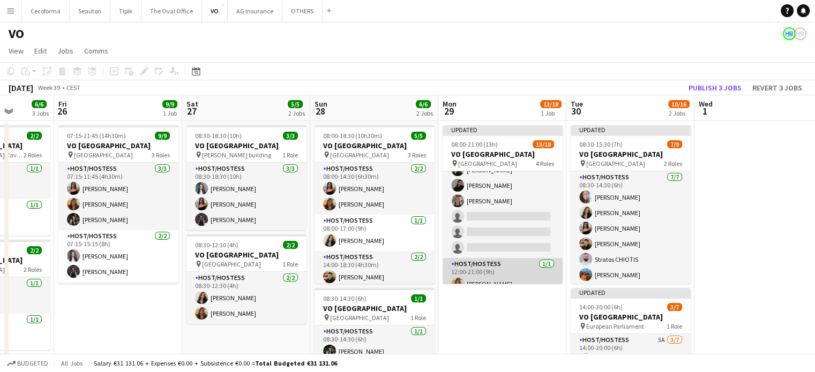
scroll to position [251, 0]
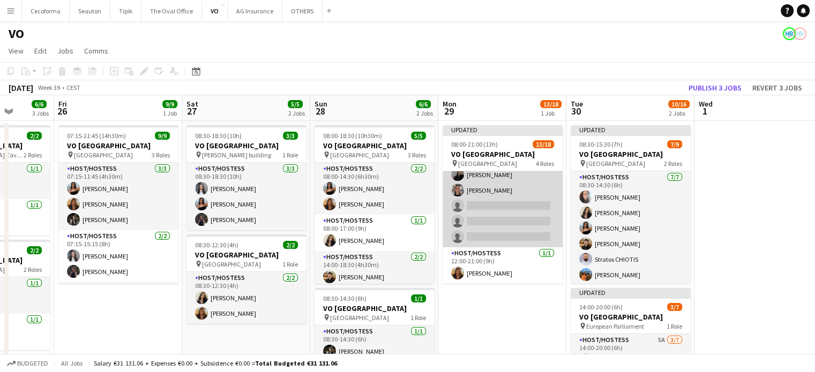
click at [501, 225] on app-card-role "Host/Hostess 9A 3/6 12:00-18:00 (6h) Clara Chongo Alina Rapcea Yuliya Hevko sin…" at bounding box center [502, 190] width 120 height 114
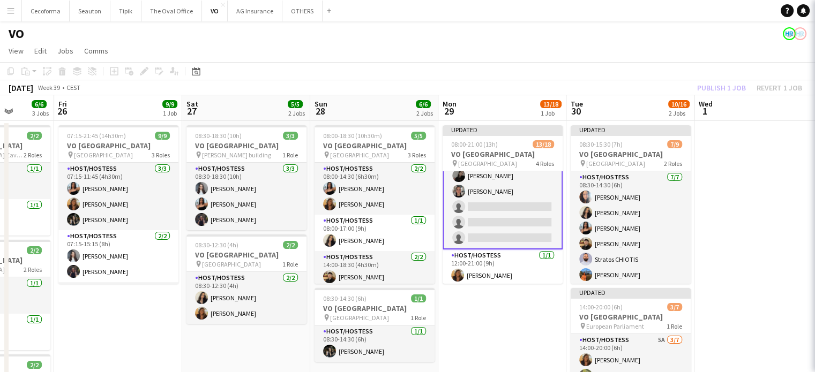
scroll to position [251, 0]
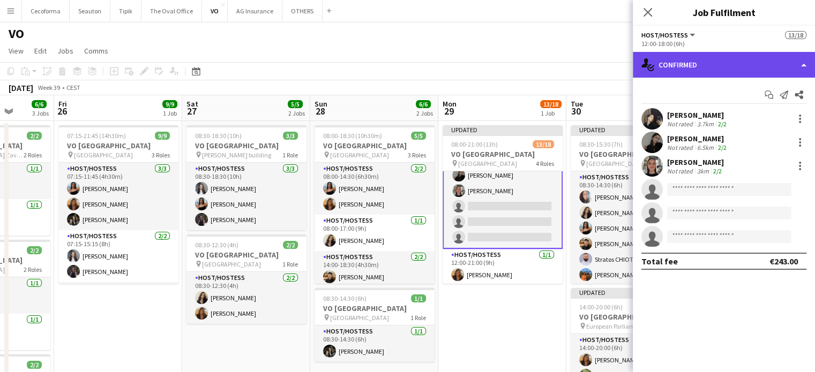
click at [801, 66] on div "single-neutral-actions-check-2 Confirmed" at bounding box center [724, 65] width 182 height 26
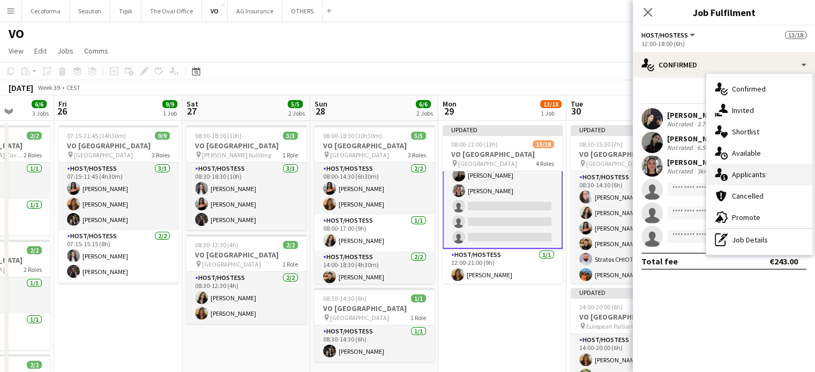
click at [754, 174] on span "Applicants" at bounding box center [749, 175] width 34 height 10
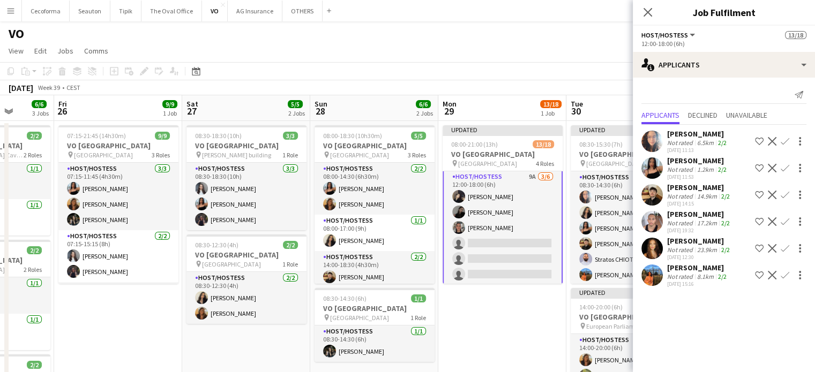
scroll to position [252, 0]
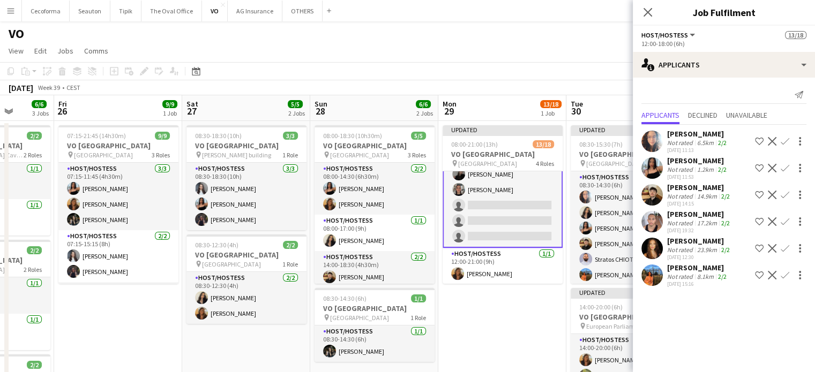
click at [516, 323] on app-date-cell "Updated 08:00-21:00 (13h) 13/18 VO Europe pin UR Square 4 Roles Host/Hostess [D…" at bounding box center [502, 305] width 128 height 368
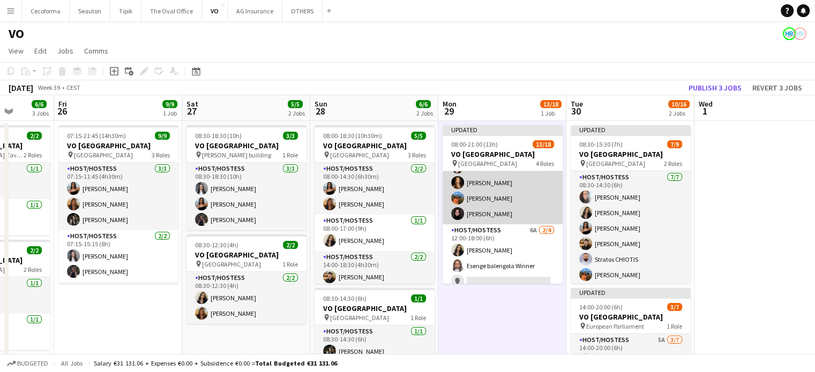
scroll to position [0, 0]
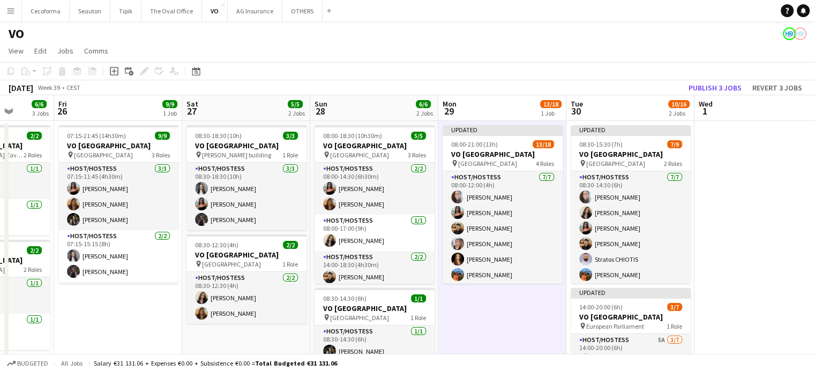
click at [758, 264] on app-date-cell at bounding box center [758, 305] width 128 height 368
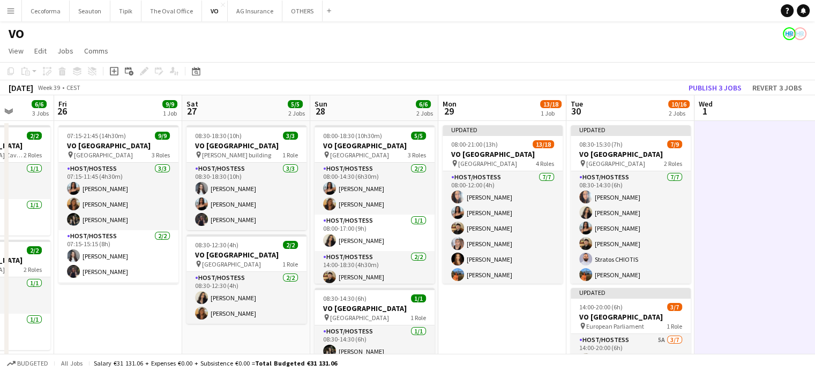
click at [13, 12] on app-icon "Menu" at bounding box center [10, 10] width 9 height 9
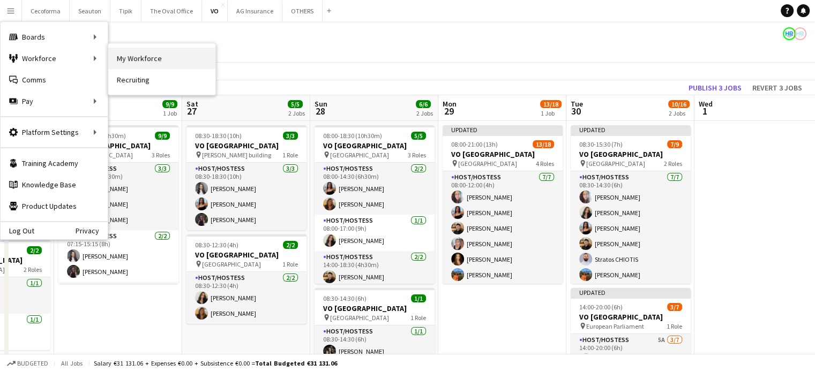
click at [159, 60] on link "My Workforce" at bounding box center [161, 58] width 107 height 21
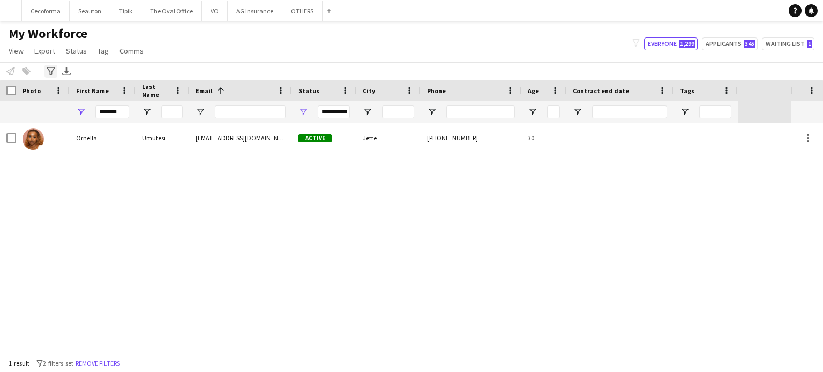
click at [48, 71] on icon "Advanced filters" at bounding box center [51, 71] width 9 height 9
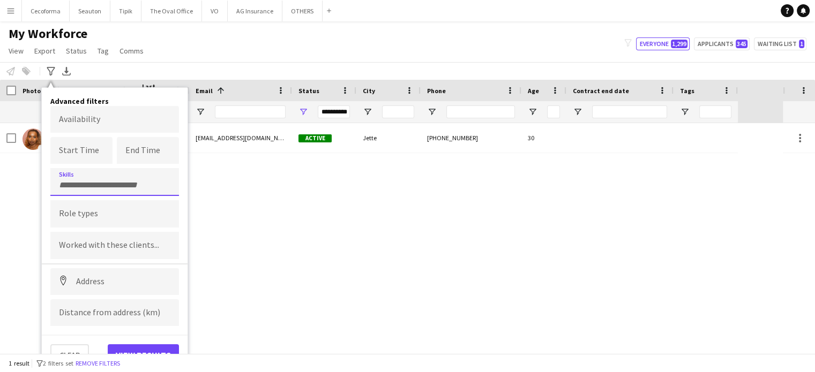
click at [95, 183] on input "Type to search skills..." at bounding box center [114, 185] width 111 height 10
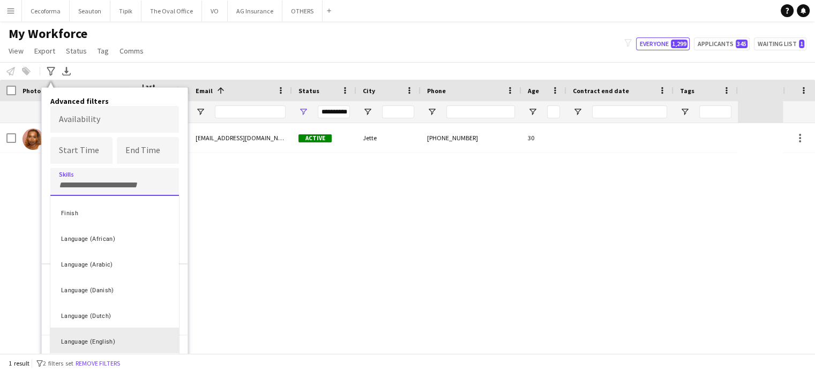
click at [96, 341] on div "Language (English)" at bounding box center [114, 341] width 129 height 26
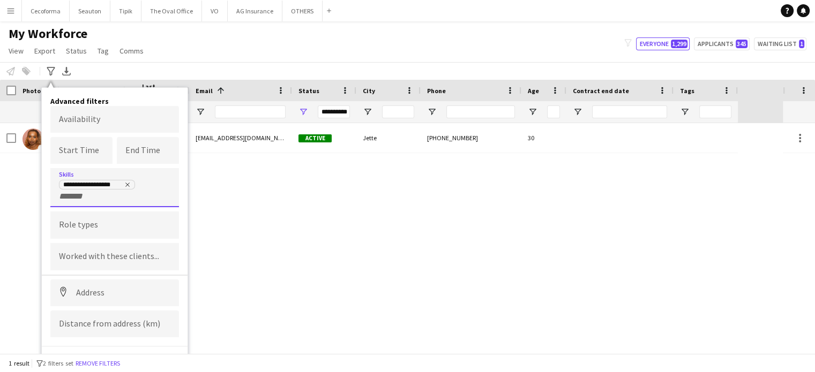
click at [131, 200] on div "**********" at bounding box center [114, 190] width 111 height 22
click at [73, 195] on input "+ Skill" at bounding box center [82, 197] width 46 height 10
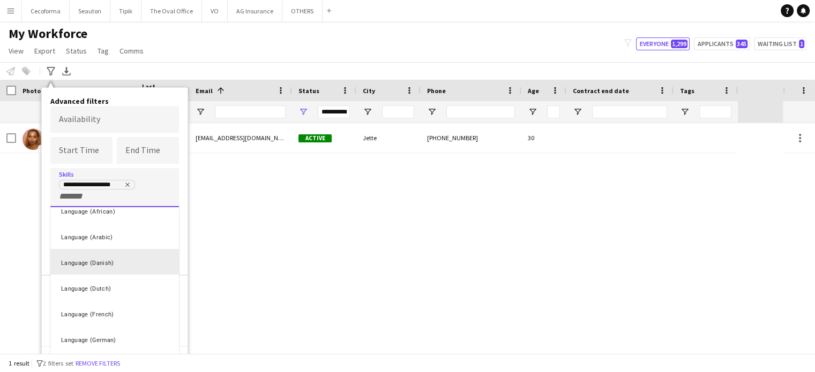
scroll to position [54, 0]
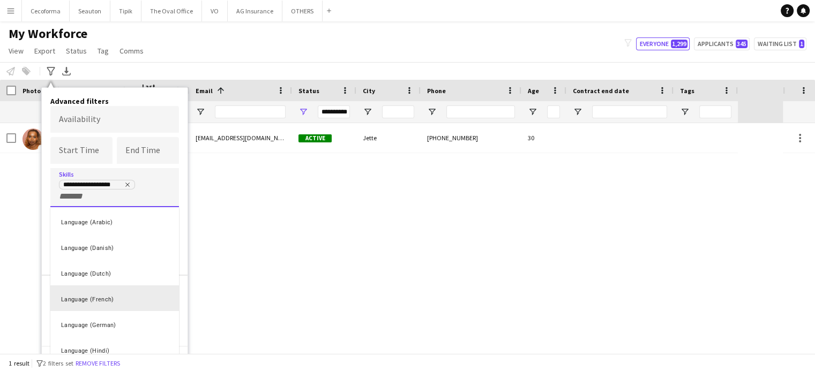
click at [95, 297] on div "Language (French)" at bounding box center [114, 298] width 129 height 26
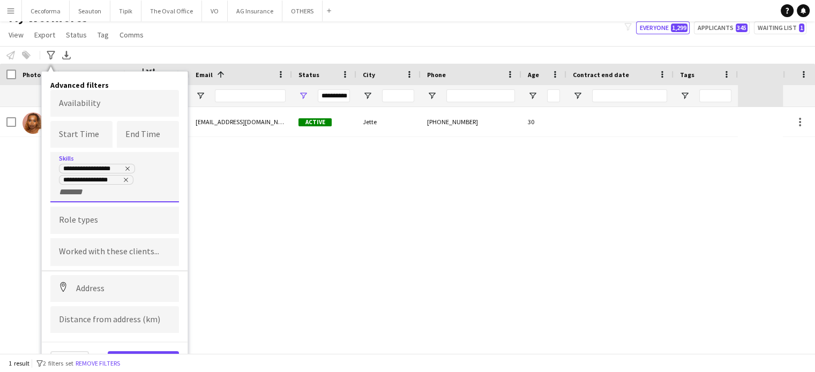
scroll to position [23, 0]
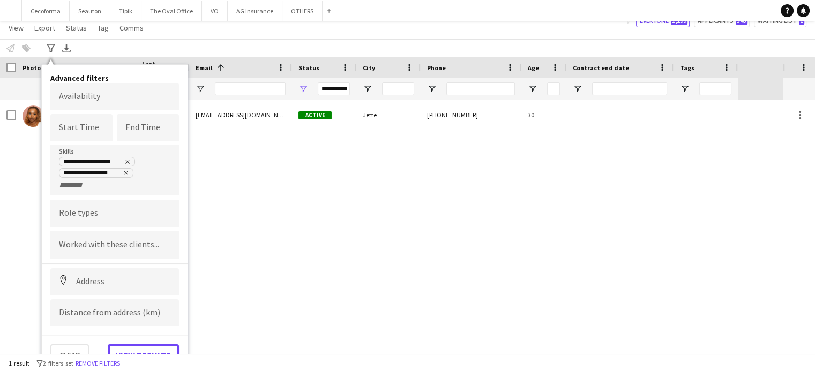
click at [132, 345] on button "View results" at bounding box center [143, 354] width 71 height 21
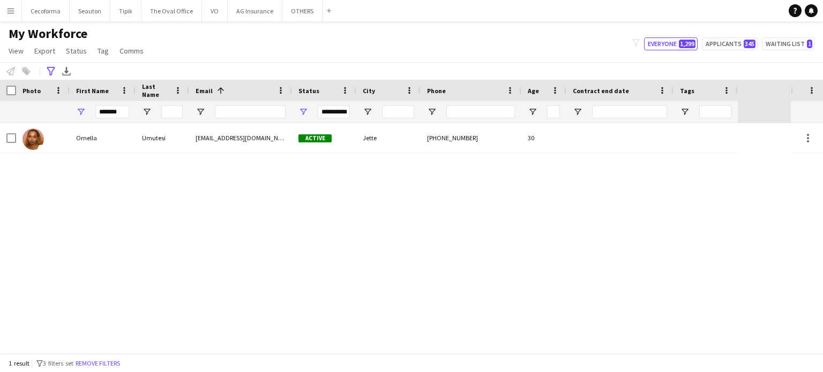
click at [64, 171] on div "Ornella Umutesi mutesi.nella04@gmail.com Active Jette +320493850827 30" at bounding box center [395, 238] width 791 height 230
click at [124, 107] on input "*******" at bounding box center [112, 112] width 34 height 13
type input "*"
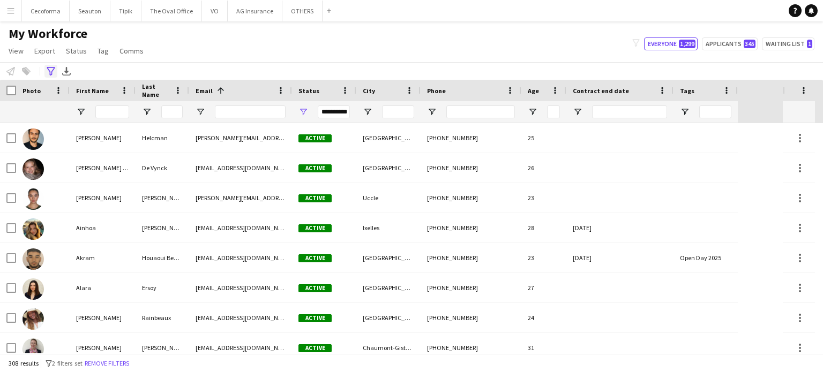
click at [51, 71] on icon "Advanced filters" at bounding box center [51, 71] width 9 height 9
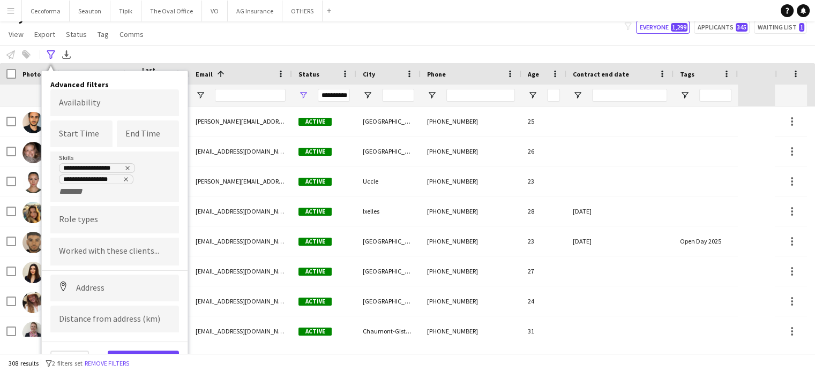
scroll to position [23, 0]
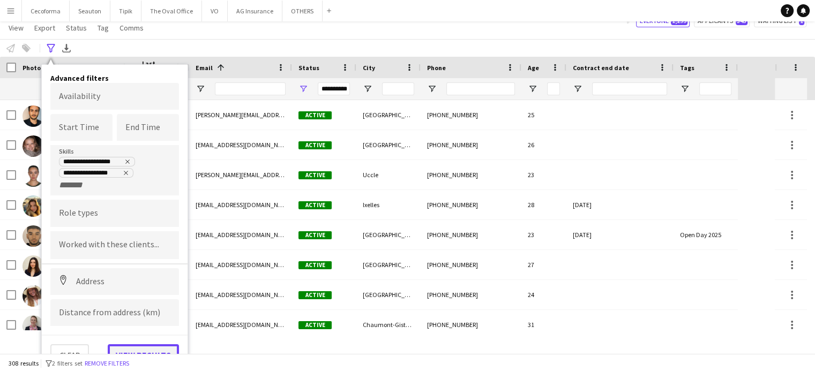
click at [136, 349] on button "View results" at bounding box center [143, 354] width 71 height 21
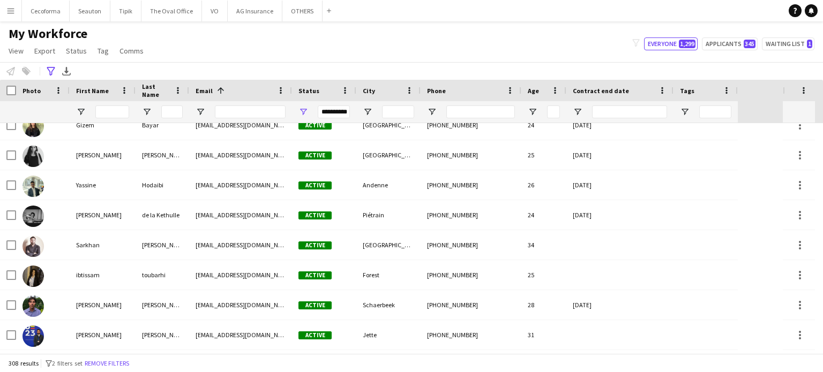
scroll to position [0, 0]
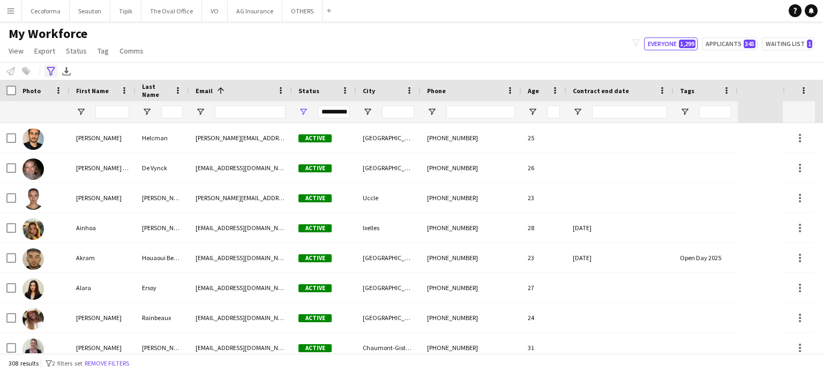
click at [51, 69] on icon "Advanced filters" at bounding box center [51, 71] width 9 height 9
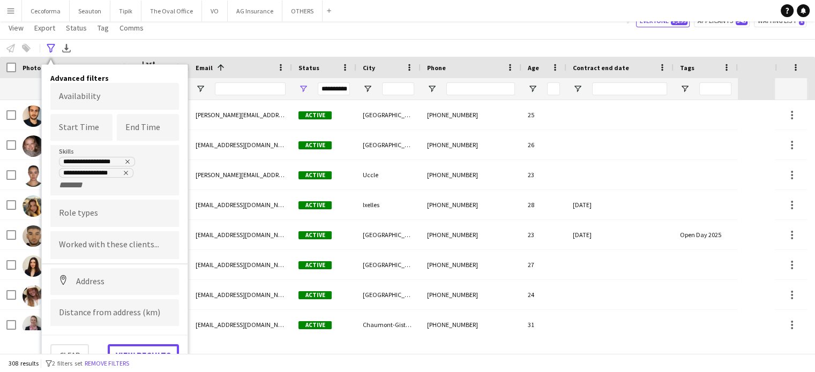
click at [133, 346] on button "View results" at bounding box center [143, 354] width 71 height 21
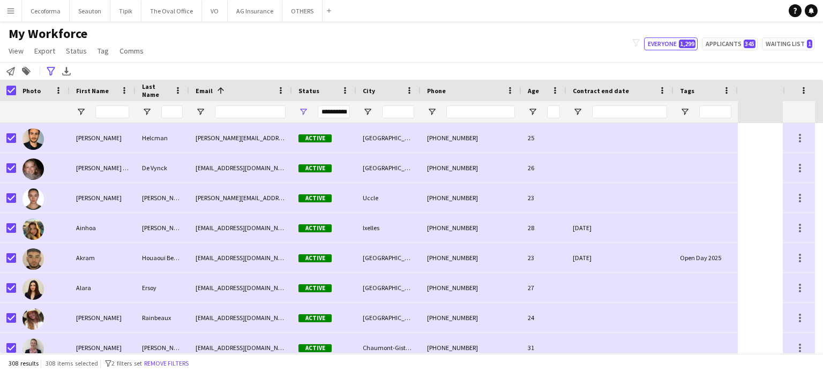
click at [125, 49] on span "Comms" at bounding box center [131, 51] width 24 height 10
click at [147, 72] on span "Send notification" at bounding box center [149, 74] width 55 height 10
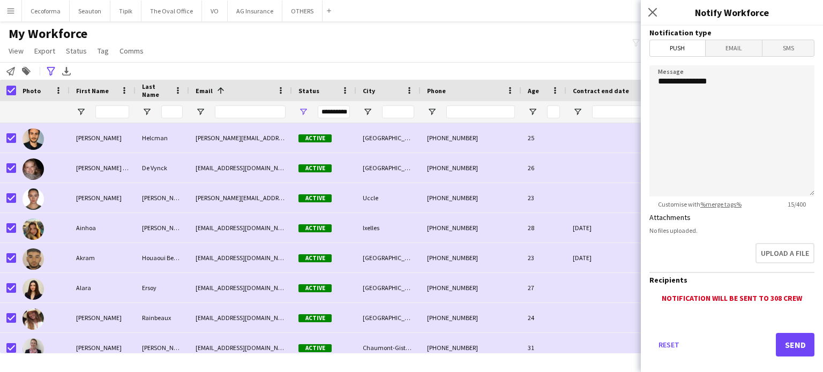
click at [730, 47] on span "Email" at bounding box center [733, 48] width 57 height 16
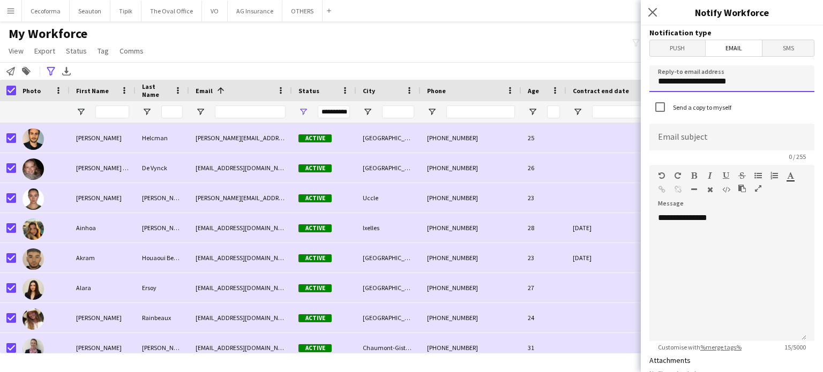
click at [676, 81] on input "**********" at bounding box center [731, 78] width 165 height 27
click at [755, 85] on input "**********" at bounding box center [731, 78] width 165 height 27
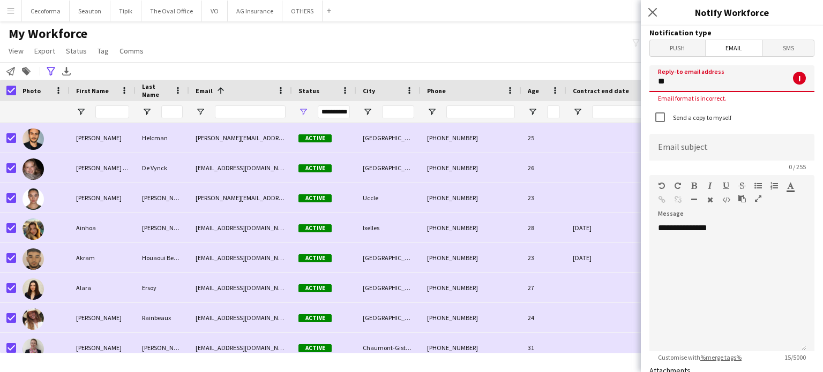
type input "*"
click at [706, 85] on input "**********" at bounding box center [731, 78] width 165 height 27
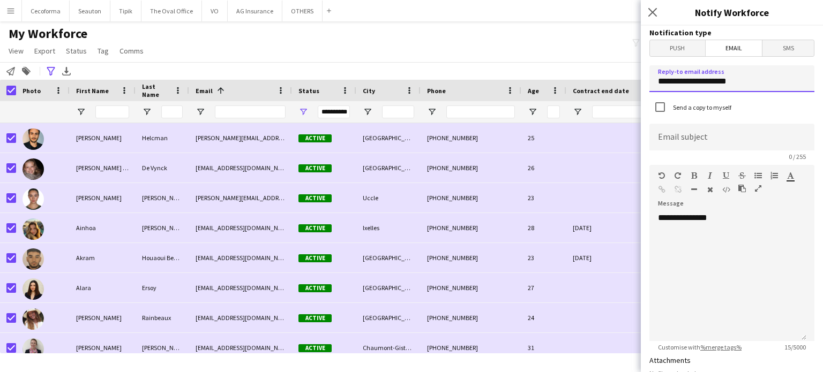
type input "**********"
click at [716, 137] on input at bounding box center [731, 137] width 165 height 27
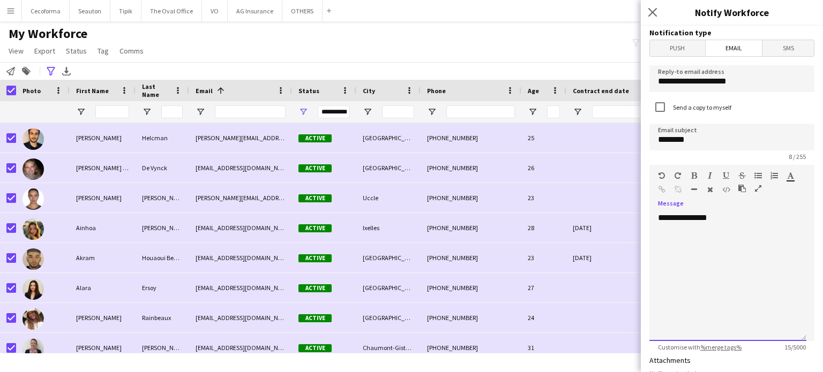
click at [652, 203] on div "default Heading 1 Heading 2 Heading 3 Heading 4 Heading 5 Heading 6 Heading 7 P…" at bounding box center [731, 185] width 165 height 40
click at [713, 131] on input "********" at bounding box center [731, 137] width 165 height 27
type input "**********"
click at [726, 242] on div "**********" at bounding box center [727, 277] width 157 height 129
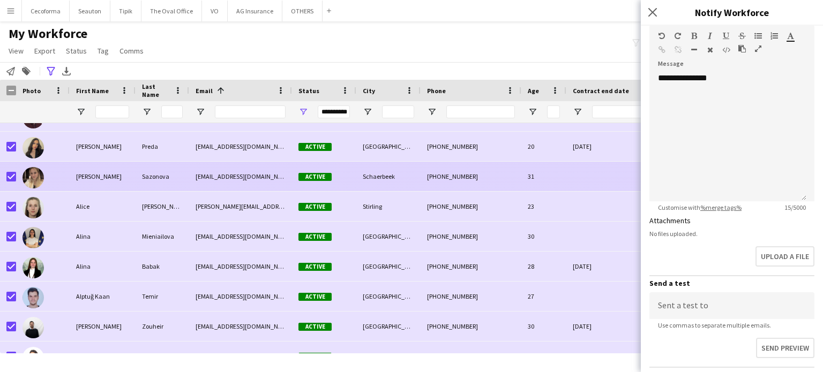
scroll to position [321, 0]
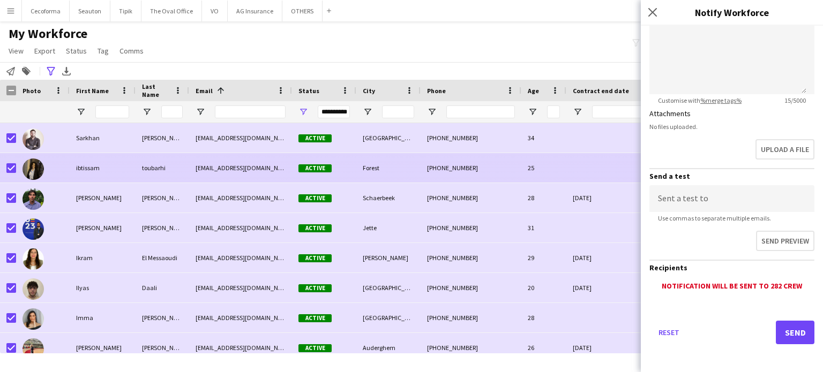
click at [5, 164] on div at bounding box center [8, 167] width 16 height 29
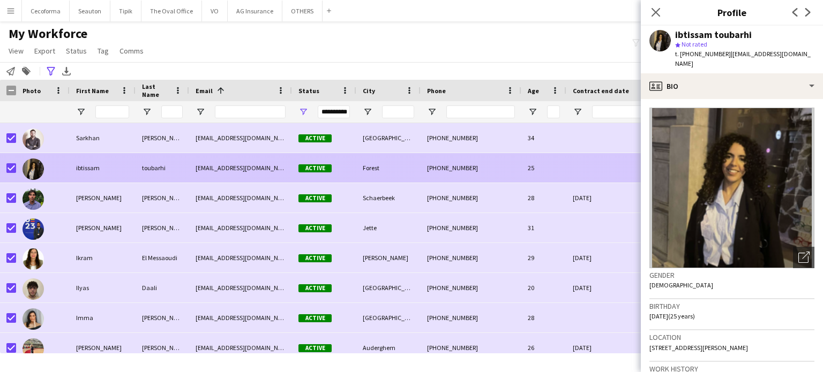
click at [5, 164] on div at bounding box center [8, 167] width 16 height 29
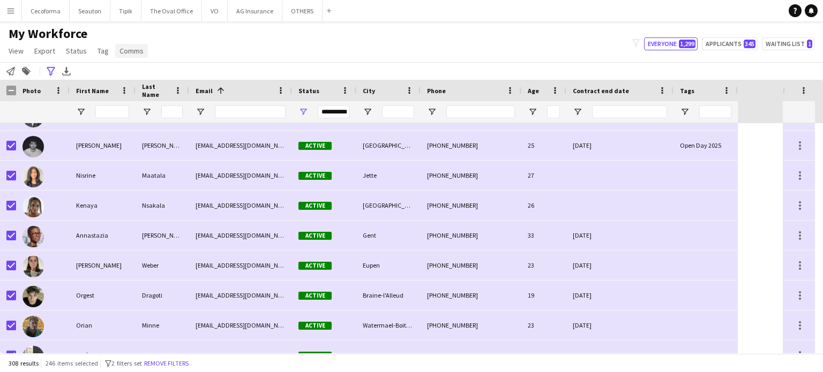
click at [129, 51] on span "Comms" at bounding box center [131, 51] width 24 height 10
click at [141, 71] on span "Send notification" at bounding box center [149, 74] width 55 height 10
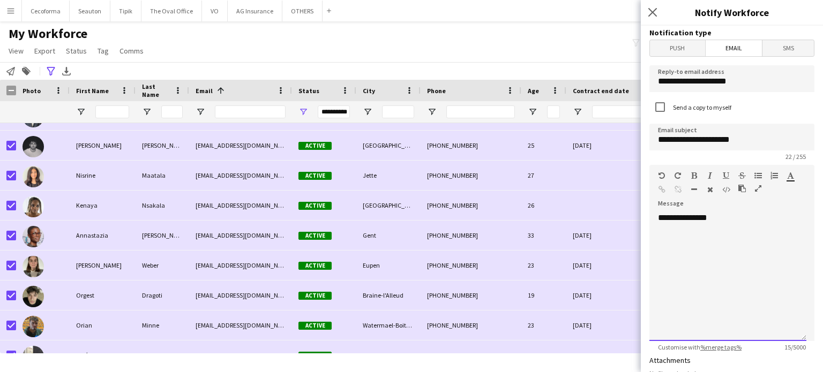
click at [698, 229] on div "**********" at bounding box center [727, 277] width 157 height 129
click at [743, 210] on div "**********" at bounding box center [731, 273] width 165 height 136
click at [658, 218] on div "**********" at bounding box center [727, 277] width 157 height 129
click at [743, 223] on div "**********" at bounding box center [727, 277] width 157 height 129
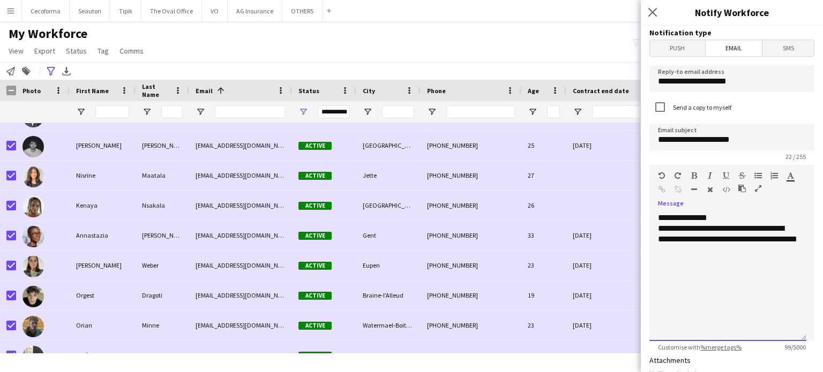
click at [786, 230] on div "**********" at bounding box center [728, 239] width 140 height 32
click at [773, 228] on div "**********" at bounding box center [728, 244] width 140 height 43
click at [658, 237] on div "**********" at bounding box center [728, 244] width 140 height 43
click at [684, 250] on div "**********" at bounding box center [728, 244] width 140 height 43
click at [784, 229] on div "**********" at bounding box center [728, 244] width 140 height 43
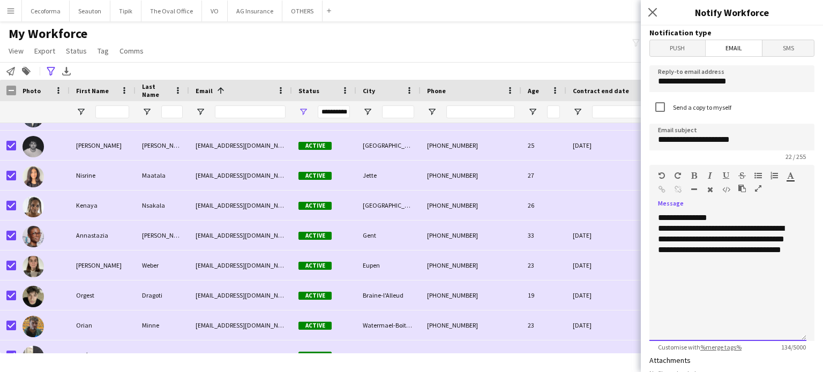
click at [659, 239] on div "**********" at bounding box center [728, 244] width 140 height 43
click at [657, 250] on div "**********" at bounding box center [727, 277] width 157 height 129
click at [705, 249] on div "**********" at bounding box center [728, 250] width 140 height 32
drag, startPoint x: 705, startPoint y: 250, endPoint x: 749, endPoint y: 249, distance: 44.5
click at [749, 249] on div "**********" at bounding box center [728, 250] width 140 height 32
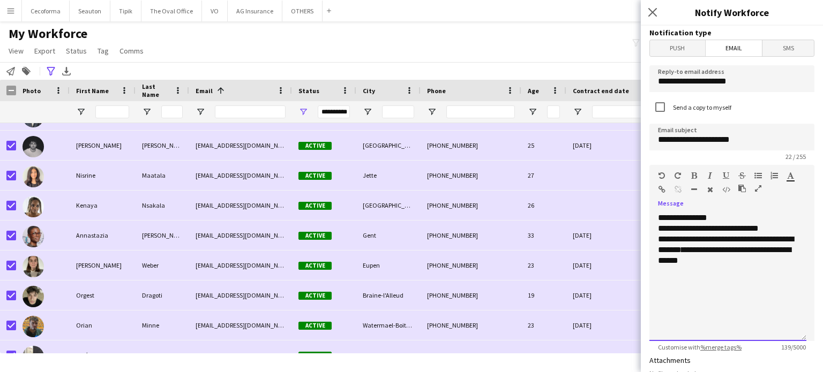
click at [788, 252] on span "**********" at bounding box center [724, 255] width 133 height 19
click at [734, 250] on span "**********" at bounding box center [724, 255] width 133 height 19
click at [705, 262] on span "**********" at bounding box center [719, 261] width 123 height 8
click at [704, 261] on span "**********" at bounding box center [721, 266] width 126 height 19
click at [674, 271] on span "**********" at bounding box center [721, 266] width 126 height 19
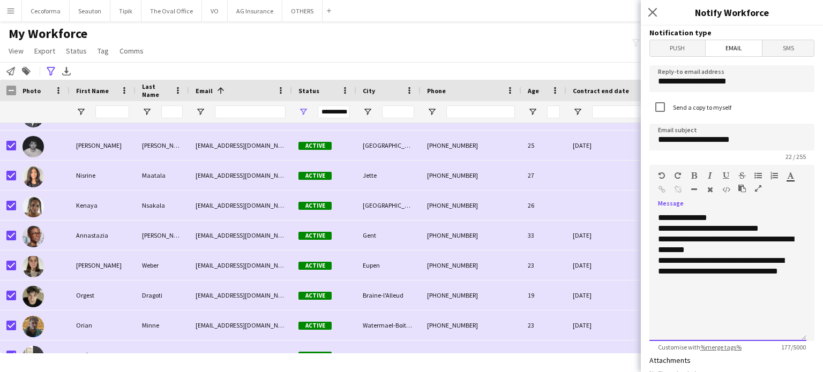
click at [729, 304] on div "**********" at bounding box center [727, 277] width 157 height 129
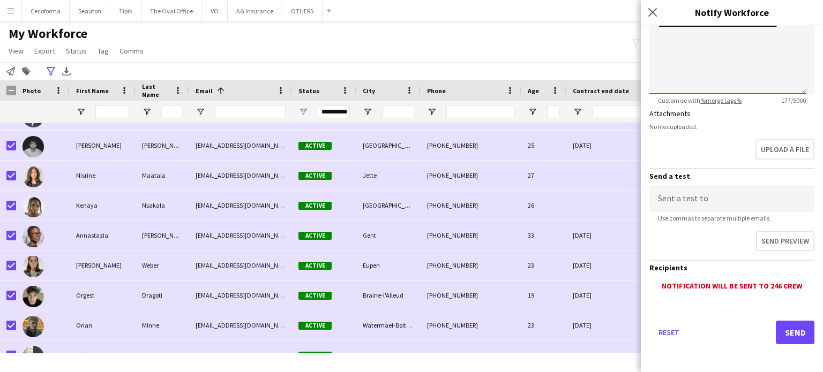
scroll to position [33, 0]
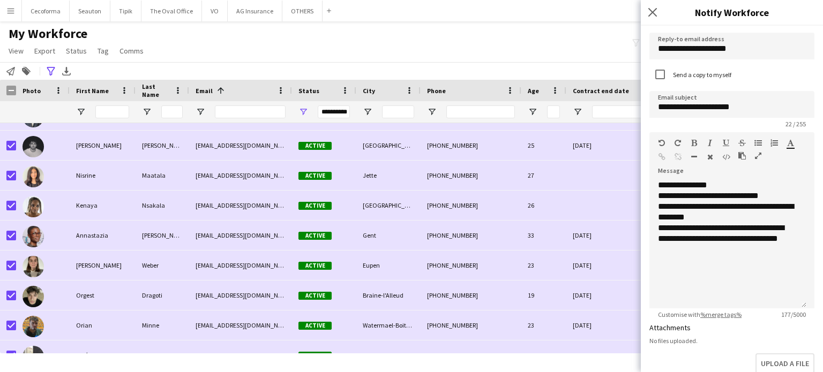
click at [400, 59] on div "My Workforce View Views Default view New view Update view Delete view Edit name…" at bounding box center [411, 44] width 823 height 36
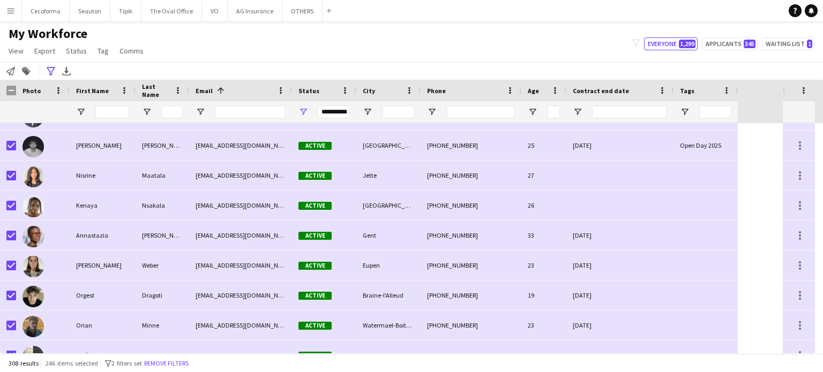
click at [317, 48] on div "My Workforce View Views Default view New view Update view Delete view Edit name…" at bounding box center [411, 44] width 823 height 36
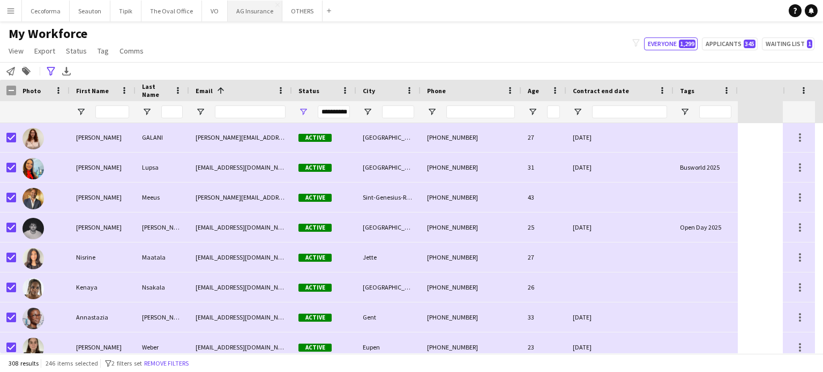
scroll to position [6490, 0]
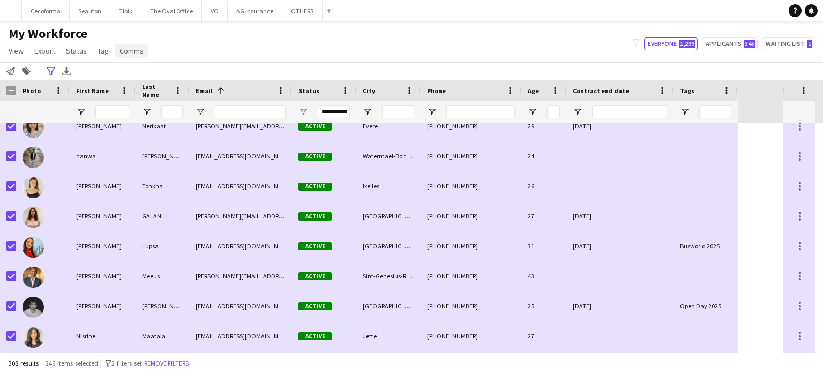
click at [135, 51] on span "Comms" at bounding box center [131, 51] width 24 height 10
click at [150, 74] on span "Send notification" at bounding box center [149, 74] width 55 height 10
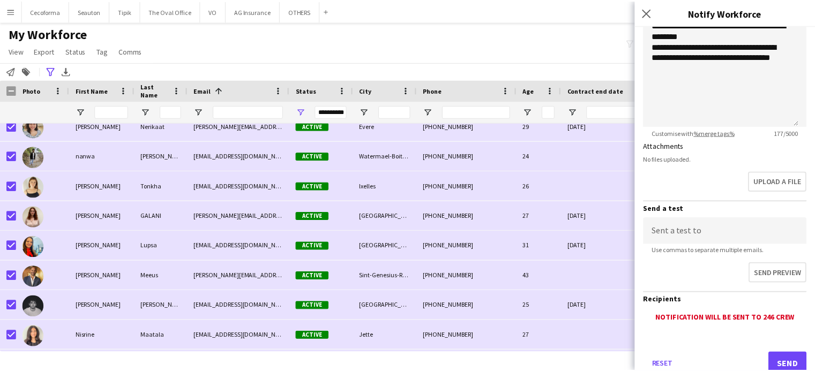
scroll to position [247, 0]
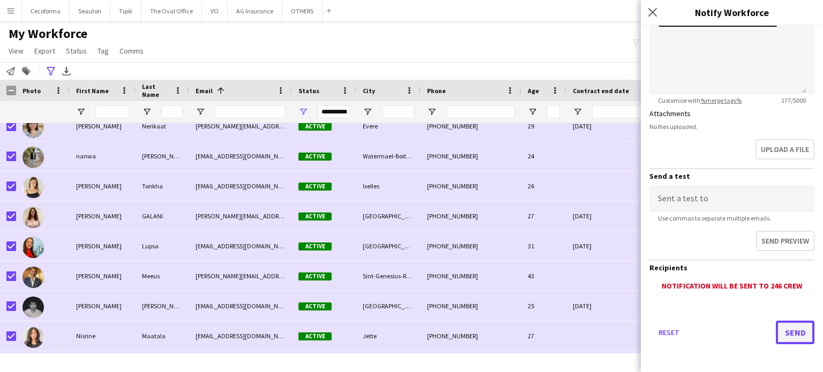
click at [787, 329] on button "Send" at bounding box center [795, 333] width 39 height 24
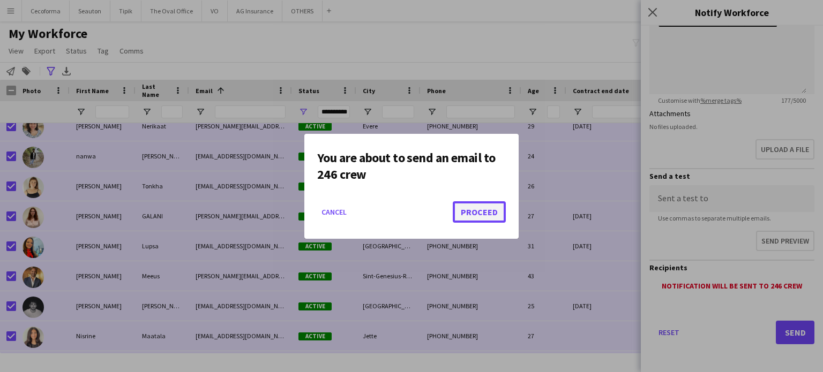
click at [478, 209] on button "Proceed" at bounding box center [479, 211] width 53 height 21
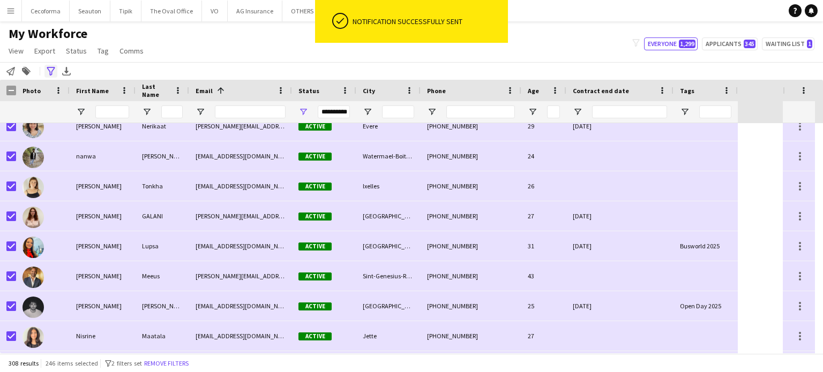
click at [51, 72] on icon at bounding box center [51, 71] width 8 height 9
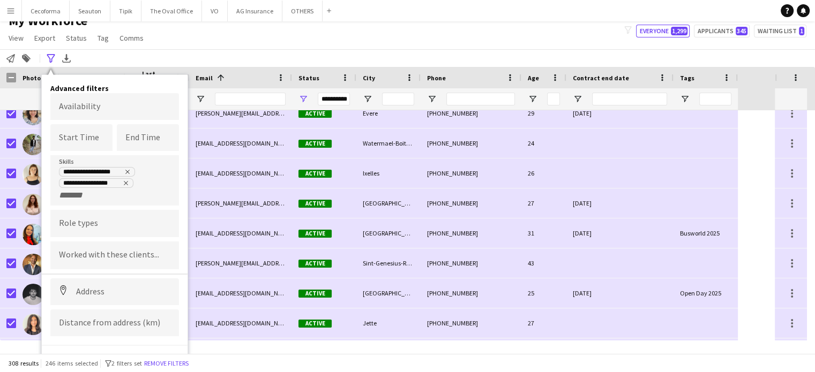
scroll to position [23, 0]
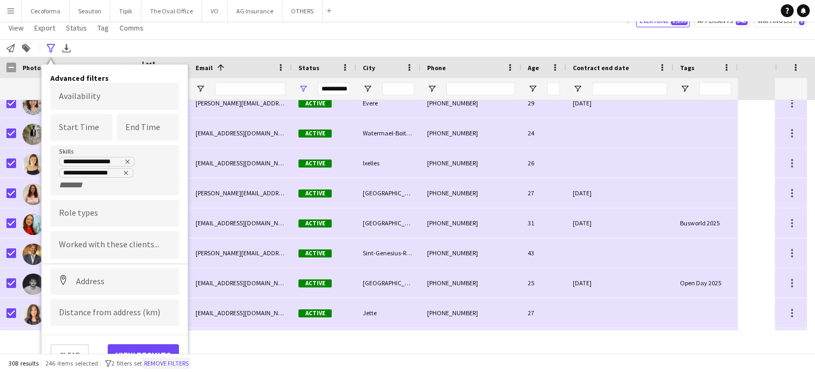
click at [179, 364] on button "Remove filters" at bounding box center [166, 364] width 49 height 12
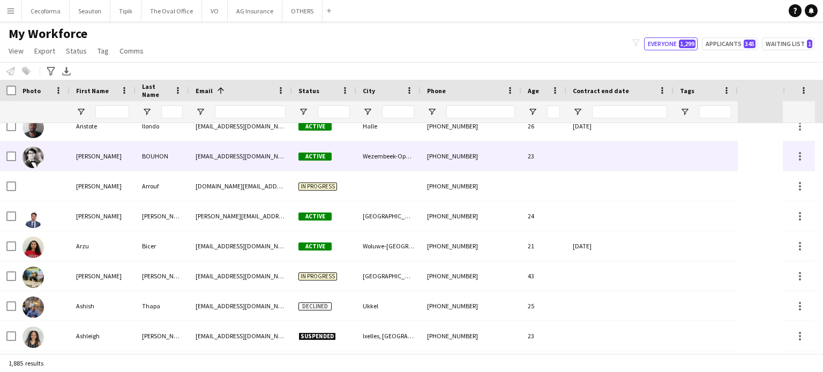
scroll to position [5473, 0]
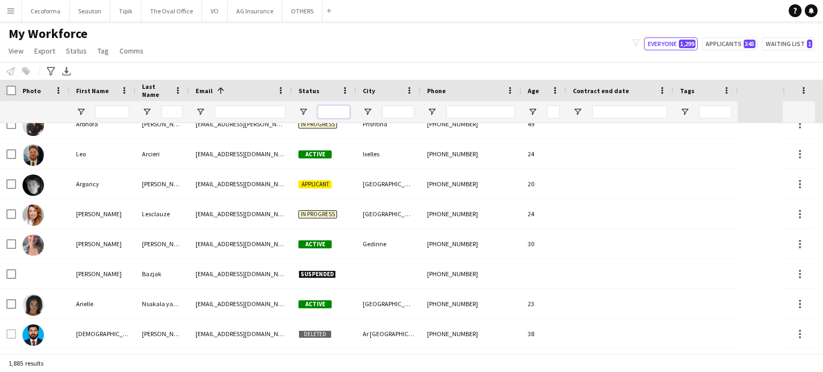
click at [343, 107] on input "Status Filter Input" at bounding box center [334, 112] width 32 height 13
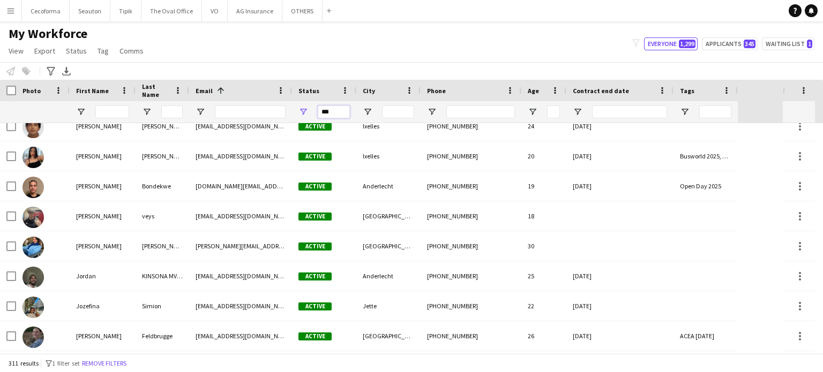
scroll to position [3763, 0]
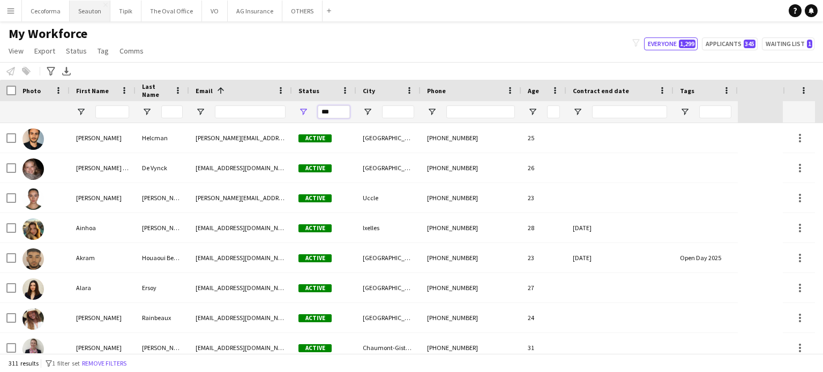
type input "***"
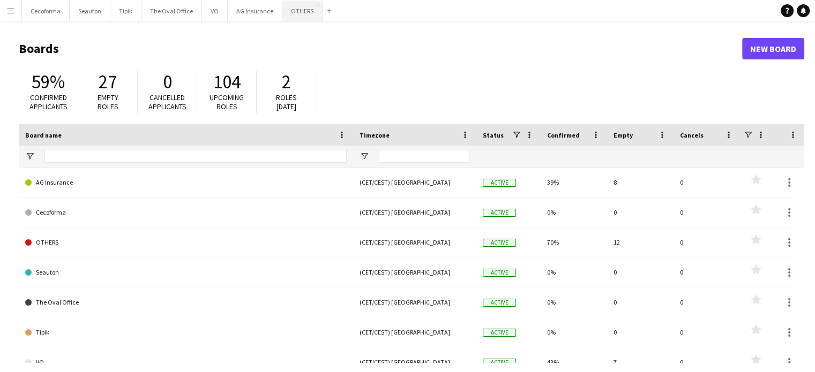
click at [291, 9] on button "OTHERS Close" at bounding box center [302, 11] width 40 height 21
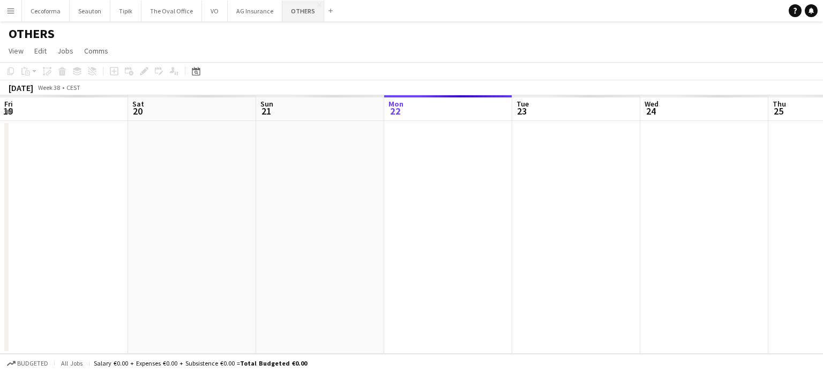
scroll to position [0, 256]
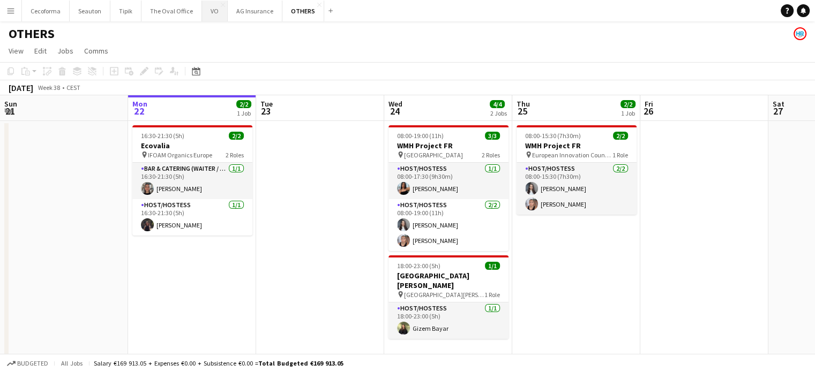
click at [212, 9] on button "VO Close" at bounding box center [215, 11] width 26 height 21
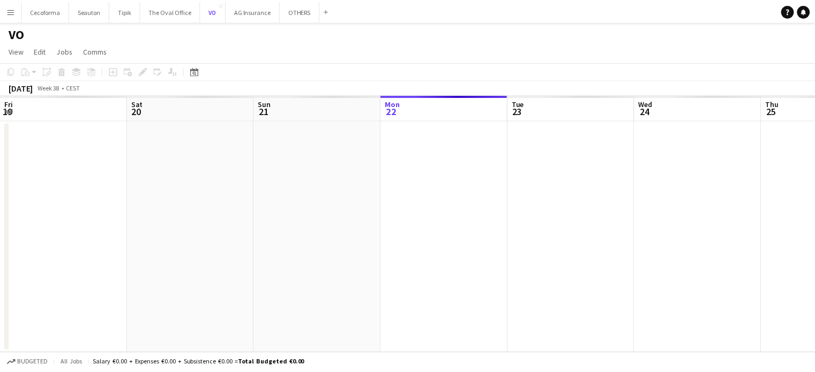
scroll to position [0, 256]
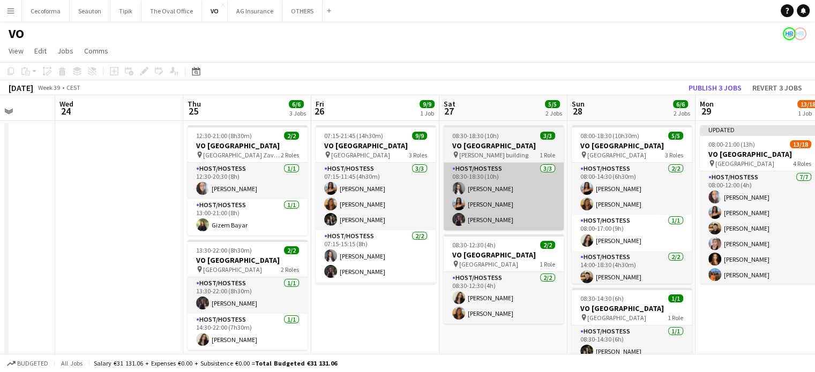
drag, startPoint x: 679, startPoint y: 322, endPoint x: 250, endPoint y: 171, distance: 455.5
click at [103, 146] on app-calendar-viewport "Sun 21 Mon 22 Tue 23 Wed 24 Thu 25 6/6 3 Jobs Fri 26 9/9 1 Job Sat 27 5/5 2 Job…" at bounding box center [407, 292] width 815 height 394
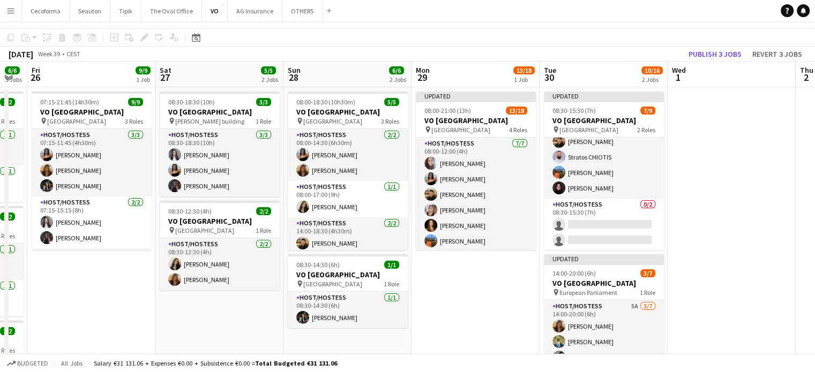
scroll to position [0, 0]
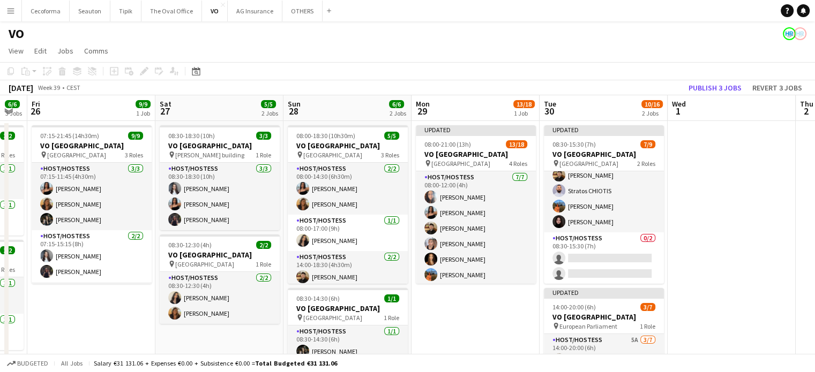
click at [498, 335] on app-date-cell "Updated 08:00-21:00 (13h) 13/18 VO Europe pin UR Square 4 Roles Host/Hostess [D…" at bounding box center [475, 305] width 128 height 368
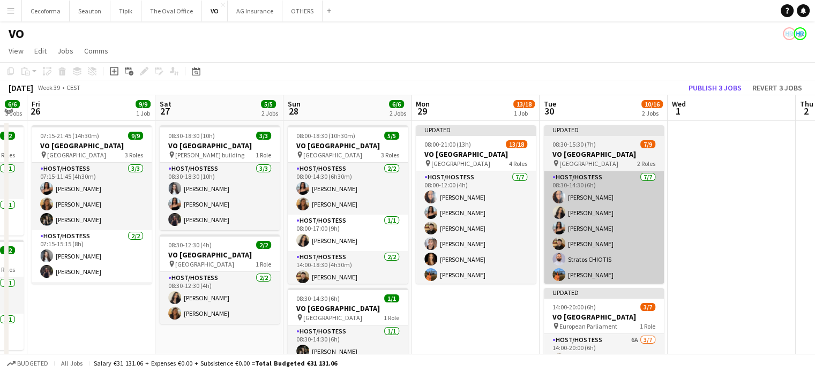
drag, startPoint x: 821, startPoint y: 187, endPoint x: 546, endPoint y: 222, distance: 276.4
click at [546, 222] on app-card-role "Host/Hostess [DATE] 08:30-14:30 (6h) [PERSON_NAME] Louissi Alexia [PERSON_NAME]…" at bounding box center [604, 236] width 120 height 130
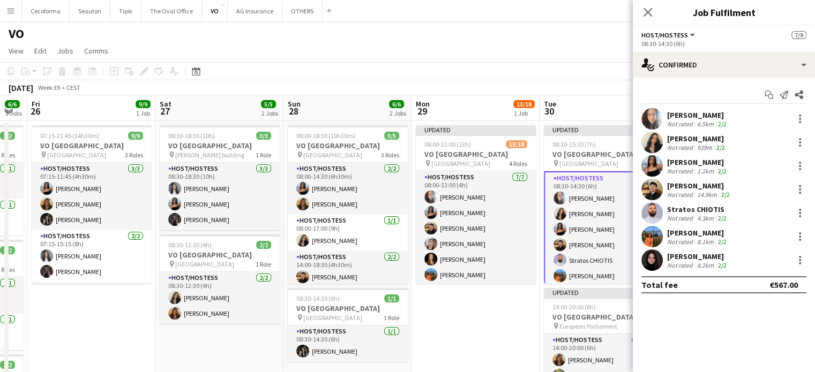
click at [437, 35] on div "VO" at bounding box center [407, 31] width 815 height 20
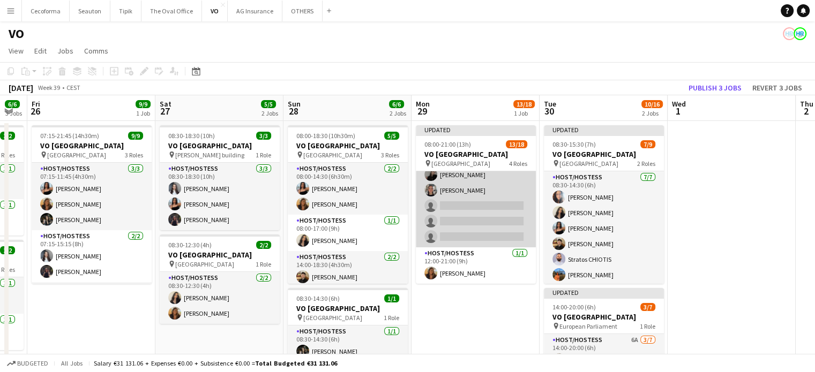
click at [464, 207] on app-card-role "Host/Hostess 11A [DATE] 12:00-18:00 (6h) [PERSON_NAME] [PERSON_NAME] Rapcea [PE…" at bounding box center [476, 190] width 120 height 114
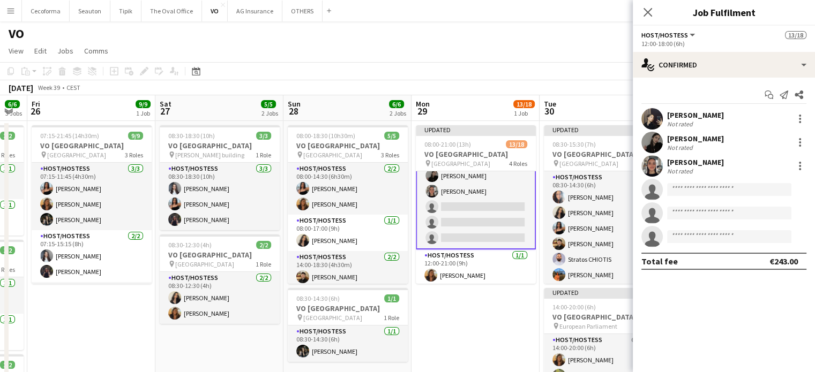
scroll to position [251, 0]
click at [696, 190] on input at bounding box center [729, 189] width 124 height 13
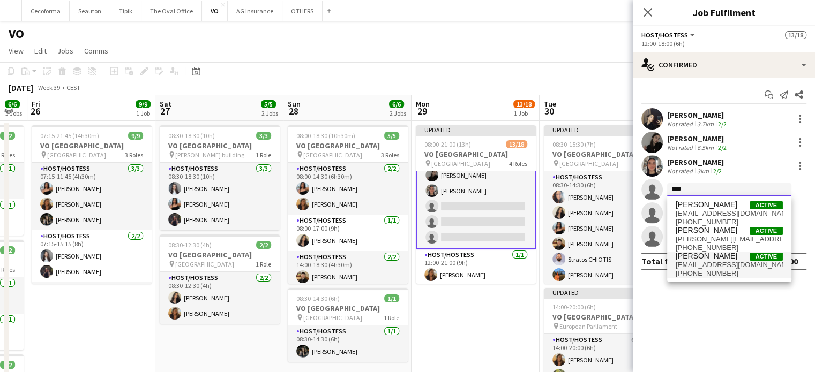
type input "****"
click at [696, 262] on span "[EMAIL_ADDRESS][DOMAIN_NAME]" at bounding box center [728, 265] width 107 height 9
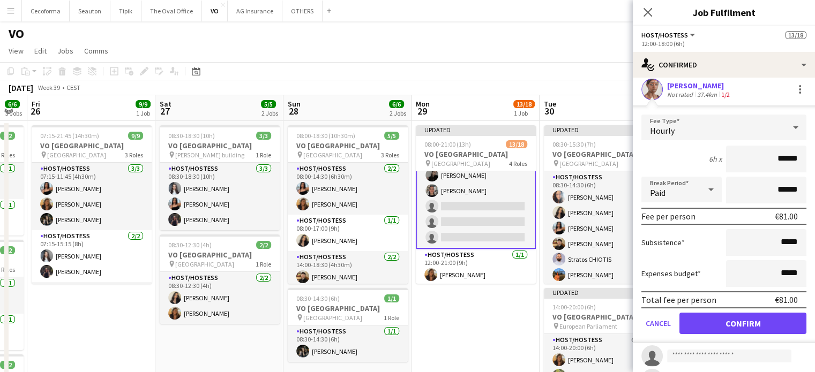
scroll to position [107, 0]
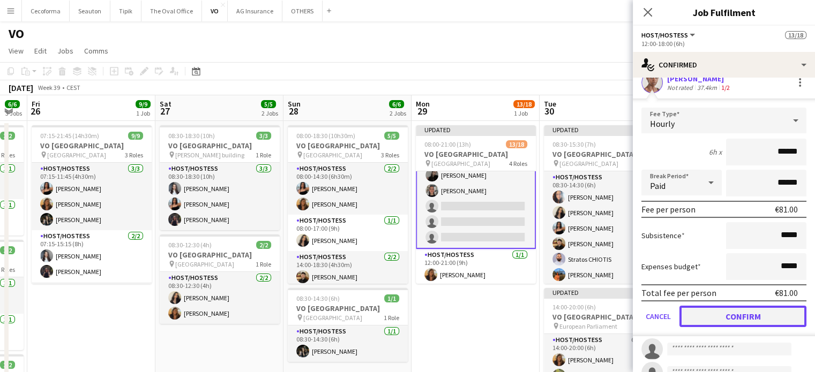
click at [748, 311] on button "Confirm" at bounding box center [742, 316] width 127 height 21
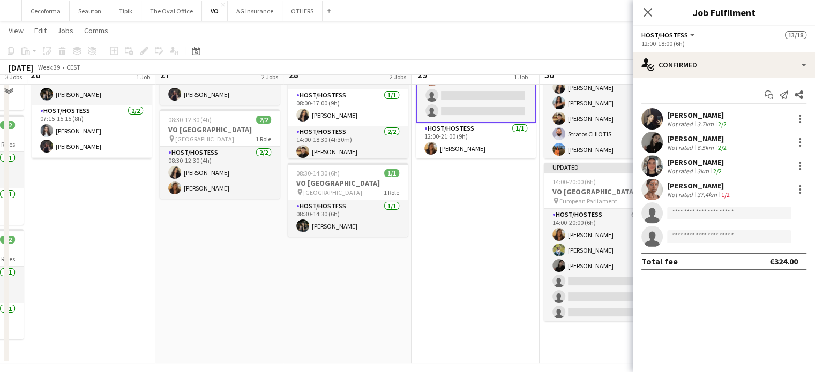
scroll to position [133, 0]
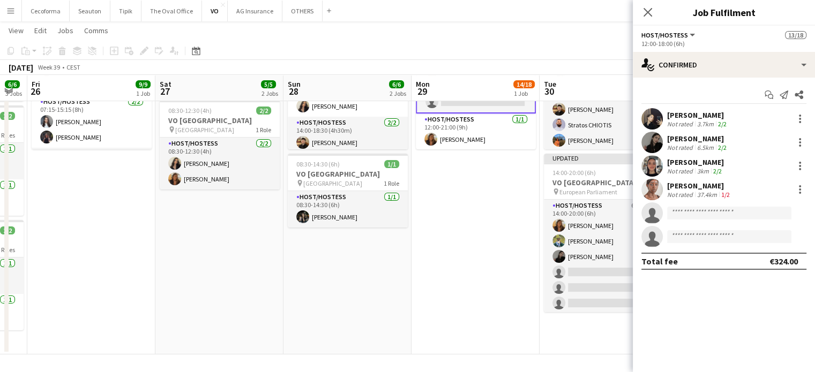
click at [646, 11] on icon "Close pop-in" at bounding box center [647, 12] width 9 height 9
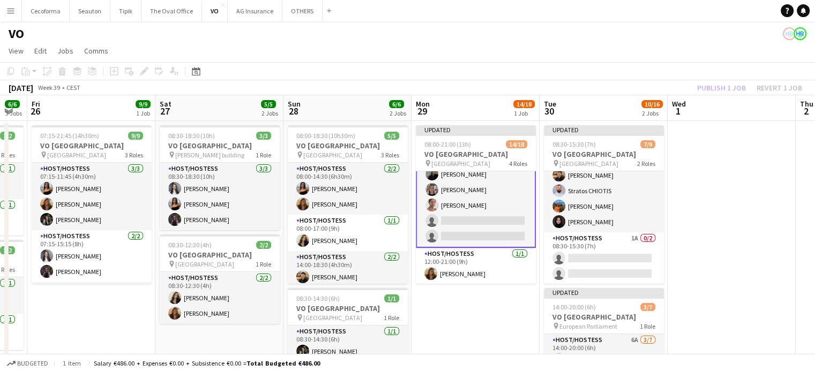
scroll to position [0, 356]
click at [712, 208] on app-date-cell at bounding box center [732, 305] width 128 height 368
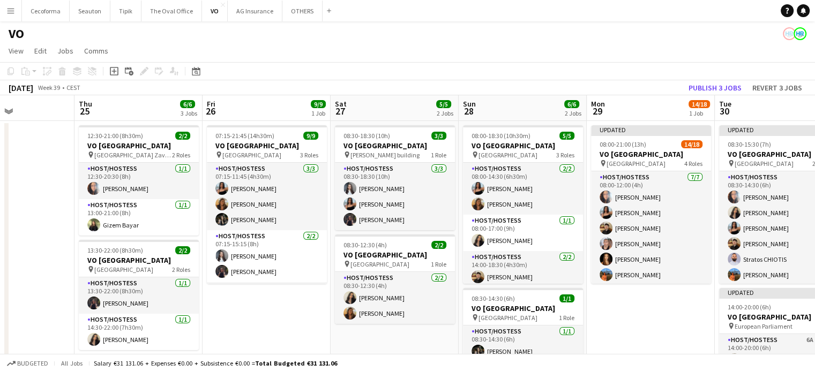
scroll to position [0, 232]
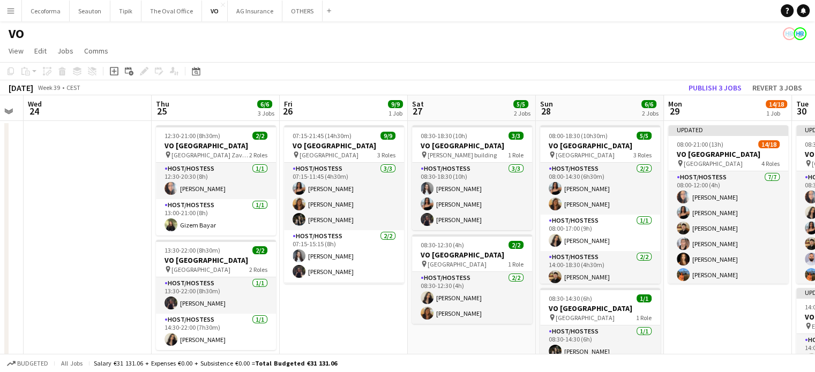
drag, startPoint x: 113, startPoint y: 329, endPoint x: 419, endPoint y: 360, distance: 307.9
click at [419, 360] on app-board "VO View Day view expanded Day view collapsed Month view Date picker Jump to [DA…" at bounding box center [407, 264] width 815 height 486
drag, startPoint x: 189, startPoint y: 187, endPoint x: 642, endPoint y: 81, distance: 465.8
click at [189, 187] on app-card-role "Host/Hostess [DATE] 12:30-20:30 (8h) [PERSON_NAME]" at bounding box center [216, 181] width 120 height 36
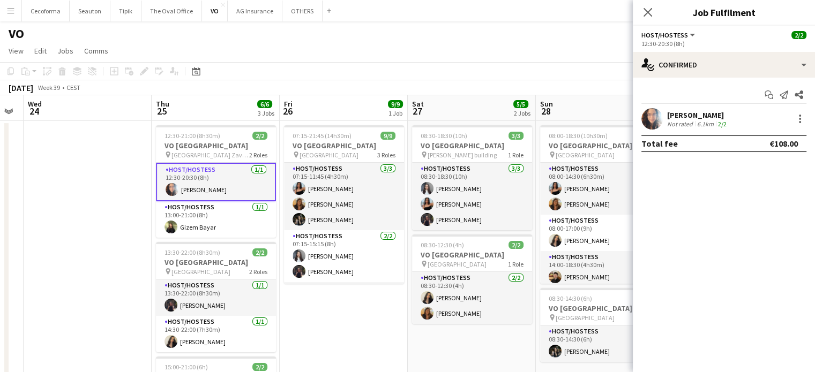
click at [682, 120] on div "Not rated" at bounding box center [681, 124] width 28 height 8
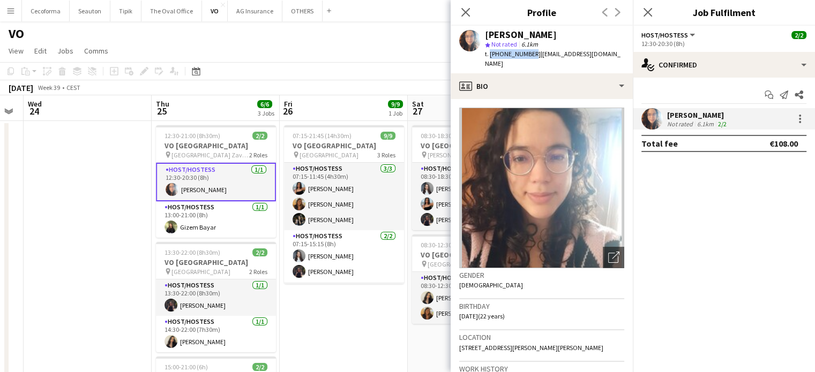
drag, startPoint x: 488, startPoint y: 55, endPoint x: 527, endPoint y: 54, distance: 38.6
click at [527, 54] on span "t. [PHONE_NUMBER]" at bounding box center [513, 54] width 56 height 8
copy span "[PHONE_NUMBER]"
click at [544, 53] on span "| [EMAIL_ADDRESS][DOMAIN_NAME]" at bounding box center [553, 59] width 136 height 18
drag, startPoint x: 531, startPoint y: 55, endPoint x: 606, endPoint y: 55, distance: 74.4
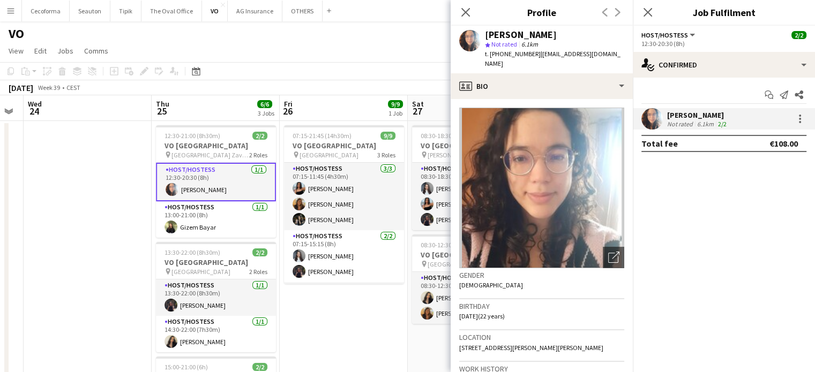
click at [606, 55] on app-profile-header "[PERSON_NAME] star Not rated 6.1km t. [PHONE_NUMBER] | [EMAIL_ADDRESS][DOMAIN_N…" at bounding box center [541, 50] width 182 height 48
copy span "[EMAIL_ADDRESS][DOMAIN_NAME]"
drag, startPoint x: 460, startPoint y: 308, endPoint x: 488, endPoint y: 308, distance: 28.9
click at [488, 312] on span "[DATE] (22 years)" at bounding box center [482, 316] width 46 height 8
copy span "[DATE]"
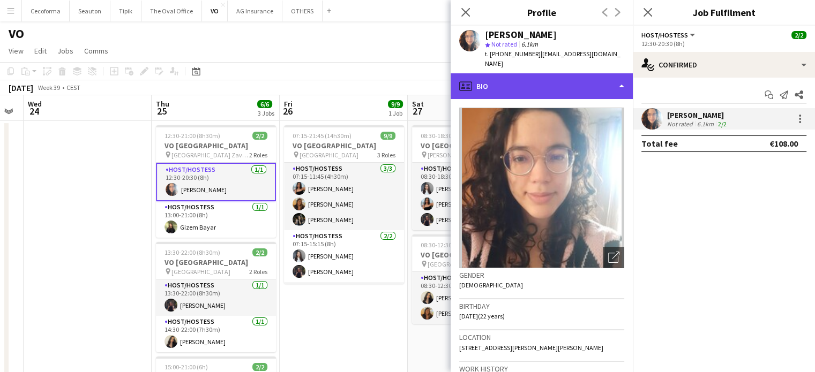
click at [622, 76] on div "profile Bio" at bounding box center [541, 86] width 182 height 26
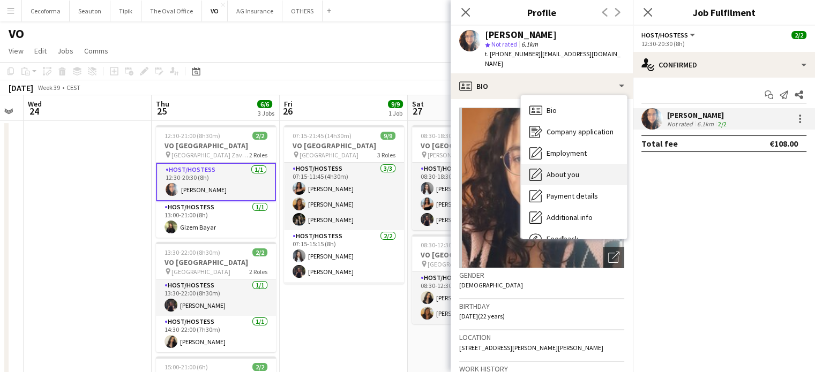
click at [559, 170] on span "About you" at bounding box center [562, 175] width 33 height 10
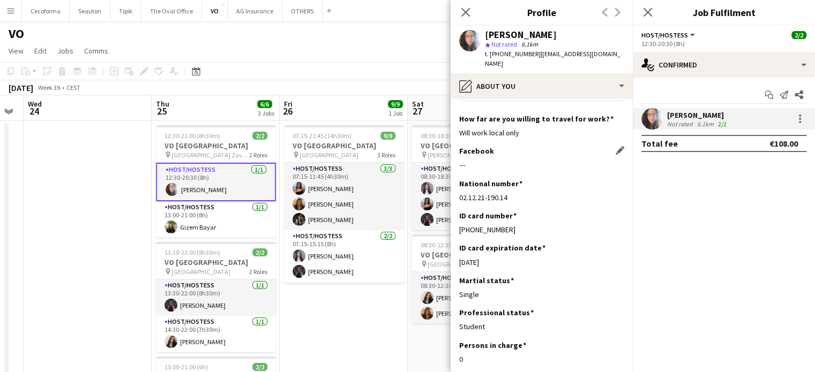
scroll to position [92, 0]
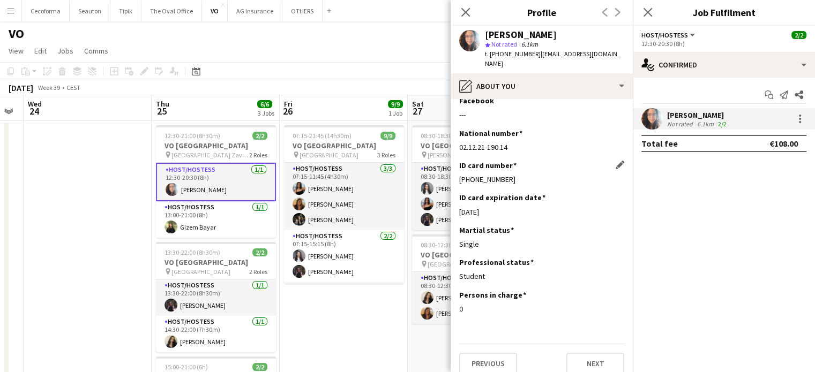
drag, startPoint x: 459, startPoint y: 168, endPoint x: 518, endPoint y: 167, distance: 58.9
click at [518, 175] on div "[PHONE_NUMBER]" at bounding box center [541, 180] width 165 height 10
copy div "[PHONE_NUMBER]"
drag, startPoint x: 459, startPoint y: 201, endPoint x: 502, endPoint y: 201, distance: 43.4
click at [502, 207] on div "[DATE]" at bounding box center [541, 212] width 165 height 10
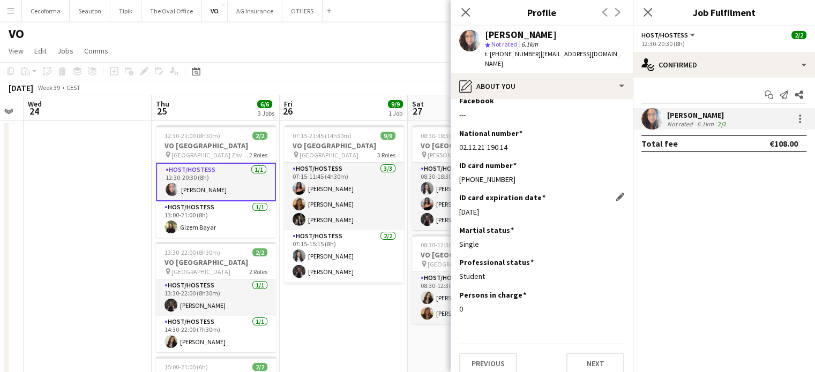
copy div "[DATE]"
drag, startPoint x: 488, startPoint y: 54, endPoint x: 527, endPoint y: 53, distance: 38.6
click at [527, 53] on span "t. [PHONE_NUMBER]" at bounding box center [513, 54] width 56 height 8
copy span "[PHONE_NUMBER]"
drag, startPoint x: 467, startPoint y: 14, endPoint x: 457, endPoint y: 14, distance: 9.1
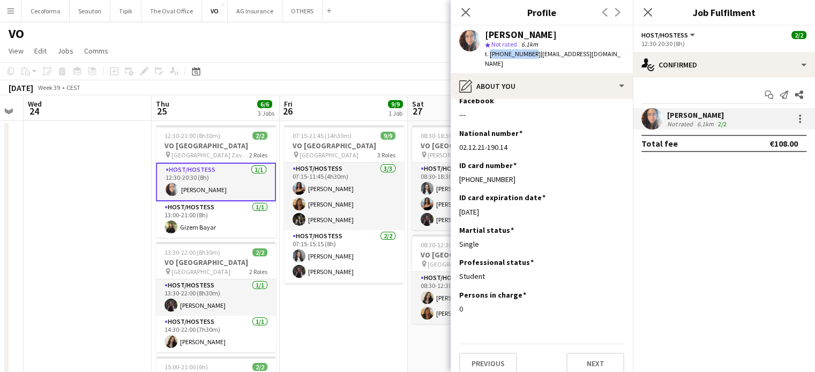
click at [467, 13] on icon "Close pop-in" at bounding box center [465, 12] width 9 height 9
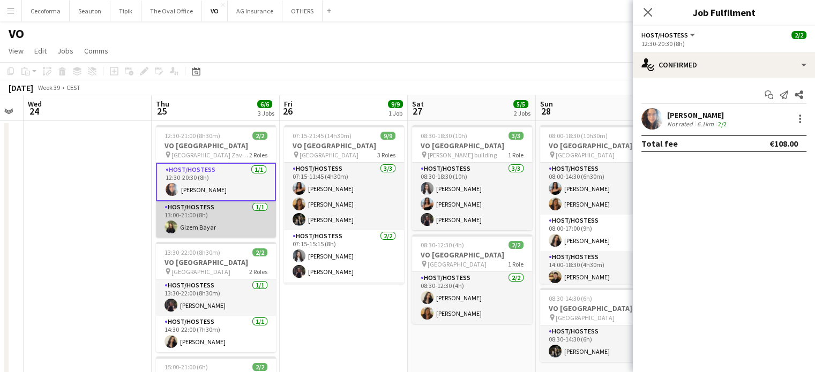
click at [192, 221] on app-card-role "Host/Hostess [DATE] 13:00-21:00 (8h) Gizem Bayar" at bounding box center [216, 219] width 120 height 36
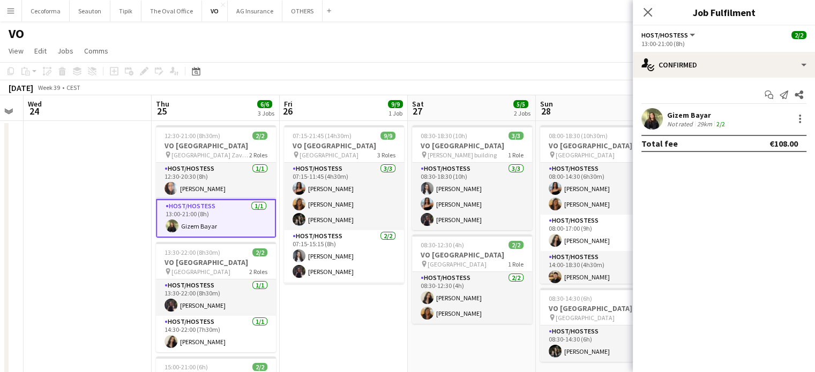
click at [690, 114] on div "Gizem Bayar" at bounding box center [697, 115] width 60 height 10
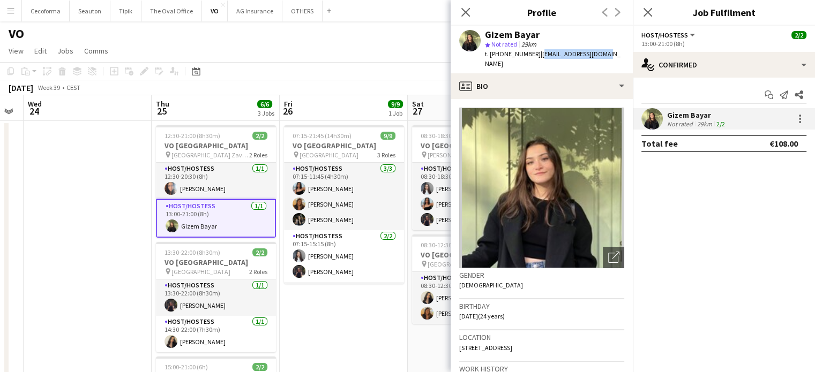
drag, startPoint x: 531, startPoint y: 55, endPoint x: 600, endPoint y: 55, distance: 68.6
click at [600, 55] on div "Gizem Bayar star Not rated 29km t. [PHONE_NUMBER] | [EMAIL_ADDRESS][DOMAIN_NAME]" at bounding box center [541, 50] width 182 height 48
copy span "[EMAIL_ADDRESS][DOMAIN_NAME]"
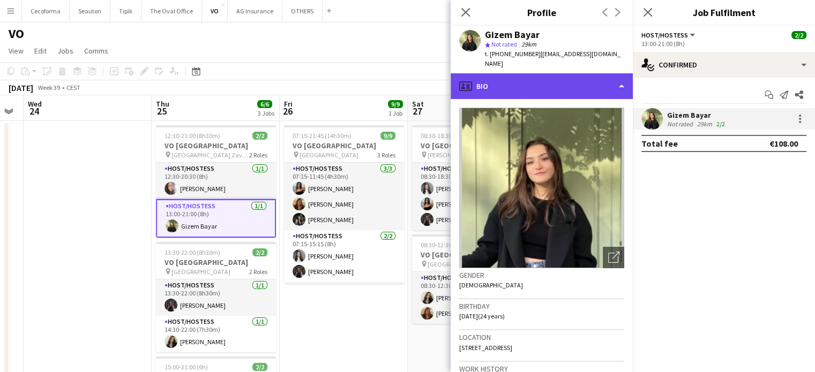
click at [621, 77] on div "profile Bio" at bounding box center [541, 86] width 182 height 26
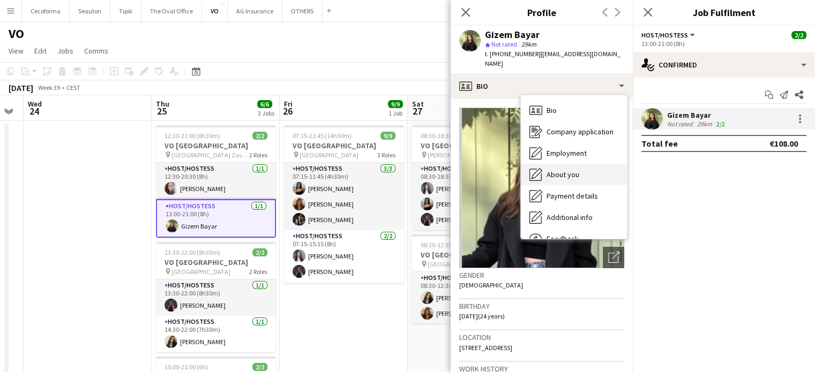
click at [561, 170] on span "About you" at bounding box center [562, 175] width 33 height 10
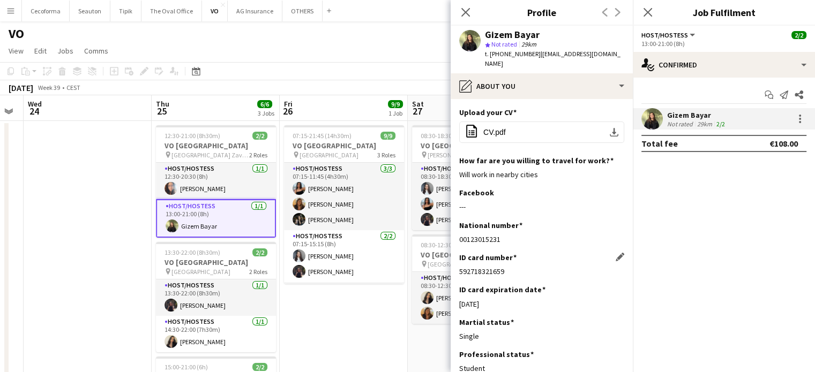
drag, startPoint x: 460, startPoint y: 259, endPoint x: 503, endPoint y: 261, distance: 43.9
click at [503, 267] on div "592718321659" at bounding box center [541, 272] width 165 height 10
copy div "592718321659"
click at [615, 253] on app-icon "Edit this field" at bounding box center [619, 257] width 9 height 9
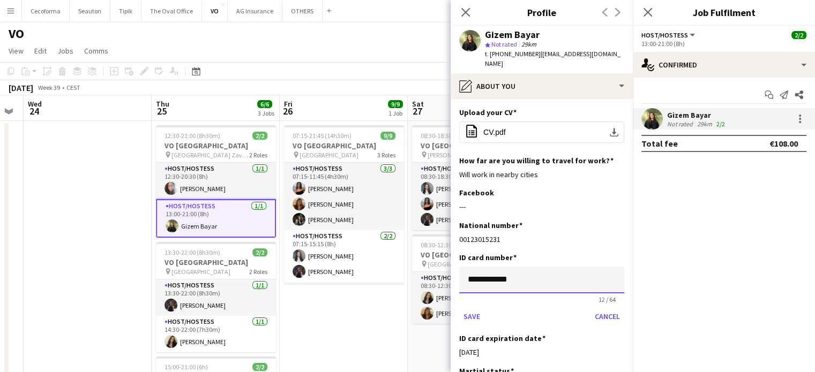
click at [546, 273] on input "**********" at bounding box center [541, 280] width 165 height 27
type input "*"
type input "**********"
click at [472, 308] on button "Save" at bounding box center [471, 316] width 25 height 17
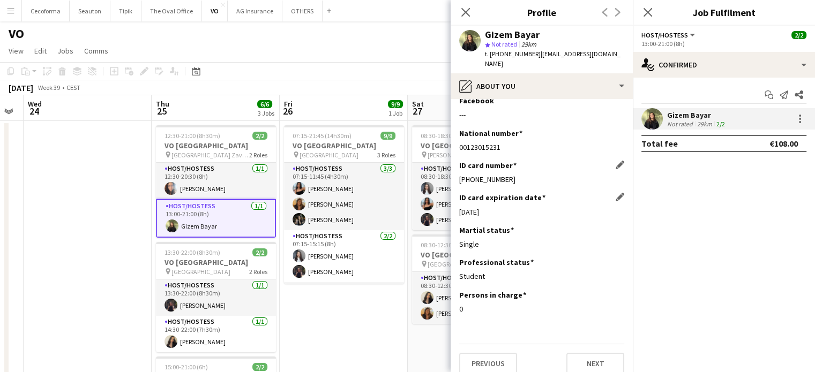
click at [501, 207] on div "[DATE]" at bounding box center [541, 212] width 165 height 10
click at [615, 193] on app-icon "Edit this field" at bounding box center [619, 197] width 9 height 9
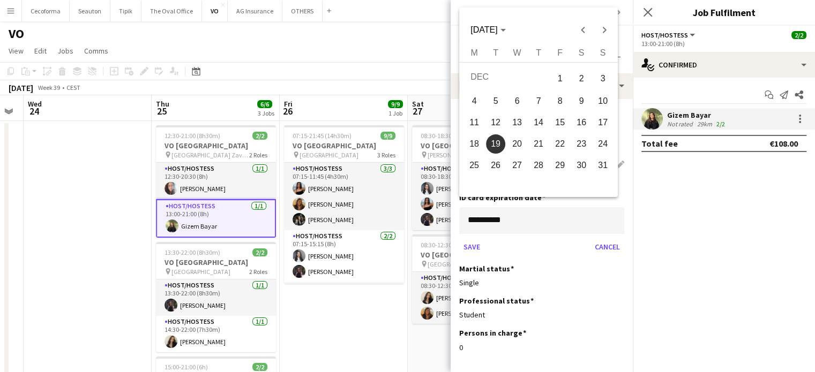
click at [542, 212] on body "Menu Boards Boards Boards All jobs Status Workforce Workforce My Workforce Recr…" at bounding box center [407, 253] width 815 height 507
click at [602, 29] on span "Next month" at bounding box center [603, 29] width 21 height 21
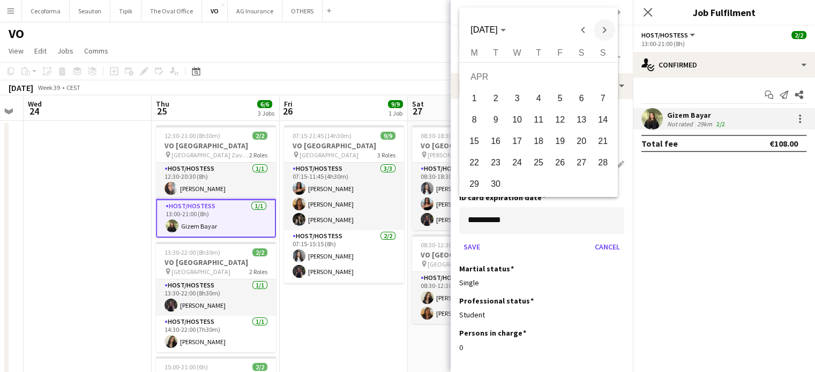
click at [600, 29] on span "Next month" at bounding box center [603, 29] width 21 height 21
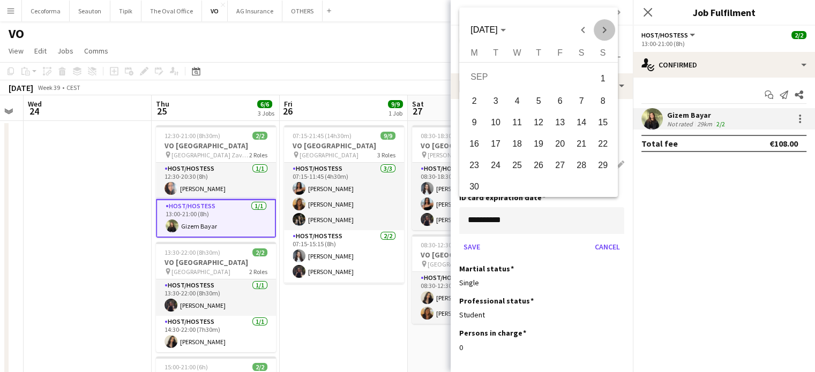
click at [600, 29] on span "Next month" at bounding box center [603, 29] width 21 height 21
click at [601, 29] on span "Next month" at bounding box center [603, 29] width 21 height 21
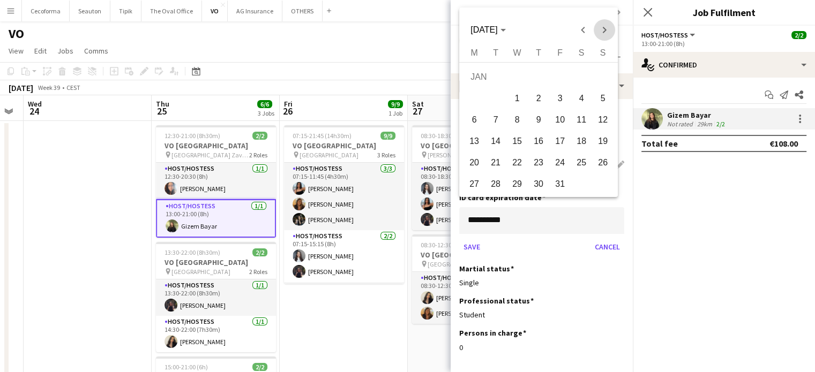
click at [601, 29] on span "Next month" at bounding box center [603, 29] width 21 height 21
click at [602, 28] on span "Next month" at bounding box center [603, 29] width 21 height 21
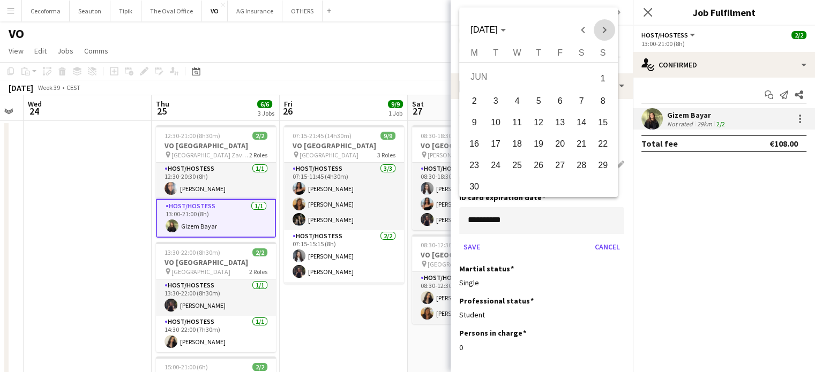
click at [603, 28] on span "Next month" at bounding box center [603, 29] width 21 height 21
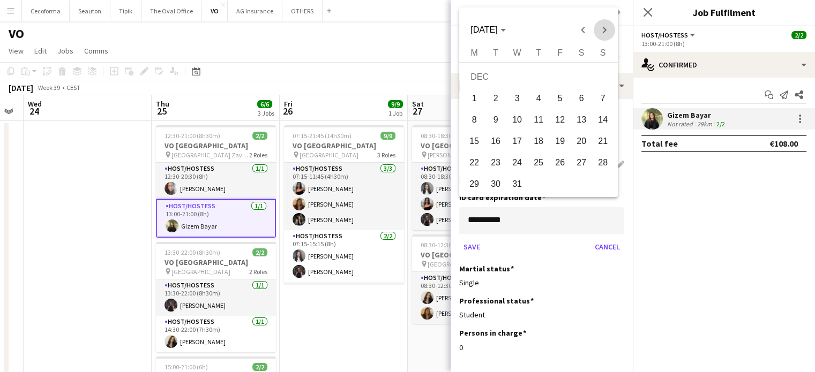
click at [603, 28] on span "Next month" at bounding box center [603, 29] width 21 height 21
click at [602, 27] on span "Next month" at bounding box center [603, 29] width 21 height 21
click at [602, 26] on span "Next month" at bounding box center [603, 29] width 21 height 21
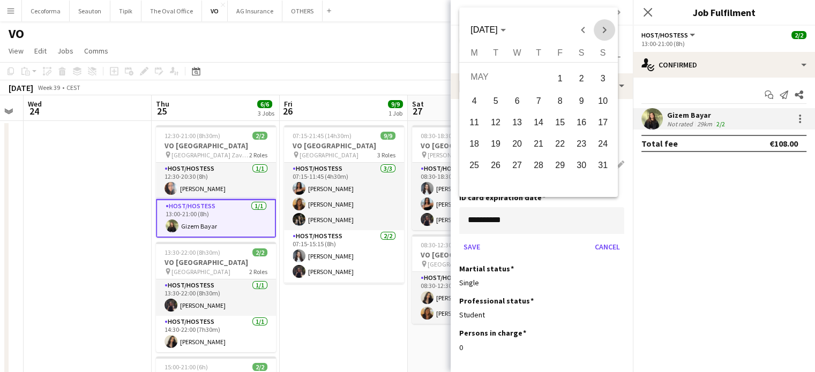
click at [602, 26] on span "Next month" at bounding box center [603, 29] width 21 height 21
click at [521, 212] on div at bounding box center [407, 186] width 815 height 372
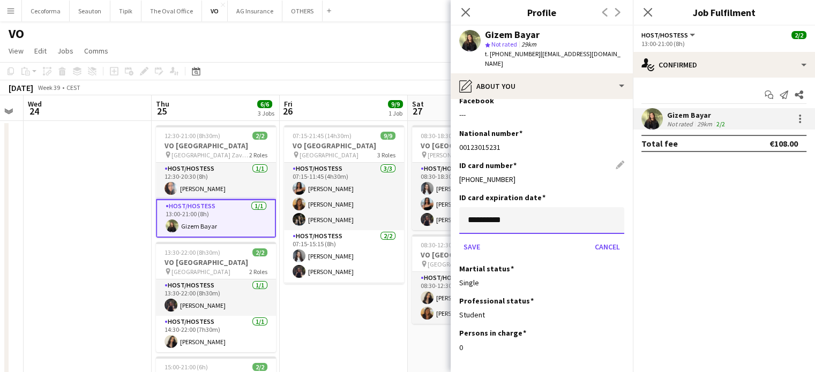
click at [475, 209] on input "**********" at bounding box center [541, 220] width 165 height 27
type input "**********"
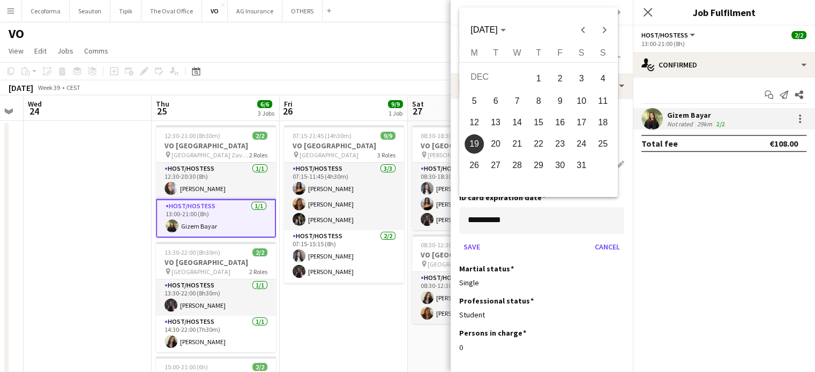
click at [486, 212] on div at bounding box center [407, 186] width 815 height 372
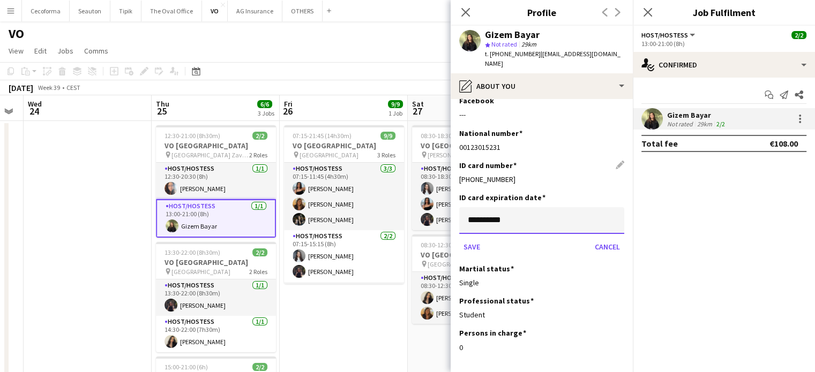
click at [486, 209] on input "**********" at bounding box center [541, 220] width 165 height 27
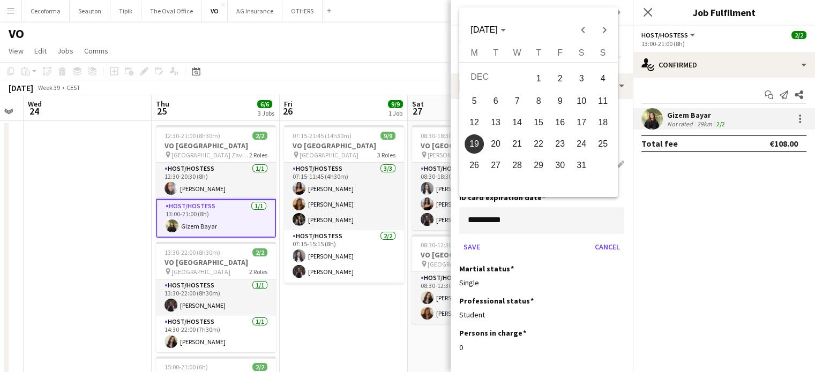
click at [486, 207] on div at bounding box center [407, 186] width 815 height 372
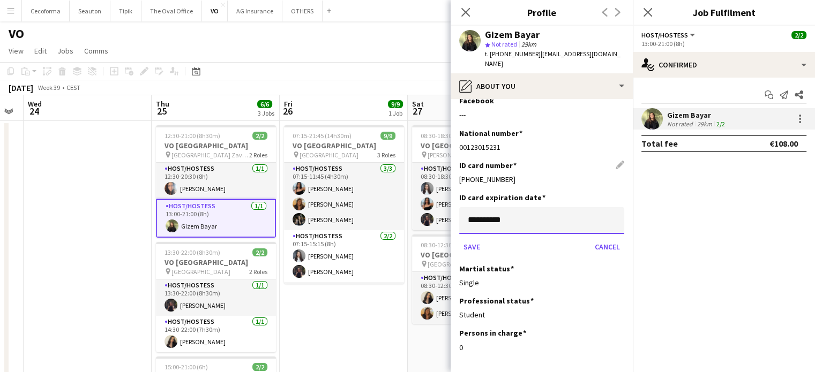
click at [486, 207] on input "**********" at bounding box center [541, 220] width 165 height 27
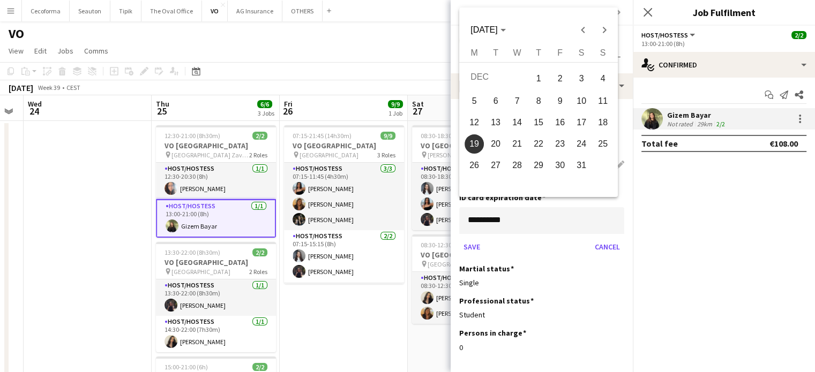
click at [486, 207] on div at bounding box center [407, 186] width 815 height 372
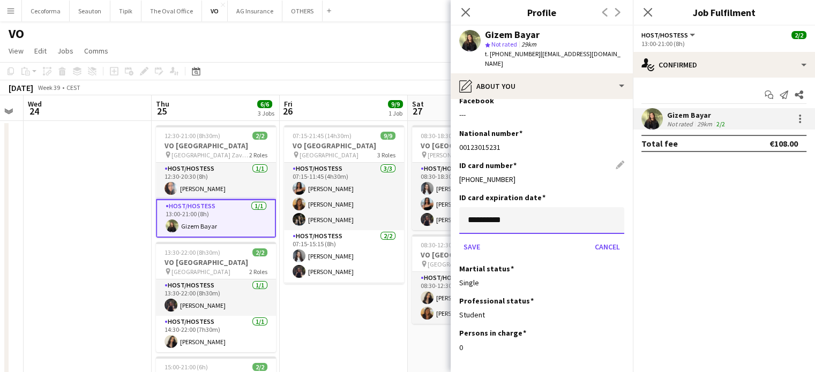
click at [486, 209] on input "**********" at bounding box center [541, 220] width 165 height 27
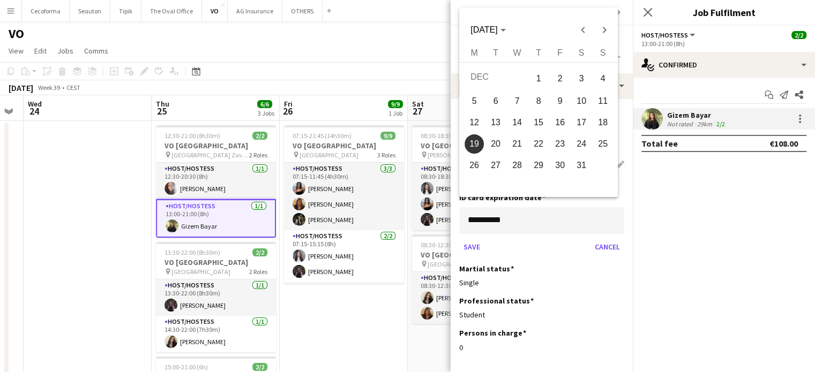
click at [485, 210] on div at bounding box center [407, 186] width 815 height 372
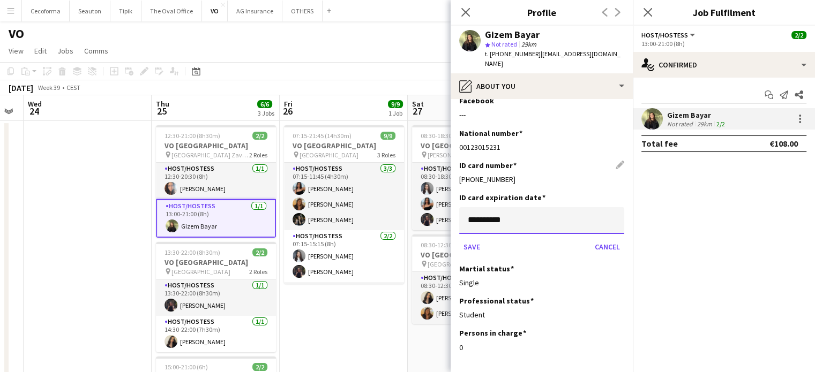
click at [537, 212] on input "**********" at bounding box center [541, 220] width 165 height 27
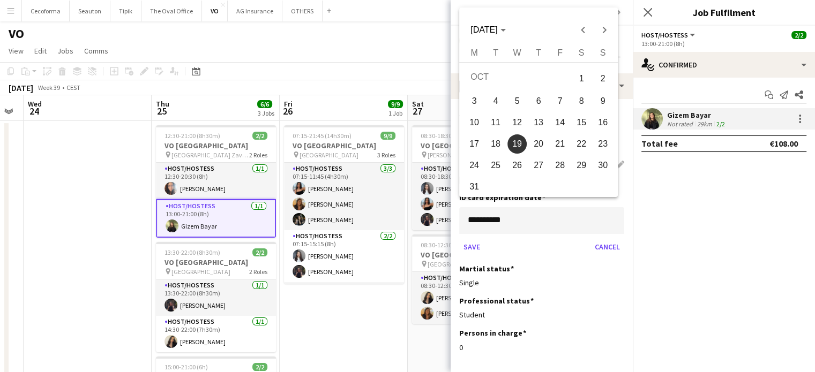
drag, startPoint x: 605, startPoint y: 122, endPoint x: 600, endPoint y: 125, distance: 5.8
click at [605, 122] on span "16" at bounding box center [602, 122] width 19 height 19
type input "**********"
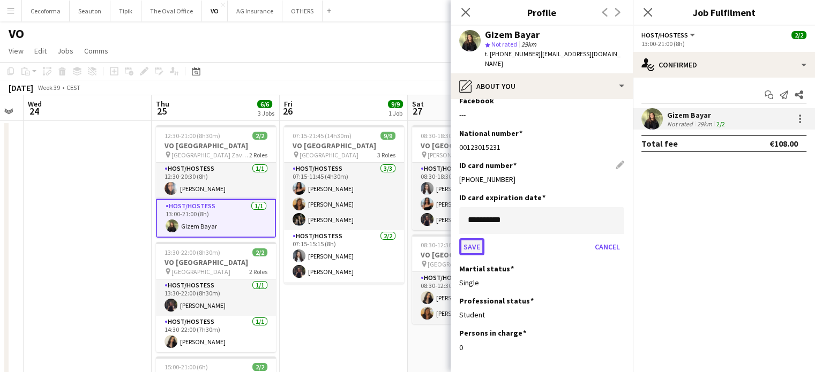
click at [473, 238] on button "Save" at bounding box center [471, 246] width 25 height 17
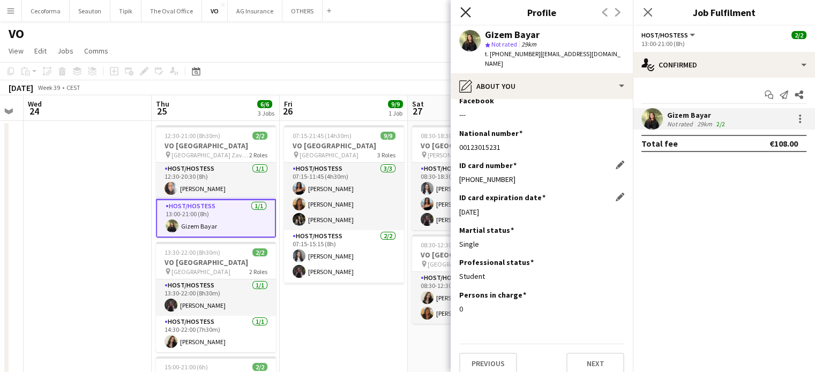
click at [465, 12] on icon at bounding box center [465, 12] width 10 height 10
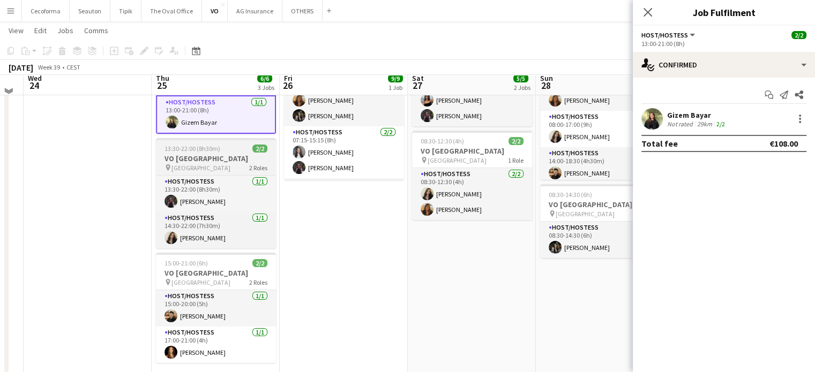
scroll to position [107, 0]
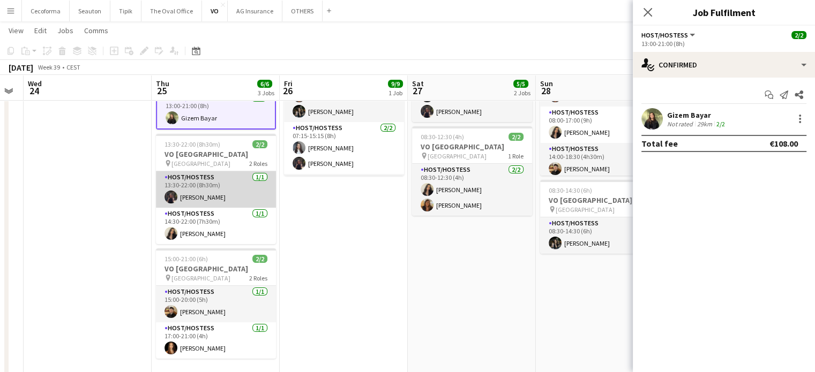
click at [208, 194] on app-card-role "Host/Hostess [DATE] 13:30-22:00 (8h30m) [PERSON_NAME]" at bounding box center [216, 189] width 120 height 36
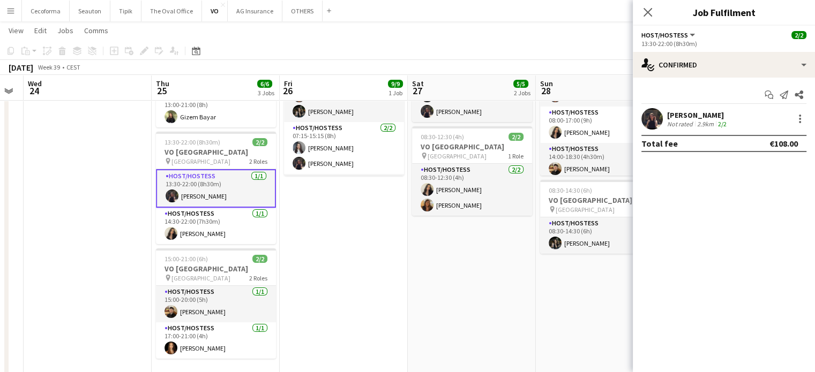
click at [695, 117] on div "[PERSON_NAME]" at bounding box center [698, 115] width 62 height 10
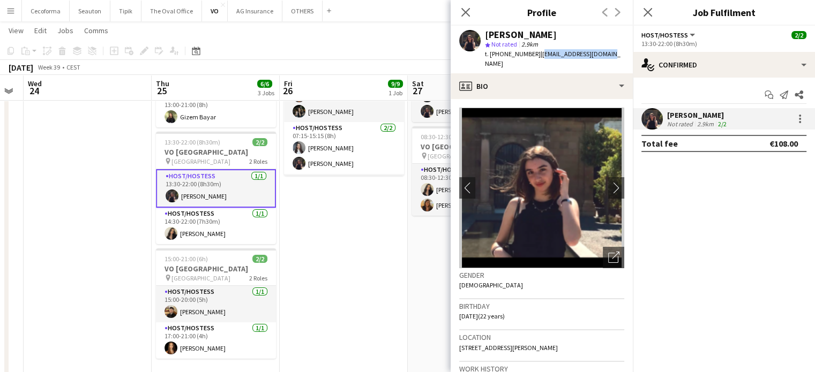
drag, startPoint x: 533, startPoint y: 54, endPoint x: 609, endPoint y: 56, distance: 76.1
click at [609, 56] on app-profile-header "[PERSON_NAME] star Not rated 2.9km t. [PHONE_NUMBER] | [EMAIL_ADDRESS][DOMAIN_N…" at bounding box center [541, 50] width 182 height 48
copy span "[EMAIL_ADDRESS][DOMAIN_NAME]"
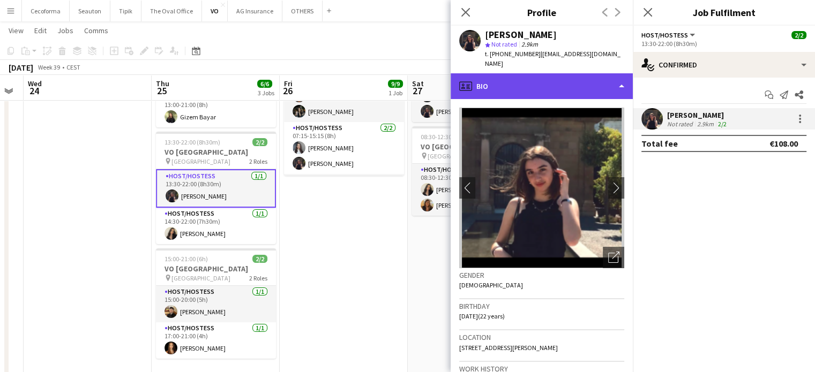
click at [621, 78] on div "profile Bio" at bounding box center [541, 86] width 182 height 26
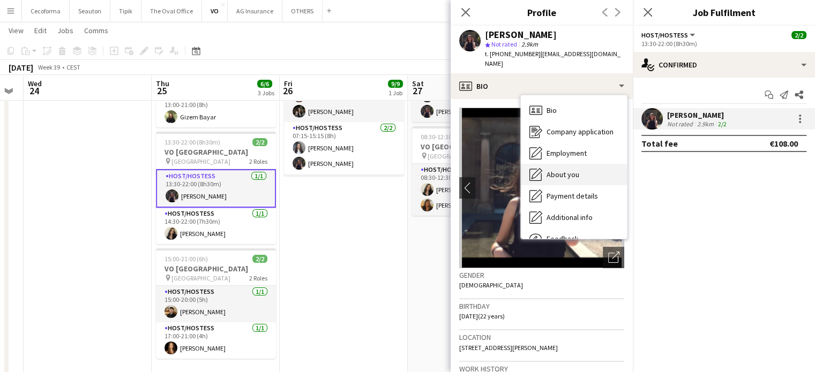
click at [567, 170] on span "About you" at bounding box center [562, 175] width 33 height 10
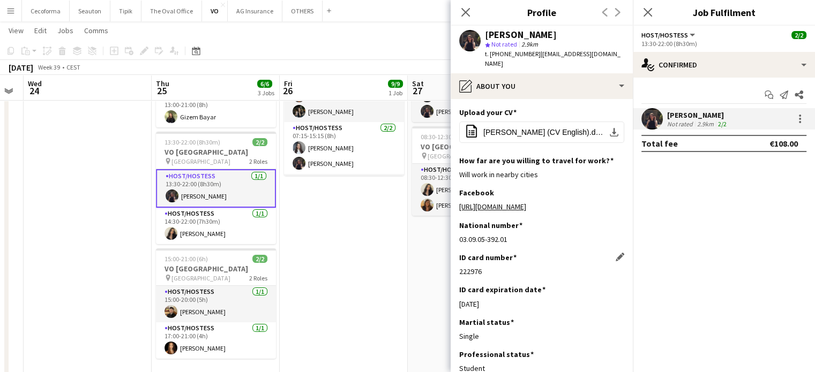
scroll to position [54, 0]
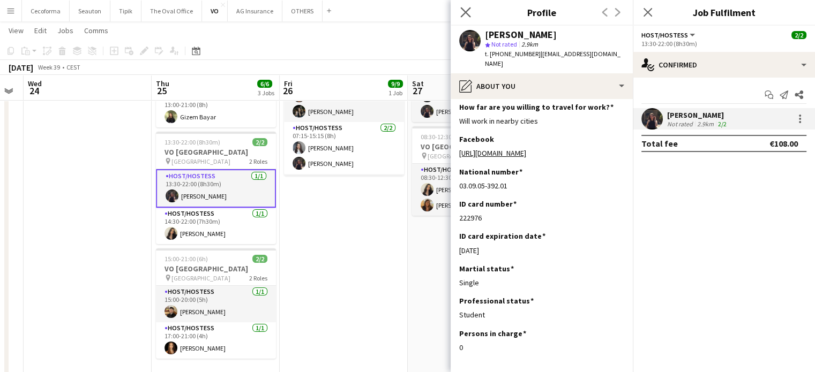
click at [468, 11] on icon "Close pop-in" at bounding box center [465, 12] width 10 height 10
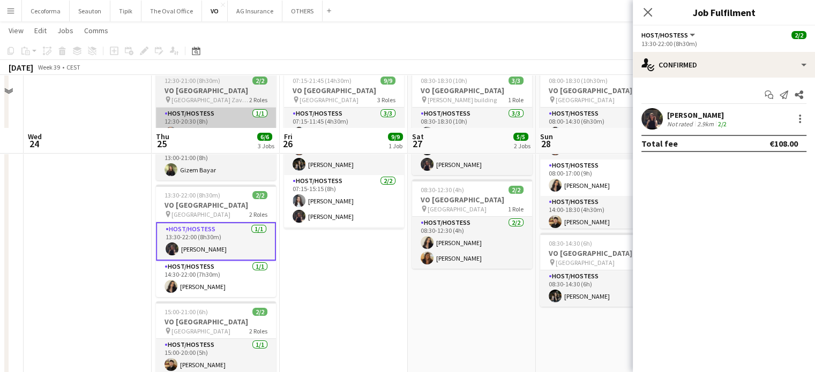
scroll to position [0, 0]
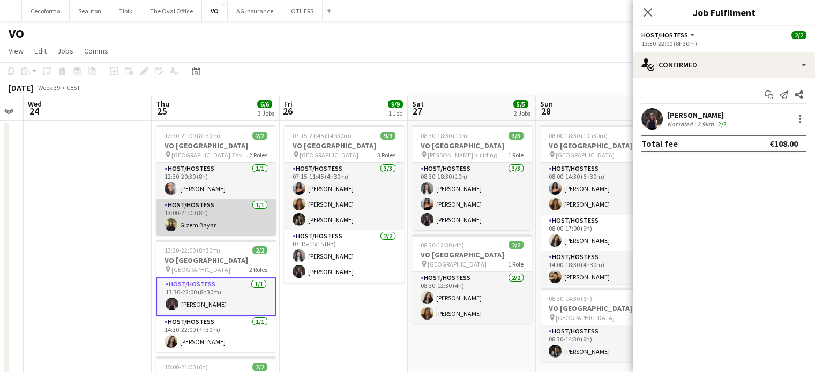
click at [186, 219] on app-card-role "Host/Hostess [DATE] 13:00-21:00 (8h) Gizem Bayar" at bounding box center [216, 217] width 120 height 36
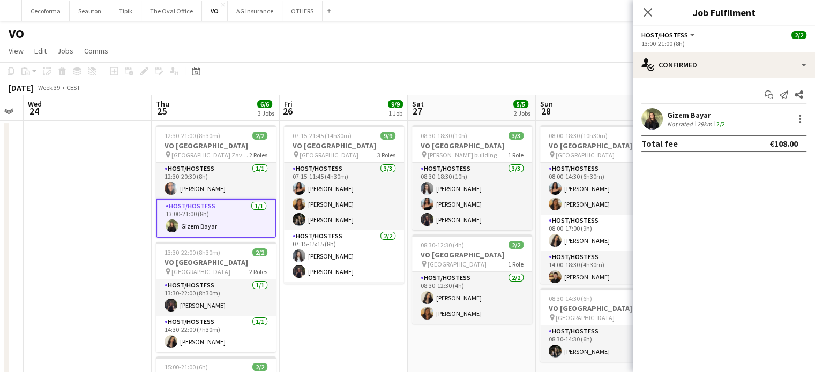
click at [686, 118] on div "Gizem Bayar" at bounding box center [697, 115] width 60 height 10
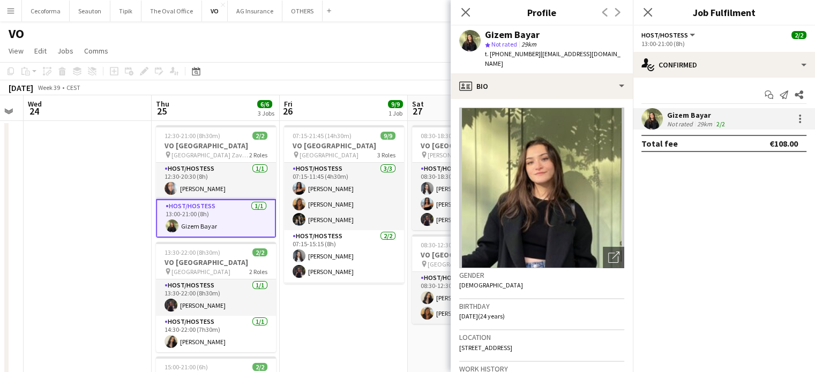
drag, startPoint x: 459, startPoint y: 304, endPoint x: 487, endPoint y: 306, distance: 27.9
click at [487, 312] on span "[DATE] (24 years)" at bounding box center [482, 316] width 46 height 8
copy span "[DATE]"
click at [463, 10] on icon at bounding box center [465, 12] width 10 height 10
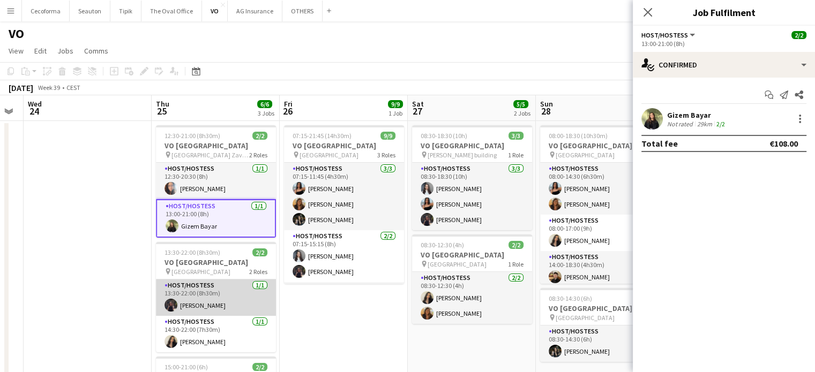
click at [188, 299] on app-card-role "Host/Hostess [DATE] 13:30-22:00 (8h30m) [PERSON_NAME]" at bounding box center [216, 298] width 120 height 36
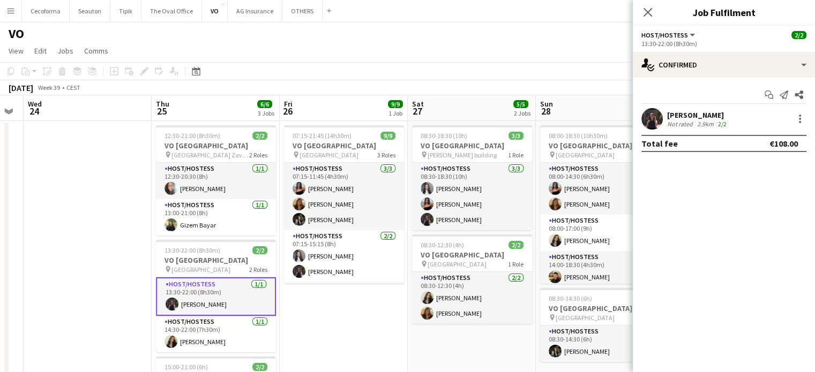
scroll to position [0, 231]
click at [713, 119] on div "[PERSON_NAME] Not rated 2.9km 2/2" at bounding box center [698, 119] width 62 height 18
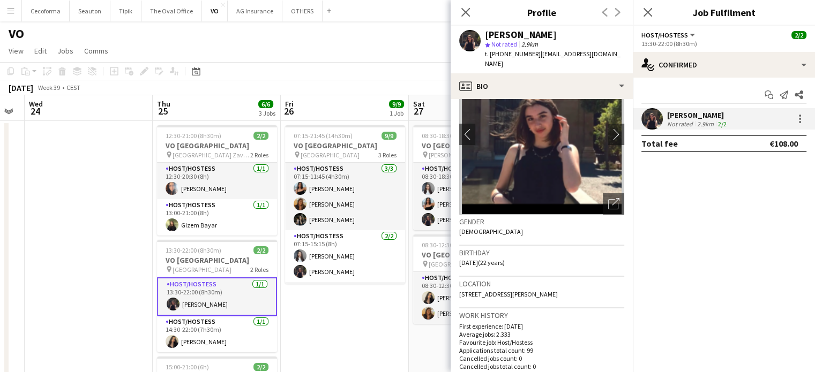
scroll to position [107, 0]
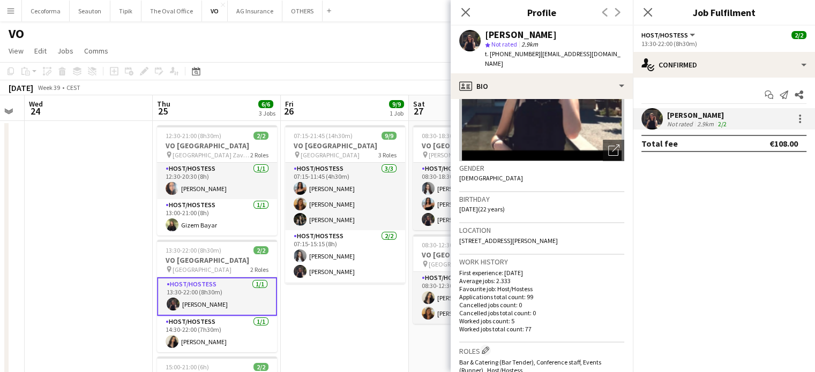
drag, startPoint x: 461, startPoint y: 197, endPoint x: 488, endPoint y: 198, distance: 27.9
click at [488, 205] on span "[DATE] (22 years)" at bounding box center [482, 209] width 46 height 8
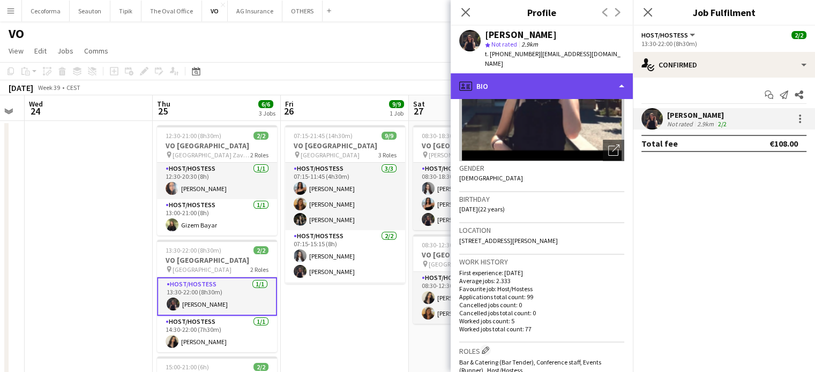
click at [623, 77] on div "profile Bio" at bounding box center [541, 86] width 182 height 26
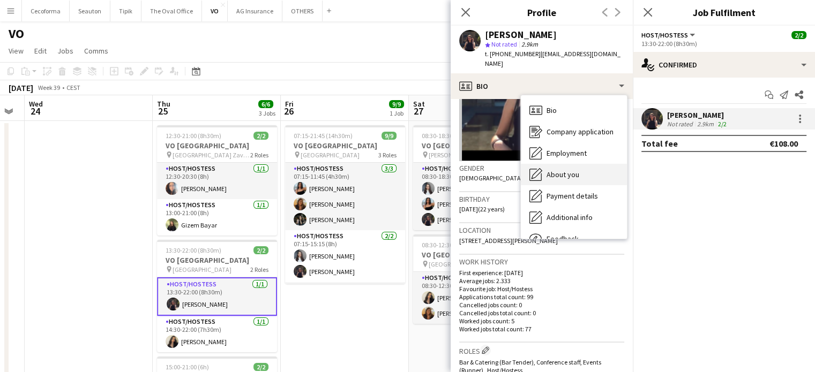
click at [555, 170] on span "About you" at bounding box center [562, 175] width 33 height 10
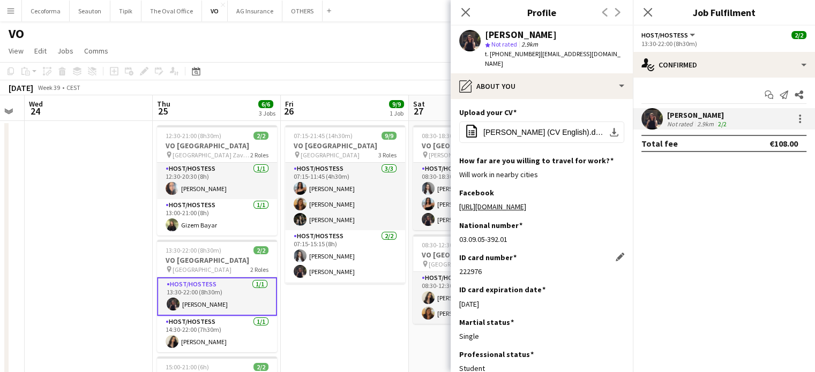
drag, startPoint x: 459, startPoint y: 261, endPoint x: 493, endPoint y: 267, distance: 34.3
click at [493, 267] on div "ID card number Edit this field 222976" at bounding box center [541, 269] width 165 height 32
click at [544, 253] on div "ID card number Edit this field" at bounding box center [541, 258] width 165 height 10
drag, startPoint x: 460, startPoint y: 295, endPoint x: 507, endPoint y: 296, distance: 47.7
click at [507, 299] on div "[DATE]" at bounding box center [541, 304] width 165 height 10
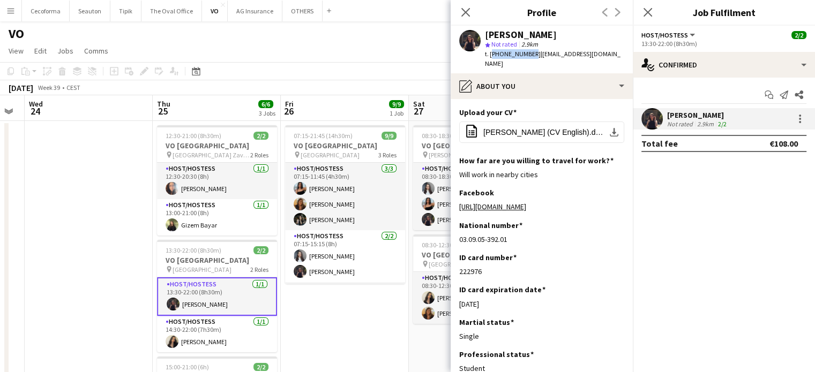
drag, startPoint x: 490, startPoint y: 54, endPoint x: 527, endPoint y: 51, distance: 37.0
click at [527, 51] on span "t. [PHONE_NUMBER]" at bounding box center [513, 54] width 56 height 8
click at [463, 12] on icon "Close pop-in" at bounding box center [465, 12] width 10 height 10
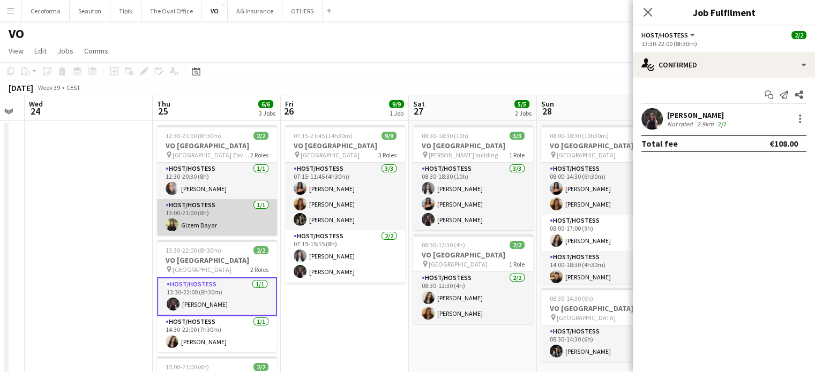
click at [195, 223] on app-card-role "Host/Hostess [DATE] 13:00-21:00 (8h) Gizem Bayar" at bounding box center [217, 217] width 120 height 36
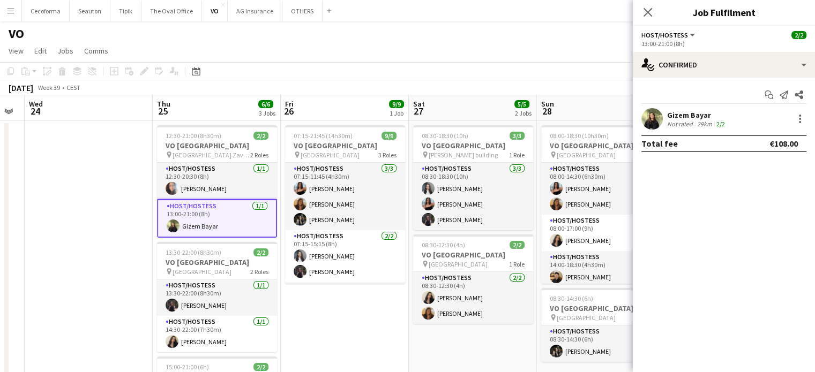
click at [683, 127] on div "Gizem Bayar Not rated 29km 2/2" at bounding box center [724, 118] width 182 height 21
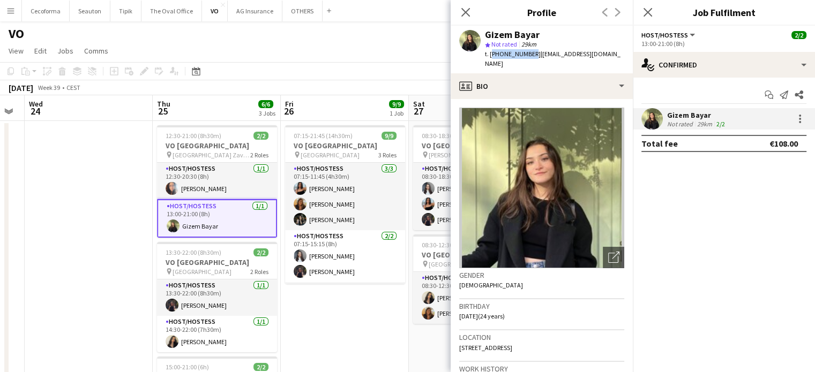
drag, startPoint x: 490, startPoint y: 54, endPoint x: 528, endPoint y: 54, distance: 37.5
click at [528, 54] on span "t. [PHONE_NUMBER]" at bounding box center [513, 54] width 56 height 8
click at [467, 8] on icon "Close pop-in" at bounding box center [465, 12] width 10 height 10
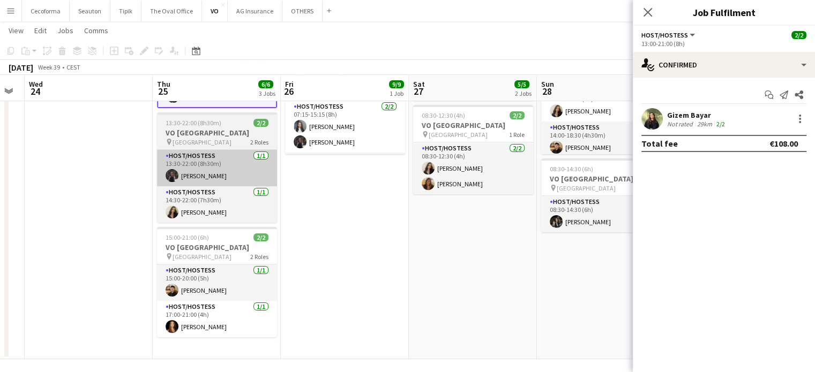
scroll to position [133, 0]
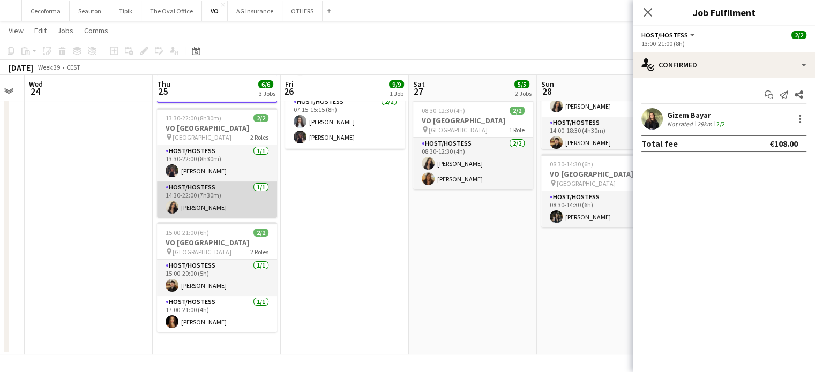
click at [201, 207] on app-card-role "Host/Hostess [DATE] 14:30-22:00 (7h30m) [PERSON_NAME]" at bounding box center [217, 200] width 120 height 36
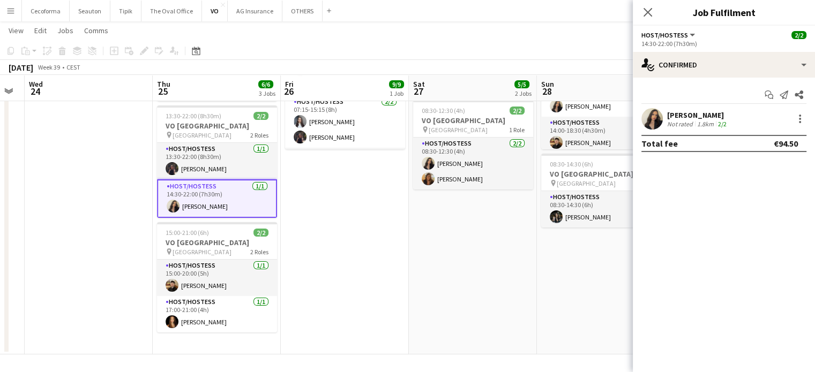
click at [683, 117] on div "[PERSON_NAME]" at bounding box center [698, 115] width 62 height 10
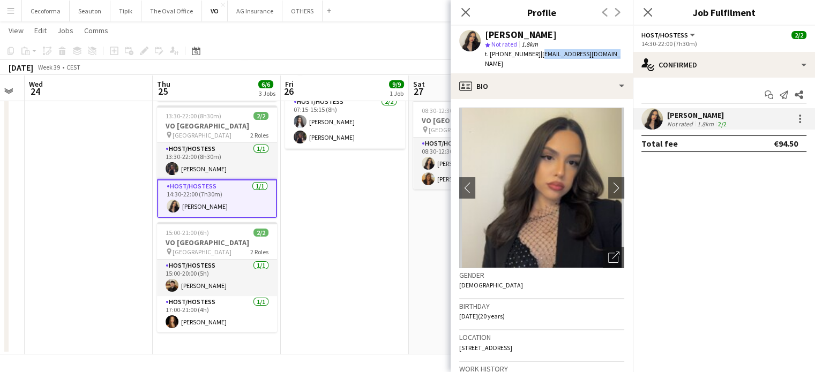
drag, startPoint x: 532, startPoint y: 52, endPoint x: 607, endPoint y: 52, distance: 75.0
click at [607, 52] on div "[PERSON_NAME] star Not rated 1.8km t. [PHONE_NUMBER] | [EMAIL_ADDRESS][DOMAIN_N…" at bounding box center [541, 50] width 182 height 48
click at [682, 117] on div "[PERSON_NAME]" at bounding box center [698, 115] width 62 height 10
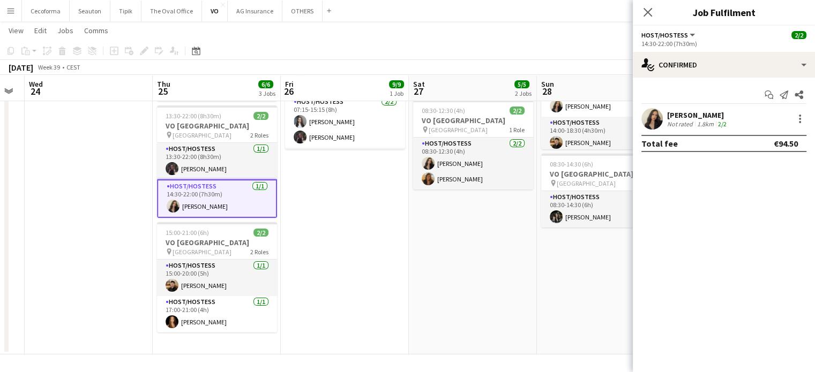
click at [680, 114] on div "[PERSON_NAME]" at bounding box center [698, 115] width 62 height 10
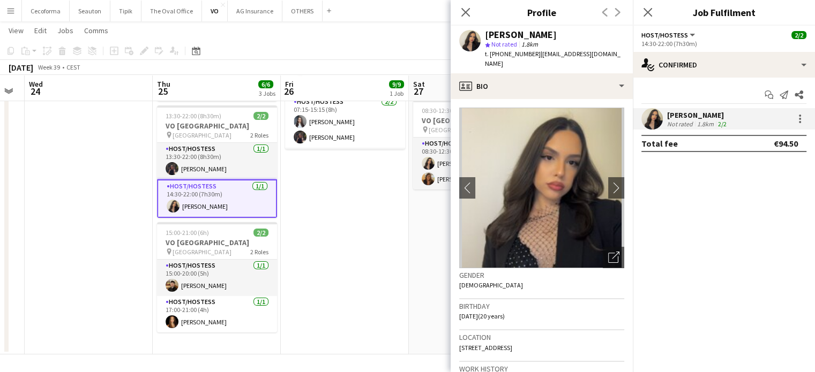
drag, startPoint x: 460, startPoint y: 305, endPoint x: 488, endPoint y: 305, distance: 28.4
click at [488, 312] on span "[DATE] (20 years)" at bounding box center [482, 316] width 46 height 8
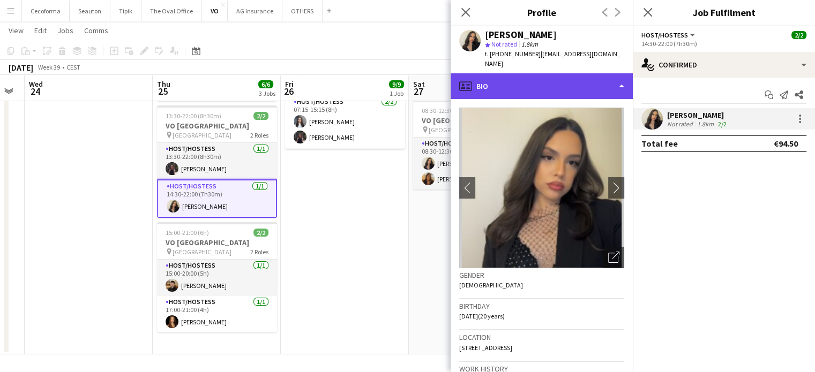
click at [618, 73] on div "profile Bio" at bounding box center [541, 86] width 182 height 26
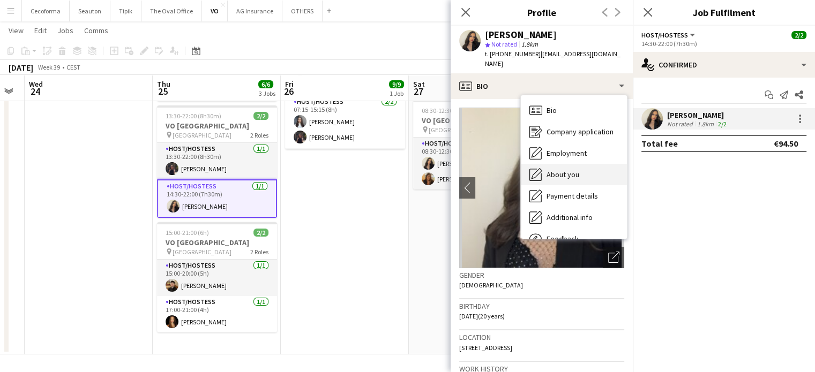
click at [561, 170] on span "About you" at bounding box center [562, 175] width 33 height 10
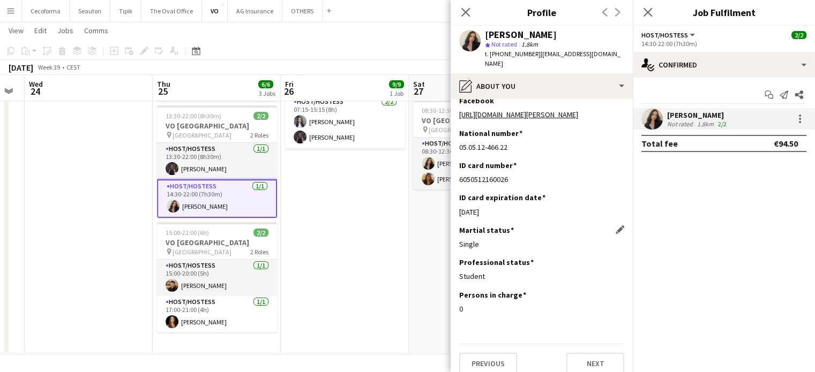
scroll to position [92, 0]
drag, startPoint x: 460, startPoint y: 168, endPoint x: 523, endPoint y: 168, distance: 62.7
click at [523, 175] on div "6050512160026" at bounding box center [541, 180] width 165 height 10
drag, startPoint x: 460, startPoint y: 199, endPoint x: 509, endPoint y: 202, distance: 49.9
click at [509, 207] on div "[DATE]" at bounding box center [541, 212] width 165 height 10
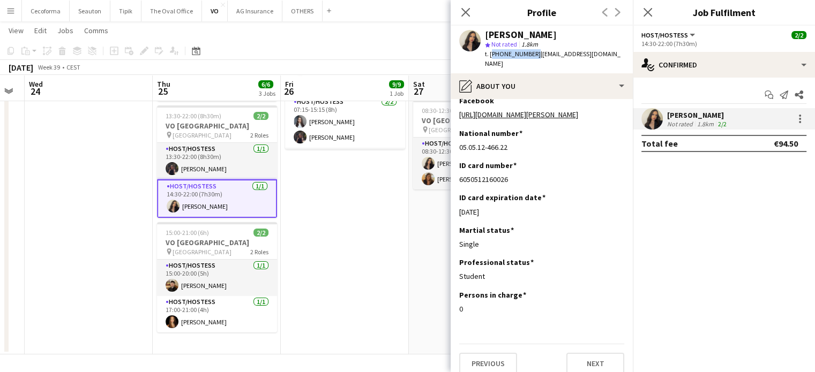
drag, startPoint x: 489, startPoint y: 54, endPoint x: 529, endPoint y: 52, distance: 39.7
click at [529, 52] on span "t. [PHONE_NUMBER]" at bounding box center [513, 54] width 56 height 8
click at [465, 11] on icon at bounding box center [465, 12] width 9 height 9
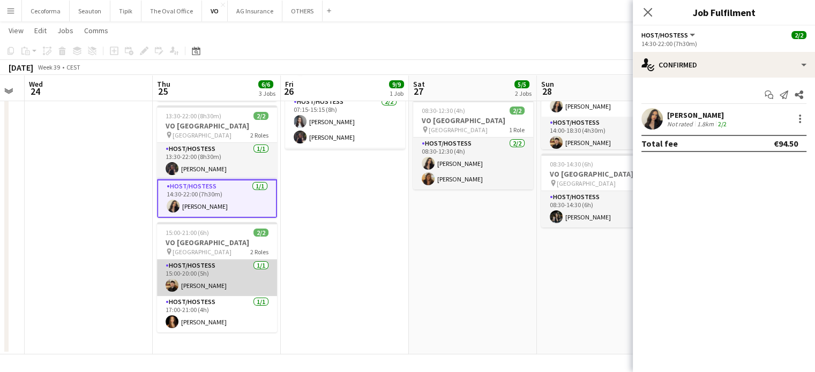
click at [196, 282] on app-card-role "Host/Hostess [DATE] 15:00-20:00 (5h) [PERSON_NAME]" at bounding box center [217, 278] width 120 height 36
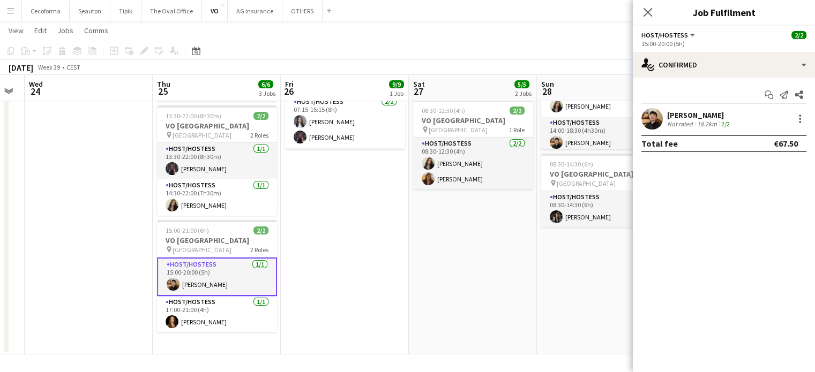
click at [701, 116] on div "[PERSON_NAME]" at bounding box center [699, 115] width 65 height 10
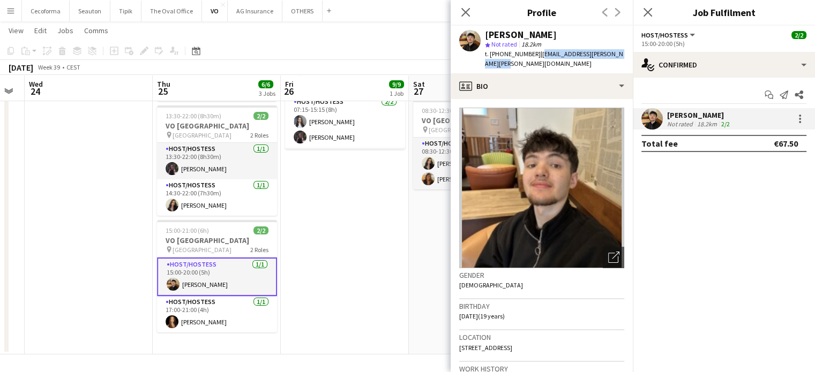
drag, startPoint x: 535, startPoint y: 55, endPoint x: 624, endPoint y: 62, distance: 89.7
click at [624, 62] on div "[PERSON_NAME] star Not rated 18.2km t. [PHONE_NUMBER] | [EMAIL_ADDRESS][PERSON_…" at bounding box center [541, 50] width 182 height 48
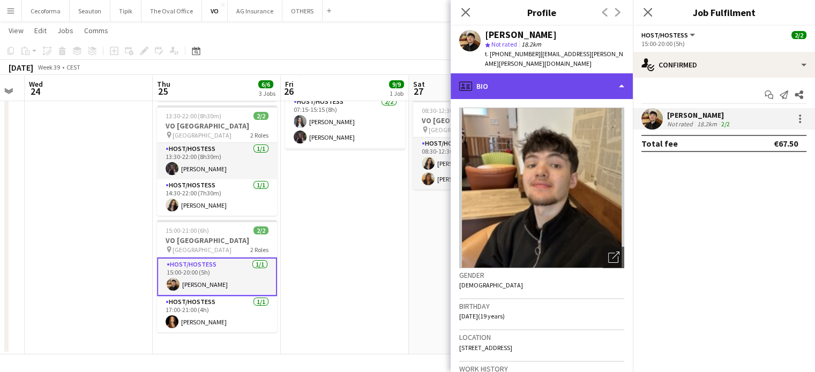
click at [621, 87] on div "profile Bio" at bounding box center [541, 86] width 182 height 26
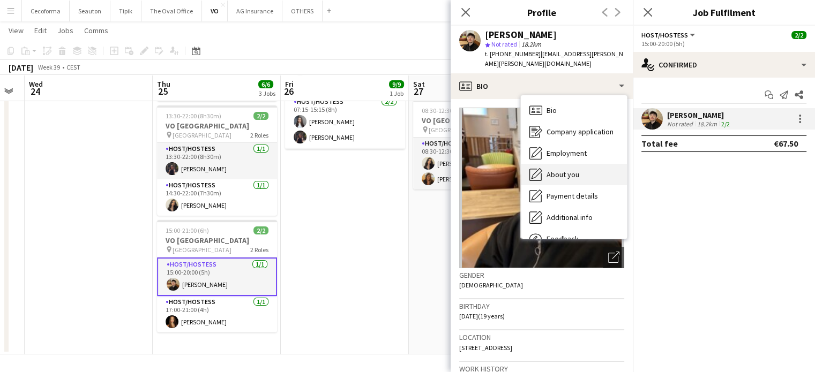
click at [566, 174] on span "About you" at bounding box center [562, 175] width 33 height 10
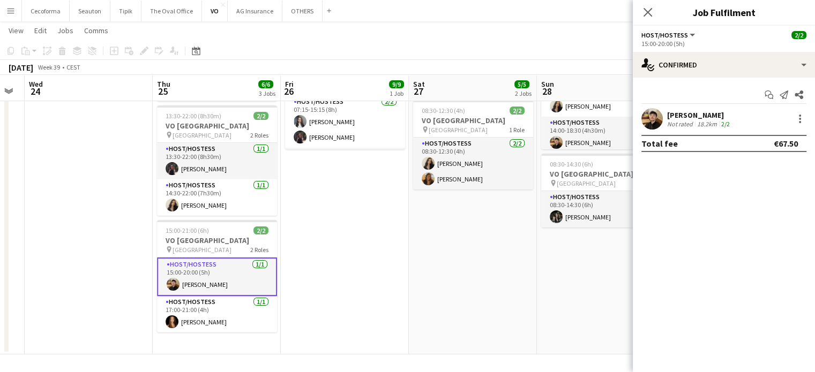
click at [680, 115] on div "[PERSON_NAME]" at bounding box center [699, 115] width 65 height 10
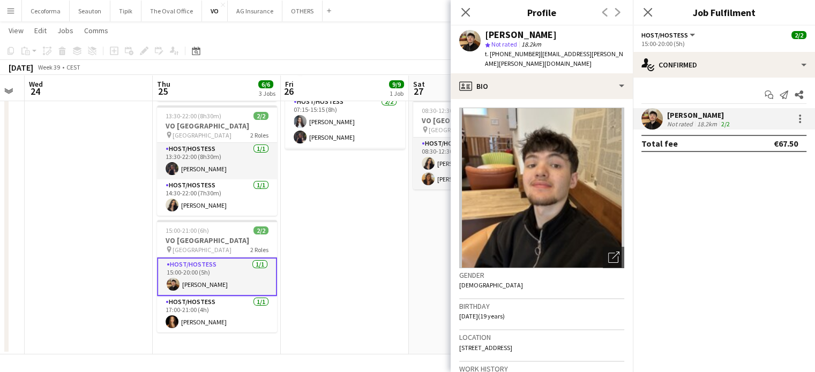
scroll to position [54, 0]
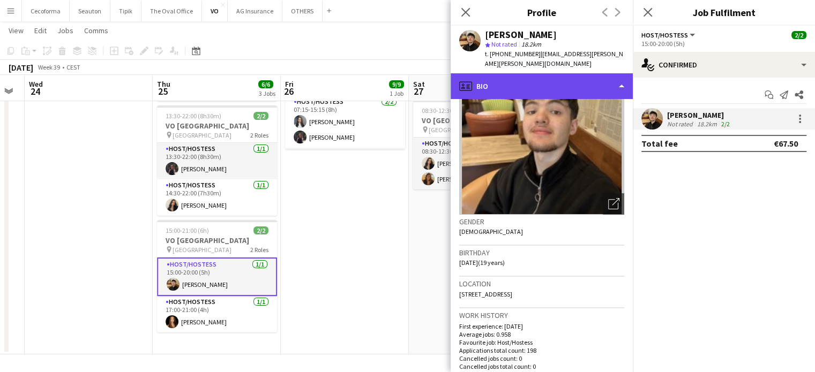
click at [621, 88] on div "profile Bio" at bounding box center [541, 86] width 182 height 26
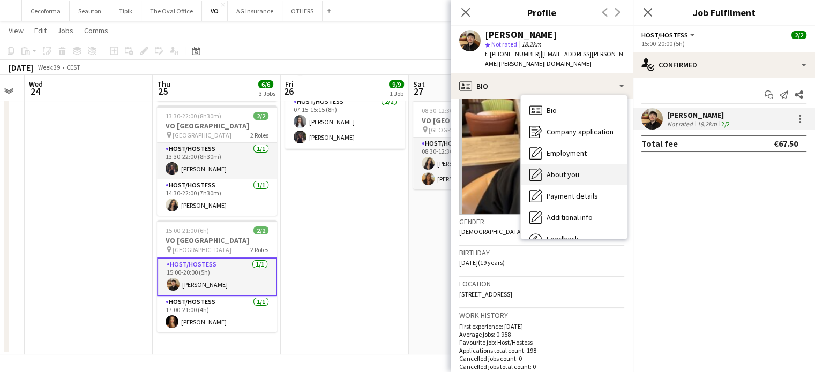
click at [572, 173] on span "About you" at bounding box center [562, 175] width 33 height 10
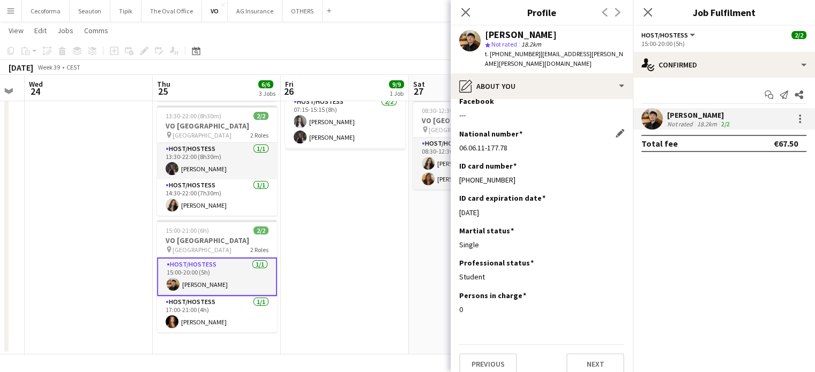
scroll to position [102, 0]
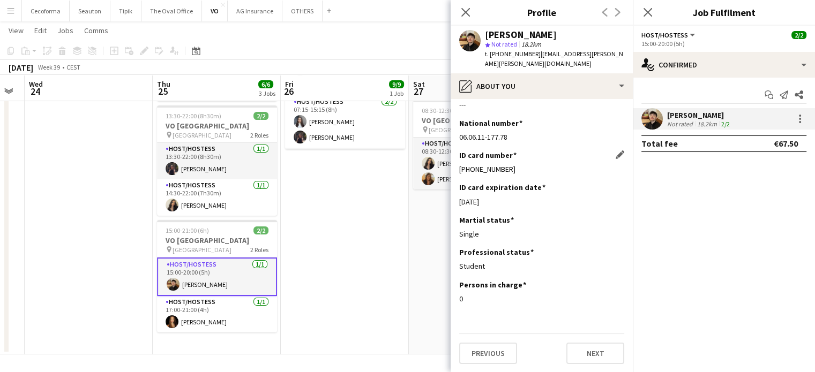
drag, startPoint x: 460, startPoint y: 168, endPoint x: 525, endPoint y: 168, distance: 65.9
click at [525, 168] on div "[PHONE_NUMBER]" at bounding box center [541, 169] width 165 height 10
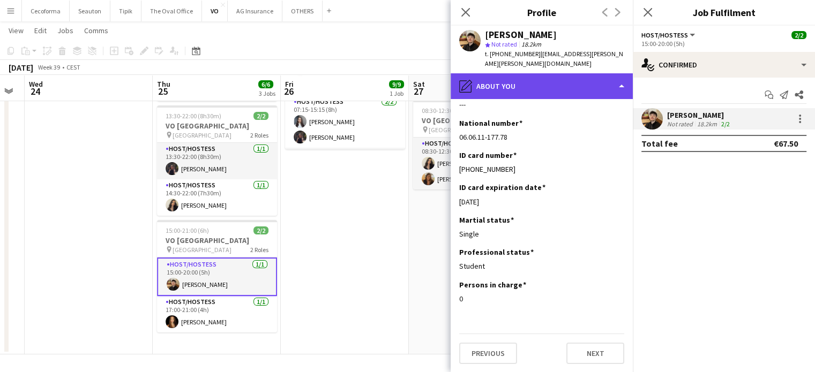
click at [621, 85] on div "pencil4 About you" at bounding box center [541, 86] width 182 height 26
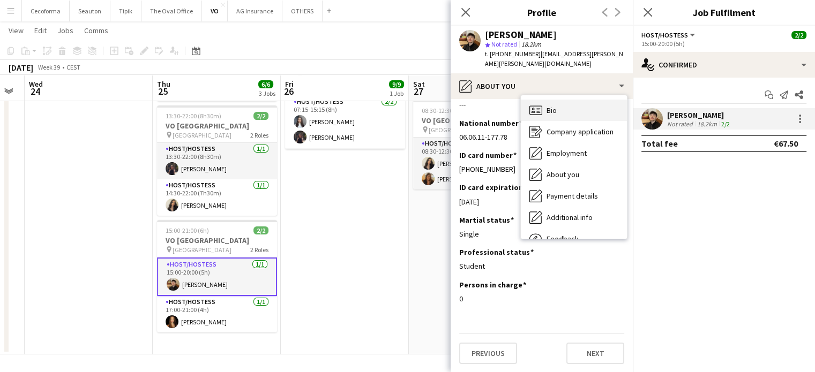
click at [571, 110] on div "Bio Bio" at bounding box center [574, 110] width 106 height 21
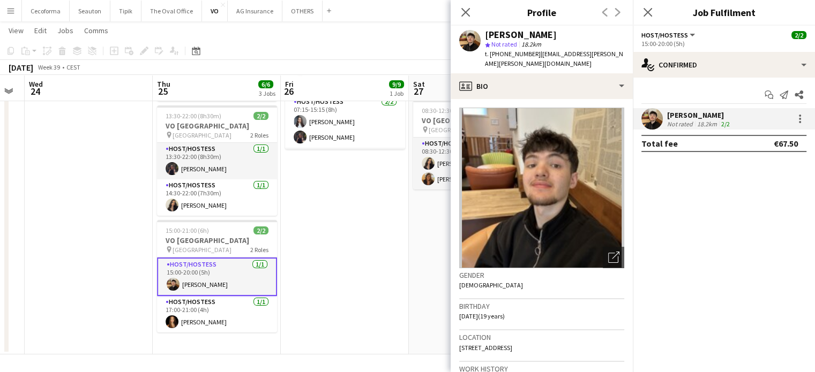
drag, startPoint x: 458, startPoint y: 316, endPoint x: 486, endPoint y: 314, distance: 27.9
click at [487, 314] on app-crew-profile-bio "Open photos pop-in Gender [DEMOGRAPHIC_DATA] Birthday [DEMOGRAPHIC_DATA] (19 ye…" at bounding box center [541, 235] width 182 height 273
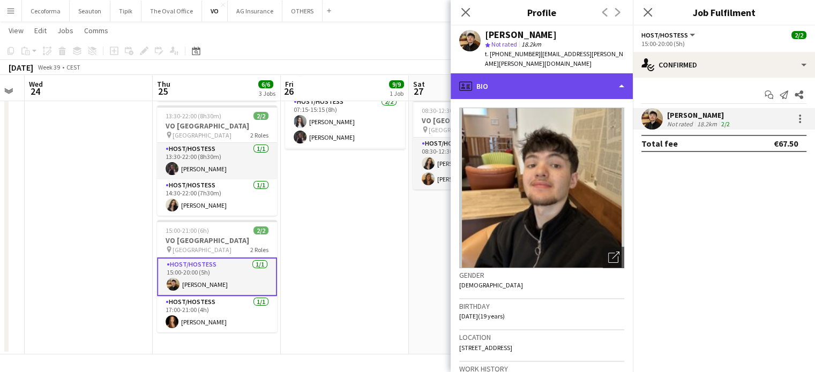
click at [622, 85] on div "profile Bio" at bounding box center [541, 86] width 182 height 26
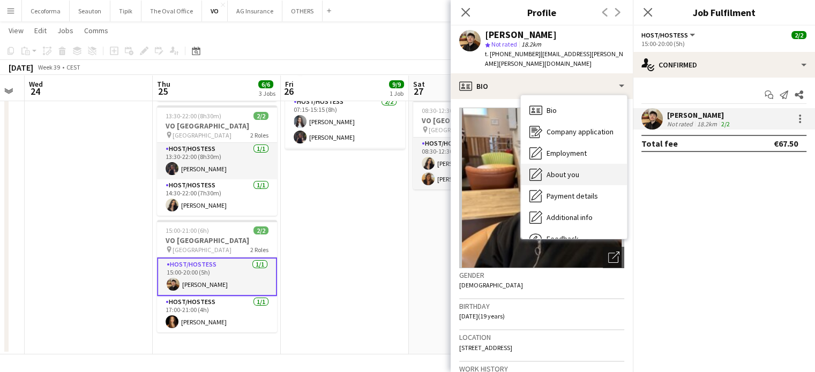
click at [564, 179] on div "About you About you" at bounding box center [574, 174] width 106 height 21
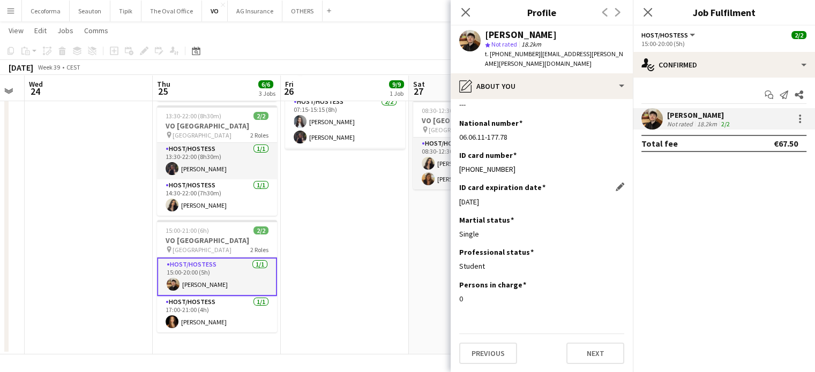
drag, startPoint x: 459, startPoint y: 199, endPoint x: 501, endPoint y: 201, distance: 41.8
click at [501, 201] on div "26-04-2027" at bounding box center [541, 202] width 165 height 10
drag, startPoint x: 491, startPoint y: 55, endPoint x: 531, endPoint y: 53, distance: 40.2
click at [531, 53] on span "t. +320483113905" at bounding box center [513, 54] width 56 height 8
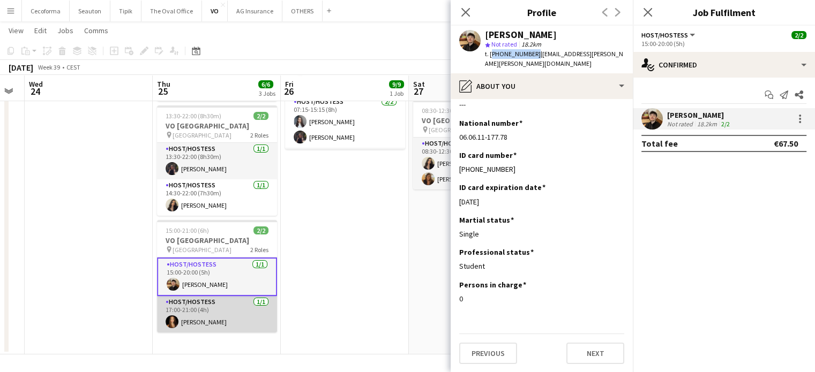
click at [223, 318] on app-card-role "Host/Hostess 1/1 17:00-21:00 (4h) Zoé Sommer" at bounding box center [217, 314] width 120 height 36
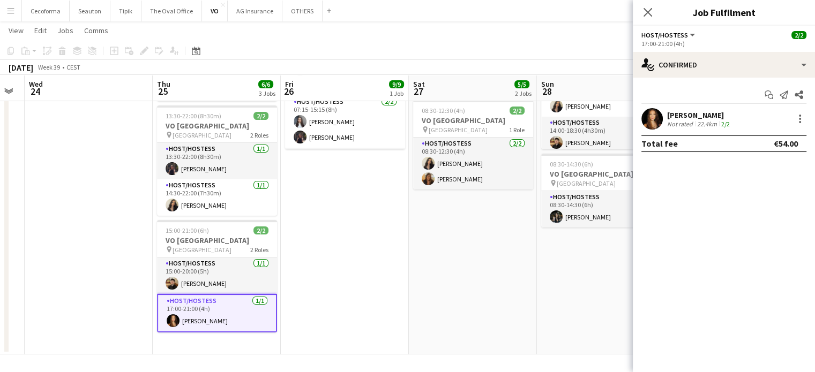
click at [686, 123] on div "Not rated" at bounding box center [681, 124] width 28 height 8
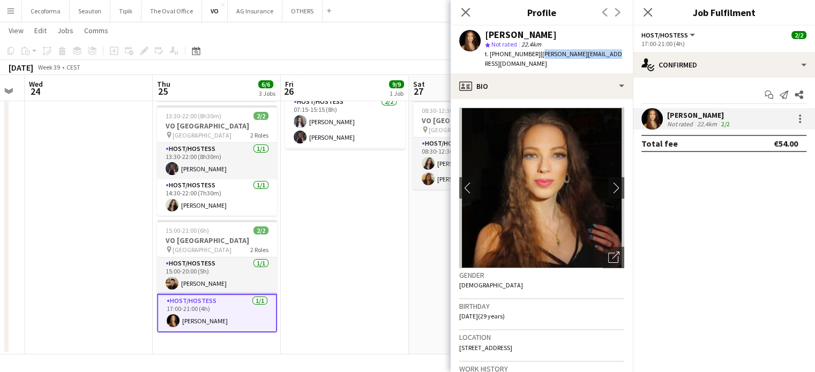
drag, startPoint x: 532, startPoint y: 54, endPoint x: 591, endPoint y: 53, distance: 59.5
click at [619, 57] on app-profile-header "Zoé Sommer star Not rated 22.4km t. +32479283128 | zoe-sommer@hotmail.com" at bounding box center [541, 50] width 182 height 48
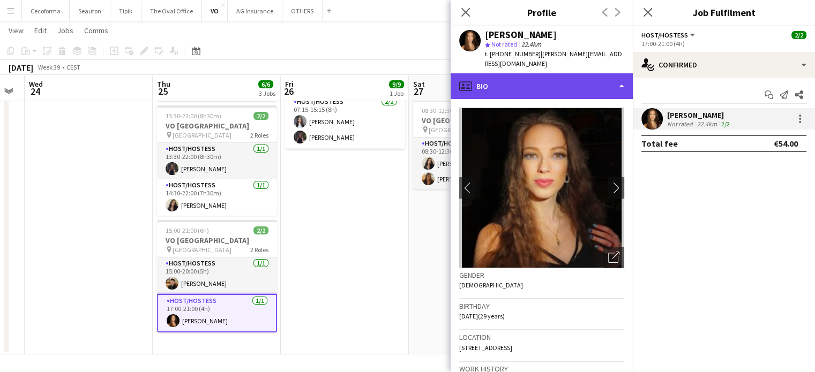
click at [620, 77] on div "profile Bio" at bounding box center [541, 86] width 182 height 26
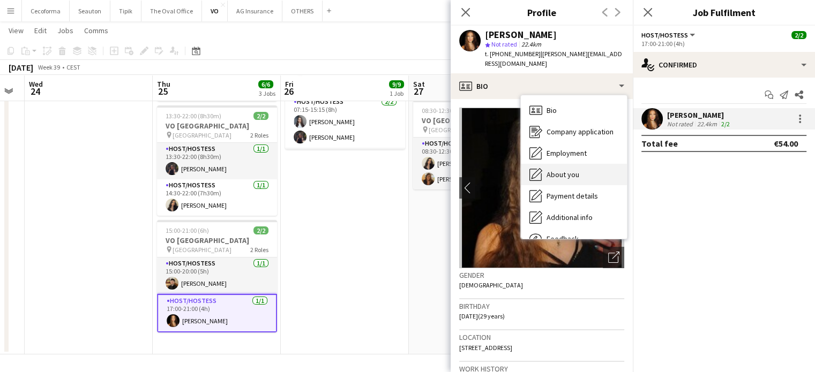
click at [566, 170] on span "About you" at bounding box center [562, 175] width 33 height 10
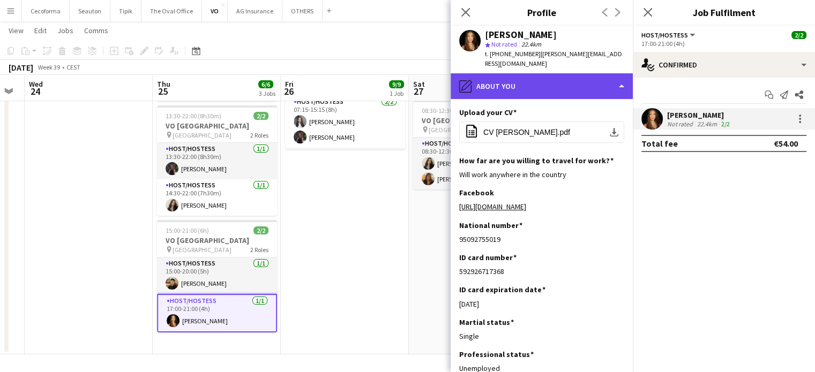
click at [618, 73] on div "pencil4 About you" at bounding box center [541, 86] width 182 height 26
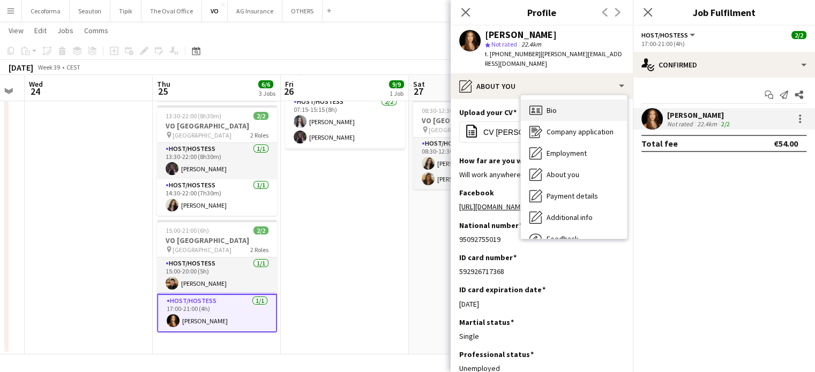
click at [546, 106] on span "Bio" at bounding box center [551, 111] width 10 height 10
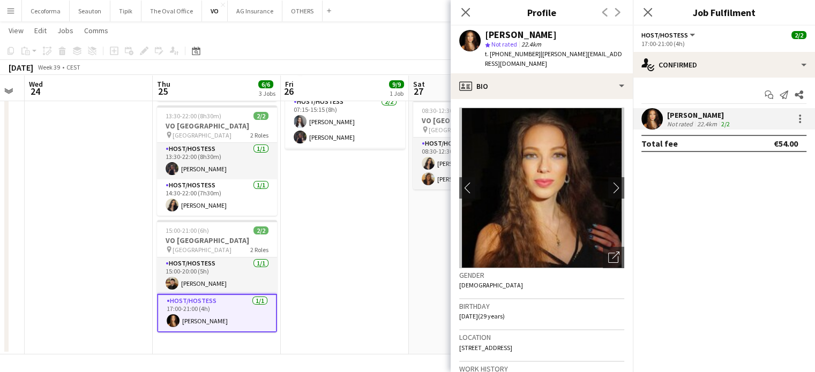
drag, startPoint x: 459, startPoint y: 303, endPoint x: 488, endPoint y: 306, distance: 29.0
click at [488, 312] on span "27-09-1995 (29 years)" at bounding box center [482, 316] width 46 height 8
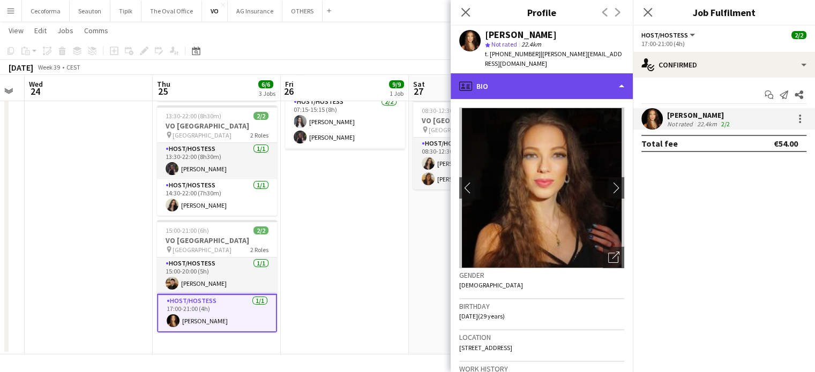
click at [616, 73] on div "profile Bio" at bounding box center [541, 86] width 182 height 26
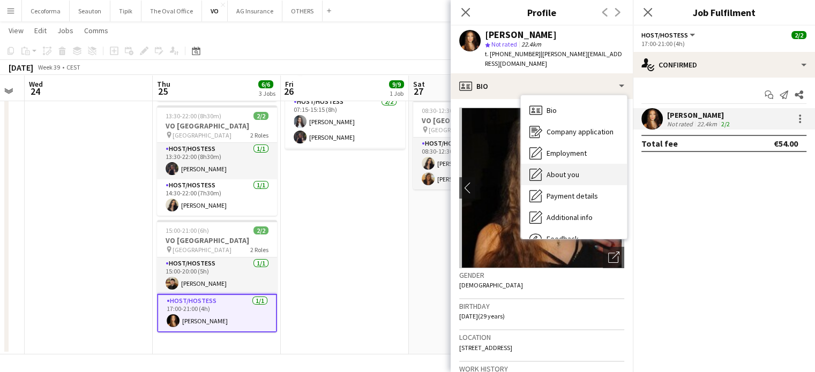
click at [554, 170] on span "About you" at bounding box center [562, 175] width 33 height 10
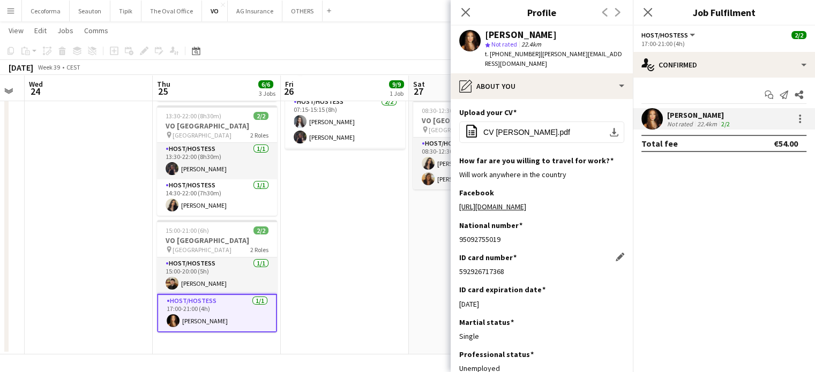
drag, startPoint x: 460, startPoint y: 263, endPoint x: 522, endPoint y: 265, distance: 61.6
click at [522, 267] on div "592926717368" at bounding box center [541, 272] width 165 height 10
drag, startPoint x: 461, startPoint y: 294, endPoint x: 508, endPoint y: 297, distance: 47.2
click at [508, 299] on div "11-03-2029" at bounding box center [541, 304] width 165 height 10
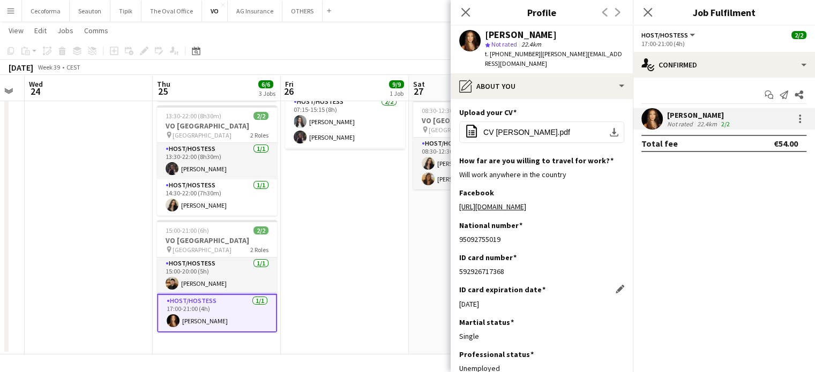
drag, startPoint x: 459, startPoint y: 296, endPoint x: 493, endPoint y: 296, distance: 33.7
click at [493, 299] on div "11-03-2029" at bounding box center [541, 304] width 165 height 10
drag, startPoint x: 494, startPoint y: 54, endPoint x: 518, endPoint y: 52, distance: 24.1
click at [527, 51] on span "t. +32479283128" at bounding box center [513, 54] width 56 height 8
click at [467, 11] on icon at bounding box center [465, 12] width 10 height 10
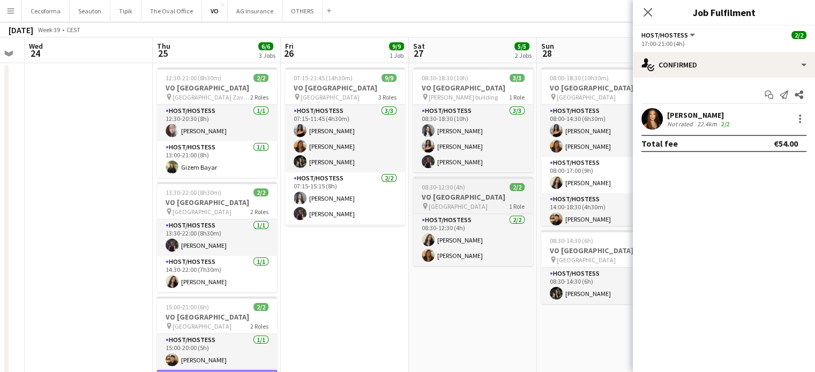
scroll to position [0, 0]
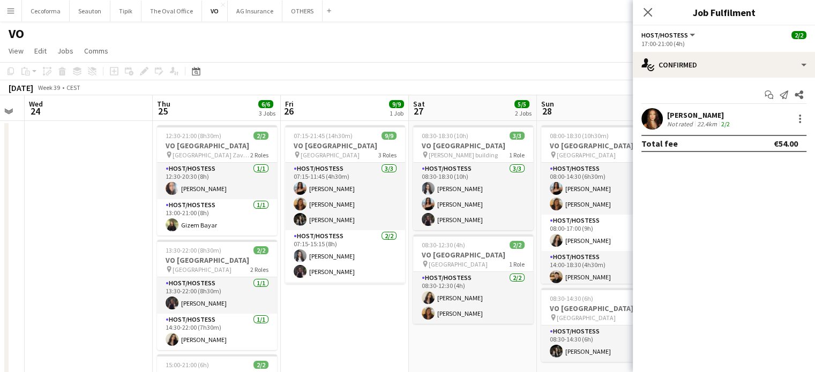
click at [650, 10] on icon "Close pop-in" at bounding box center [647, 12] width 9 height 9
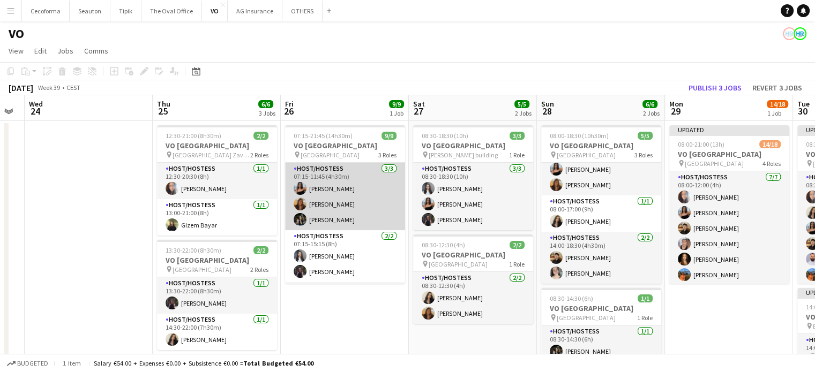
click at [341, 188] on app-card-role "Host/Hostess 3/3 07:15-11:45 (4h30m) Jessica Petrovski Vultaggio Inès Legein Lu…" at bounding box center [345, 196] width 120 height 67
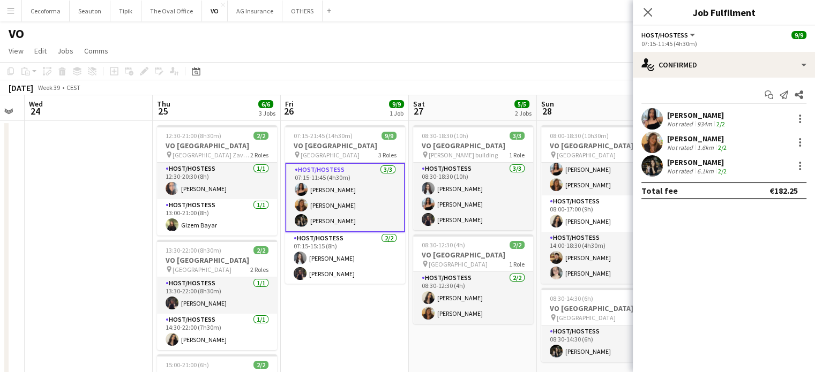
click at [695, 117] on div "[PERSON_NAME]" at bounding box center [697, 115] width 60 height 10
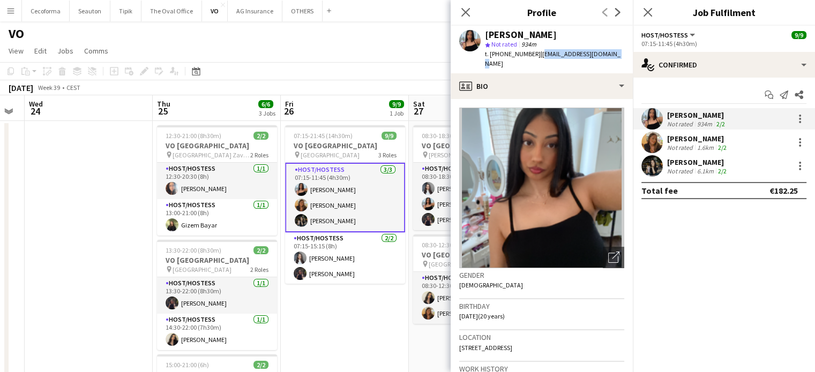
drag, startPoint x: 531, startPoint y: 54, endPoint x: 604, endPoint y: 55, distance: 72.8
click at [614, 55] on app-profile-header "Jessica Petrovski star Not rated 934m t. +32499786164 | jessiepetro48@gmail.com" at bounding box center [541, 50] width 182 height 48
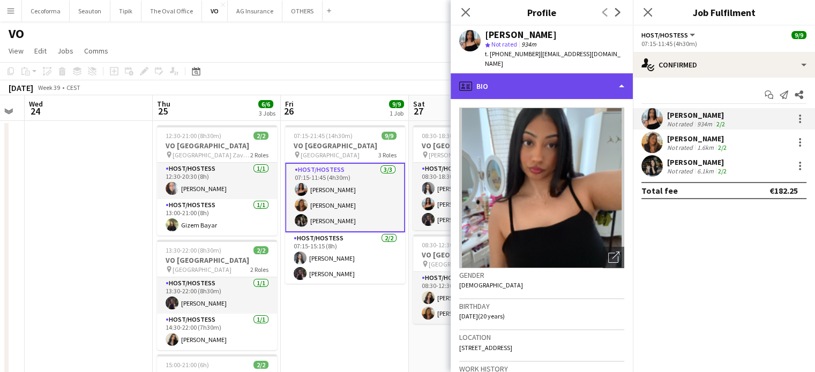
click at [621, 74] on div "profile Bio" at bounding box center [541, 86] width 182 height 26
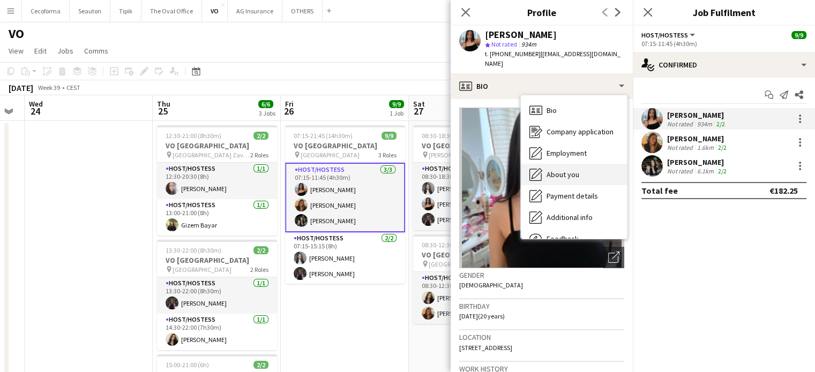
click at [559, 170] on span "About you" at bounding box center [562, 175] width 33 height 10
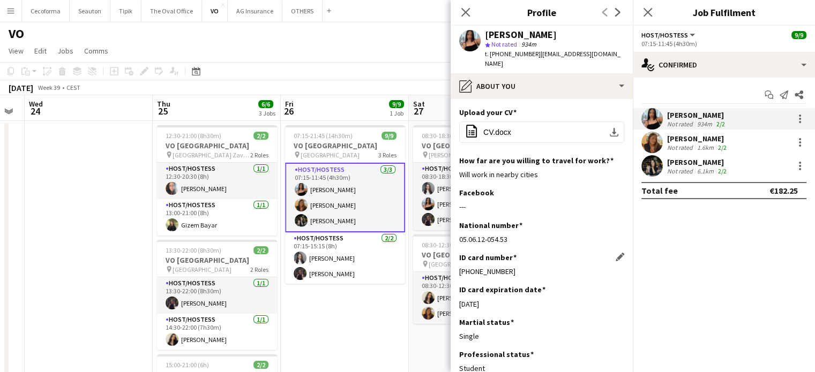
drag, startPoint x: 458, startPoint y: 261, endPoint x: 521, endPoint y: 265, distance: 62.2
click at [521, 267] on div "592-9333145-80" at bounding box center [541, 272] width 165 height 10
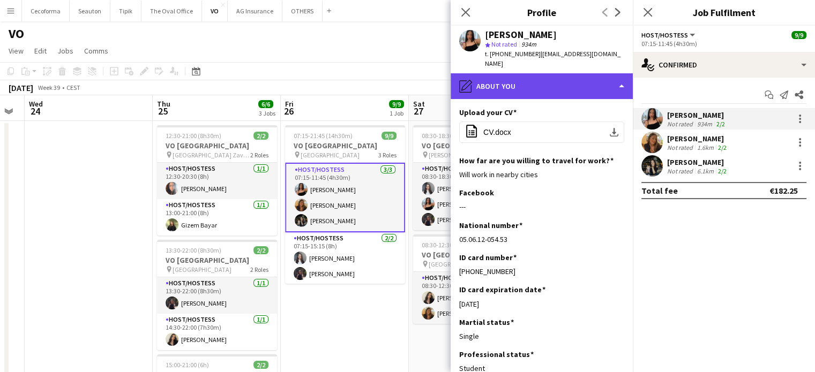
click at [620, 77] on div "pencil4 About you" at bounding box center [541, 86] width 182 height 26
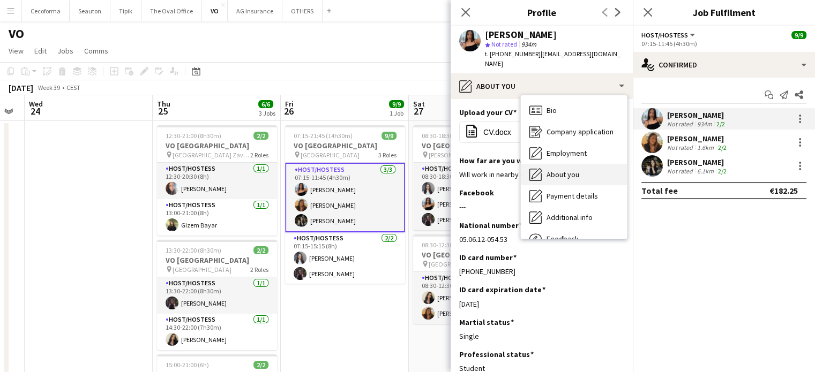
click at [560, 170] on span "About you" at bounding box center [562, 175] width 33 height 10
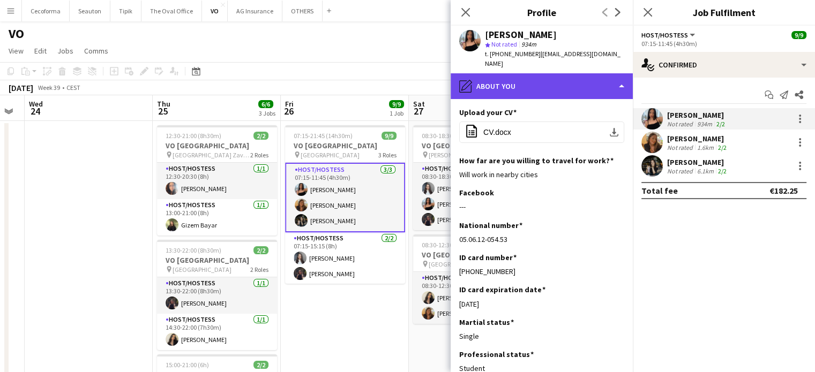
click at [617, 77] on div "pencil4 About you" at bounding box center [541, 86] width 182 height 26
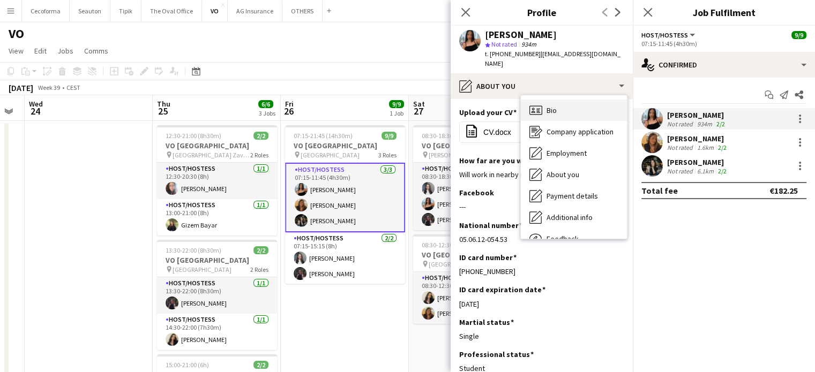
click at [561, 100] on div "Bio Bio" at bounding box center [574, 110] width 106 height 21
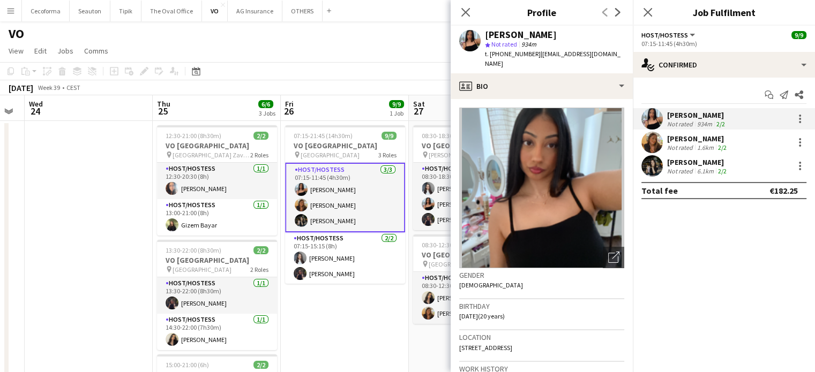
drag, startPoint x: 459, startPoint y: 305, endPoint x: 488, endPoint y: 307, distance: 29.5
click at [488, 312] on span "12-06-2005 (20 years)" at bounding box center [482, 316] width 46 height 8
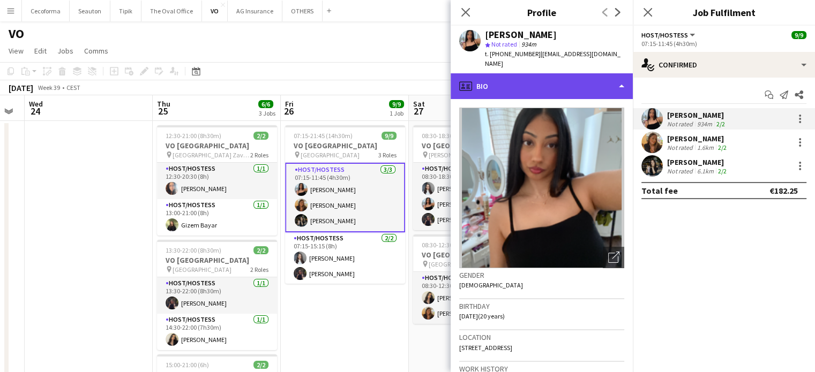
click at [622, 73] on div "profile Bio" at bounding box center [541, 86] width 182 height 26
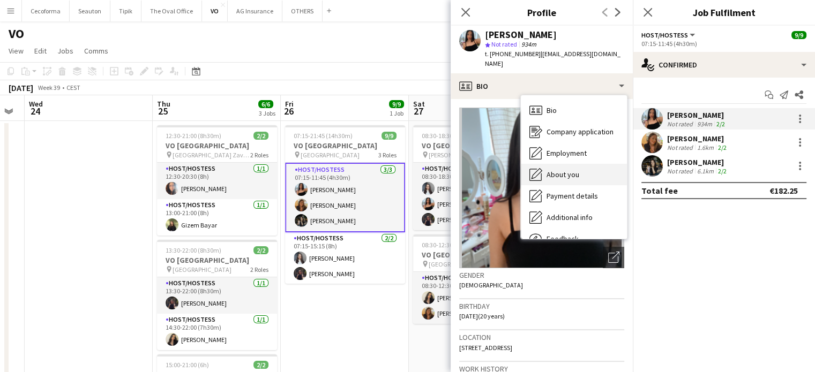
click at [562, 170] on span "About you" at bounding box center [562, 175] width 33 height 10
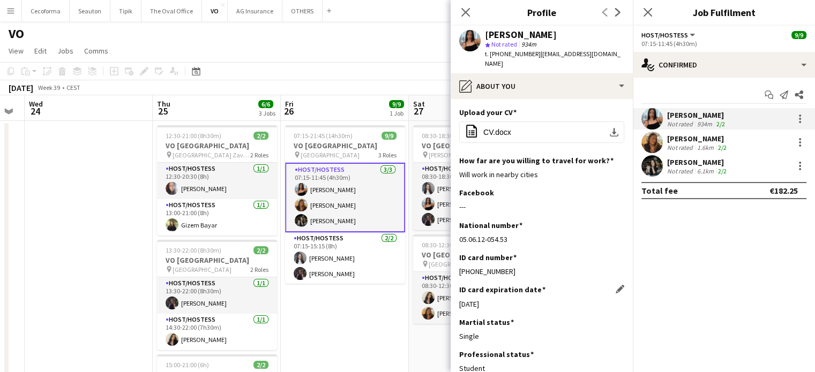
drag, startPoint x: 460, startPoint y: 296, endPoint x: 515, endPoint y: 295, distance: 54.6
click at [515, 299] on div "12-04-2025" at bounding box center [541, 304] width 165 height 10
drag, startPoint x: 471, startPoint y: 292, endPoint x: 574, endPoint y: 310, distance: 104.4
click at [574, 318] on div "Martial status Edit this field" at bounding box center [541, 323] width 165 height 10
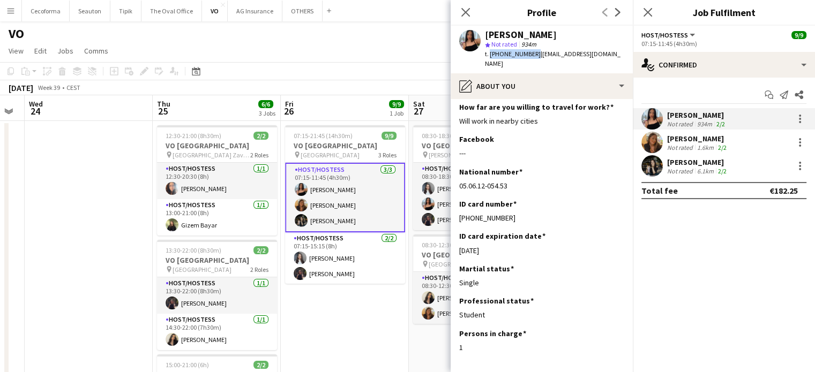
drag, startPoint x: 488, startPoint y: 52, endPoint x: 529, endPoint y: 52, distance: 40.2
click at [529, 52] on span "t. +32499786164" at bounding box center [513, 54] width 56 height 8
click at [468, 9] on icon at bounding box center [465, 12] width 10 height 10
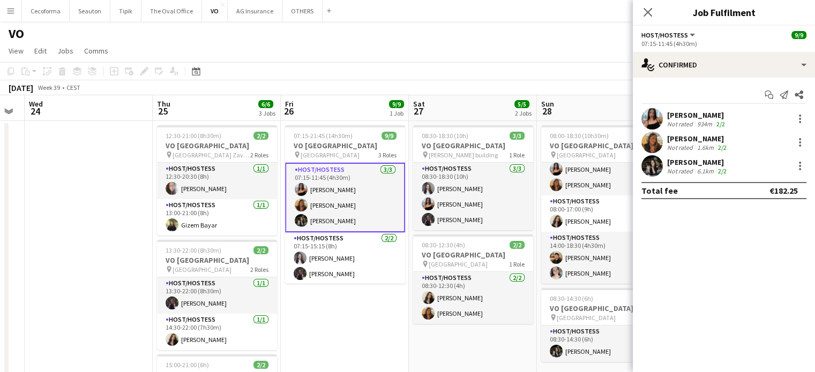
click at [322, 201] on app-card-role "Host/Hostess 3/3 07:15-11:45 (4h30m) Jessica Petrovski Vultaggio Inès Legein Lu…" at bounding box center [345, 198] width 120 height 70
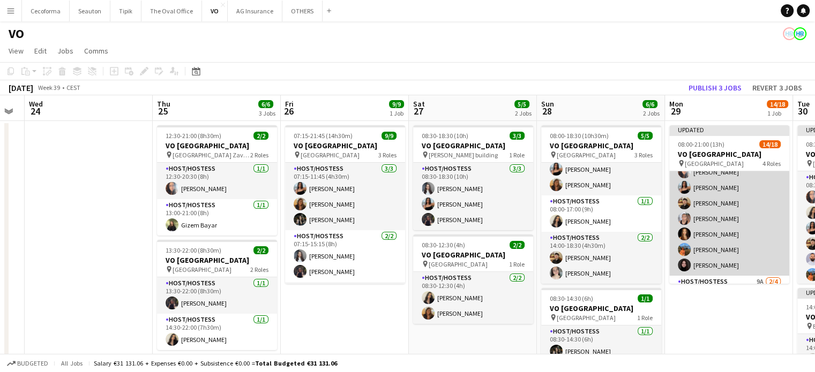
scroll to position [0, 0]
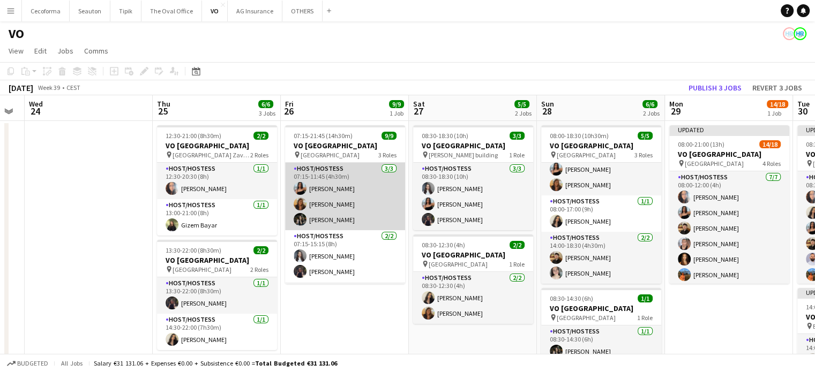
click at [329, 206] on app-card-role "Host/Hostess 3/3 07:15-11:45 (4h30m) Jessica Petrovski Vultaggio Inès Legein Lu…" at bounding box center [345, 196] width 120 height 67
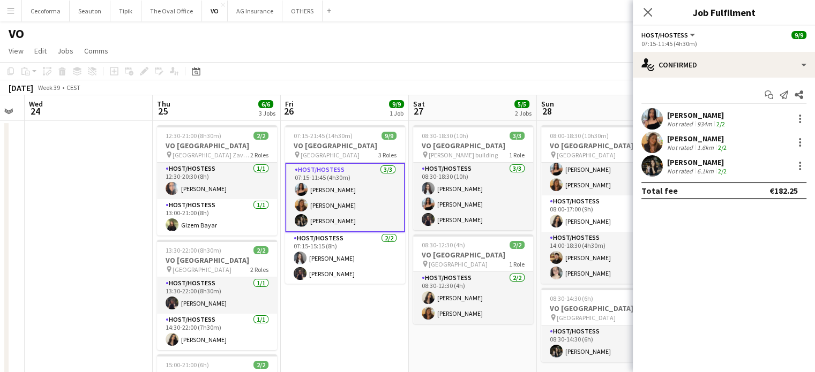
click at [696, 141] on div "[PERSON_NAME]" at bounding box center [698, 139] width 62 height 10
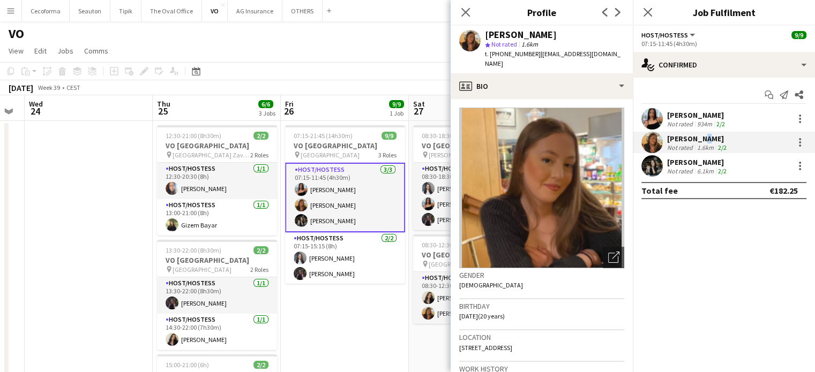
drag, startPoint x: 458, startPoint y: 306, endPoint x: 488, endPoint y: 306, distance: 29.5
click at [488, 312] on span "[DATE] (20 years)" at bounding box center [482, 316] width 46 height 8
drag, startPoint x: 532, startPoint y: 51, endPoint x: 611, endPoint y: 54, distance: 78.8
click at [611, 54] on app-profile-header "Vultaggio Inès star Not rated 1.6km t. +32483577035 | inesvultaggio@gmail.com" at bounding box center [541, 50] width 182 height 48
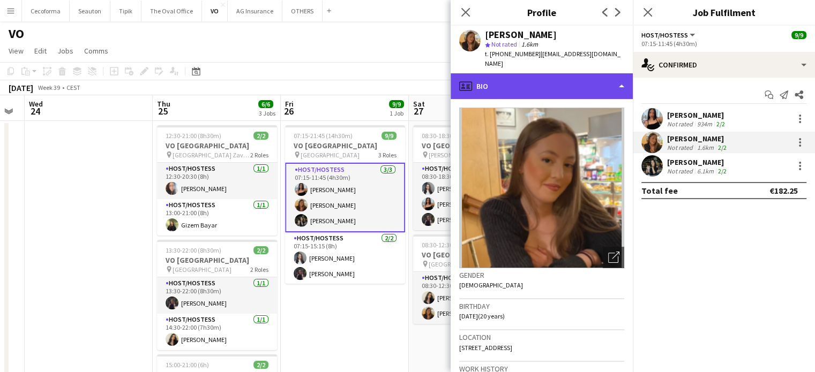
click at [622, 77] on div "profile Bio" at bounding box center [541, 86] width 182 height 26
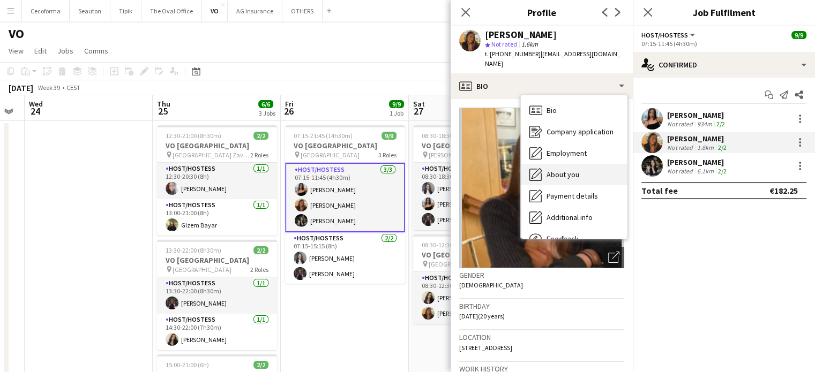
click at [567, 170] on span "About you" at bounding box center [562, 175] width 33 height 10
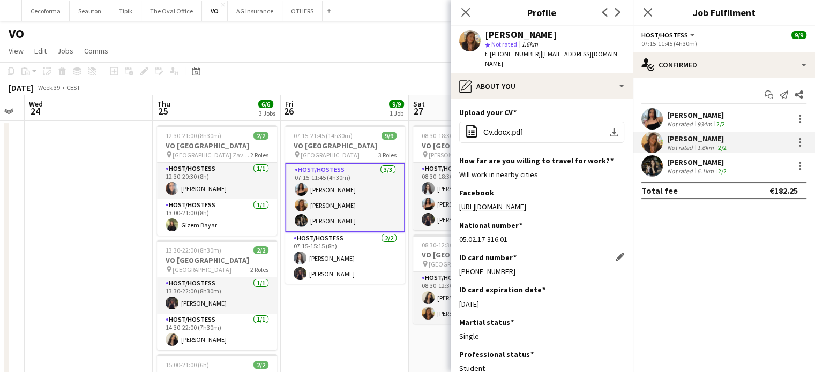
drag, startPoint x: 458, startPoint y: 260, endPoint x: 525, endPoint y: 261, distance: 67.0
click at [525, 267] on div "[PHONE_NUMBER]" at bounding box center [541, 272] width 165 height 10
drag, startPoint x: 471, startPoint y: 293, endPoint x: 499, endPoint y: 293, distance: 27.9
click at [499, 299] on div "[DATE]" at bounding box center [541, 304] width 165 height 10
drag, startPoint x: 490, startPoint y: 55, endPoint x: 527, endPoint y: 51, distance: 37.7
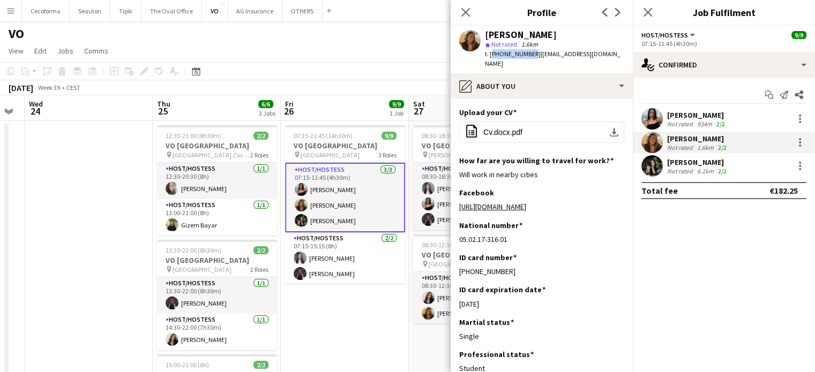
click at [527, 51] on span "t. [PHONE_NUMBER]" at bounding box center [513, 54] width 56 height 8
click at [335, 218] on app-card-role "Host/Hostess 3/3 07:15-11:45 (4h30m) Jessica Petrovski Vultaggio Inès Legein Lu…" at bounding box center [345, 198] width 120 height 70
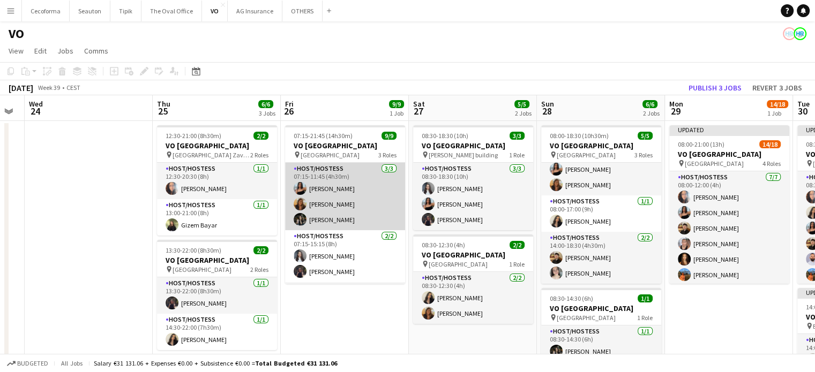
click at [317, 217] on app-card-role "Host/Hostess 3/3 07:15-11:45 (4h30m) Jessica Petrovski Vultaggio Inès Legein Lu…" at bounding box center [345, 196] width 120 height 67
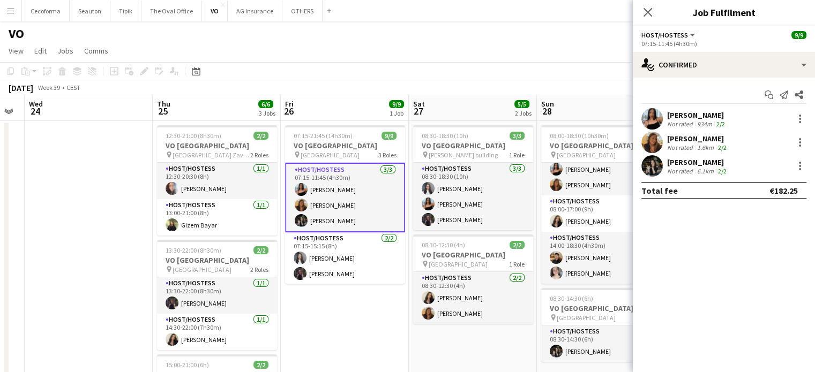
click at [695, 167] on div "6.1km" at bounding box center [705, 171] width 21 height 8
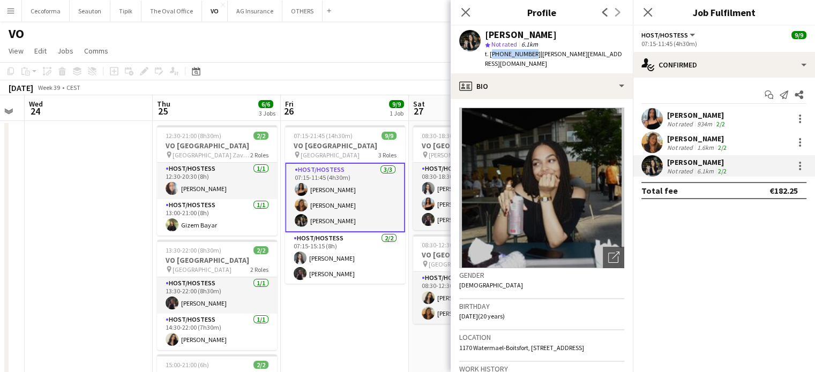
drag, startPoint x: 495, startPoint y: 54, endPoint x: 527, endPoint y: 52, distance: 31.6
click at [527, 52] on span "t. +32497367510" at bounding box center [513, 54] width 56 height 8
drag, startPoint x: 532, startPoint y: 53, endPoint x: 596, endPoint y: 53, distance: 64.3
click at [602, 53] on div "Legein Lucie star Not rated 6.1km t. +32497367510 | lucie.legein@gmail.com" at bounding box center [541, 50] width 182 height 48
drag, startPoint x: 460, startPoint y: 305, endPoint x: 487, endPoint y: 305, distance: 27.3
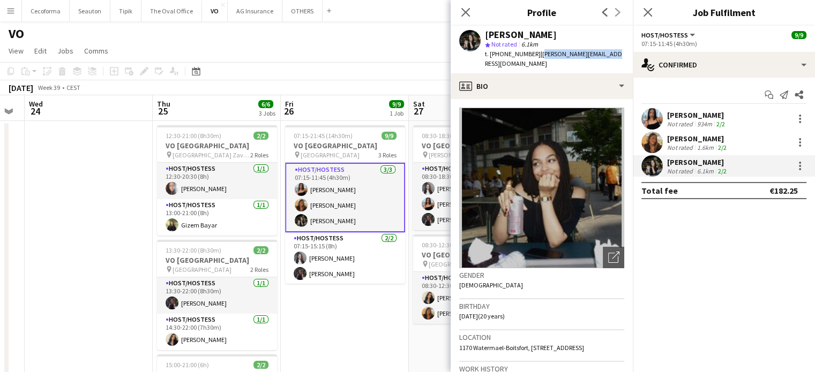
click at [487, 312] on span "23-06-2005 (20 years)" at bounding box center [482, 316] width 46 height 8
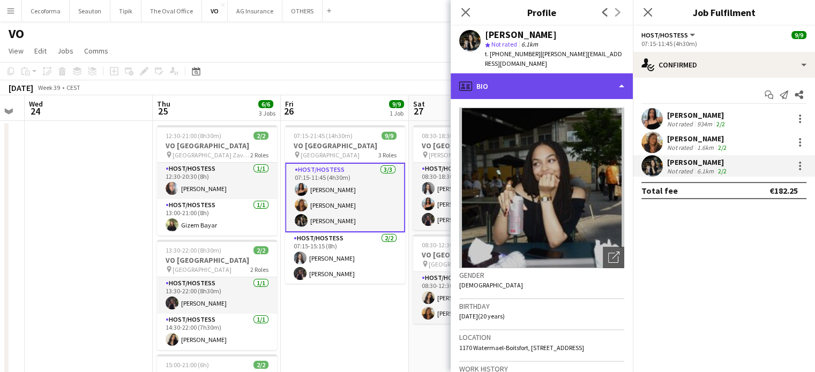
click at [622, 73] on div "profile Bio" at bounding box center [541, 86] width 182 height 26
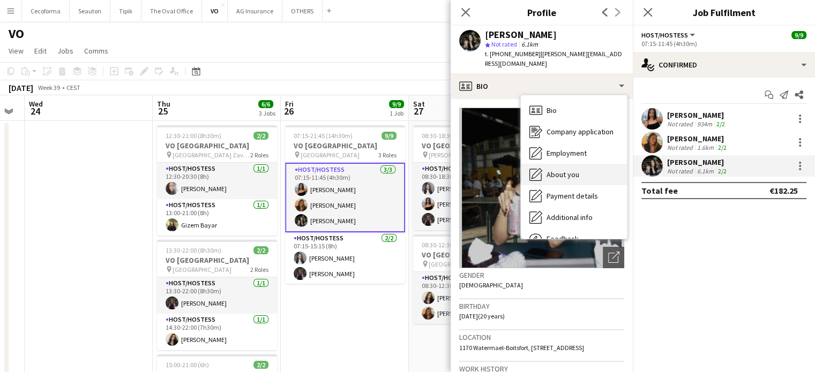
click at [563, 170] on span "About you" at bounding box center [562, 175] width 33 height 10
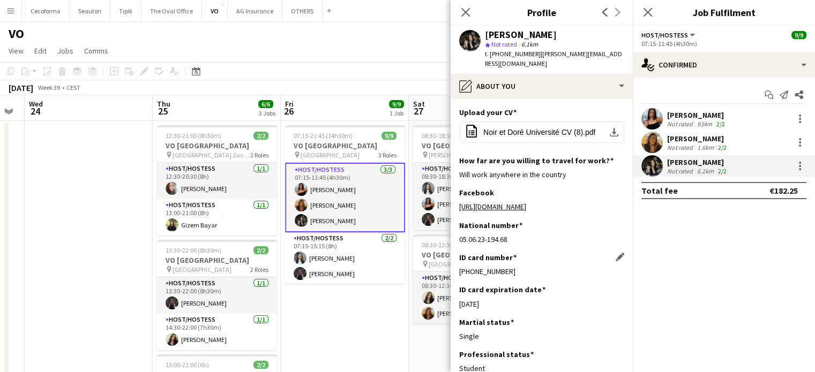
drag, startPoint x: 459, startPoint y: 263, endPoint x: 518, endPoint y: 264, distance: 59.5
click at [518, 267] on div "595-1805062-07" at bounding box center [541, 272] width 165 height 10
drag, startPoint x: 493, startPoint y: 294, endPoint x: 500, endPoint y: 295, distance: 6.4
click at [500, 299] on div "26-10-2033" at bounding box center [541, 304] width 165 height 10
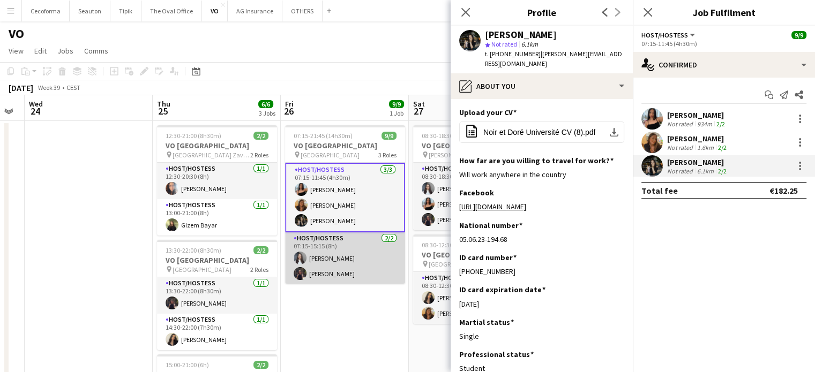
click at [319, 258] on app-card-role "Host/Hostess 2/2 07:15-15:15 (8h) Eliza Kharkovaia Adriana Solans Royo" at bounding box center [345, 258] width 120 height 52
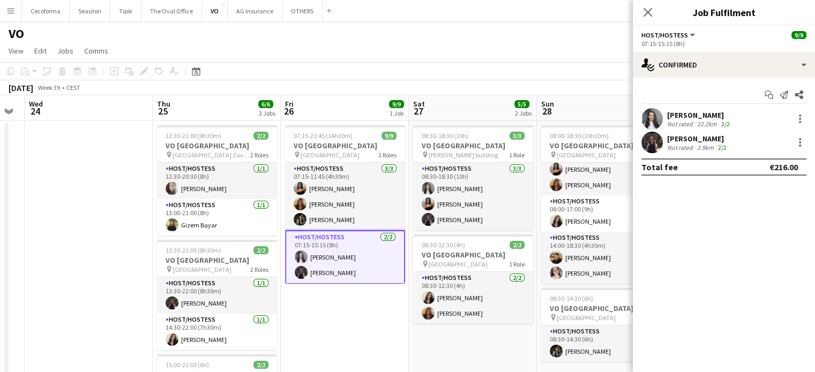
click at [696, 120] on div "22.2km" at bounding box center [707, 124] width 24 height 8
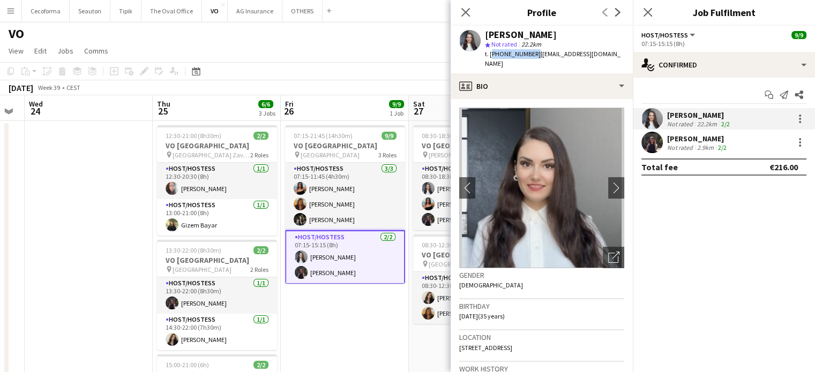
drag, startPoint x: 507, startPoint y: 53, endPoint x: 531, endPoint y: 52, distance: 24.1
click at [531, 52] on span "t. +320478199579" at bounding box center [513, 54] width 56 height 8
drag, startPoint x: 536, startPoint y: 56, endPoint x: 615, endPoint y: 56, distance: 79.8
click at [615, 56] on div "Eliza Kharkovaia star Not rated 22.2km t. +320478199579 | elizabet260690@gmail.…" at bounding box center [541, 50] width 182 height 48
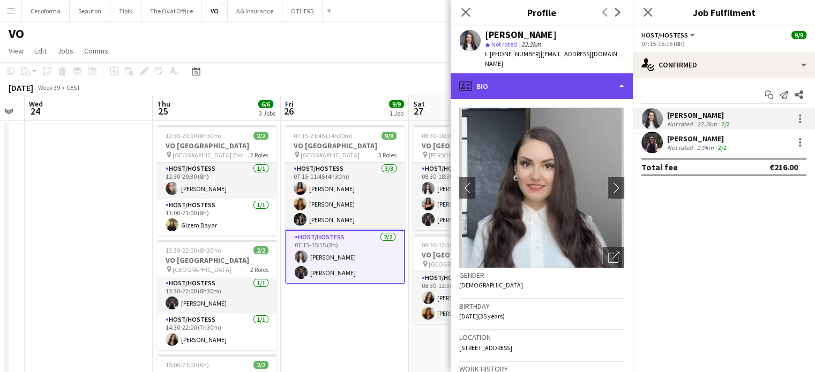
click at [618, 75] on div "profile Bio" at bounding box center [541, 86] width 182 height 26
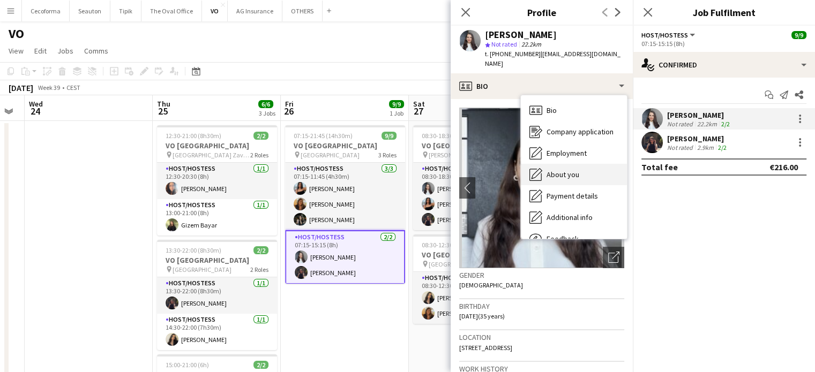
click at [555, 170] on span "About you" at bounding box center [562, 175] width 33 height 10
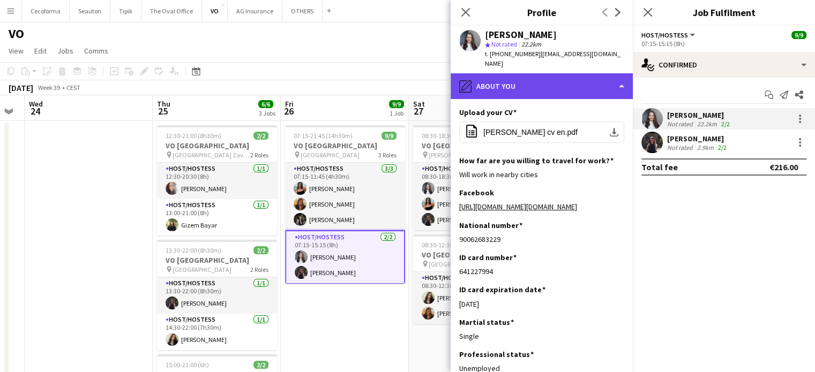
click at [623, 73] on div "pencil4 About you" at bounding box center [541, 86] width 182 height 26
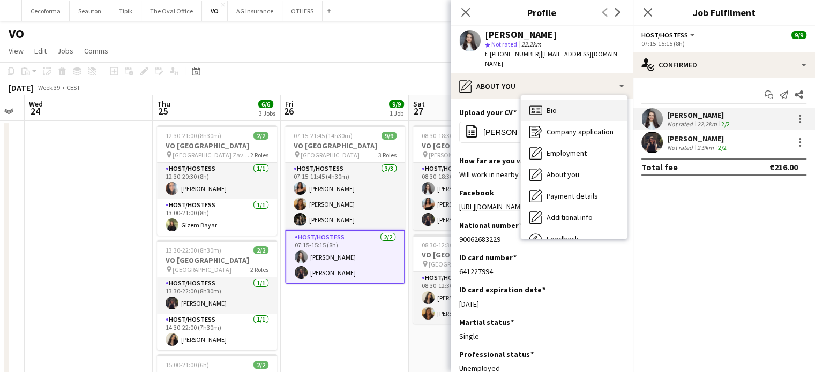
click at [555, 106] on span "Bio" at bounding box center [551, 111] width 10 height 10
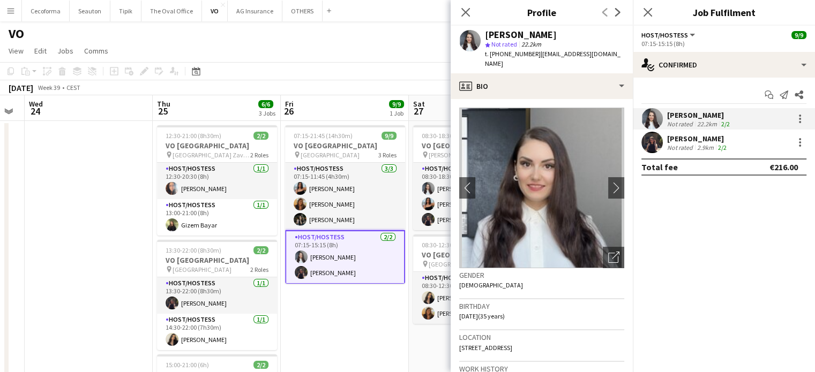
drag, startPoint x: 461, startPoint y: 305, endPoint x: 486, endPoint y: 307, distance: 25.3
click at [486, 312] on span "26-06-1990 (35 years)" at bounding box center [482, 316] width 46 height 8
click at [465, 312] on span "26-06-1990 (35 years)" at bounding box center [482, 316] width 46 height 8
drag, startPoint x: 458, startPoint y: 306, endPoint x: 488, endPoint y: 308, distance: 30.6
click at [488, 308] on app-crew-profile-bio "chevron-left chevron-right Open photos pop-in Gender Female Birthday 26-06-1990…" at bounding box center [541, 235] width 182 height 273
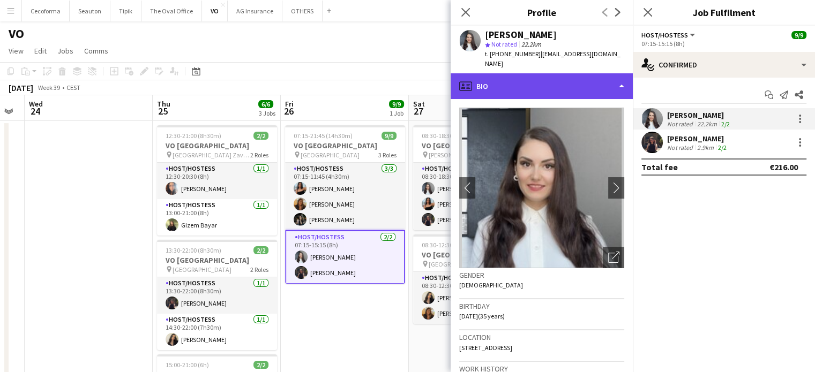
click at [622, 75] on div "profile Bio" at bounding box center [541, 86] width 182 height 26
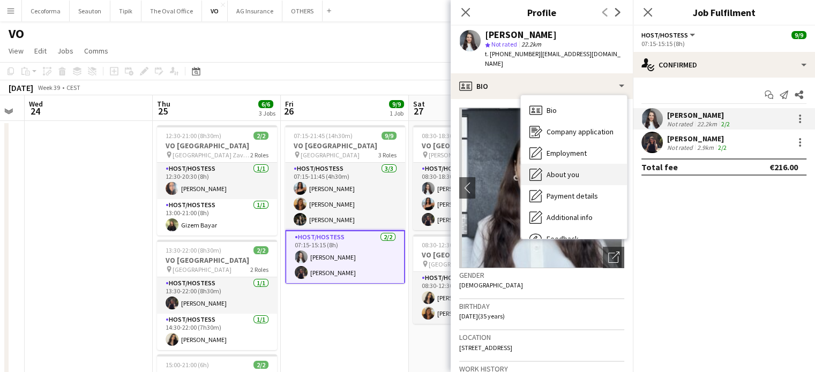
click at [561, 170] on span "About you" at bounding box center [562, 175] width 33 height 10
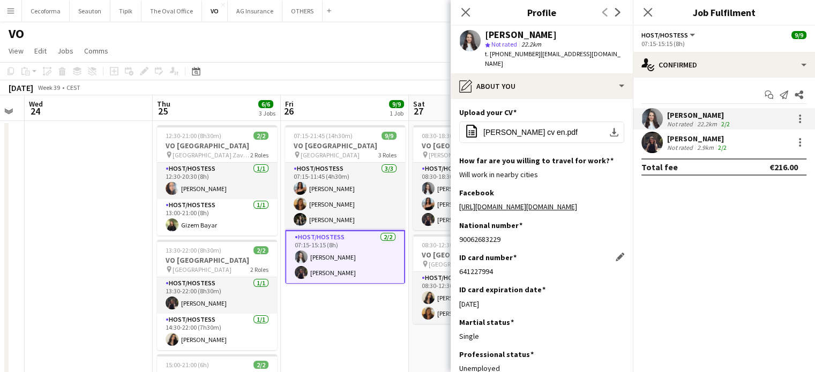
drag, startPoint x: 460, startPoint y: 261, endPoint x: 505, endPoint y: 264, distance: 44.6
click at [505, 267] on div "641227994" at bounding box center [541, 272] width 165 height 10
drag, startPoint x: 460, startPoint y: 292, endPoint x: 503, endPoint y: 296, distance: 44.1
click at [503, 299] on div "04-03-2026" at bounding box center [541, 304] width 165 height 10
click at [463, 9] on icon "Close pop-in" at bounding box center [465, 12] width 10 height 10
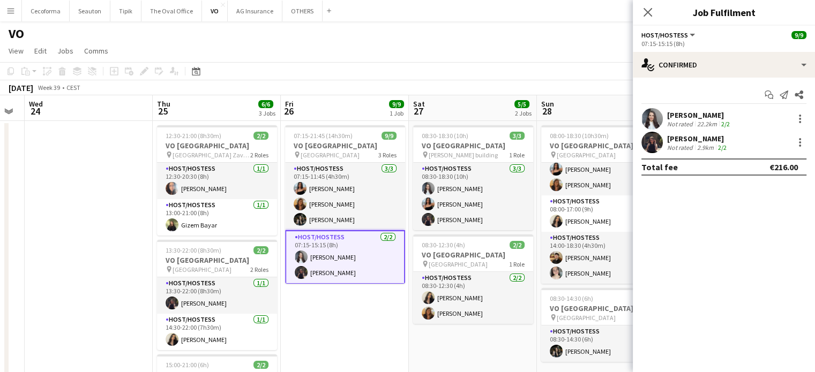
click at [331, 309] on app-date-cell "07:15-21:45 (14h30m) 9/9 VO Europe pin Borschette Center 3 Roles Host/Hostess 3…" at bounding box center [345, 305] width 128 height 368
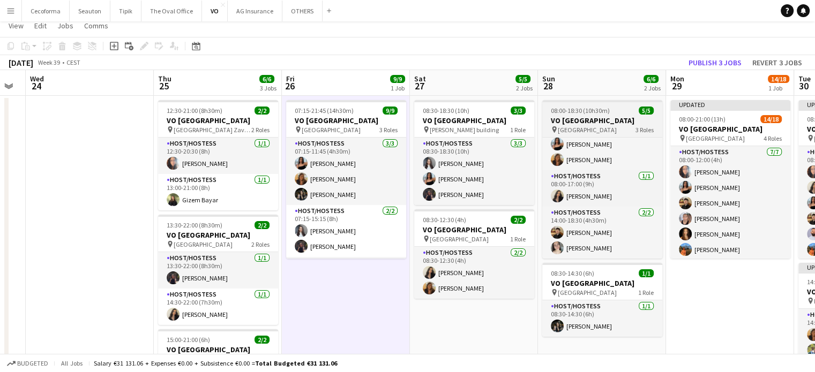
scroll to position [107, 0]
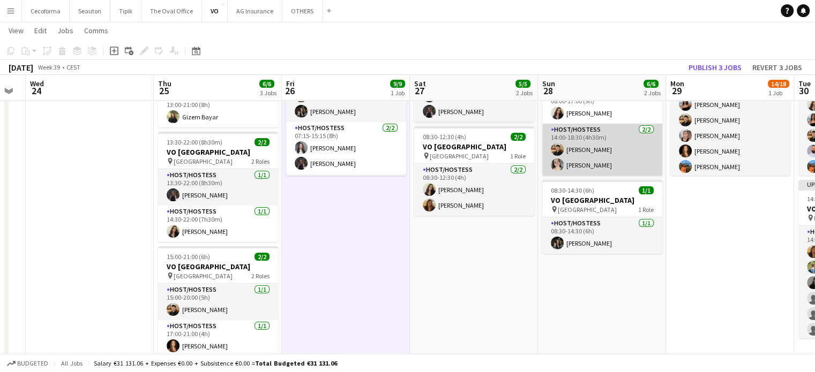
click at [577, 167] on app-card-role "Host/Hostess 2/2 14:00-18:30 (4h30m) Noah de Carvalho Marta Angelone López" at bounding box center [602, 150] width 120 height 52
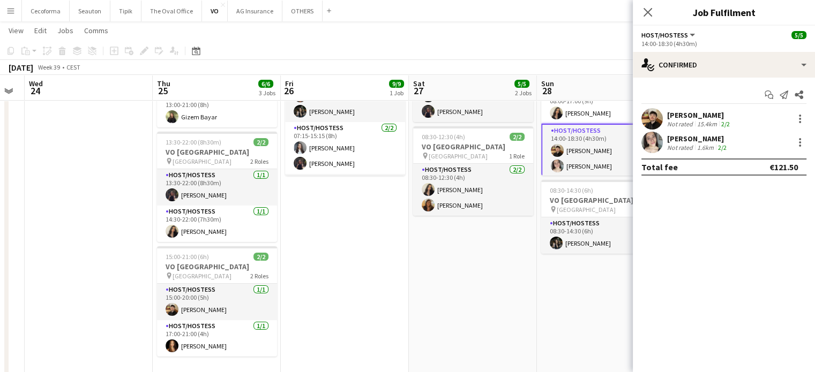
click at [691, 145] on div "Not rated" at bounding box center [681, 148] width 28 height 8
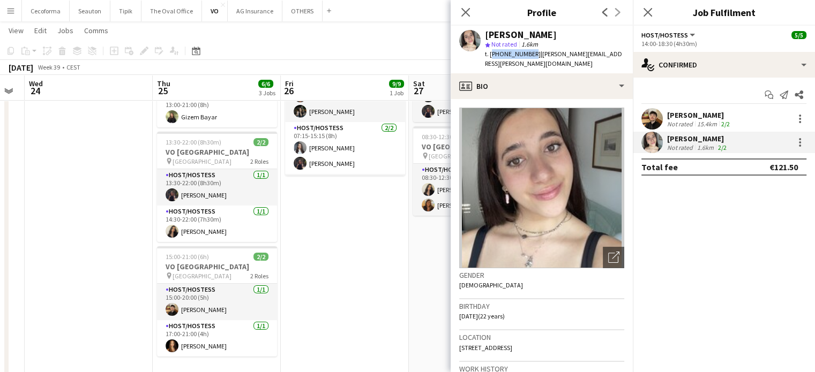
drag, startPoint x: 490, startPoint y: 53, endPoint x: 527, endPoint y: 51, distance: 37.0
click at [527, 51] on span "t. +32473287936" at bounding box center [513, 54] width 56 height 8
drag, startPoint x: 533, startPoint y: 55, endPoint x: 615, endPoint y: 55, distance: 81.9
click at [615, 55] on div "Marta Angelone López star Not rated 1.6km t. +32473287936 | angelone.marta@gmai…" at bounding box center [541, 50] width 182 height 48
click at [692, 254] on mat-expansion-panel "check Confirmed Start chat Send notification Share Noah de Carvalho Not rated 1…" at bounding box center [724, 225] width 182 height 295
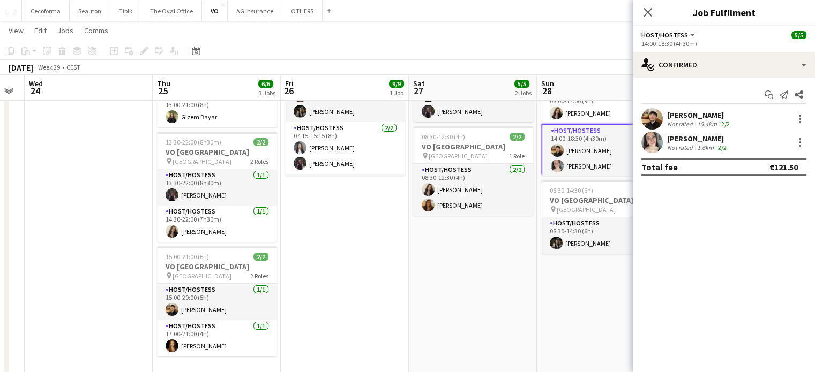
click at [671, 144] on div "Not rated" at bounding box center [681, 148] width 28 height 8
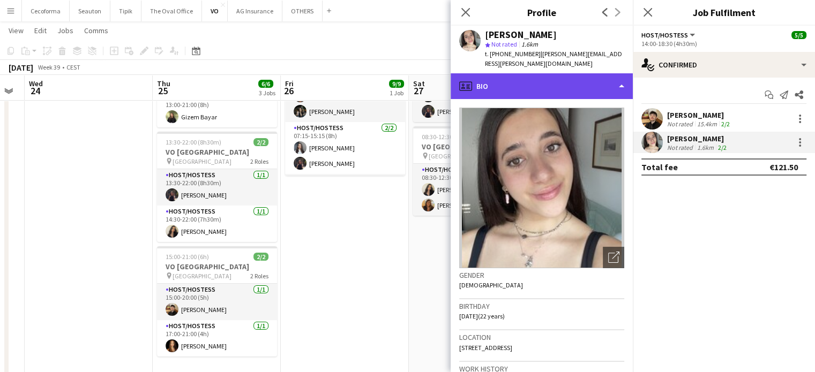
click at [620, 75] on div "profile Bio" at bounding box center [541, 86] width 182 height 26
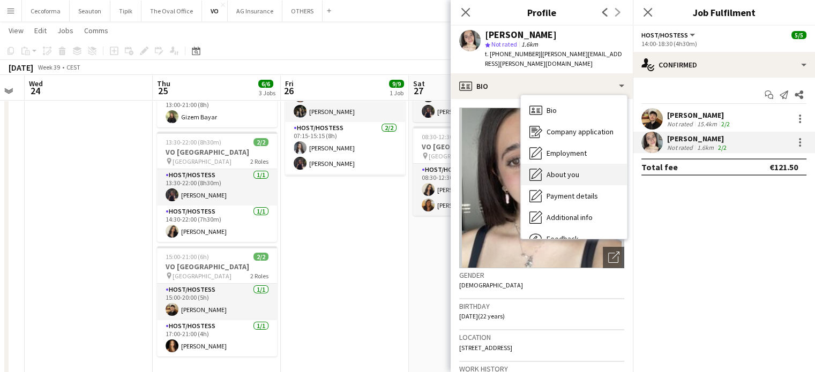
click at [568, 170] on span "About you" at bounding box center [562, 175] width 33 height 10
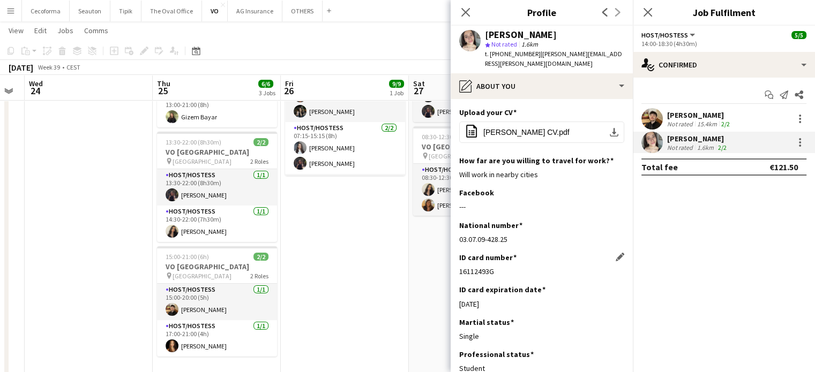
drag, startPoint x: 481, startPoint y: 259, endPoint x: 499, endPoint y: 259, distance: 18.2
click at [499, 267] on div "16112493G" at bounding box center [541, 272] width 165 height 10
drag, startPoint x: 460, startPoint y: 292, endPoint x: 516, endPoint y: 299, distance: 56.1
click at [516, 299] on div "21-07-2028" at bounding box center [541, 304] width 165 height 10
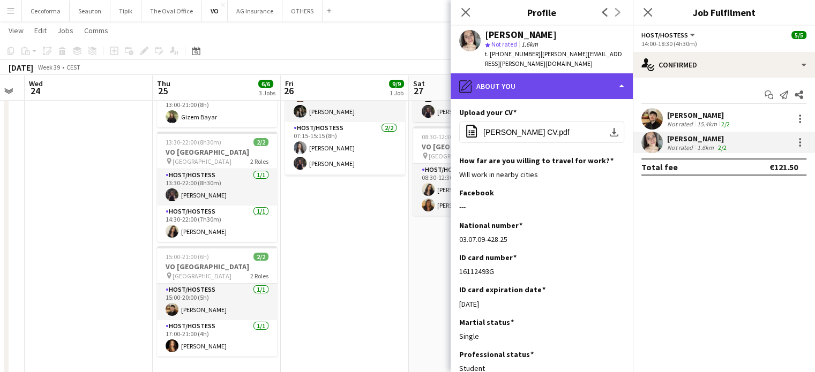
click at [623, 73] on div "pencil4 About you" at bounding box center [541, 86] width 182 height 26
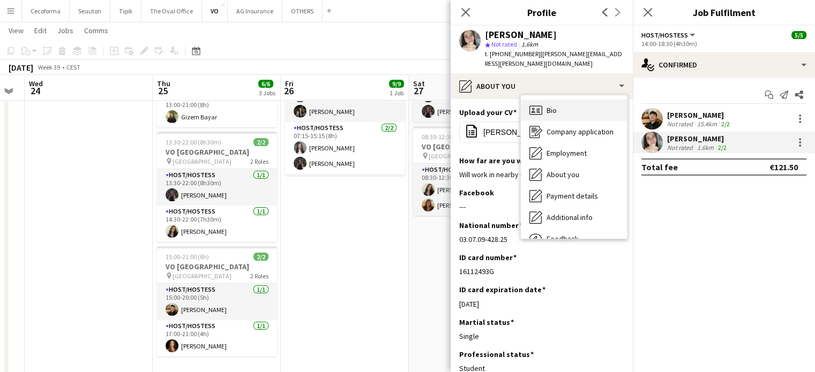
click at [553, 106] on span "Bio" at bounding box center [551, 111] width 10 height 10
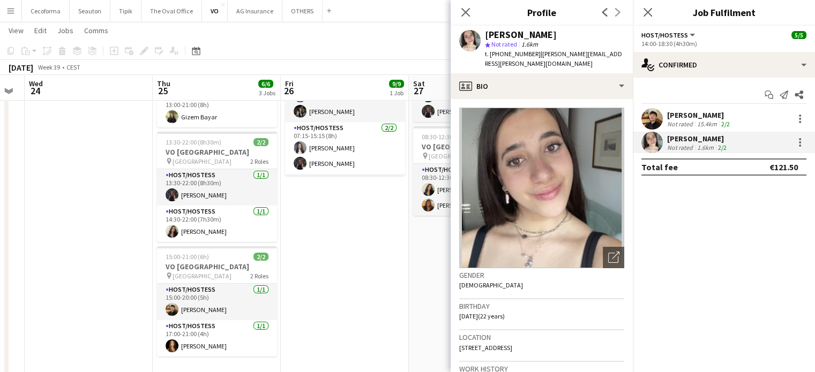
drag, startPoint x: 458, startPoint y: 304, endPoint x: 488, endPoint y: 308, distance: 30.2
click at [488, 308] on app-crew-profile-bio "Open photos pop-in Gender Female Birthday 09-07-2003 (22 years) Location 275 Av…" at bounding box center [541, 235] width 182 height 273
click at [469, 14] on icon "Close pop-in" at bounding box center [465, 12] width 10 height 10
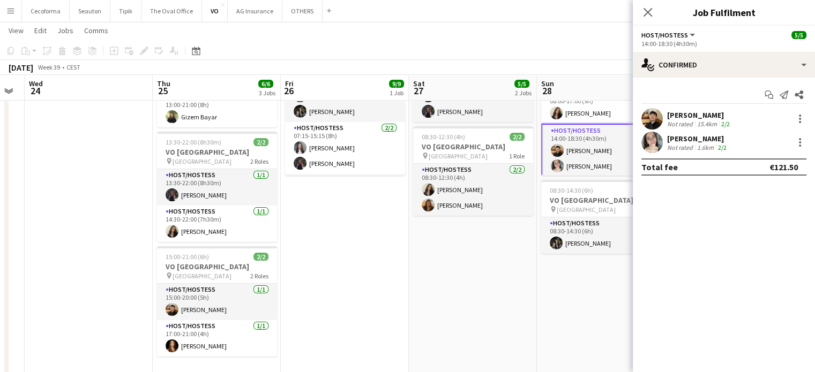
click at [458, 276] on app-date-cell "08:30-18:30 (10h) 3/3 VO Europe pin Charlemagne building 1 Role Host/Hostess 3/…" at bounding box center [473, 197] width 128 height 368
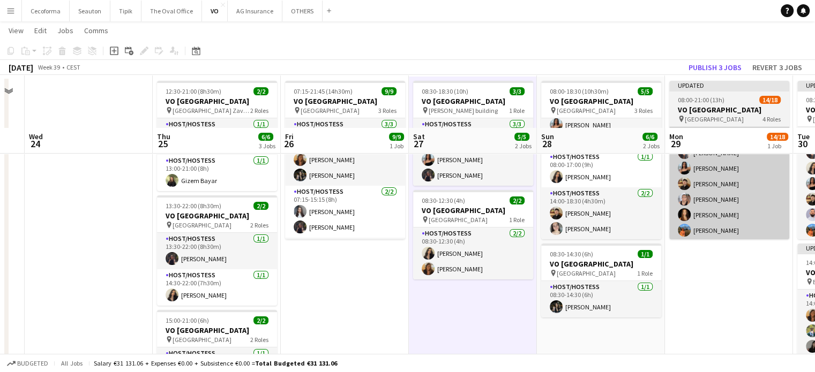
scroll to position [0, 0]
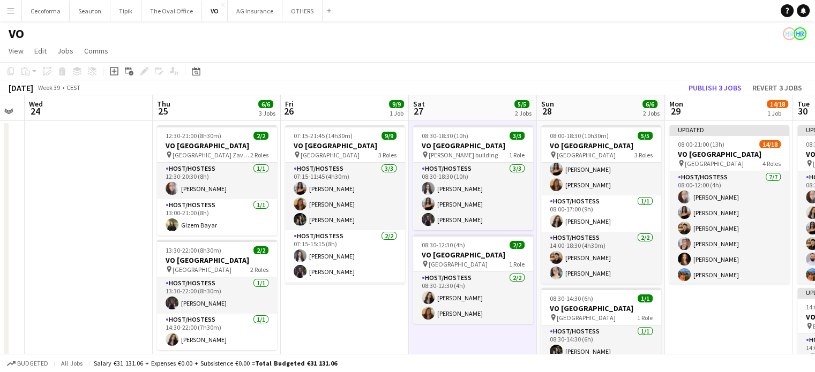
click at [721, 342] on app-date-cell "Updated 08:00-21:00 (13h) 14/18 VO Europe pin UR Square 4 Roles Host/Hostess 7/…" at bounding box center [729, 305] width 128 height 368
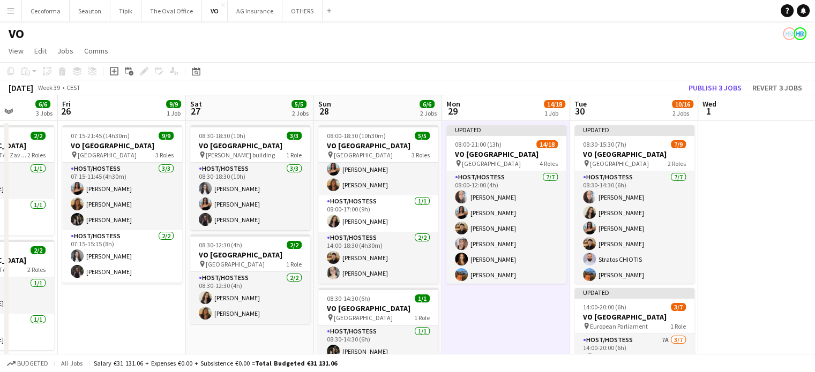
drag, startPoint x: 351, startPoint y: 330, endPoint x: 101, endPoint y: 252, distance: 262.6
click at [100, 252] on app-calendar-viewport "Mon 22 Tue 23 Wed 24 Thu 25 6/6 3 Jobs Fri 26 9/9 1 Job Sat 27 5/5 2 Jobs Sun 2…" at bounding box center [407, 292] width 815 height 394
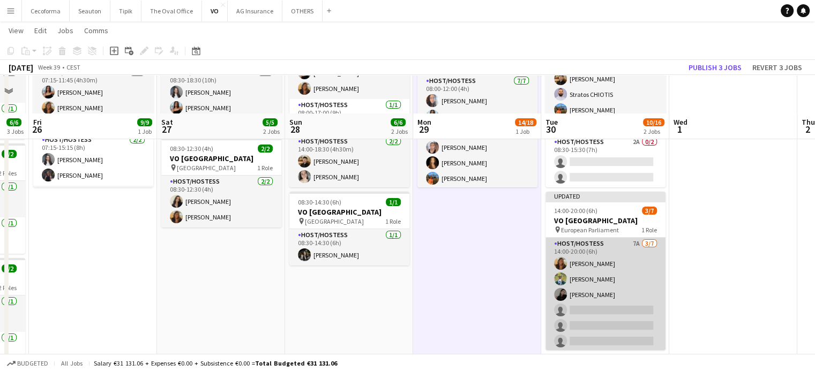
scroll to position [133, 0]
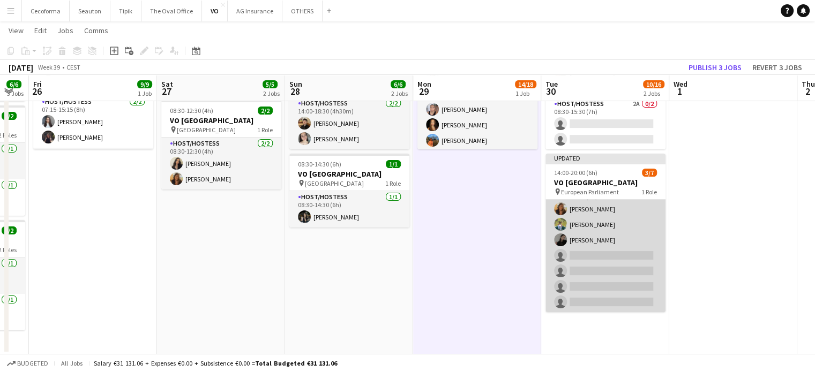
click at [599, 252] on app-card-role "Host/Hostess 7A 3/7 14:00-20:00 (6h) Vultaggio Inès Teresa Monteiro Alina Rapce…" at bounding box center [605, 248] width 120 height 130
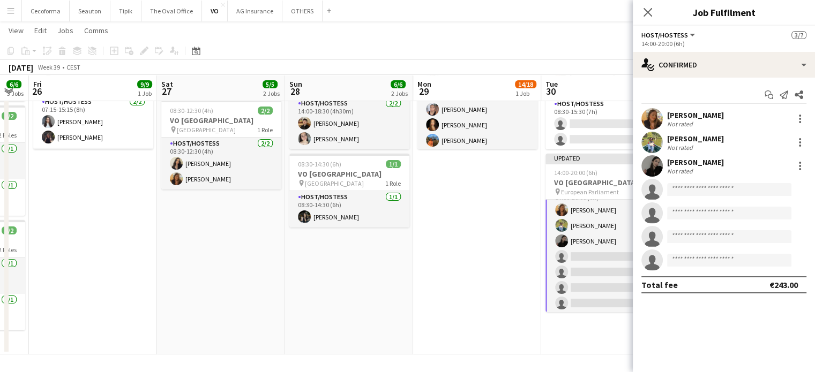
scroll to position [17, 0]
click at [686, 193] on input at bounding box center [729, 189] width 124 height 13
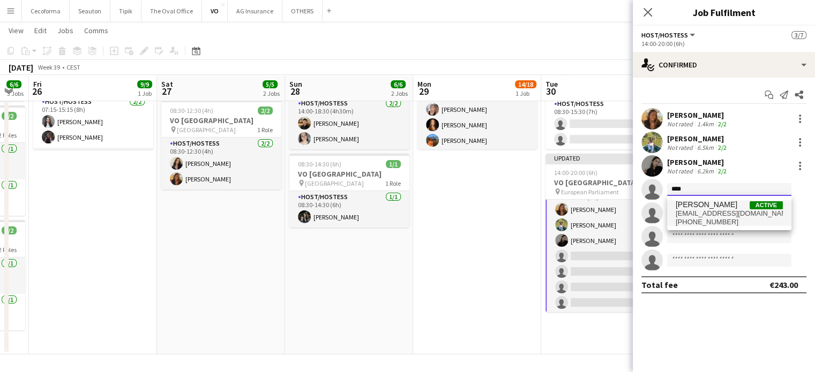
type input "****"
click at [685, 204] on span "[PERSON_NAME]" at bounding box center [706, 204] width 62 height 9
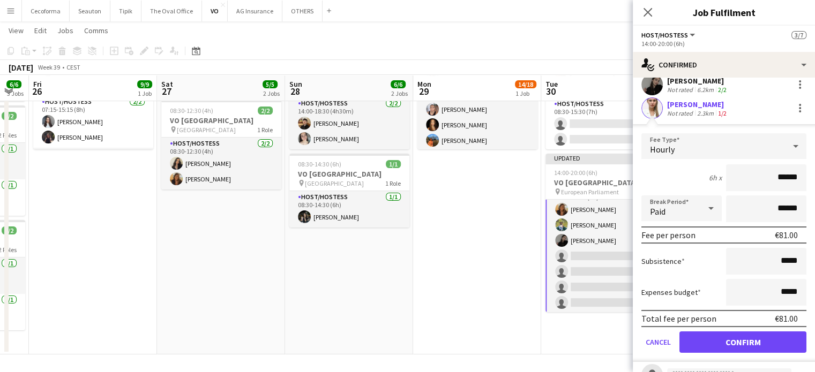
scroll to position [161, 0]
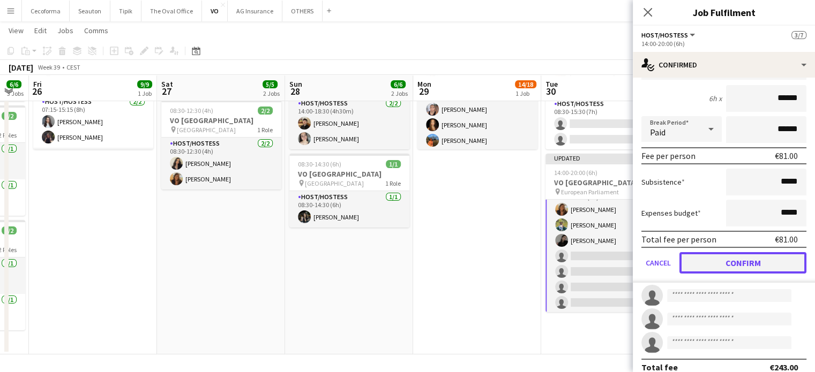
click at [734, 261] on button "Confirm" at bounding box center [742, 262] width 127 height 21
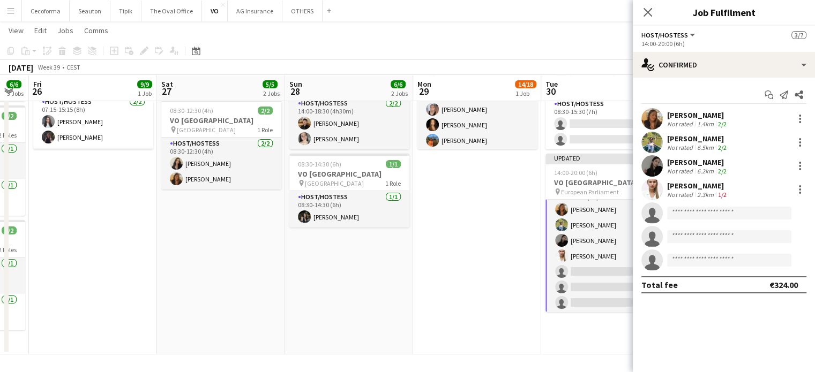
scroll to position [0, 0]
click at [598, 328] on app-date-cell "Updated 08:30-15:30 (7h) 7/9 VO Europe pin UR Square 2 Roles Host/Hostess 7/7 0…" at bounding box center [605, 171] width 128 height 368
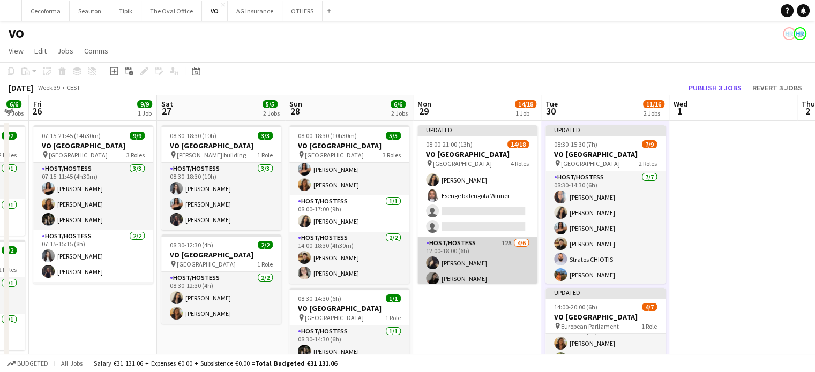
scroll to position [161, 0]
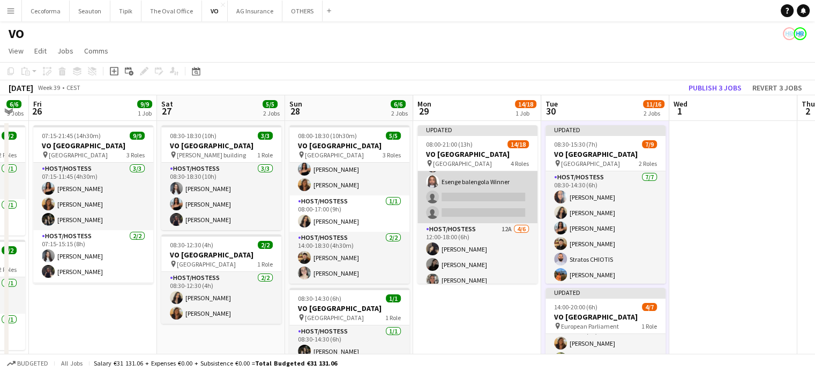
click at [486, 203] on app-card-role "Host/Hostess 9A 2/4 12:00-18:00 (6h) Alexia Elena Preda Esenge balengola Winner…" at bounding box center [477, 181] width 120 height 83
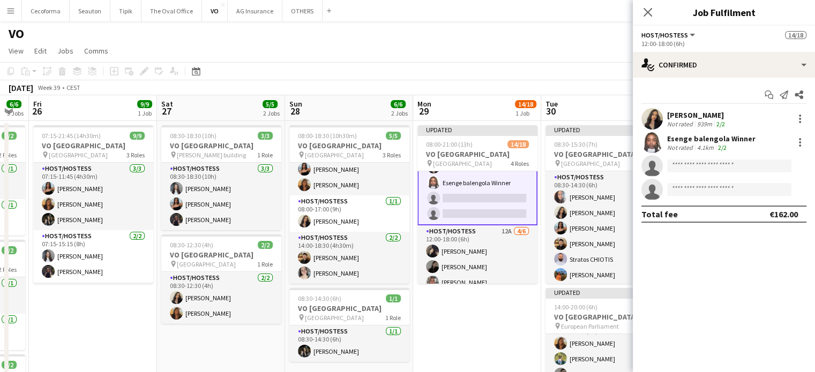
scroll to position [161, 0]
click at [707, 167] on input at bounding box center [729, 166] width 124 height 13
type input "*"
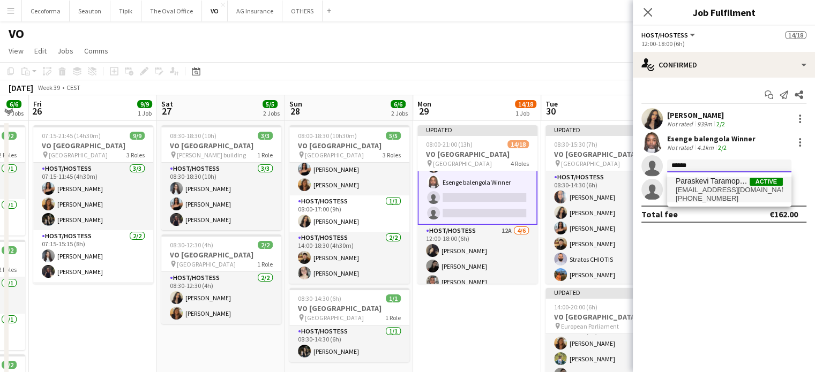
type input "******"
click at [718, 184] on span "Paraskevi Taramopoulou" at bounding box center [712, 181] width 74 height 9
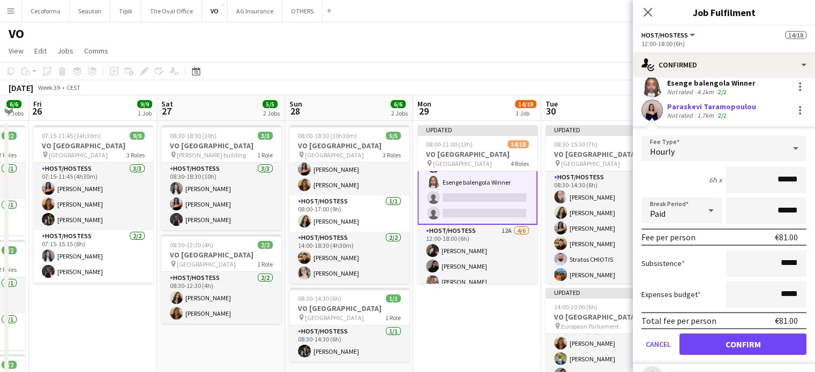
scroll to position [101, 0]
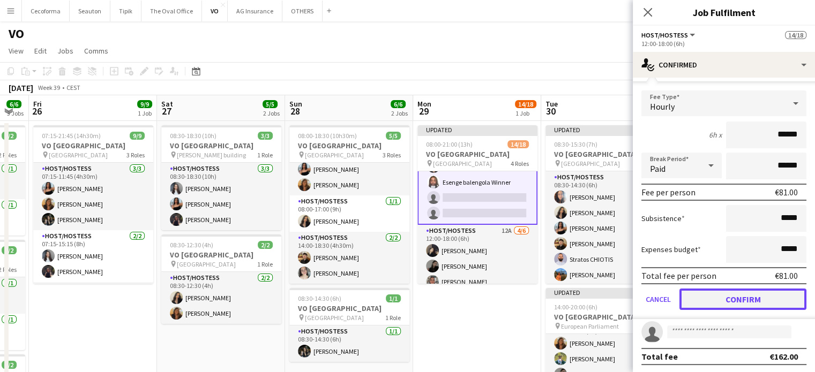
click at [748, 298] on button "Confirm" at bounding box center [742, 299] width 127 height 21
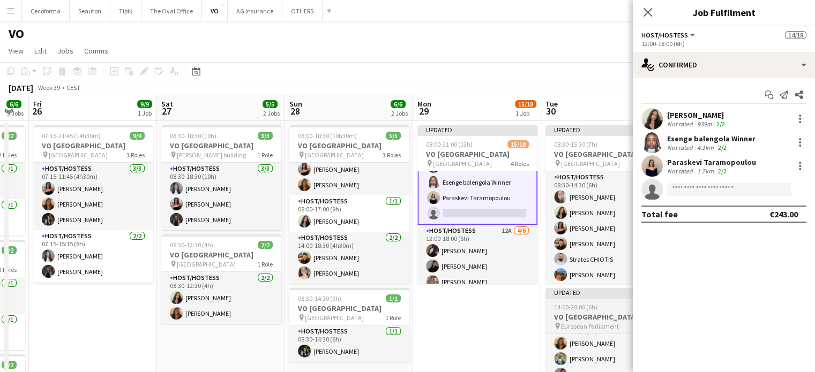
scroll to position [0, 0]
click at [491, 312] on app-date-cell "Updated 08:00-21:00 (13h) 15/18 VO Europe pin UR Square 4 Roles Host/Hostess 7/…" at bounding box center [477, 305] width 128 height 368
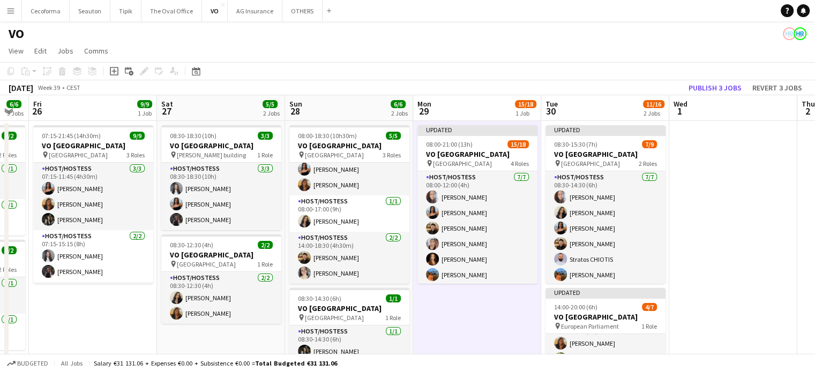
click at [755, 239] on app-date-cell at bounding box center [733, 305] width 128 height 368
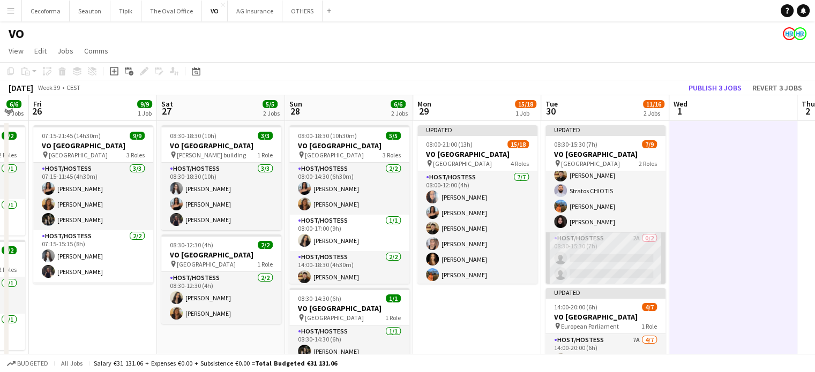
click at [604, 266] on app-card-role "Host/Hostess 2A 0/2 08:30-15:30 (7h) single-neutral-actions single-neutral-acti…" at bounding box center [605, 258] width 120 height 52
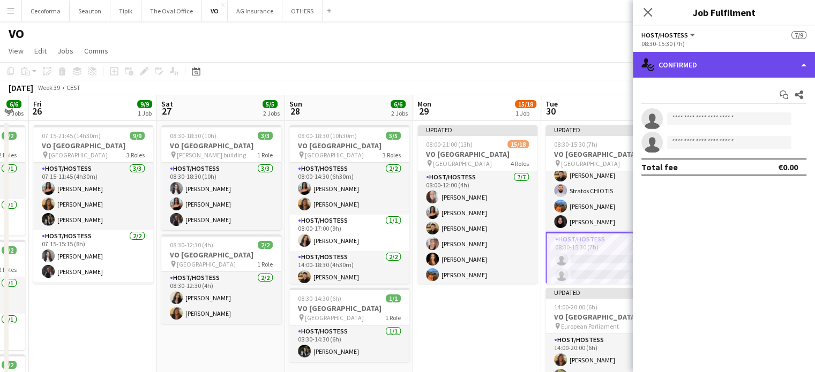
click at [800, 64] on div "single-neutral-actions-check-2 Confirmed" at bounding box center [724, 65] width 182 height 26
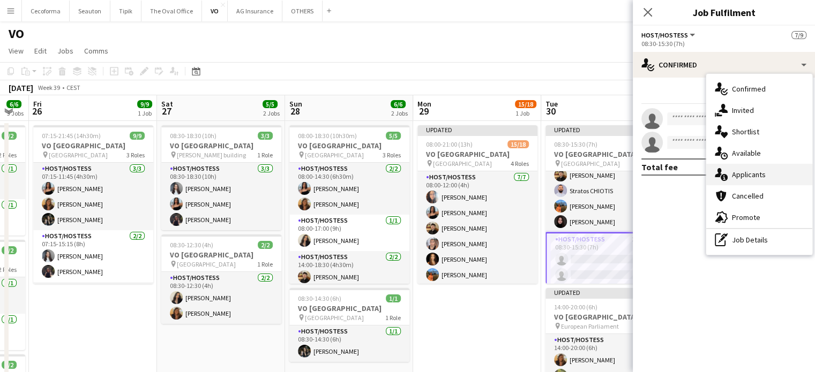
click at [741, 176] on span "Applicants" at bounding box center [749, 175] width 34 height 10
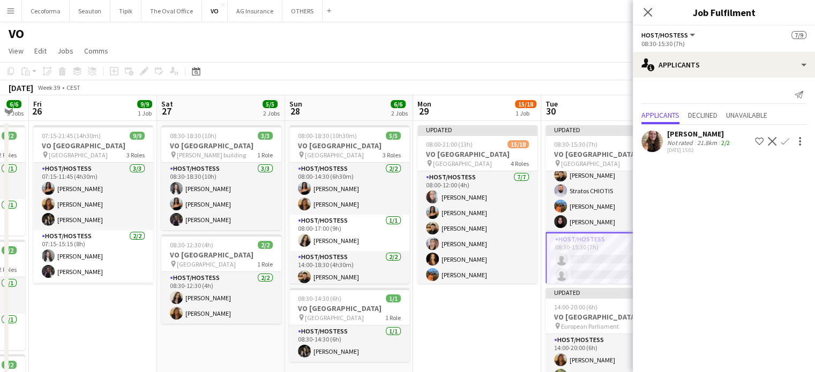
click at [504, 314] on app-date-cell "Updated 08:00-21:00 (13h) 15/18 VO Europe pin UR Square 4 Roles Host/Hostess 7/…" at bounding box center [477, 305] width 128 height 368
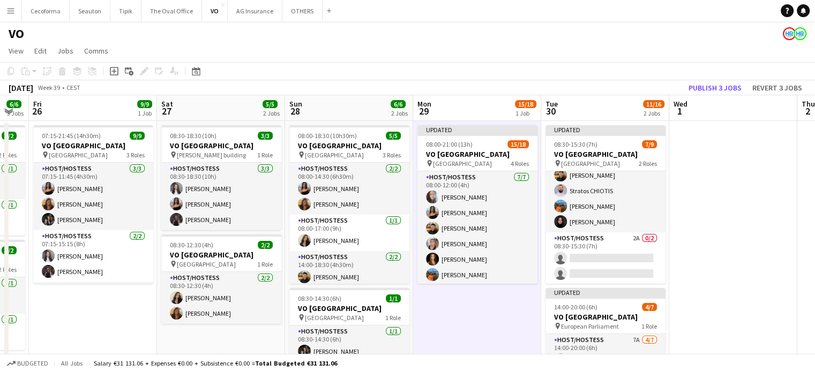
click at [746, 221] on app-date-cell at bounding box center [733, 305] width 128 height 368
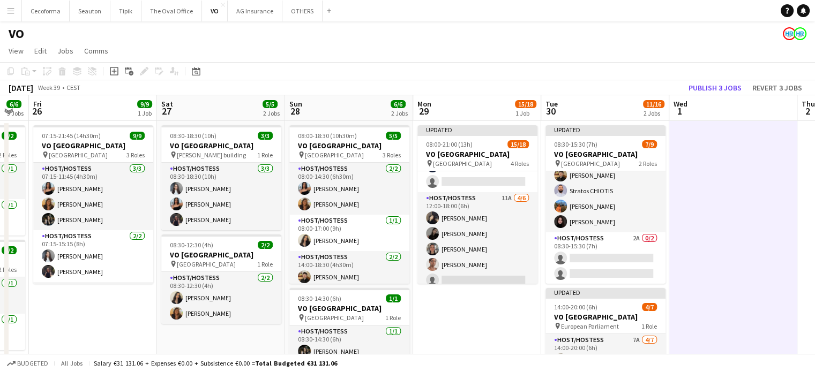
scroll to position [251, 0]
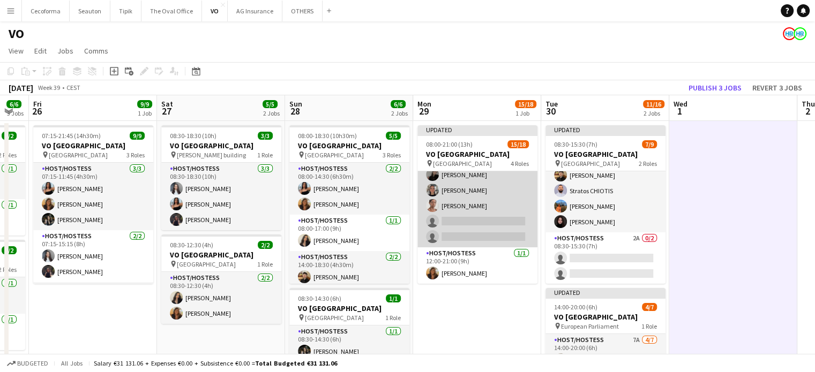
click at [484, 228] on app-card-role "Host/Hostess 11A 4/6 12:00-18:00 (6h) Clara Chongo Alina Rapcea Yuliya Hevko St…" at bounding box center [477, 190] width 120 height 114
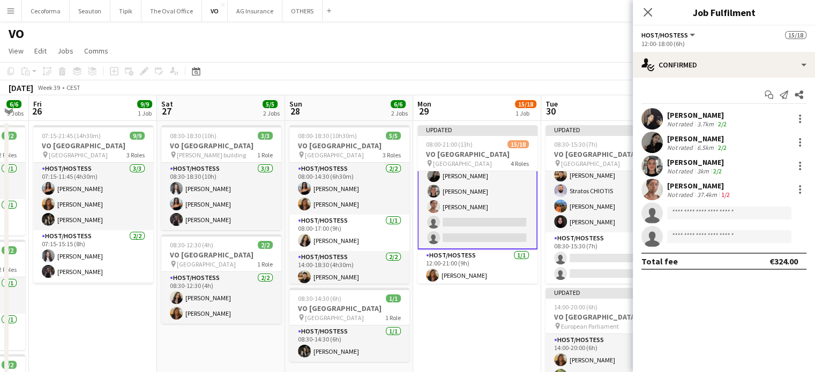
scroll to position [251, 0]
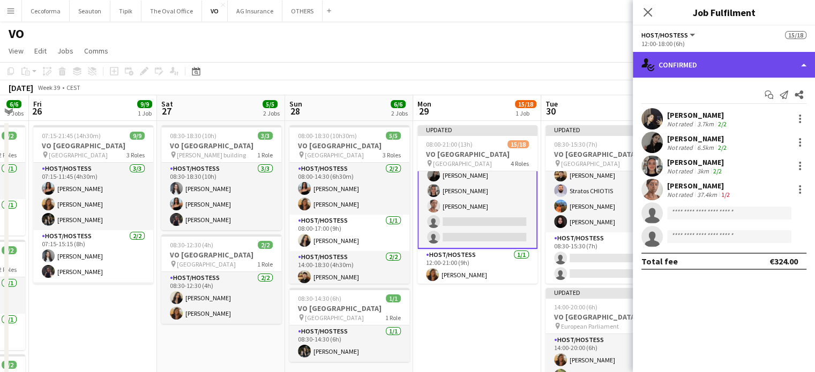
click at [801, 62] on div "single-neutral-actions-check-2 Confirmed" at bounding box center [724, 65] width 182 height 26
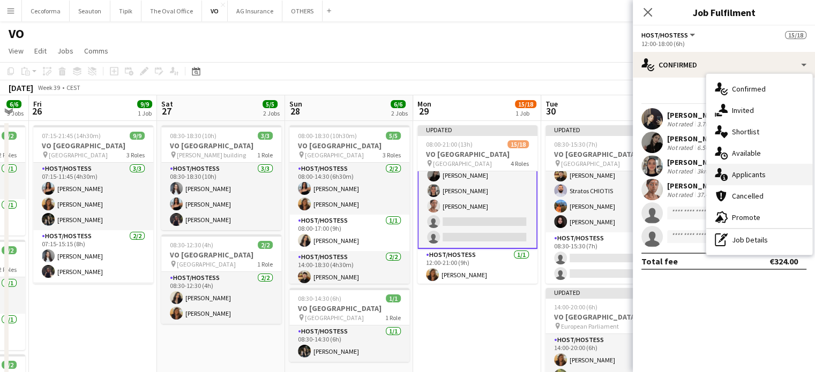
click at [749, 176] on span "Applicants" at bounding box center [749, 175] width 34 height 10
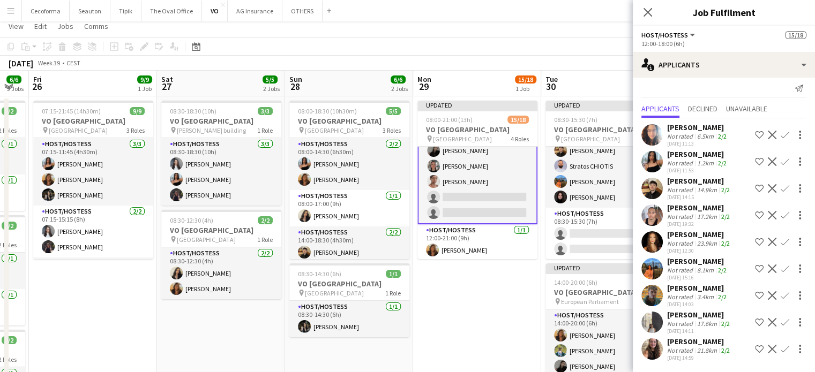
scroll to position [0, 0]
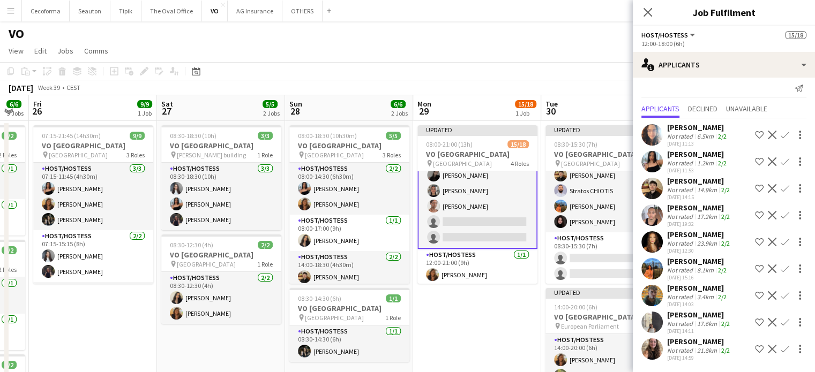
click at [780, 291] on app-icon "Confirm" at bounding box center [784, 295] width 9 height 9
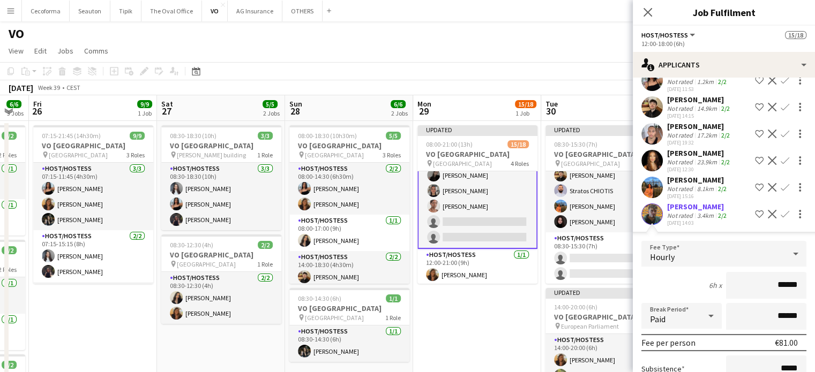
scroll to position [230, 0]
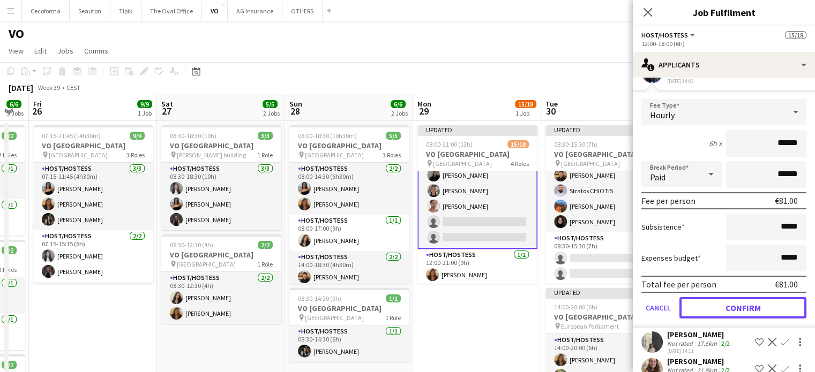
click at [748, 309] on button "Confirm" at bounding box center [742, 307] width 127 height 21
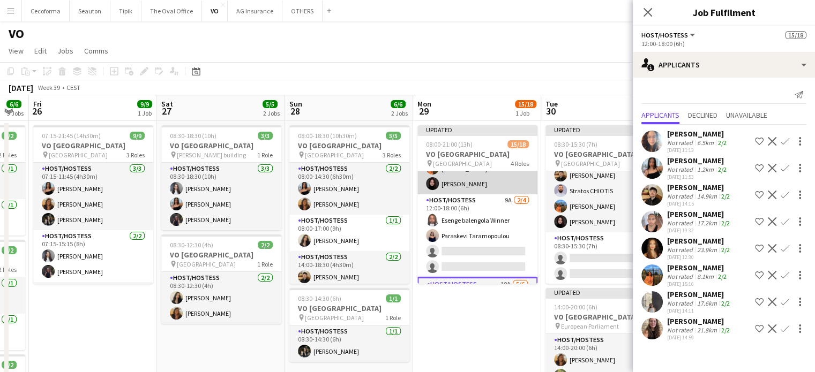
scroll to position [107, 0]
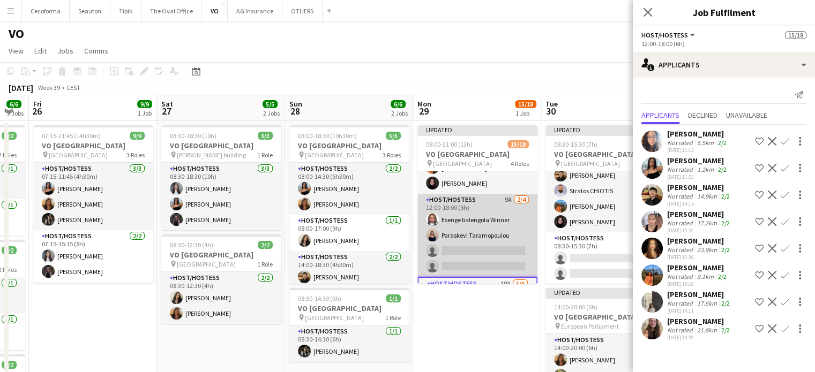
click at [494, 261] on app-card-role "Host/Hostess 9A 2/4 12:00-18:00 (6h) Esenge balengola Winner Paraskevi Taramopo…" at bounding box center [477, 235] width 120 height 83
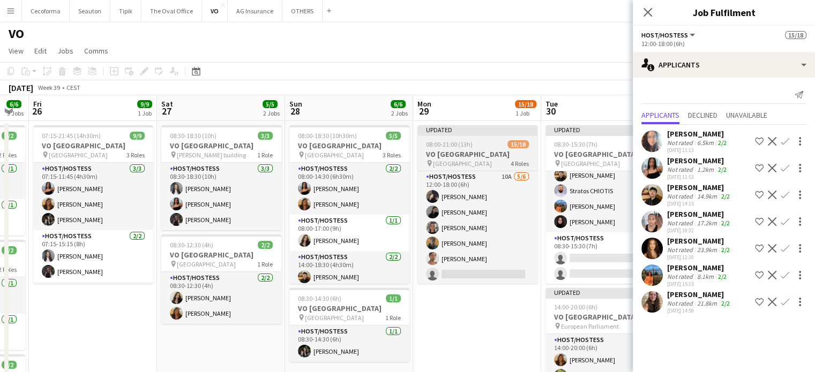
scroll to position [252, 0]
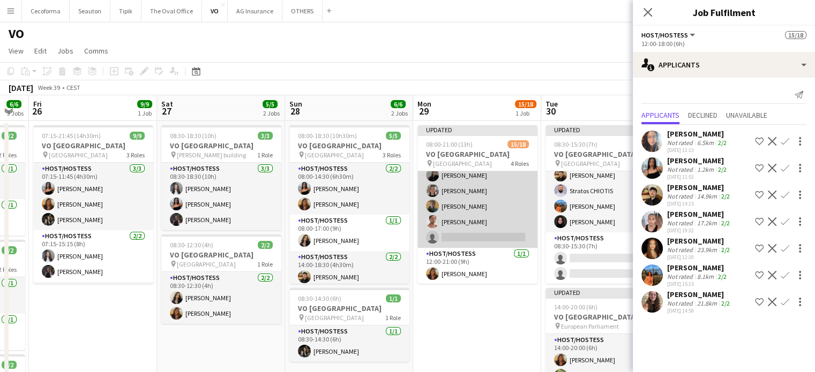
click at [479, 236] on app-card-role "Host/Hostess 10A 5/6 12:00-18:00 (6h) Clara Chongo Alina Rapcea Yuliya Hevko Or…" at bounding box center [477, 191] width 120 height 114
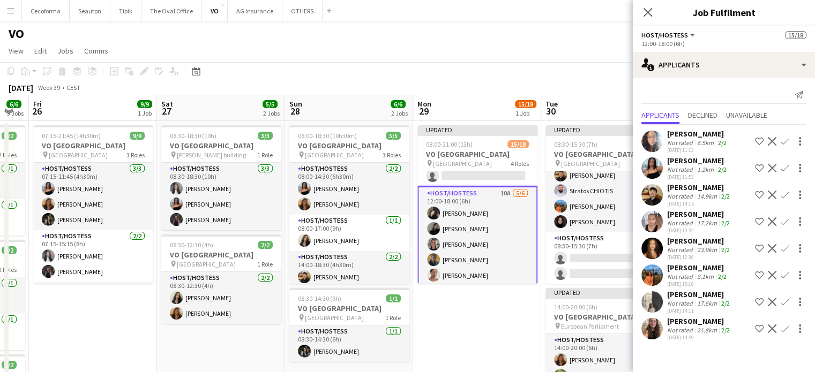
scroll to position [251, 0]
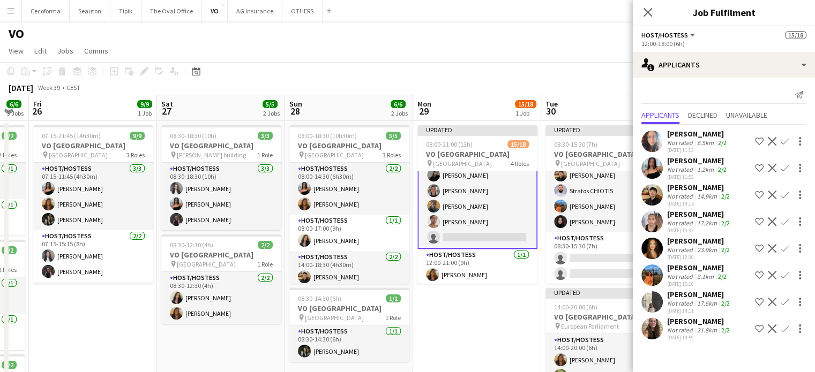
click at [479, 236] on app-card-role "Host/Hostess 10A 5/6 12:00-18:00 (6h) Clara Chongo Alina Rapcea Yuliya Hevko Or…" at bounding box center [477, 191] width 120 height 116
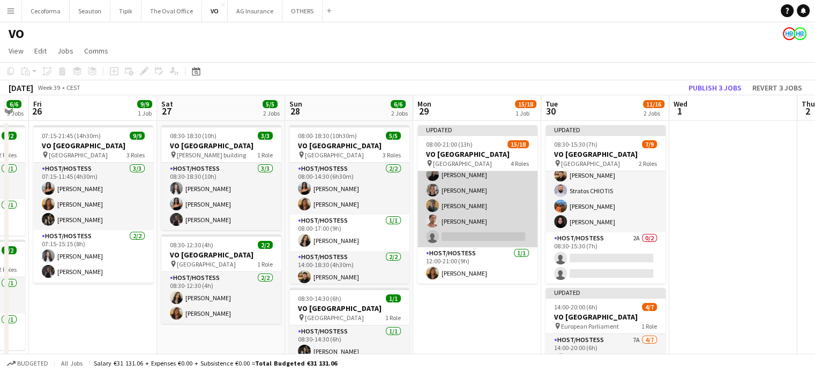
scroll to position [251, 0]
click at [479, 236] on app-card-role "Host/Hostess 10A 5/6 12:00-18:00 (6h) Clara Chongo Alina Rapcea Yuliya Hevko Or…" at bounding box center [477, 190] width 120 height 114
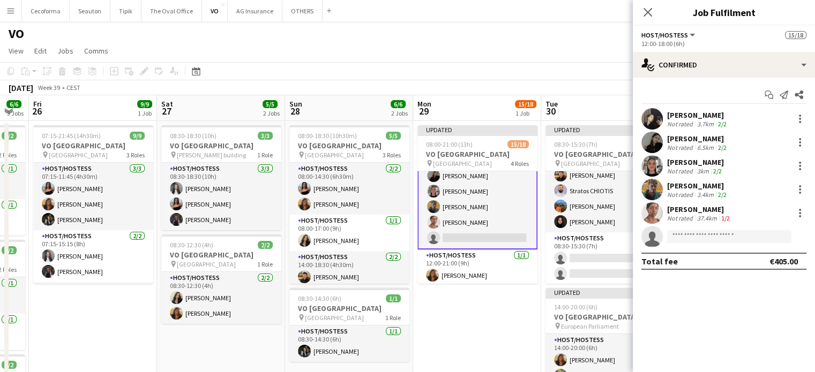
scroll to position [251, 0]
click at [497, 232] on app-card-role "Host/Hostess 10A 5/6 12:00-18:00 (6h) Clara Chongo Alina Rapcea Yuliya Hevko Or…" at bounding box center [477, 191] width 120 height 116
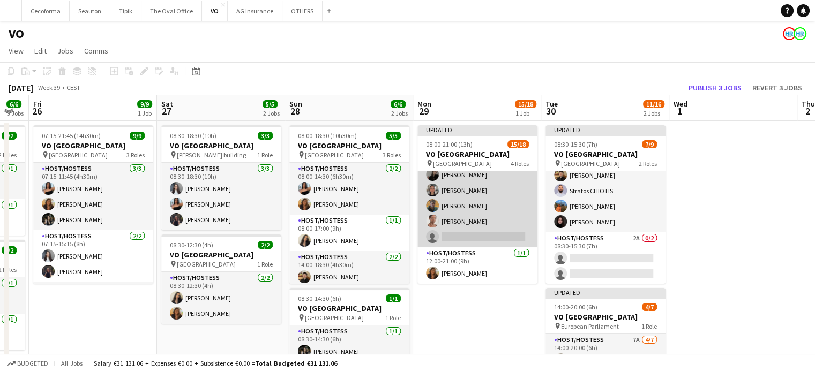
click at [487, 234] on app-card-role "Host/Hostess 10A 5/6 12:00-18:00 (6h) Clara Chongo Alina Rapcea Yuliya Hevko Or…" at bounding box center [477, 190] width 120 height 114
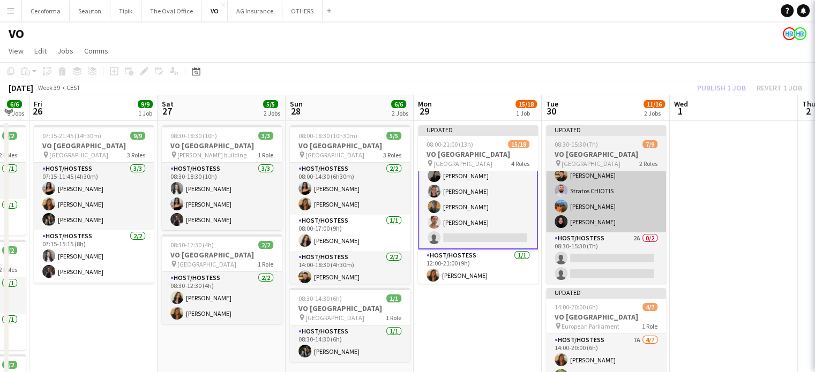
scroll to position [251, 0]
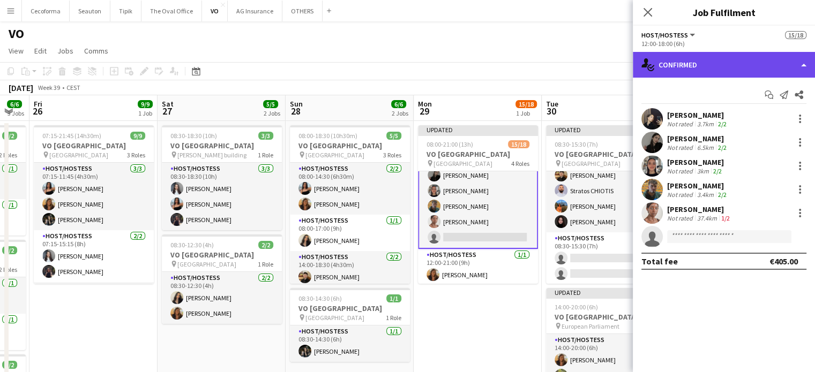
click at [803, 64] on div "single-neutral-actions-check-2 Confirmed" at bounding box center [724, 65] width 182 height 26
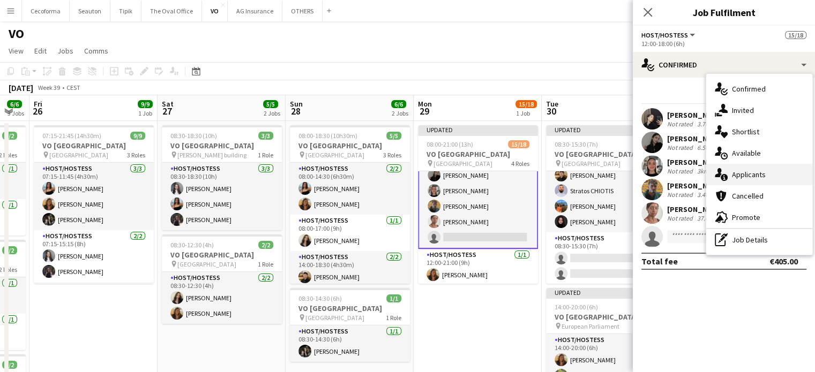
click at [746, 176] on span "Applicants" at bounding box center [749, 175] width 34 height 10
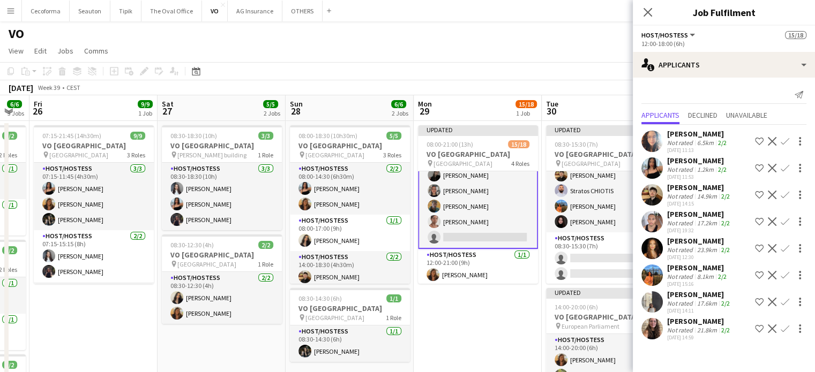
click at [780, 333] on app-icon "Confirm" at bounding box center [784, 329] width 9 height 9
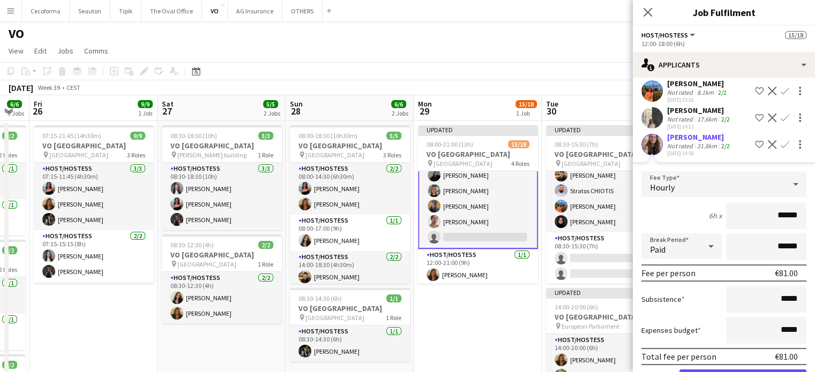
scroll to position [231, 0]
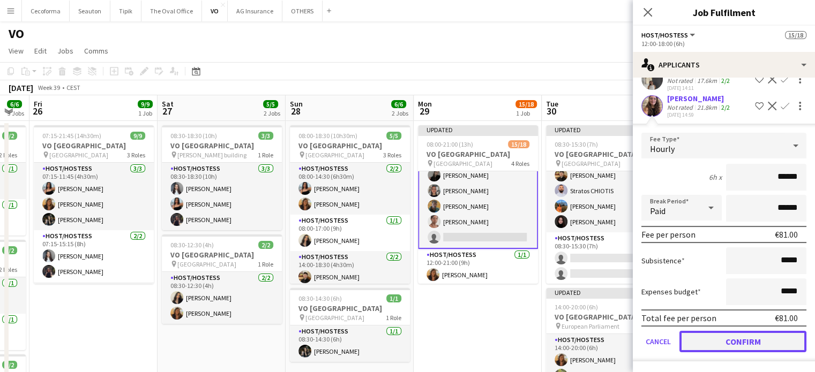
click at [746, 337] on button "Confirm" at bounding box center [742, 341] width 127 height 21
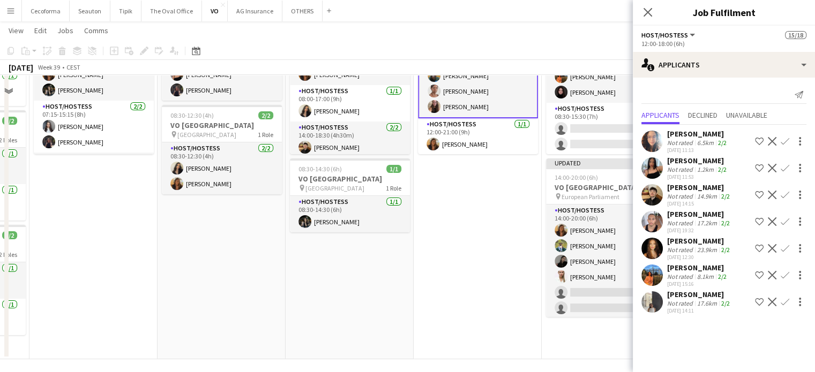
scroll to position [133, 0]
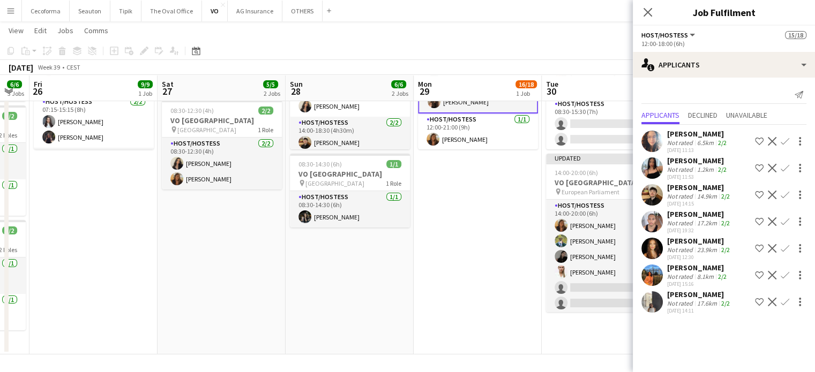
click at [492, 288] on app-date-cell "Updated 08:00-21:00 (13h) 16/18 VO Europe pin UR Square 4 Roles Host/Hostess 7/…" at bounding box center [477, 171] width 128 height 368
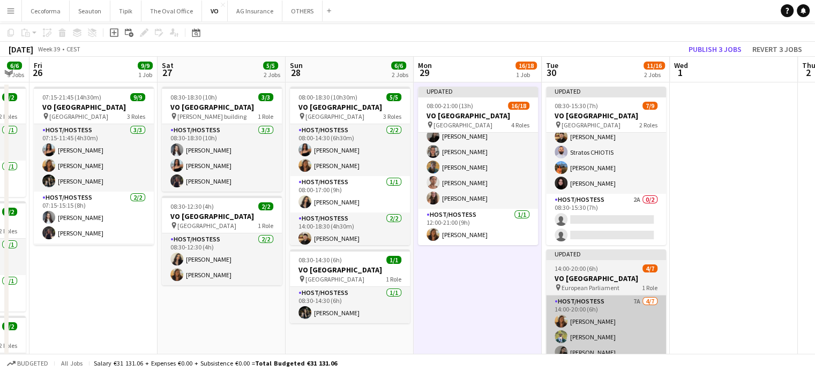
scroll to position [0, 0]
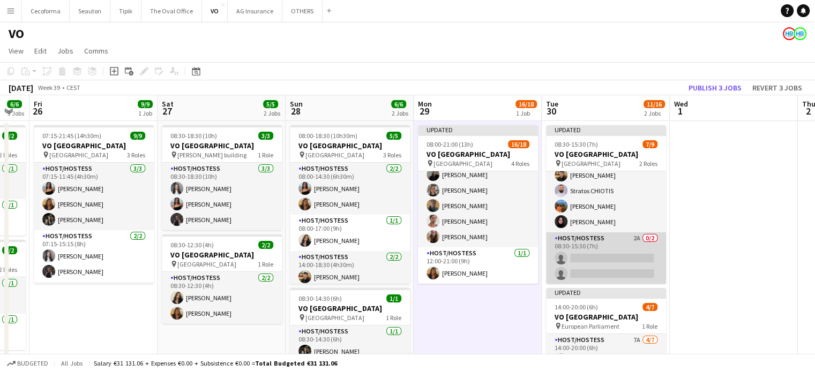
click at [606, 263] on app-card-role "Host/Hostess 2A 0/2 08:30-15:30 (7h) single-neutral-actions single-neutral-acti…" at bounding box center [606, 258] width 120 height 52
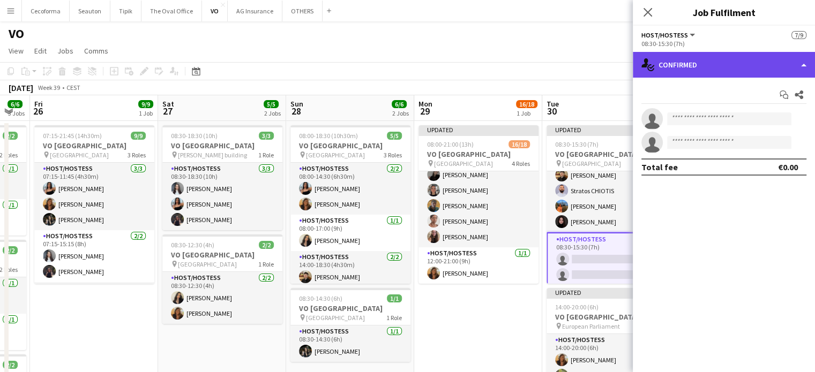
click at [804, 63] on div "single-neutral-actions-check-2 Confirmed" at bounding box center [724, 65] width 182 height 26
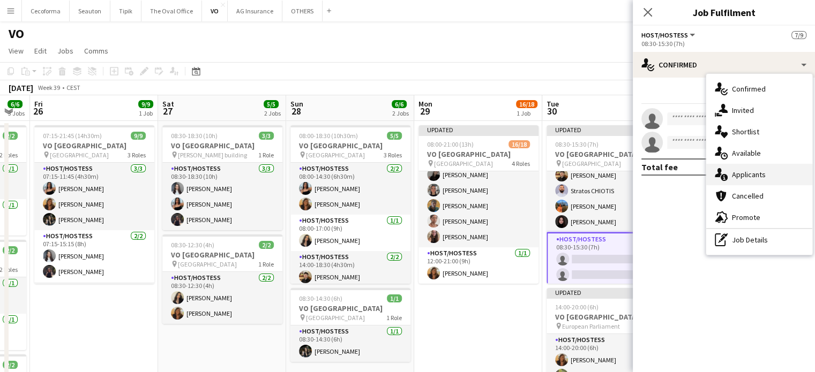
click at [743, 174] on span "Applicants" at bounding box center [749, 175] width 34 height 10
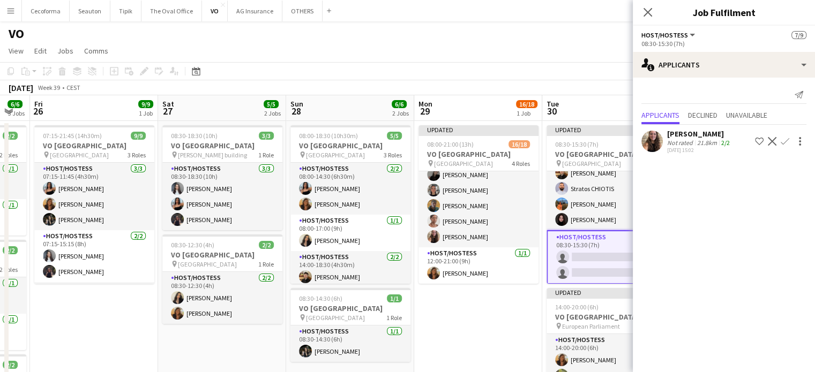
click at [485, 310] on app-date-cell "Updated 08:00-21:00 (13h) 16/18 VO Europe pin UR Square 4 Roles Host/Hostess 7/…" at bounding box center [478, 305] width 128 height 368
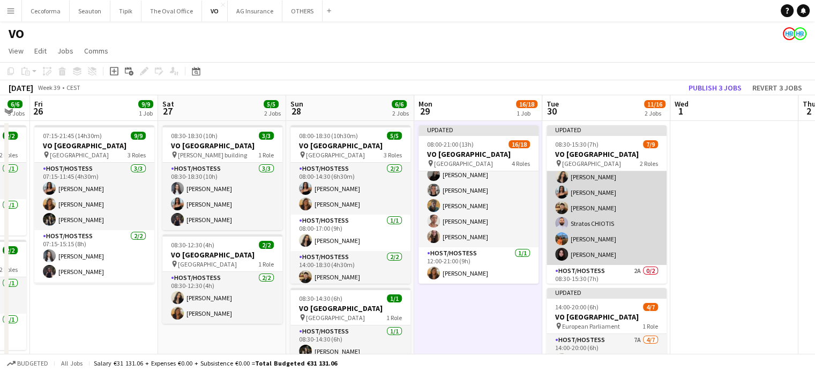
scroll to position [0, 0]
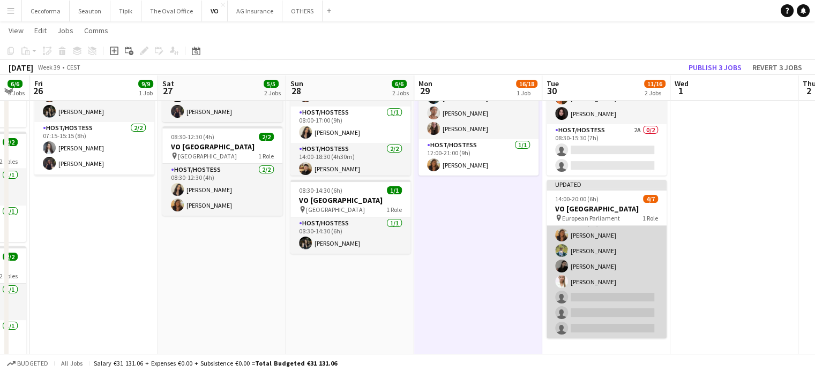
click at [600, 303] on app-card-role "Host/Hostess 7A 4/7 14:00-20:00 (6h) Vultaggio Inès Teresa Monteiro Alina Rapce…" at bounding box center [606, 274] width 120 height 130
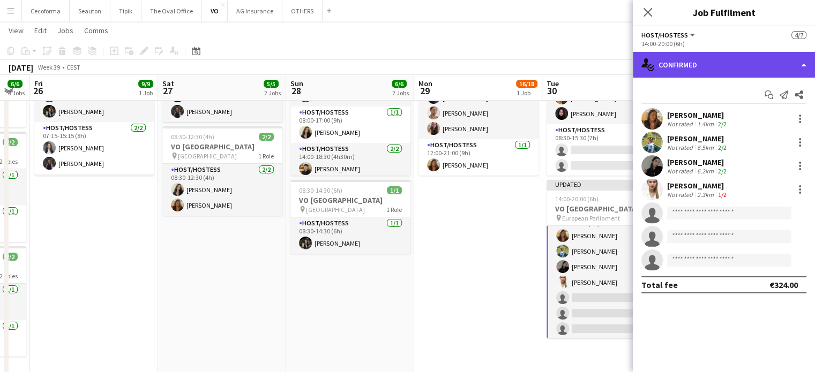
click at [804, 59] on div "single-neutral-actions-check-2 Confirmed" at bounding box center [724, 65] width 182 height 26
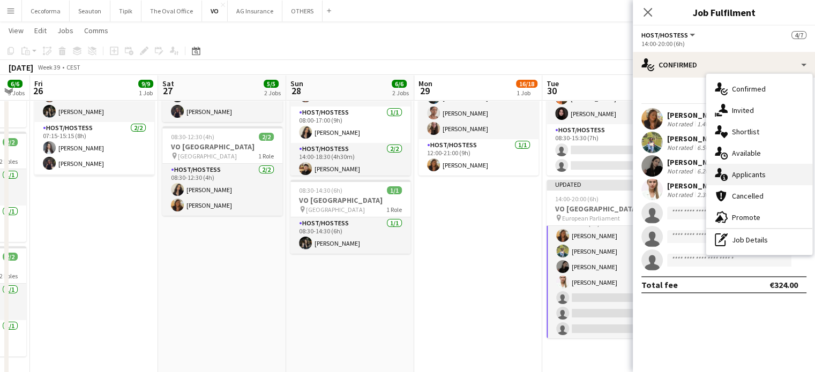
click at [751, 176] on span "Applicants" at bounding box center [749, 175] width 34 height 10
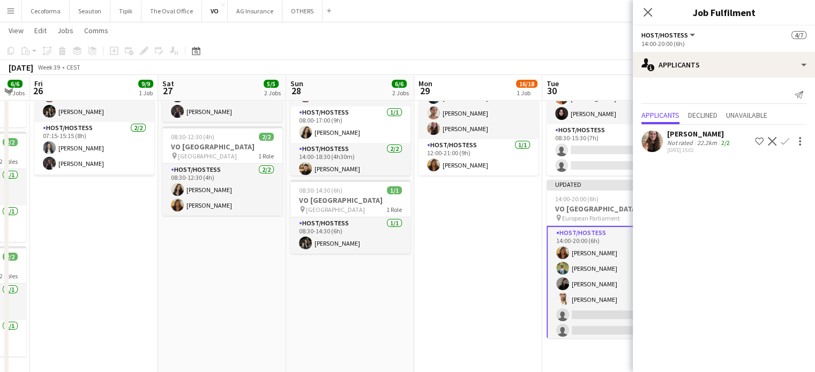
click at [780, 144] on app-icon "Confirm" at bounding box center [784, 141] width 9 height 9
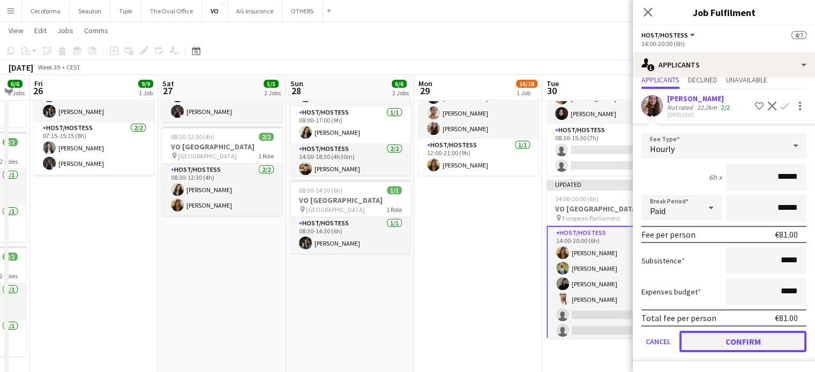
click at [730, 341] on button "Confirm" at bounding box center [742, 341] width 127 height 21
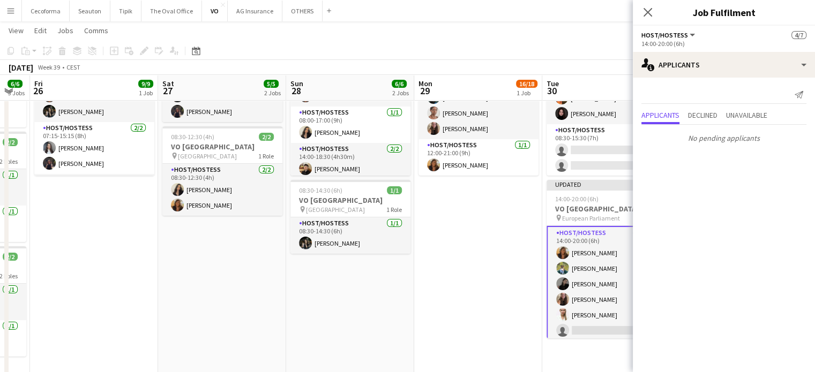
click at [496, 297] on app-date-cell "Updated 08:00-21:00 (13h) 16/18 VO Europe pin UR Square 4 Roles Host/Hostess 7/…" at bounding box center [478, 197] width 128 height 368
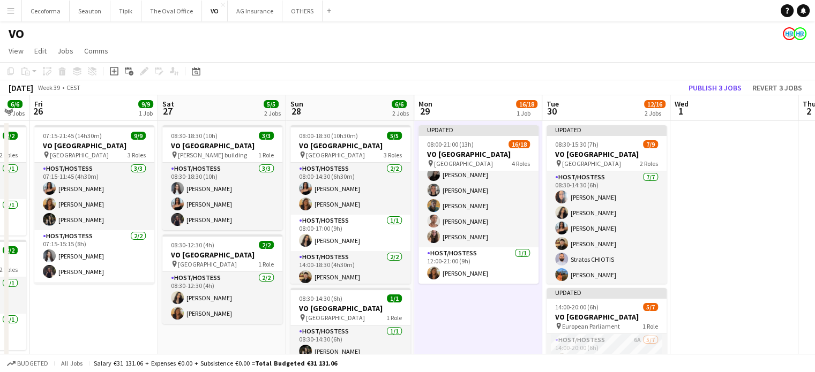
click at [753, 218] on app-date-cell at bounding box center [734, 305] width 128 height 368
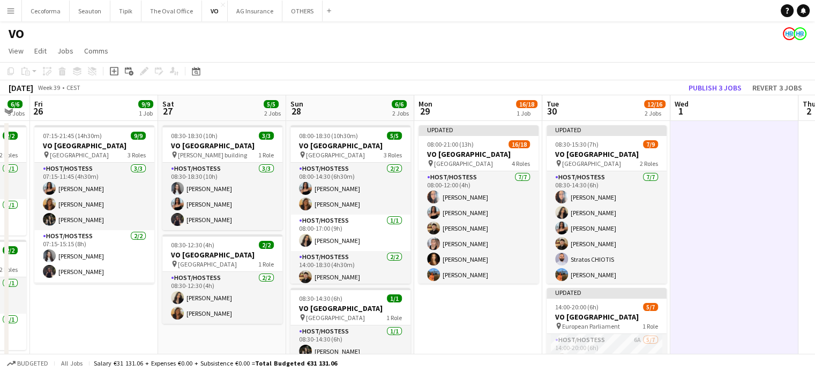
click at [481, 325] on app-date-cell "Updated 08:00-21:00 (13h) 16/18 VO Europe pin UR Square 4 Roles Host/Hostess 7/…" at bounding box center [478, 305] width 128 height 368
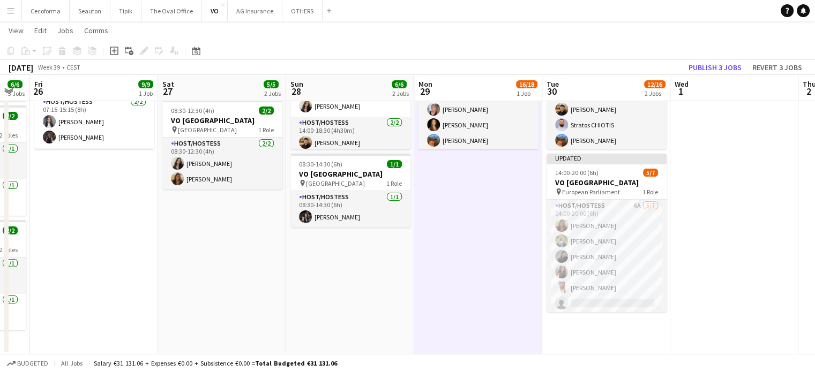
click at [745, 251] on app-date-cell at bounding box center [734, 171] width 128 height 368
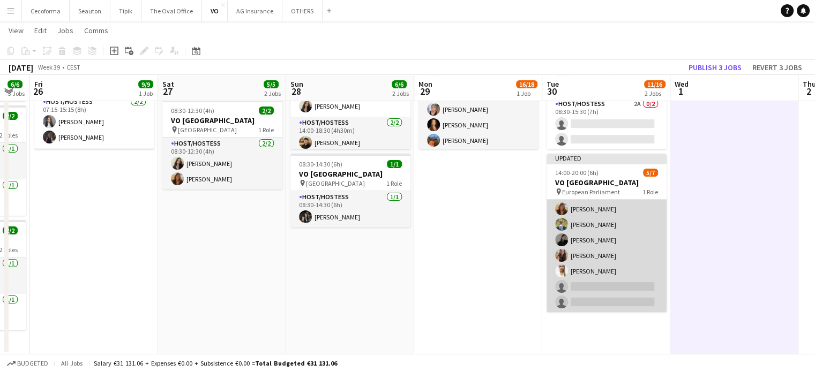
click at [596, 287] on app-card-role "Host/Hostess 5A 5/7 14:00-20:00 (6h) Vultaggio Inès Teresa Monteiro Alina Rapce…" at bounding box center [606, 248] width 120 height 130
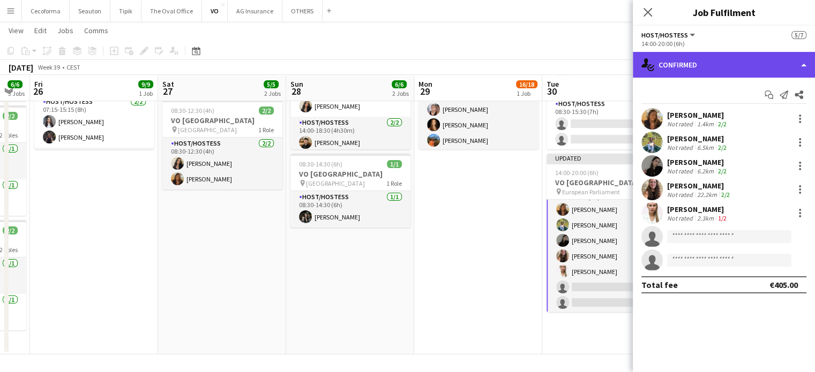
click at [805, 63] on div "single-neutral-actions-check-2 Confirmed" at bounding box center [724, 65] width 182 height 26
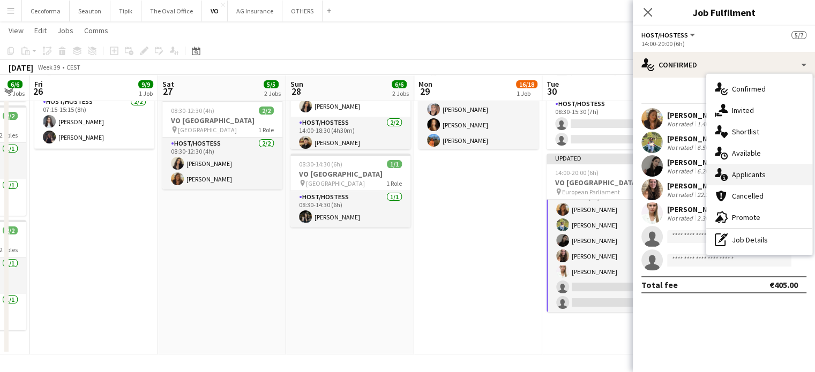
click at [747, 174] on span "Applicants" at bounding box center [749, 175] width 34 height 10
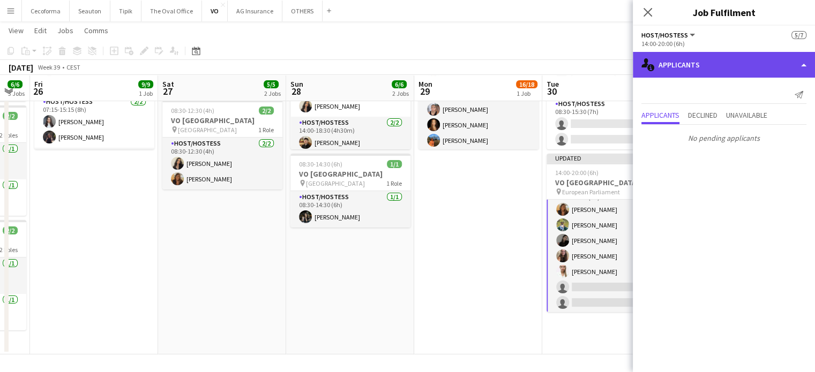
click at [801, 64] on div "single-neutral-actions-information Applicants" at bounding box center [724, 65] width 182 height 26
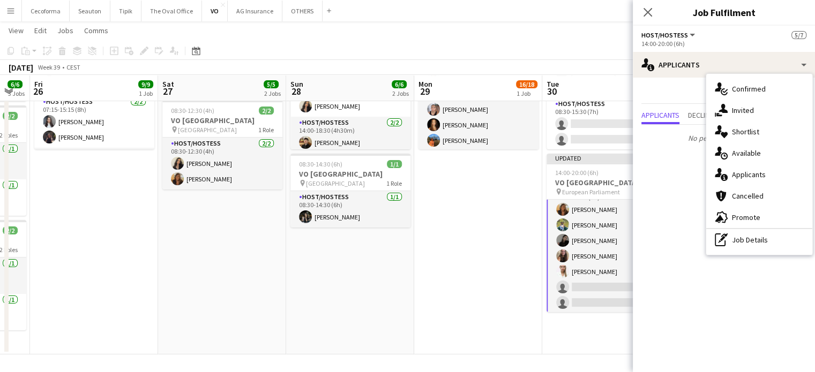
click at [586, 340] on app-date-cell "Updated 08:30-15:30 (7h) 6/9 VO Europe pin UR Square 2 Roles Host/Hostess 1A 6/…" at bounding box center [606, 171] width 128 height 368
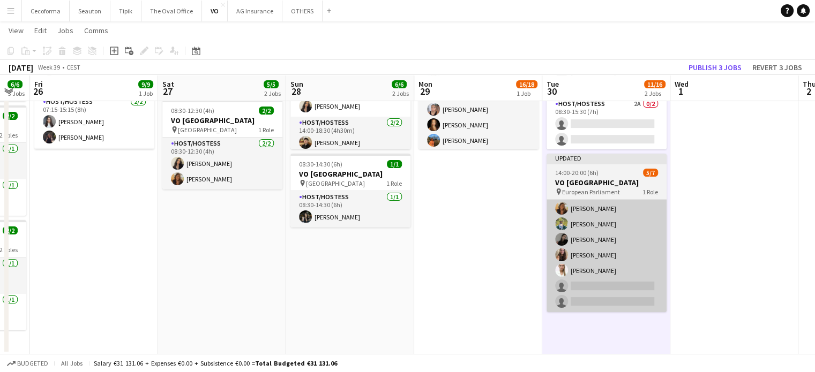
scroll to position [0, 482]
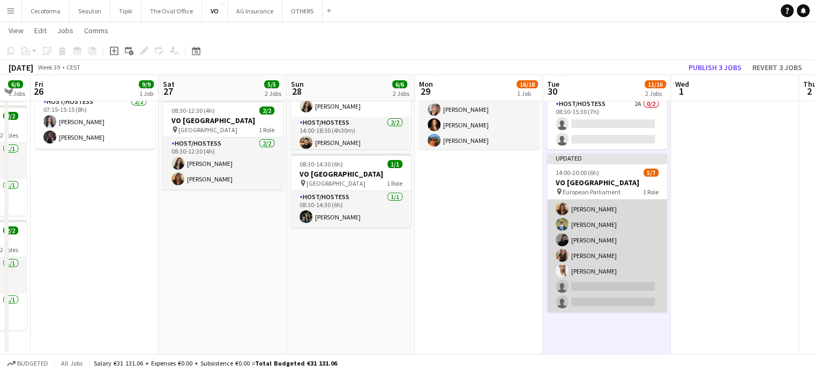
click at [588, 285] on app-card-role "Host/Hostess 5A 5/7 14:00-20:00 (6h) Vultaggio Inès Teresa Monteiro Alina Rapce…" at bounding box center [607, 248] width 120 height 130
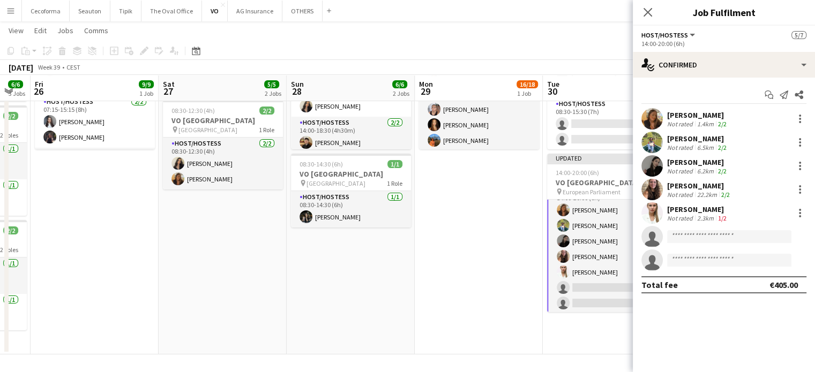
scroll to position [17, 0]
click at [681, 239] on input at bounding box center [729, 236] width 124 height 13
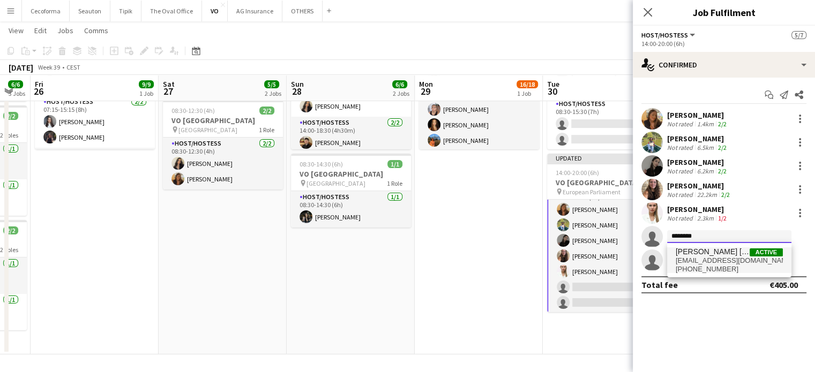
type input "********"
click at [689, 259] on span "[EMAIL_ADDRESS][DOMAIN_NAME]" at bounding box center [728, 261] width 107 height 9
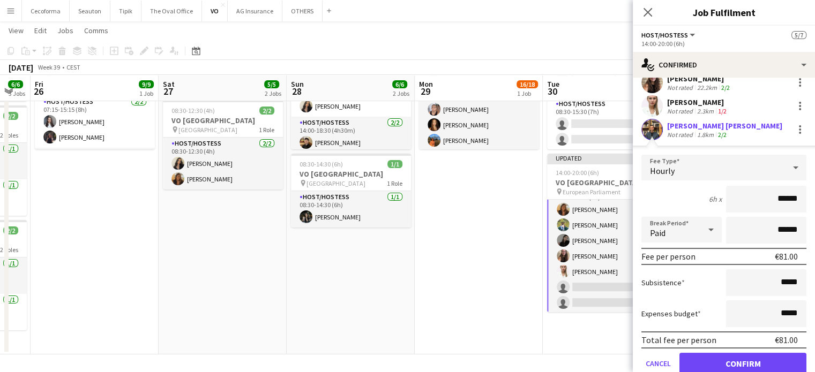
scroll to position [161, 0]
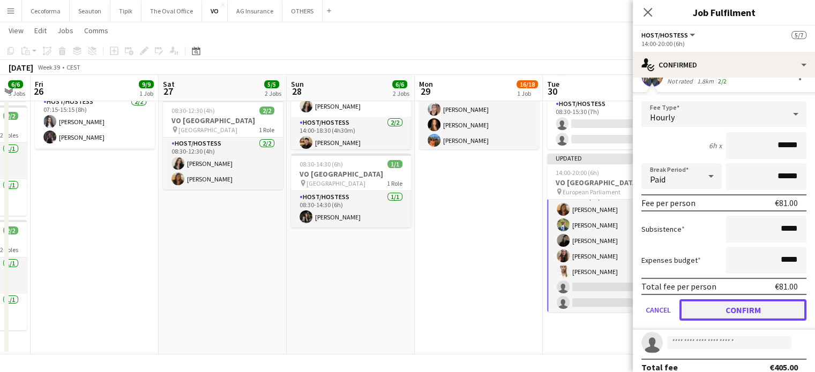
click at [724, 309] on button "Confirm" at bounding box center [742, 309] width 127 height 21
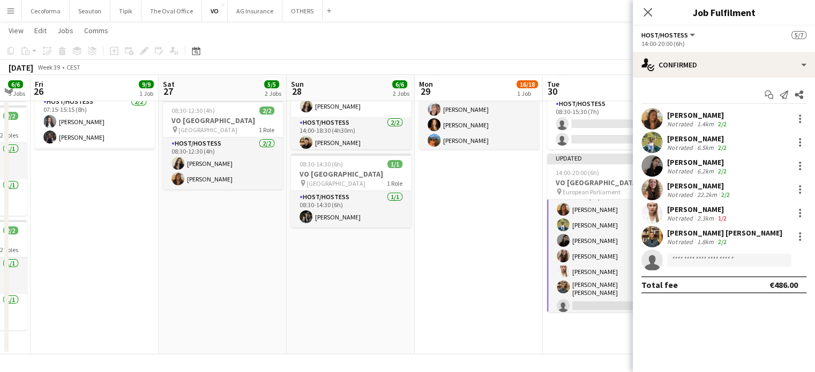
click at [578, 330] on app-date-cell "Updated 08:30-15:30 (7h) 6/9 VO Europe pin UR Square 2 Roles Host/Hostess 1A 6/…" at bounding box center [607, 171] width 128 height 368
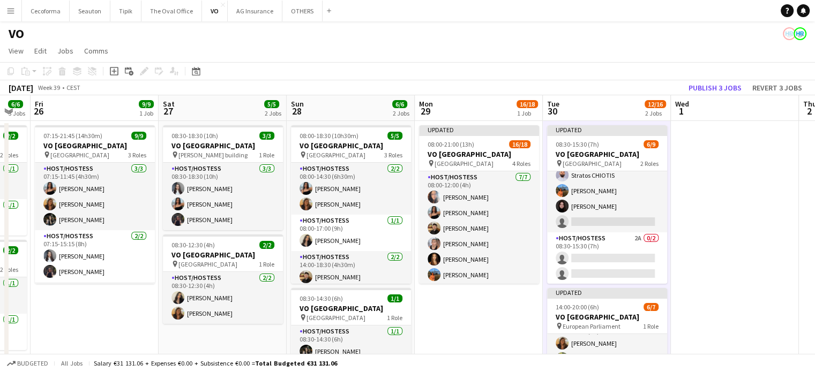
click at [726, 230] on app-date-cell at bounding box center [735, 305] width 128 height 368
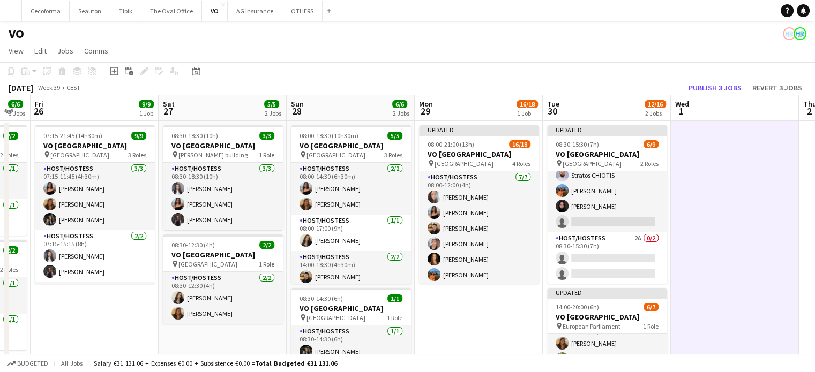
click at [10, 11] on app-icon "Menu" at bounding box center [10, 10] width 9 height 9
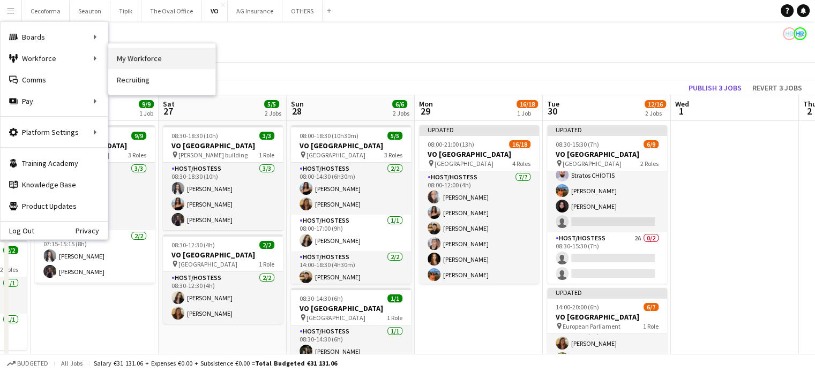
click at [162, 61] on link "My Workforce" at bounding box center [161, 58] width 107 height 21
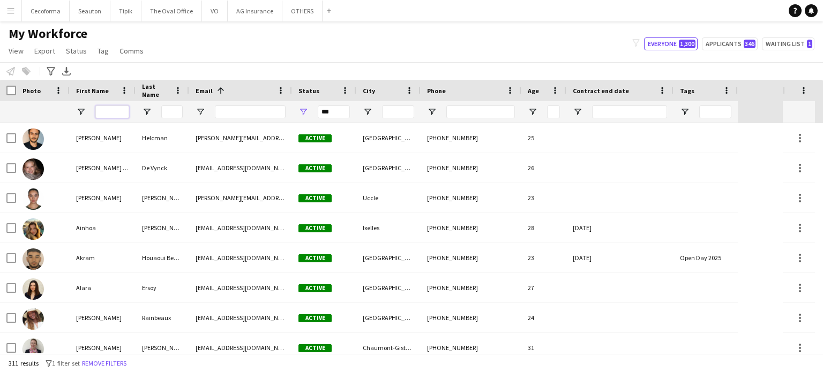
click at [110, 109] on input "First Name Filter Input" at bounding box center [112, 112] width 34 height 13
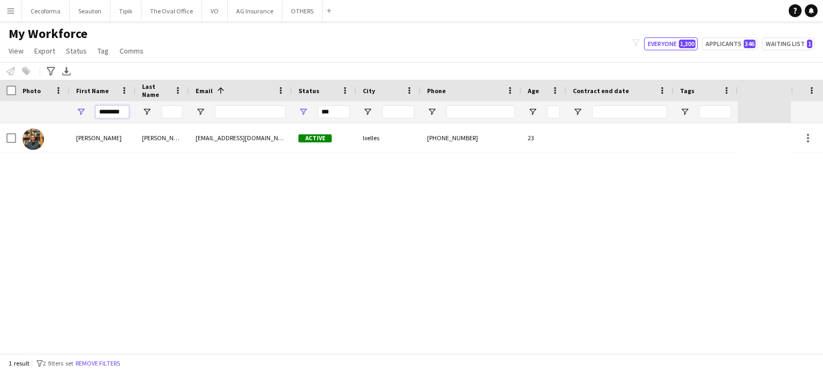
type input "********"
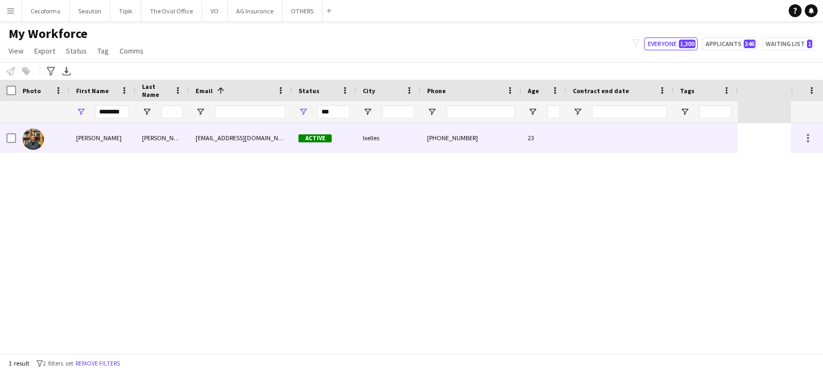
click at [633, 139] on div at bounding box center [619, 137] width 107 height 29
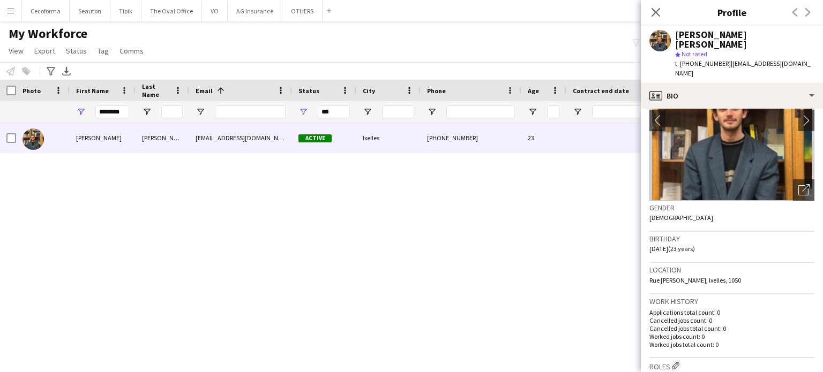
scroll to position [161, 0]
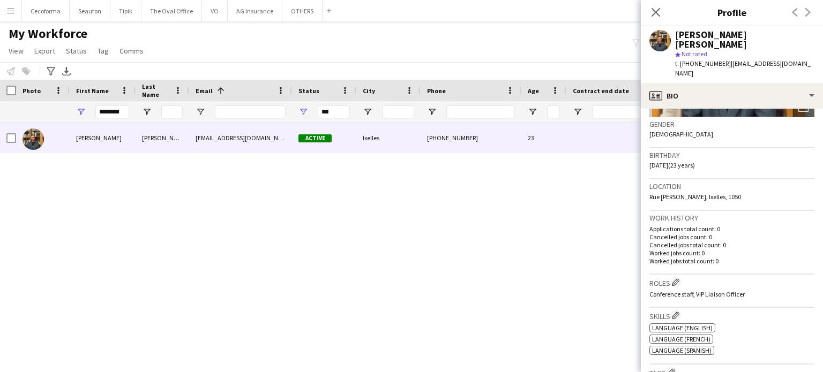
click at [573, 287] on div "Thibault Drouin intibo14@gmail.com Active Ixelles +33680446188 23" at bounding box center [395, 238] width 791 height 230
click at [654, 8] on icon "Close pop-in" at bounding box center [655, 12] width 10 height 10
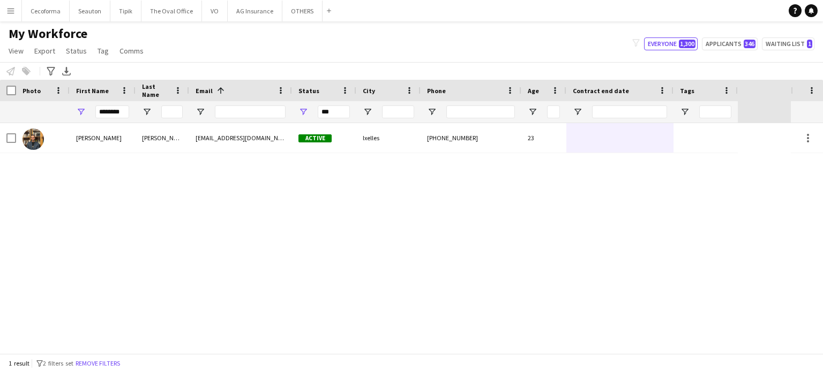
click at [584, 217] on div "Thibault Drouin intibo14@gmail.com Active Ixelles +33680446188 23" at bounding box center [395, 238] width 791 height 230
click at [295, 9] on button "OTHERS Close" at bounding box center [302, 11] width 40 height 21
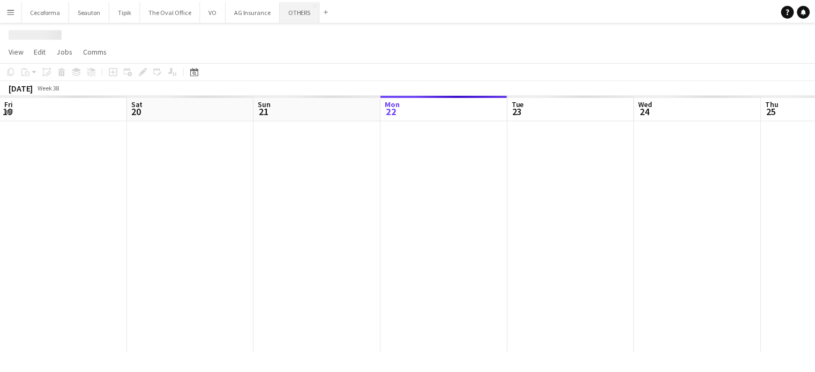
scroll to position [0, 256]
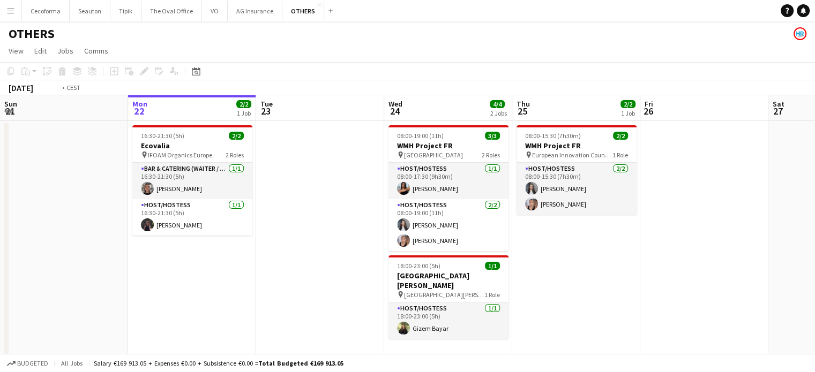
drag, startPoint x: 696, startPoint y: 246, endPoint x: 197, endPoint y: 157, distance: 506.9
click at [200, 157] on app-calendar-viewport "Fri 19 Sat 20 2/2 1 Job Sun 21 Mon 22 2/2 1 Job Tue 23 Wed 24 4/4 2 Jobs Thu 25…" at bounding box center [407, 351] width 815 height 513
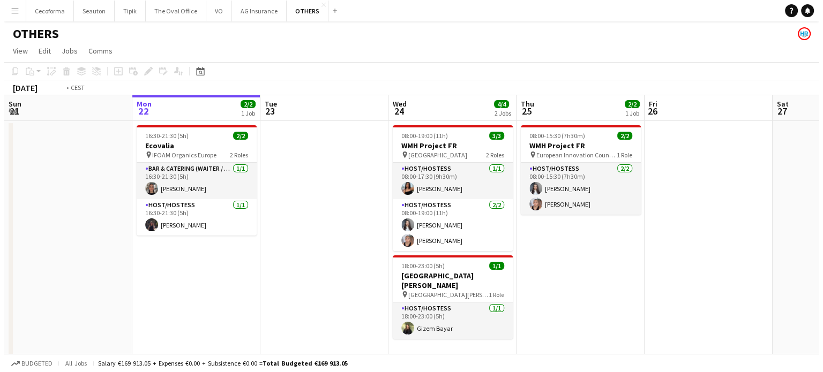
scroll to position [0, 496]
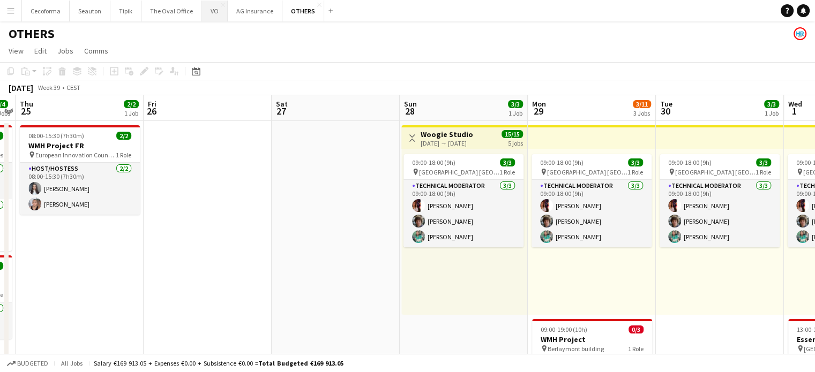
click at [208, 9] on button "VO Close" at bounding box center [215, 11] width 26 height 21
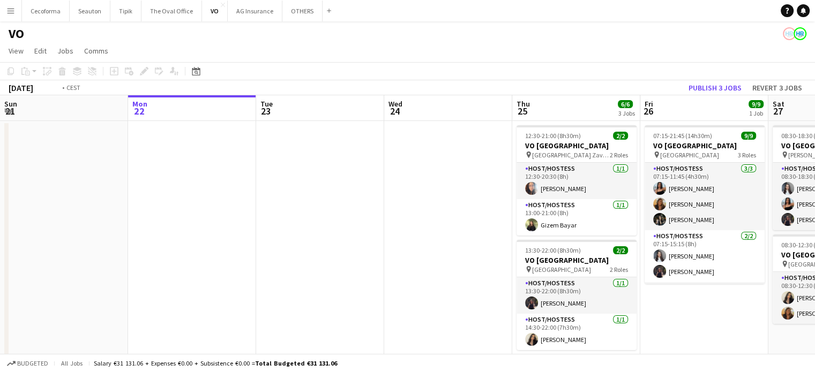
scroll to position [0, 437]
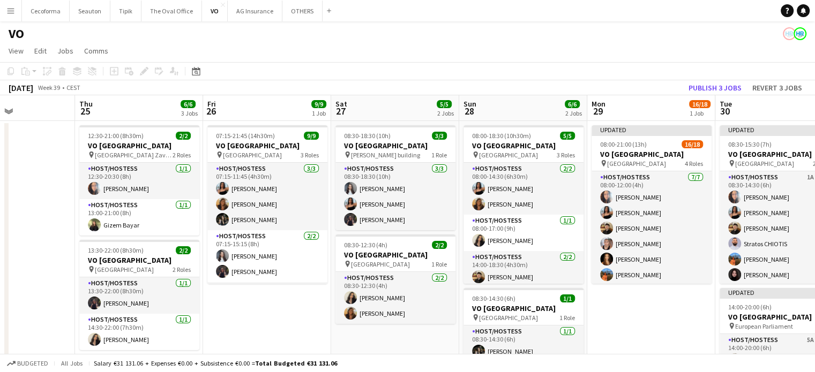
drag, startPoint x: 436, startPoint y: 234, endPoint x: 4, endPoint y: 66, distance: 463.3
click at [0, 60] on app-board "VO View Day view expanded Day view collapsed Month view Date picker Jump to tod…" at bounding box center [407, 264] width 815 height 486
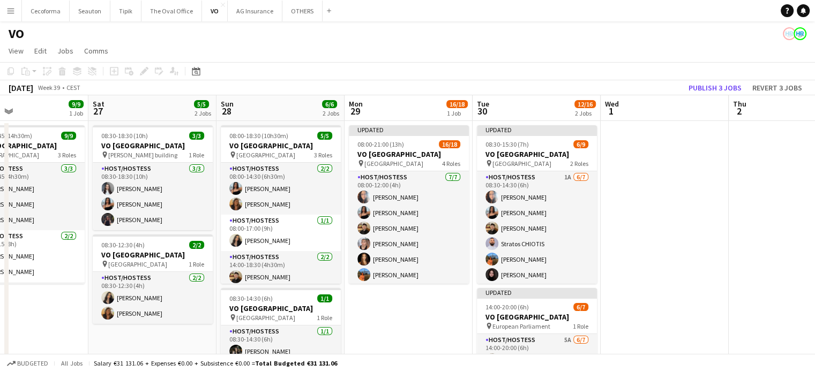
scroll to position [0, 480]
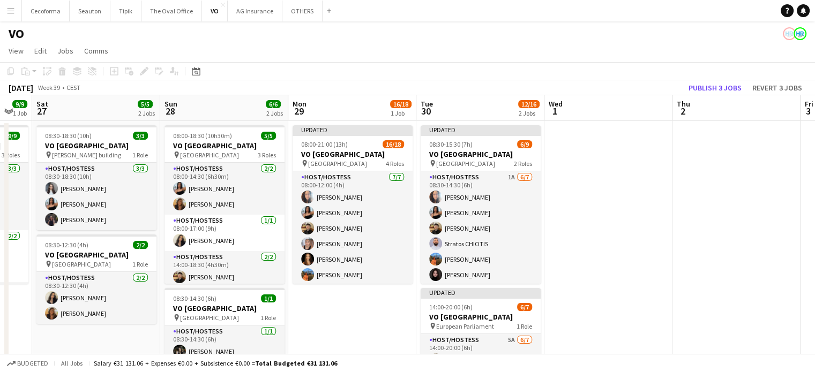
drag, startPoint x: 643, startPoint y: 310, endPoint x: 344, endPoint y: 262, distance: 302.6
click at [344, 262] on app-calendar-viewport "Tue 23 Wed 24 Thu 25 6/6 3 Jobs Fri 26 9/9 1 Job Sat 27 5/5 2 Jobs Sun 28 6/6 2…" at bounding box center [407, 292] width 815 height 394
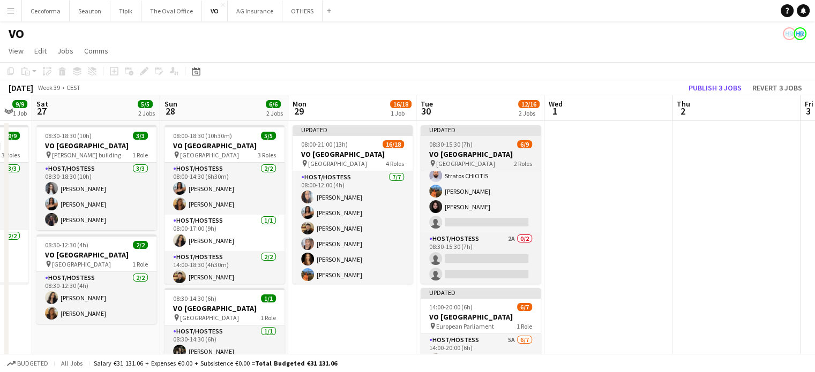
scroll to position [69, 0]
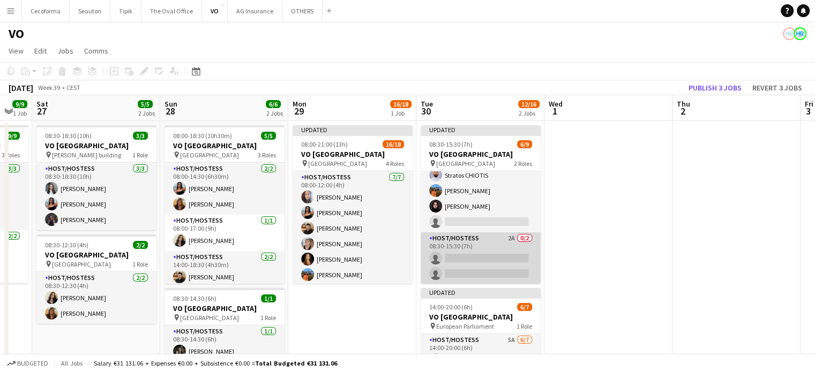
click at [491, 265] on app-card-role "Host/Hostess 2A 0/2 08:30-15:30 (7h) single-neutral-actions single-neutral-acti…" at bounding box center [480, 258] width 120 height 52
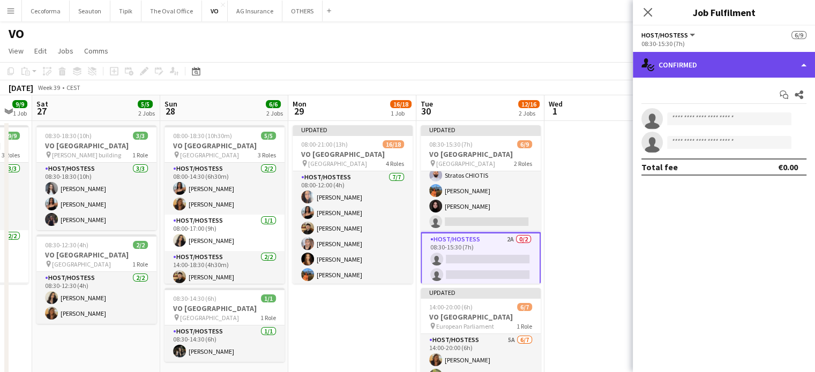
click at [803, 63] on div "single-neutral-actions-check-2 Confirmed" at bounding box center [724, 65] width 182 height 26
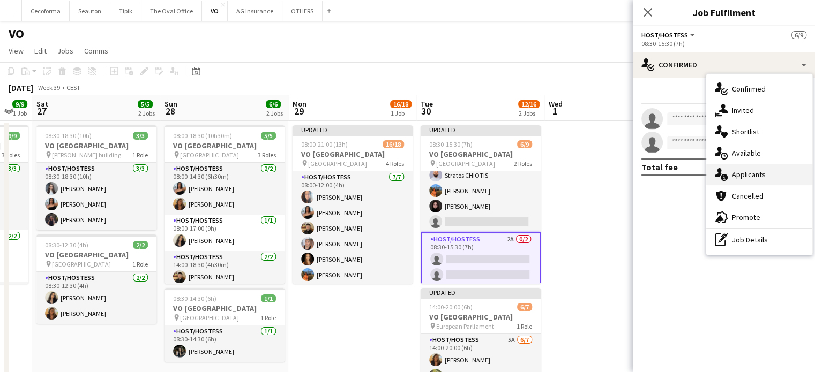
click at [748, 173] on span "Applicants" at bounding box center [749, 175] width 34 height 10
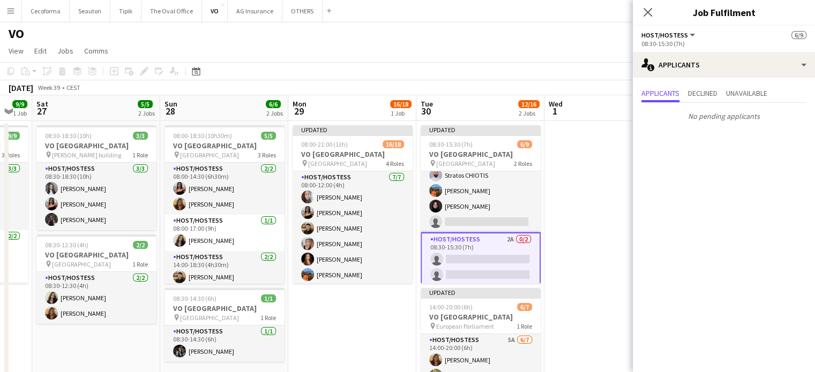
click at [575, 287] on app-date-cell at bounding box center [608, 305] width 128 height 368
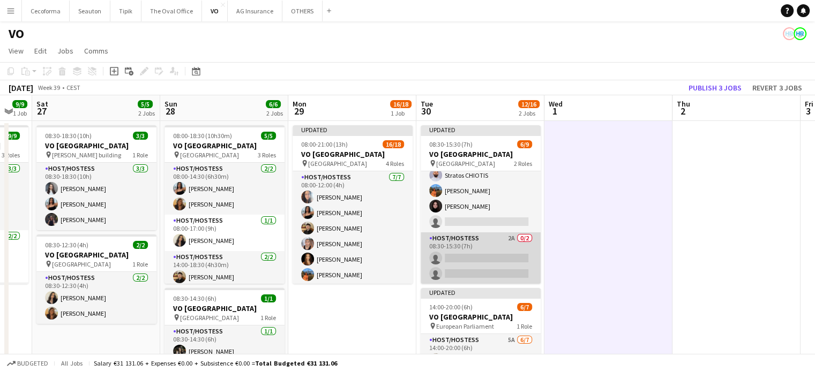
click at [473, 263] on app-card-role "Host/Hostess 2A 0/2 08:30-15:30 (7h) single-neutral-actions single-neutral-acti…" at bounding box center [480, 258] width 120 height 52
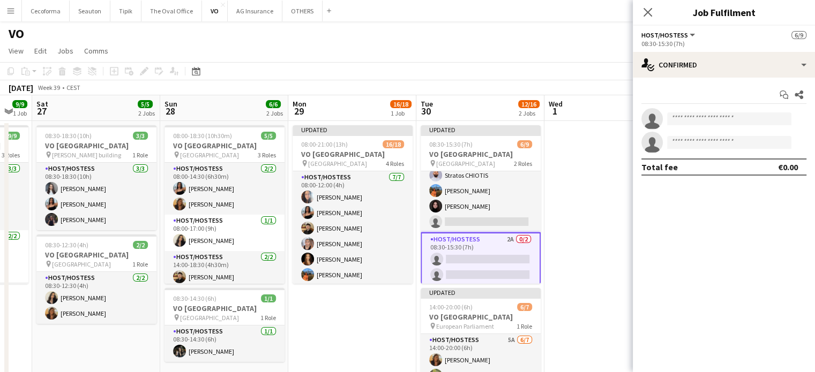
click at [599, 207] on app-date-cell at bounding box center [608, 305] width 128 height 368
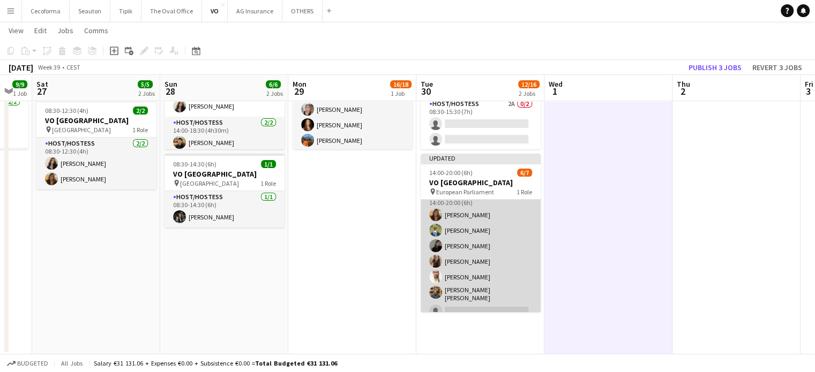
scroll to position [17, 0]
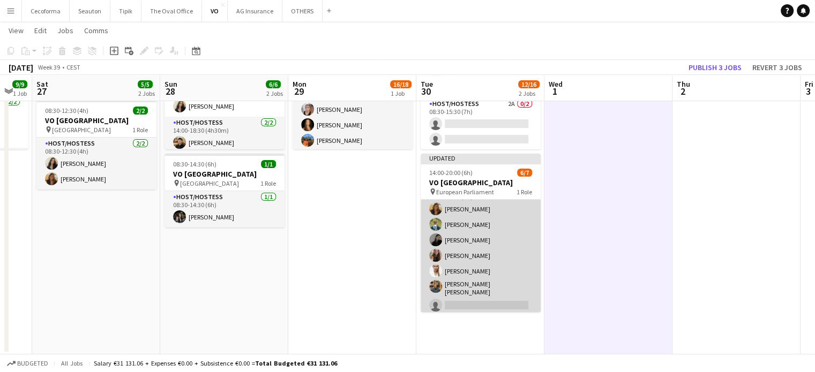
click at [484, 292] on app-card-role "Host/Hostess 5A 6/7 14:00-20:00 (6h) Vultaggio Inès Teresa Monteiro Alina Rapce…" at bounding box center [480, 249] width 120 height 133
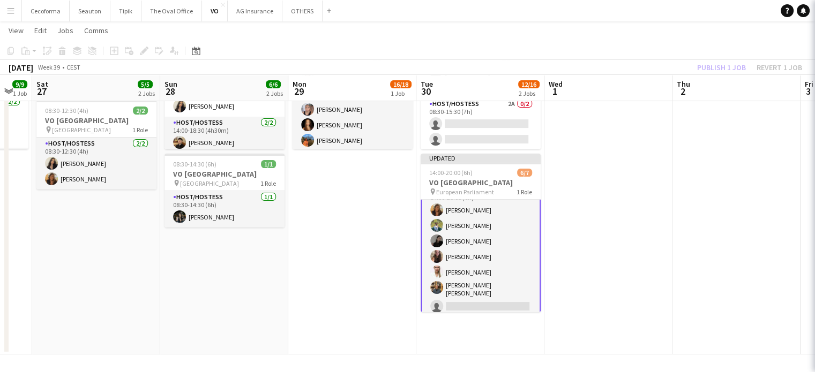
scroll to position [17, 0]
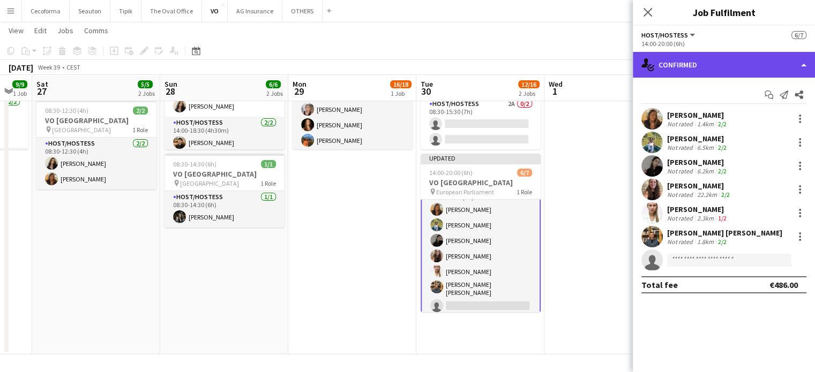
click at [804, 62] on div "single-neutral-actions-check-2 Confirmed" at bounding box center [724, 65] width 182 height 26
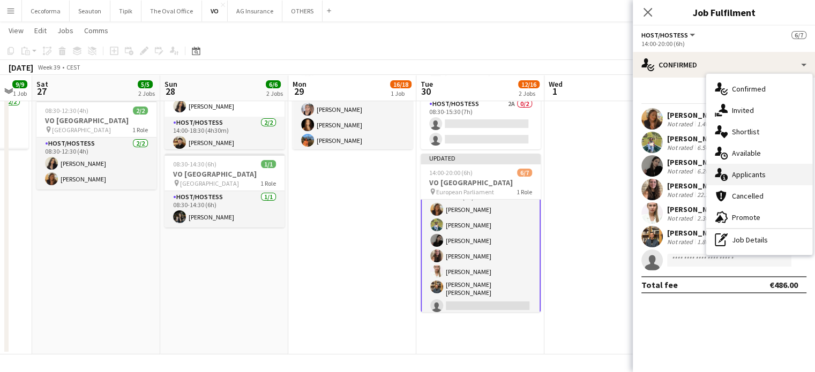
click at [744, 173] on span "Applicants" at bounding box center [749, 175] width 34 height 10
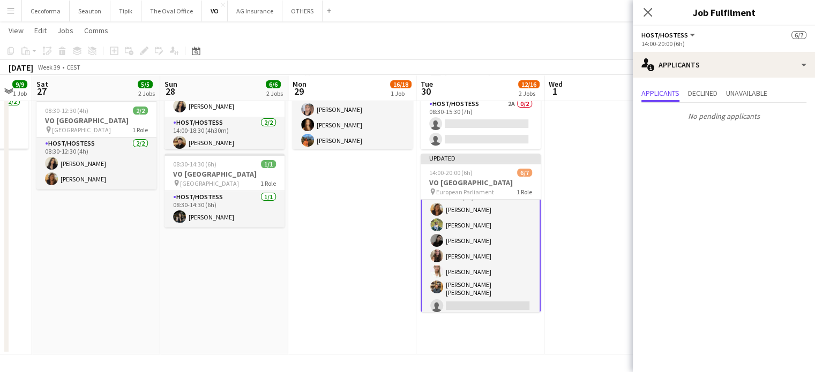
click at [602, 168] on app-date-cell at bounding box center [608, 171] width 128 height 368
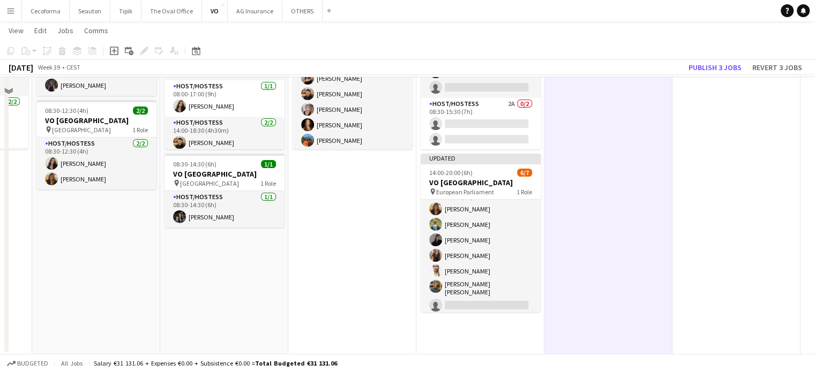
scroll to position [0, 0]
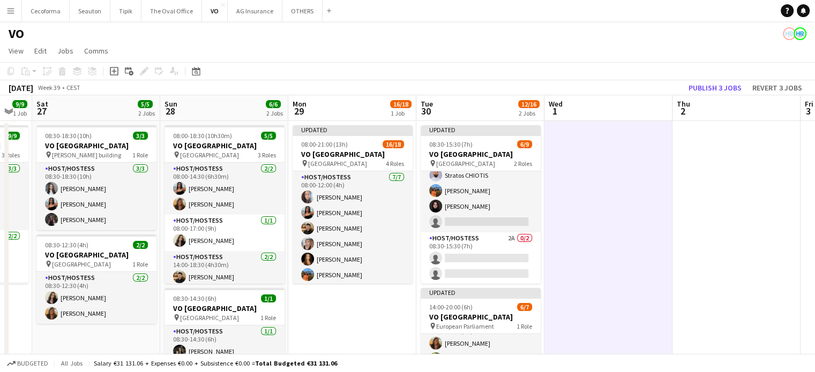
click at [714, 184] on app-date-cell at bounding box center [736, 305] width 128 height 368
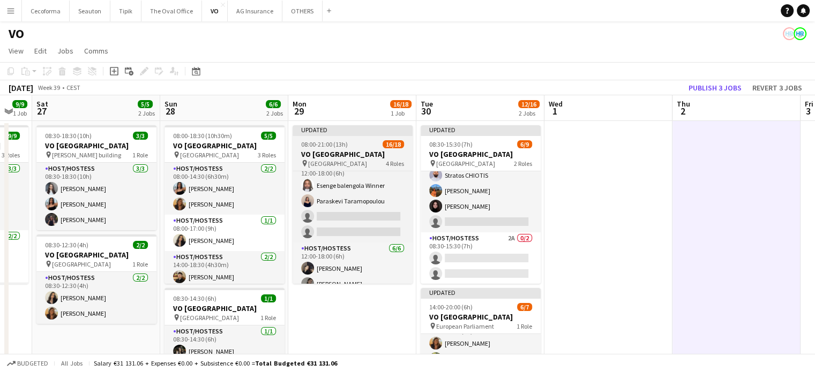
scroll to position [129, 0]
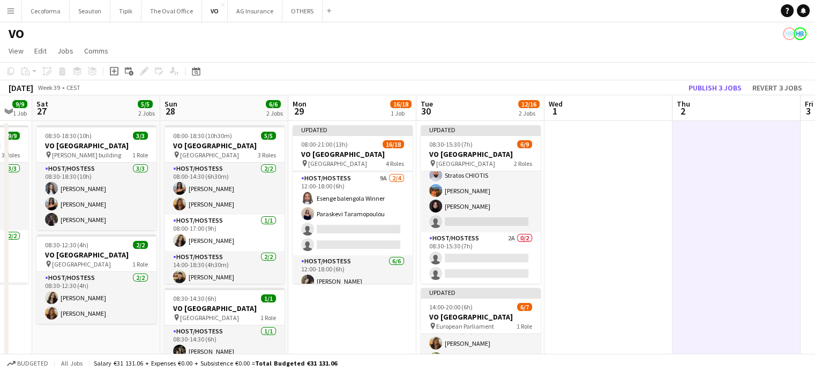
click at [606, 208] on app-date-cell at bounding box center [608, 305] width 128 height 368
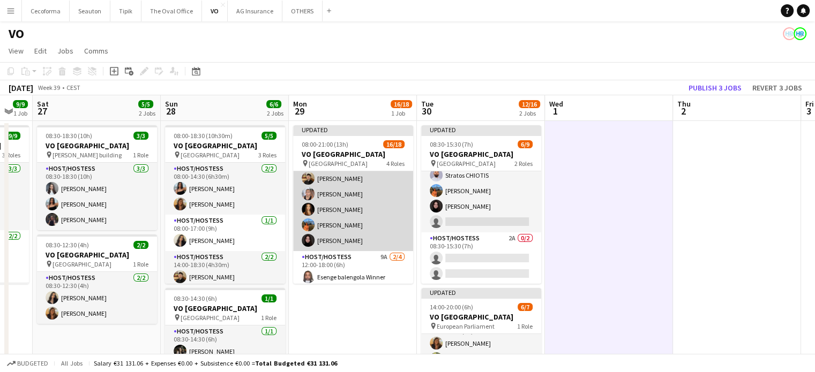
scroll to position [251, 0]
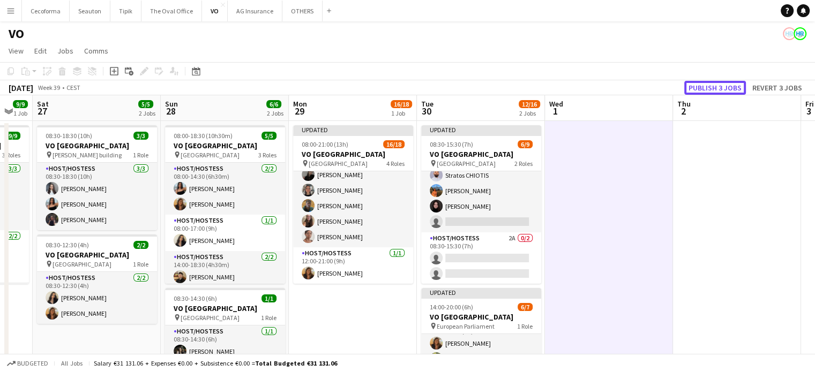
click at [712, 88] on button "Publish 3 jobs" at bounding box center [715, 88] width 62 height 14
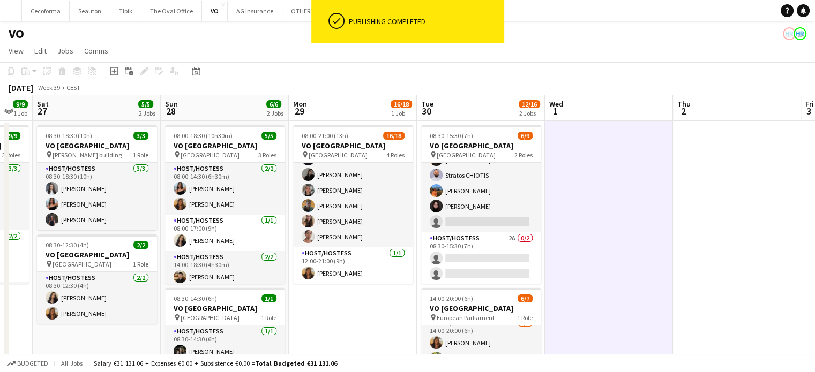
click at [362, 299] on app-date-cell "08:00-21:00 (13h) 16/18 VO Europe pin UR Square 4 Roles Host/Hostess 7/7 08:00-…" at bounding box center [353, 305] width 128 height 368
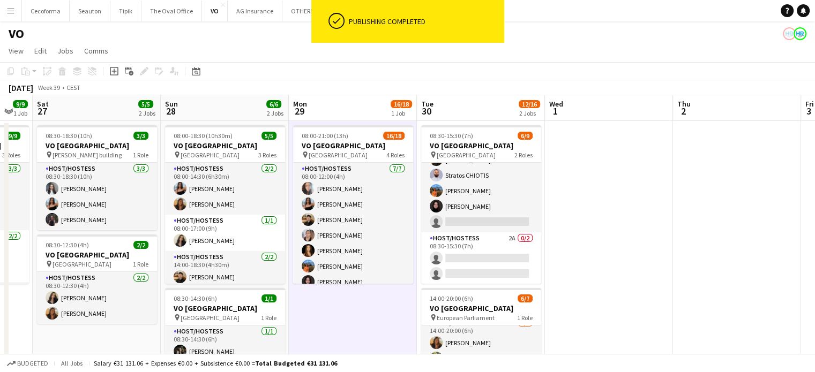
click at [634, 189] on app-date-cell at bounding box center [609, 305] width 128 height 368
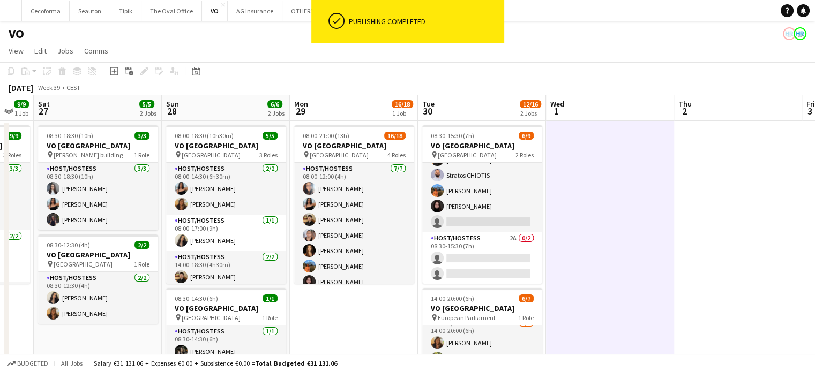
click at [722, 189] on app-date-cell at bounding box center [738, 305] width 128 height 368
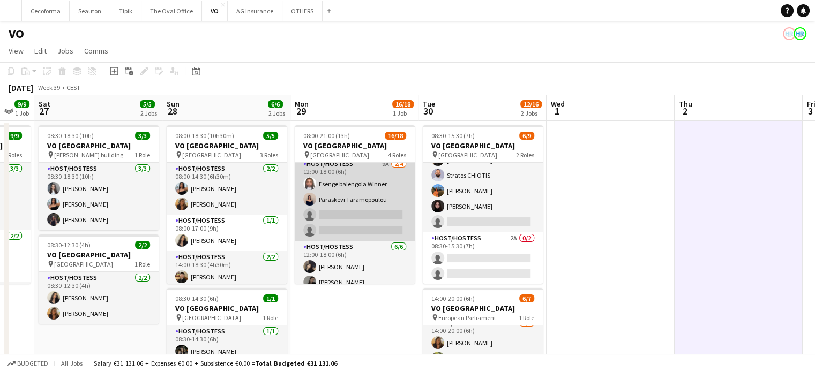
click at [349, 216] on app-card-role "Host/Hostess 9A 2/4 12:00-18:00 (6h) Esenge balengola Winner Paraskevi Taramopo…" at bounding box center [355, 199] width 120 height 83
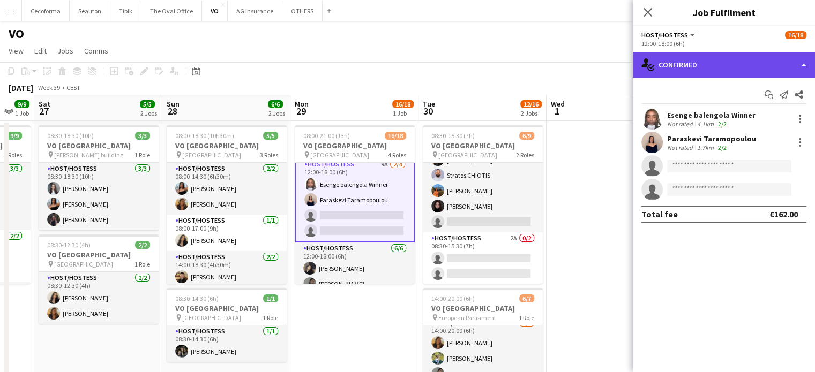
click at [806, 66] on div "single-neutral-actions-check-2 Confirmed" at bounding box center [724, 65] width 182 height 26
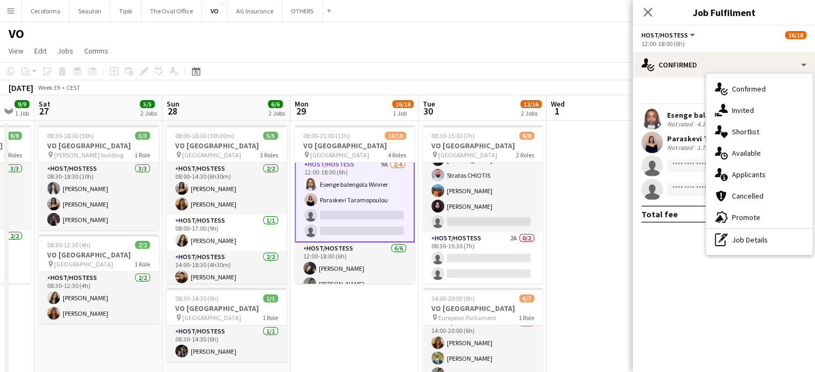
click at [746, 173] on span "Applicants" at bounding box center [749, 175] width 34 height 10
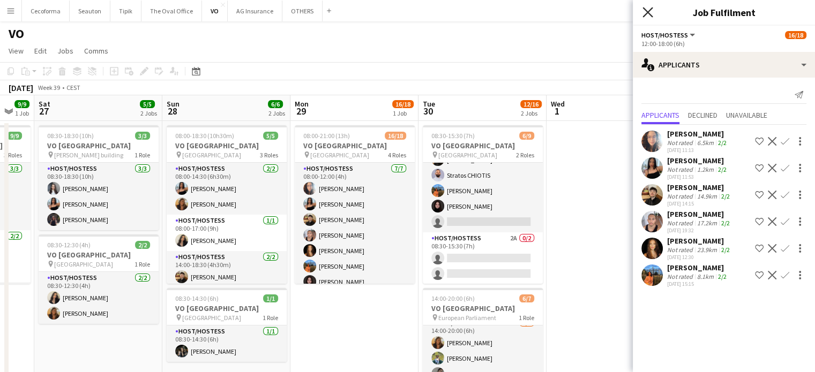
click at [650, 10] on icon "Close pop-in" at bounding box center [647, 12] width 10 height 10
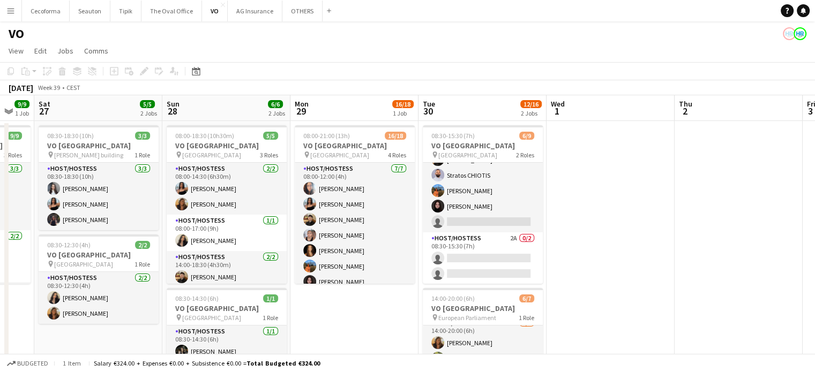
click at [631, 222] on app-date-cell at bounding box center [610, 305] width 128 height 368
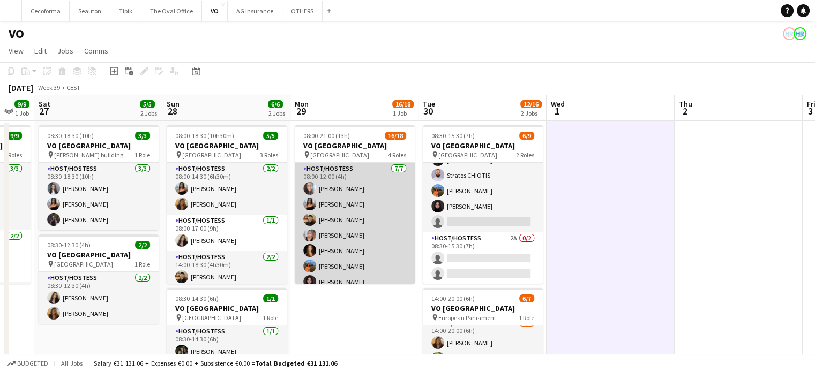
click at [335, 189] on app-card-role "Host/Hostess 7/7 08:00-12:00 (4h) Dalia Louissi Jessica Petrovski Noah de Carva…" at bounding box center [355, 228] width 120 height 130
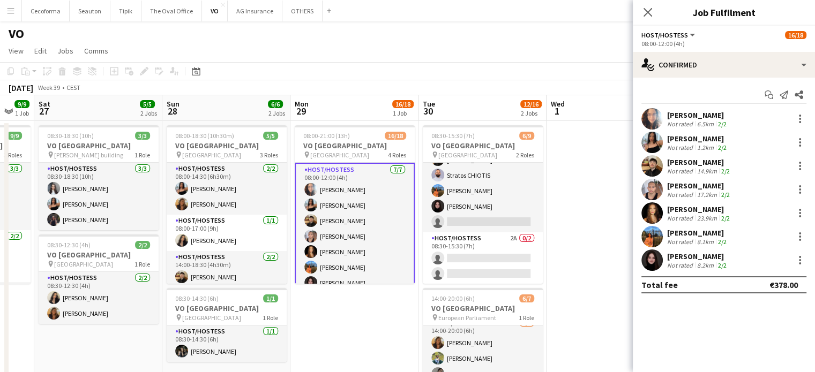
click at [667, 115] on div "Dalia Louissi" at bounding box center [698, 115] width 62 height 10
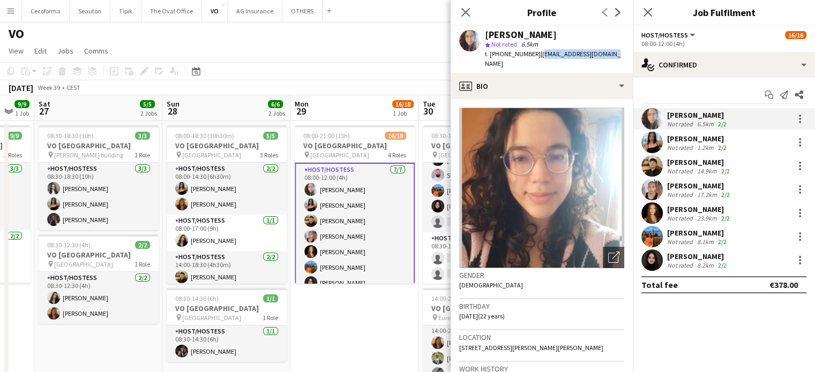
drag, startPoint x: 532, startPoint y: 54, endPoint x: 574, endPoint y: 51, distance: 41.3
click at [599, 53] on div "Dalia Louissi star Not rated 6.5km t. +32484075998 | louissidalia@gmail.com" at bounding box center [541, 50] width 182 height 48
drag, startPoint x: 460, startPoint y: 306, endPoint x: 488, endPoint y: 306, distance: 28.4
click at [488, 312] on span "21-12-2002 (22 years)" at bounding box center [482, 316] width 46 height 8
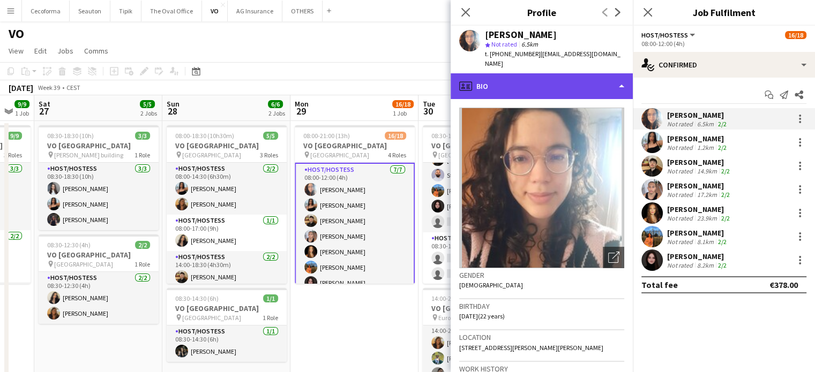
click at [619, 75] on div "profile Bio" at bounding box center [541, 86] width 182 height 26
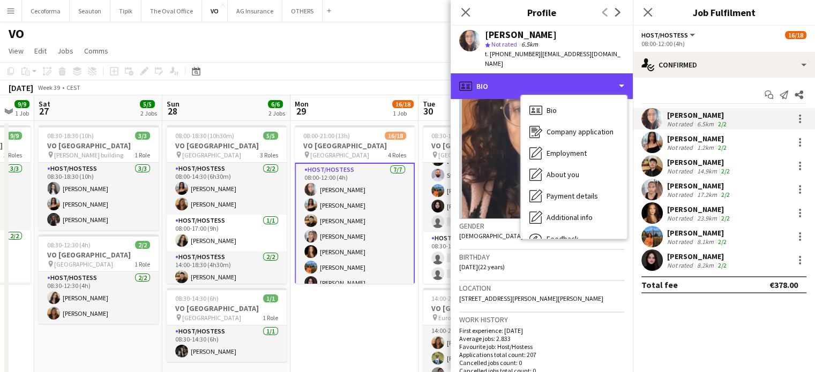
scroll to position [107, 0]
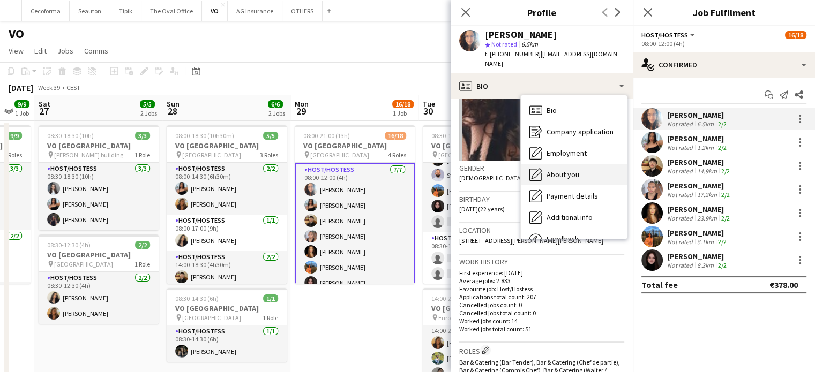
click at [557, 170] on span "About you" at bounding box center [562, 175] width 33 height 10
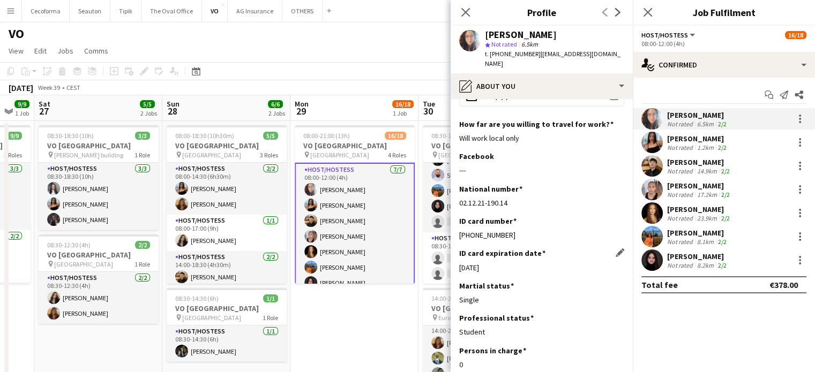
scroll to position [54, 0]
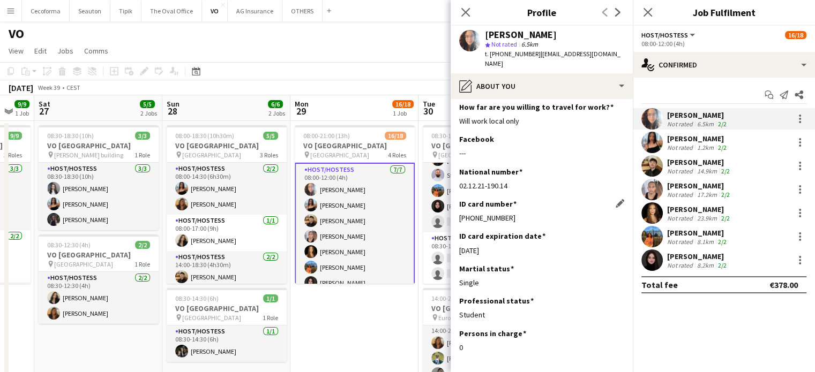
drag, startPoint x: 458, startPoint y: 208, endPoint x: 521, endPoint y: 208, distance: 62.7
click at [521, 208] on app-section-data-types "Upload your CV Edit this field office-file-sheet Cv (1).pdf download-bottom How…" at bounding box center [541, 235] width 182 height 273
drag, startPoint x: 458, startPoint y: 240, endPoint x: 510, endPoint y: 243, distance: 51.5
click at [510, 246] on div "05-12-2033" at bounding box center [541, 251] width 165 height 10
click at [388, 336] on app-date-cell "08:00-21:00 (13h) 16/18 VO Europe pin UR Square 4 Roles Host/Hostess 7/7 08:00-…" at bounding box center [354, 305] width 128 height 368
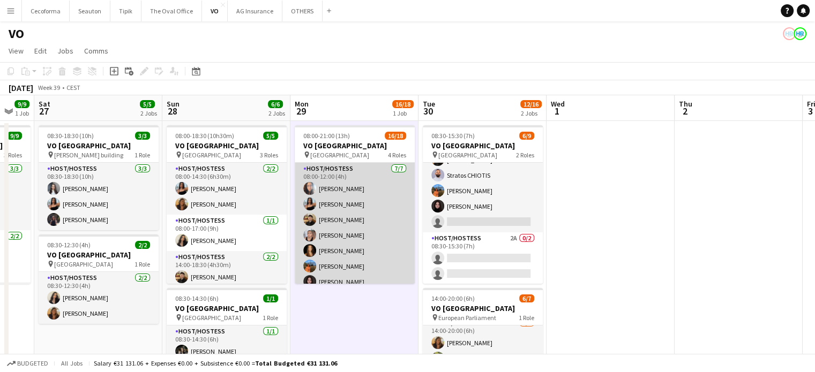
click at [326, 200] on app-card-role "Host/Hostess 7/7 08:00-12:00 (4h) Dalia Louissi Jessica Petrovski Noah de Carva…" at bounding box center [355, 228] width 120 height 130
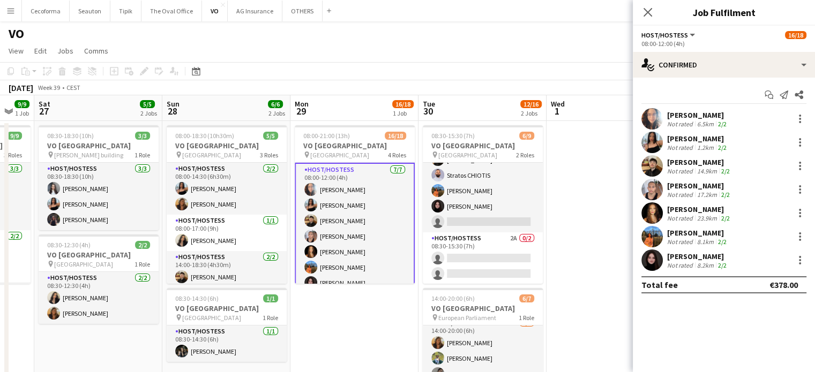
click at [671, 137] on div "Jessica Petrovski" at bounding box center [698, 139] width 62 height 10
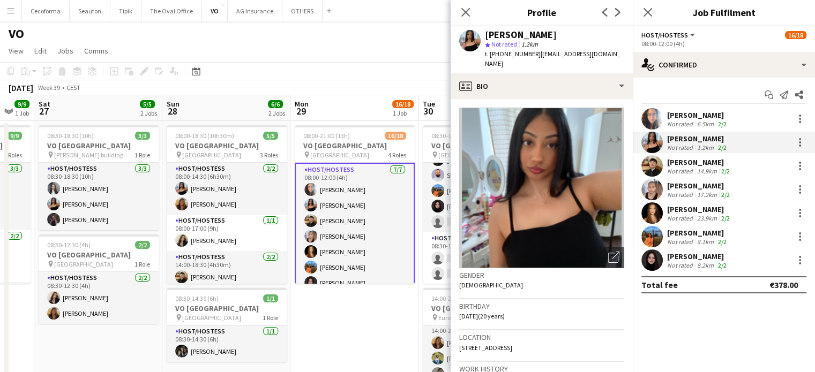
click at [342, 220] on app-card-role "Host/Hostess 7/7 08:00-12:00 (4h) Dalia Louissi Jessica Petrovski Noah de Carva…" at bounding box center [355, 229] width 120 height 132
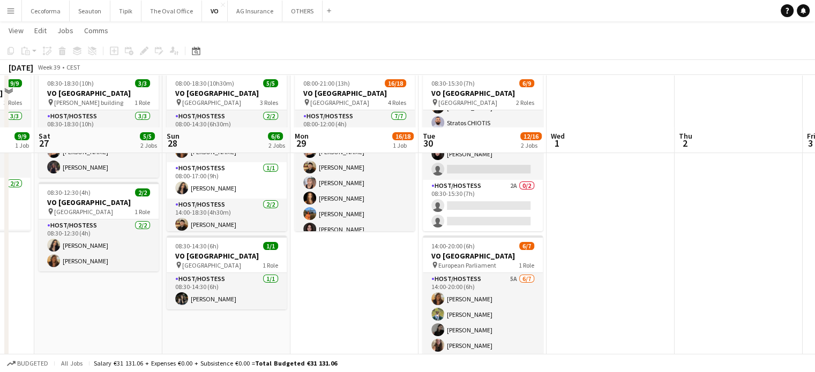
scroll to position [133, 0]
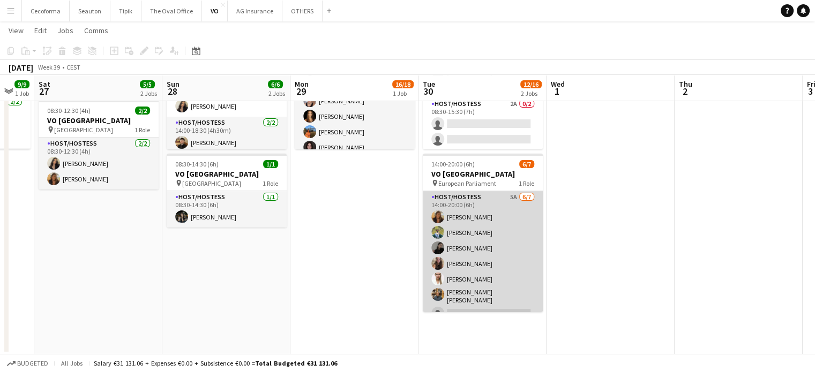
click at [456, 217] on app-card-role "Host/Hostess 5A 6/7 14:00-20:00 (6h) Vultaggio Inès Teresa Monteiro Alina Rapce…" at bounding box center [483, 257] width 120 height 133
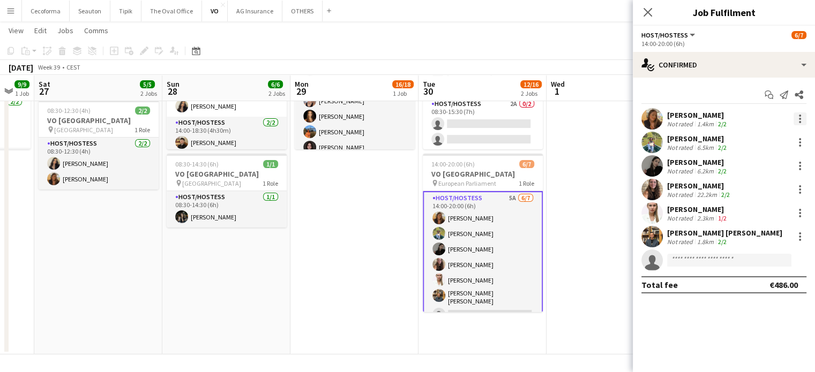
click at [797, 116] on div at bounding box center [799, 118] width 13 height 13
click at [745, 240] on span "Remove" at bounding box center [747, 241] width 32 height 9
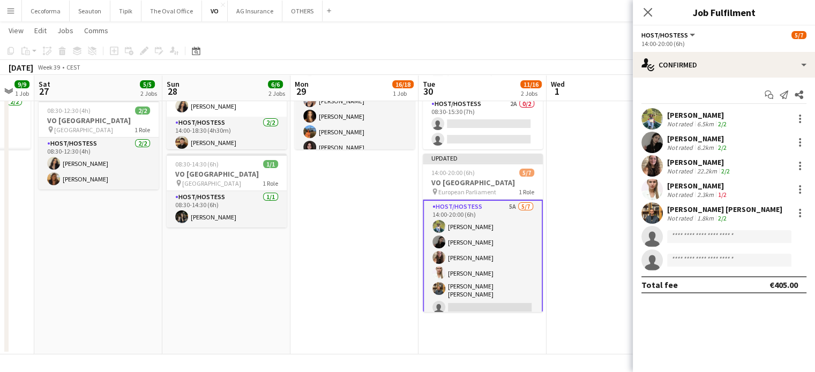
click at [580, 296] on app-date-cell at bounding box center [610, 171] width 128 height 368
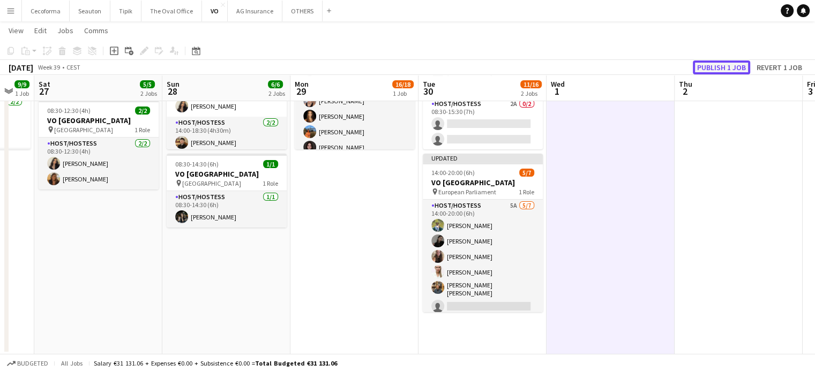
click at [716, 69] on button "Publish 1 job" at bounding box center [721, 68] width 57 height 14
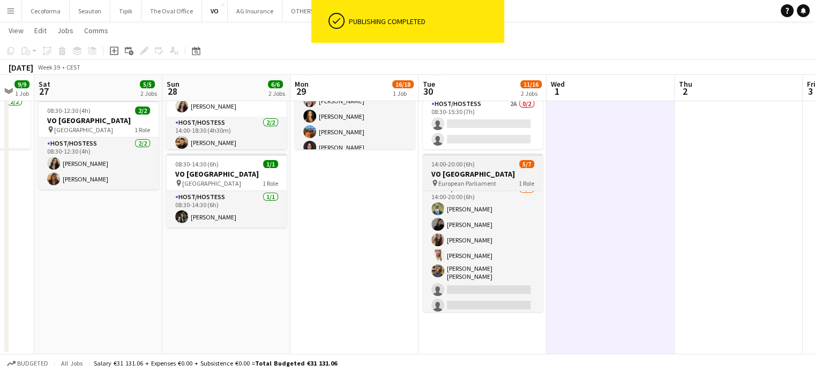
scroll to position [0, 0]
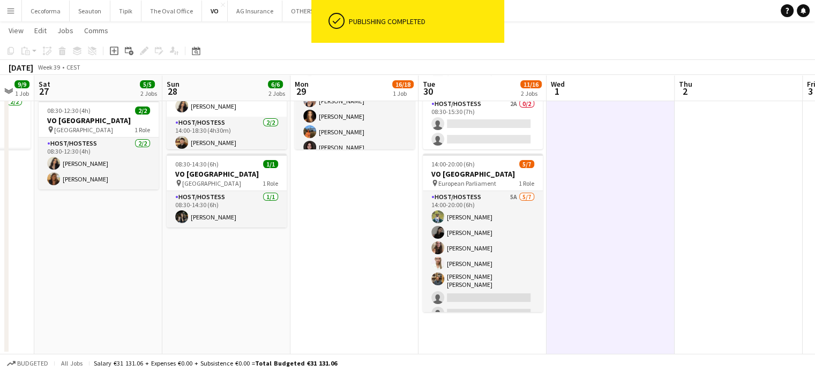
click at [753, 200] on app-date-cell at bounding box center [738, 171] width 128 height 368
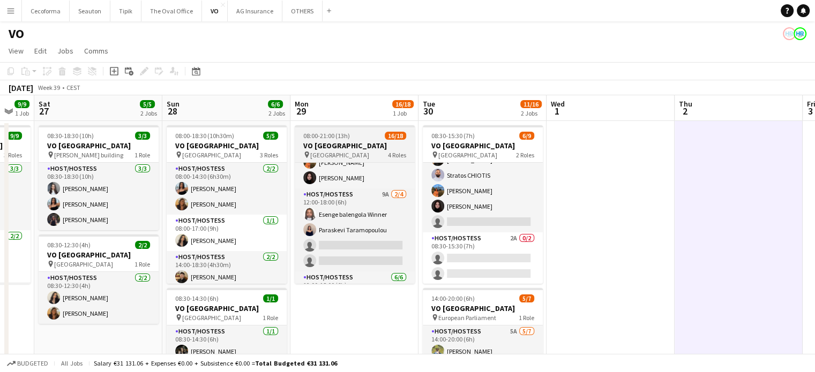
scroll to position [107, 0]
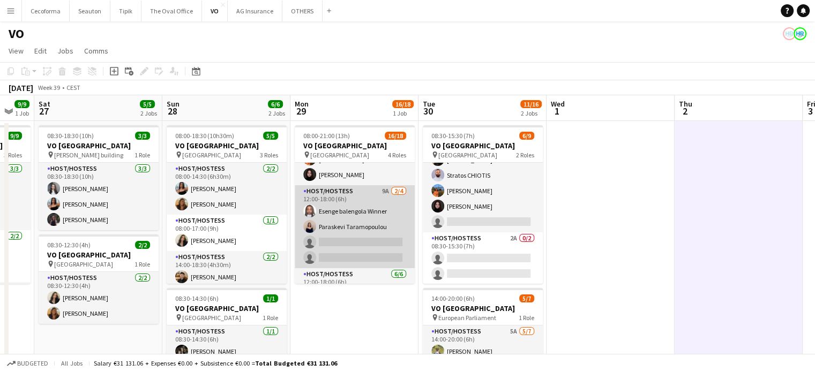
click at [363, 239] on app-card-role "Host/Hostess 9A 2/4 12:00-18:00 (6h) Esenge balengola Winner Paraskevi Taramopo…" at bounding box center [355, 226] width 120 height 83
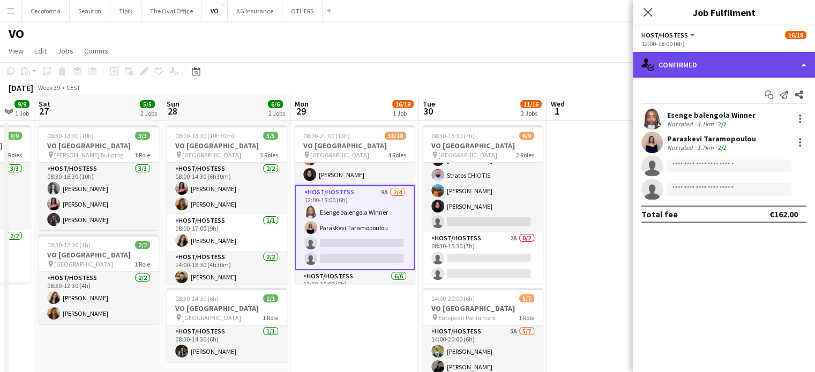
click at [804, 64] on div "single-neutral-actions-check-2 Confirmed" at bounding box center [724, 65] width 182 height 26
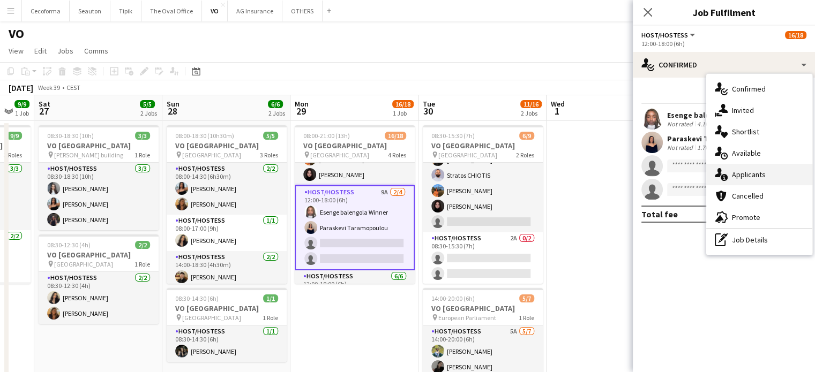
click at [743, 173] on span "Applicants" at bounding box center [749, 175] width 34 height 10
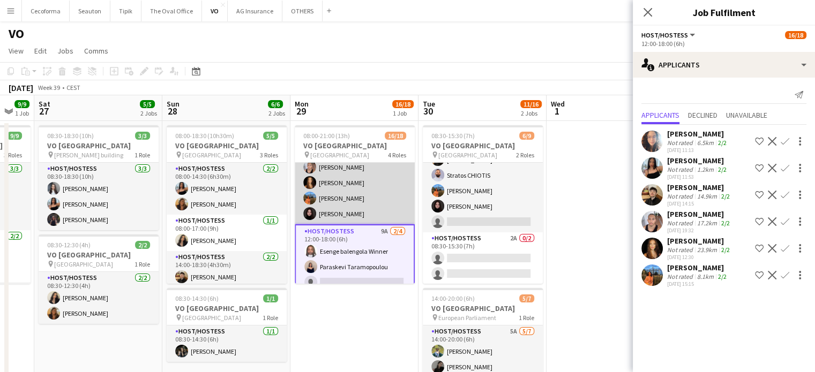
scroll to position [49, 0]
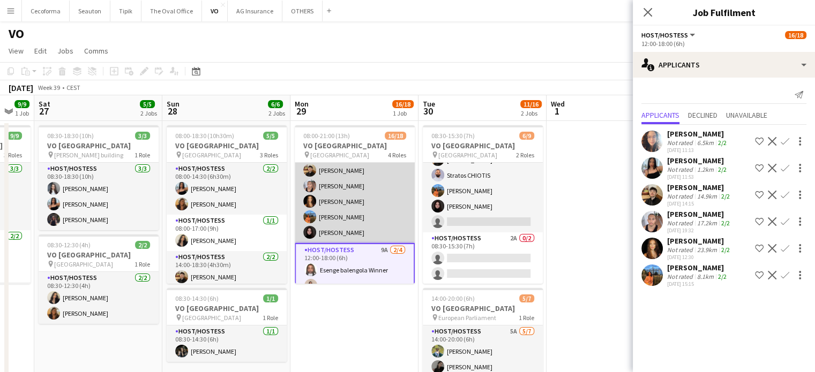
click at [341, 214] on app-card-role "Host/Hostess 7/7 08:00-12:00 (4h) Dalia Louissi Jessica Petrovski Noah de Carva…" at bounding box center [355, 179] width 120 height 130
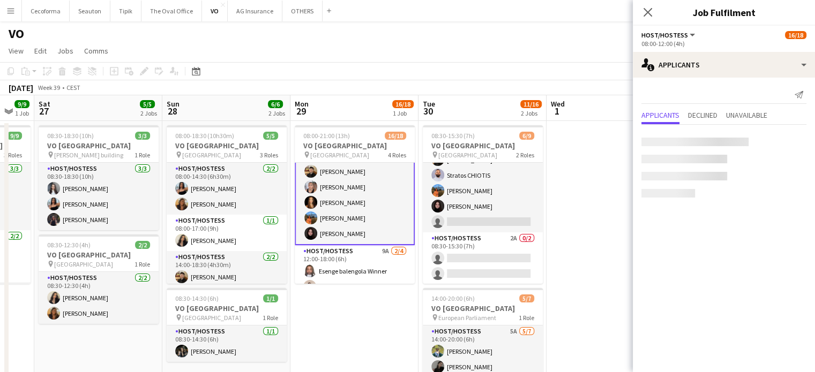
scroll to position [50, 0]
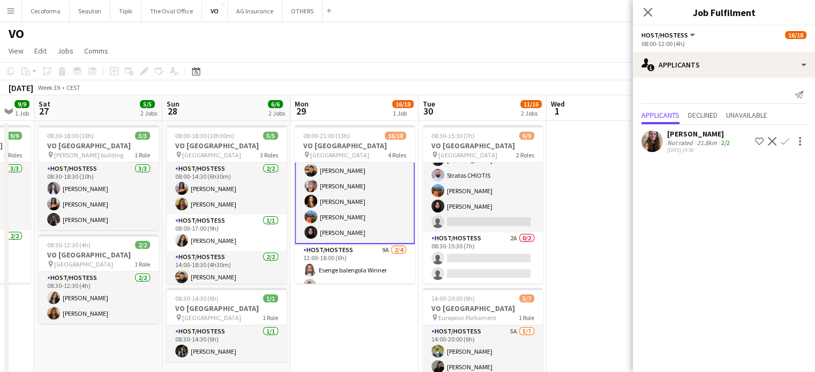
click at [341, 214] on app-card-role "Host/Hostess 7/7 08:00-12:00 (4h) Dalia Louissi Jessica Petrovski Noah de Carva…" at bounding box center [355, 178] width 120 height 132
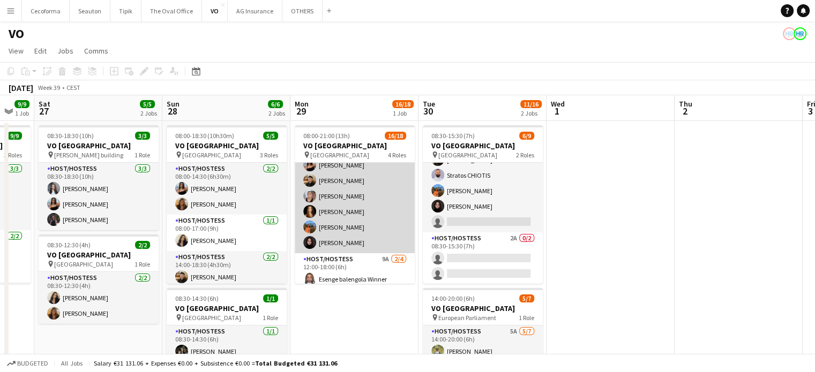
scroll to position [54, 0]
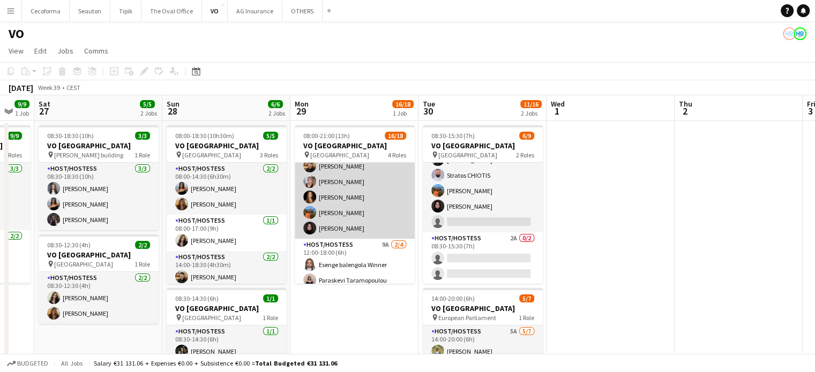
click at [341, 213] on app-card-role "Host/Hostess 7/7 08:00-12:00 (4h) Dalia Louissi Jessica Petrovski Noah de Carva…" at bounding box center [355, 174] width 120 height 130
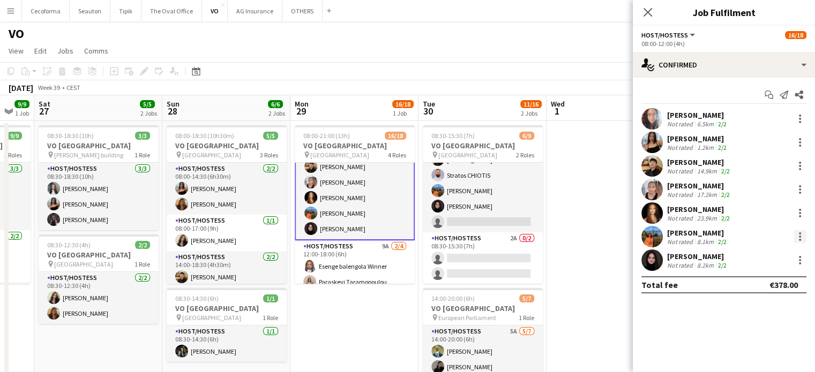
click at [799, 236] on div at bounding box center [800, 237] width 2 height 2
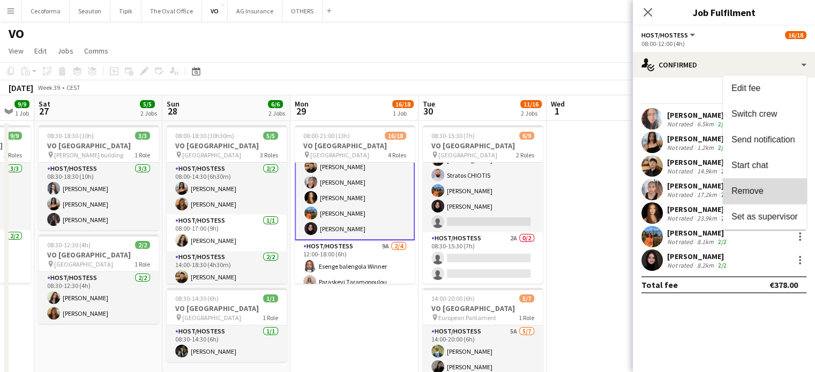
click at [753, 191] on span "Remove" at bounding box center [747, 190] width 32 height 9
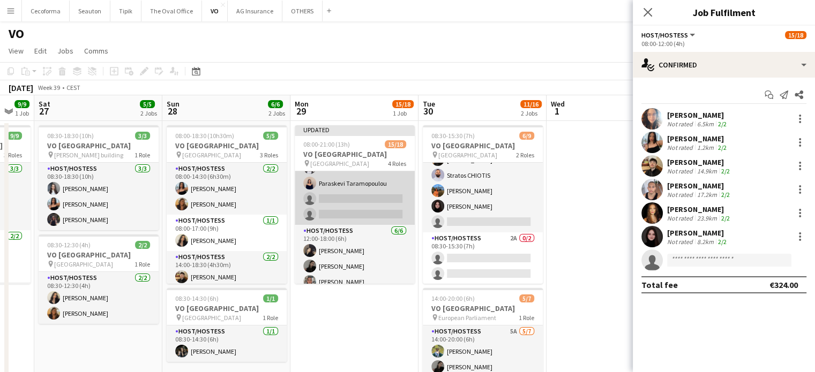
click at [345, 208] on app-card-role "Host/Hostess 9A 2/4 12:00-18:00 (6h) Esenge balengola Winner Paraskevi Taramopo…" at bounding box center [355, 183] width 120 height 83
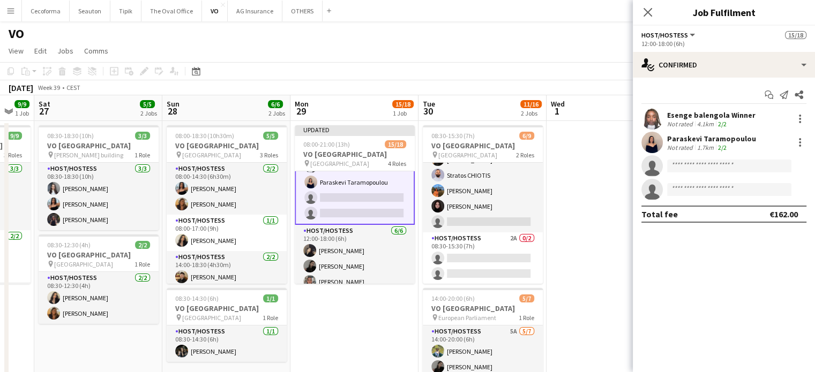
scroll to position [161, 0]
click at [696, 161] on input at bounding box center [729, 166] width 124 height 13
type input "*"
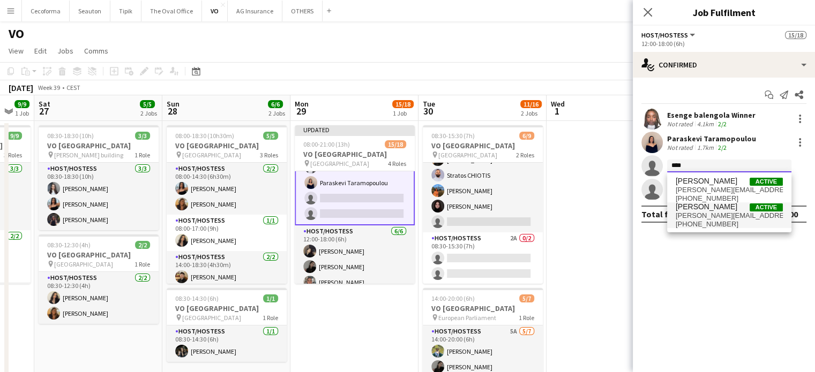
type input "****"
click at [697, 209] on span "Lina Louissi" at bounding box center [706, 206] width 62 height 9
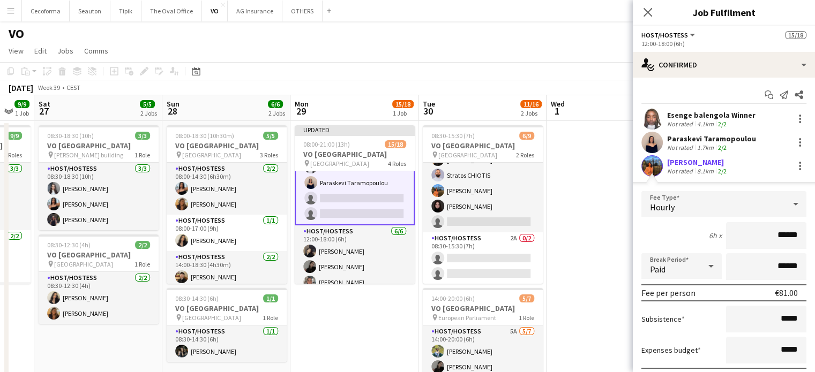
scroll to position [101, 0]
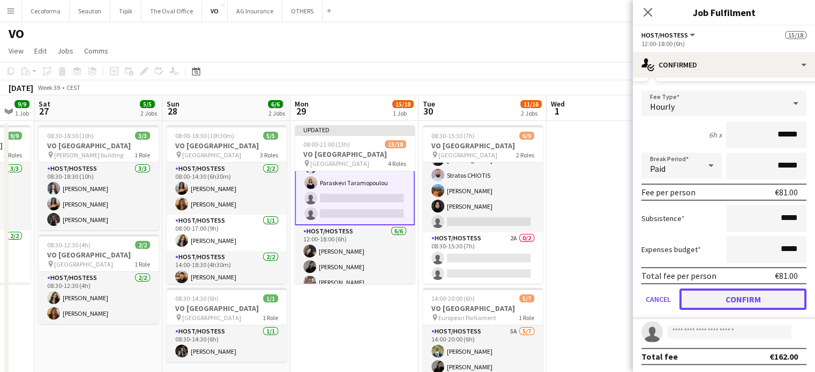
click at [741, 298] on button "Confirm" at bounding box center [742, 299] width 127 height 21
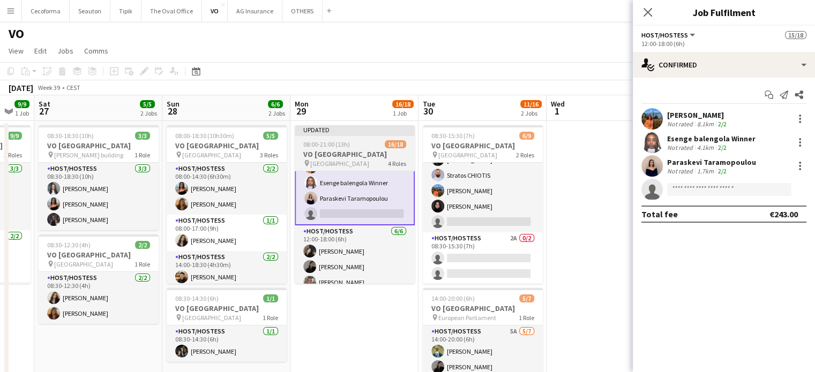
scroll to position [0, 0]
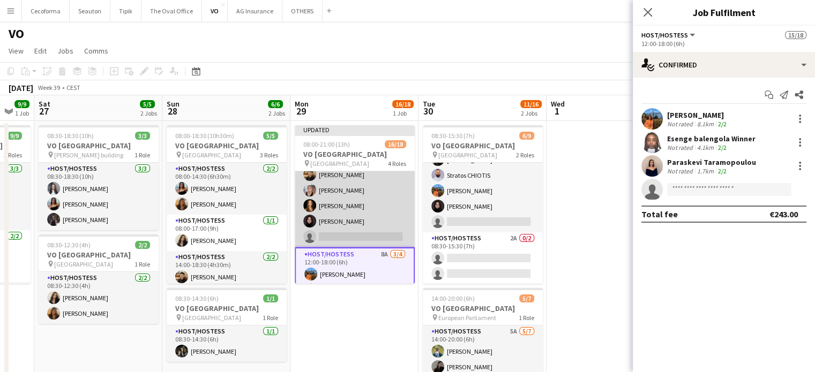
click at [348, 235] on app-card-role "Host/Hostess 1A 6/7 08:00-12:00 (4h) Dalia Louissi Jessica Petrovski Noah de Ca…" at bounding box center [355, 183] width 120 height 130
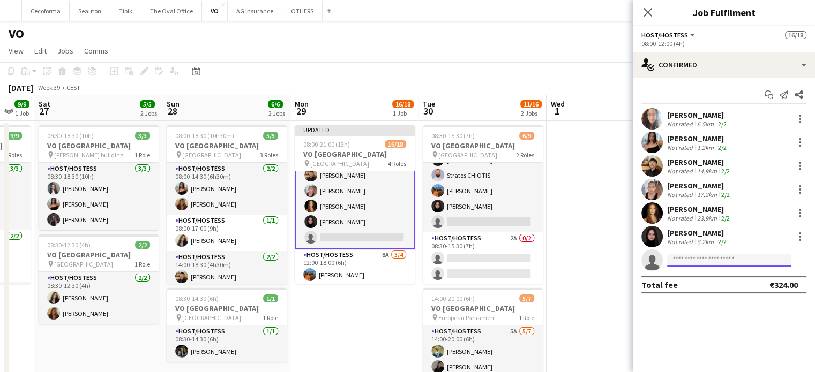
click at [687, 258] on input at bounding box center [729, 260] width 124 height 13
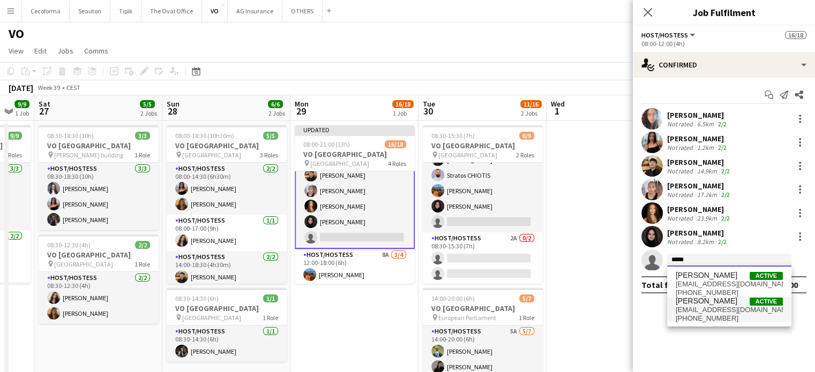
type input "*****"
click at [705, 303] on span "Clara Chongo" at bounding box center [706, 301] width 62 height 9
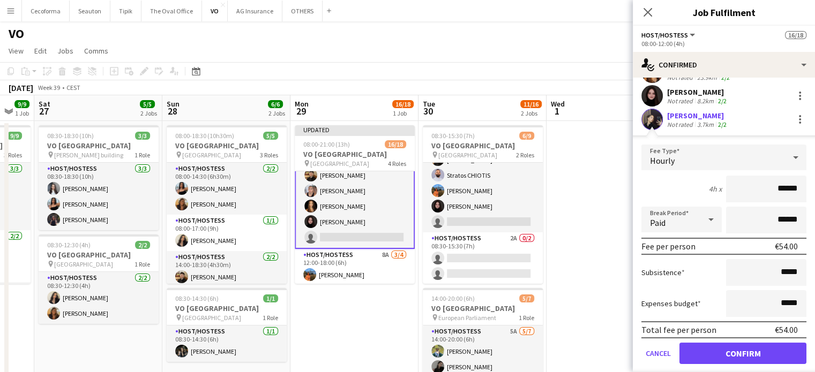
scroll to position [171, 0]
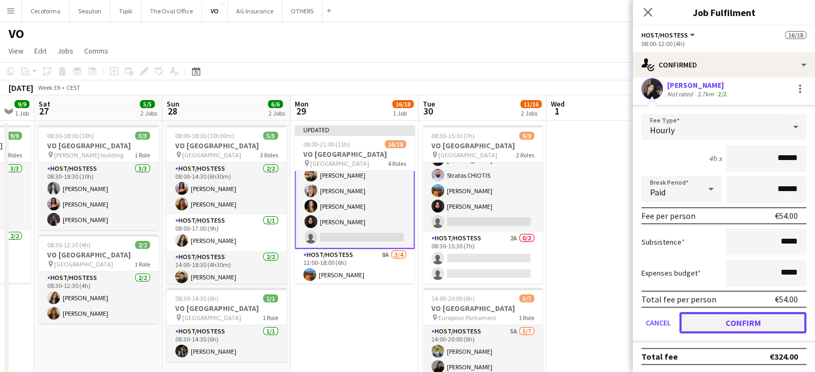
click at [740, 323] on button "Confirm" at bounding box center [742, 322] width 127 height 21
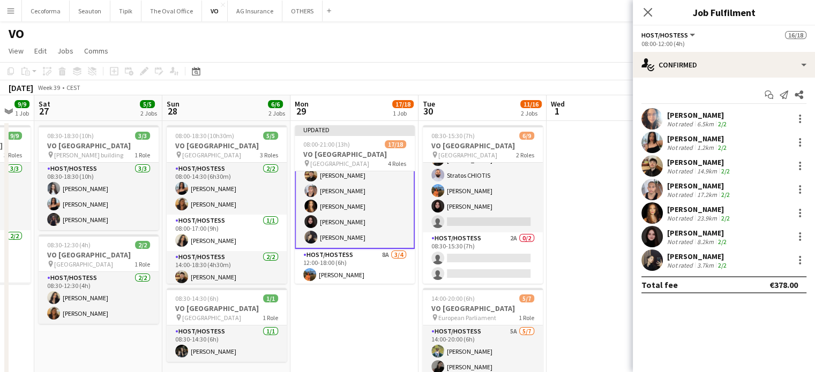
click at [589, 258] on app-date-cell at bounding box center [610, 305] width 128 height 368
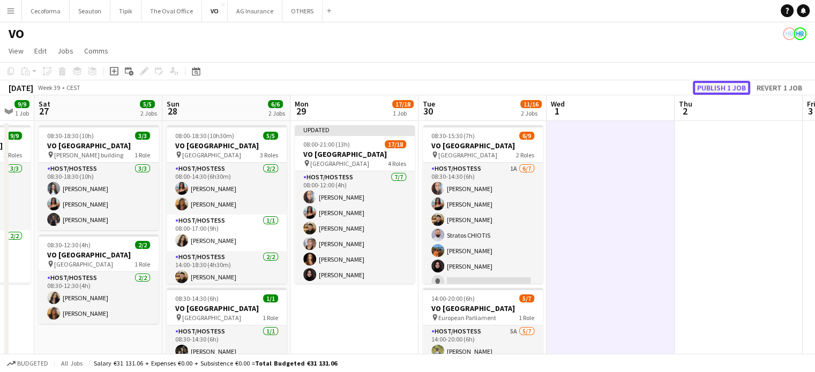
click at [710, 85] on button "Publish 1 job" at bounding box center [721, 88] width 57 height 14
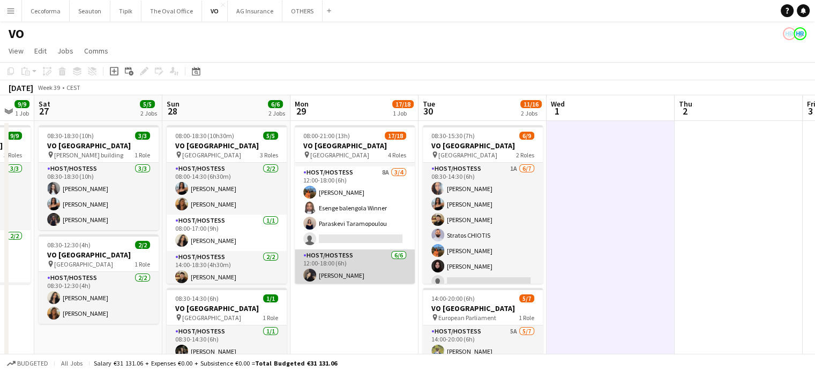
scroll to position [161, 0]
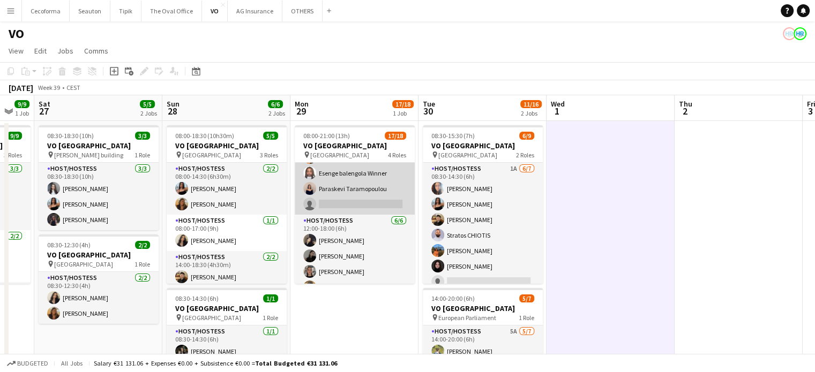
click at [358, 195] on app-card-role "Host/Hostess 8A 3/4 12:00-18:00 (6h) Lina Louissi Esenge balengola Winner Paras…" at bounding box center [355, 173] width 120 height 83
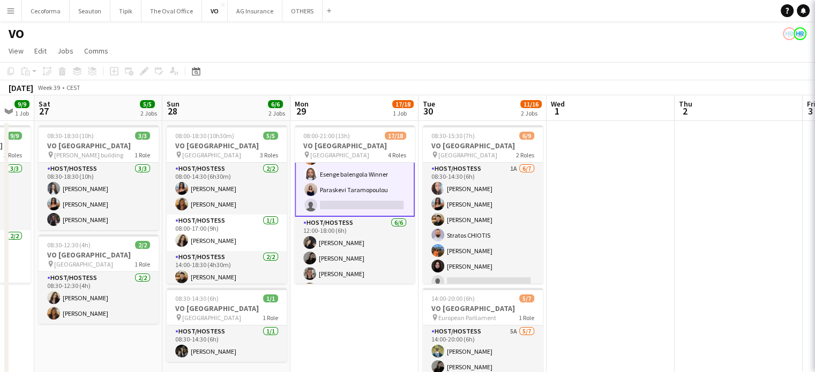
scroll to position [161, 0]
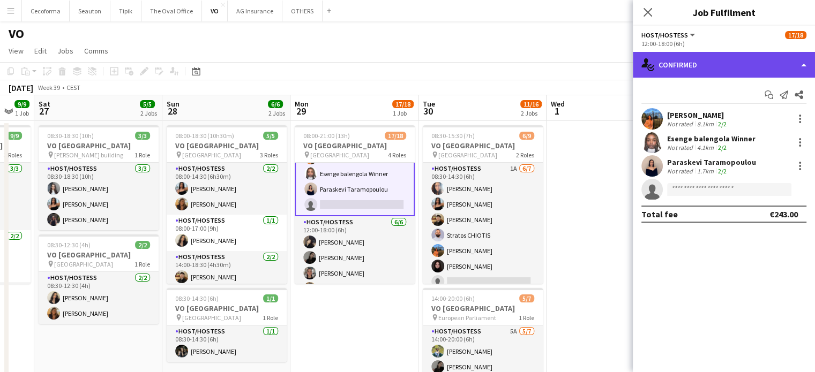
click at [802, 65] on div "single-neutral-actions-check-2 Confirmed" at bounding box center [724, 65] width 182 height 26
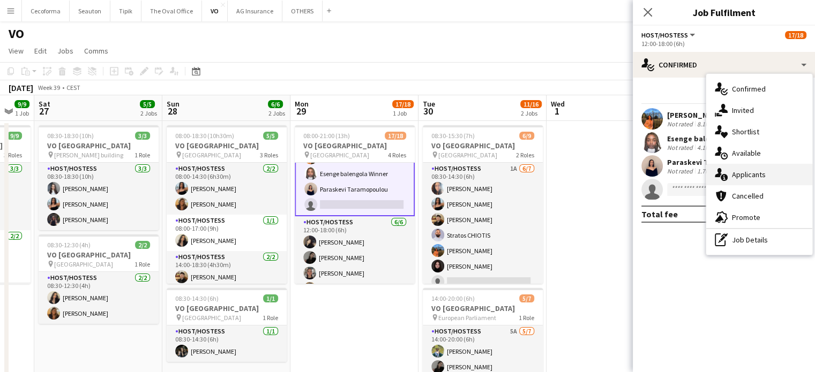
click at [749, 174] on span "Applicants" at bounding box center [749, 175] width 34 height 10
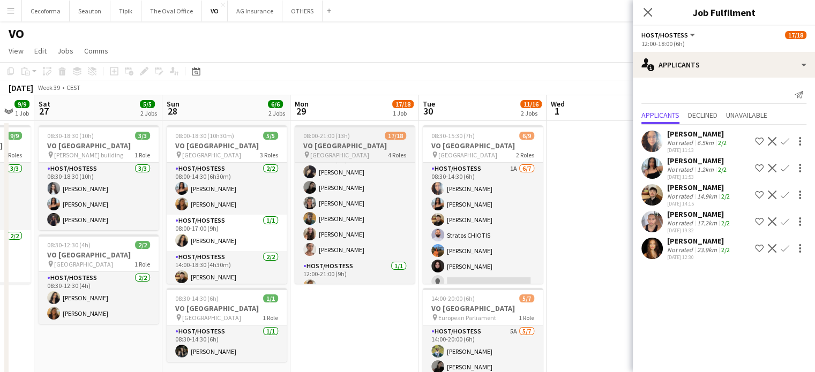
scroll to position [244, 0]
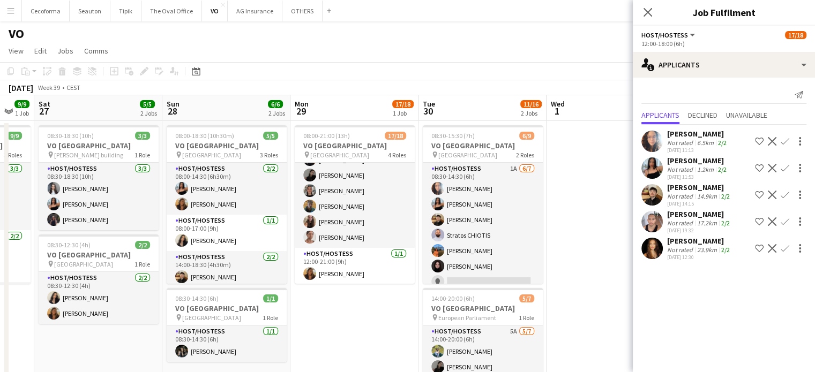
click at [669, 316] on mat-expansion-panel "users2 Applicants Send notification Applicants Declined Unavailable Dalia Louis…" at bounding box center [724, 225] width 182 height 295
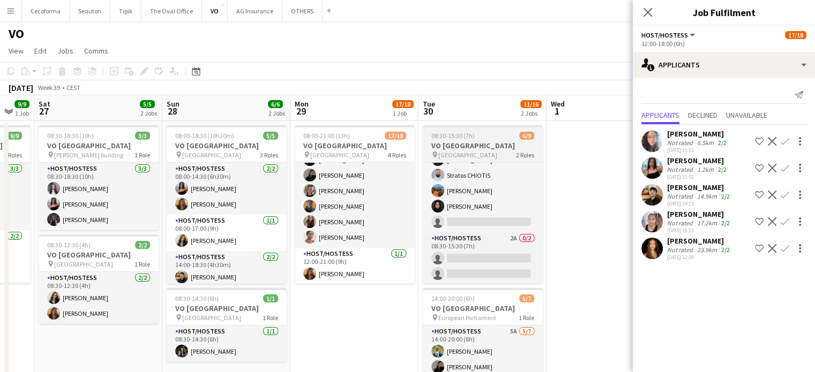
scroll to position [0, 0]
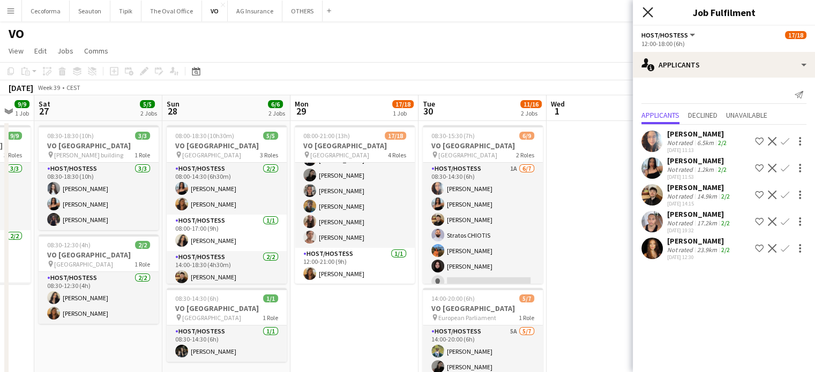
click at [642, 14] on icon "Close pop-in" at bounding box center [647, 12] width 10 height 10
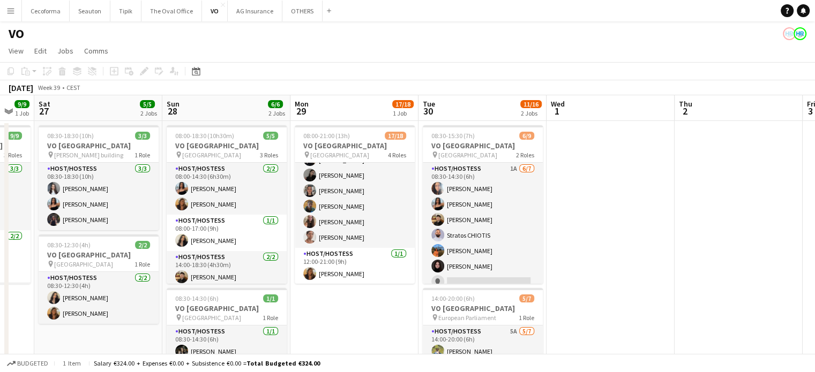
click at [611, 247] on app-date-cell at bounding box center [610, 305] width 128 height 368
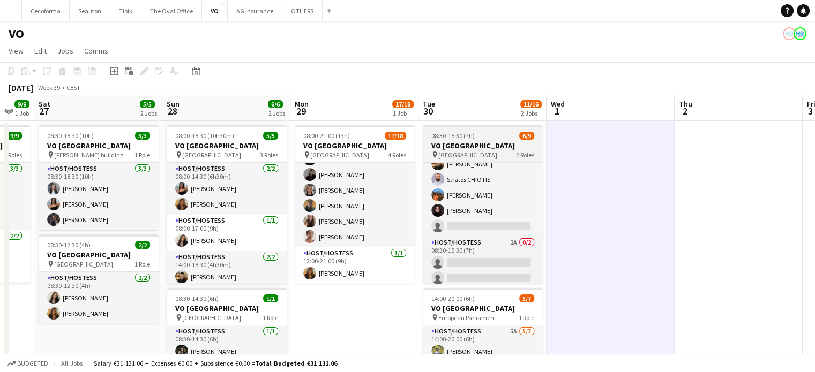
scroll to position [60, 0]
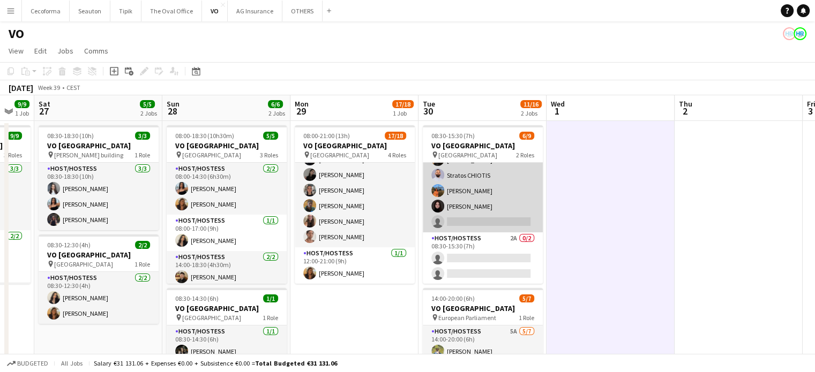
click at [460, 217] on app-card-role "Host/Hostess 1A 6/7 08:30-14:30 (6h) Dalia Louissi Jessica Petrovski Noah de Ca…" at bounding box center [483, 168] width 120 height 130
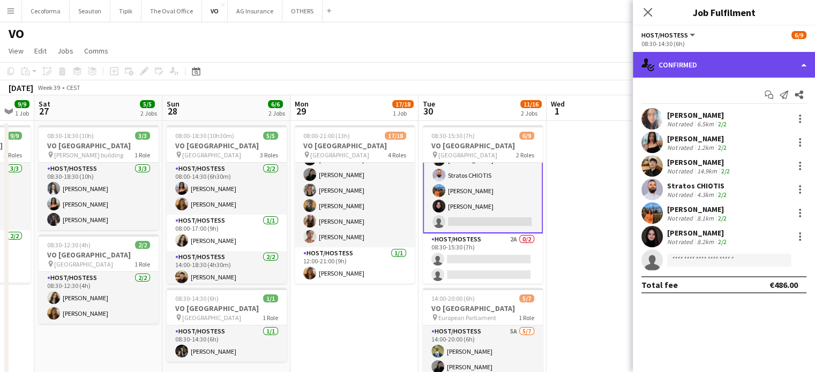
click at [800, 64] on div "single-neutral-actions-check-2 Confirmed" at bounding box center [724, 65] width 182 height 26
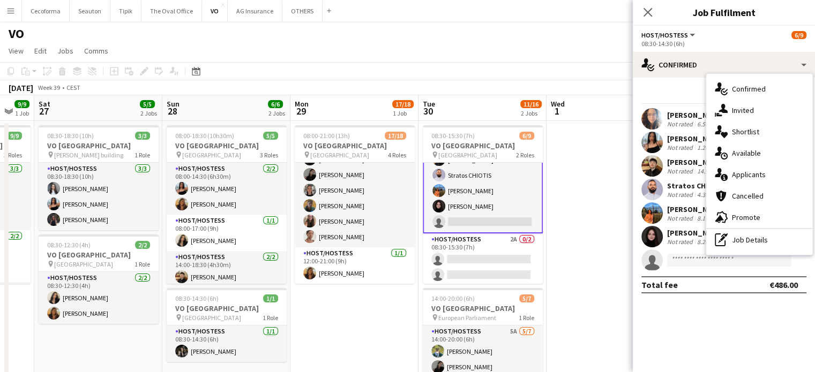
click at [746, 168] on div "single-neutral-actions-information Applicants" at bounding box center [759, 174] width 106 height 21
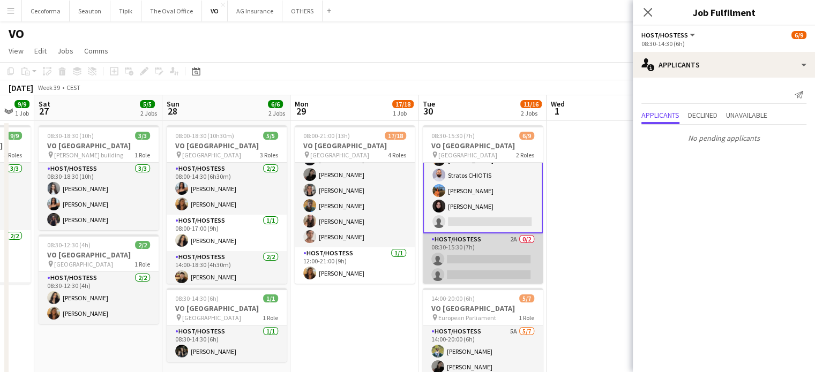
click at [469, 267] on app-card-role "Host/Hostess 2A 0/2 08:30-15:30 (7h) single-neutral-actions single-neutral-acti…" at bounding box center [483, 260] width 120 height 52
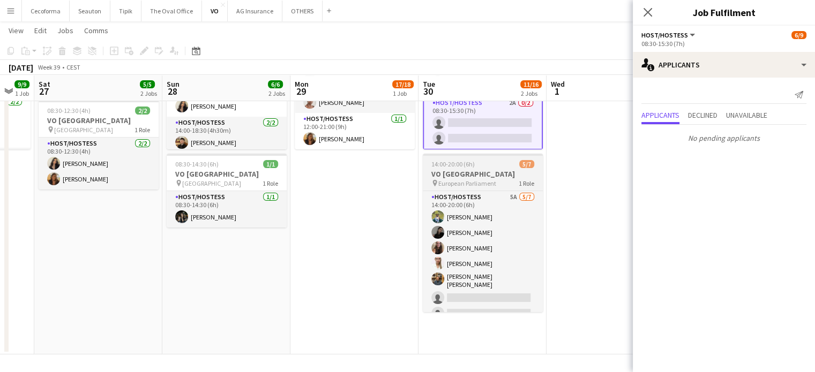
scroll to position [8, 0]
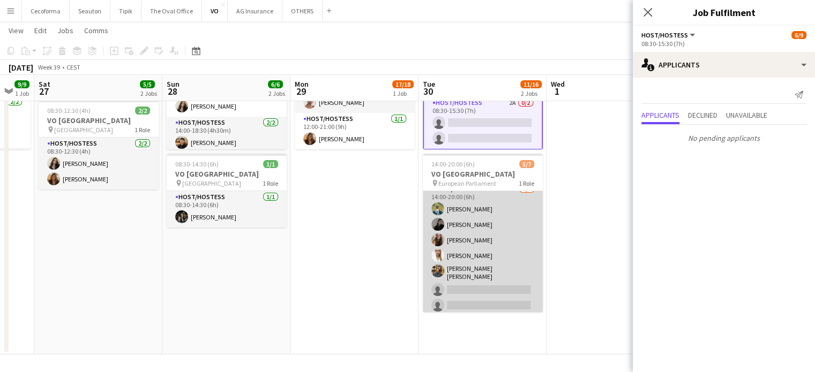
click at [501, 292] on app-card-role "Host/Hostess 5A 5/7 14:00-20:00 (6h) Teresa Monteiro Alina Rapcea Maria Eduarda…" at bounding box center [483, 249] width 120 height 133
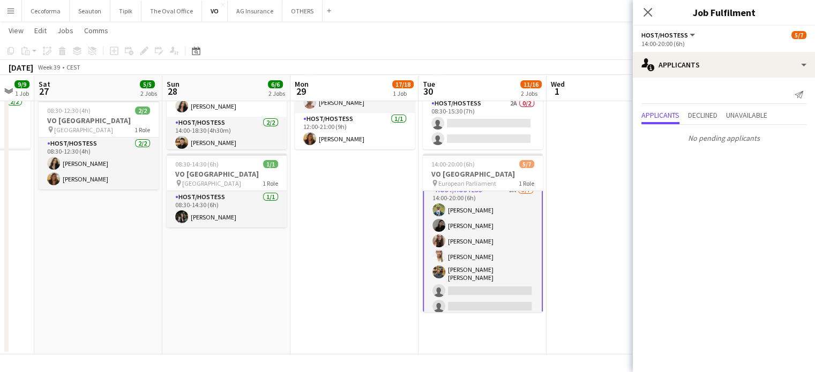
scroll to position [9, 0]
click at [582, 258] on app-date-cell at bounding box center [610, 171] width 128 height 368
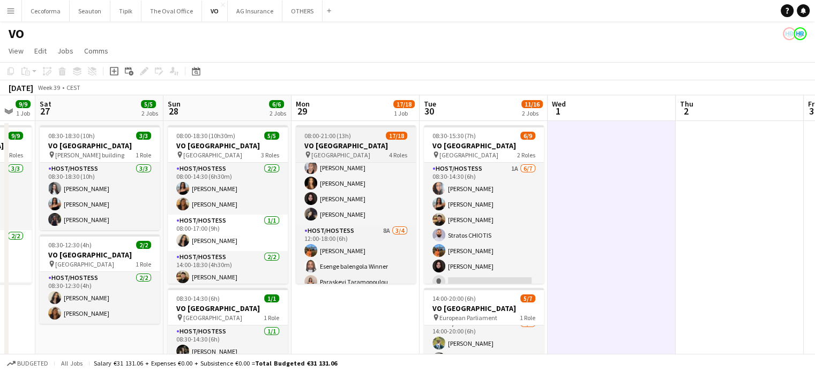
scroll to position [0, 0]
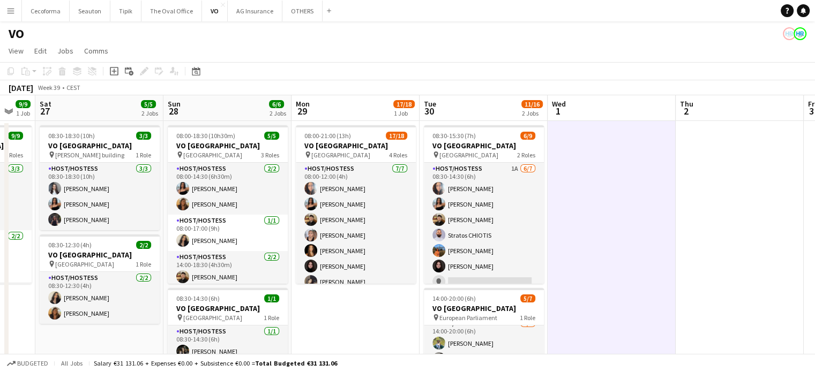
click at [717, 231] on app-date-cell at bounding box center [739, 305] width 128 height 368
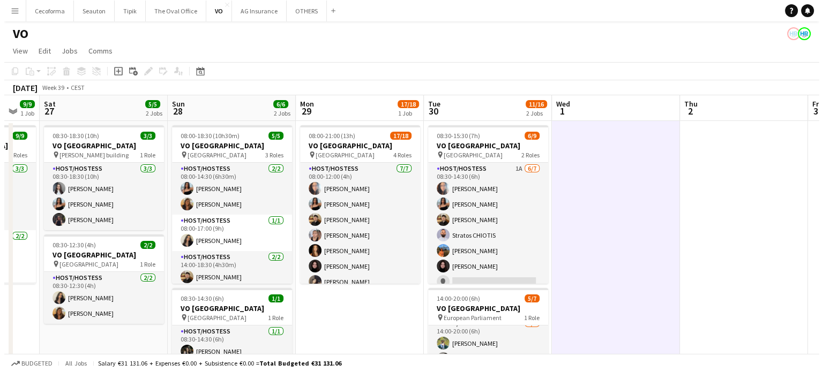
scroll to position [0, 476]
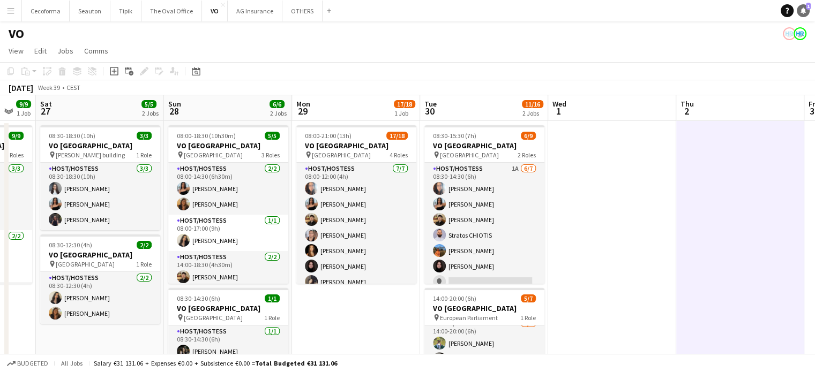
click at [803, 10] on icon at bounding box center [802, 9] width 5 height 5
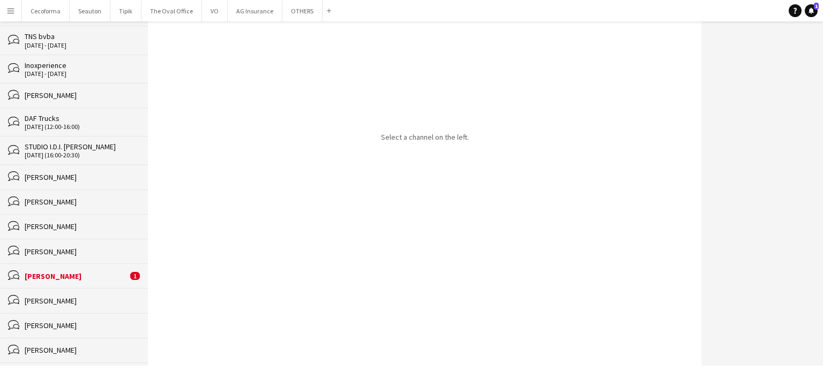
scroll to position [214, 0]
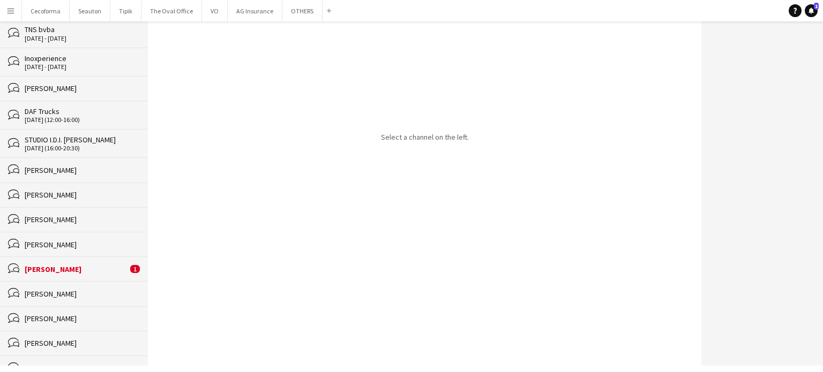
click at [45, 265] on div "Vladimir Lorent" at bounding box center [76, 270] width 103 height 10
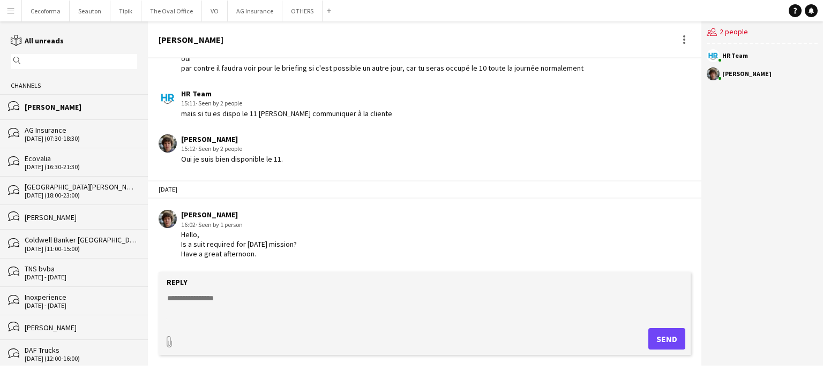
scroll to position [1765, 0]
click at [304, 11] on button "OTHERS Close" at bounding box center [302, 11] width 40 height 21
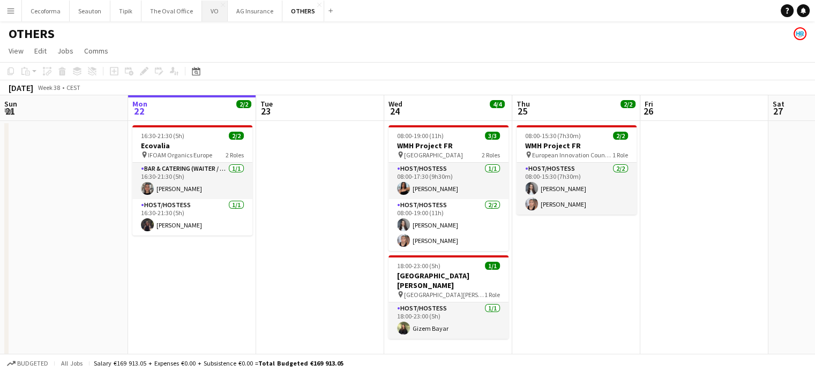
click at [206, 8] on button "VO Close" at bounding box center [215, 11] width 26 height 21
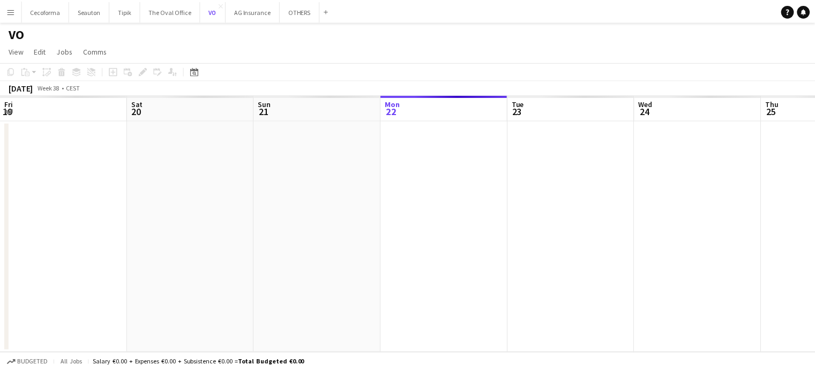
scroll to position [0, 256]
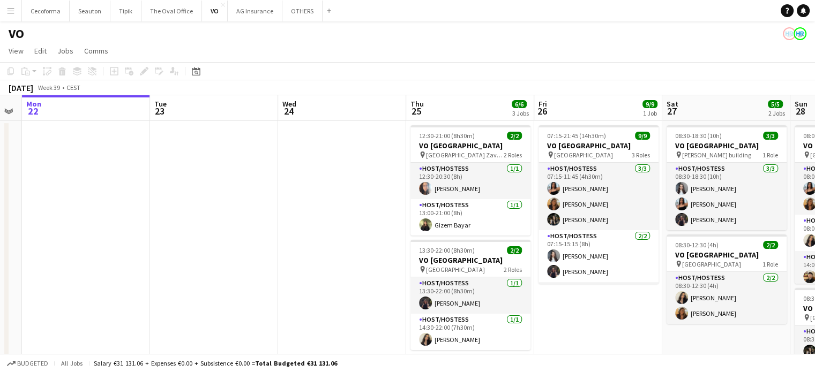
drag, startPoint x: 393, startPoint y: 222, endPoint x: 225, endPoint y: 180, distance: 173.2
click at [225, 180] on app-calendar-viewport "Fri 19 Sat 20 Sun 21 Mon 22 Tue 23 Wed 24 Thu 25 6/6 3 Jobs Fri 26 9/9 1 Job Sa…" at bounding box center [407, 292] width 815 height 394
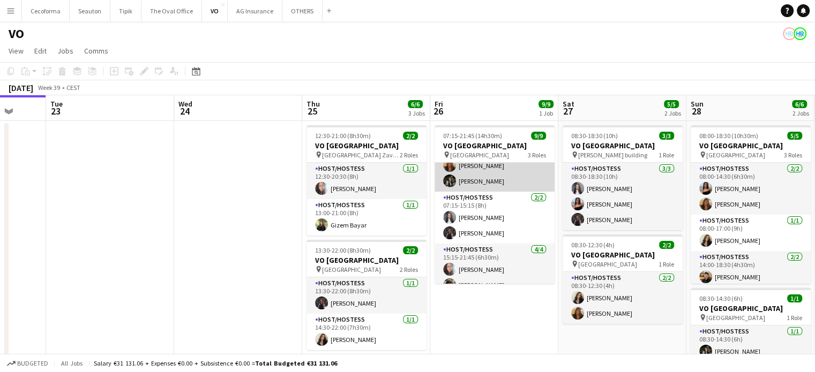
scroll to position [81, 0]
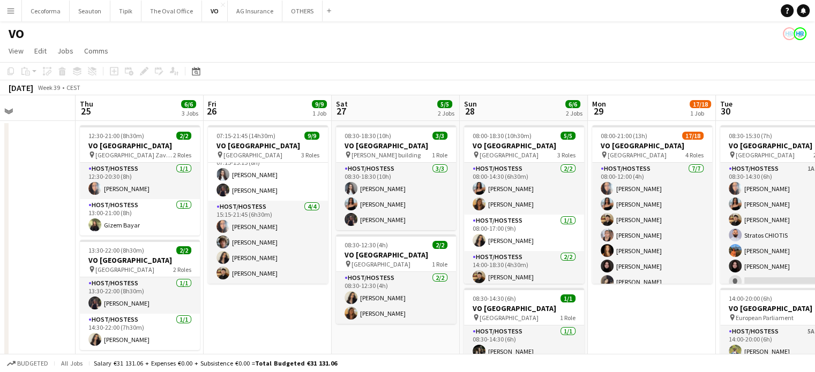
drag, startPoint x: 586, startPoint y: 338, endPoint x: 315, endPoint y: 297, distance: 274.7
click at [319, 297] on app-calendar-viewport "Mon 22 Tue 23 Wed 24 Thu 25 6/6 3 Jobs Fri 26 9/9 1 Job Sat 27 5/5 2 Jobs Sun 2…" at bounding box center [407, 292] width 815 height 394
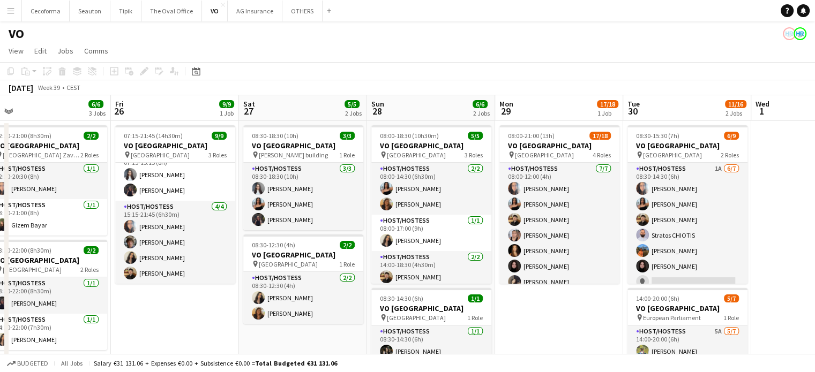
scroll to position [0, 484]
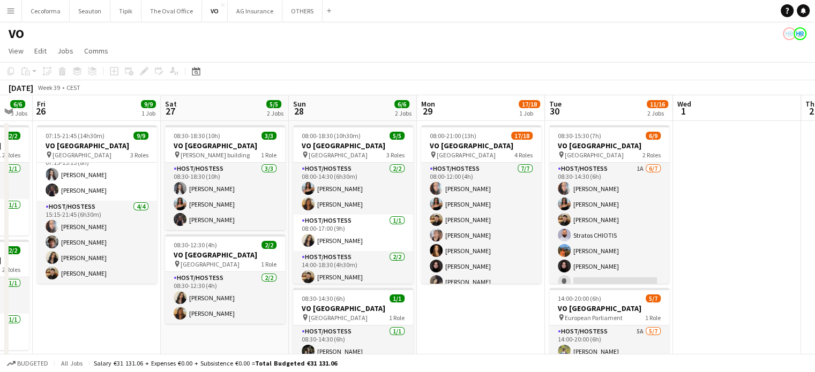
drag, startPoint x: 606, startPoint y: 317, endPoint x: 471, endPoint y: 294, distance: 136.9
click at [471, 294] on app-calendar-viewport "Mon 22 Tue 23 Wed 24 Thu 25 6/6 3 Jobs Fri 26 9/9 1 Job Sat 27 5/5 2 Jobs Sun 2…" at bounding box center [407, 292] width 815 height 394
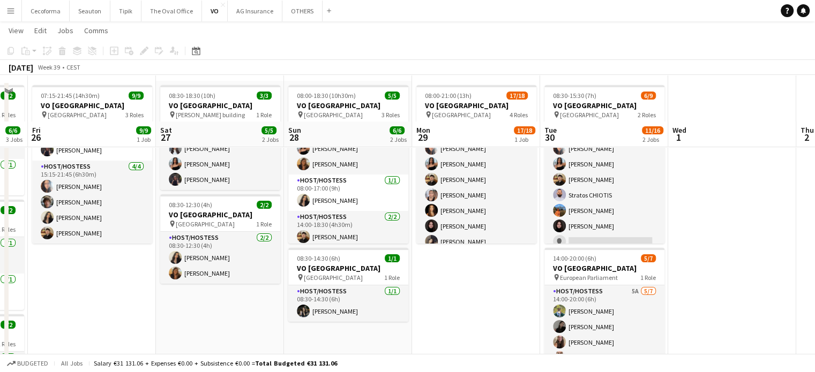
scroll to position [0, 0]
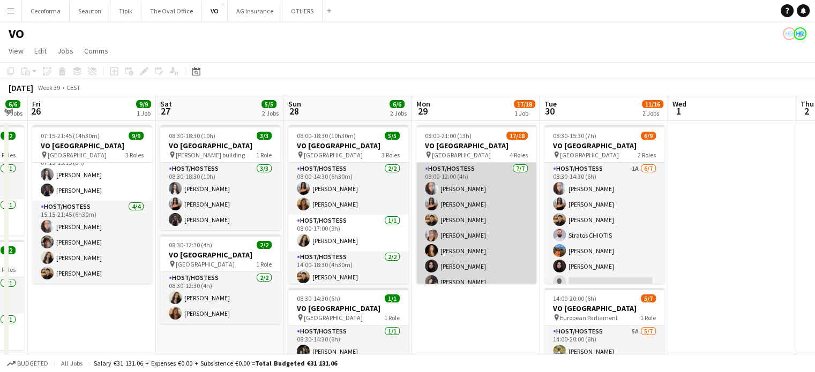
click at [453, 238] on app-card-role "Host/Hostess 7/7 08:00-12:00 (4h) Dalia Louissi Jessica Petrovski Noah de Carva…" at bounding box center [476, 228] width 120 height 130
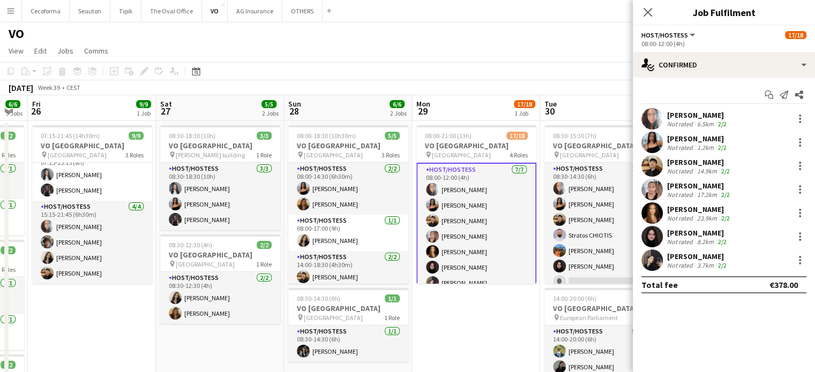
click at [689, 187] on div "Elikiah Kalenga" at bounding box center [699, 186] width 65 height 10
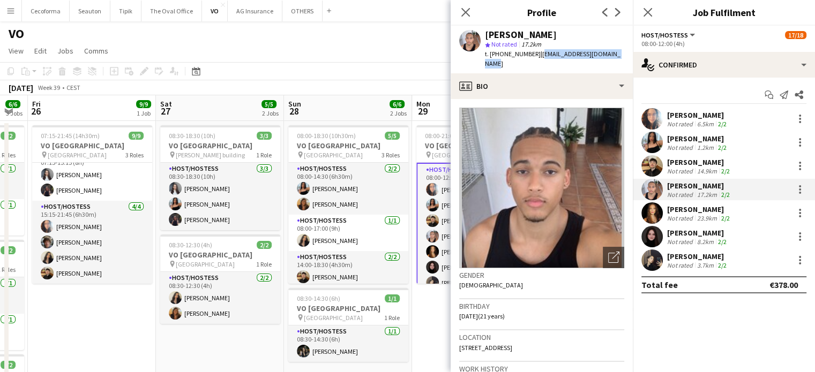
drag, startPoint x: 533, startPoint y: 56, endPoint x: 608, endPoint y: 52, distance: 75.6
click at [608, 52] on div "Elikiah Kalenga star Not rated 17.2km t. +32489504308 | elikiah.kalenga@icloud.…" at bounding box center [541, 50] width 182 height 48
drag, startPoint x: 460, startPoint y: 306, endPoint x: 487, endPoint y: 305, distance: 27.9
click at [487, 312] on span "07-09-2004 (21 years)" at bounding box center [482, 316] width 46 height 8
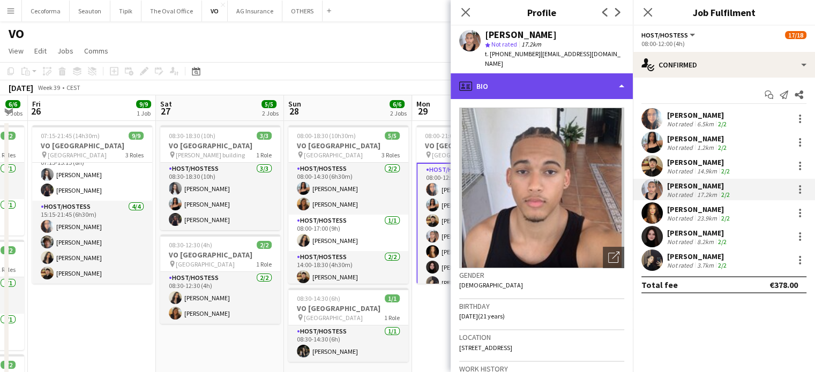
click at [623, 78] on div "profile Bio" at bounding box center [541, 86] width 182 height 26
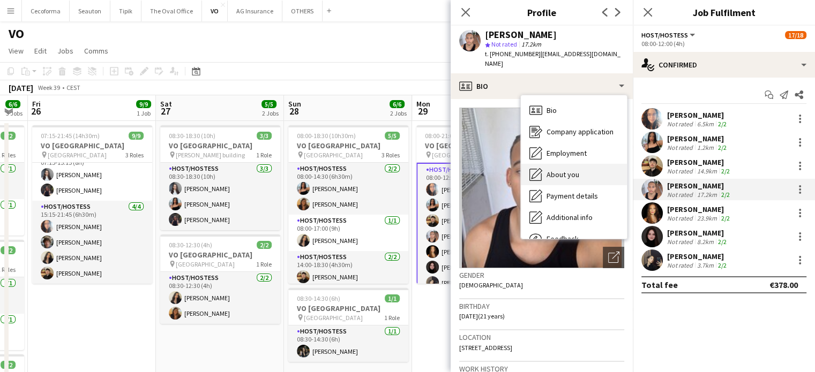
click at [563, 170] on span "About you" at bounding box center [562, 175] width 33 height 10
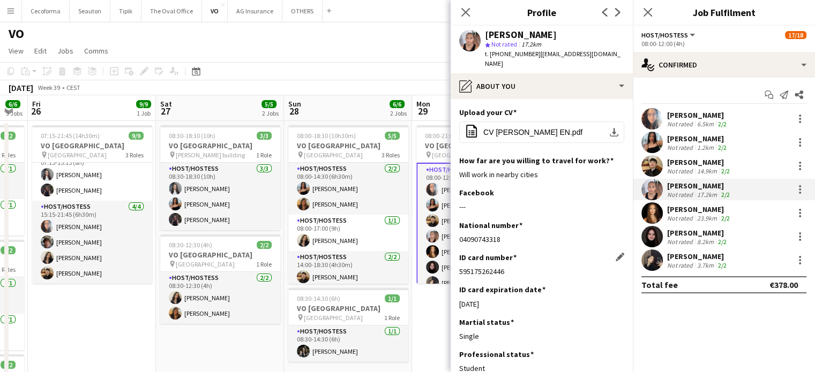
drag, startPoint x: 459, startPoint y: 259, endPoint x: 503, endPoint y: 259, distance: 44.5
click at [522, 267] on div "595175262446" at bounding box center [541, 272] width 165 height 10
drag, startPoint x: 469, startPoint y: 296, endPoint x: 492, endPoint y: 294, distance: 23.7
click at [508, 299] on div "22-09-2033" at bounding box center [541, 304] width 165 height 10
click at [462, 11] on icon "Close pop-in" at bounding box center [465, 12] width 10 height 10
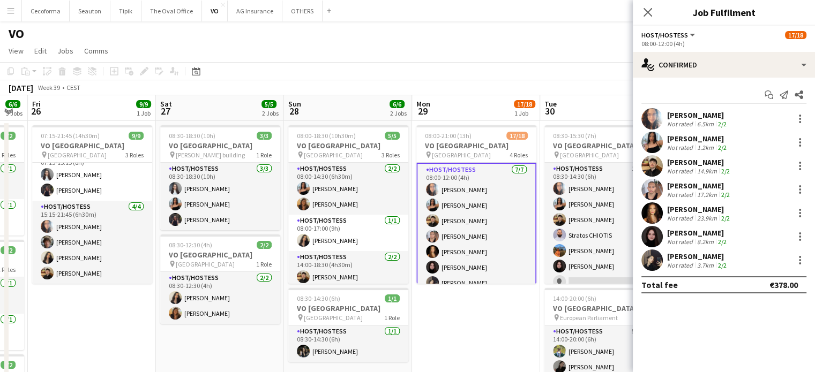
click at [456, 252] on app-card-role "Host/Hostess 7/7 08:00-12:00 (4h) Dalia Louissi Jessica Petrovski Noah de Carva…" at bounding box center [476, 229] width 120 height 132
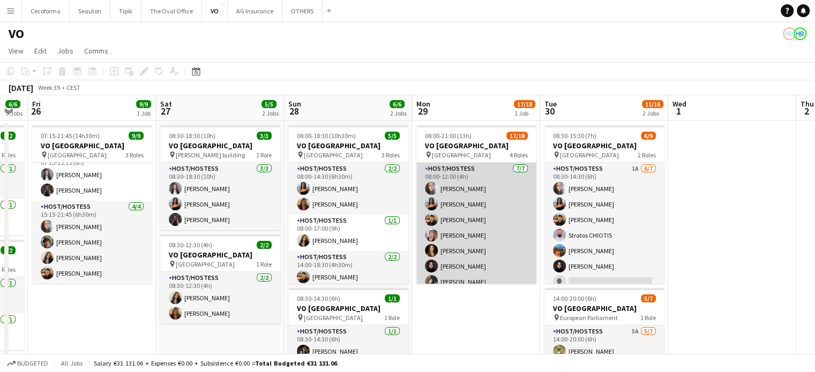
click at [446, 249] on app-card-role "Host/Hostess 7/7 08:00-12:00 (4h) Dalia Louissi Jessica Petrovski Noah de Carva…" at bounding box center [476, 228] width 120 height 130
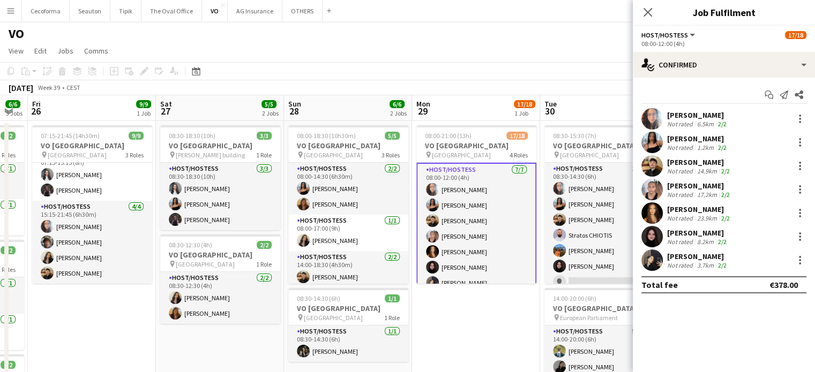
click at [689, 211] on div "Zoé Sommer" at bounding box center [699, 210] width 65 height 10
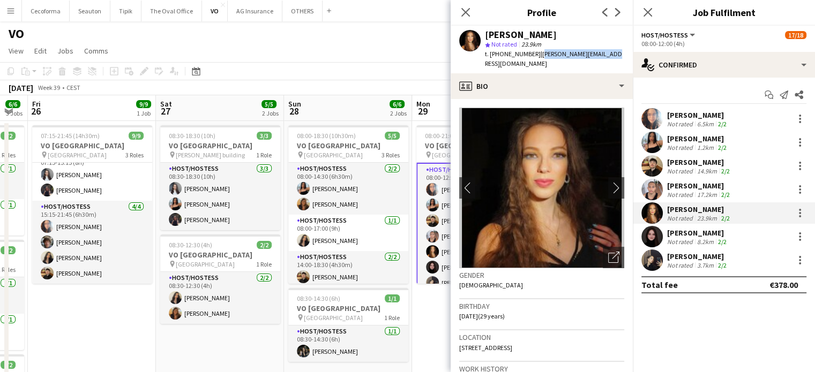
drag, startPoint x: 532, startPoint y: 56, endPoint x: 612, endPoint y: 58, distance: 80.4
click at [612, 58] on div "Zoé Sommer star Not rated 23.9km t. +32479283128 | zoe-sommer@hotmail.com" at bounding box center [541, 50] width 182 height 48
drag, startPoint x: 458, startPoint y: 306, endPoint x: 487, endPoint y: 306, distance: 28.4
click at [487, 306] on app-crew-profile-bio "chevron-left chevron-right Open photos pop-in Gender Female Birthday 27-09-1995…" at bounding box center [541, 235] width 182 height 273
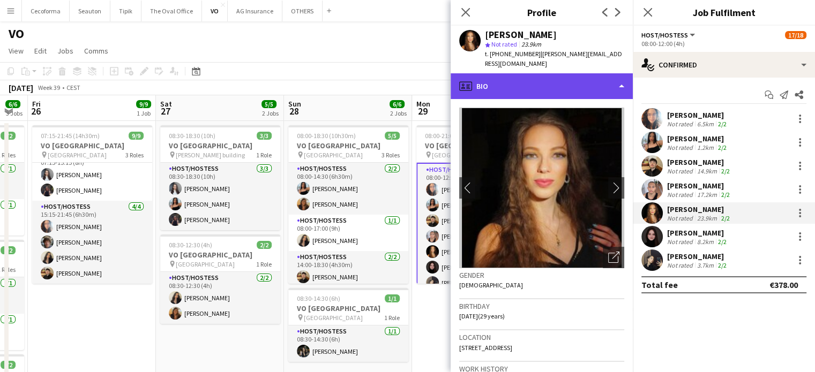
click at [619, 74] on div "profile Bio" at bounding box center [541, 86] width 182 height 26
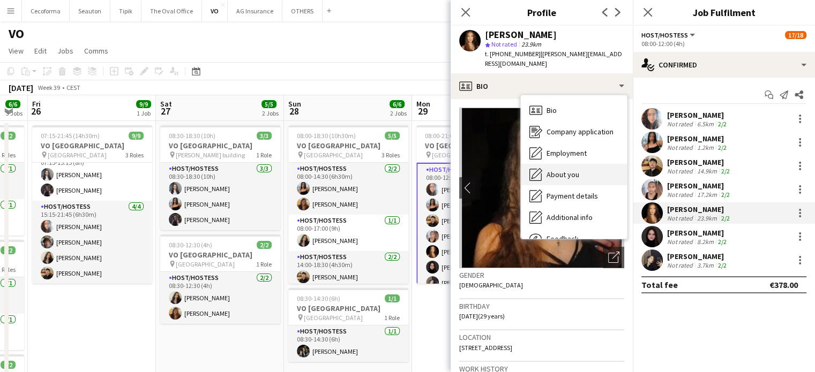
click at [544, 164] on div "About you About you" at bounding box center [574, 174] width 106 height 21
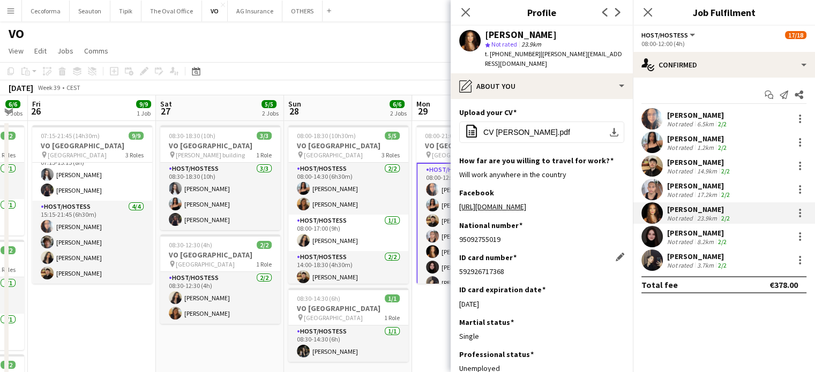
drag, startPoint x: 458, startPoint y: 262, endPoint x: 532, endPoint y: 264, distance: 73.4
click at [532, 267] on div "592926717368" at bounding box center [541, 272] width 165 height 10
drag, startPoint x: 460, startPoint y: 295, endPoint x: 504, endPoint y: 294, distance: 44.5
click at [504, 299] on div "11-03-2029" at bounding box center [541, 304] width 165 height 10
click at [464, 16] on icon "Close pop-in" at bounding box center [465, 12] width 10 height 10
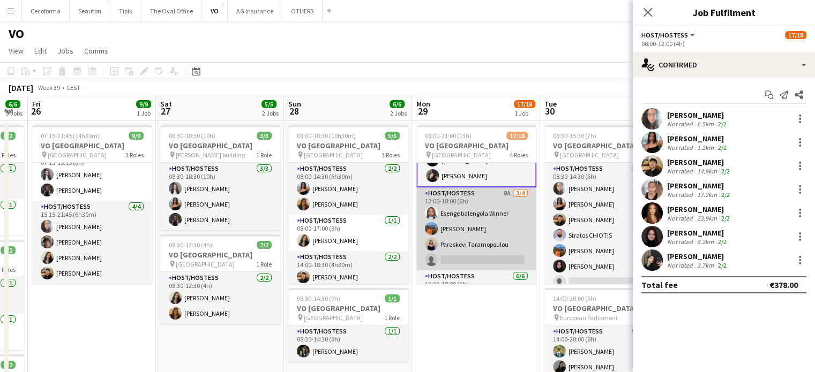
scroll to position [0, 0]
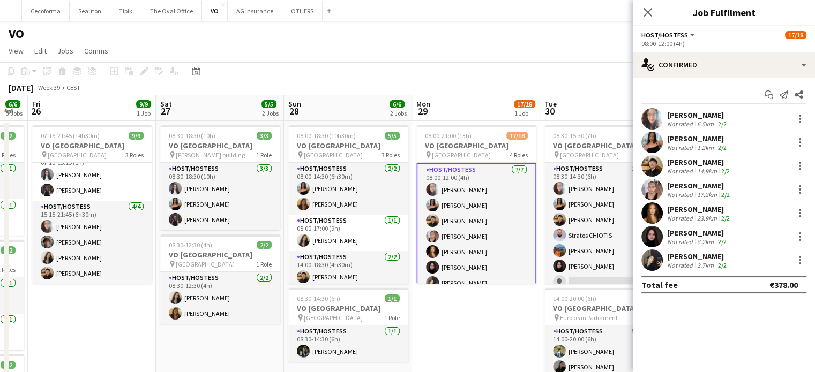
click at [476, 261] on app-card-role "Host/Hostess 7/7 08:00-12:00 (4h) Dalia Louissi Jessica Petrovski Noah de Carva…" at bounding box center [476, 229] width 120 height 132
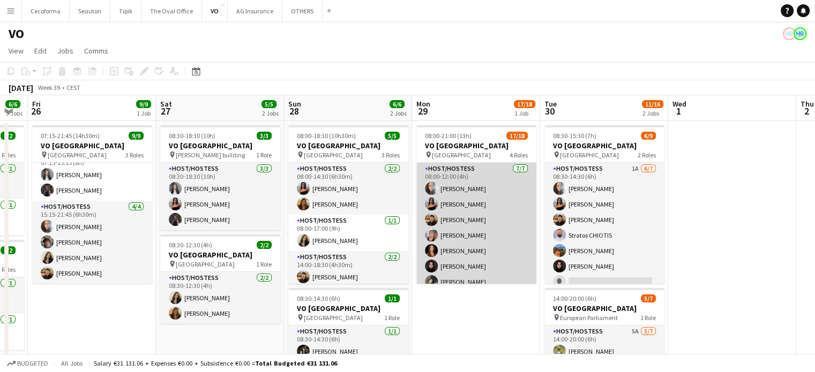
click at [441, 248] on app-card-role "Host/Hostess 7/7 08:00-12:00 (4h) Dalia Louissi Jessica Petrovski Noah de Carva…" at bounding box center [476, 228] width 120 height 130
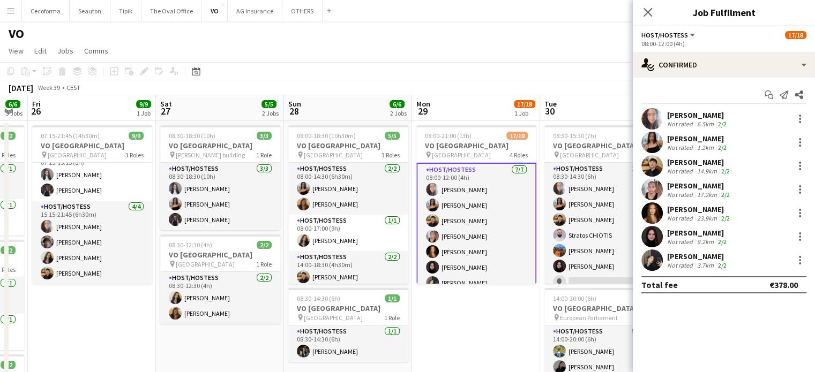
click at [699, 231] on div "Mariia Zavorina" at bounding box center [698, 233] width 62 height 10
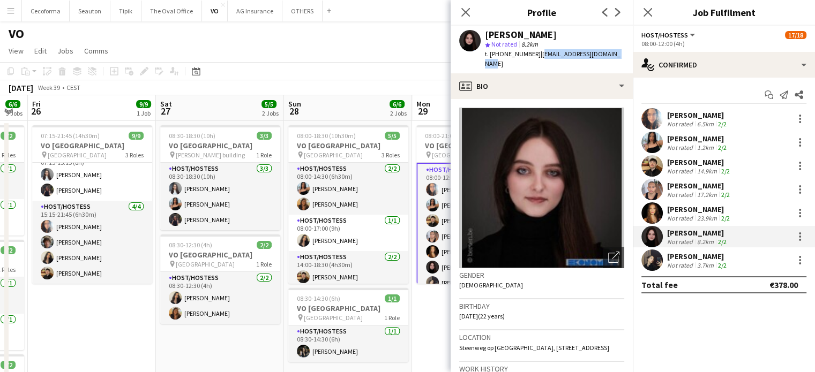
drag, startPoint x: 531, startPoint y: 54, endPoint x: 609, endPoint y: 55, distance: 77.7
click at [609, 55] on div "Mariia Zavorina star Not rated 8.2km t. +32478017090 | mariia.zavorina@gmail.com" at bounding box center [541, 50] width 182 height 48
click at [459, 312] on span "24-09-2002 (22 years)" at bounding box center [482, 316] width 46 height 8
drag, startPoint x: 458, startPoint y: 305, endPoint x: 478, endPoint y: 306, distance: 19.8
click at [478, 312] on span "24-09-2002 (22 years)" at bounding box center [482, 316] width 46 height 8
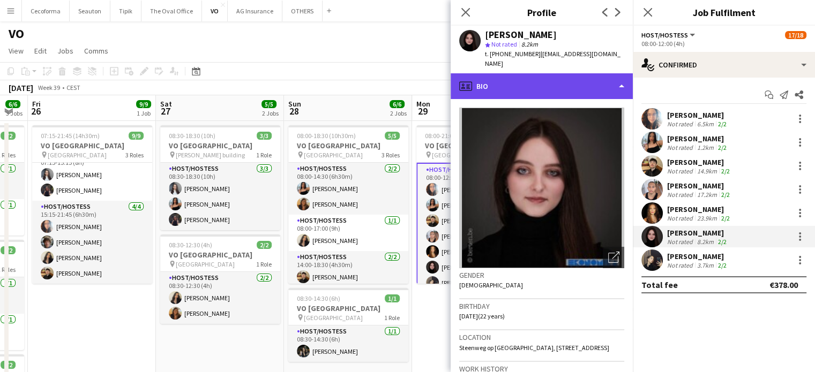
click at [619, 77] on div "profile Bio" at bounding box center [541, 86] width 182 height 26
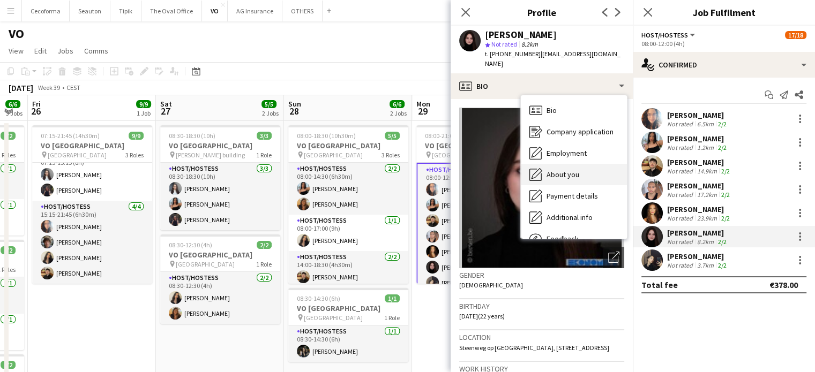
click at [555, 170] on span "About you" at bounding box center [562, 175] width 33 height 10
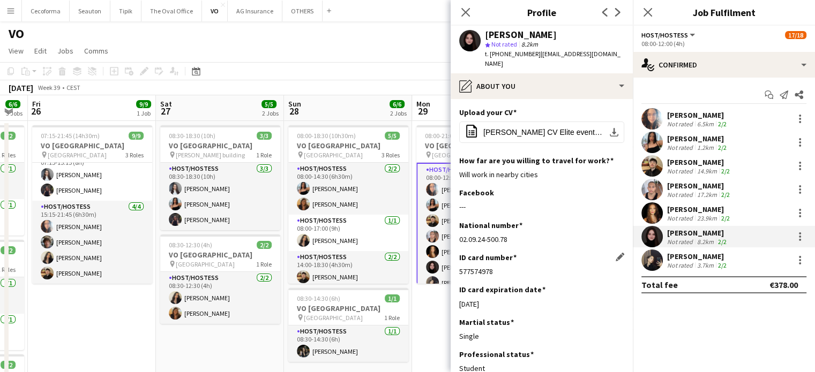
drag, startPoint x: 460, startPoint y: 259, endPoint x: 525, endPoint y: 267, distance: 65.8
click at [525, 267] on div "ID card number Edit this field 577574978" at bounding box center [541, 269] width 165 height 32
drag, startPoint x: 460, startPoint y: 294, endPoint x: 507, endPoint y: 296, distance: 47.2
click at [507, 299] on div "04-03-2025" at bounding box center [541, 304] width 165 height 10
click at [533, 128] on span "Mariia Zavorina CV Elite events.pdf" at bounding box center [543, 132] width 121 height 9
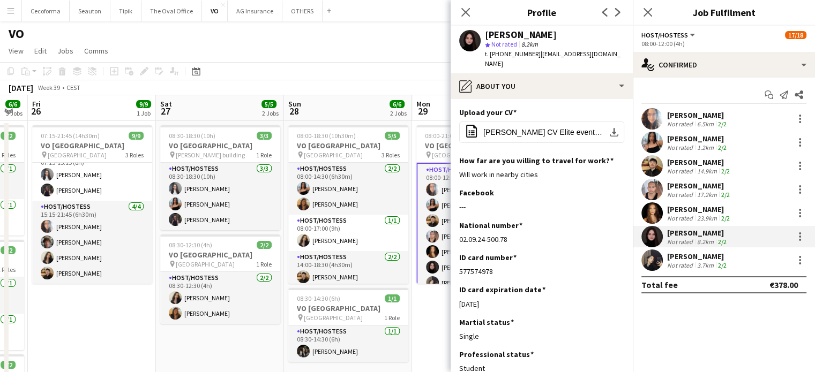
click at [691, 256] on div "Clara Chongo" at bounding box center [698, 257] width 62 height 10
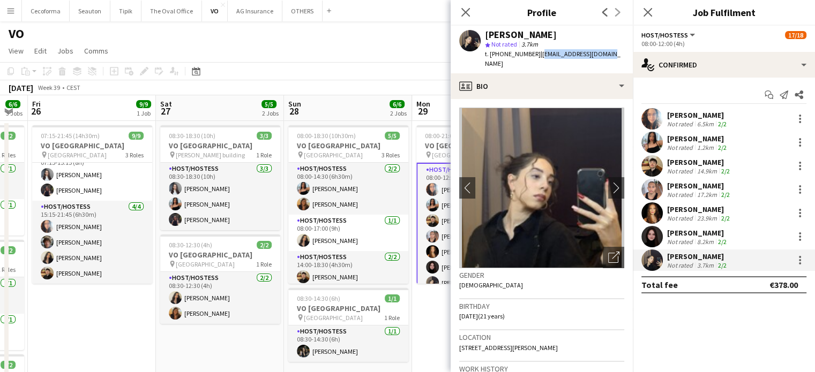
drag, startPoint x: 533, startPoint y: 53, endPoint x: 618, endPoint y: 56, distance: 85.2
click at [618, 56] on app-profile-header "Clara Chongo star Not rated 3.7km t. +32492393983 | chongoclara@gmail.com" at bounding box center [541, 50] width 182 height 48
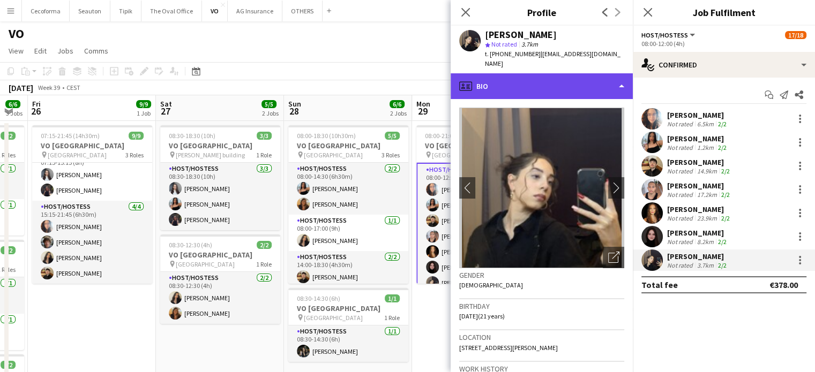
click at [619, 78] on div "profile Bio" at bounding box center [541, 86] width 182 height 26
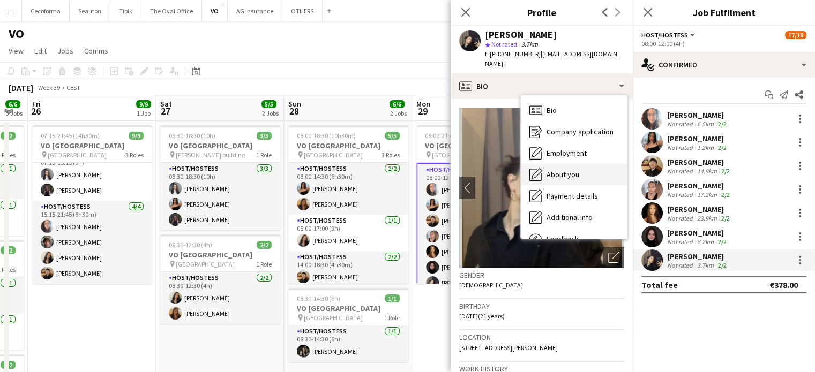
click at [555, 170] on span "About you" at bounding box center [562, 175] width 33 height 10
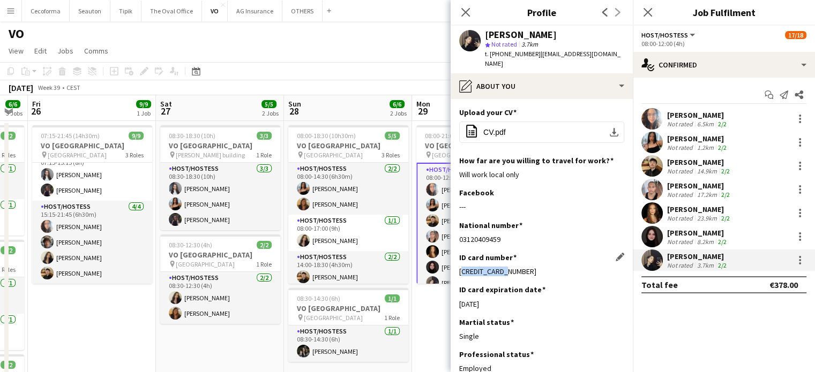
drag, startPoint x: 458, startPoint y: 260, endPoint x: 510, endPoint y: 260, distance: 51.4
click at [510, 267] on div "592909247062" at bounding box center [541, 272] width 165 height 10
drag, startPoint x: 458, startPoint y: 295, endPoint x: 498, endPoint y: 293, distance: 39.7
click at [498, 299] on div "01-01-2025" at bounding box center [541, 304] width 165 height 10
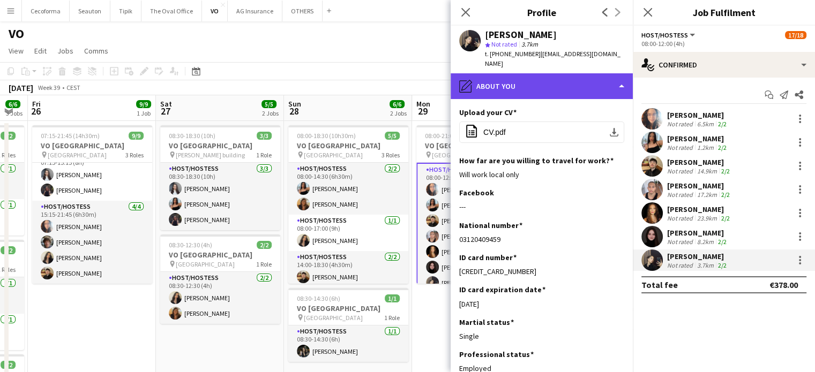
click at [620, 77] on div "pencil4 About you" at bounding box center [541, 86] width 182 height 26
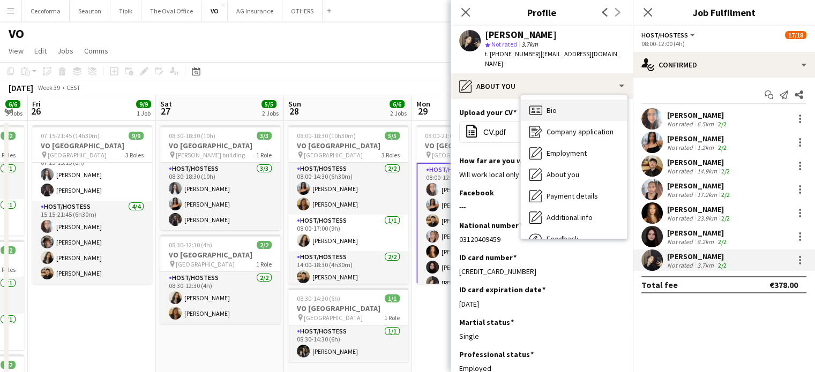
click at [571, 103] on div "Bio Bio" at bounding box center [574, 110] width 106 height 21
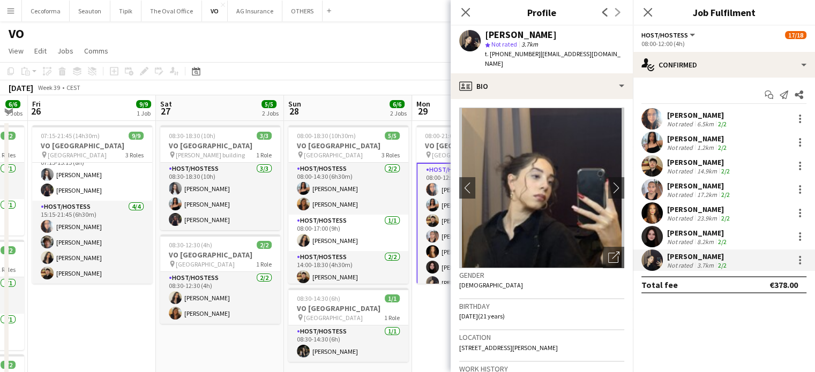
drag, startPoint x: 460, startPoint y: 306, endPoint x: 488, endPoint y: 306, distance: 28.9
click at [488, 312] on span "04-12-2003 (21 years)" at bounding box center [482, 316] width 46 height 8
click at [468, 12] on icon "Close pop-in" at bounding box center [465, 12] width 10 height 10
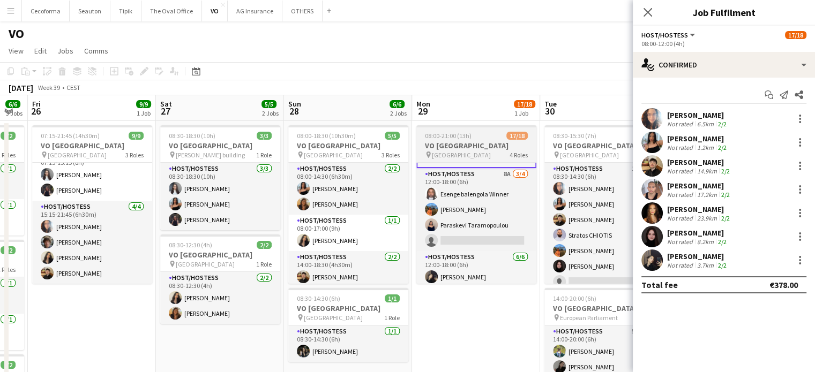
scroll to position [150, 0]
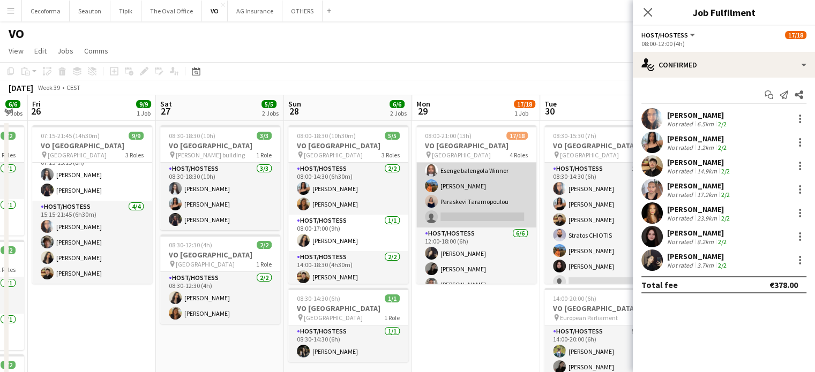
click at [459, 171] on app-card-role "Host/Hostess 8A 3/4 12:00-18:00 (6h) Esenge balengola Winner Lina Louissi Paras…" at bounding box center [476, 186] width 120 height 83
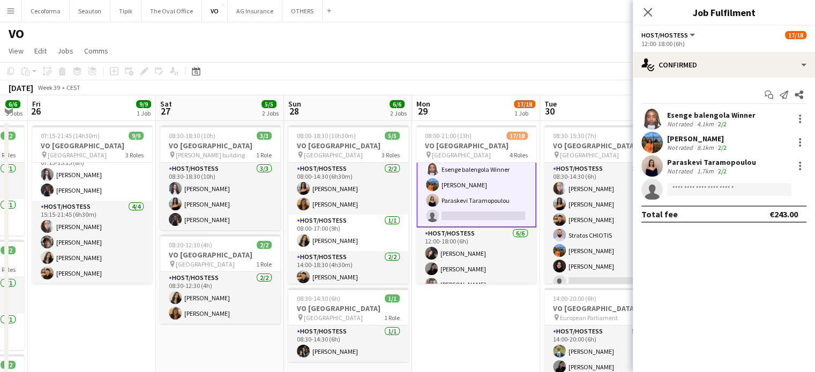
scroll to position [149, 0]
click at [705, 121] on div "4.1km" at bounding box center [705, 124] width 21 height 8
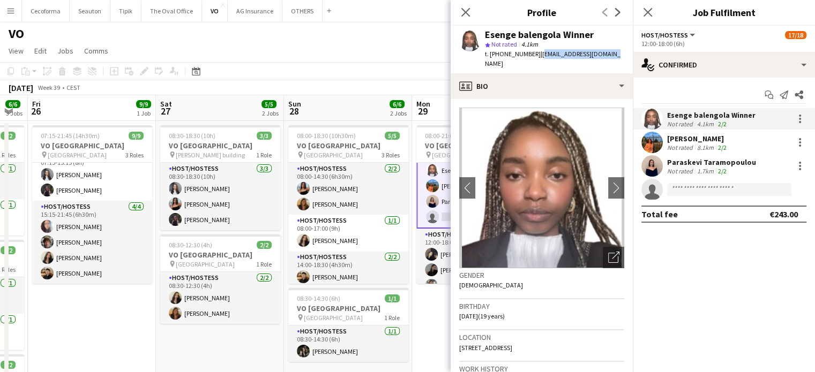
drag, startPoint x: 533, startPoint y: 54, endPoint x: 605, endPoint y: 54, distance: 71.8
click at [605, 54] on div "Esenge balengola Winner star Not rated 4.1km t. +32466220331 | esengewinner@gma…" at bounding box center [541, 50] width 182 height 48
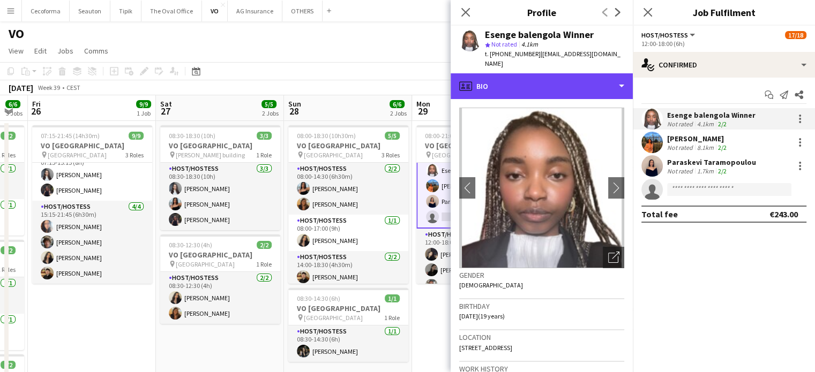
drag, startPoint x: 619, startPoint y: 76, endPoint x: 611, endPoint y: 86, distance: 13.0
click at [619, 76] on div "profile Bio" at bounding box center [541, 86] width 182 height 26
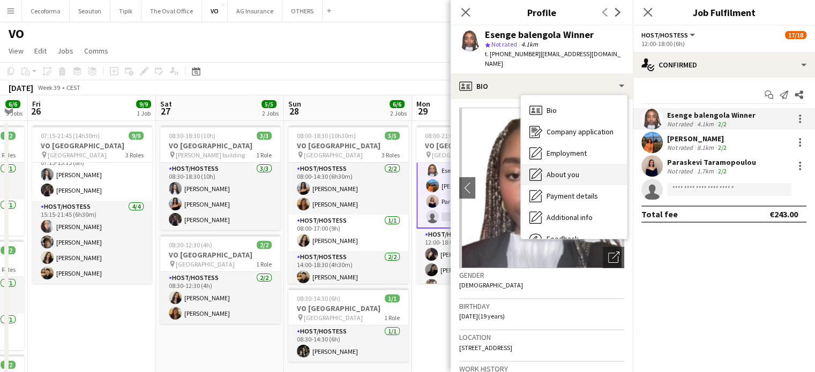
click at [558, 170] on span "About you" at bounding box center [562, 175] width 33 height 10
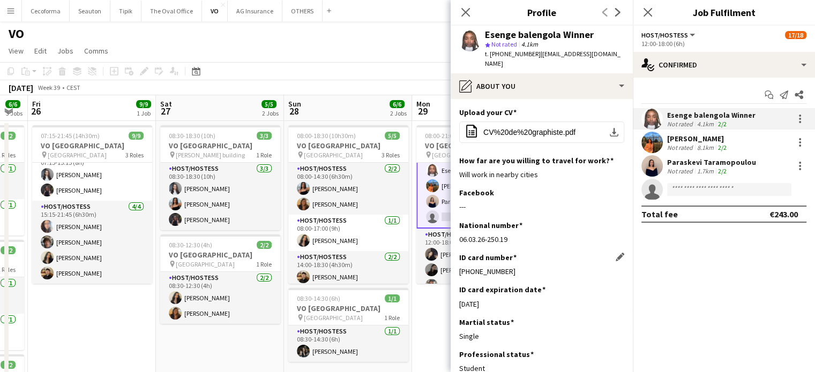
drag, startPoint x: 459, startPoint y: 261, endPoint x: 523, endPoint y: 266, distance: 63.9
click at [523, 267] on div "595-1475620-74" at bounding box center [541, 272] width 165 height 10
drag, startPoint x: 460, startPoint y: 293, endPoint x: 506, endPoint y: 294, distance: 46.6
click at [506, 299] on div "20-04-2029" at bounding box center [541, 304] width 165 height 10
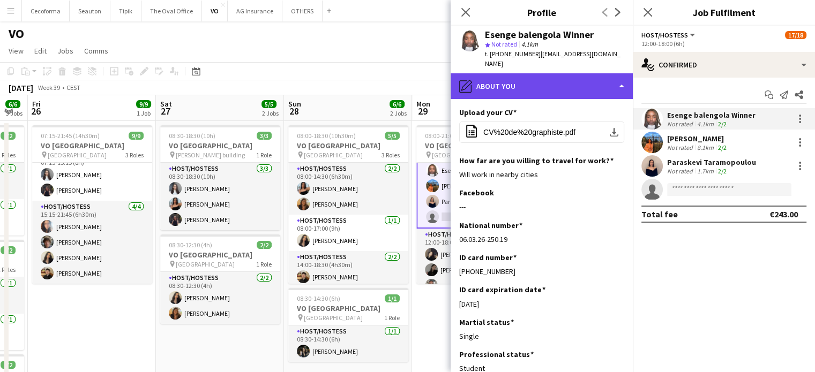
click at [620, 73] on div "pencil4 About you" at bounding box center [541, 86] width 182 height 26
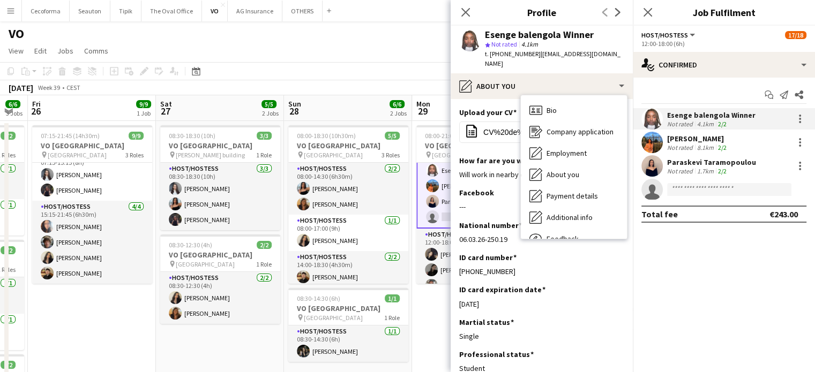
click at [555, 170] on span "About you" at bounding box center [562, 175] width 33 height 10
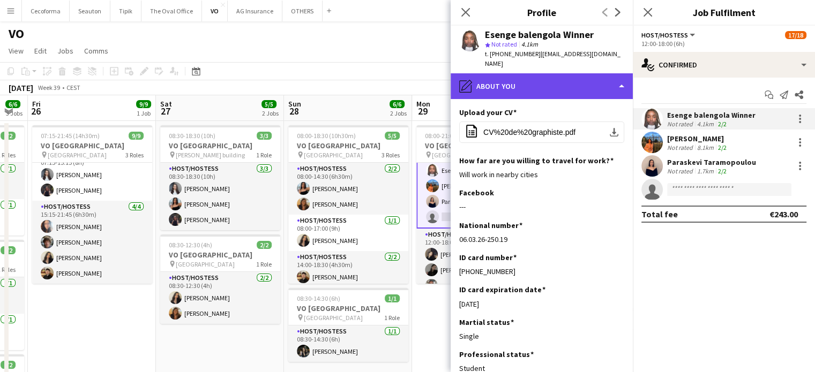
click at [621, 73] on div "pencil4 About you" at bounding box center [541, 86] width 182 height 26
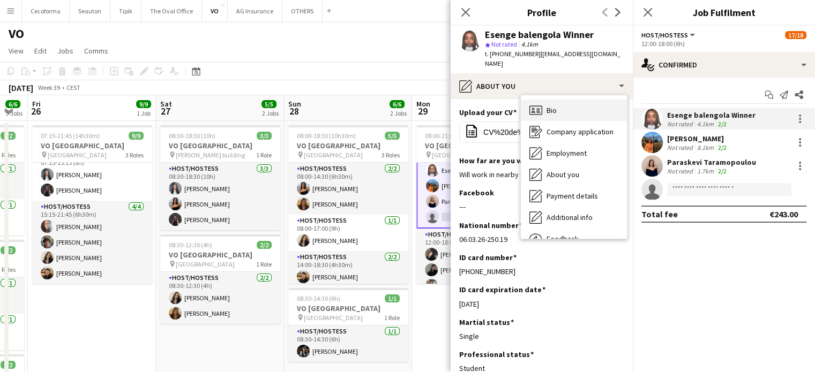
click at [550, 106] on span "Bio" at bounding box center [551, 111] width 10 height 10
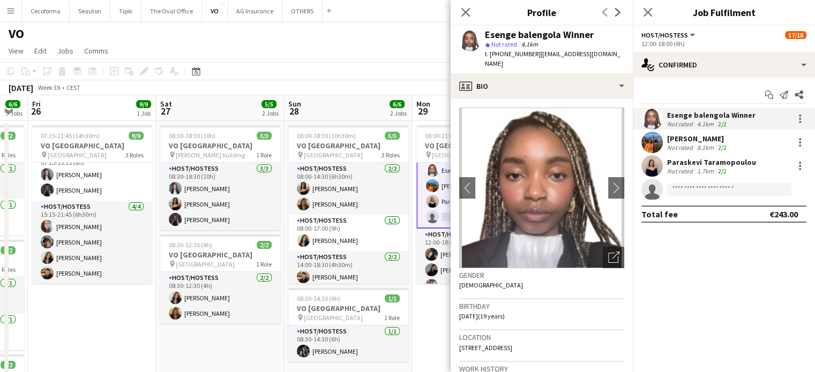
drag, startPoint x: 458, startPoint y: 307, endPoint x: 488, endPoint y: 306, distance: 30.0
click at [488, 312] on span "26-03-2006 (19 years)" at bounding box center [482, 316] width 46 height 8
click at [467, 12] on icon "Close pop-in" at bounding box center [465, 12] width 10 height 10
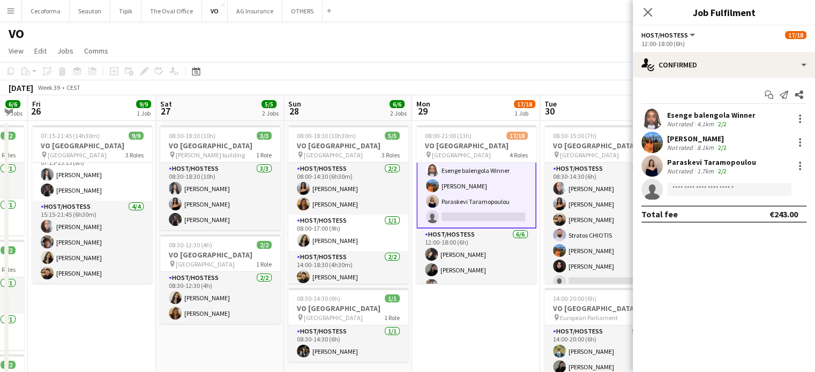
click at [455, 185] on app-card-role "Host/Hostess 8A 3/4 12:00-18:00 (6h) Esenge balengola Winner Lina Louissi Paras…" at bounding box center [476, 186] width 120 height 85
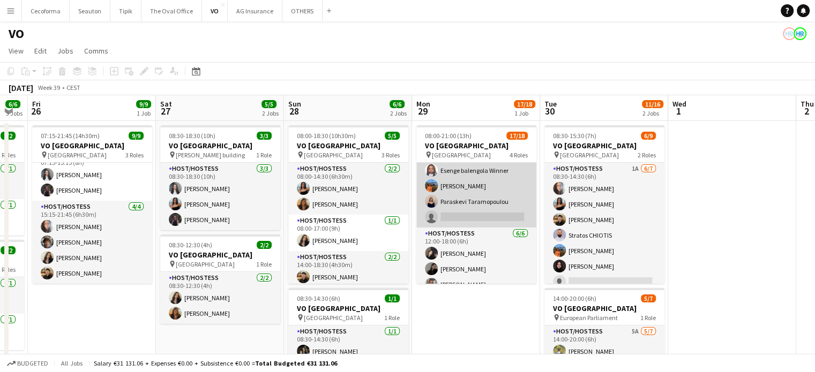
click at [453, 182] on app-card-role "Host/Hostess 8A 3/4 12:00-18:00 (6h) Esenge balengola Winner Lina Louissi Paras…" at bounding box center [476, 186] width 120 height 83
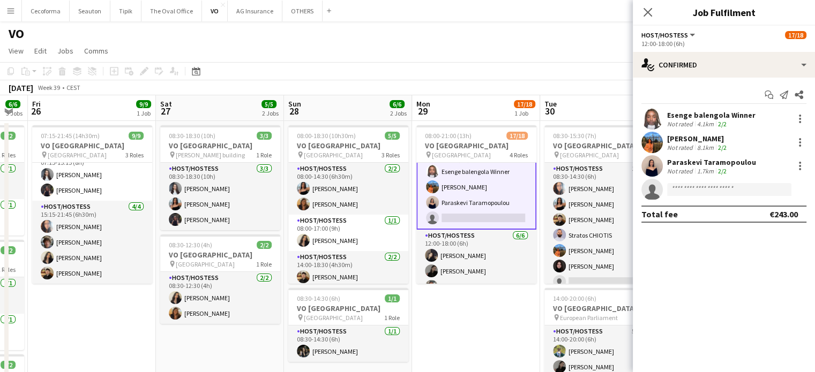
scroll to position [149, 0]
click at [690, 141] on div "Lina Louissi Not rated 8.1km 2/2" at bounding box center [698, 143] width 62 height 18
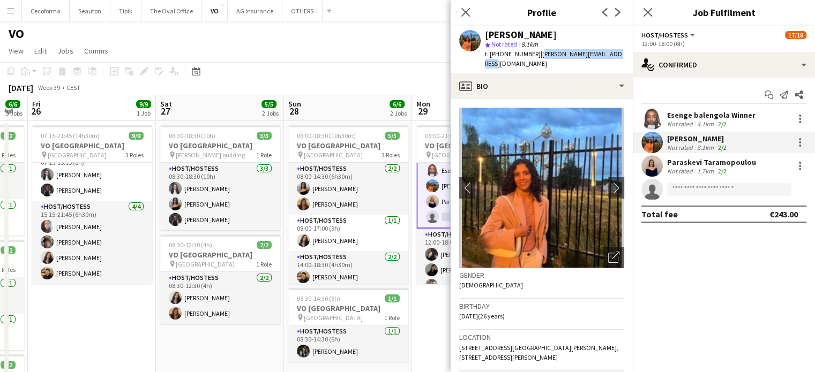
drag, startPoint x: 532, startPoint y: 52, endPoint x: 625, endPoint y: 52, distance: 92.1
click at [625, 52] on app-profile-header "Lina Louissi star Not rated 8.1km t. +32487882863 | lina.a.louissi@hotmail.com" at bounding box center [541, 50] width 182 height 48
click at [458, 309] on app-crew-profile-bio "chevron-left chevron-right Open photos pop-in Gender Female Birthday 18-01-1999…" at bounding box center [541, 235] width 182 height 273
drag, startPoint x: 459, startPoint y: 309, endPoint x: 487, endPoint y: 306, distance: 28.0
click at [487, 312] on span "18-01-1999 (26 years)" at bounding box center [482, 316] width 46 height 8
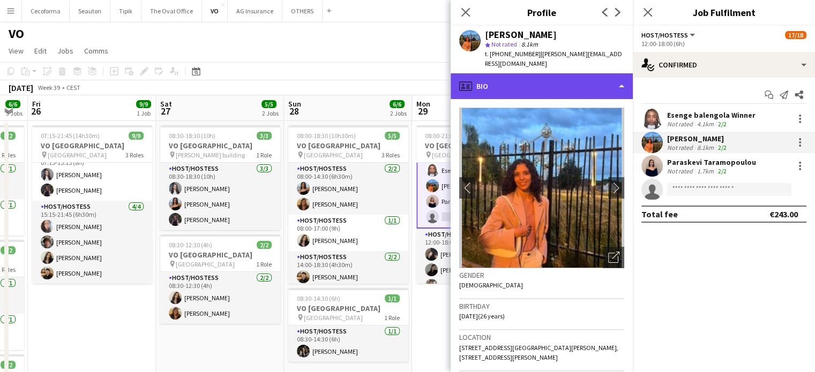
click at [620, 77] on div "profile Bio" at bounding box center [541, 86] width 182 height 26
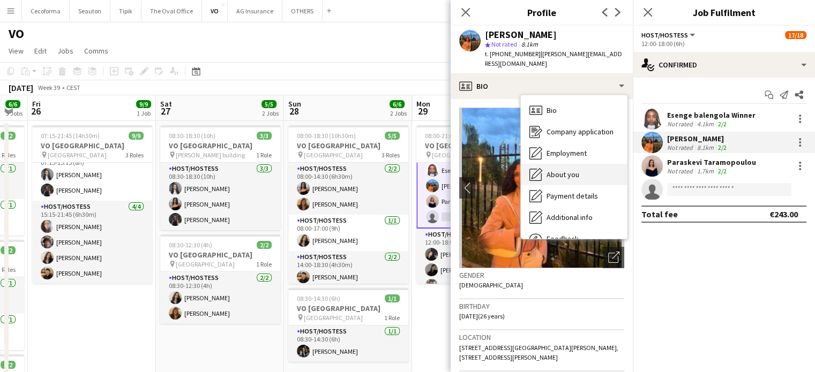
click at [553, 170] on span "About you" at bounding box center [562, 175] width 33 height 10
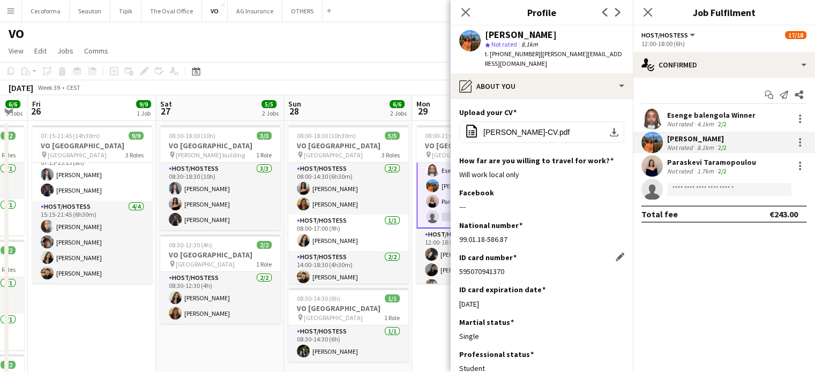
drag, startPoint x: 460, startPoint y: 264, endPoint x: 516, endPoint y: 265, distance: 56.8
click at [516, 267] on div "595070941370" at bounding box center [541, 272] width 165 height 10
drag, startPoint x: 458, startPoint y: 294, endPoint x: 509, endPoint y: 294, distance: 50.9
click at [509, 299] on div "20-01-2032" at bounding box center [541, 304] width 165 height 10
click at [469, 10] on icon "Close pop-in" at bounding box center [465, 12] width 10 height 10
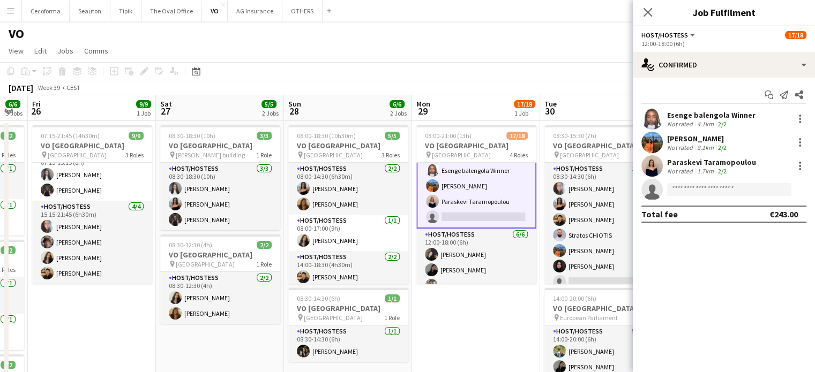
click at [459, 200] on app-card-role "Host/Hostess 8A 3/4 12:00-18:00 (6h) Esenge balengola Winner Lina Louissi Paras…" at bounding box center [476, 186] width 120 height 85
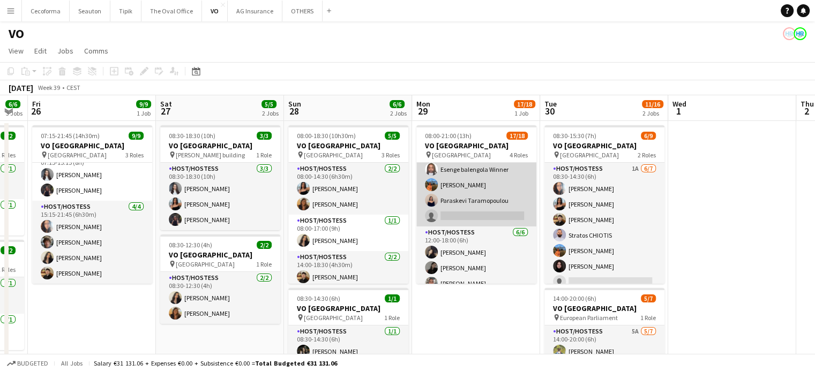
scroll to position [148, 0]
click at [461, 198] on app-card-role "Host/Hostess 8A 3/4 12:00-18:00 (6h) Esenge balengola Winner Lina Louissi Paras…" at bounding box center [476, 186] width 120 height 83
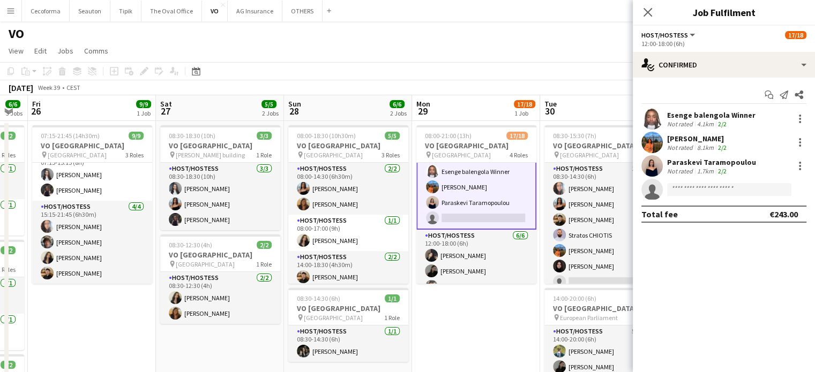
scroll to position [149, 0]
click at [683, 161] on div "Paraskevi Taramopoulou" at bounding box center [711, 162] width 89 height 10
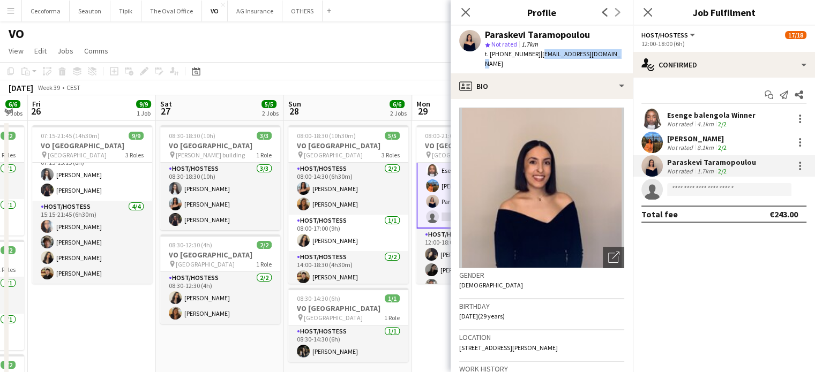
drag, startPoint x: 535, startPoint y: 55, endPoint x: 613, endPoint y: 53, distance: 78.2
click at [613, 53] on div "Paraskevi Taramopoulou star Not rated 1.7km t. +306972104326 | vtaramopoulou@gm…" at bounding box center [541, 50] width 182 height 48
drag, startPoint x: 459, startPoint y: 309, endPoint x: 488, endPoint y: 306, distance: 29.6
click at [488, 312] on span "08-08-1996 (29 years)" at bounding box center [482, 316] width 46 height 8
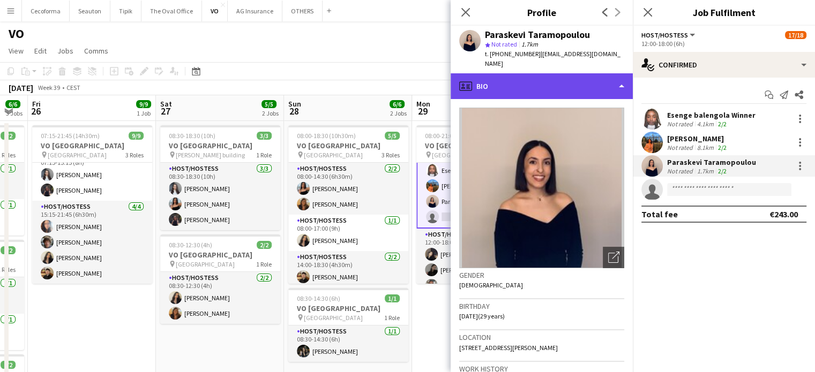
click at [621, 76] on div "profile Bio" at bounding box center [541, 86] width 182 height 26
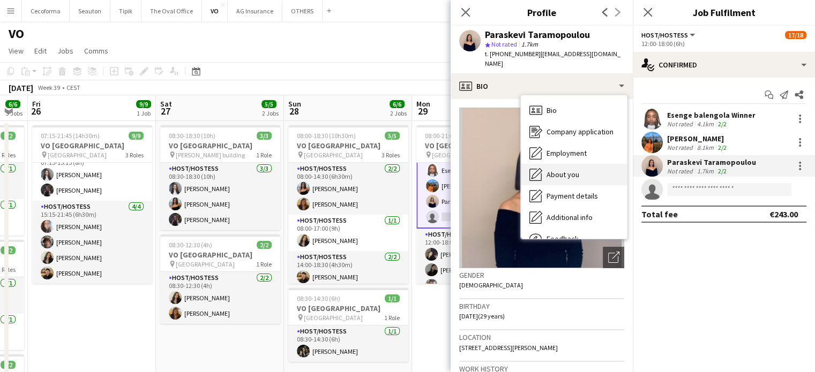
click at [561, 170] on span "About you" at bounding box center [562, 175] width 33 height 10
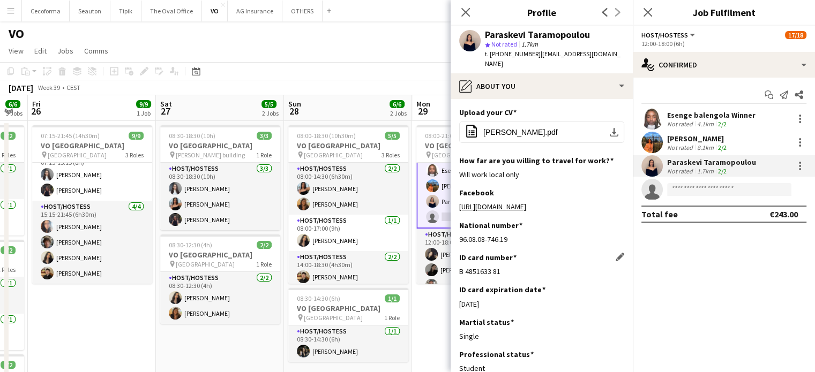
drag, startPoint x: 460, startPoint y: 261, endPoint x: 511, endPoint y: 261, distance: 50.9
click at [511, 267] on div "B 4851633 81" at bounding box center [541, 272] width 165 height 10
drag, startPoint x: 459, startPoint y: 293, endPoint x: 497, endPoint y: 296, distance: 38.2
click at [497, 299] on div "28-02-2027" at bounding box center [541, 304] width 165 height 10
click at [467, 13] on icon at bounding box center [465, 12] width 10 height 10
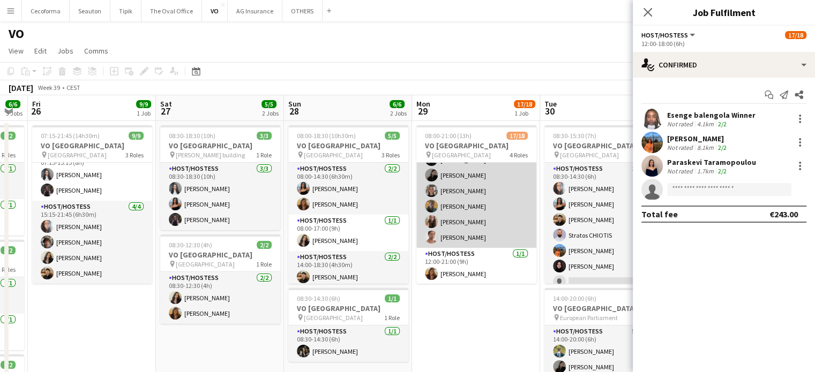
scroll to position [190, 0]
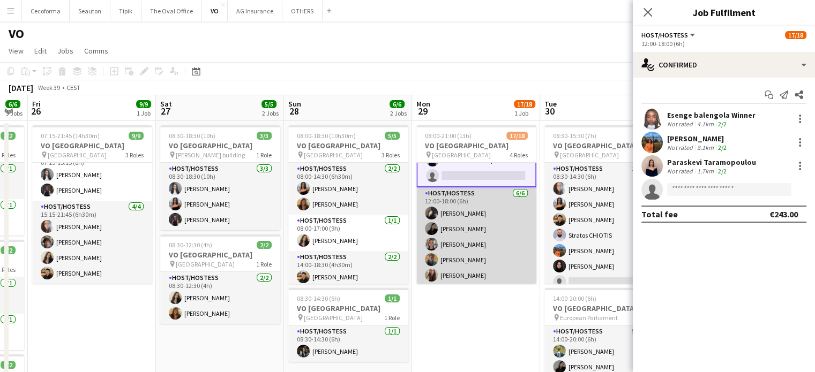
click at [457, 229] on app-card-role "Host/Hostess 6/6 12:00-18:00 (6h) Clara Chongo Alina Rapcea Yuliya Hevko Orian …" at bounding box center [476, 244] width 120 height 114
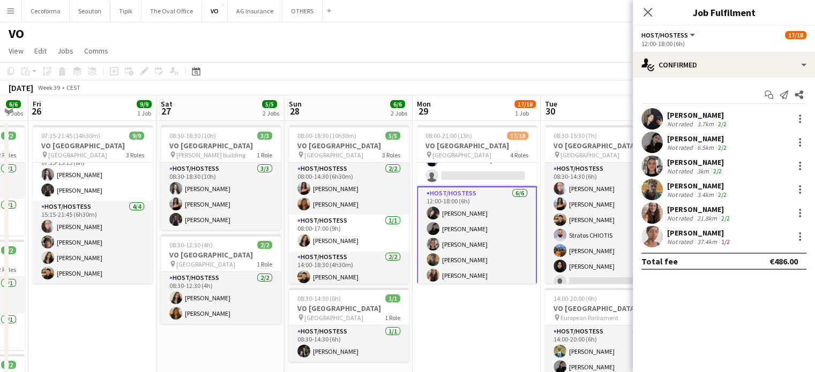
click at [684, 137] on div "Alina Rapcea" at bounding box center [698, 139] width 62 height 10
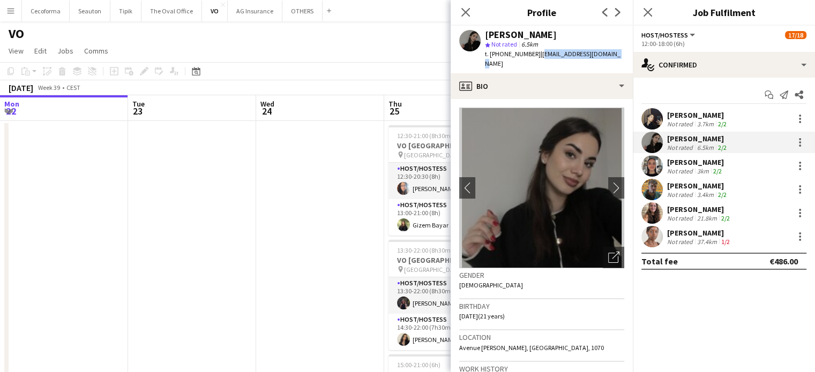
scroll to position [189, 0]
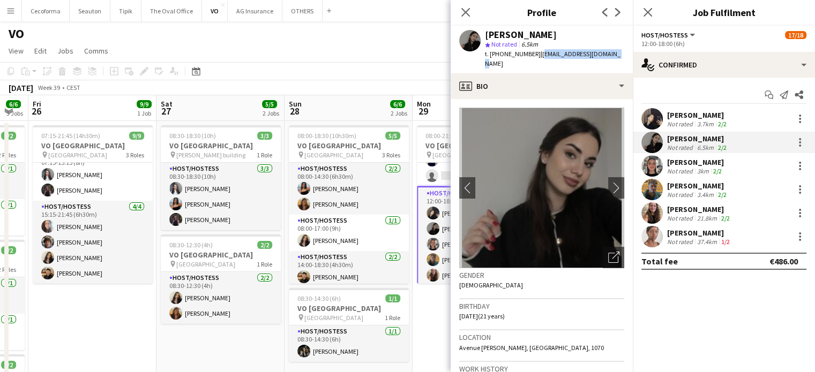
drag, startPoint x: 460, startPoint y: 304, endPoint x: 491, endPoint y: 304, distance: 31.1
click at [491, 312] on span "[DATE] (21 years)" at bounding box center [482, 316] width 46 height 8
copy span "[DATE]"
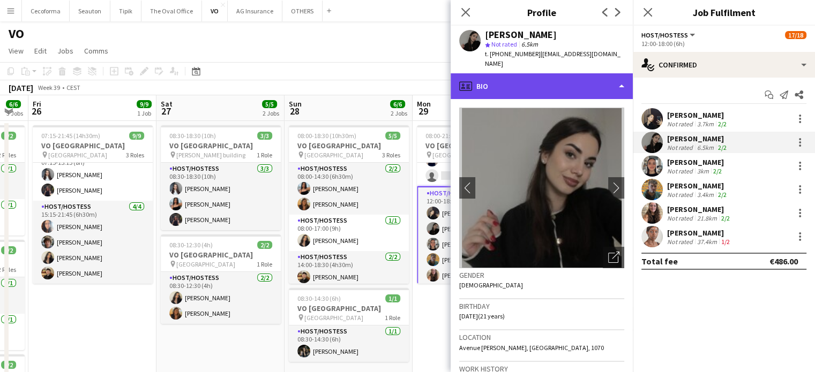
click at [623, 77] on div "profile Bio" at bounding box center [541, 86] width 182 height 26
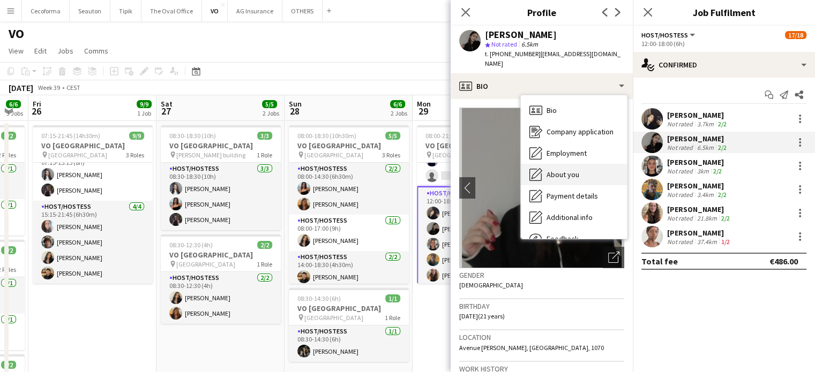
click at [566, 170] on span "About you" at bounding box center [562, 175] width 33 height 10
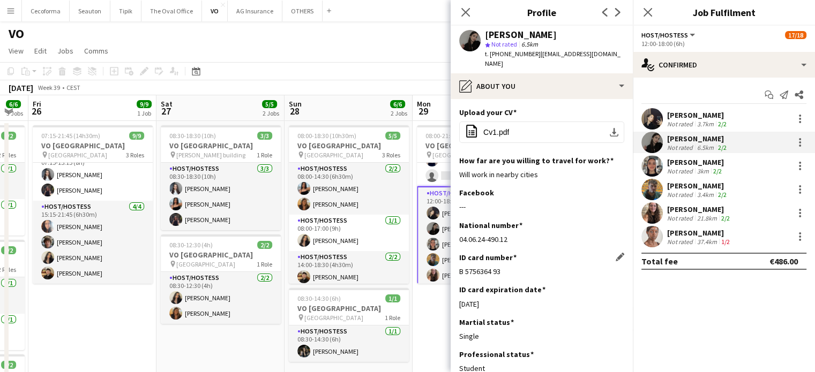
drag, startPoint x: 458, startPoint y: 261, endPoint x: 510, endPoint y: 264, distance: 52.1
click at [510, 267] on div "B 5756364 93" at bounding box center [541, 272] width 165 height 10
copy div "B 5756364 93"
drag, startPoint x: 460, startPoint y: 294, endPoint x: 495, endPoint y: 293, distance: 35.4
click at [495, 299] on div "[DATE]" at bounding box center [541, 304] width 165 height 10
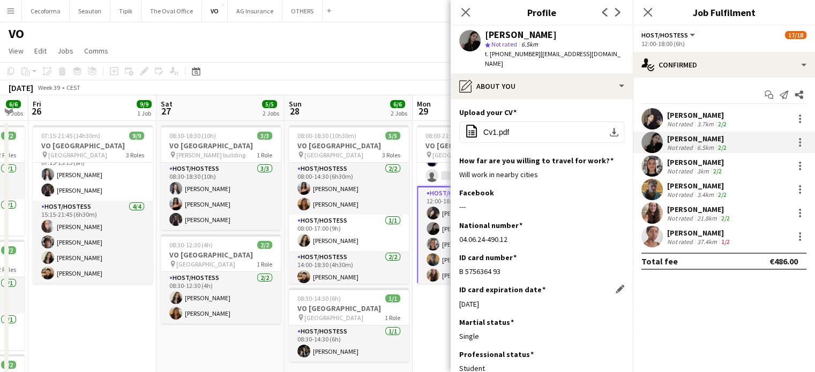
copy div "[DATE]"
click at [467, 13] on icon "Close pop-in" at bounding box center [465, 12] width 10 height 10
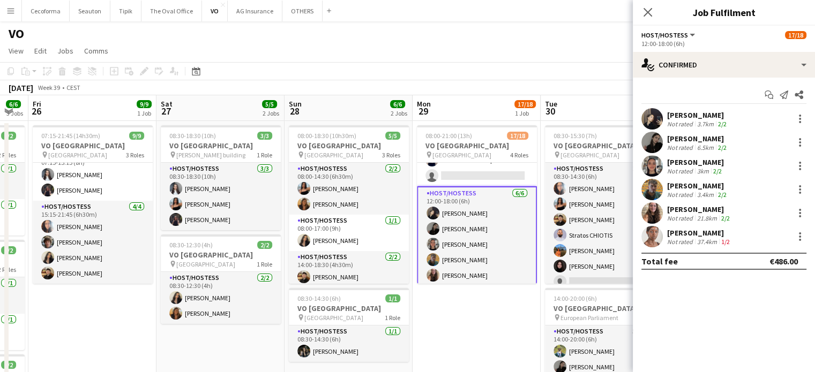
click at [688, 167] on div "Not rated" at bounding box center [681, 171] width 28 height 8
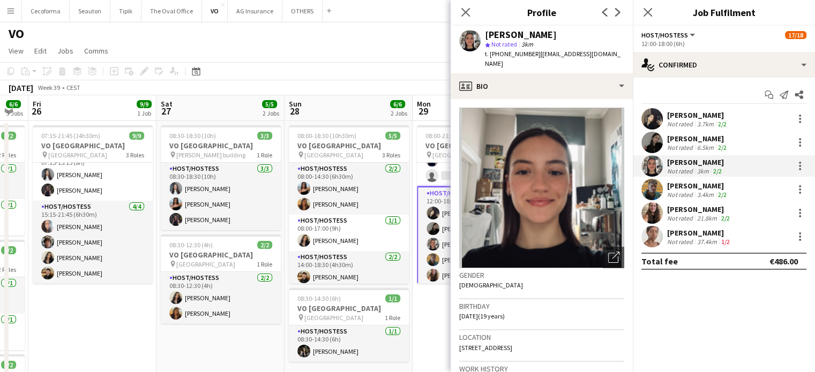
drag, startPoint x: 531, startPoint y: 56, endPoint x: 603, endPoint y: 55, distance: 71.8
click at [603, 55] on div "[PERSON_NAME] Not rated 3km t. [PHONE_NUMBER] | [EMAIL_ADDRESS][DOMAIN_NAME]" at bounding box center [541, 50] width 182 height 48
copy span "[EMAIL_ADDRESS][DOMAIN_NAME]"
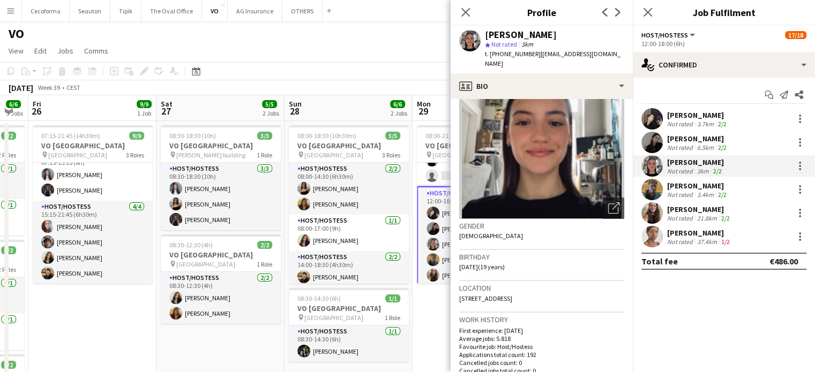
scroll to position [107, 0]
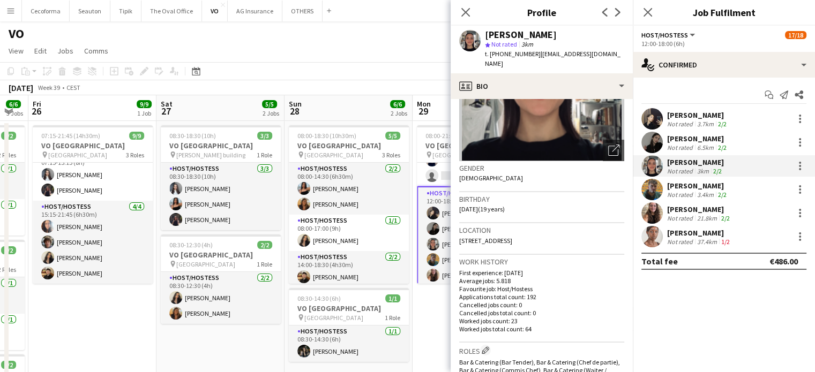
drag, startPoint x: 460, startPoint y: 197, endPoint x: 490, endPoint y: 197, distance: 30.5
click at [490, 205] on span "[DATE] (19 years)" at bounding box center [482, 209] width 46 height 8
copy span "[DATE]"
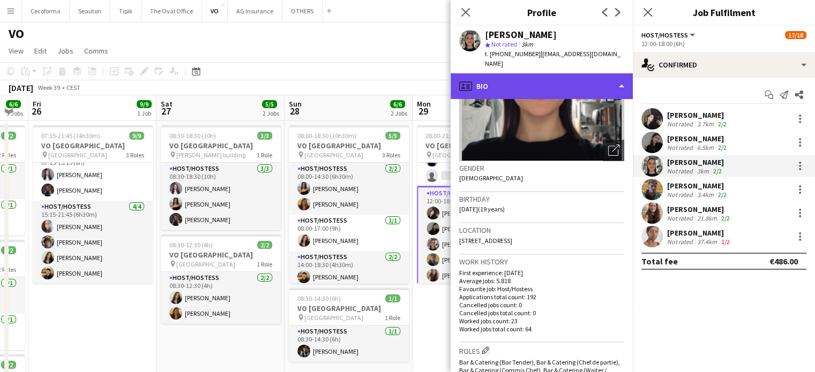
click at [619, 77] on div "profile Bio" at bounding box center [541, 86] width 182 height 26
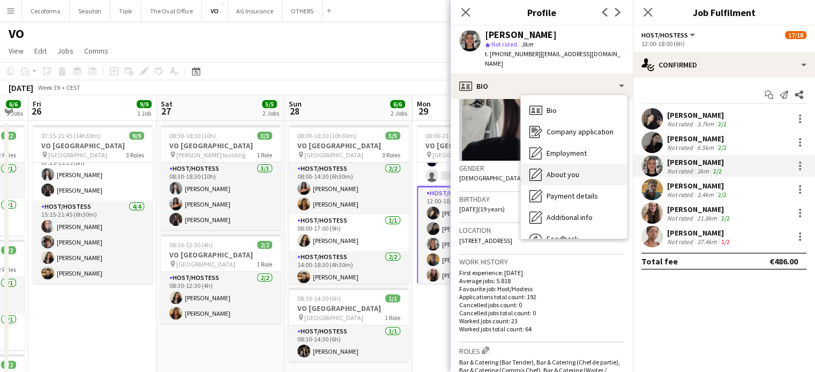
click at [565, 170] on span "About you" at bounding box center [562, 175] width 33 height 10
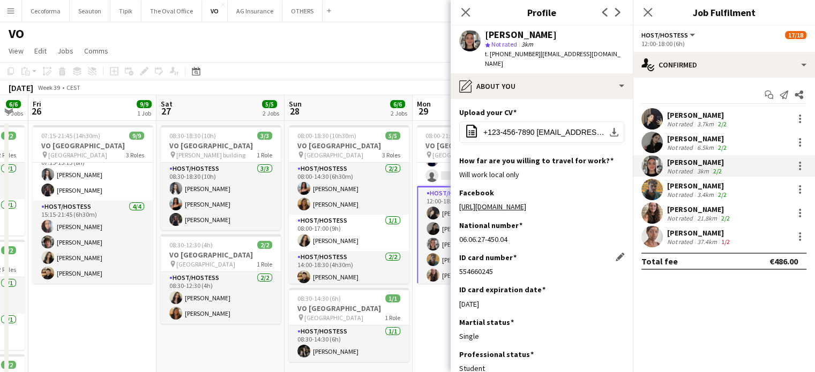
drag, startPoint x: 459, startPoint y: 272, endPoint x: 516, endPoint y: 275, distance: 56.8
click at [516, 275] on div "554660245" at bounding box center [541, 272] width 165 height 10
drag, startPoint x: 471, startPoint y: 261, endPoint x: 461, endPoint y: 269, distance: 13.3
click at [461, 269] on div "554660245" at bounding box center [541, 272] width 165 height 10
drag, startPoint x: 460, startPoint y: 270, endPoint x: 497, endPoint y: 275, distance: 37.8
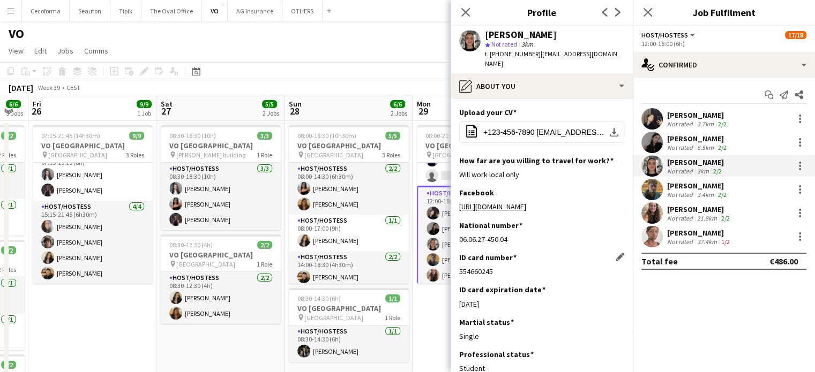
click at [497, 275] on div "554660245" at bounding box center [541, 272] width 165 height 10
copy div "554660245"
drag, startPoint x: 476, startPoint y: 306, endPoint x: 501, endPoint y: 306, distance: 25.2
click at [501, 306] on div "[DATE]" at bounding box center [541, 304] width 165 height 10
copy div "[DATE]"
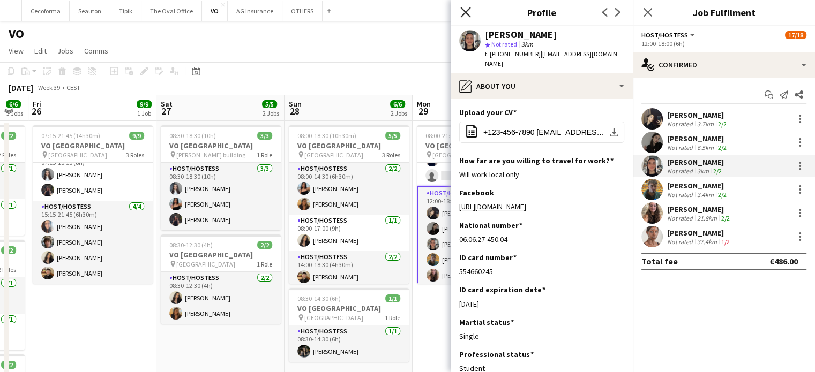
click at [465, 12] on icon at bounding box center [465, 12] width 10 height 10
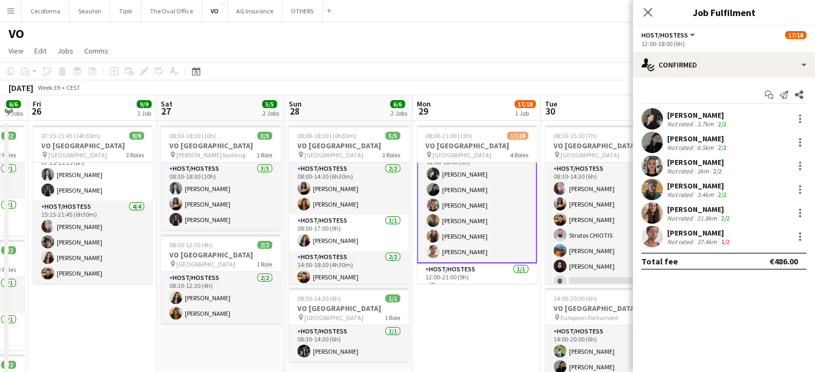
scroll to position [243, 0]
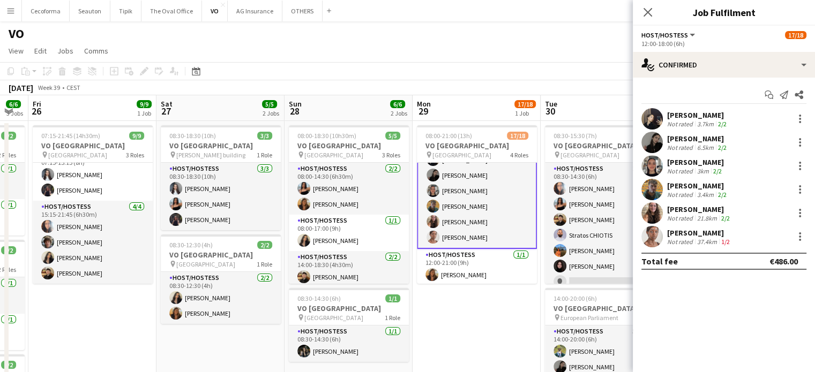
click at [450, 205] on app-card-role "Host/Hostess [DATE] 12:00-18:00 (6h) [PERSON_NAME] [PERSON_NAME] Rapcea [PERSON…" at bounding box center [477, 191] width 120 height 116
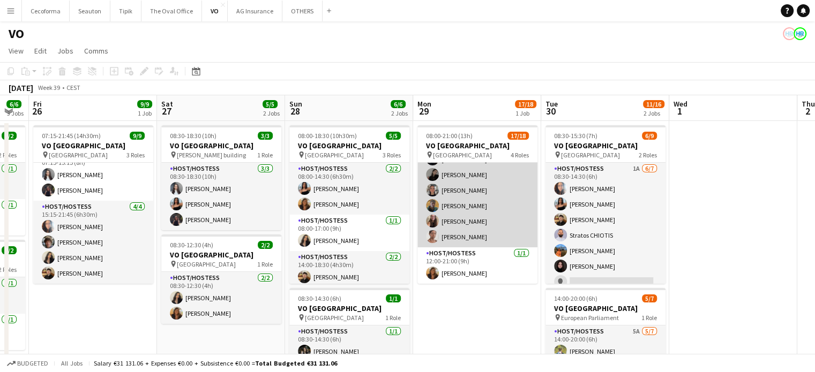
click at [460, 217] on app-card-role "Host/Hostess [DATE] 12:00-18:00 (6h) [PERSON_NAME] [PERSON_NAME] Rapcea [PERSON…" at bounding box center [477, 190] width 120 height 114
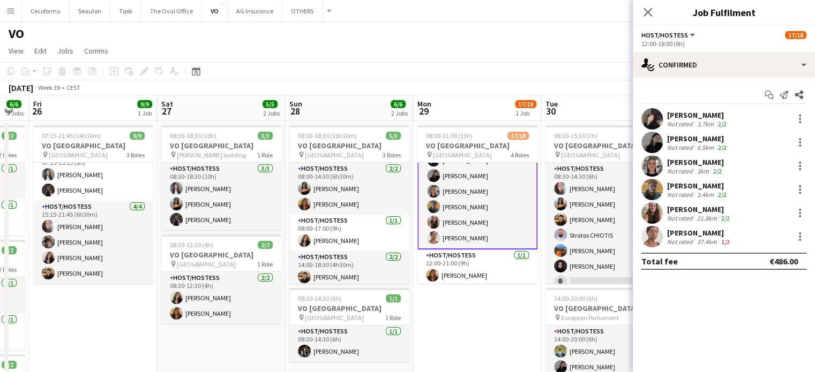
scroll to position [243, 0]
click at [684, 184] on div "[PERSON_NAME]" at bounding box center [698, 186] width 62 height 10
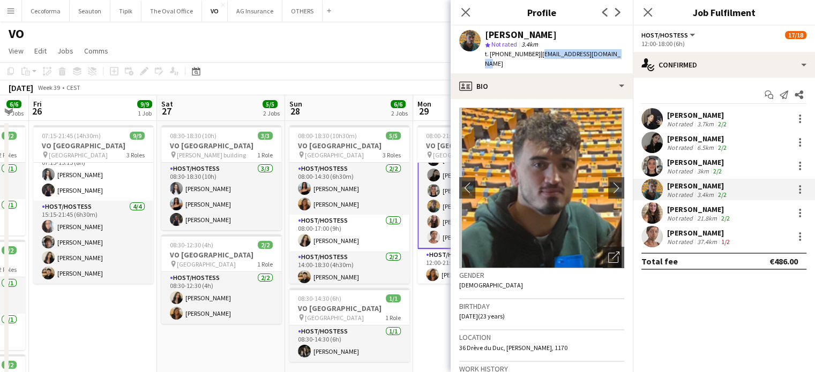
drag, startPoint x: 533, startPoint y: 53, endPoint x: 613, endPoint y: 52, distance: 79.8
click at [613, 52] on div "[PERSON_NAME] star Not rated 3.4km t. [PHONE_NUMBER] | [EMAIL_ADDRESS][DOMAIN_N…" at bounding box center [541, 50] width 182 height 48
copy span "[EMAIL_ADDRESS][DOMAIN_NAME]"
drag, startPoint x: 459, startPoint y: 306, endPoint x: 481, endPoint y: 304, distance: 22.0
click at [487, 312] on span "[DATE] (23 years)" at bounding box center [482, 316] width 46 height 8
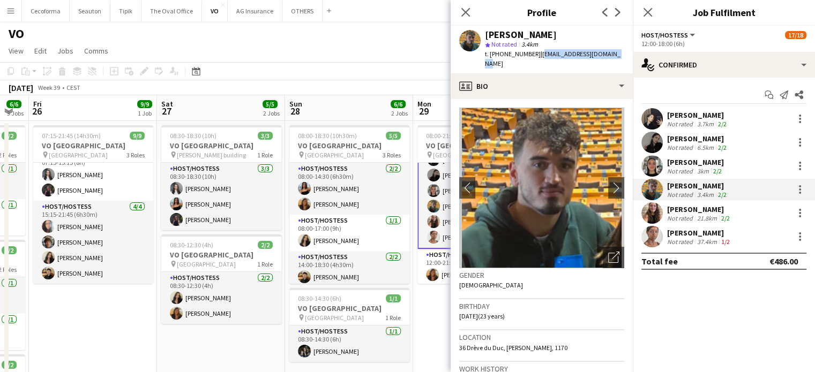
copy span "28-09-2001"
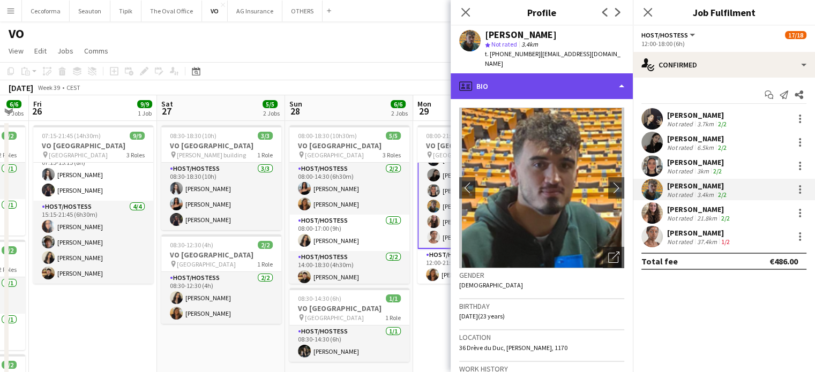
click at [620, 77] on div "profile Bio" at bounding box center [541, 86] width 182 height 26
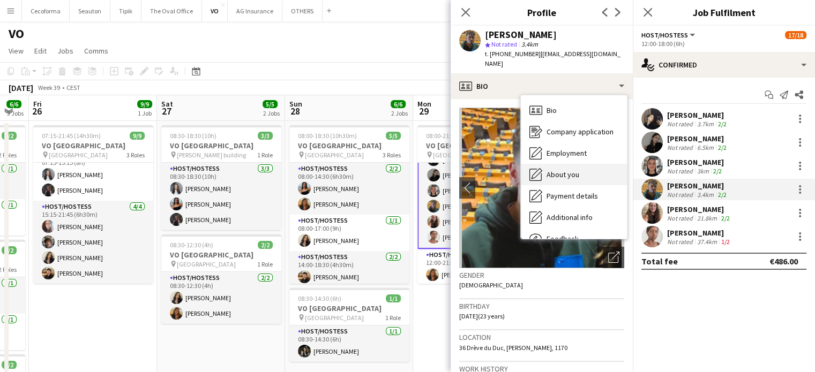
click at [568, 170] on span "About you" at bounding box center [562, 175] width 33 height 10
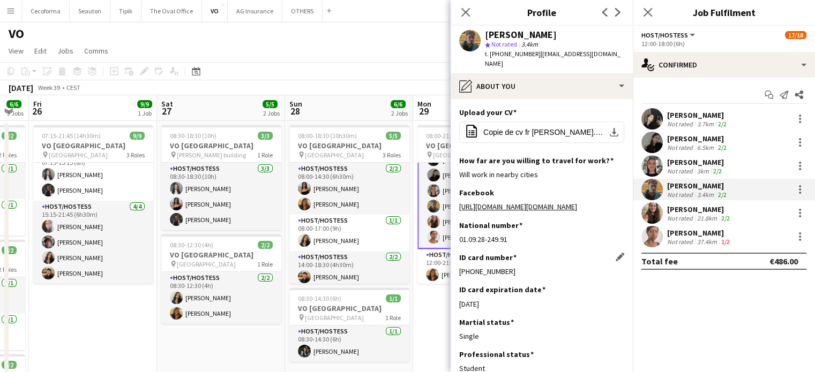
drag, startPoint x: 460, startPoint y: 262, endPoint x: 522, endPoint y: 262, distance: 62.1
click at [522, 267] on div "592-8396685-58" at bounding box center [541, 272] width 165 height 10
copy div "592-8396685-58"
drag, startPoint x: 459, startPoint y: 294, endPoint x: 517, endPoint y: 296, distance: 57.9
click at [517, 299] on div "16-07-2024" at bounding box center [541, 304] width 165 height 10
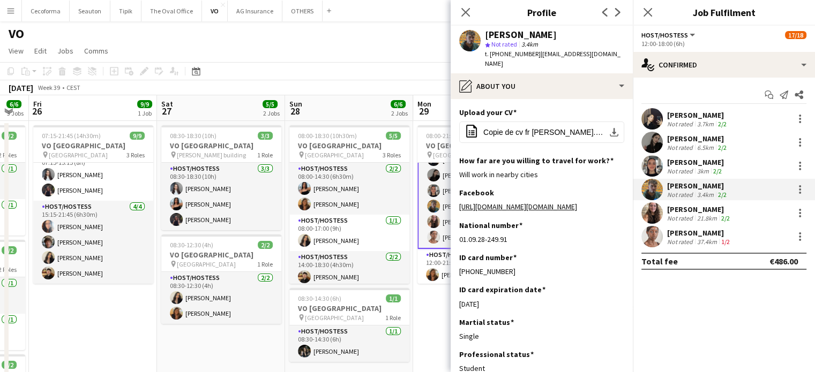
click at [694, 213] on div "Maria Eduarda Marcelino" at bounding box center [699, 210] width 65 height 10
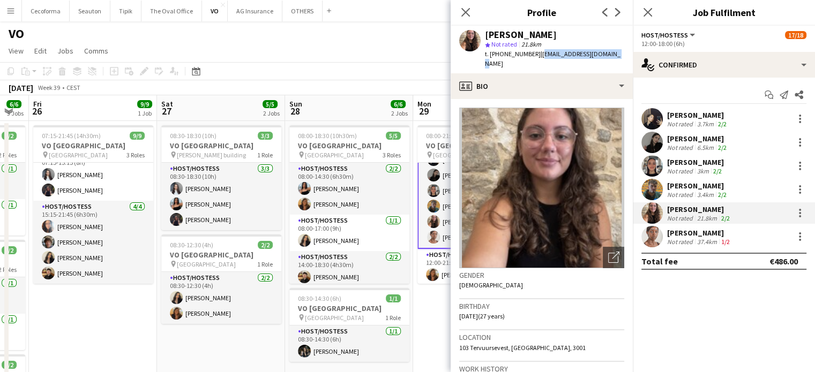
drag, startPoint x: 532, startPoint y: 54, endPoint x: 612, endPoint y: 55, distance: 79.8
click at [612, 55] on div "Maria Eduarda Marcelino star Not rated 21.8km t. +32490216218 | madumarcelino@g…" at bounding box center [541, 50] width 182 height 48
drag, startPoint x: 460, startPoint y: 306, endPoint x: 488, endPoint y: 305, distance: 28.9
click at [488, 312] on span "19-03-1998 (27 years)" at bounding box center [482, 316] width 46 height 8
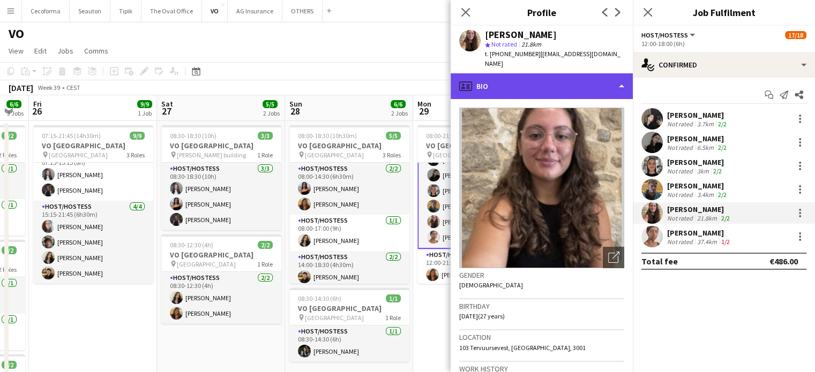
click at [619, 75] on div "profile Bio" at bounding box center [541, 86] width 182 height 26
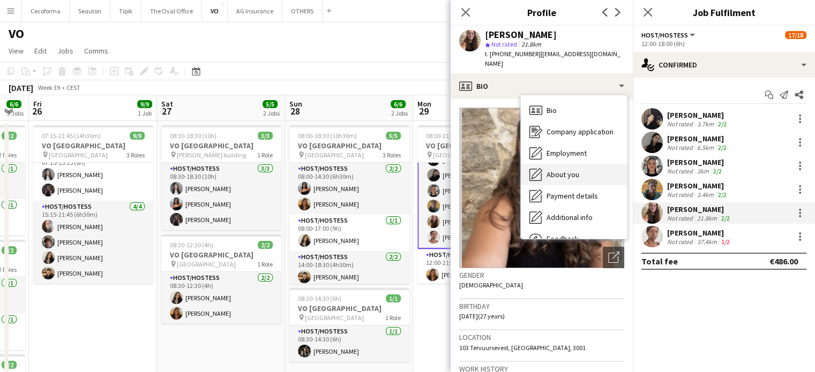
click at [557, 170] on span "About you" at bounding box center [562, 175] width 33 height 10
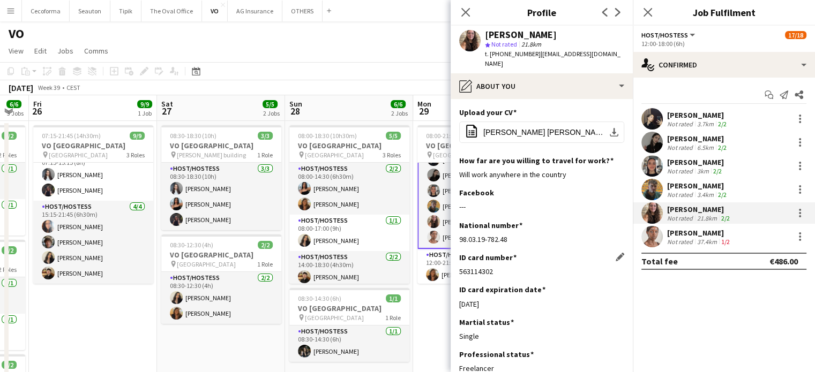
drag, startPoint x: 458, startPoint y: 261, endPoint x: 498, endPoint y: 262, distance: 39.1
click at [498, 267] on div "563114302" at bounding box center [541, 272] width 165 height 10
drag, startPoint x: 458, startPoint y: 295, endPoint x: 501, endPoint y: 295, distance: 42.9
click at [501, 299] on div "[DATE]" at bounding box center [541, 304] width 165 height 10
click at [537, 122] on button "office-file-sheet Maria Eduarda Marcelino_Europass.pdf download-bottom" at bounding box center [541, 132] width 165 height 21
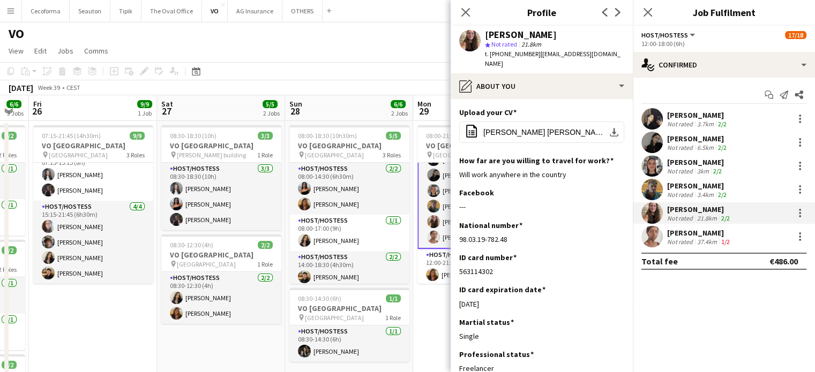
click at [703, 236] on div "Stephanie Omwenga" at bounding box center [699, 233] width 65 height 10
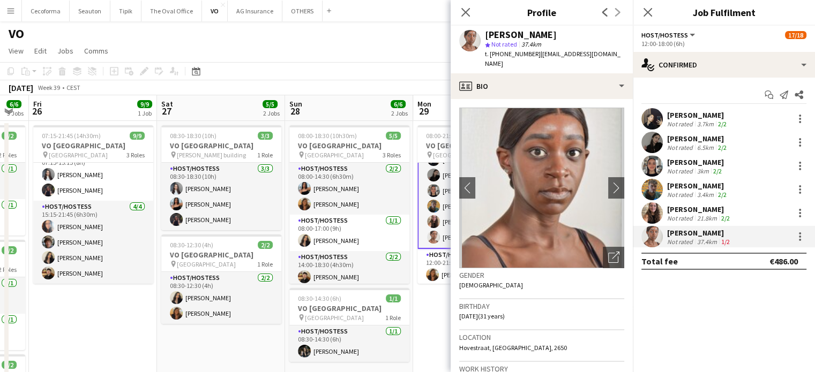
drag, startPoint x: 459, startPoint y: 306, endPoint x: 488, endPoint y: 304, distance: 29.5
click at [488, 312] on span "07-03-1994 (31 years)" at bounding box center [482, 316] width 46 height 8
drag, startPoint x: 531, startPoint y: 53, endPoint x: 625, endPoint y: 54, distance: 93.2
click at [625, 54] on div "Stephanie Omwenga star Not rated 37.4km t. +32480667996 | stephanieomwenga@yaho…" at bounding box center [541, 50] width 182 height 48
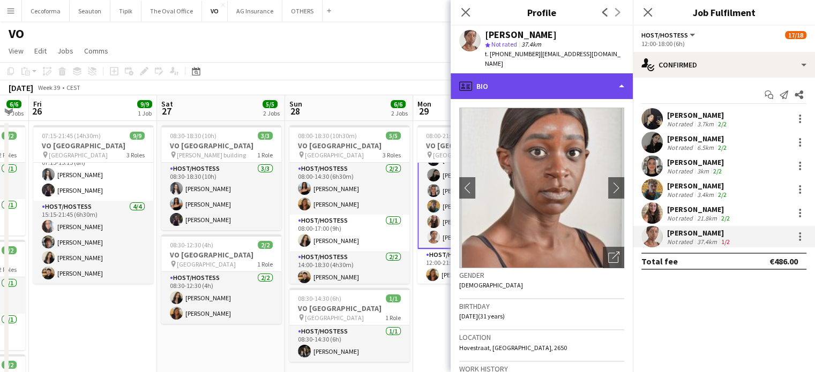
click at [621, 76] on div "profile Bio" at bounding box center [541, 86] width 182 height 26
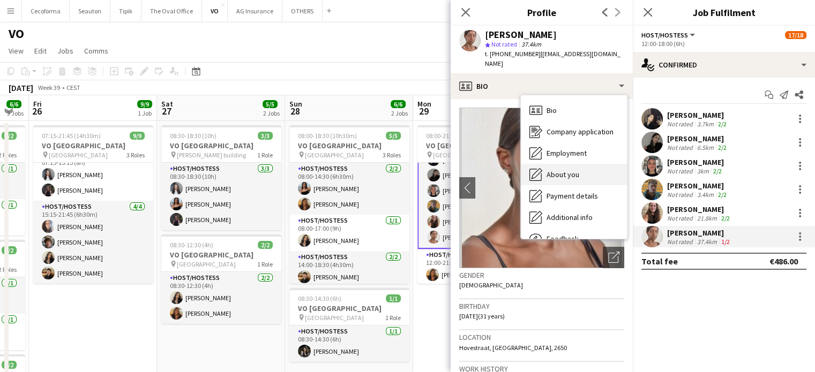
click at [561, 170] on span "About you" at bounding box center [562, 175] width 33 height 10
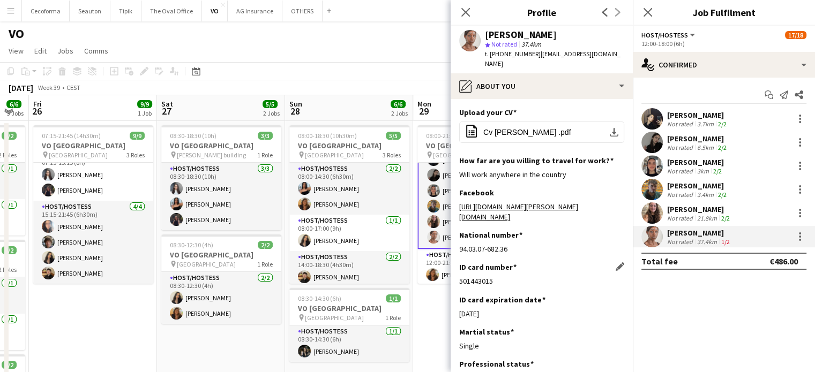
drag, startPoint x: 460, startPoint y: 261, endPoint x: 509, endPoint y: 260, distance: 49.3
click at [509, 276] on div "501443015" at bounding box center [541, 281] width 165 height 10
drag, startPoint x: 457, startPoint y: 293, endPoint x: 502, endPoint y: 295, distance: 45.6
click at [502, 295] on app-section-data-types "Upload your CV Edit this field office-file-sheet Cv Stephanie .pdf download-bot…" at bounding box center [541, 235] width 182 height 273
click at [506, 128] on span "Cv Stephanie .pdf" at bounding box center [526, 132] width 87 height 9
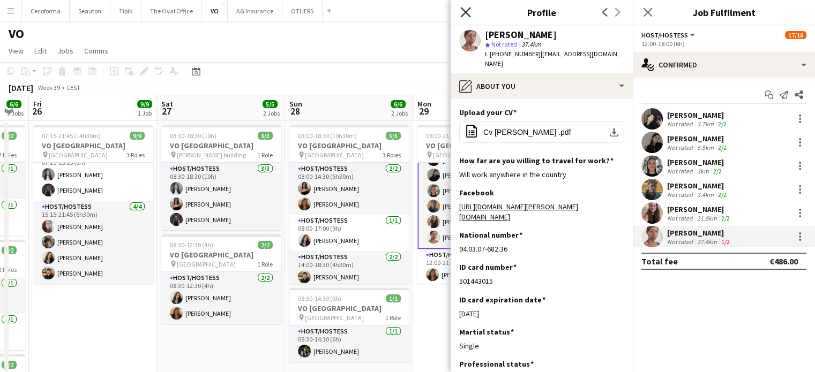
click at [462, 12] on icon "Close pop-in" at bounding box center [465, 12] width 10 height 10
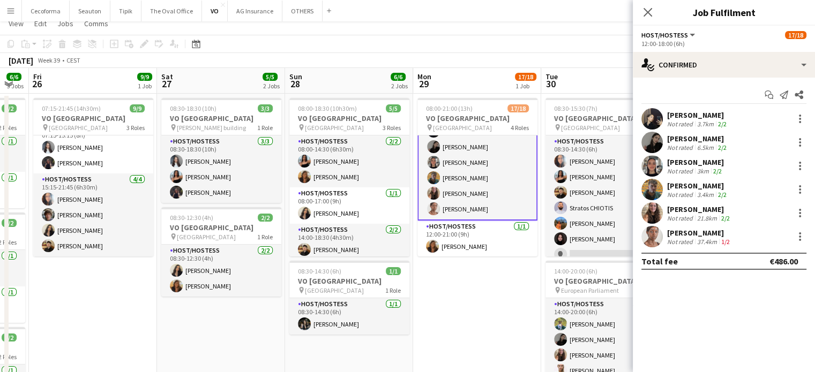
scroll to position [0, 0]
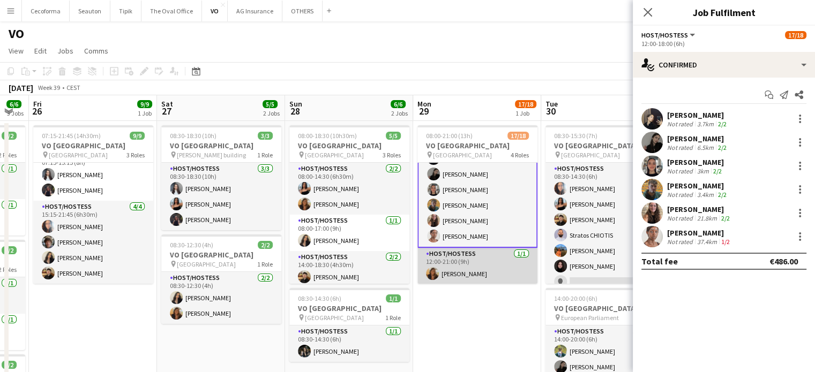
click at [453, 272] on app-card-role "Host/Hostess 1/1 12:00-21:00 (9h) Vultaggio Inès" at bounding box center [477, 266] width 120 height 36
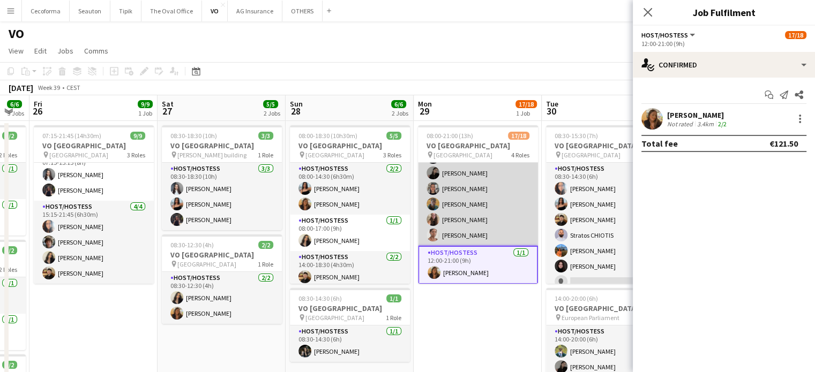
scroll to position [243, 0]
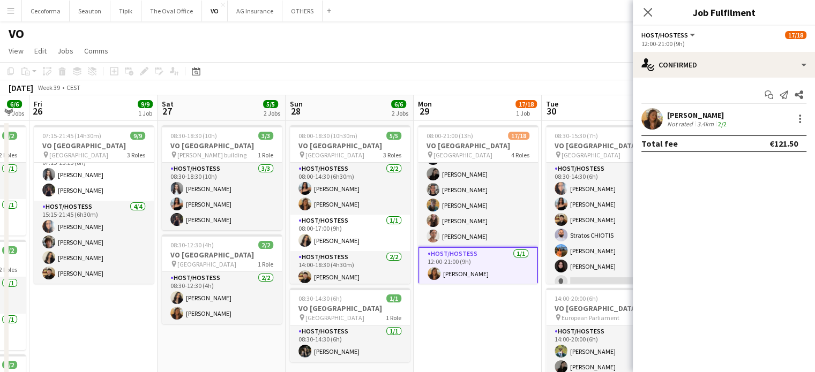
click at [693, 118] on div "Vultaggio Inès" at bounding box center [698, 115] width 62 height 10
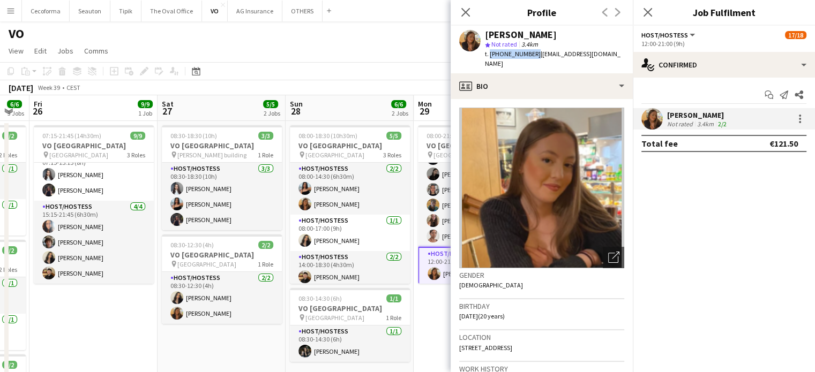
drag, startPoint x: 488, startPoint y: 54, endPoint x: 529, endPoint y: 51, distance: 40.2
click at [529, 51] on span "t. +32483577035" at bounding box center [513, 54] width 56 height 8
click at [530, 52] on span "| inesvultaggio@gmail.com" at bounding box center [553, 59] width 136 height 18
drag, startPoint x: 532, startPoint y: 53, endPoint x: 611, endPoint y: 52, distance: 79.3
click at [611, 52] on app-profile-header "Vultaggio Inès star Not rated 3.4km t. +32483577035 | inesvultaggio@gmail.com" at bounding box center [541, 50] width 182 height 48
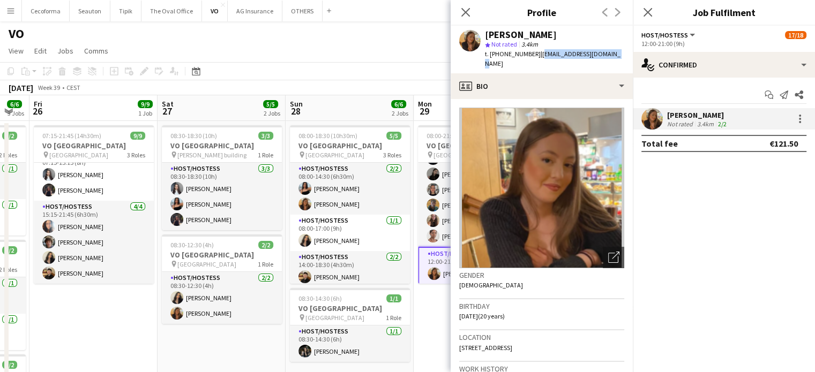
drag, startPoint x: 460, startPoint y: 304, endPoint x: 488, endPoint y: 303, distance: 28.4
click at [488, 312] on span "17-02-2005 (20 years)" at bounding box center [482, 316] width 46 height 8
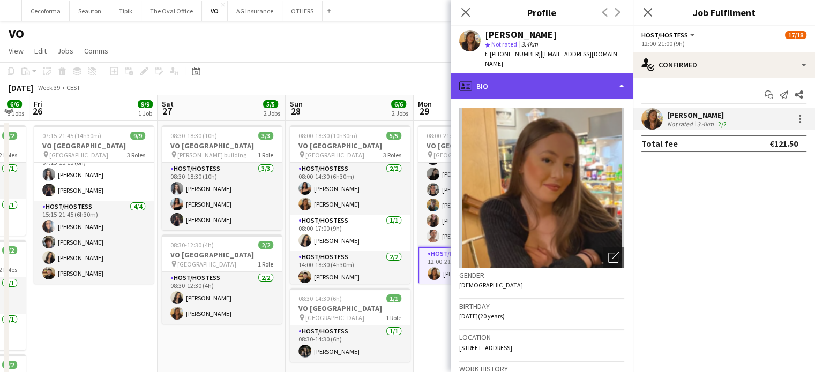
click at [621, 76] on div "profile Bio" at bounding box center [541, 86] width 182 height 26
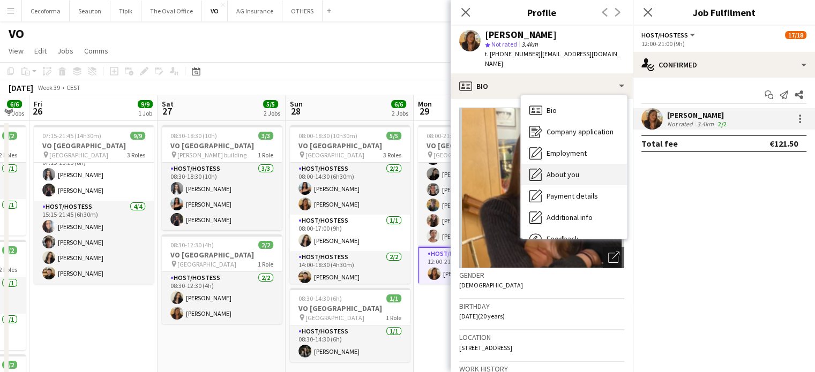
click at [559, 170] on span "About you" at bounding box center [562, 175] width 33 height 10
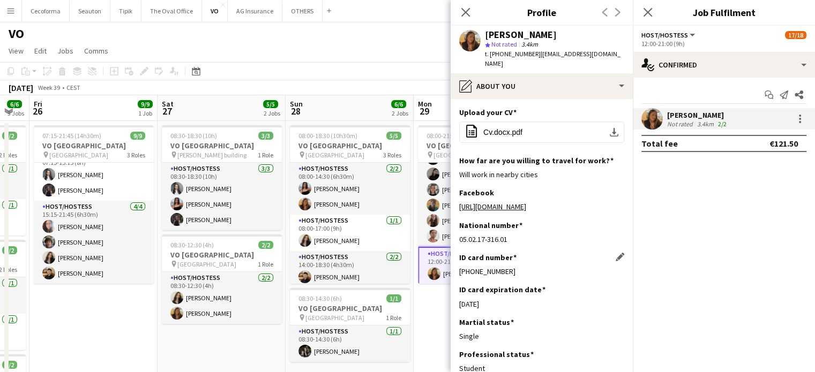
drag, startPoint x: 460, startPoint y: 259, endPoint x: 525, endPoint y: 259, distance: 65.3
click at [525, 267] on div "595-1292505-95" at bounding box center [541, 272] width 165 height 10
drag, startPoint x: 458, startPoint y: 295, endPoint x: 508, endPoint y: 295, distance: 49.8
click at [508, 295] on app-section-data-types "Upload your CV Edit this field office-file-sheet Cv.docx.pdf download-bottom Ho…" at bounding box center [541, 235] width 182 height 273
click at [465, 7] on icon "Close pop-in" at bounding box center [465, 12] width 10 height 10
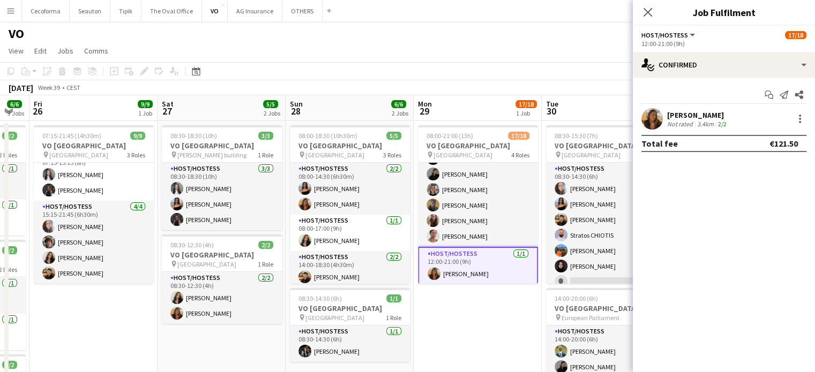
click at [497, 319] on app-date-cell "08:00-21:00 (13h) 17/18 VO Europe pin UR Square 4 Roles Host/Hostess 7/7 08:00-…" at bounding box center [477, 305] width 128 height 368
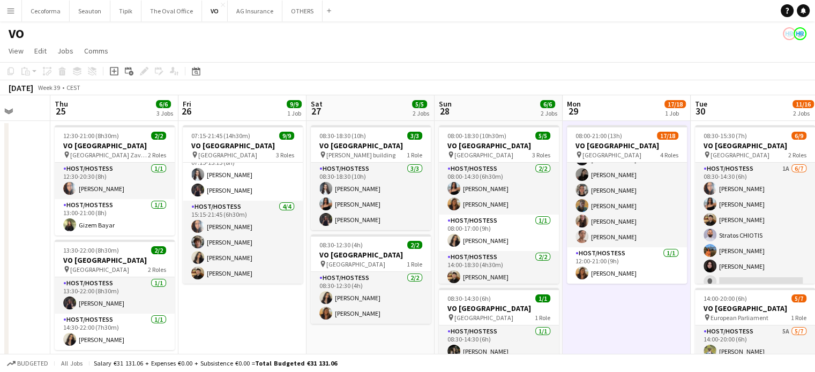
scroll to position [0, 281]
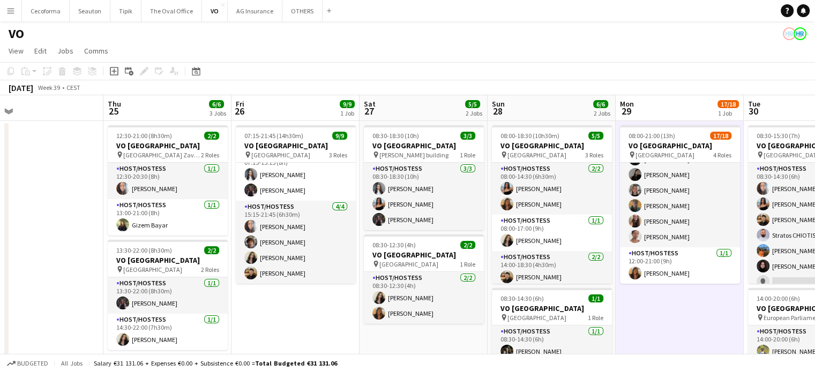
drag, startPoint x: 124, startPoint y: 329, endPoint x: 416, endPoint y: 377, distance: 295.2
click at [416, 372] on html "Menu Boards Boards Boards All jobs Status Workforce Workforce My Workforce Recr…" at bounding box center [407, 253] width 815 height 507
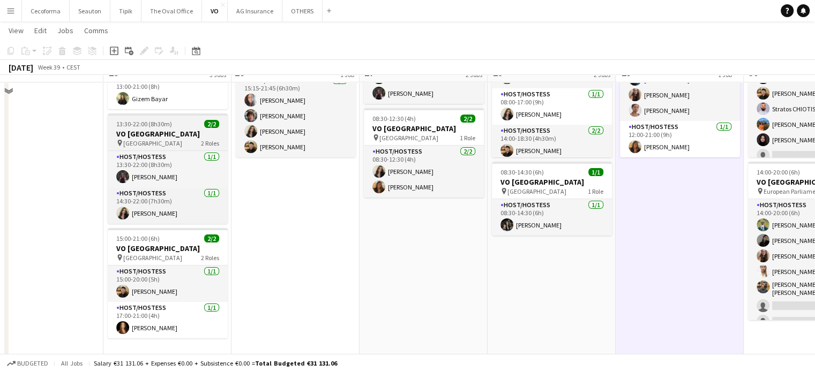
scroll to position [133, 0]
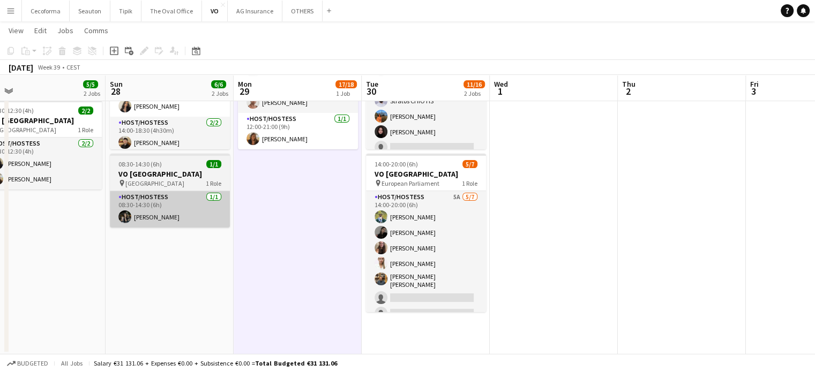
drag, startPoint x: 551, startPoint y: 284, endPoint x: 129, endPoint y: 216, distance: 427.6
click at [126, 216] on app-calendar-viewport "Wed 24 Thu 25 6/6 3 Jobs Fri 26 9/9 1 Job Sat 27 5/5 2 Jobs Sun 28 6/6 2 Jobs M…" at bounding box center [407, 131] width 815 height 446
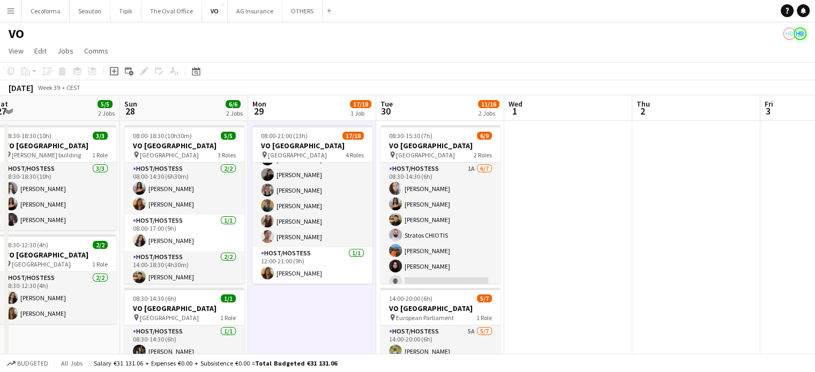
scroll to position [0, 343]
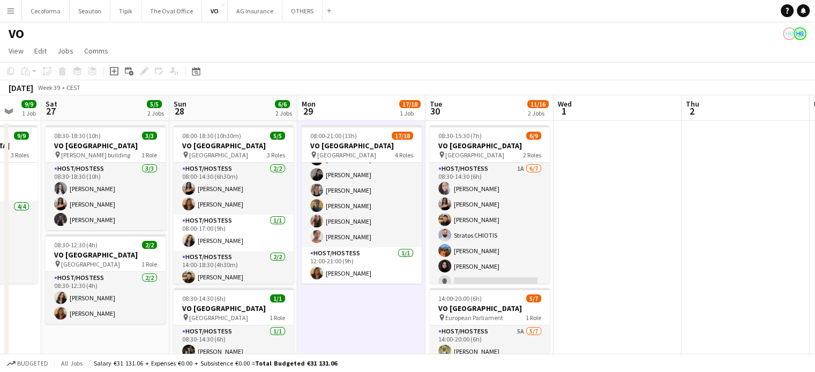
drag, startPoint x: 511, startPoint y: 242, endPoint x: 619, endPoint y: 247, distance: 107.3
click at [619, 247] on app-calendar-viewport "Wed 24 Thu 25 6/6 3 Jobs Fri 26 9/9 1 Job Sat 27 5/5 2 Jobs Sun 28 6/6 2 Jobs M…" at bounding box center [407, 292] width 815 height 394
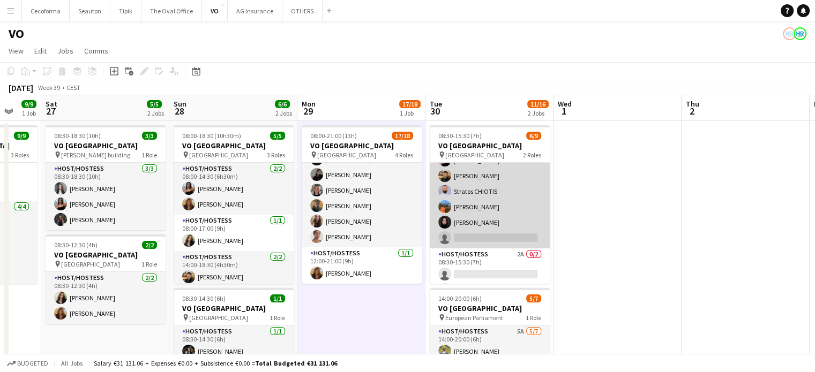
click at [480, 230] on app-card-role "Host/Hostess 1A 6/7 08:30-14:30 (6h) Dalia Louissi Jessica Petrovski Noah de Ca…" at bounding box center [490, 184] width 120 height 130
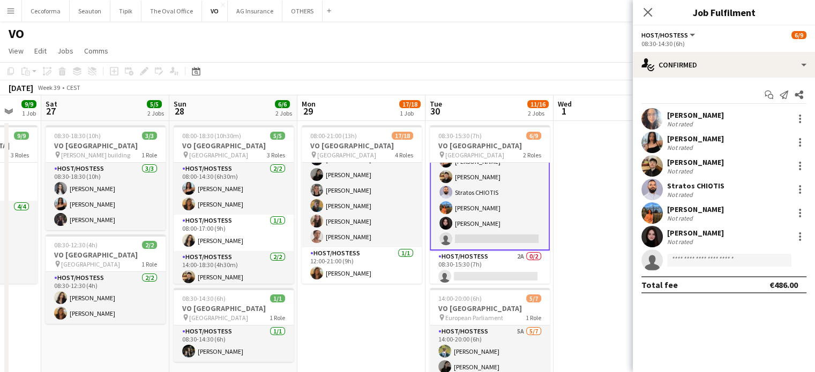
scroll to position [45, 0]
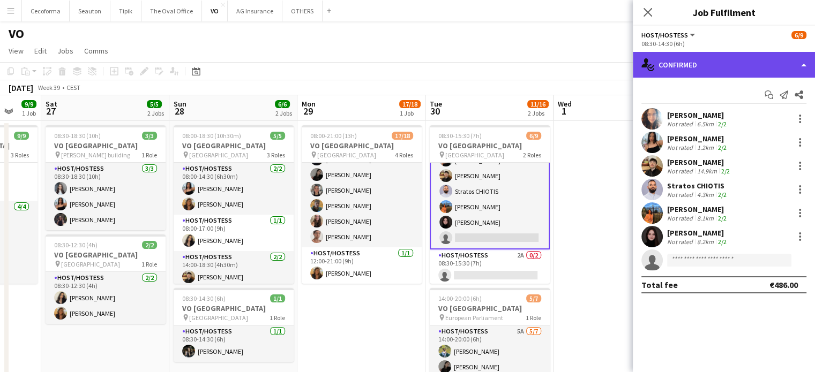
click at [801, 67] on div "single-neutral-actions-check-2 Confirmed" at bounding box center [724, 65] width 182 height 26
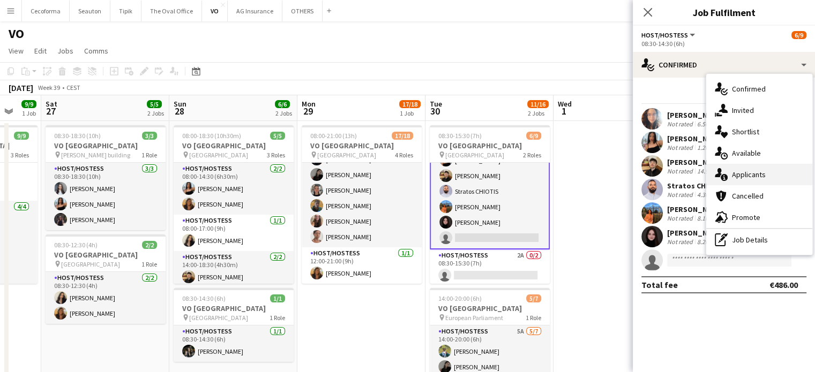
click at [751, 175] on span "Applicants" at bounding box center [749, 175] width 34 height 10
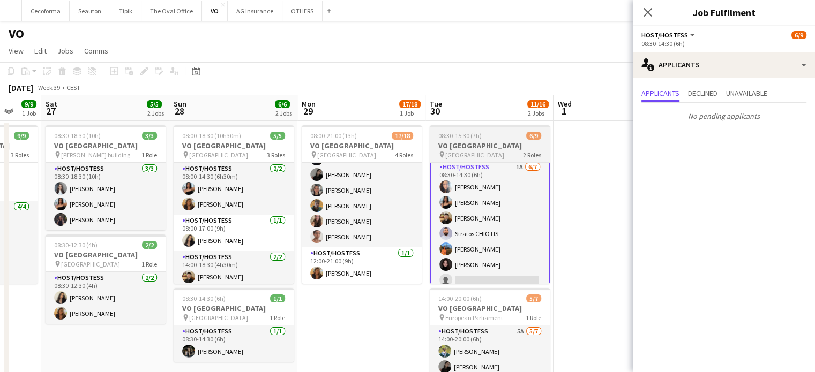
scroll to position [0, 0]
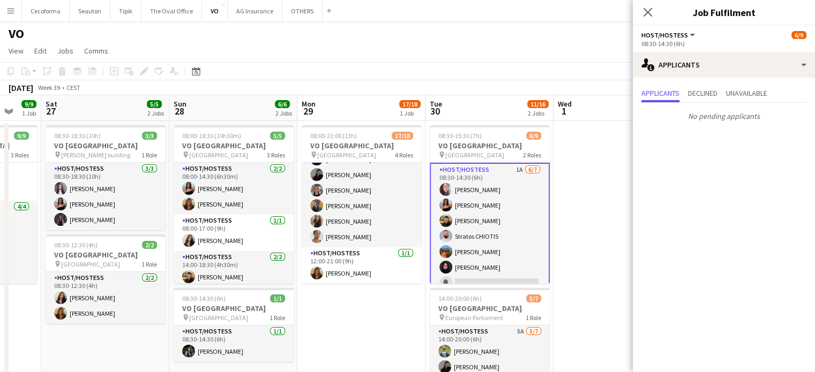
click at [473, 237] on app-card-role "Host/Hostess 1A 6/7 08:30-14:30 (6h) Dalia Louissi Jessica Petrovski Noah de Ca…" at bounding box center [490, 229] width 120 height 132
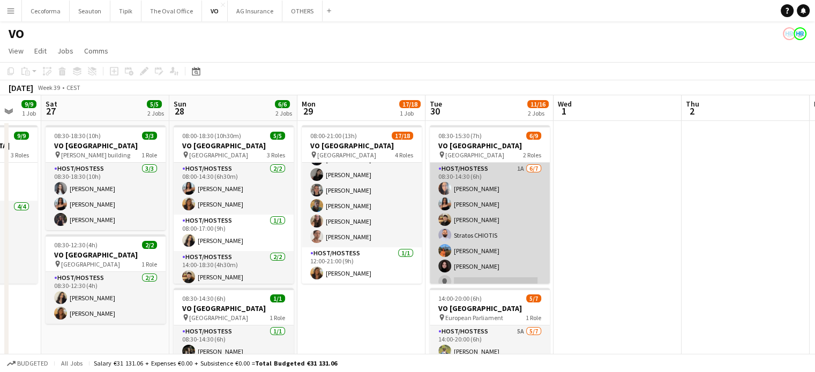
click at [473, 237] on app-card-role "Host/Hostess 1A 6/7 08:30-14:30 (6h) Dalia Louissi Jessica Petrovski Noah de Ca…" at bounding box center [490, 228] width 120 height 130
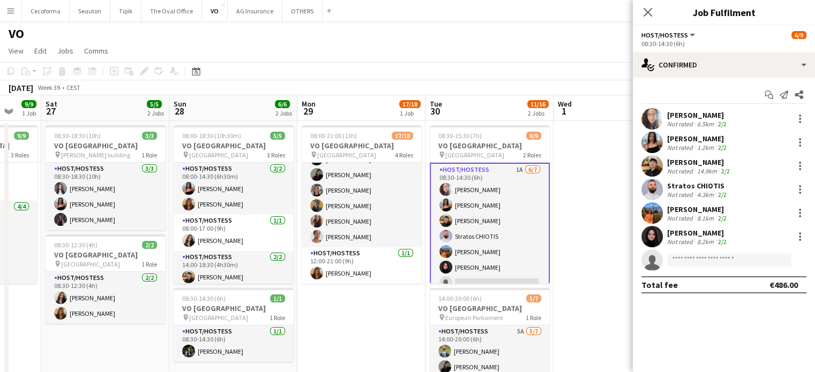
click at [688, 188] on div "Stratos CHIOTIS" at bounding box center [698, 186] width 62 height 10
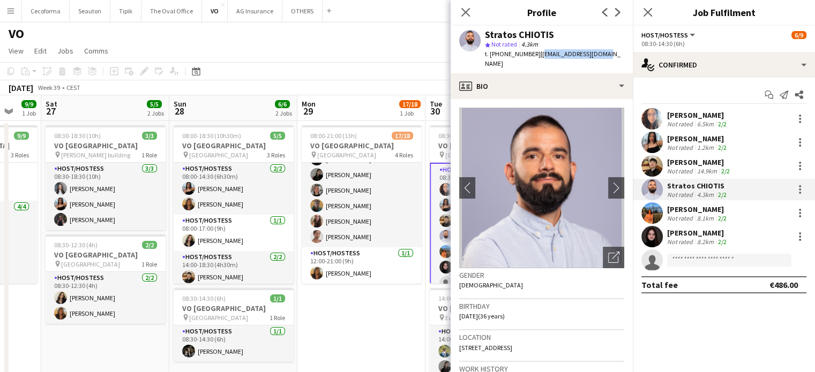
drag, startPoint x: 535, startPoint y: 53, endPoint x: 600, endPoint y: 53, distance: 64.8
click at [600, 53] on div "Stratos CHIOTIS star Not rated 4.3km t. +306939113553 | stratchi13@gmail.com" at bounding box center [541, 50] width 182 height 48
drag, startPoint x: 461, startPoint y: 306, endPoint x: 488, endPoint y: 305, distance: 27.4
click at [488, 312] on span "28-01-1989 (36 years)" at bounding box center [482, 316] width 46 height 8
click at [471, 312] on span "28-01-1989 (36 years)" at bounding box center [482, 316] width 46 height 8
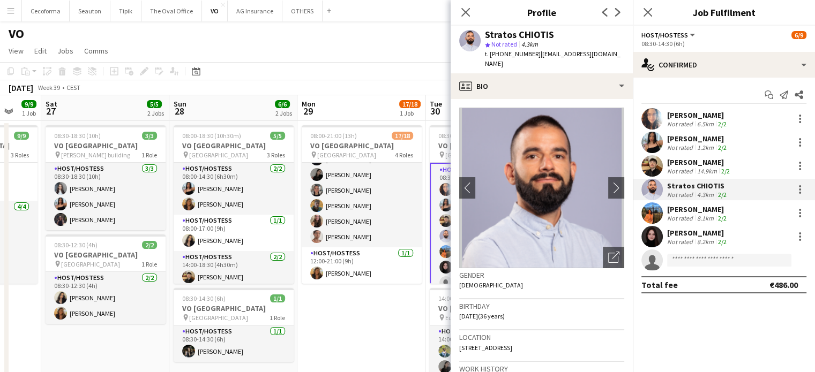
drag, startPoint x: 459, startPoint y: 305, endPoint x: 489, endPoint y: 305, distance: 30.0
click at [489, 312] on span "28-01-1989 (36 years)" at bounding box center [482, 316] width 46 height 8
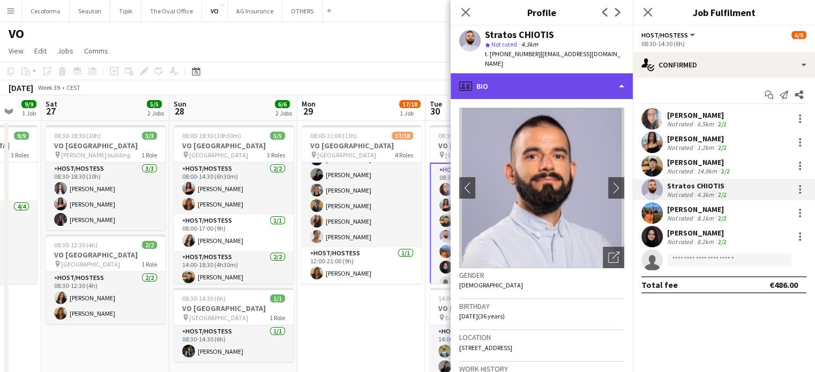
click at [622, 76] on div "profile Bio" at bounding box center [541, 86] width 182 height 26
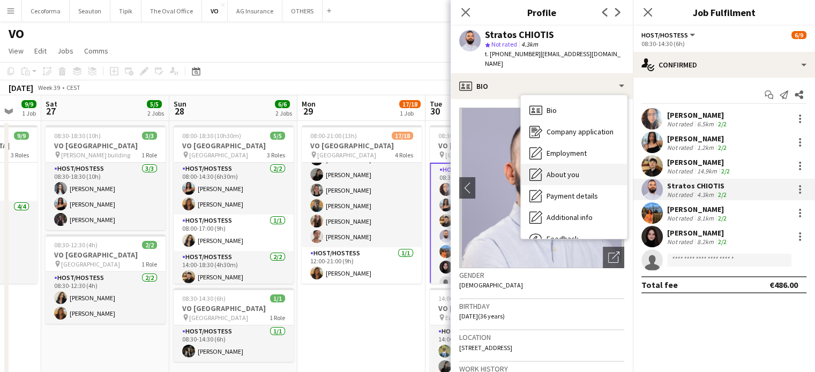
click at [563, 170] on span "About you" at bounding box center [562, 175] width 33 height 10
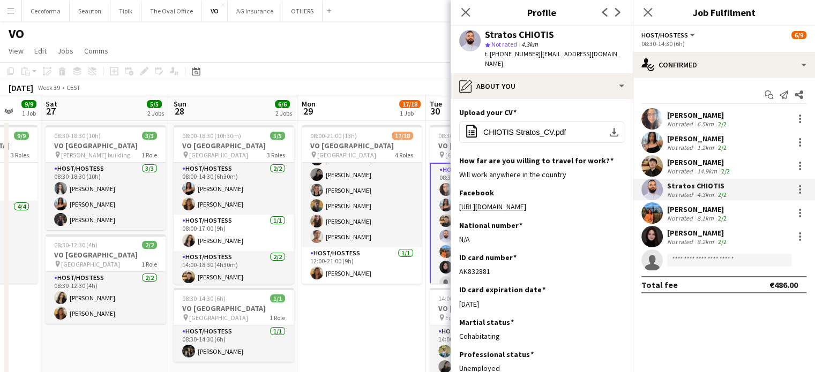
click at [457, 261] on app-section-data-types "Upload your CV Edit this field office-file-sheet CHIOTIS Stratos_CV.pdf downloa…" at bounding box center [541, 235] width 182 height 273
drag, startPoint x: 460, startPoint y: 260, endPoint x: 493, endPoint y: 260, distance: 32.7
click at [493, 267] on div "AK832881" at bounding box center [541, 272] width 165 height 10
drag, startPoint x: 466, startPoint y: 295, endPoint x: 504, endPoint y: 294, distance: 38.0
click at [504, 299] on div "31-12-2060" at bounding box center [541, 304] width 165 height 10
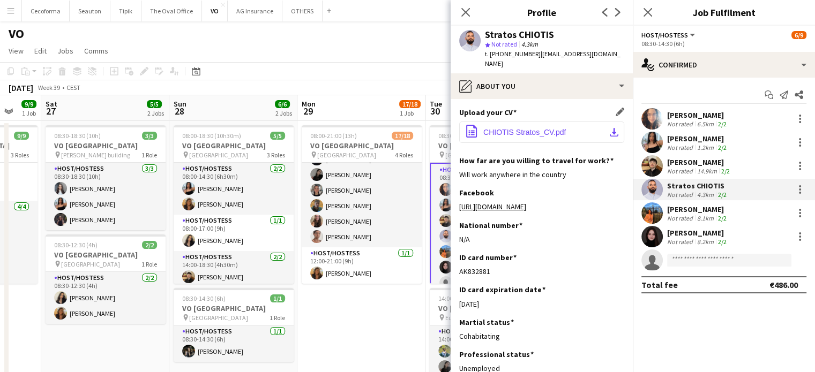
click at [505, 128] on span "CHIOTIS Stratos_CV.pdf" at bounding box center [524, 132] width 82 height 9
click at [465, 10] on icon "Close pop-in" at bounding box center [465, 12] width 10 height 10
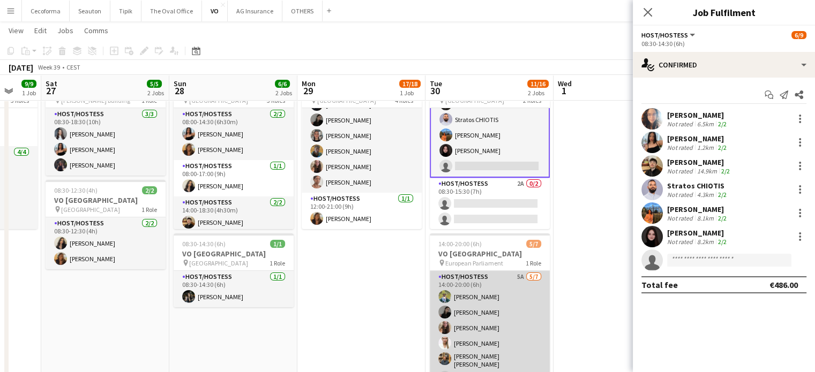
scroll to position [8, 0]
click at [488, 284] on app-card-role "Host/Hostess 5A 5/7 14:00-20:00 (6h) Teresa Monteiro Alina Rapcea Maria Eduarda…" at bounding box center [490, 329] width 120 height 133
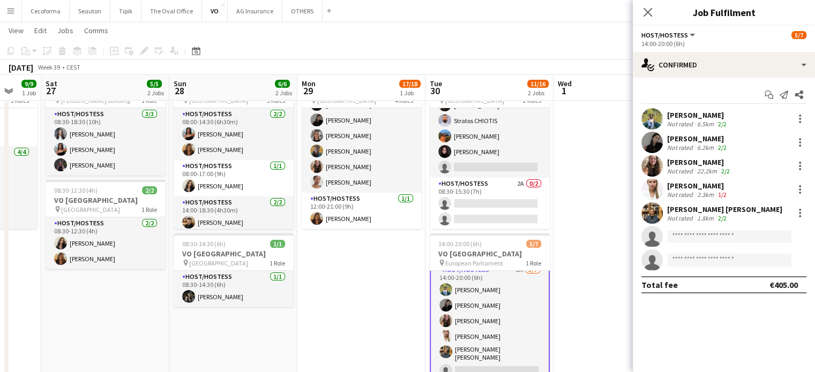
scroll to position [9, 0]
click at [705, 118] on div "Teresa Monteiro" at bounding box center [698, 115] width 62 height 10
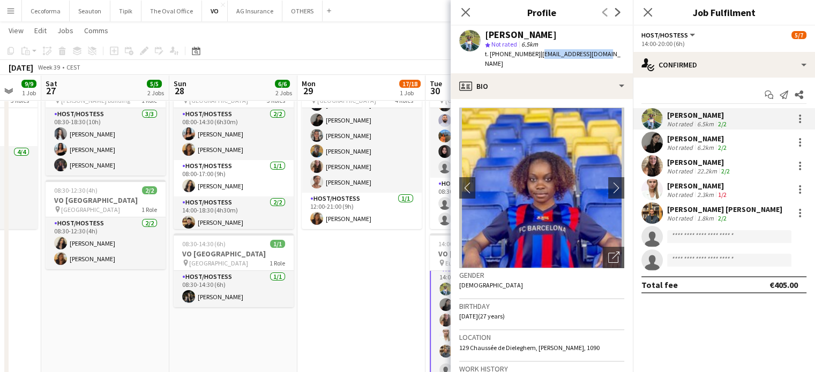
drag, startPoint x: 531, startPoint y: 53, endPoint x: 614, endPoint y: 52, distance: 83.0
click at [614, 52] on app-profile-header "Teresa Monteiro star Not rated 6.5km t. +32492442166 | g_isa.13@hotmail.com" at bounding box center [541, 50] width 182 height 48
drag, startPoint x: 460, startPoint y: 306, endPoint x: 489, endPoint y: 305, distance: 29.5
click at [489, 312] on span "29-06-1998 (27 years)" at bounding box center [482, 316] width 46 height 8
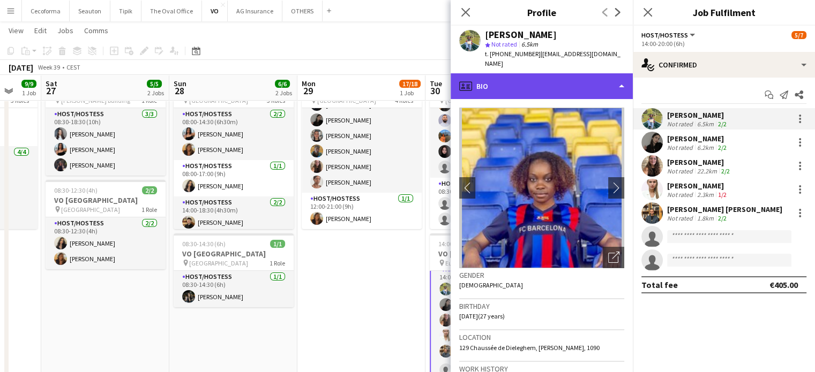
click at [619, 74] on div "profile Bio" at bounding box center [541, 86] width 182 height 26
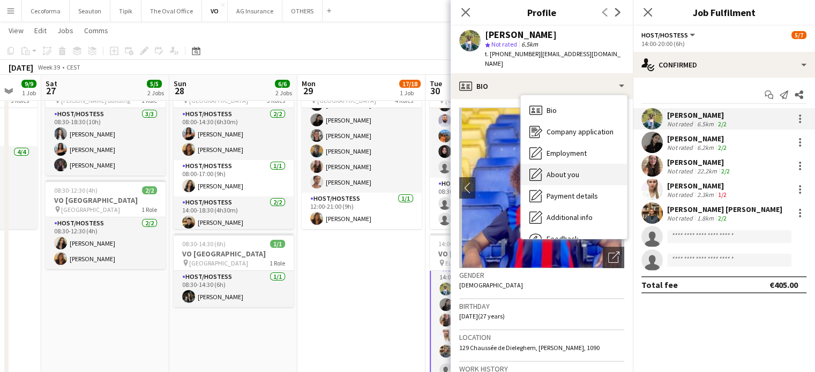
click at [554, 170] on span "About you" at bounding box center [562, 175] width 33 height 10
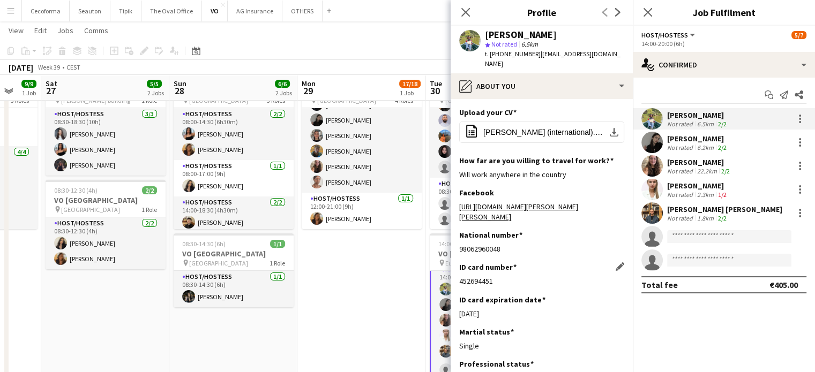
drag, startPoint x: 460, startPoint y: 260, endPoint x: 496, endPoint y: 261, distance: 35.9
click at [496, 276] on div "452694451" at bounding box center [541, 281] width 165 height 10
drag, startPoint x: 461, startPoint y: 296, endPoint x: 507, endPoint y: 297, distance: 46.6
click at [507, 309] on div "10-05-2026" at bounding box center [541, 314] width 165 height 10
click at [470, 309] on div "10-05-2026" at bounding box center [541, 314] width 165 height 10
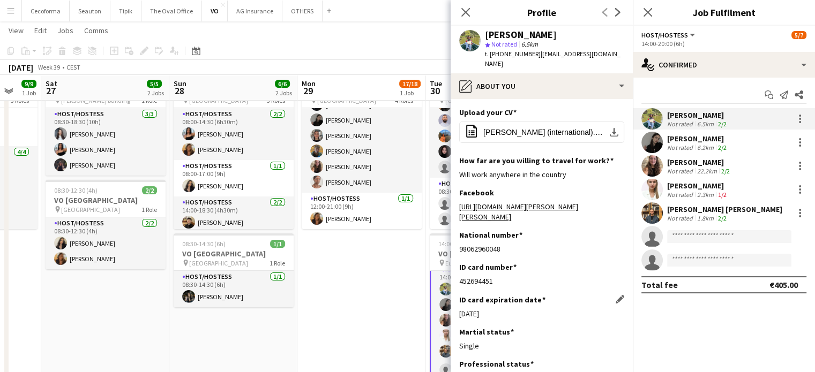
drag, startPoint x: 460, startPoint y: 295, endPoint x: 498, endPoint y: 295, distance: 38.0
click at [498, 309] on div "10-05-2026" at bounding box center [541, 314] width 165 height 10
click at [690, 191] on div "Not rated" at bounding box center [681, 195] width 28 height 8
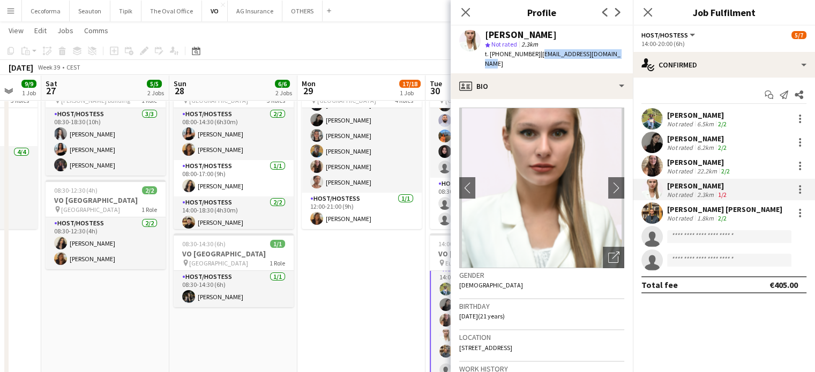
drag, startPoint x: 532, startPoint y: 53, endPoint x: 614, endPoint y: 54, distance: 81.4
click at [614, 54] on div "Ralitsa Zogovich star Not rated 2.3km t. +32493374375 | ralitsazogovich@gmail.c…" at bounding box center [541, 50] width 182 height 48
drag, startPoint x: 459, startPoint y: 304, endPoint x: 487, endPoint y: 304, distance: 28.4
click at [487, 312] on span "27-09-2003 (21 years)" at bounding box center [482, 316] width 46 height 8
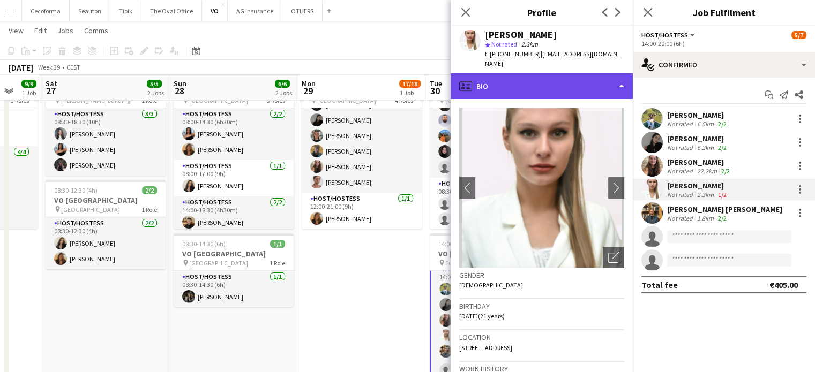
click at [621, 74] on div "profile Bio" at bounding box center [541, 86] width 182 height 26
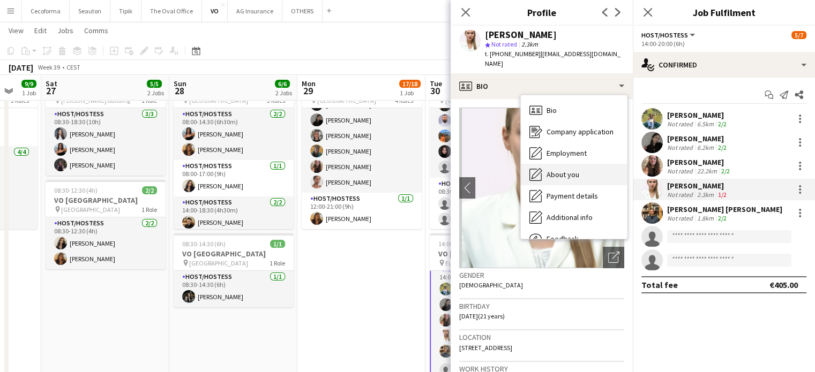
click at [556, 170] on span "About you" at bounding box center [562, 175] width 33 height 10
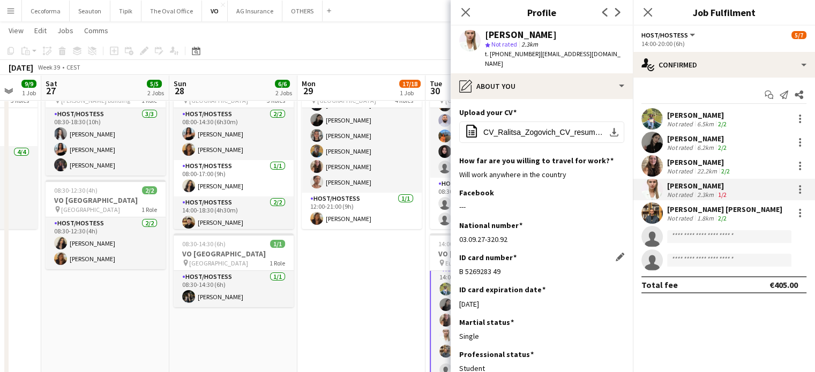
drag, startPoint x: 460, startPoint y: 262, endPoint x: 521, endPoint y: 262, distance: 61.6
click at [521, 267] on div "B 5269283 49" at bounding box center [541, 272] width 165 height 10
drag, startPoint x: 460, startPoint y: 295, endPoint x: 510, endPoint y: 295, distance: 50.3
click at [510, 299] on div "24-01-2028" at bounding box center [541, 304] width 165 height 10
click at [689, 212] on div "Thibault Drouin" at bounding box center [724, 210] width 115 height 10
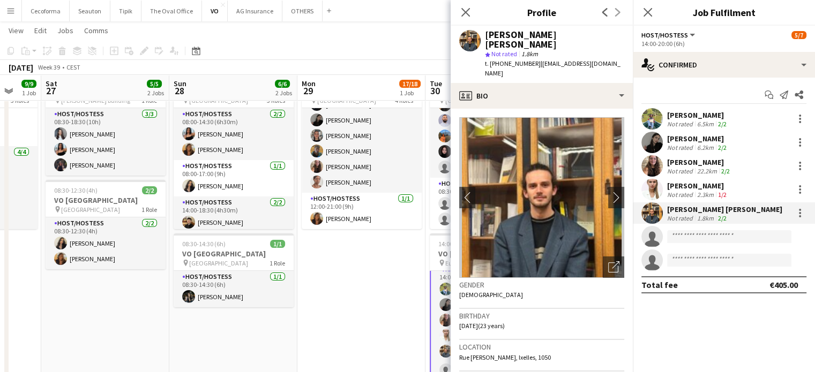
drag, startPoint x: 531, startPoint y: 55, endPoint x: 610, endPoint y: 56, distance: 78.2
click at [610, 56] on app-profile-header "Thibault Drouin star Not rated 1.8km t. +33680446188 | intibo14@gmail.com" at bounding box center [541, 54] width 182 height 57
click at [682, 183] on div "Ralitsa Zogovich" at bounding box center [698, 186] width 62 height 10
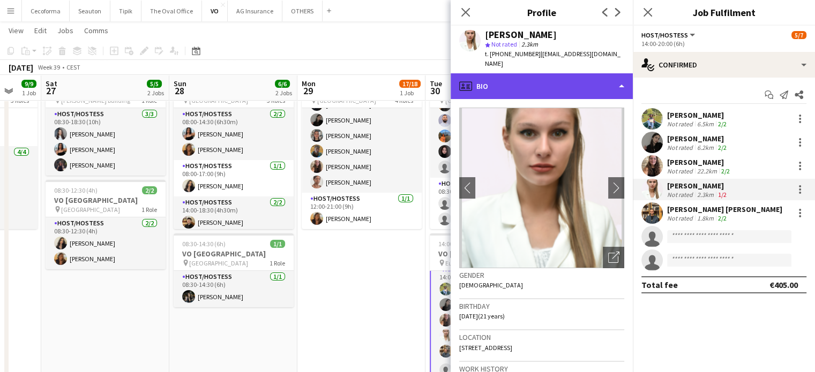
click at [621, 79] on div "profile Bio" at bounding box center [541, 86] width 182 height 26
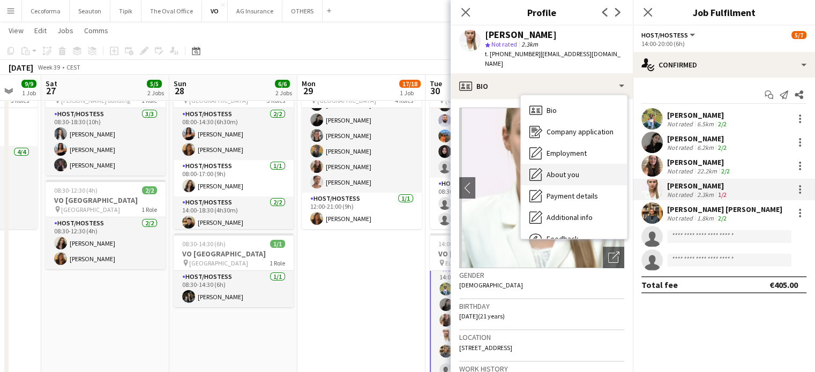
click at [564, 170] on span "About you" at bounding box center [562, 175] width 33 height 10
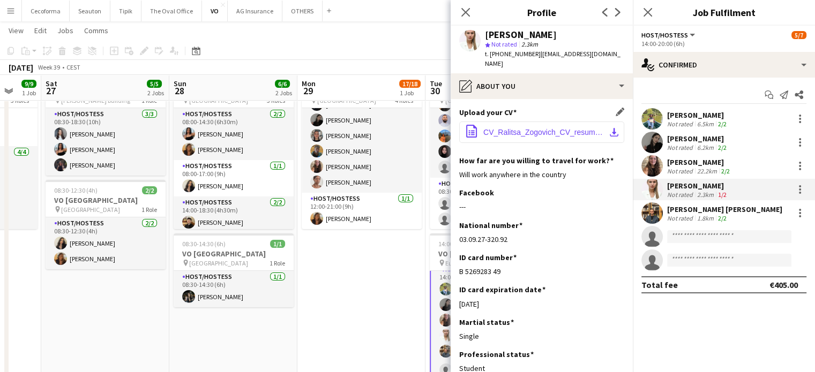
click at [523, 128] on span "CV_Ralitsa_Zogovich_CV_resume.pdf" at bounding box center [543, 132] width 121 height 9
click at [684, 205] on div "Thibault Drouin" at bounding box center [724, 210] width 115 height 10
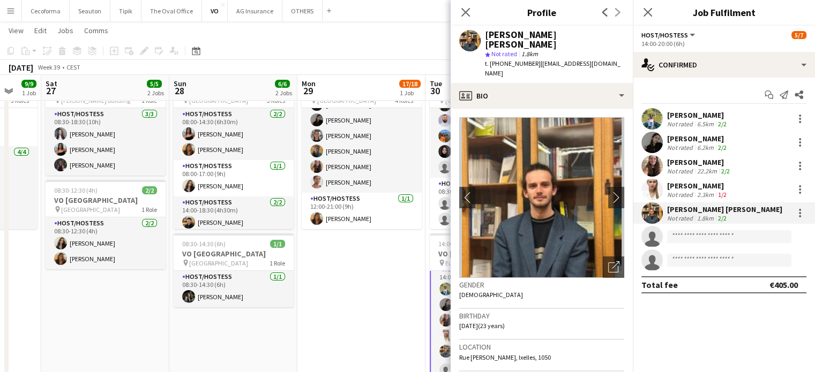
drag, startPoint x: 459, startPoint y: 306, endPoint x: 487, endPoint y: 306, distance: 28.4
click at [487, 322] on span "14-03-2002 (23 years)" at bounding box center [482, 326] width 46 height 8
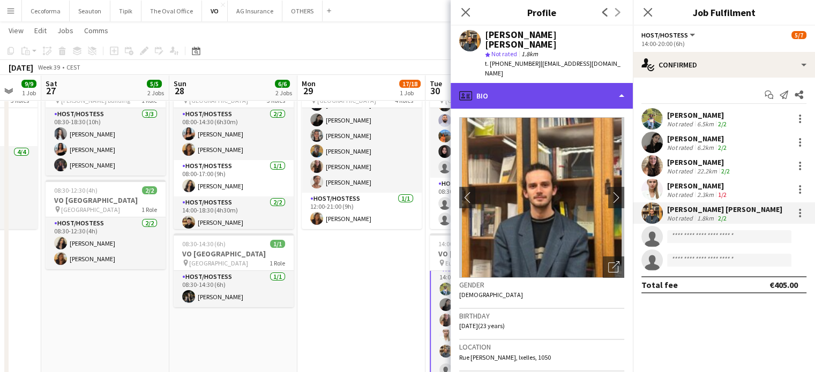
click at [623, 83] on div "profile Bio" at bounding box center [541, 96] width 182 height 26
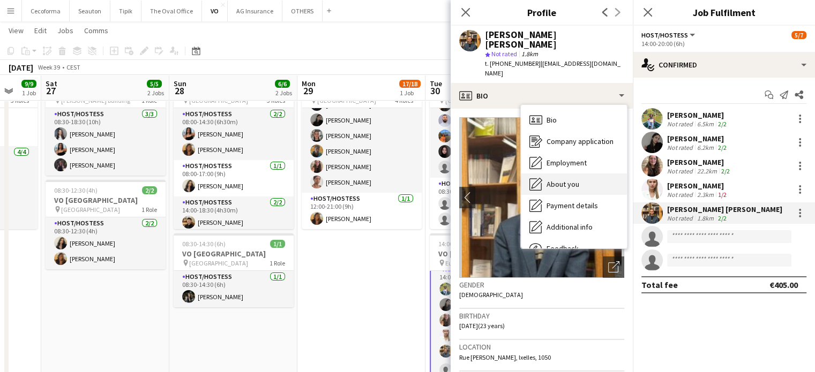
click at [565, 179] on span "About you" at bounding box center [562, 184] width 33 height 10
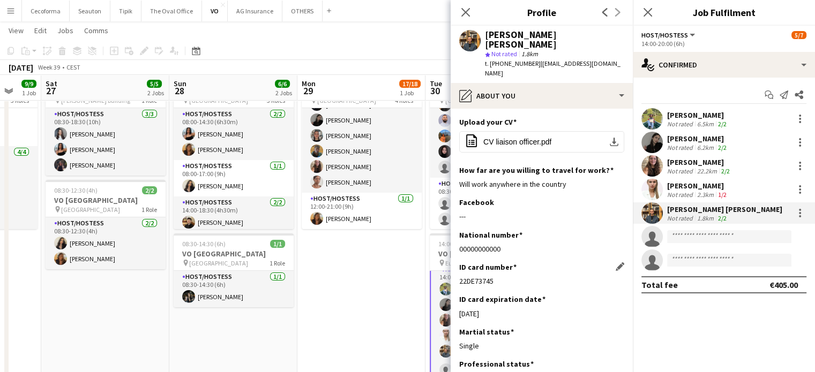
drag, startPoint x: 458, startPoint y: 261, endPoint x: 495, endPoint y: 261, distance: 36.4
click at [495, 261] on app-section-data-types "Upload your CV Edit this field office-file-sheet CV liaison officer.pdf downloa…" at bounding box center [541, 241] width 182 height 264
drag, startPoint x: 460, startPoint y: 294, endPoint x: 496, endPoint y: 295, distance: 36.5
click at [496, 309] on div "29-05-2032" at bounding box center [541, 314] width 165 height 10
click at [468, 10] on icon "Close pop-in" at bounding box center [465, 12] width 10 height 10
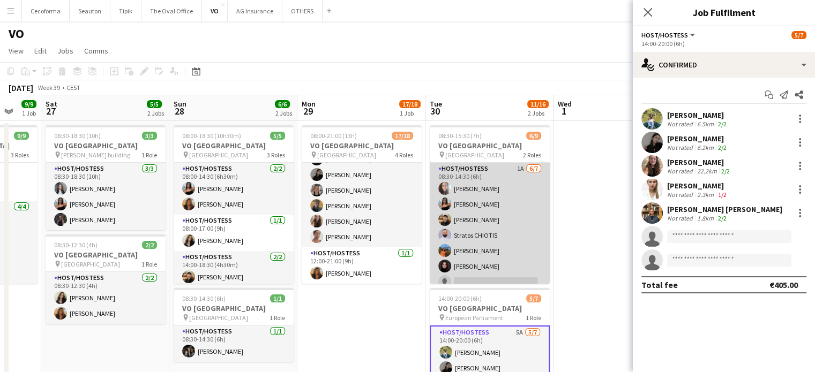
scroll to position [0, 0]
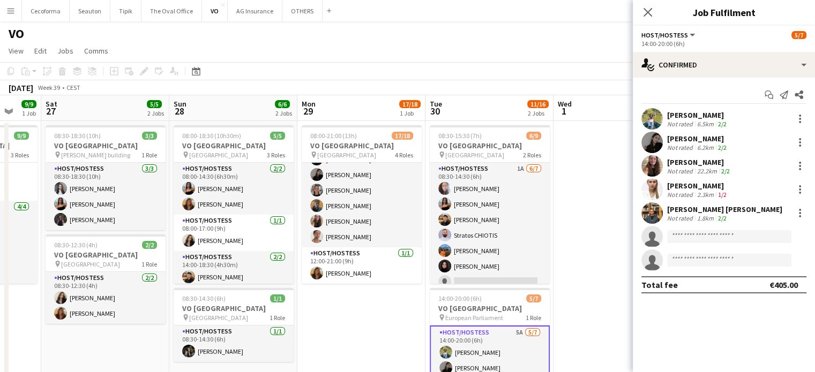
click at [592, 218] on app-date-cell at bounding box center [617, 305] width 128 height 368
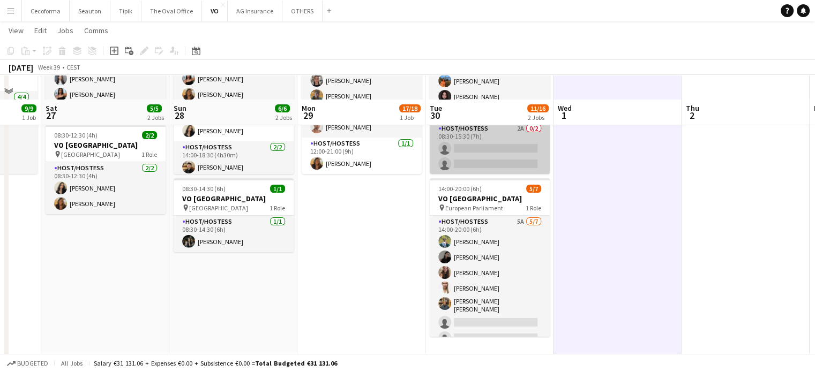
scroll to position [133, 0]
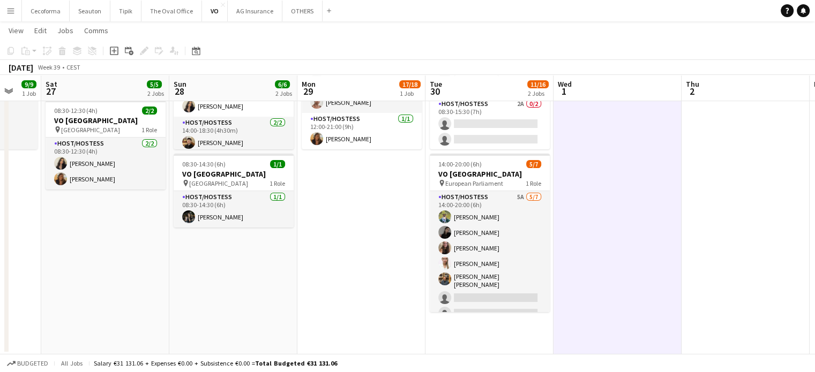
click at [11, 11] on app-icon "Menu" at bounding box center [10, 10] width 9 height 9
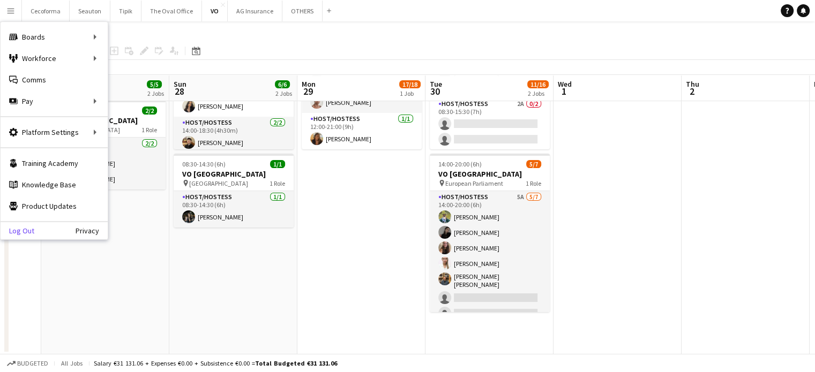
click at [26, 227] on link "Log Out" at bounding box center [18, 231] width 34 height 9
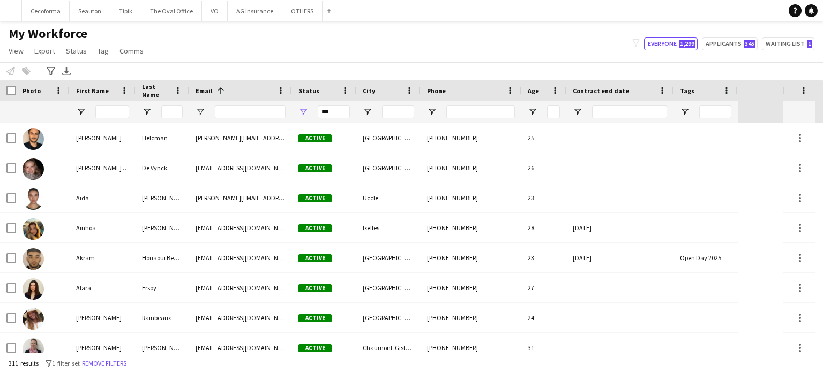
click at [11, 10] on app-icon "Menu" at bounding box center [10, 10] width 9 height 9
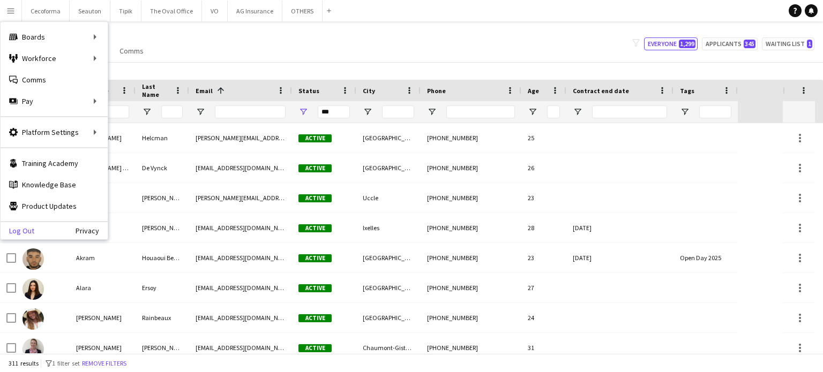
click at [21, 227] on link "Log Out" at bounding box center [18, 231] width 34 height 9
